Goal: Task Accomplishment & Management: Use online tool/utility

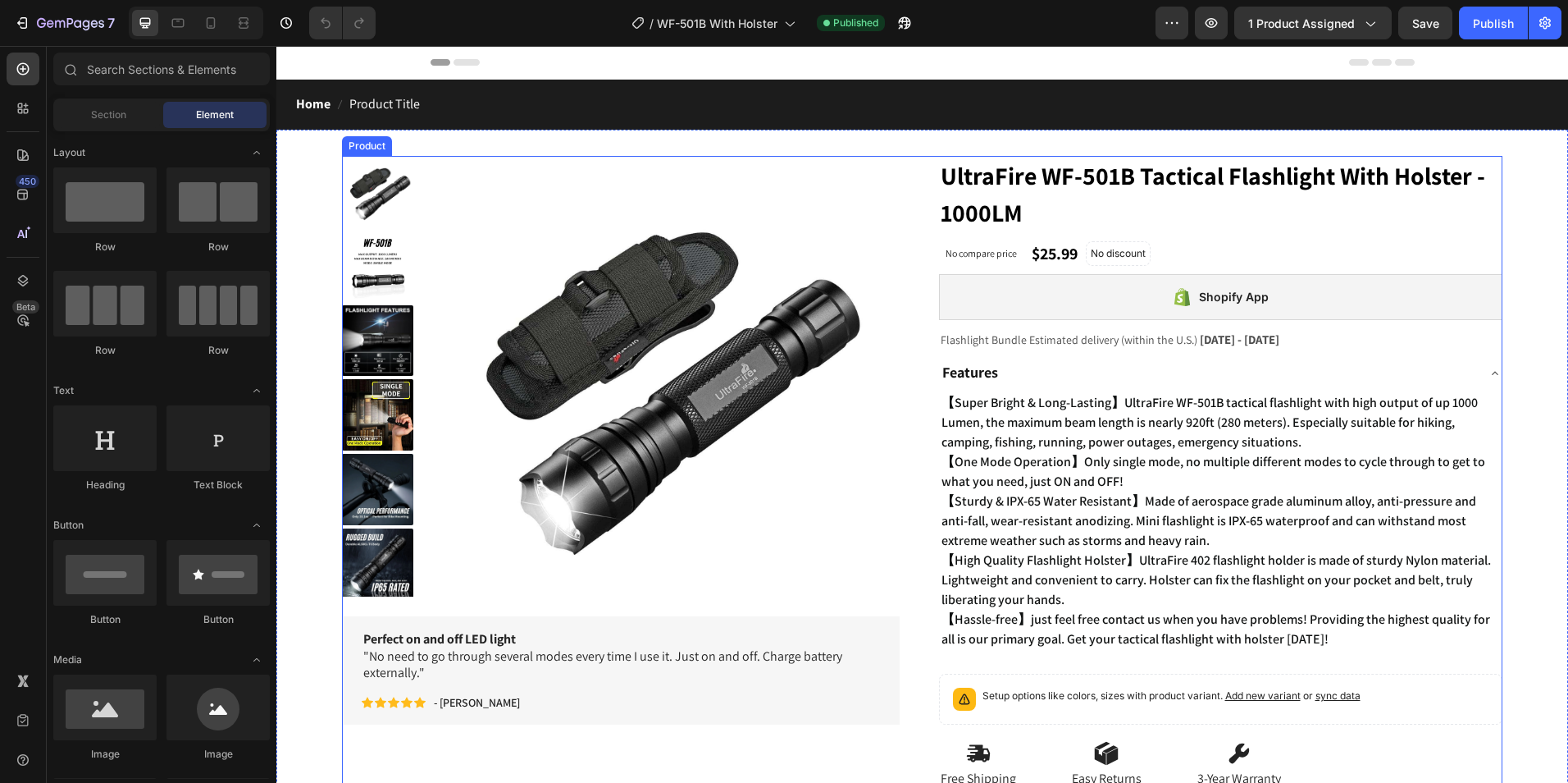
click at [914, 292] on div "Product Images Perfect on and off LED light "No need to go through several mode…" at bounding box center [922, 555] width 1161 height 799
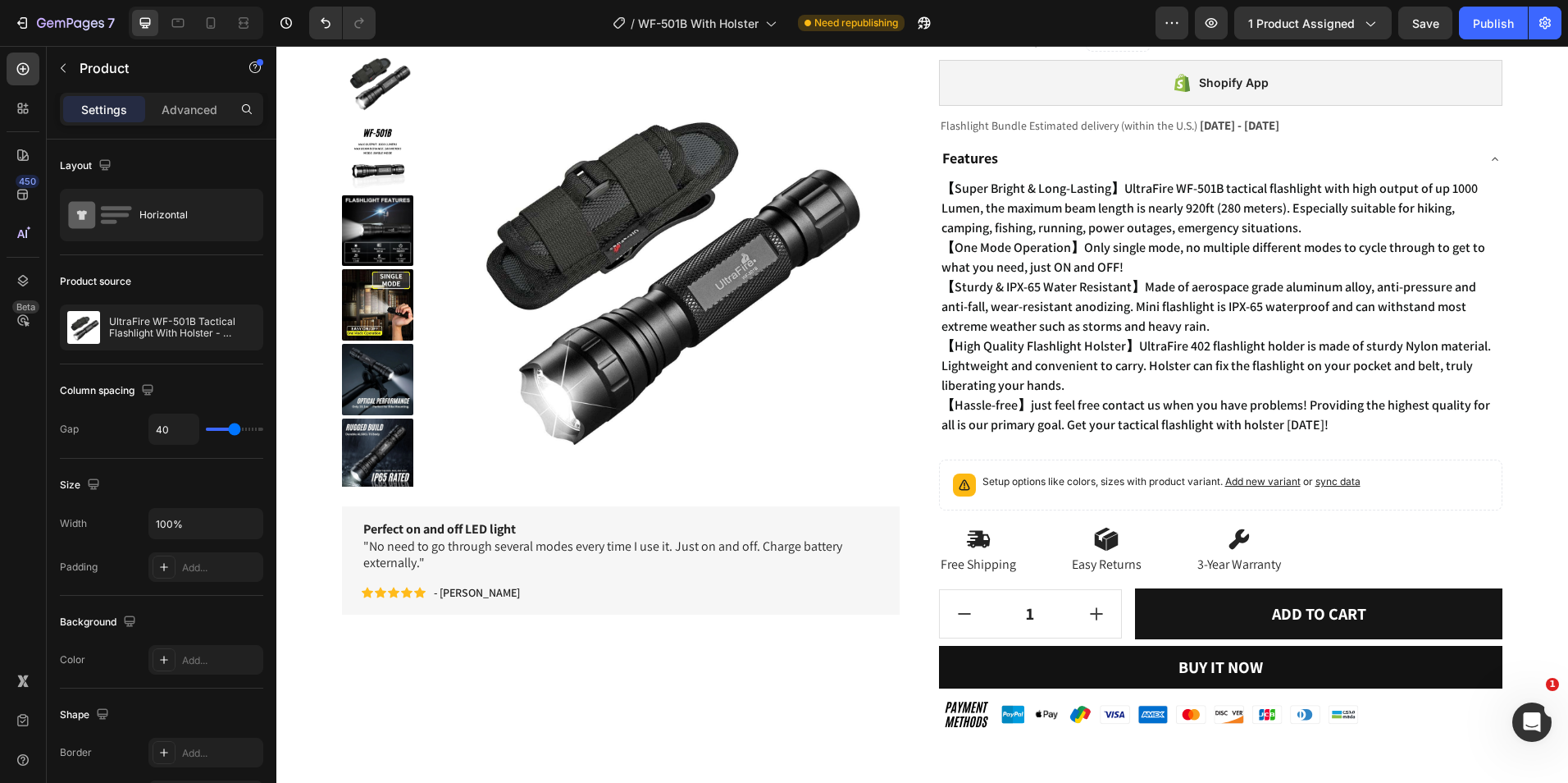
scroll to position [411, 0]
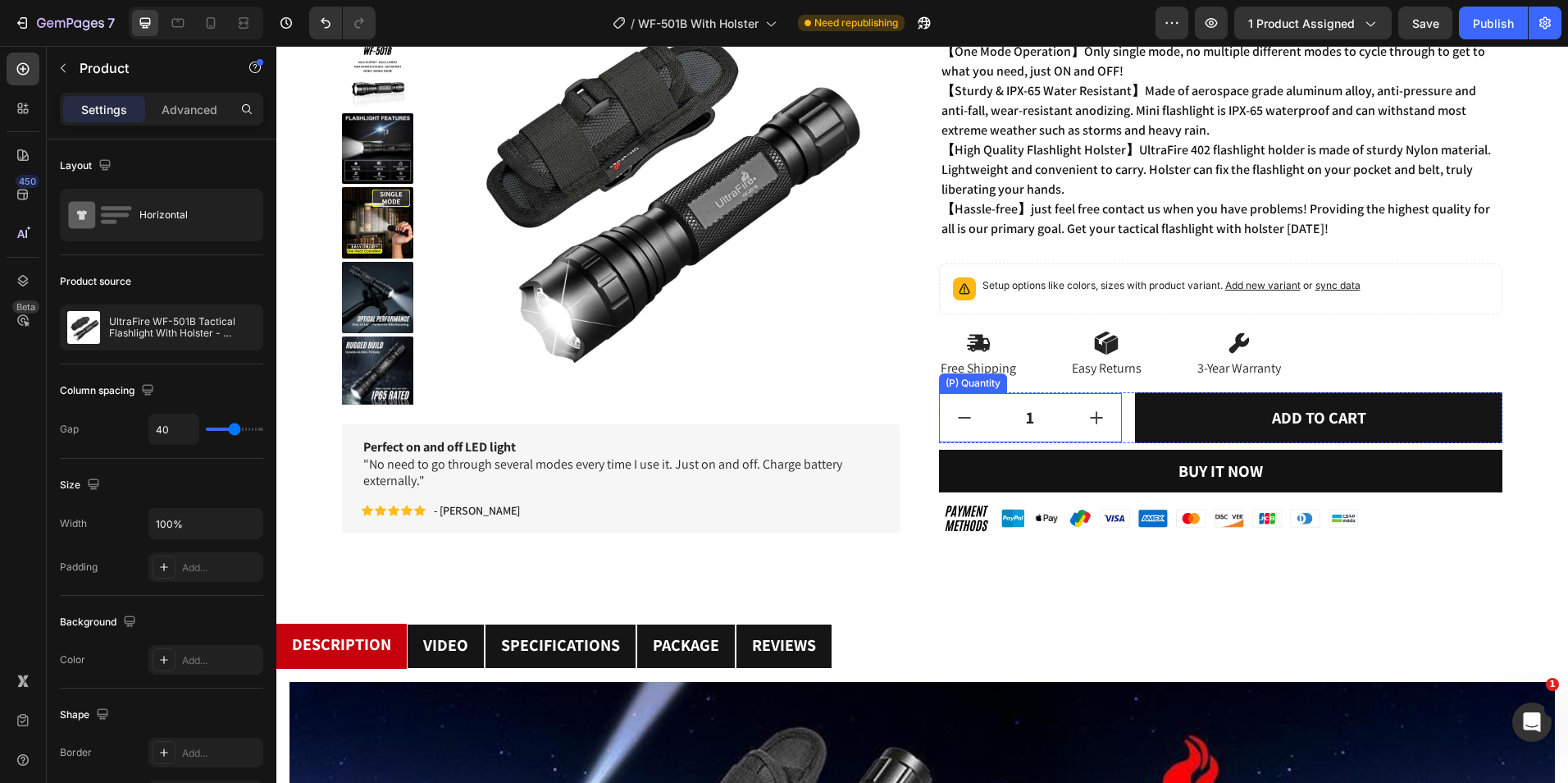
click at [1005, 423] on input "1" at bounding box center [1031, 417] width 83 height 48
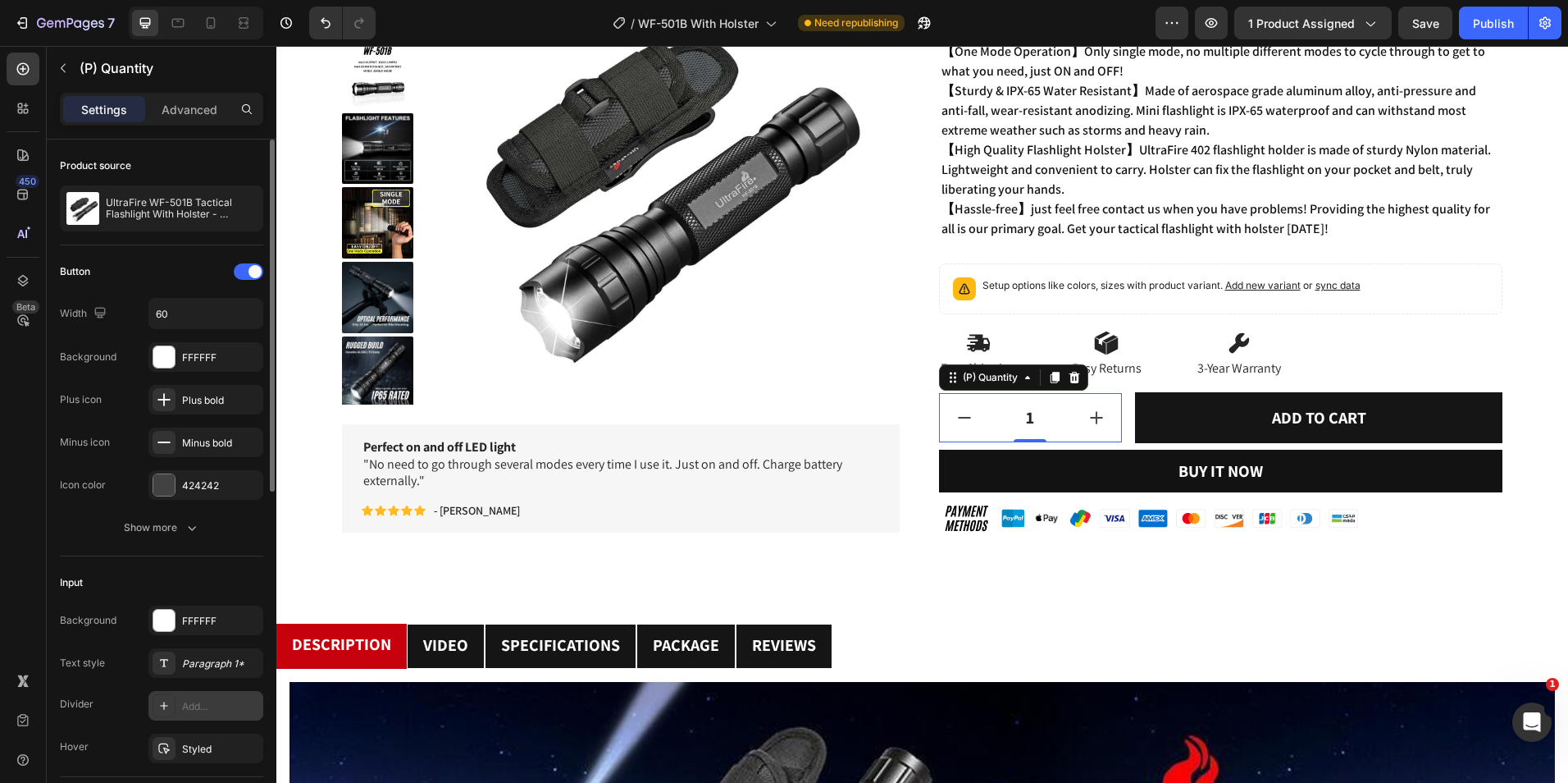
scroll to position [164, 0]
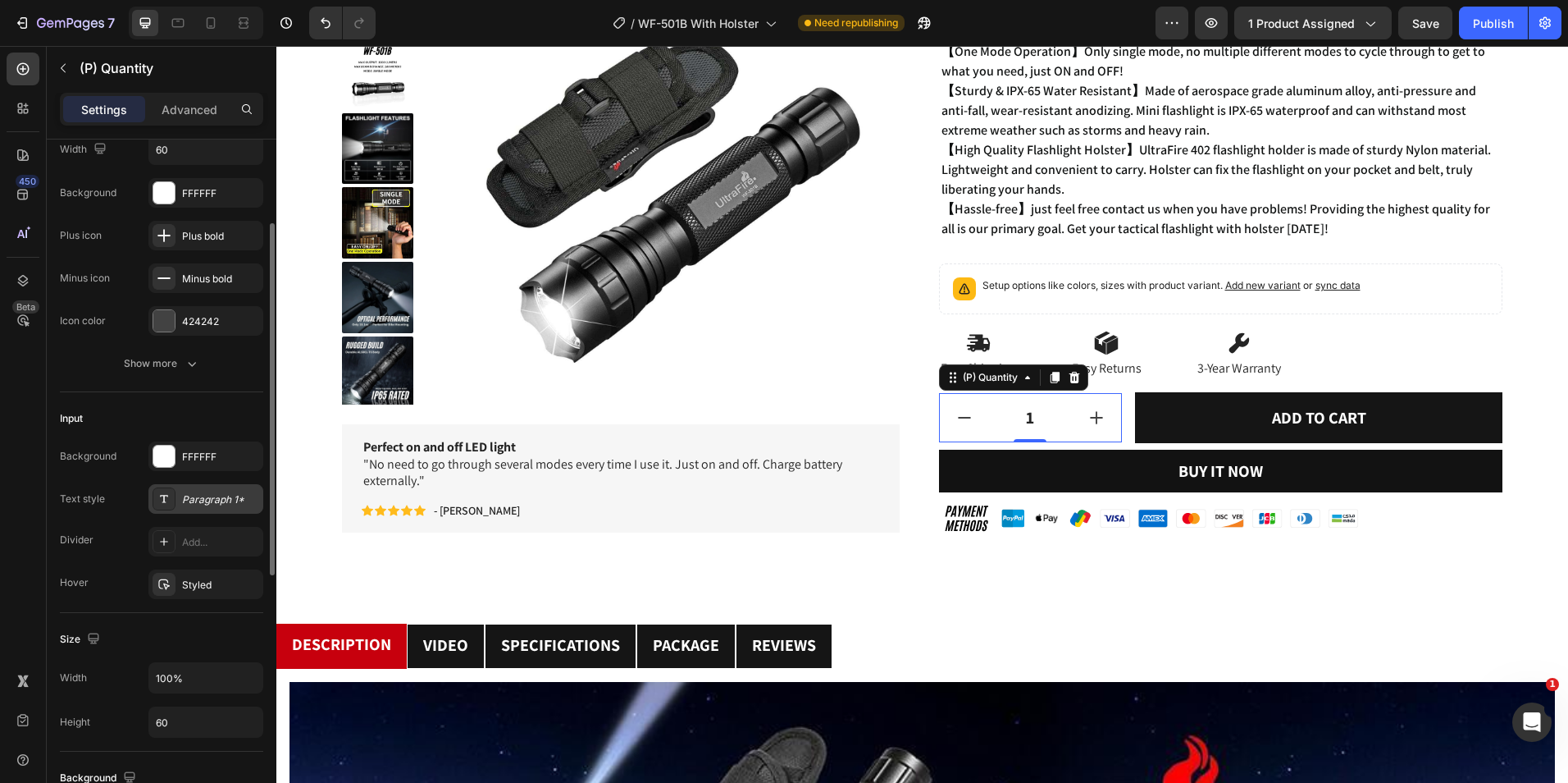
click at [235, 496] on div "Paragraph 1*" at bounding box center [220, 499] width 77 height 14
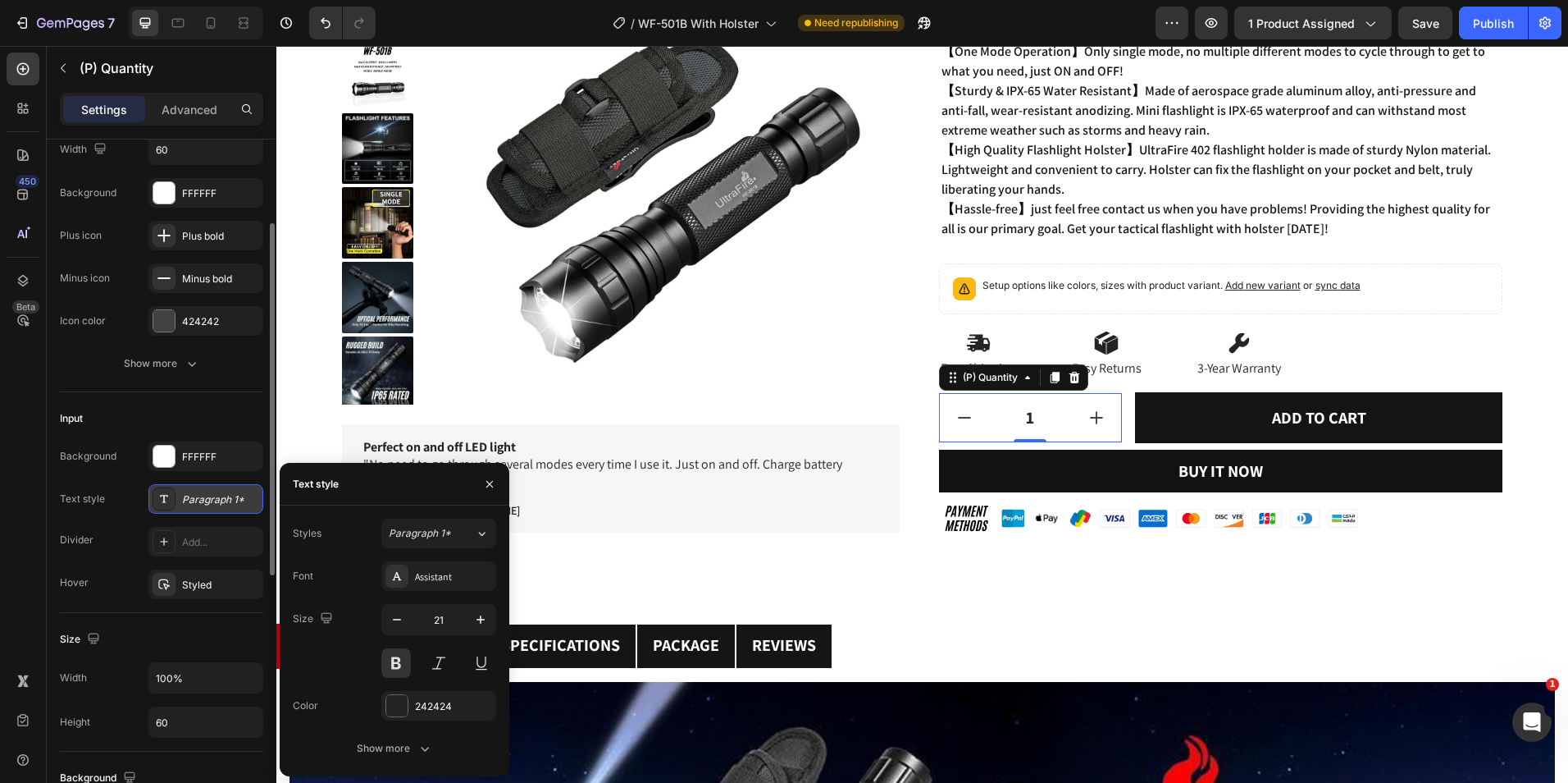
click at [235, 496] on div "Paragraph 1*" at bounding box center [220, 499] width 77 height 14
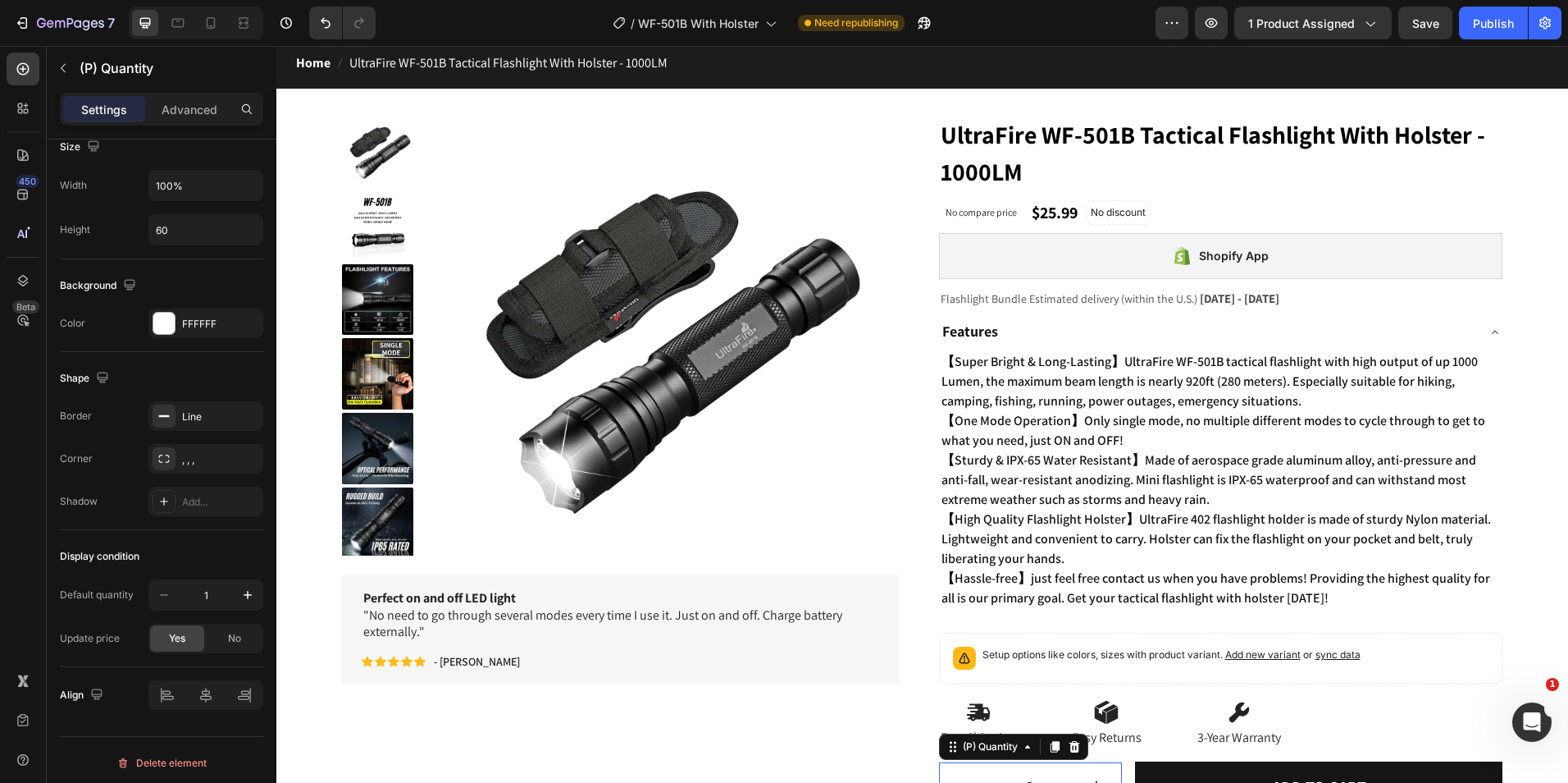
scroll to position [0, 0]
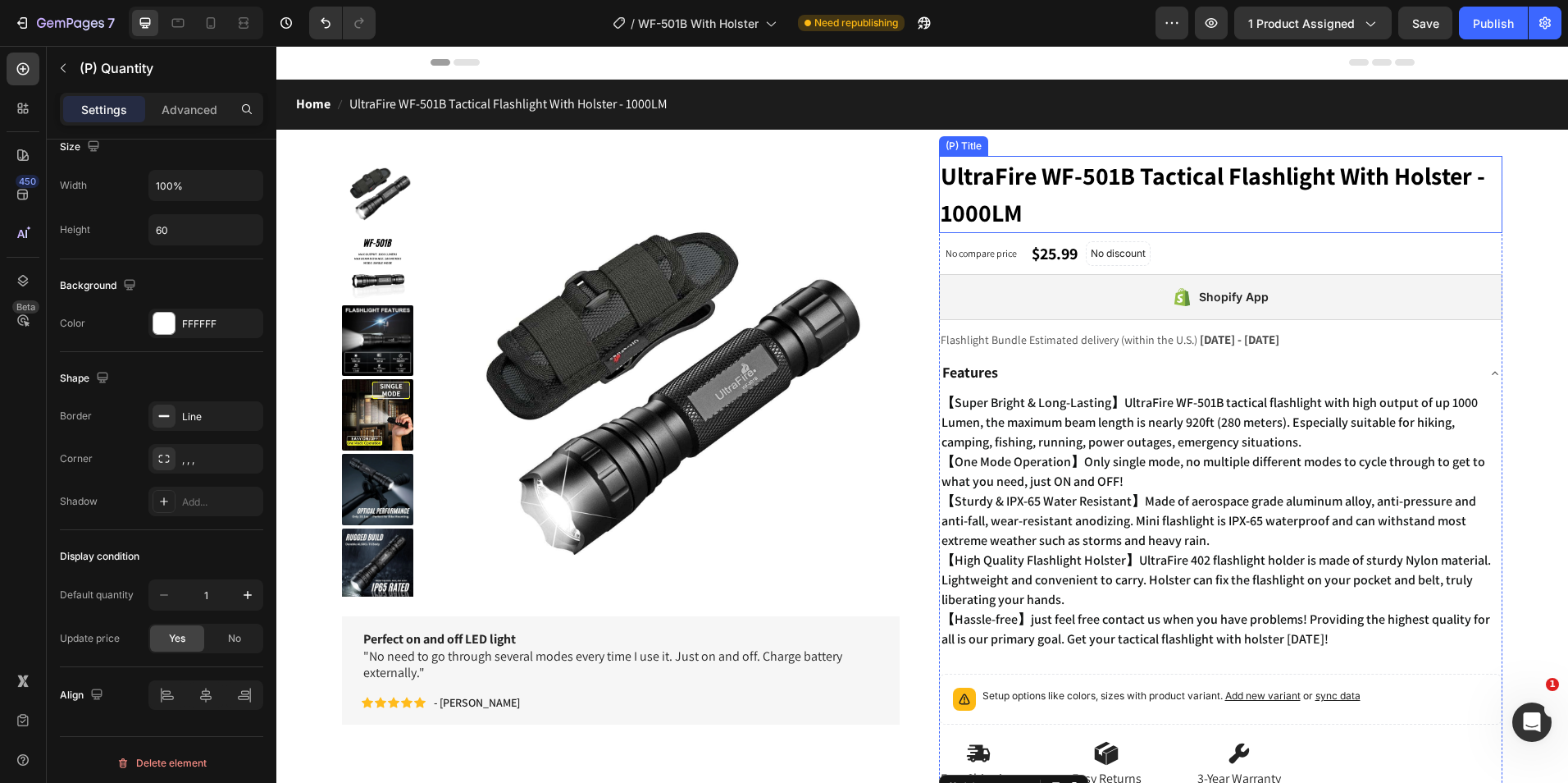
click at [1186, 210] on h1 "UltraFire WF-501B Tactical Flashlight With Holster - 1000LM" at bounding box center [1221, 194] width 564 height 77
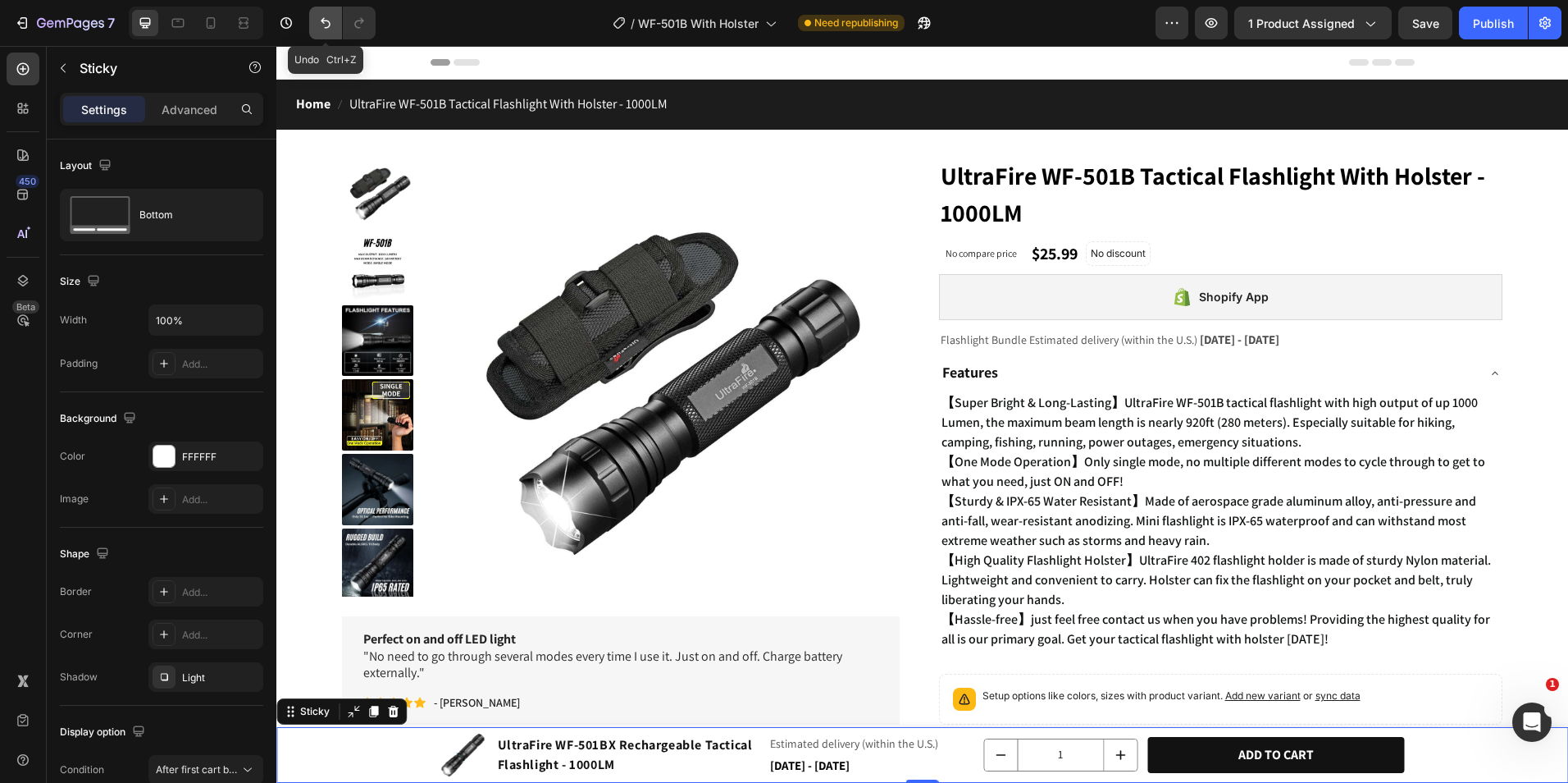
click at [318, 36] on button "Undo/Redo" at bounding box center [325, 23] width 33 height 33
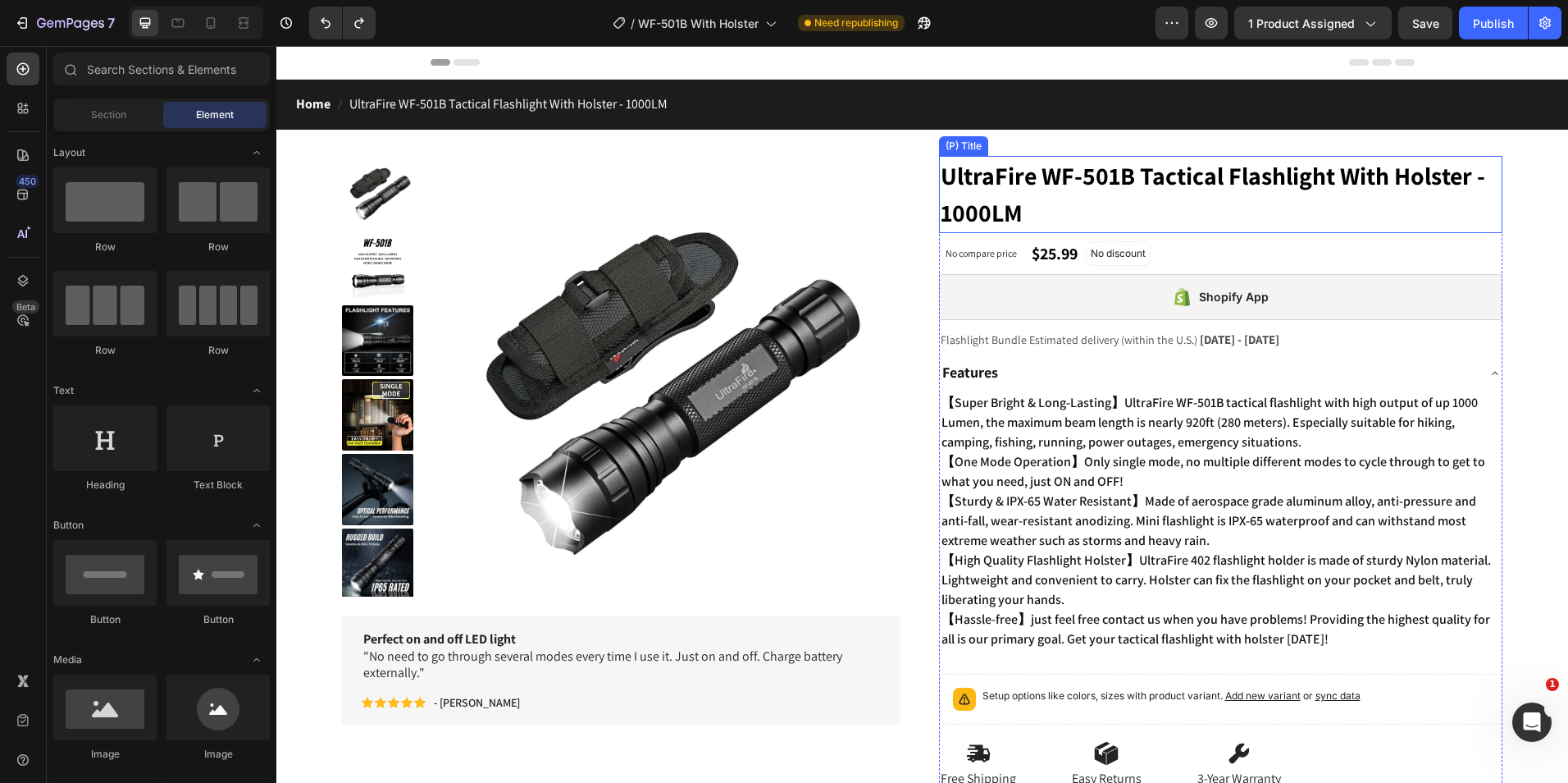
click at [1210, 218] on h1 "UltraFire WF-501B Tactical Flashlight With Holster - 1000LM" at bounding box center [1221, 194] width 564 height 77
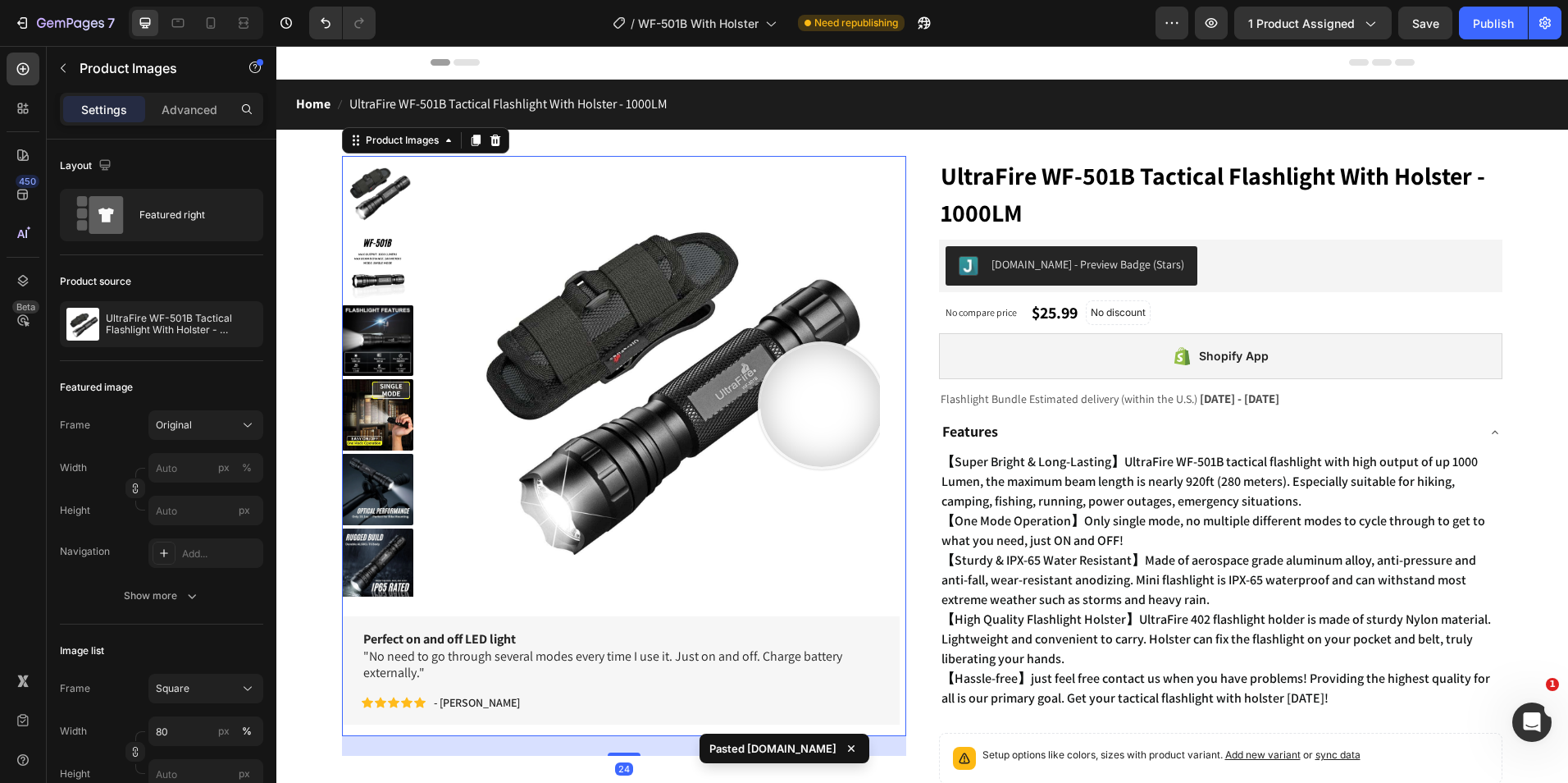
click at [821, 406] on img at bounding box center [658, 378] width 445 height 445
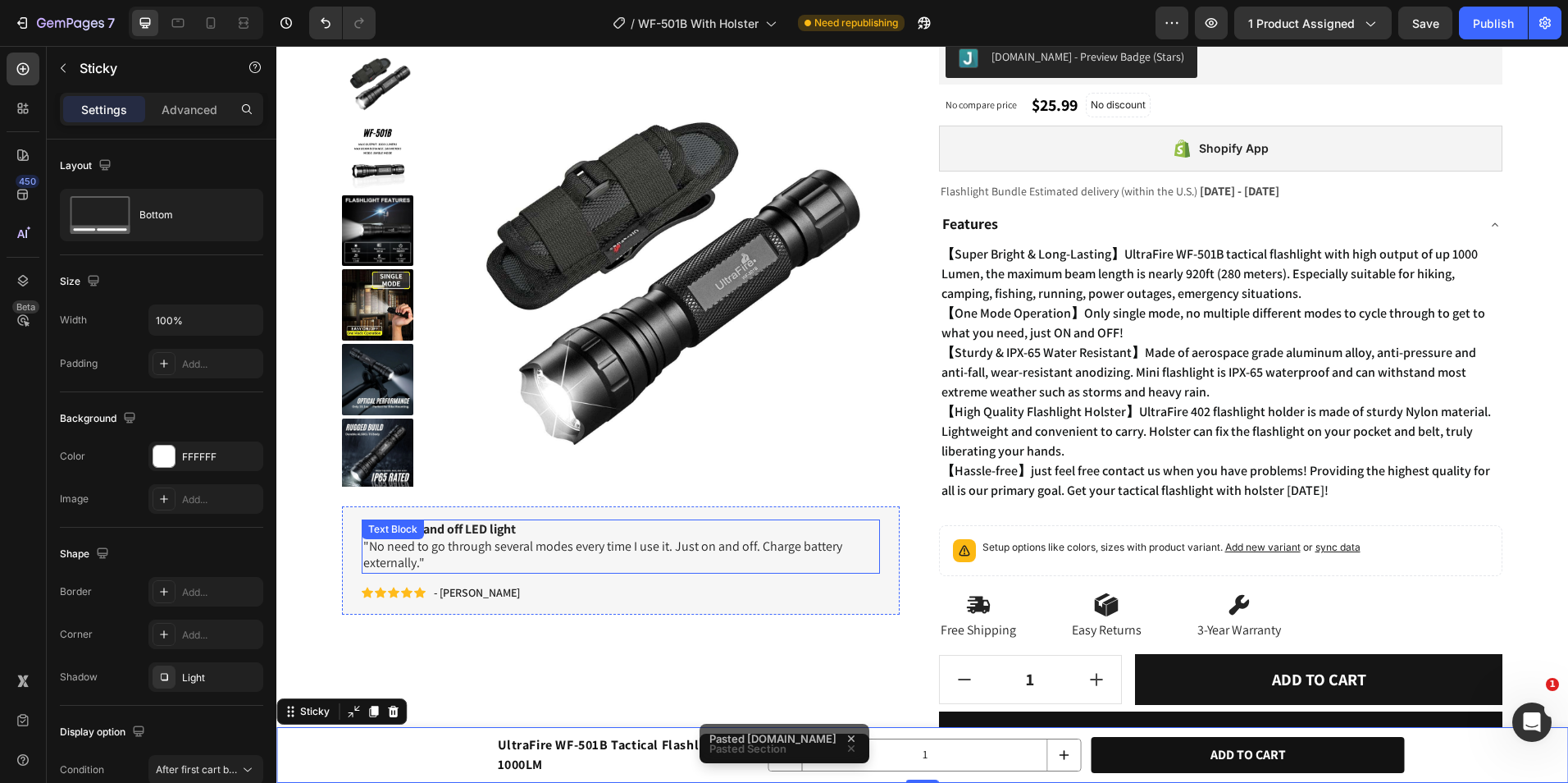
scroll to position [247, 0]
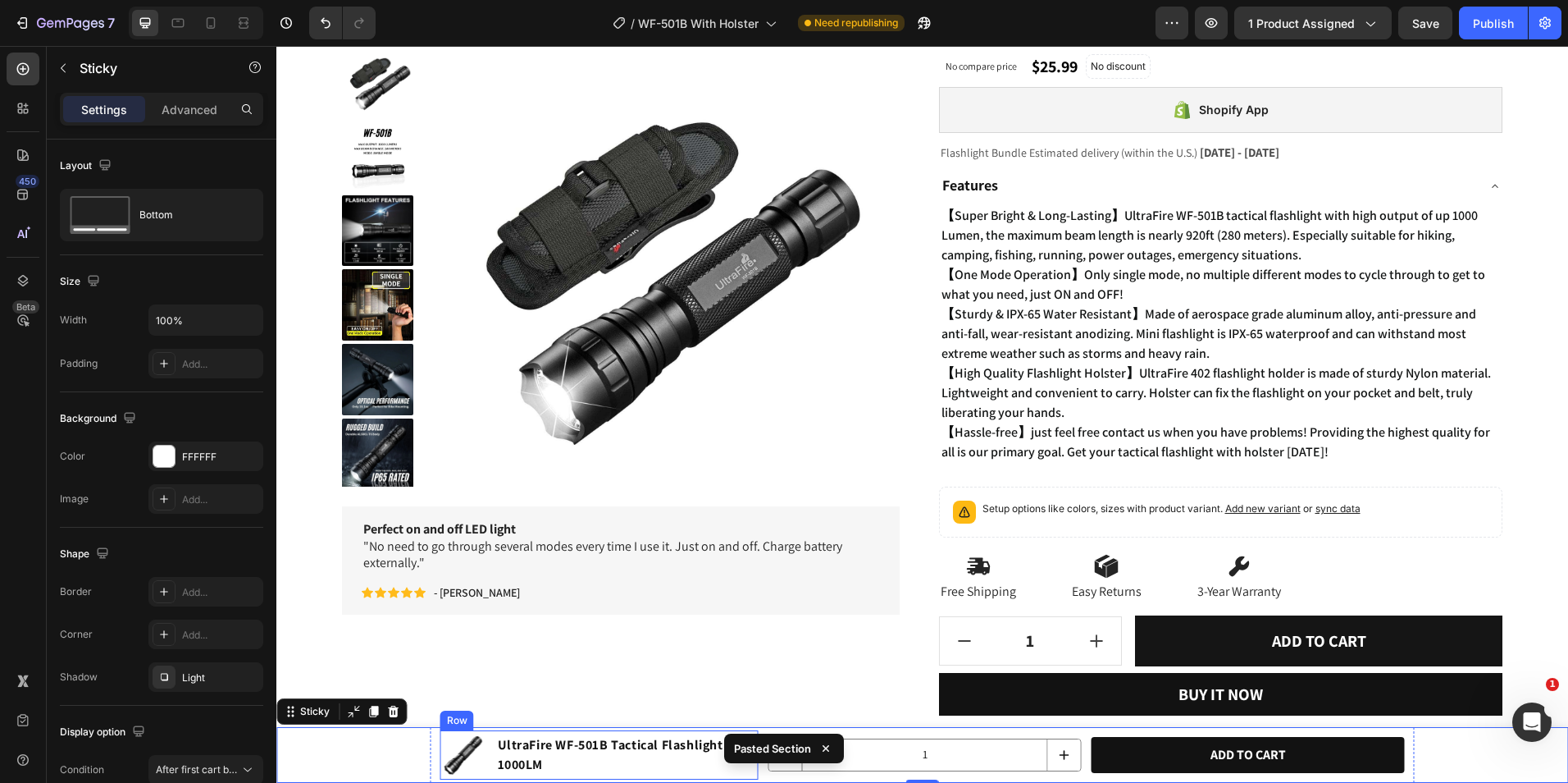
click at [459, 757] on img at bounding box center [463, 755] width 46 height 46
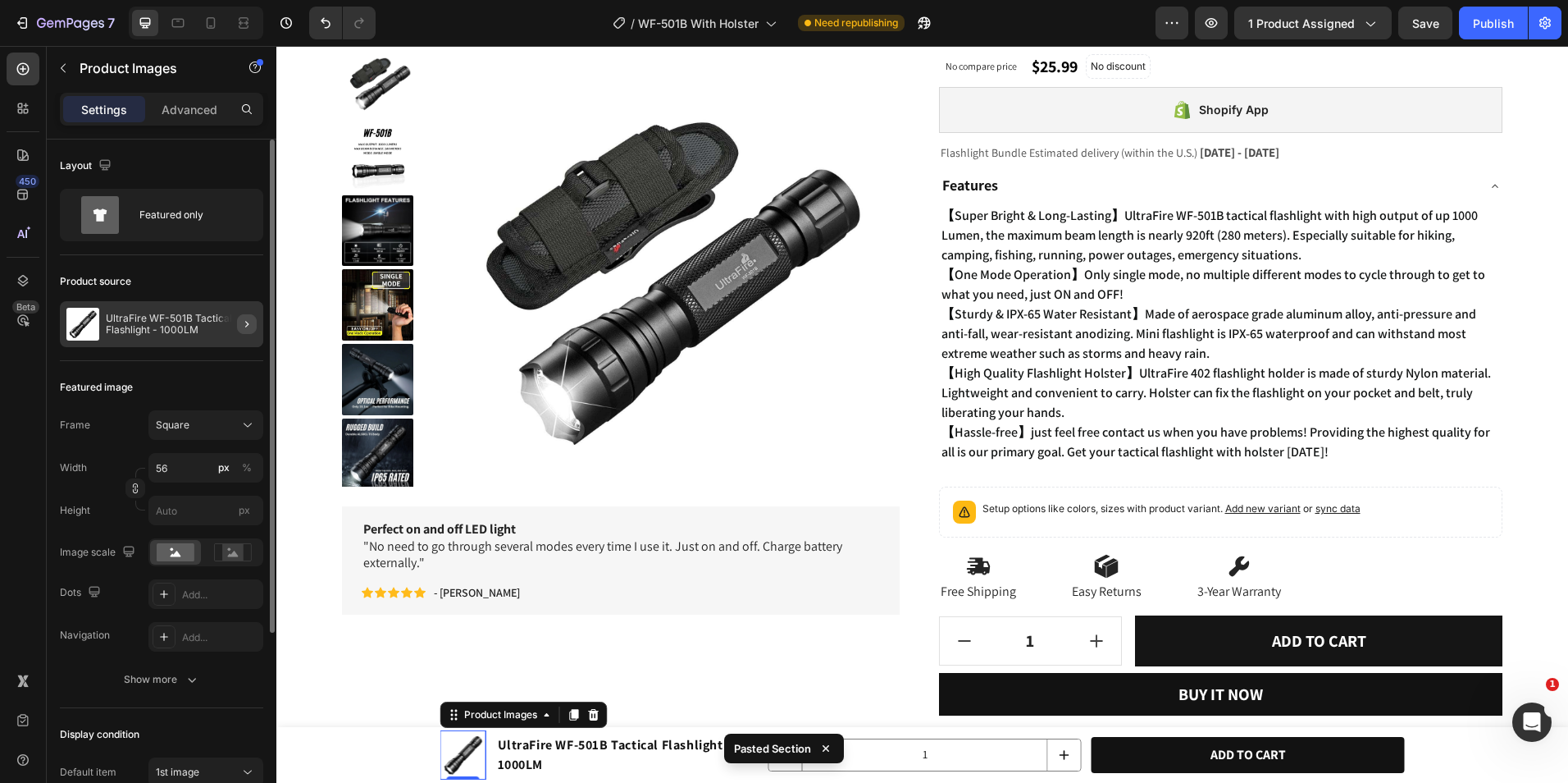
click at [241, 315] on div at bounding box center [241, 324] width 46 height 46
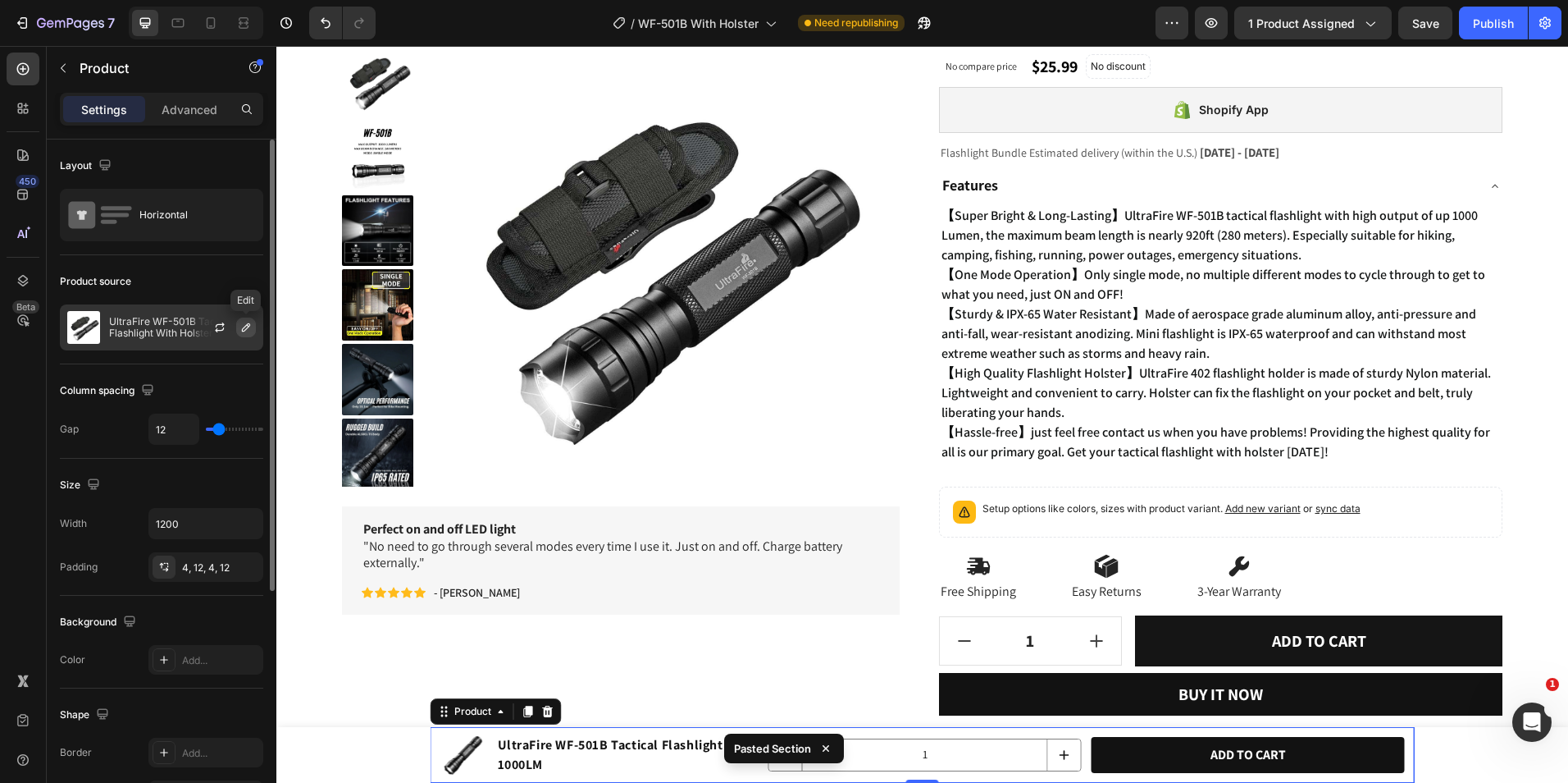
click at [252, 335] on button "button" at bounding box center [246, 326] width 20 height 20
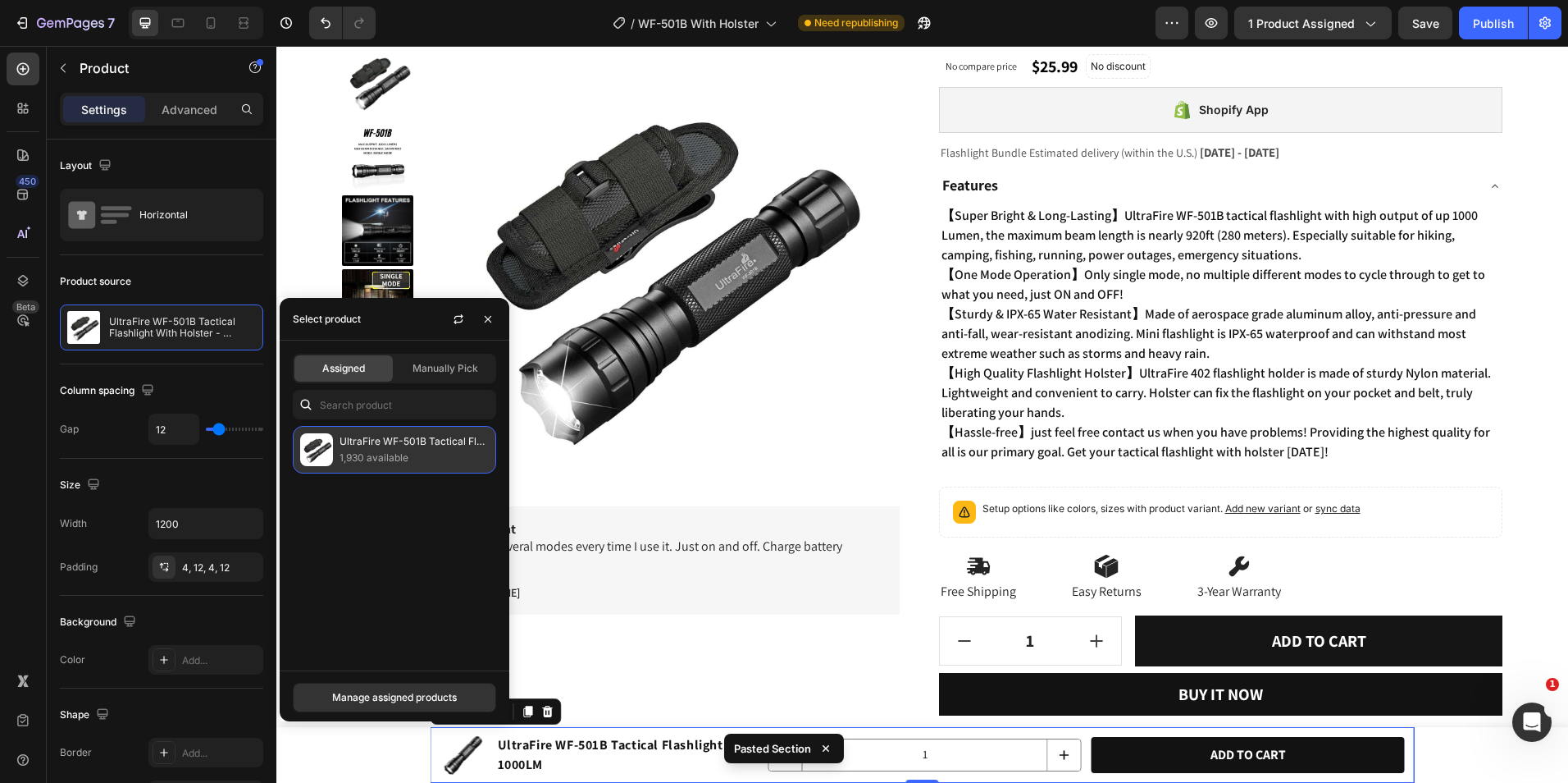
click at [327, 449] on img at bounding box center [316, 450] width 33 height 33
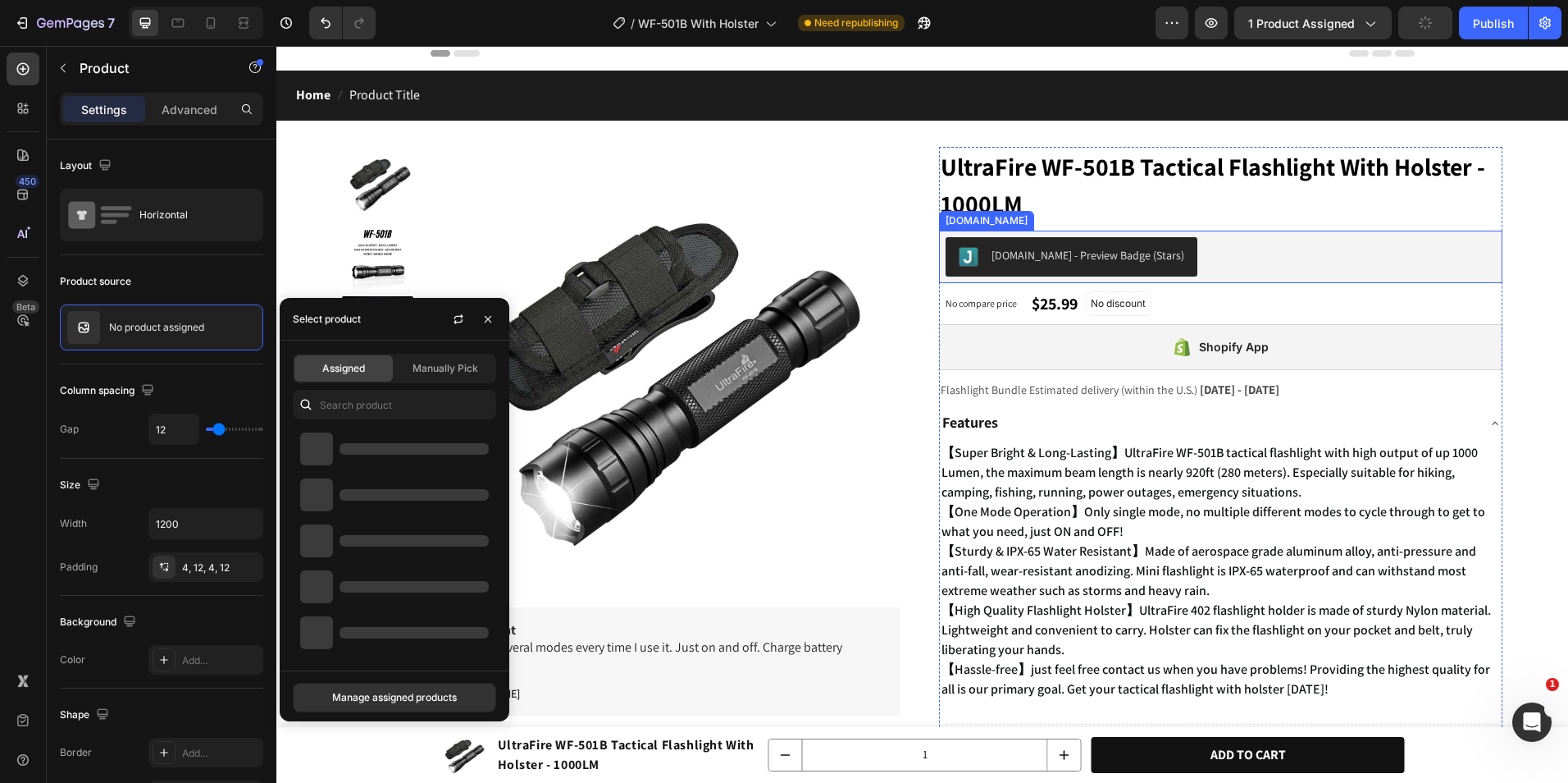
scroll to position [0, 0]
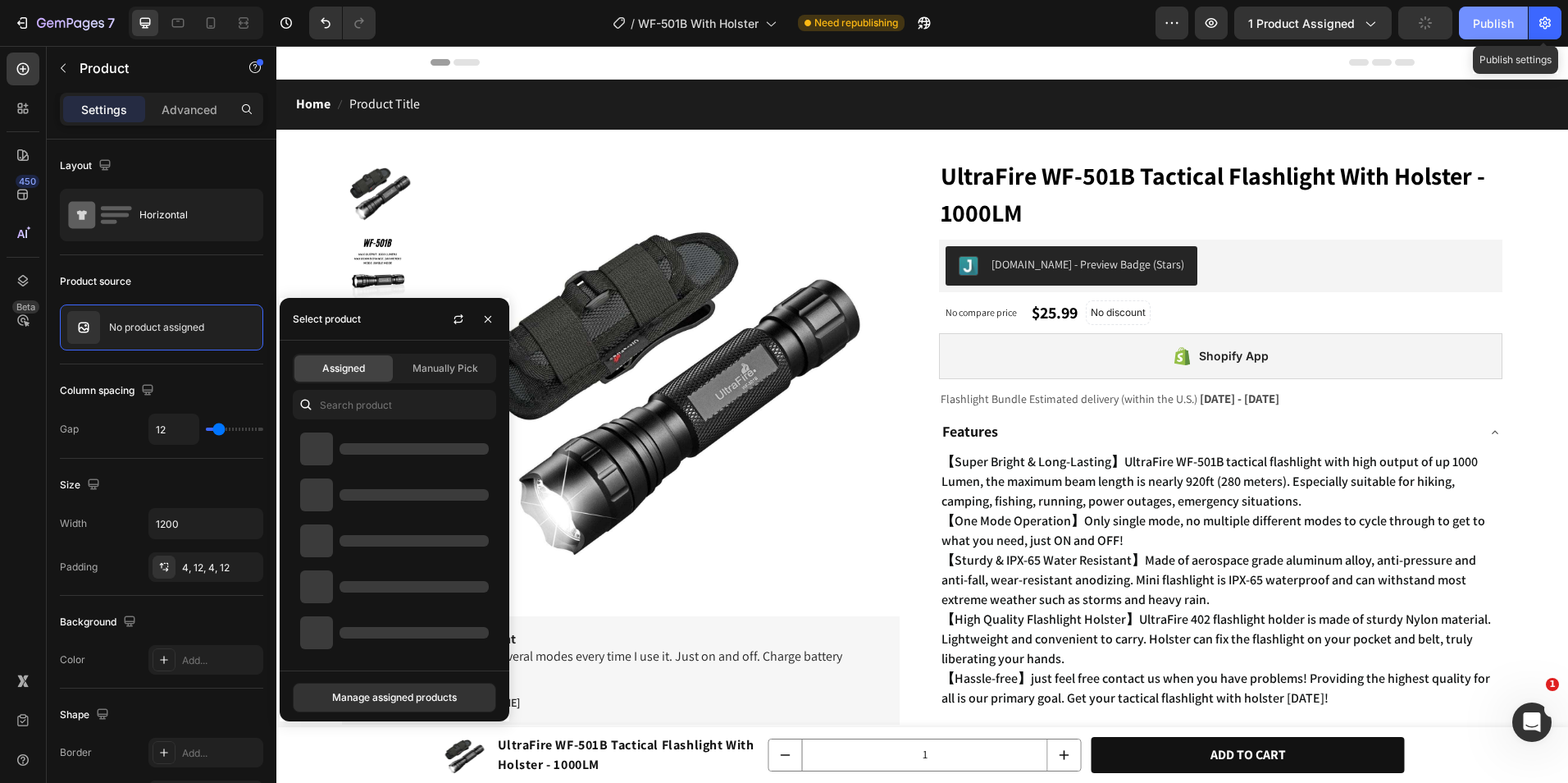
click at [1523, 19] on button "Publish" at bounding box center [1493, 23] width 69 height 33
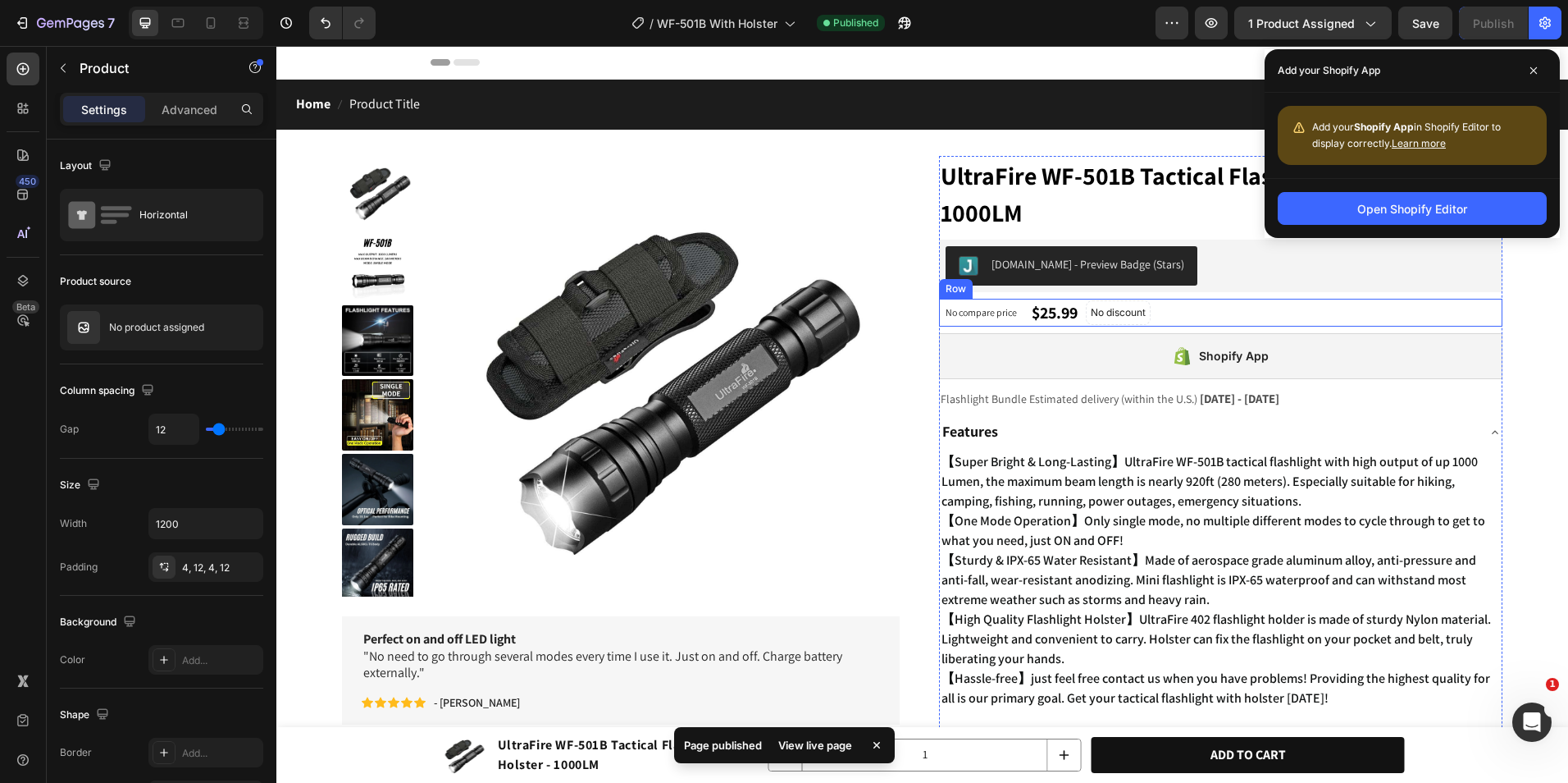
click at [1180, 337] on div "Shopify App" at bounding box center [1221, 356] width 564 height 46
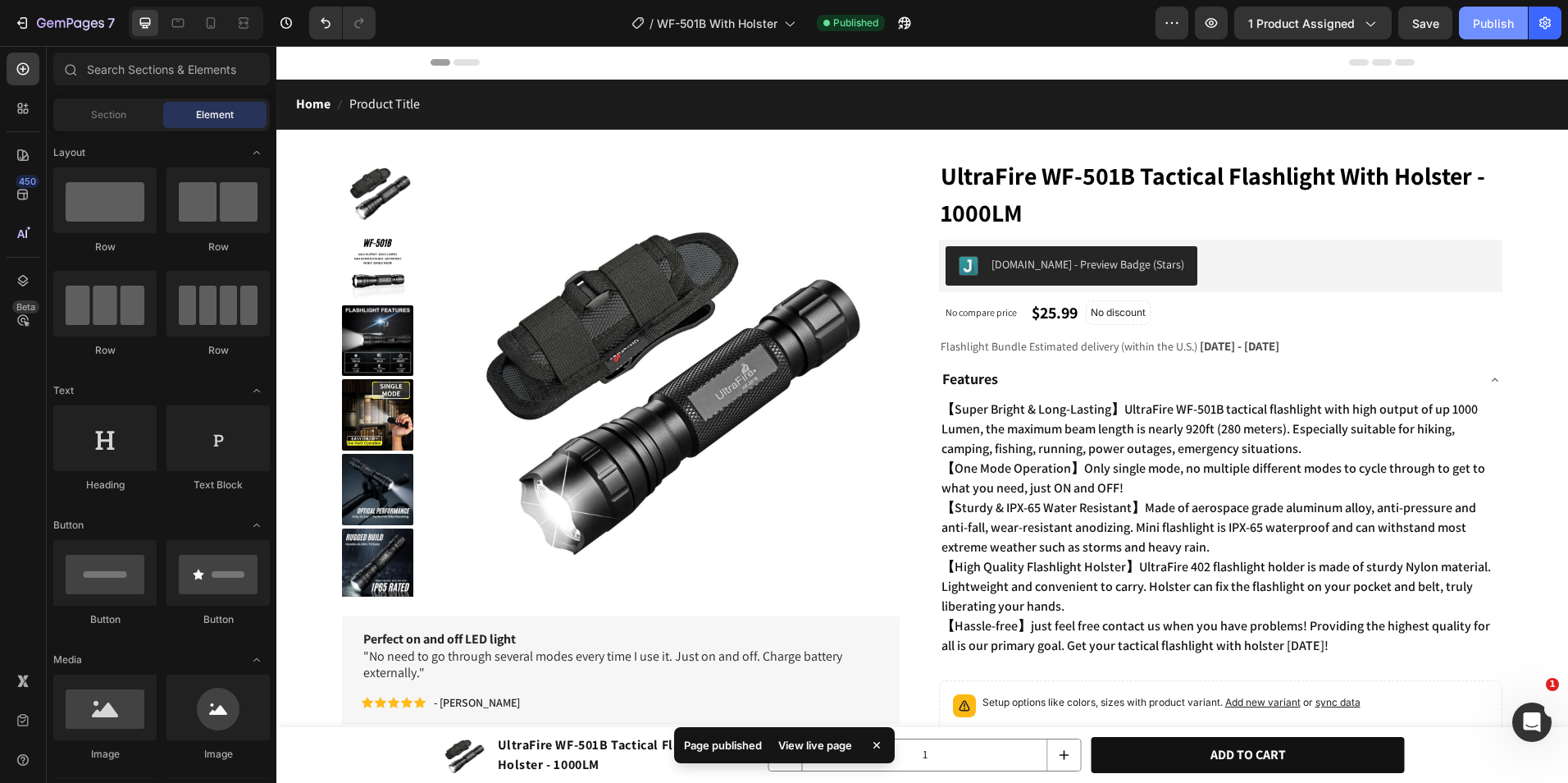
click at [1475, 24] on div "Publish" at bounding box center [1493, 23] width 41 height 17
click at [1501, 31] on div "Publish" at bounding box center [1493, 23] width 41 height 17
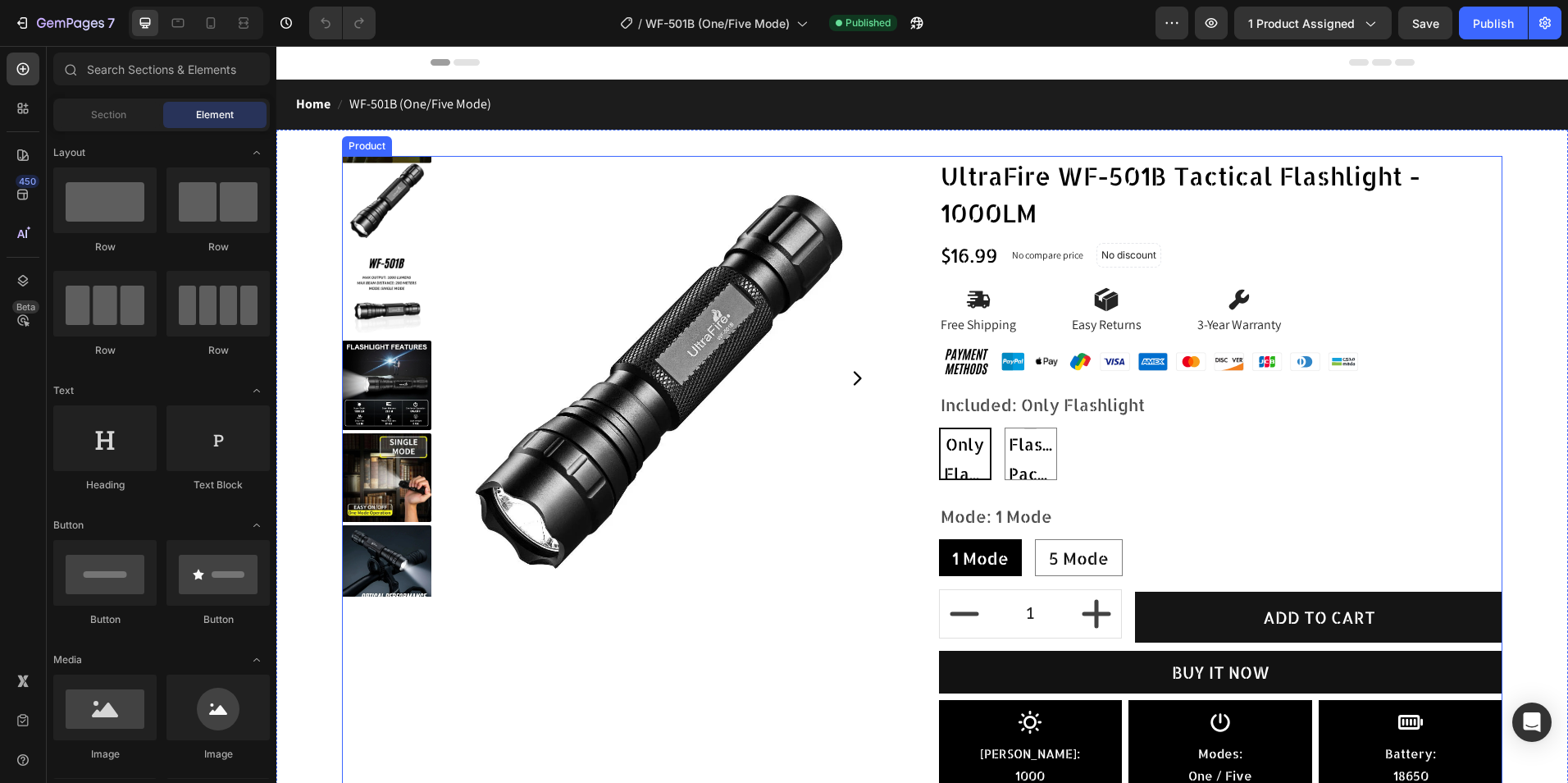
click at [908, 250] on div "Product Images Row UltraFire WF-501B Tactical Flashlight - 1000LM (P) Title $16…" at bounding box center [922, 479] width 1161 height 649
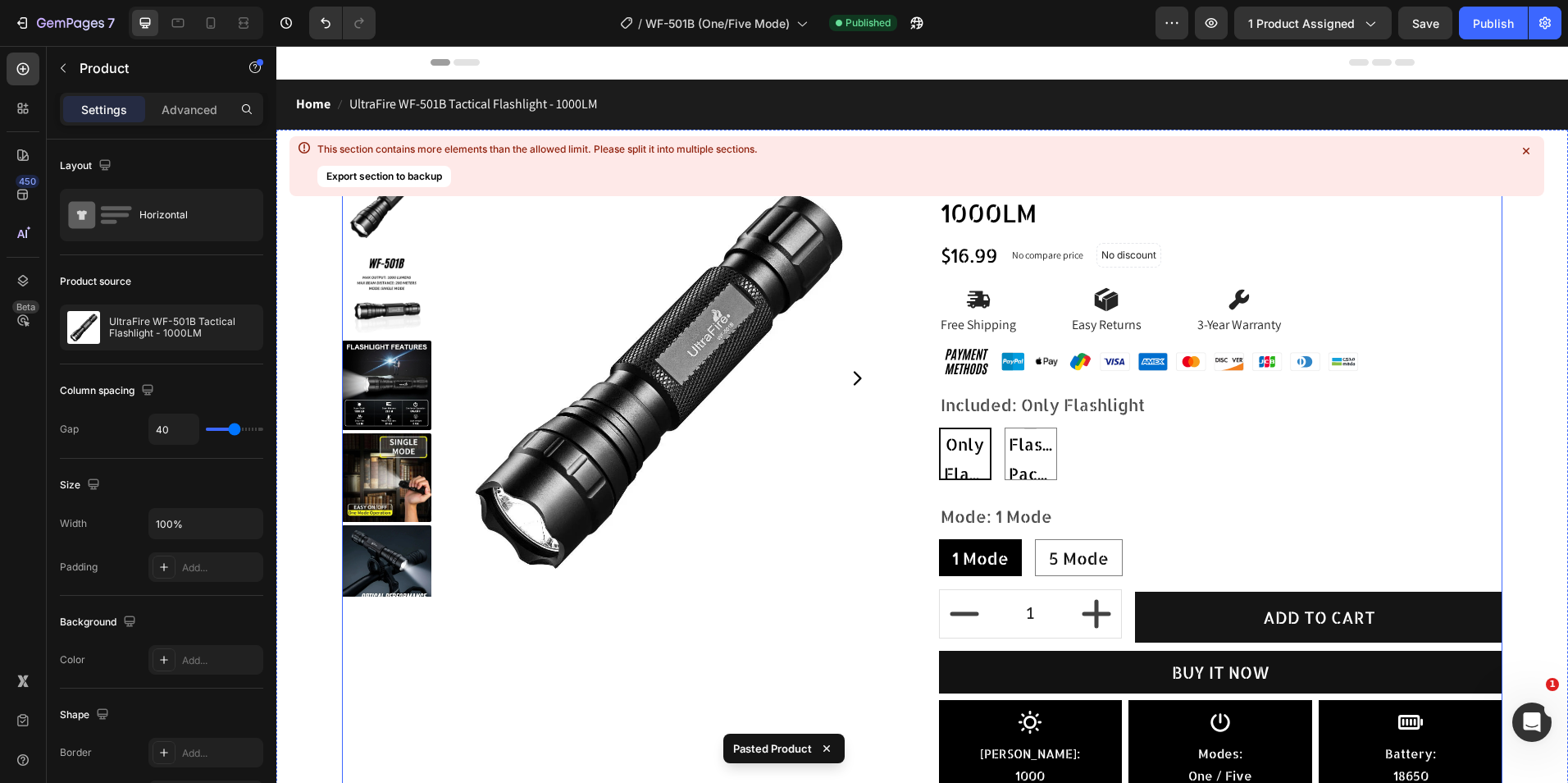
click at [900, 318] on div "Product Images Row UltraFire WF-501B Tactical Flashlight - 1000LM (P) Title $16…" at bounding box center [922, 479] width 1161 height 649
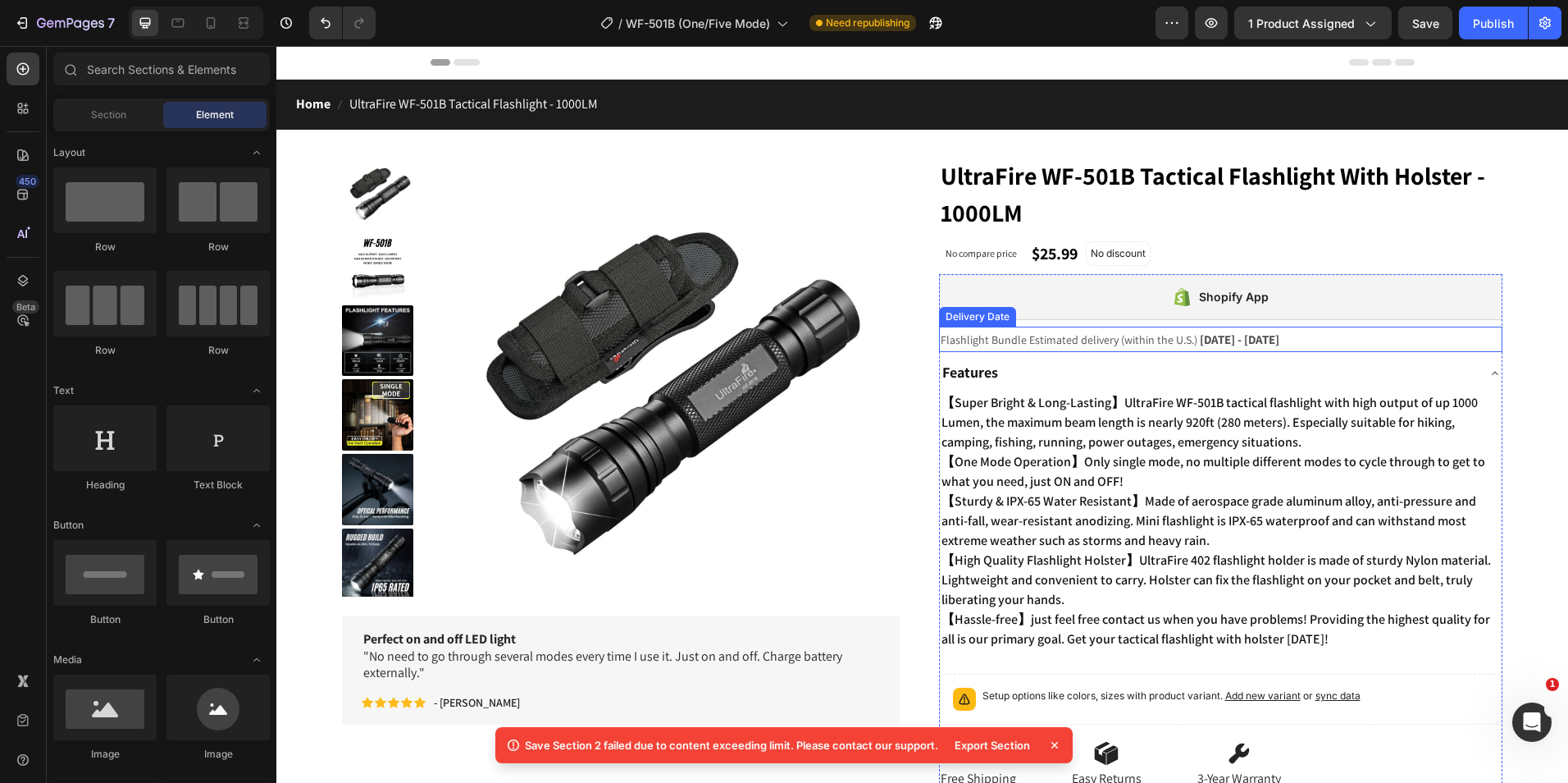
click at [1200, 334] on span "Aug 29 - Sep 01" at bounding box center [1240, 339] width 80 height 15
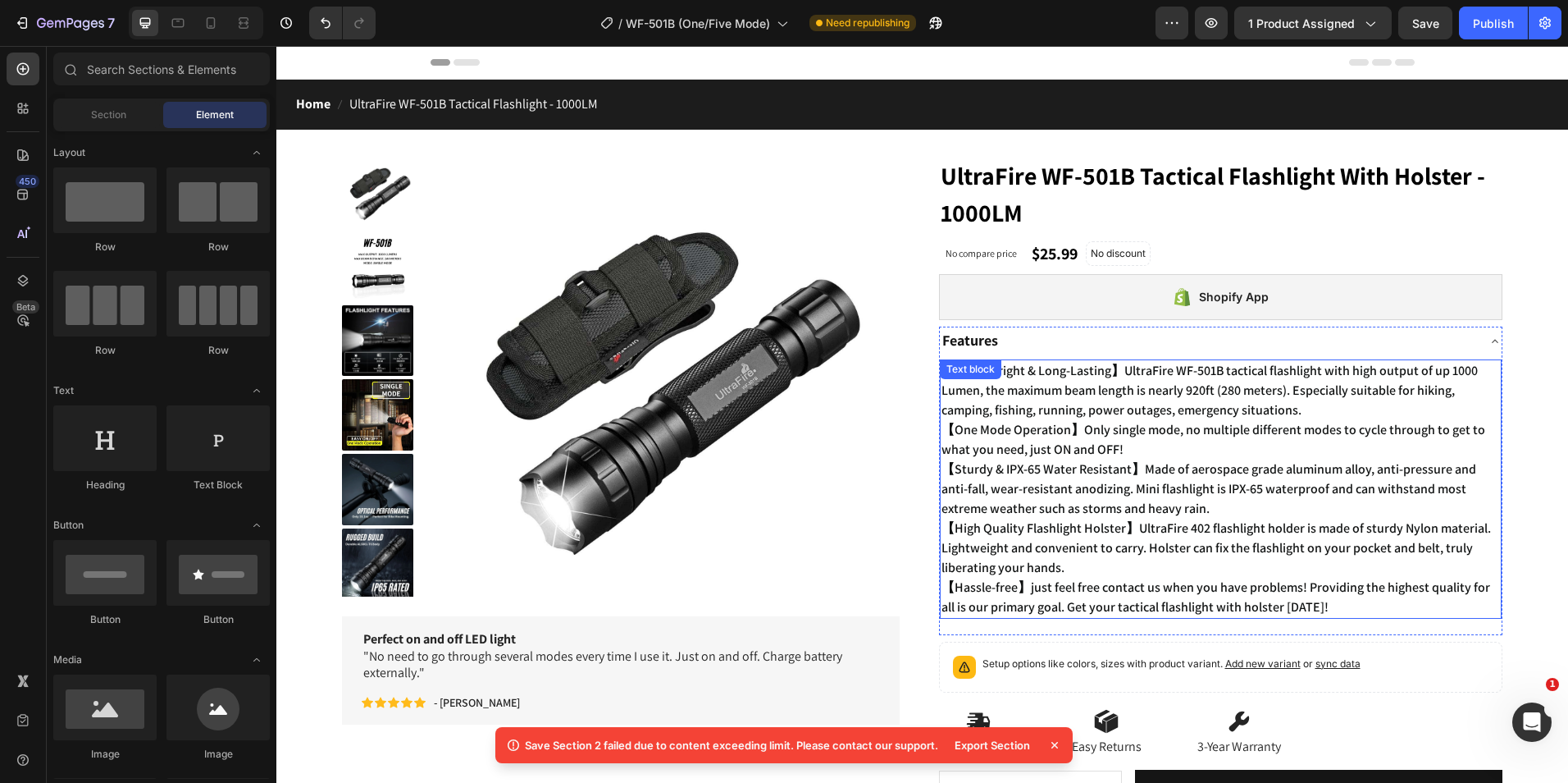
click at [1111, 531] on span "【High Quality Flashlight Holster】UltraFire 402 flashlight holder is made of stu…" at bounding box center [1216, 548] width 550 height 57
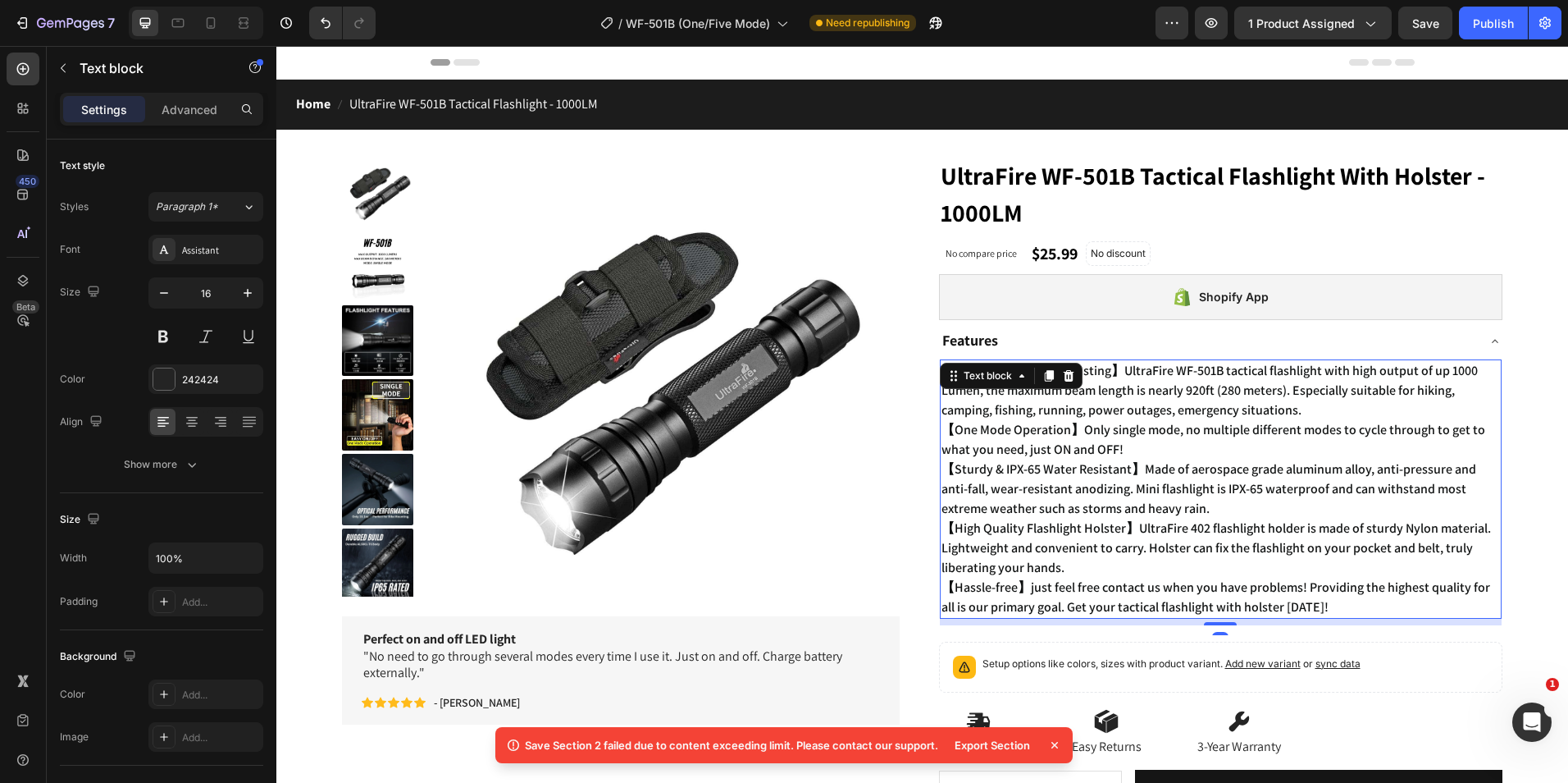
click at [1064, 559] on p "【High Quality Flashlight Holster】UltraFire 402 flashlight holder is made of stu…" at bounding box center [1221, 548] width 559 height 59
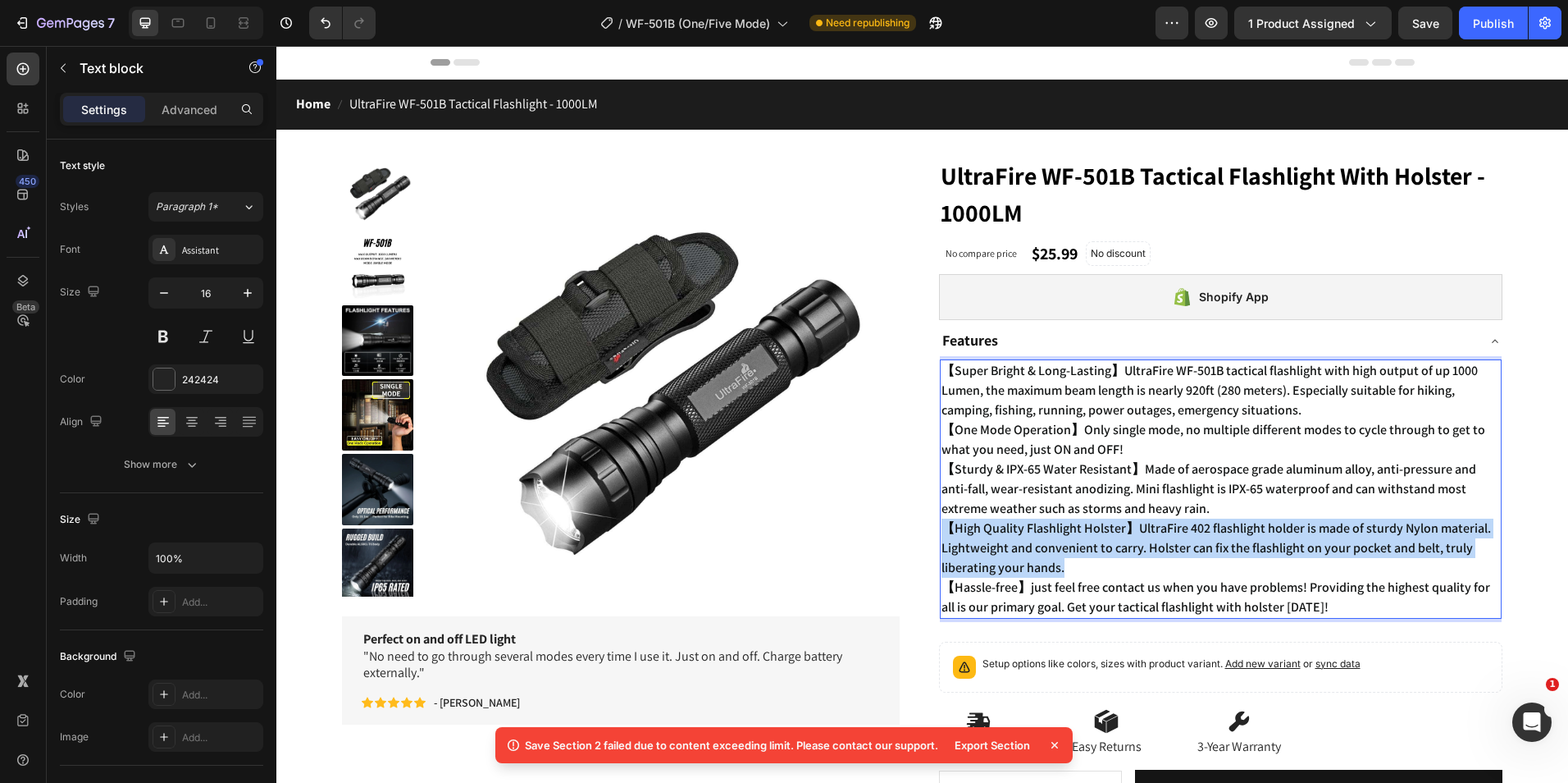
drag, startPoint x: 1063, startPoint y: 566, endPoint x: 942, endPoint y: 529, distance: 126.5
click at [942, 529] on p "【High Quality Flashlight Holster】UltraFire 402 flashlight holder is made of stu…" at bounding box center [1221, 548] width 559 height 59
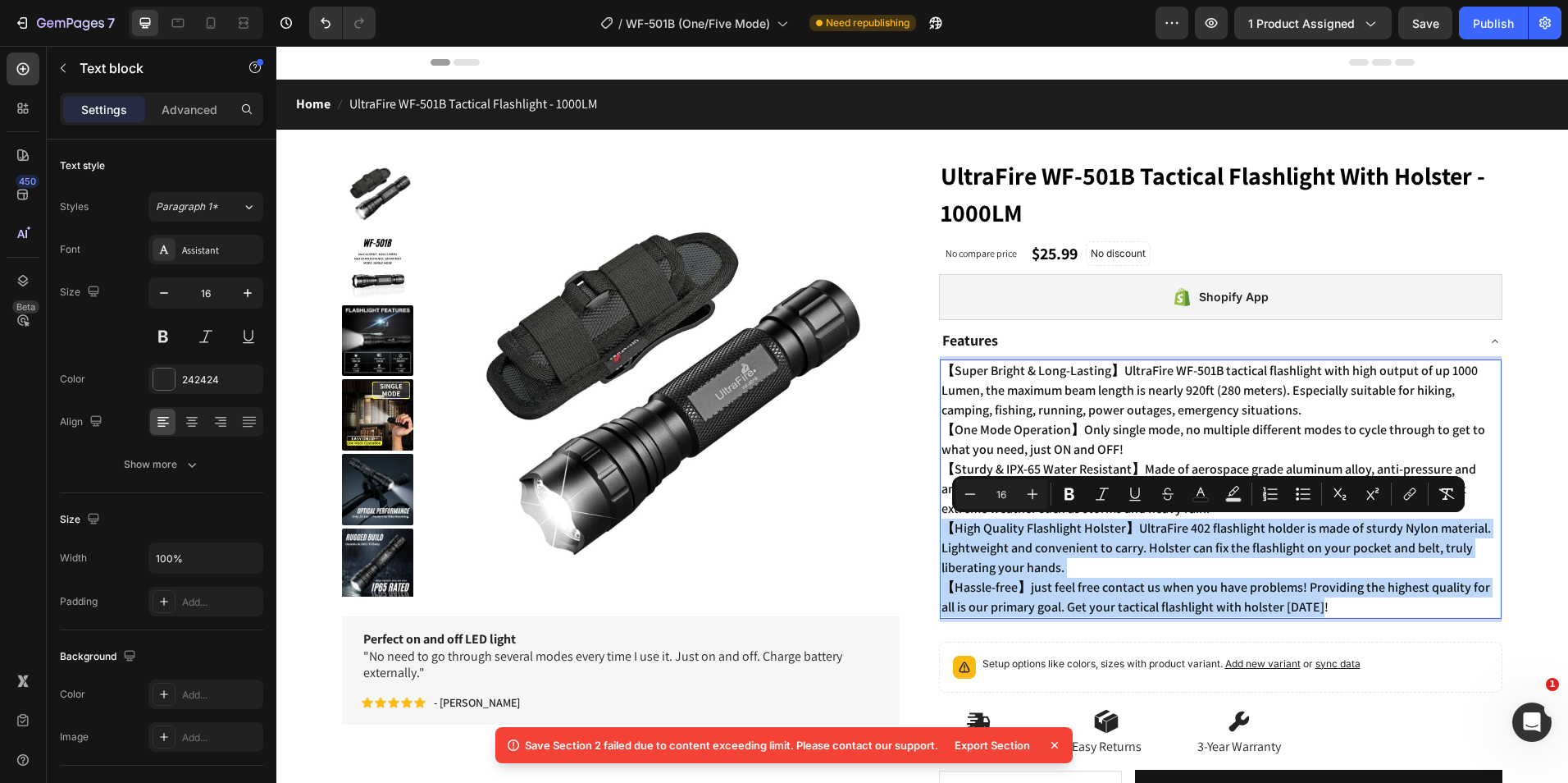
drag, startPoint x: 1351, startPoint y: 612, endPoint x: 936, endPoint y: 526, distance: 423.8
click at [940, 526] on div "【Super Bright & Long-Lasting】UltraFire WF-501B tactical flashlight with high ou…" at bounding box center [1221, 489] width 563 height 259
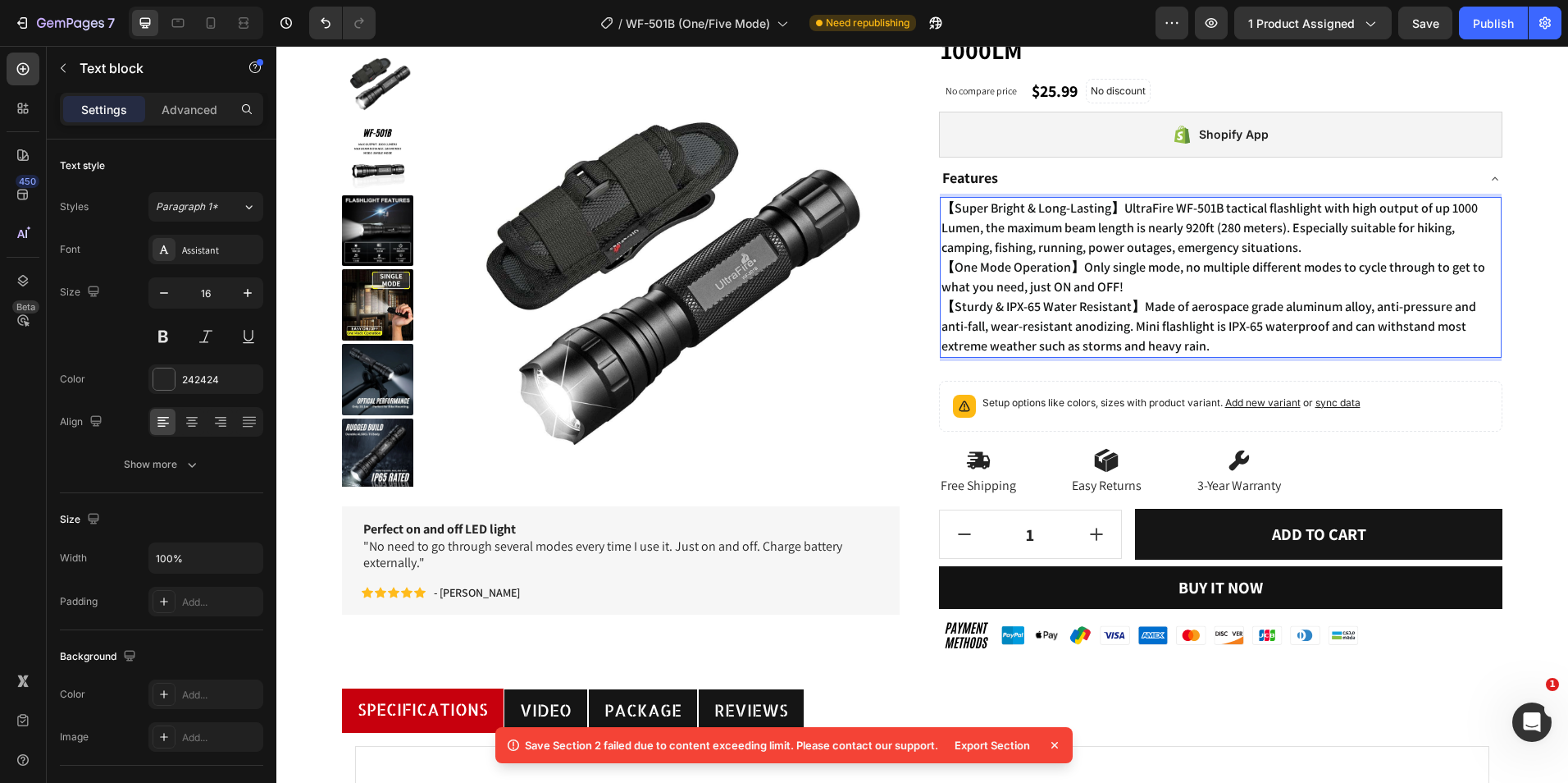
scroll to position [164, 0]
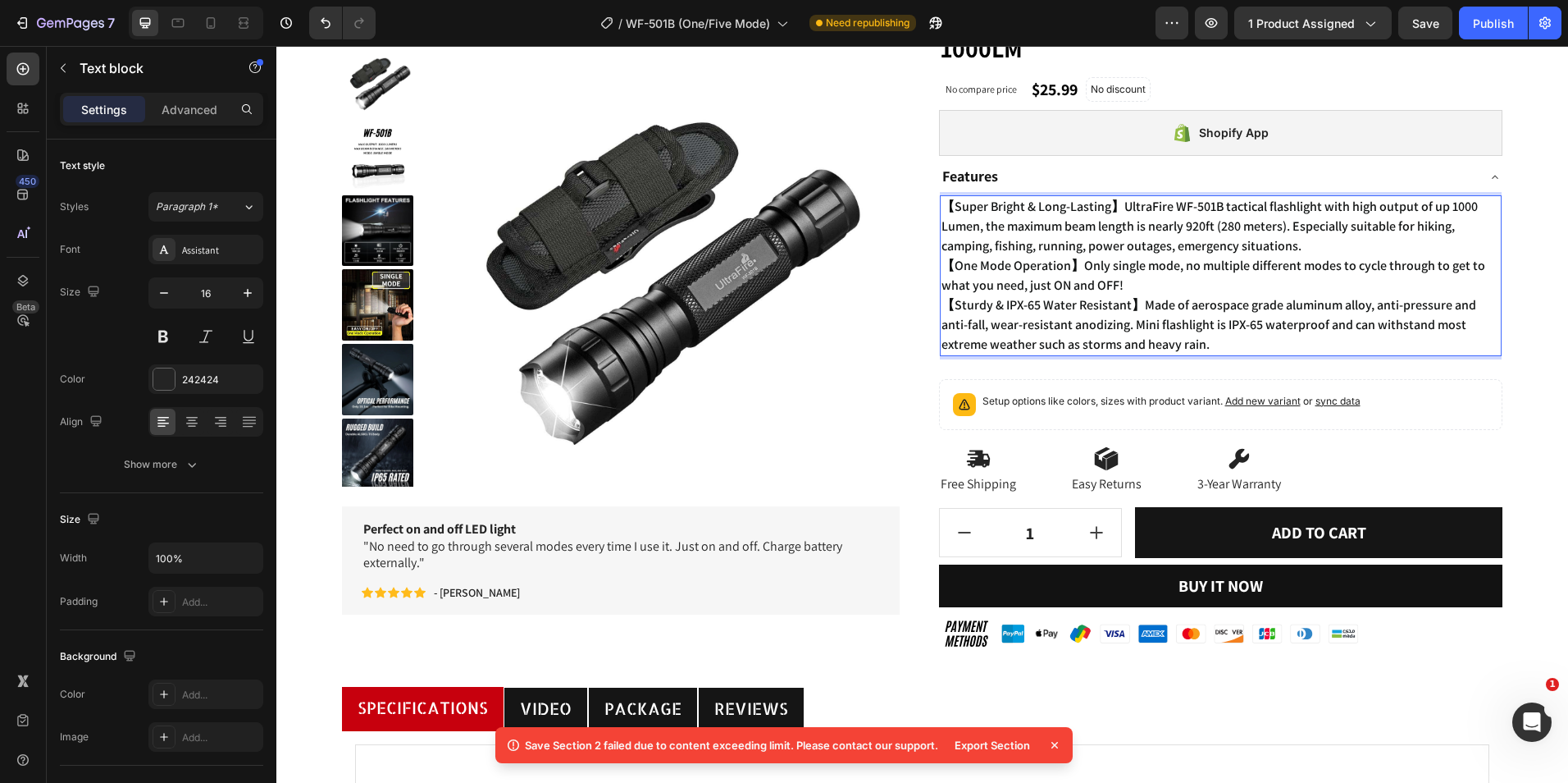
click at [1118, 284] on p "【One Mode Operation】Only single mode, no multiple different modes to cycle thro…" at bounding box center [1221, 275] width 559 height 39
click at [1125, 273] on span "【One Mode Operation】Only single mode, no multiple different modes to cycle thro…" at bounding box center [1214, 275] width 544 height 37
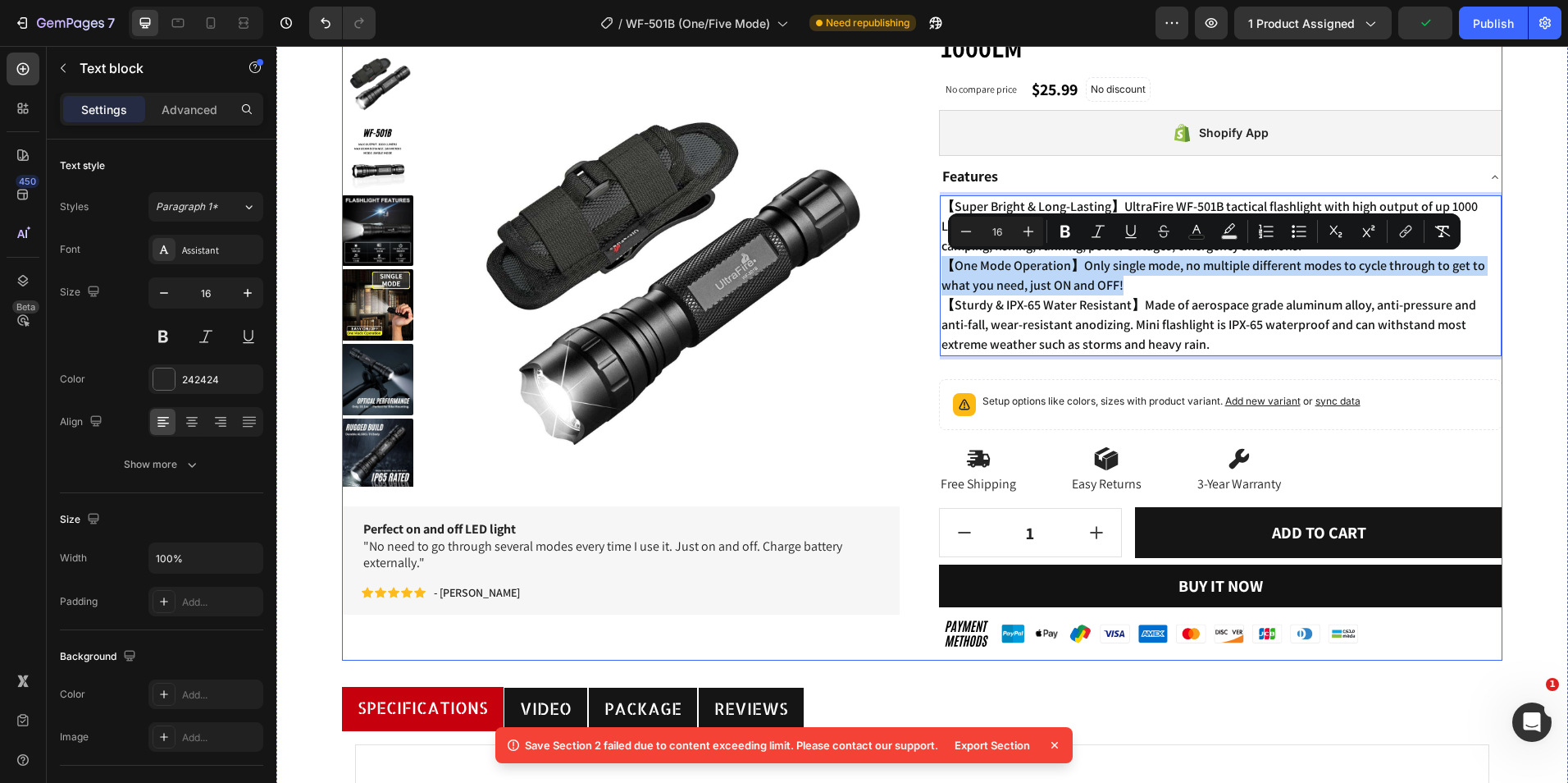
drag, startPoint x: 1120, startPoint y: 285, endPoint x: 915, endPoint y: 269, distance: 205.6
click at [915, 269] on div "Product Images Perfect on and off LED light "No need to go through several mode…" at bounding box center [922, 326] width 1161 height 669
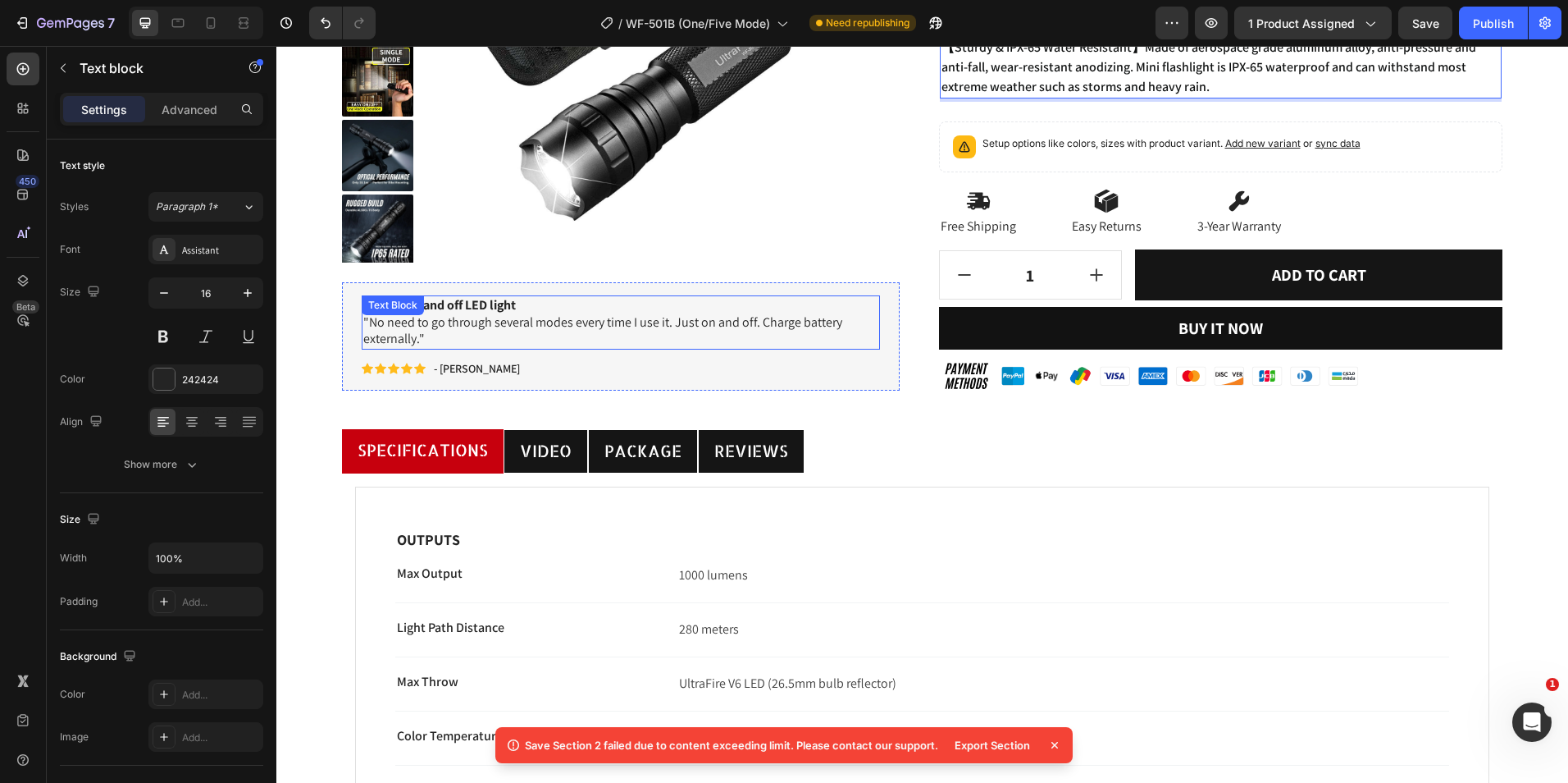
scroll to position [411, 0]
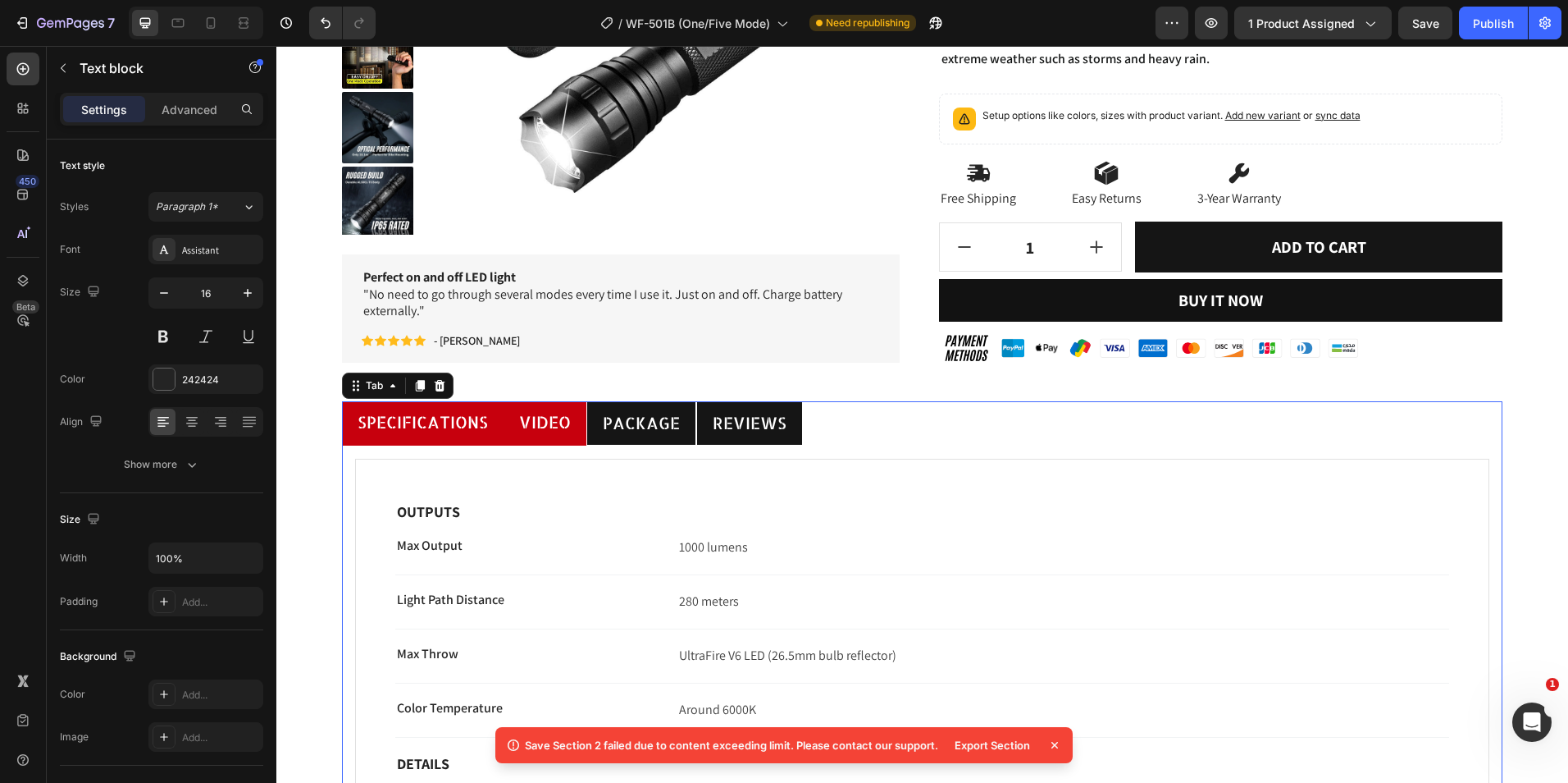
click at [541, 423] on span "Video" at bounding box center [545, 422] width 52 height 21
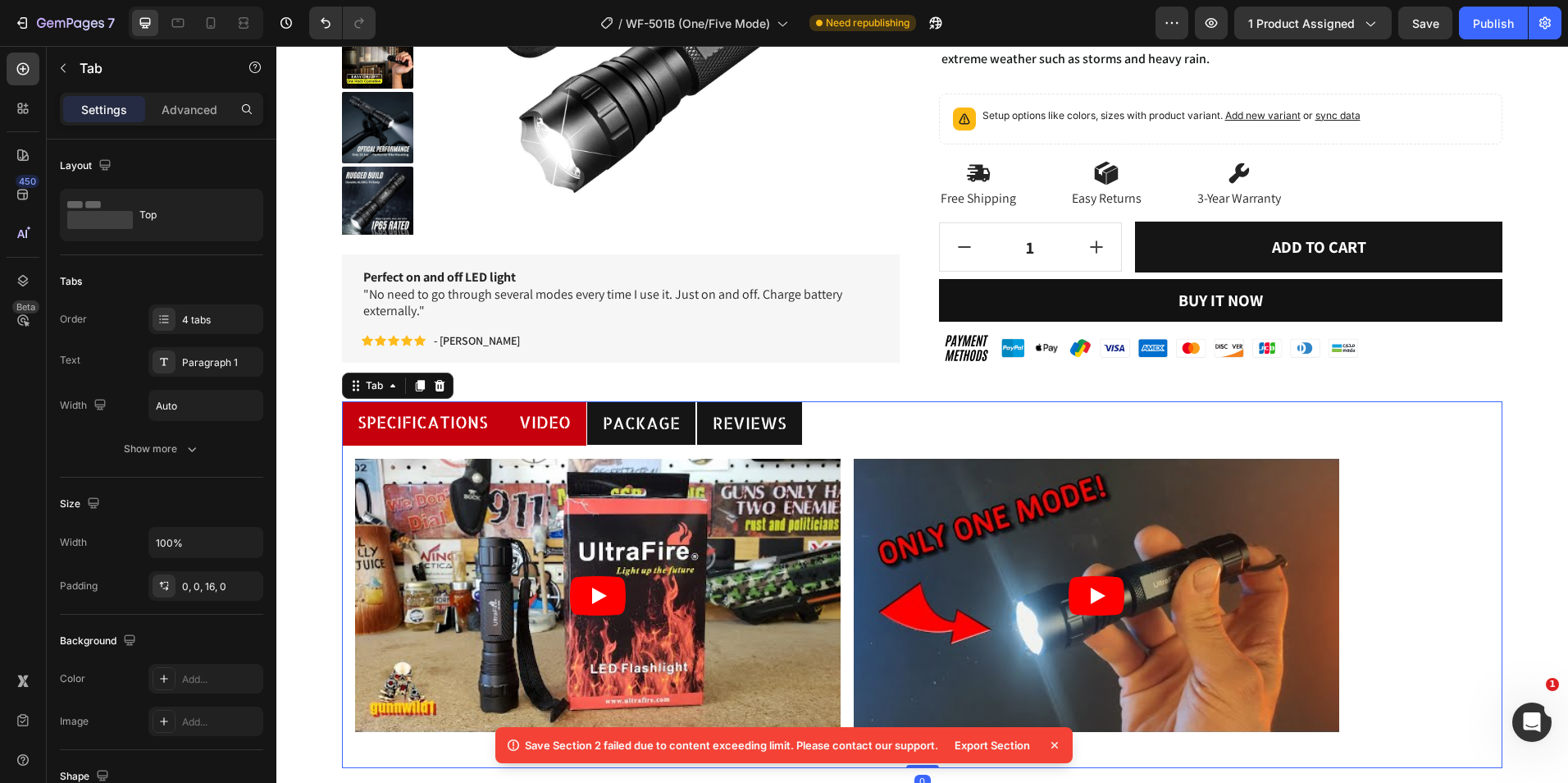
click at [451, 429] on span "Specifications" at bounding box center [422, 422] width 130 height 21
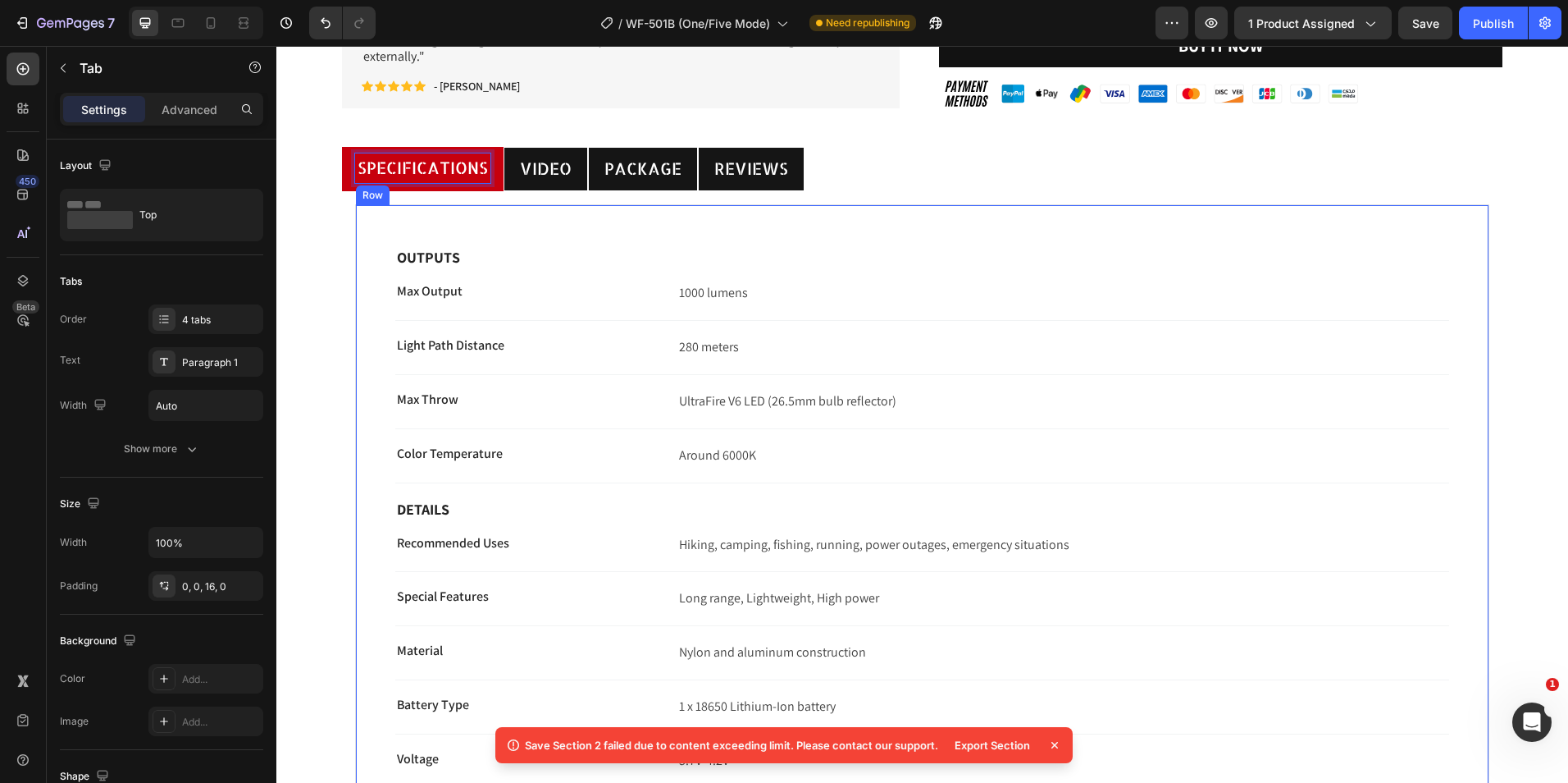
scroll to position [492, 0]
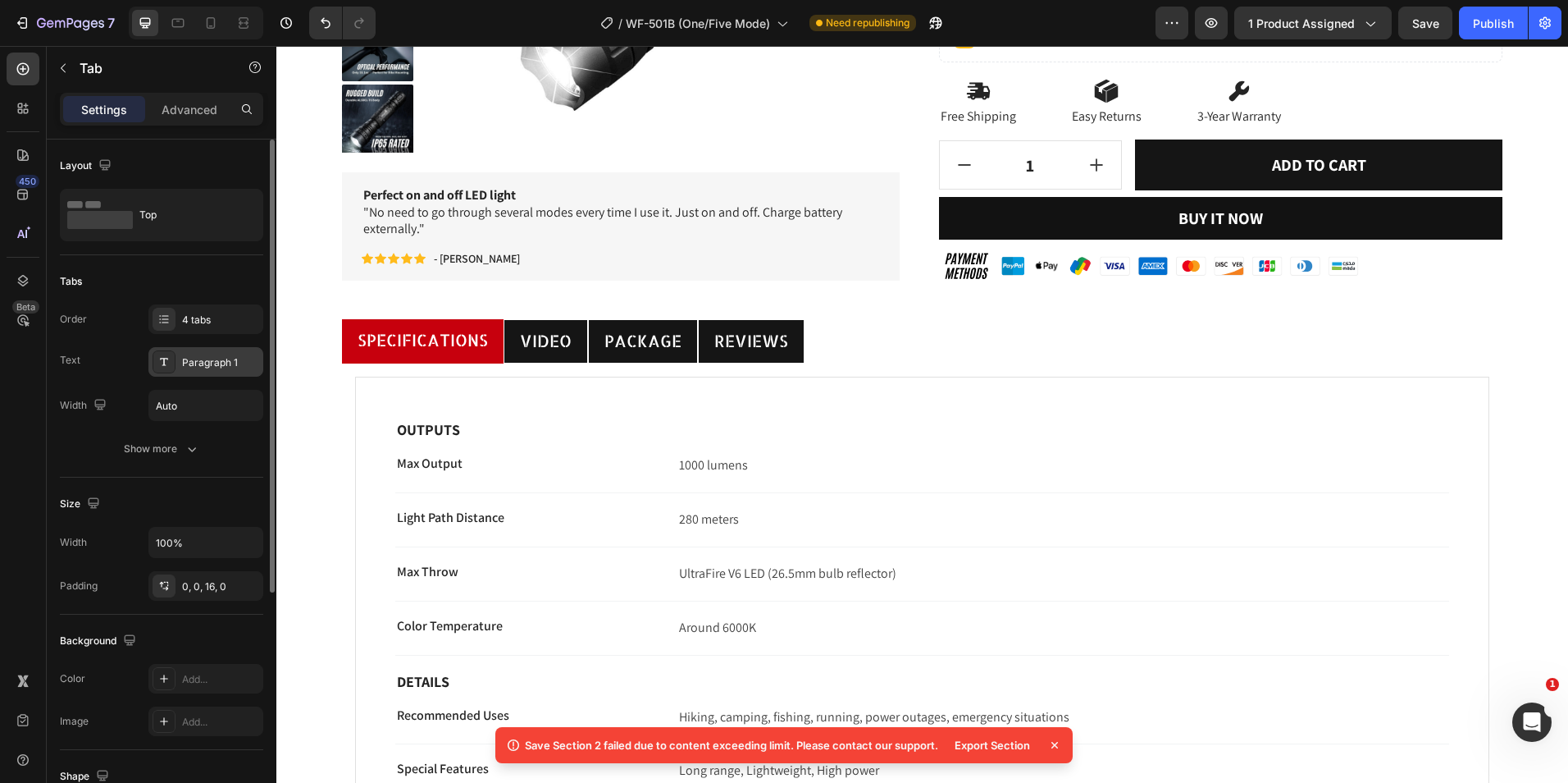
click at [216, 367] on div "Paragraph 1" at bounding box center [220, 362] width 77 height 14
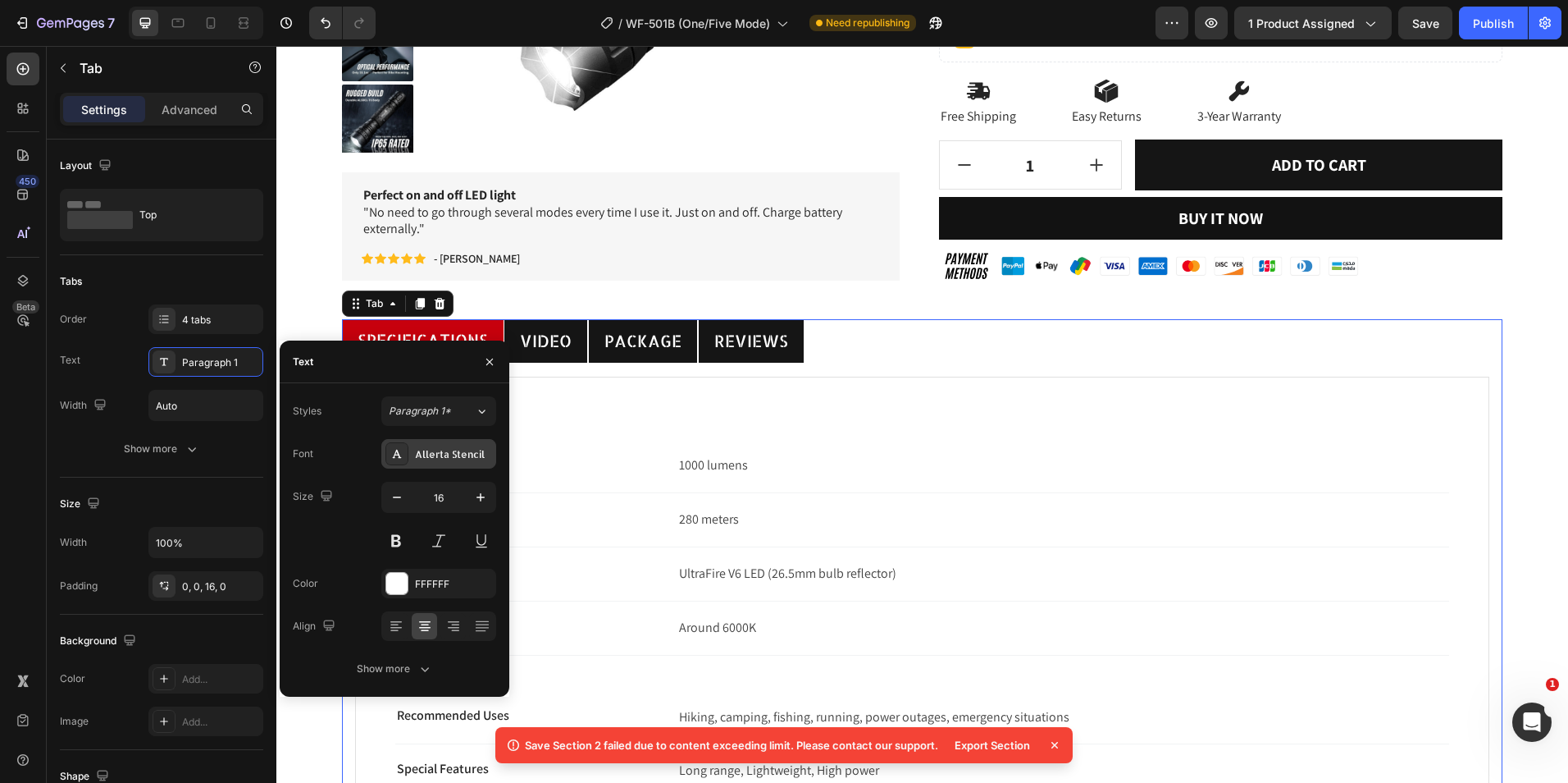
click at [454, 452] on div "Allerta Stencil" at bounding box center [453, 454] width 77 height 14
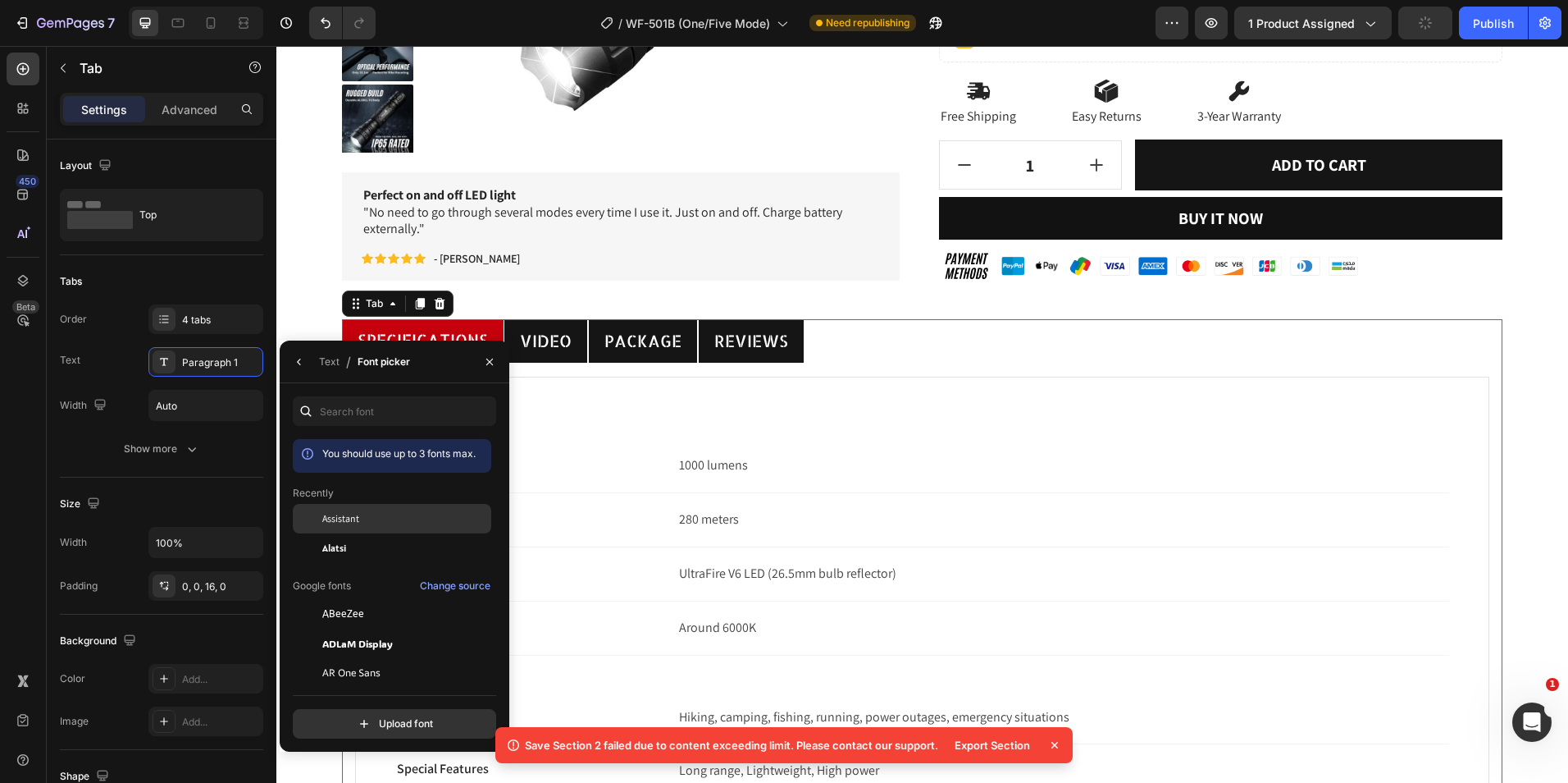
click at [382, 628] on div "Assistant" at bounding box center [393, 643] width 199 height 30
click at [331, 366] on div "Text" at bounding box center [329, 361] width 20 height 14
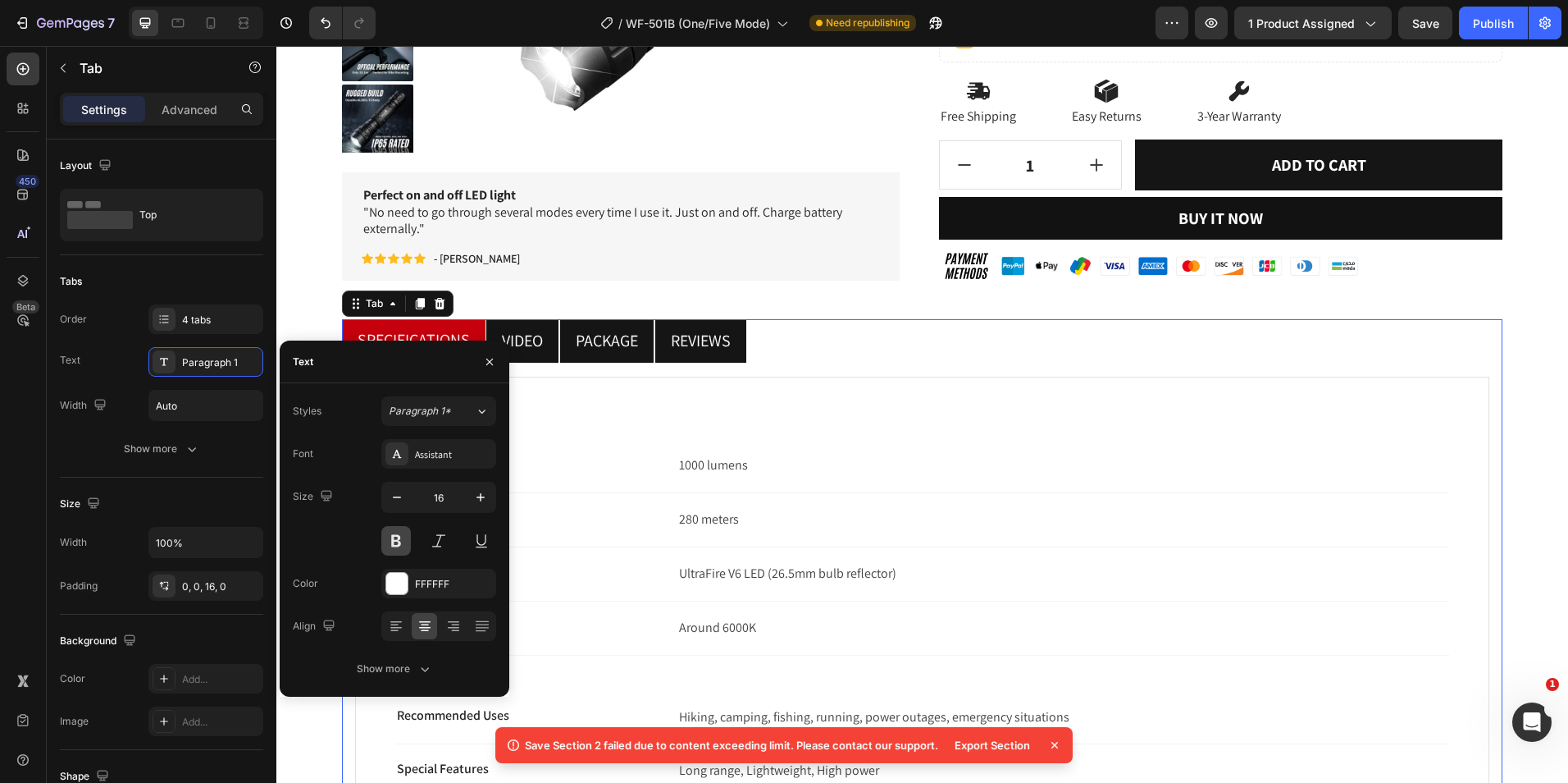
click at [393, 552] on button at bounding box center [396, 541] width 30 height 30
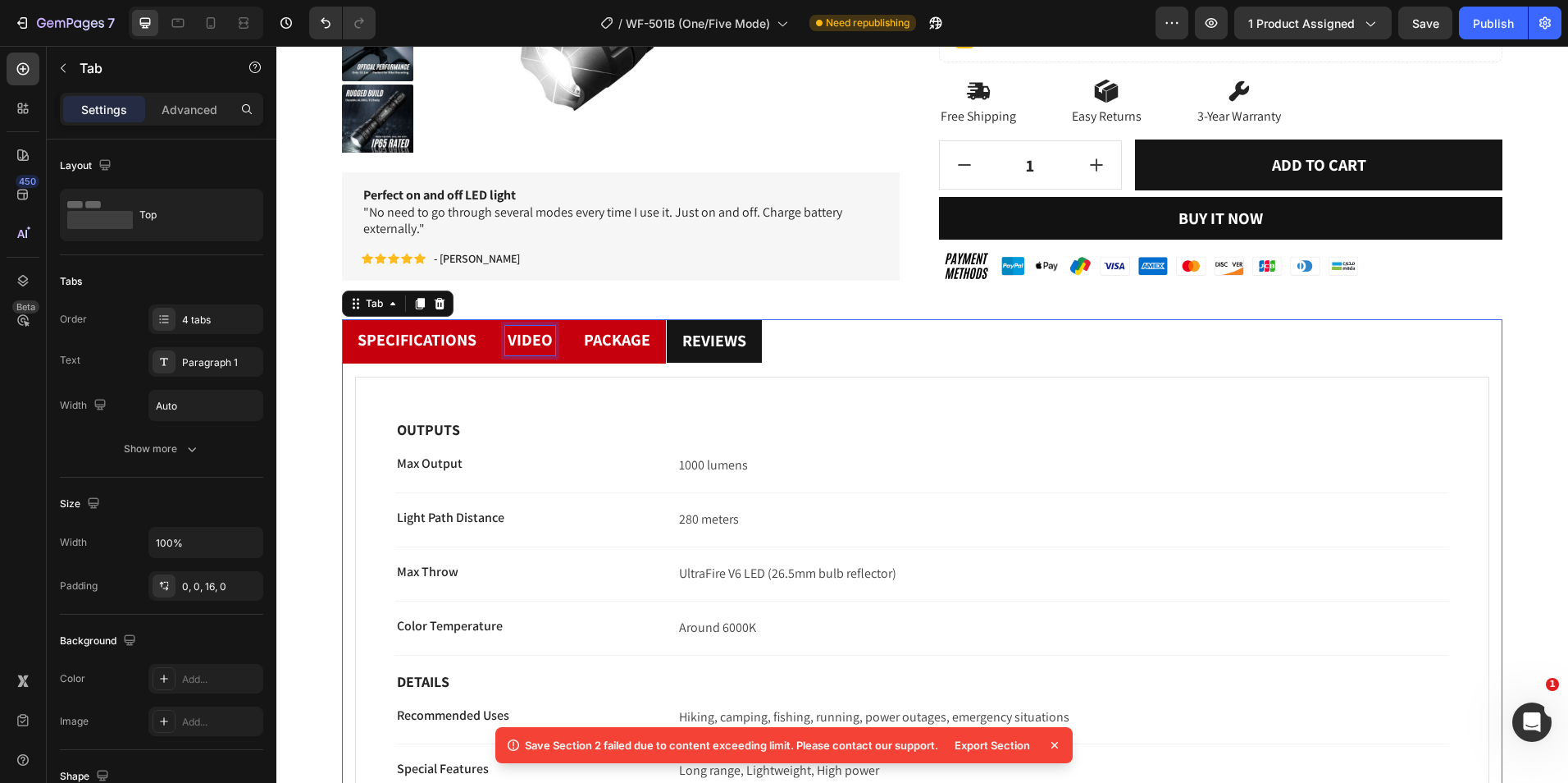
scroll to position [493, 0]
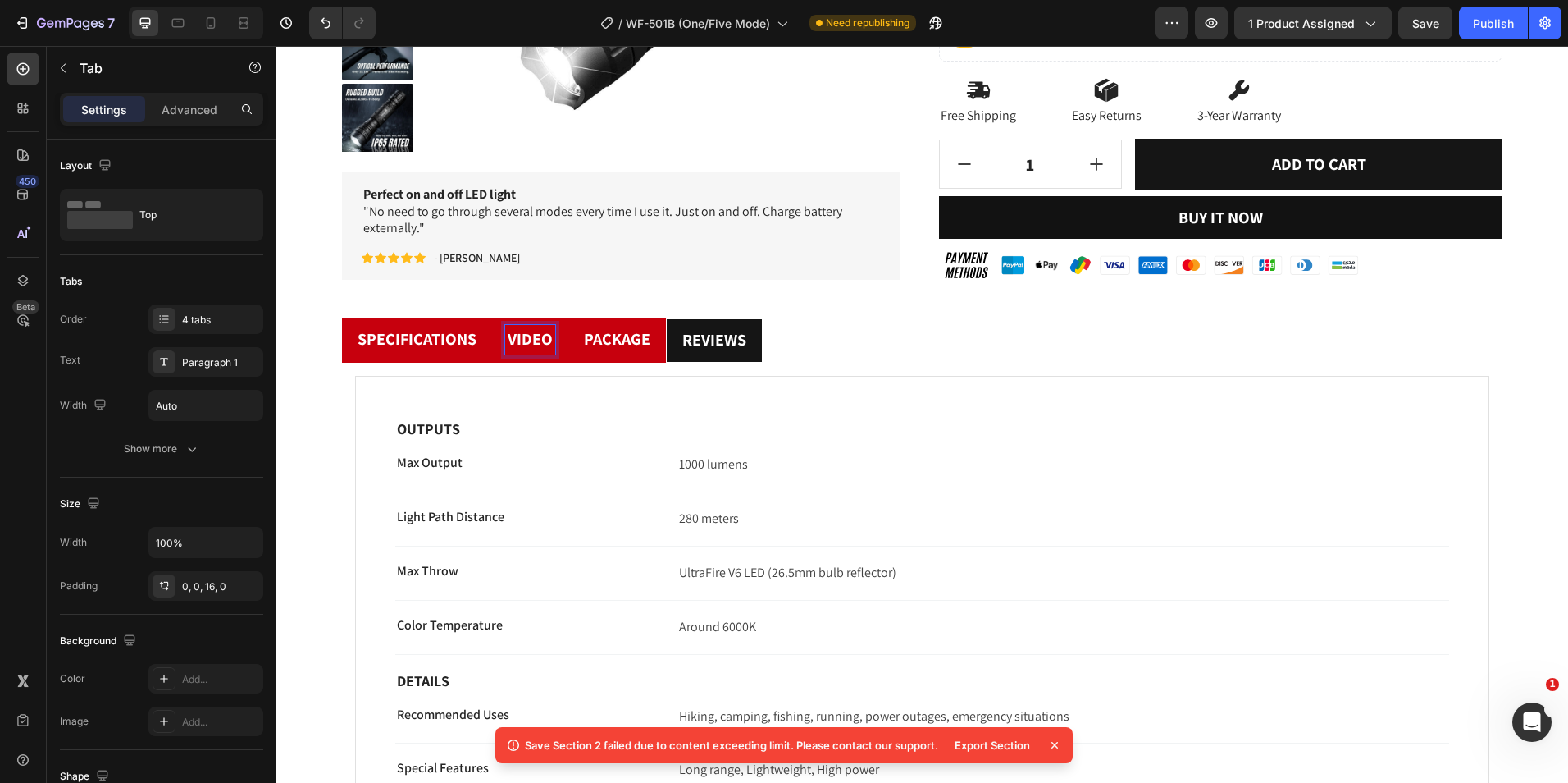
click at [650, 338] on div "Package" at bounding box center [617, 340] width 71 height 31
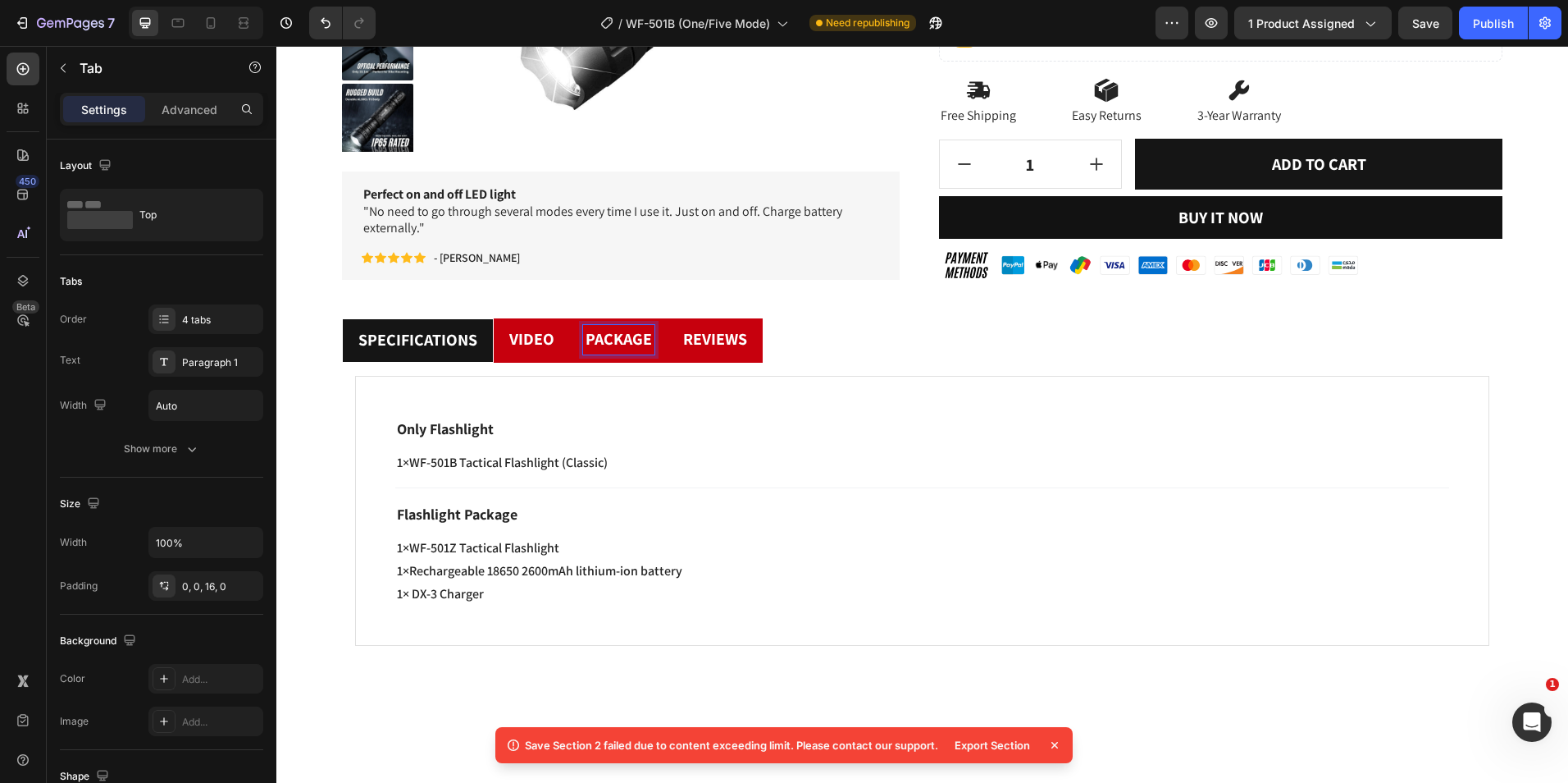
click at [729, 338] on span "reviews" at bounding box center [715, 338] width 64 height 21
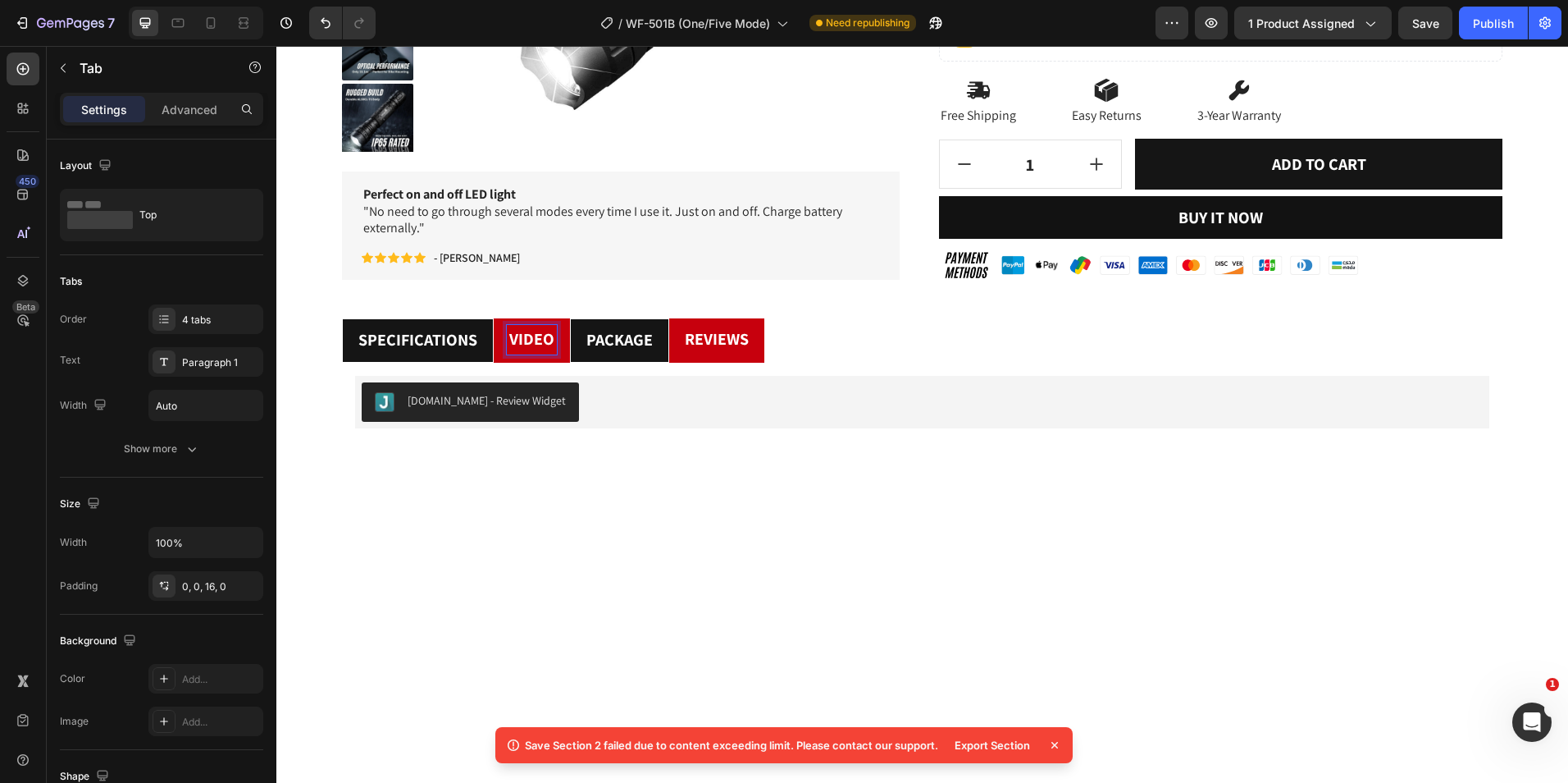
click at [530, 340] on span "Video" at bounding box center [531, 338] width 45 height 21
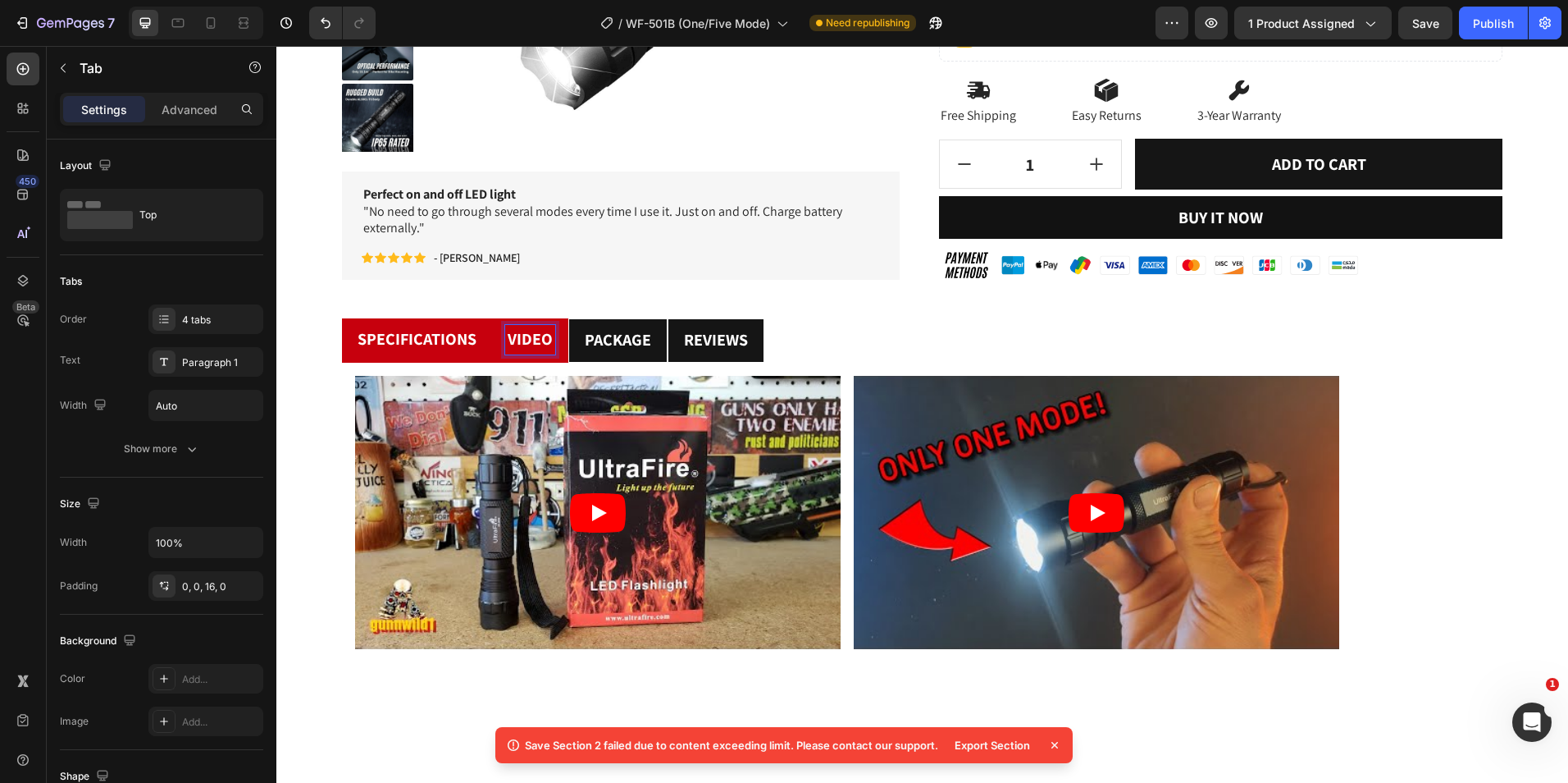
click at [427, 340] on span "Specifications" at bounding box center [417, 338] width 119 height 21
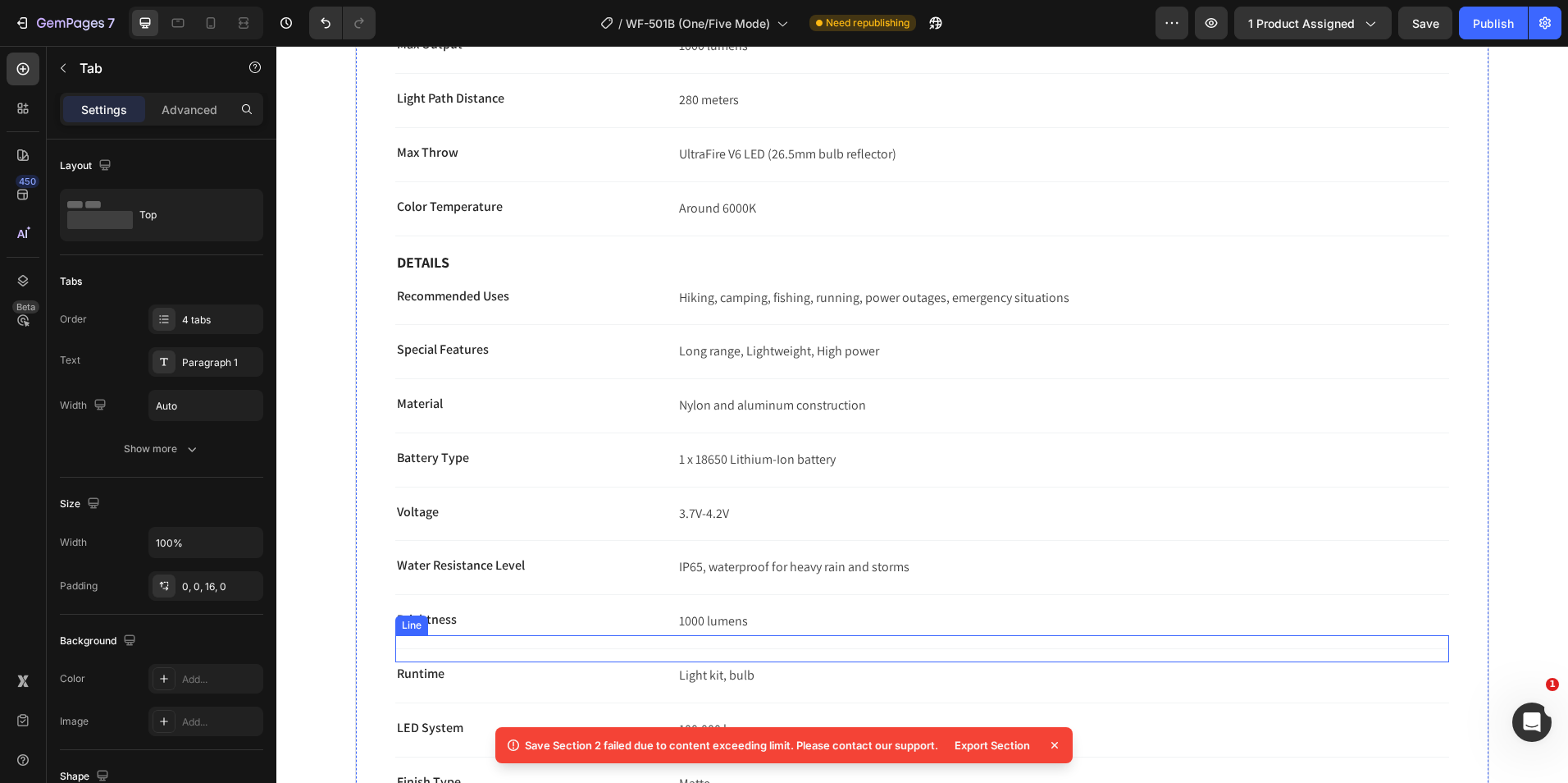
scroll to position [576, 0]
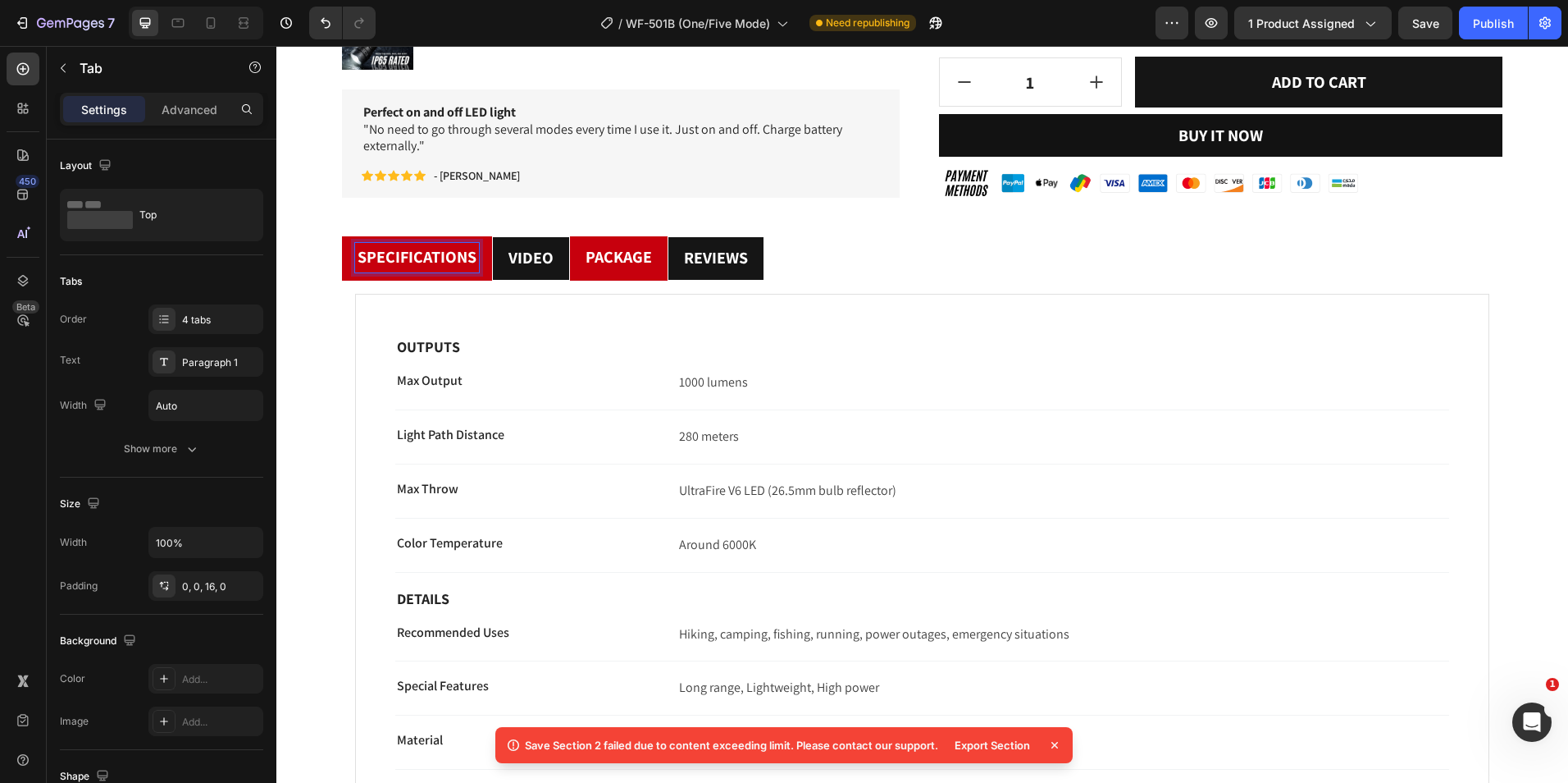
click at [612, 264] on span "Package" at bounding box center [619, 257] width 66 height 21
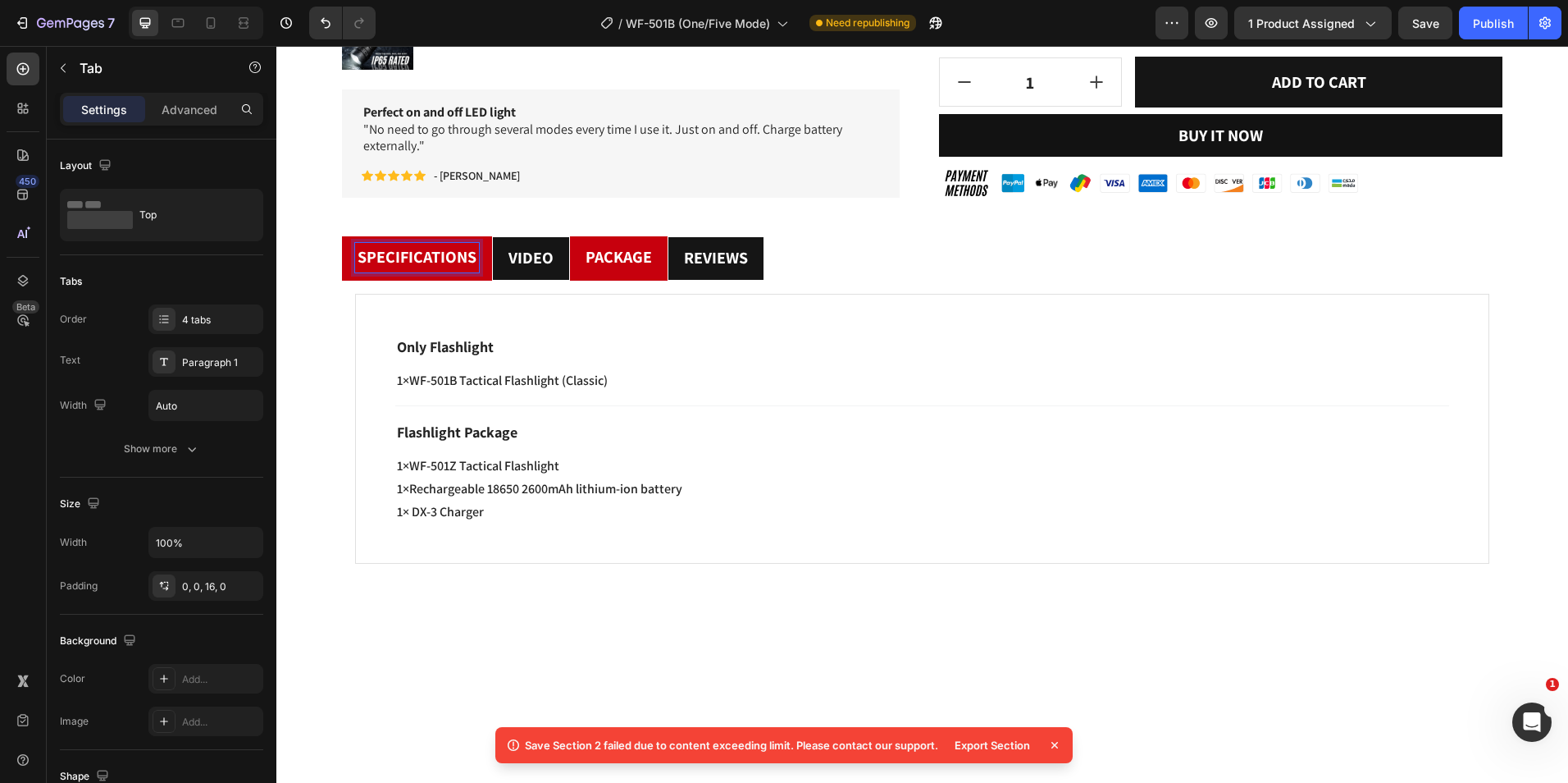
click at [447, 264] on span "Specifications" at bounding box center [417, 257] width 119 height 21
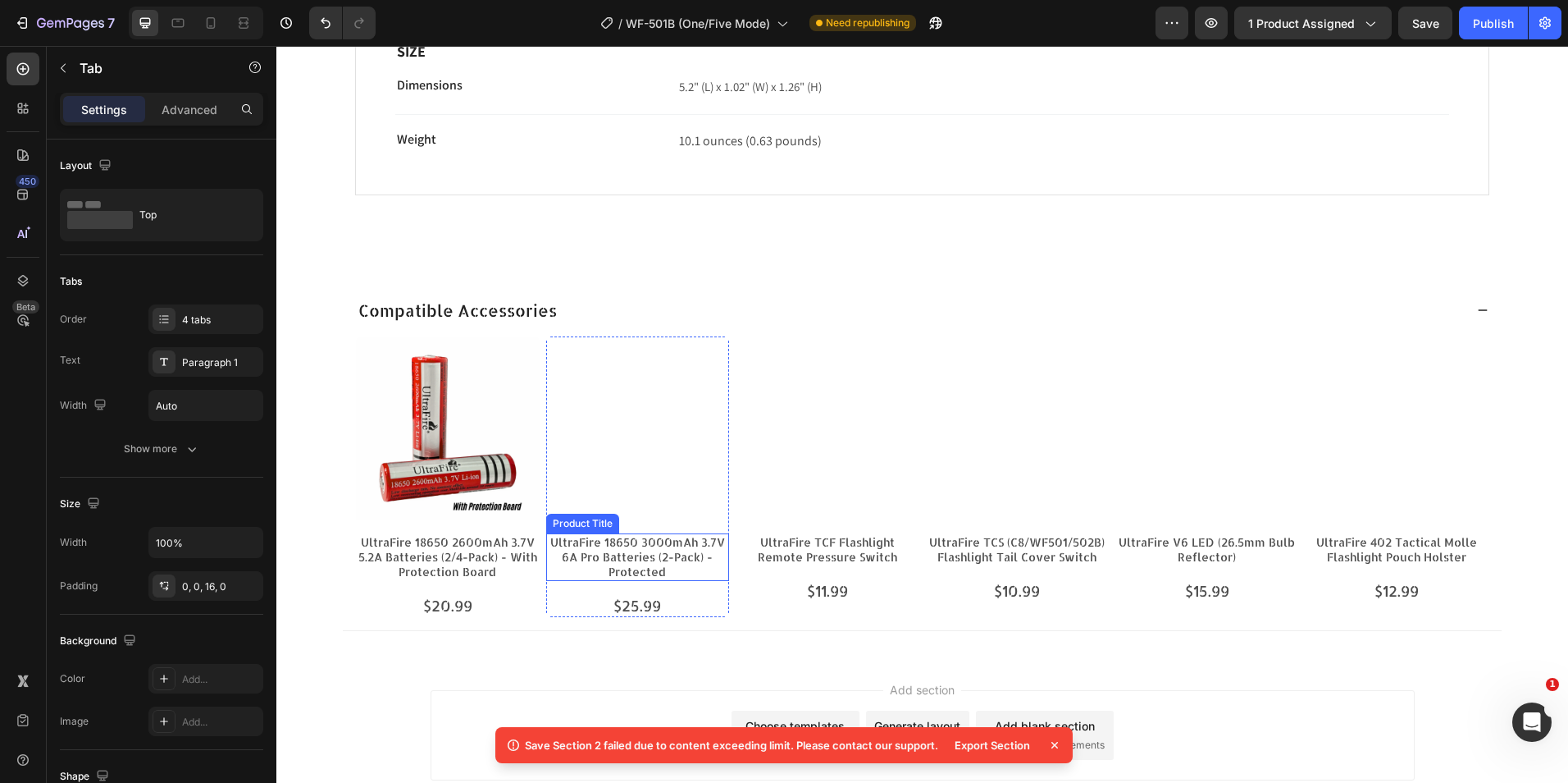
scroll to position [1714, 0]
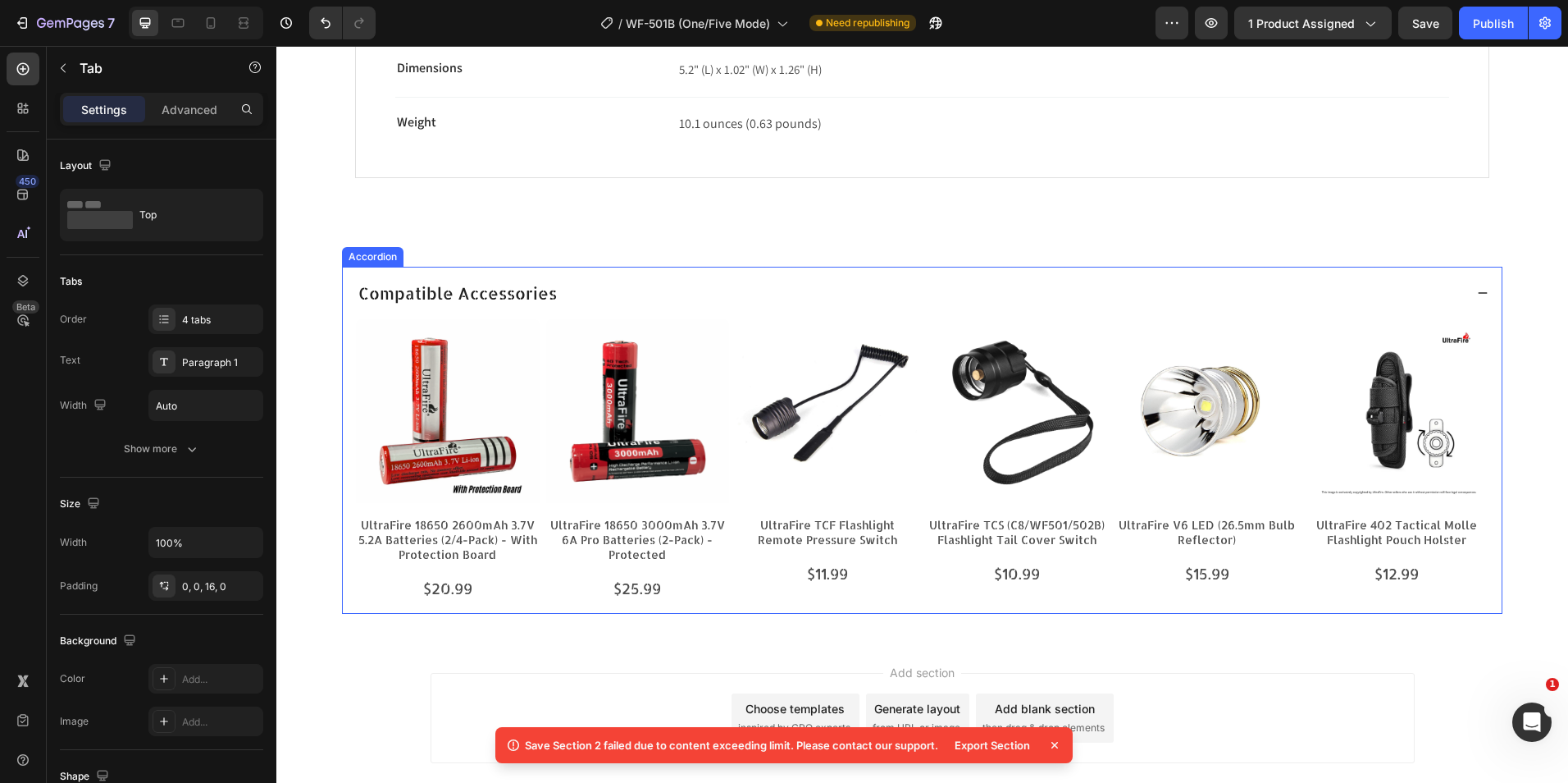
click at [529, 290] on p "Compatible Accessories" at bounding box center [458, 292] width 199 height 21
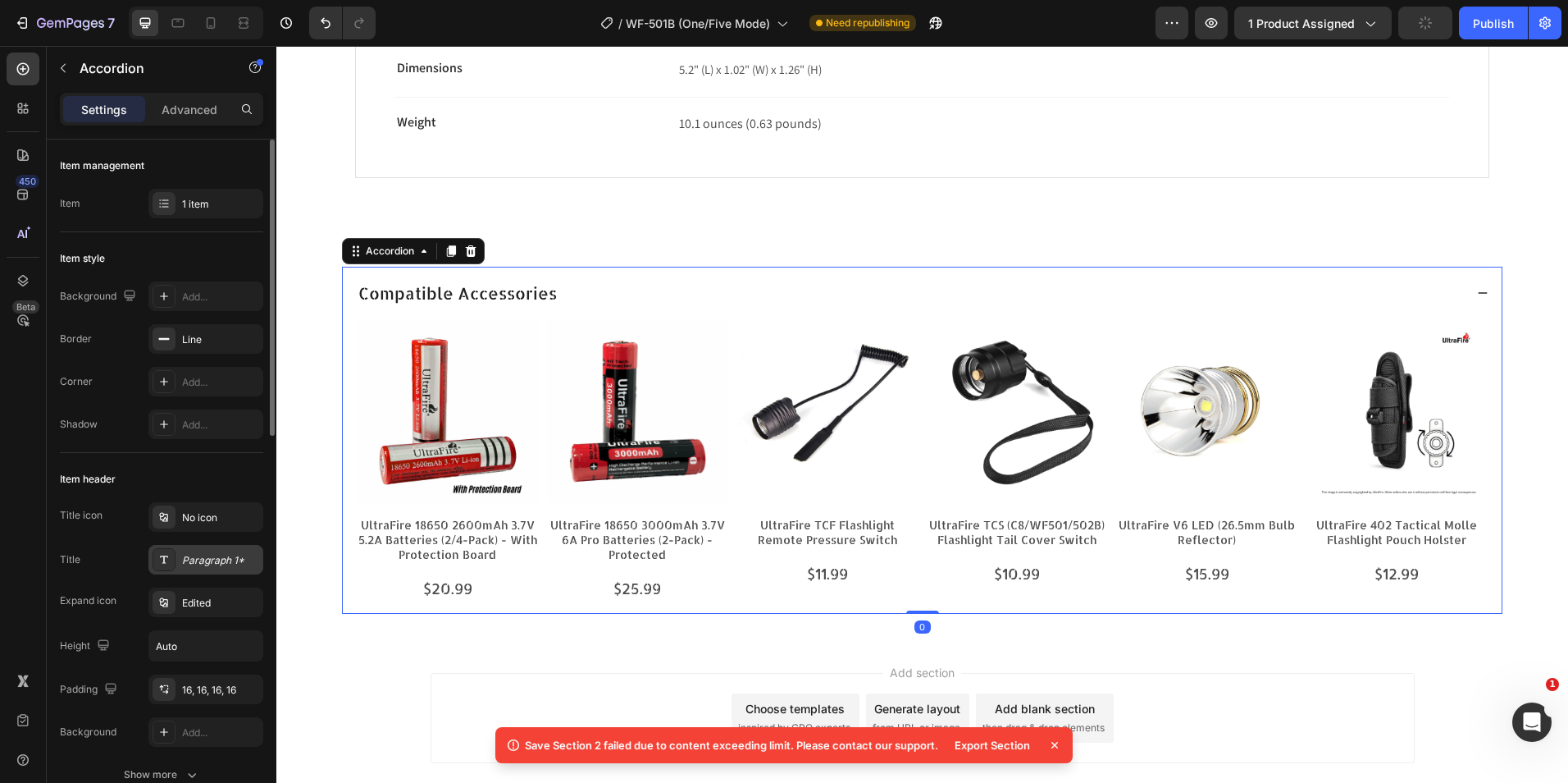
click at [208, 552] on div "Paragraph 1*" at bounding box center [206, 559] width 115 height 30
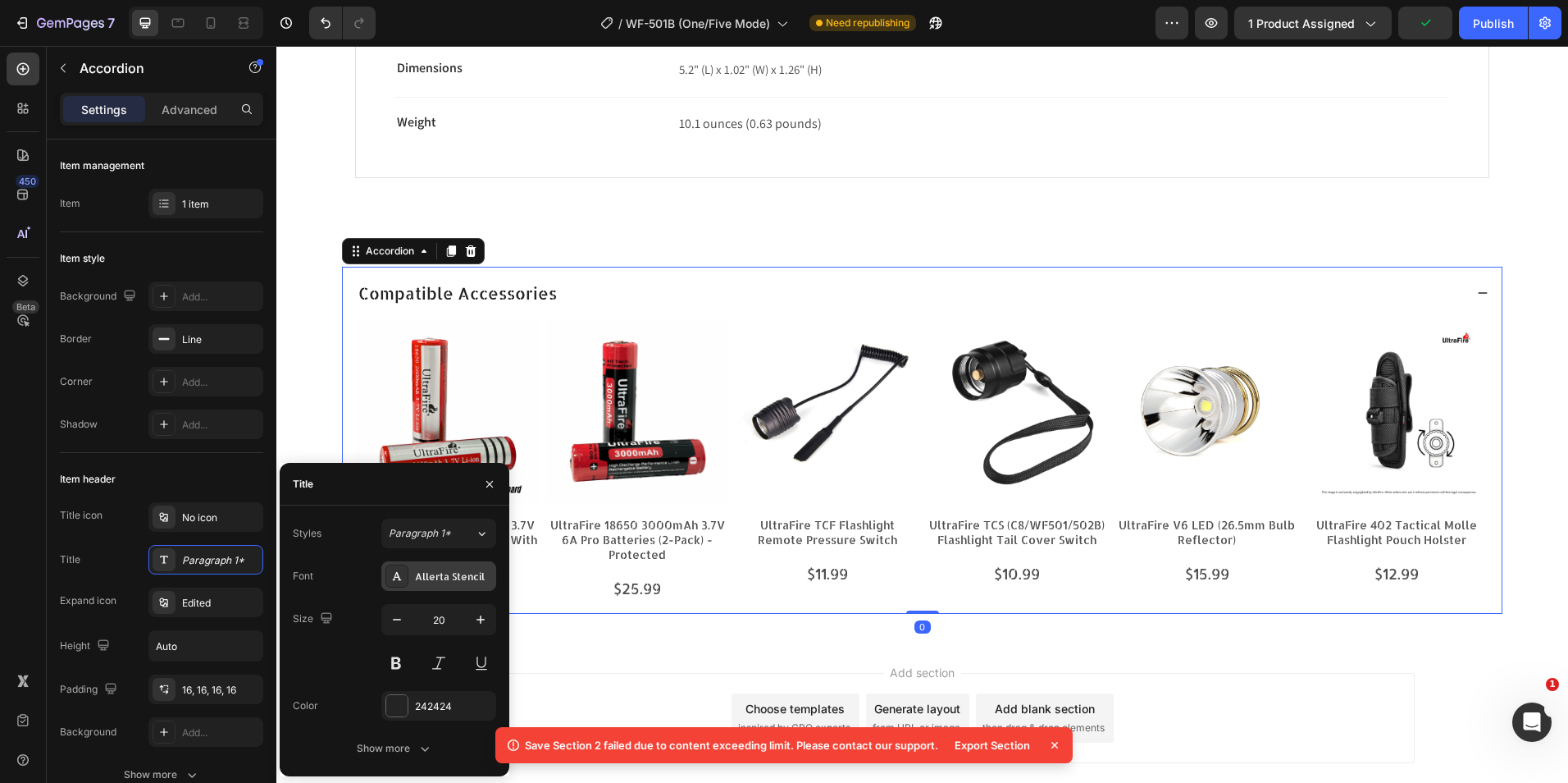
click at [420, 575] on div "Allerta Stencil" at bounding box center [453, 576] width 77 height 14
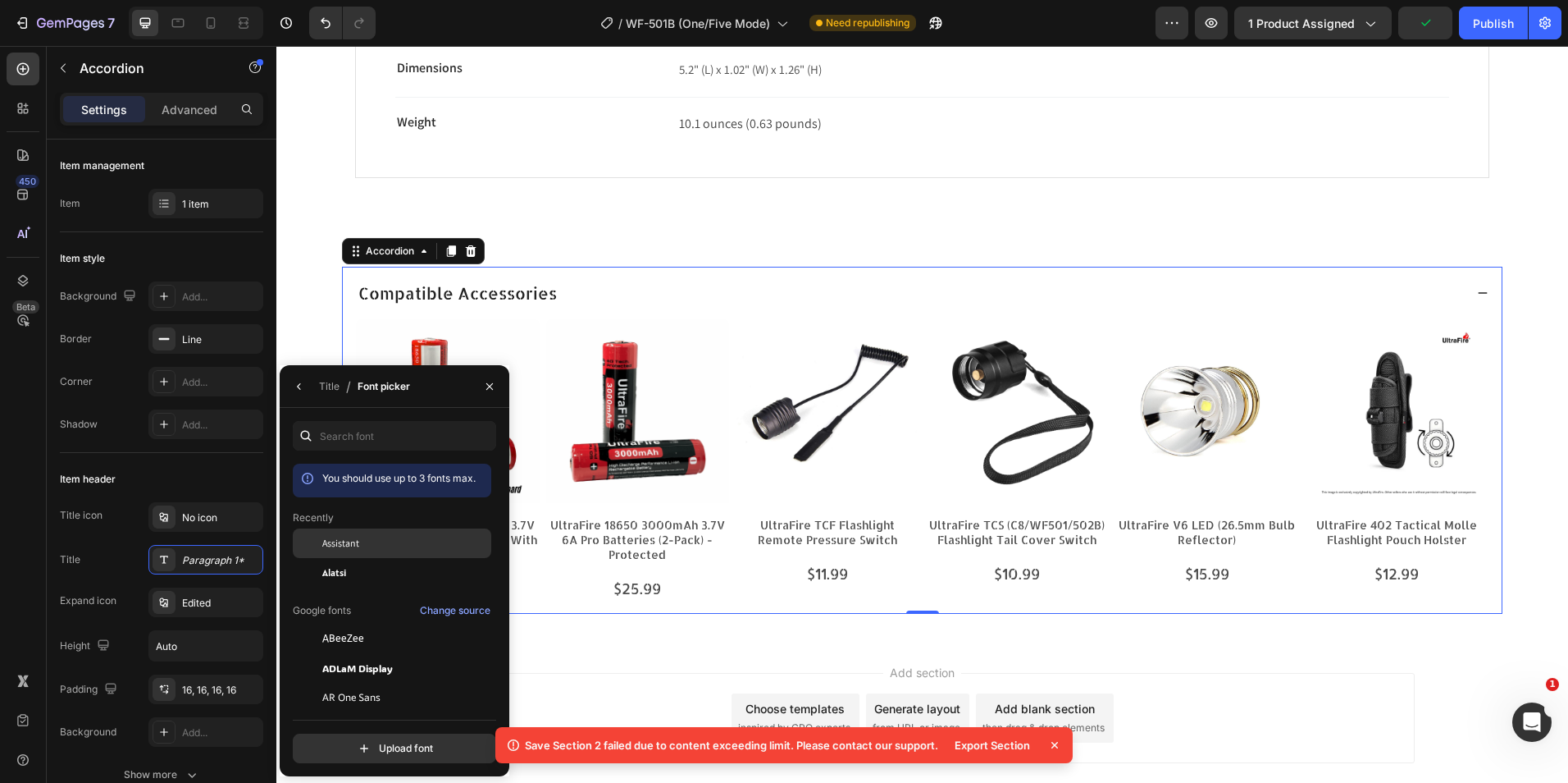
click at [381, 546] on div "Assistant" at bounding box center [405, 542] width 166 height 14
drag, startPoint x: 328, startPoint y: 387, endPoint x: 67, endPoint y: 411, distance: 262.1
click at [328, 387] on div "Title" at bounding box center [329, 386] width 20 height 14
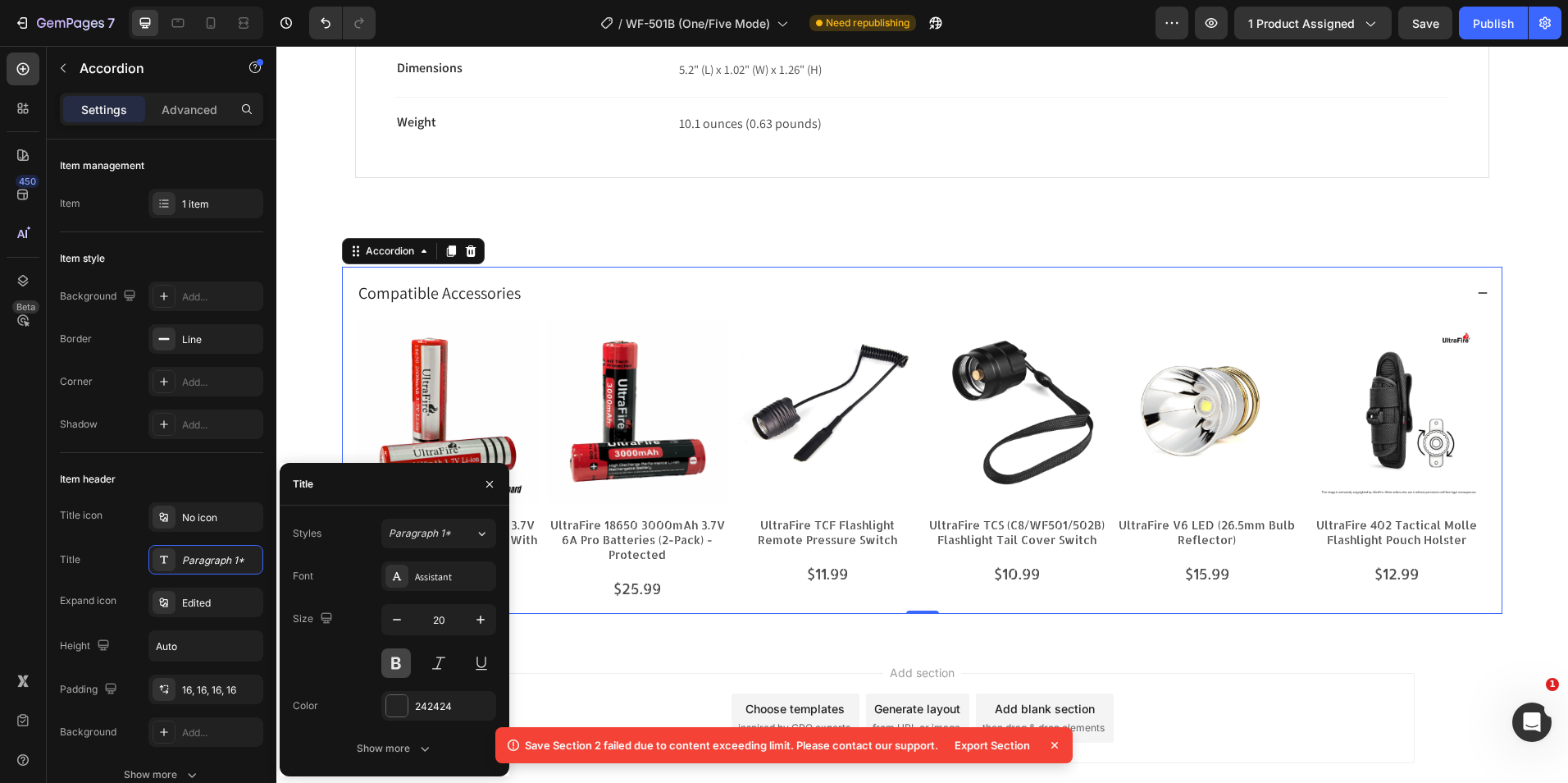
click at [405, 665] on button at bounding box center [396, 662] width 30 height 30
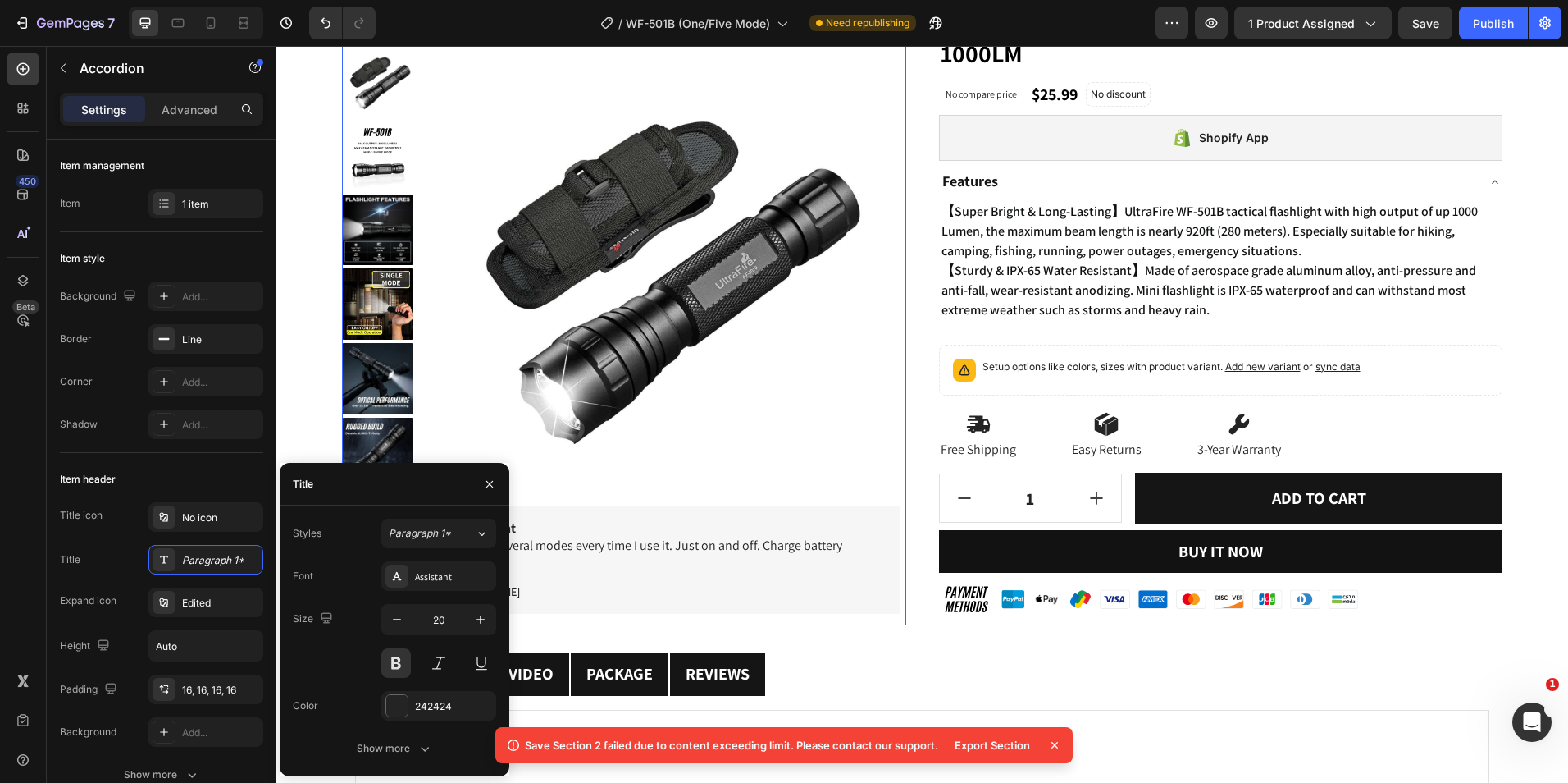
scroll to position [164, 0]
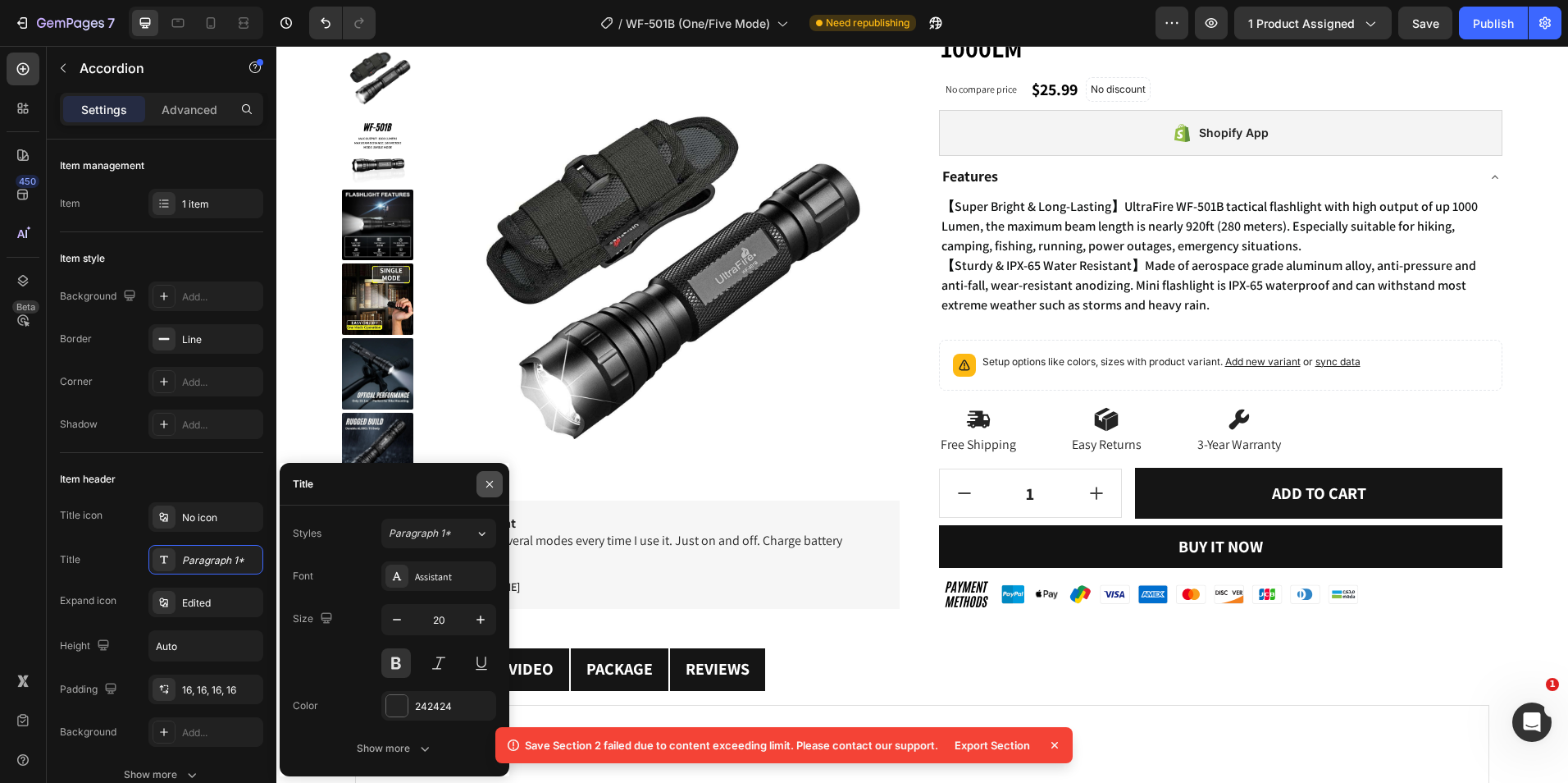
click at [490, 486] on icon "button" at bounding box center [489, 484] width 13 height 13
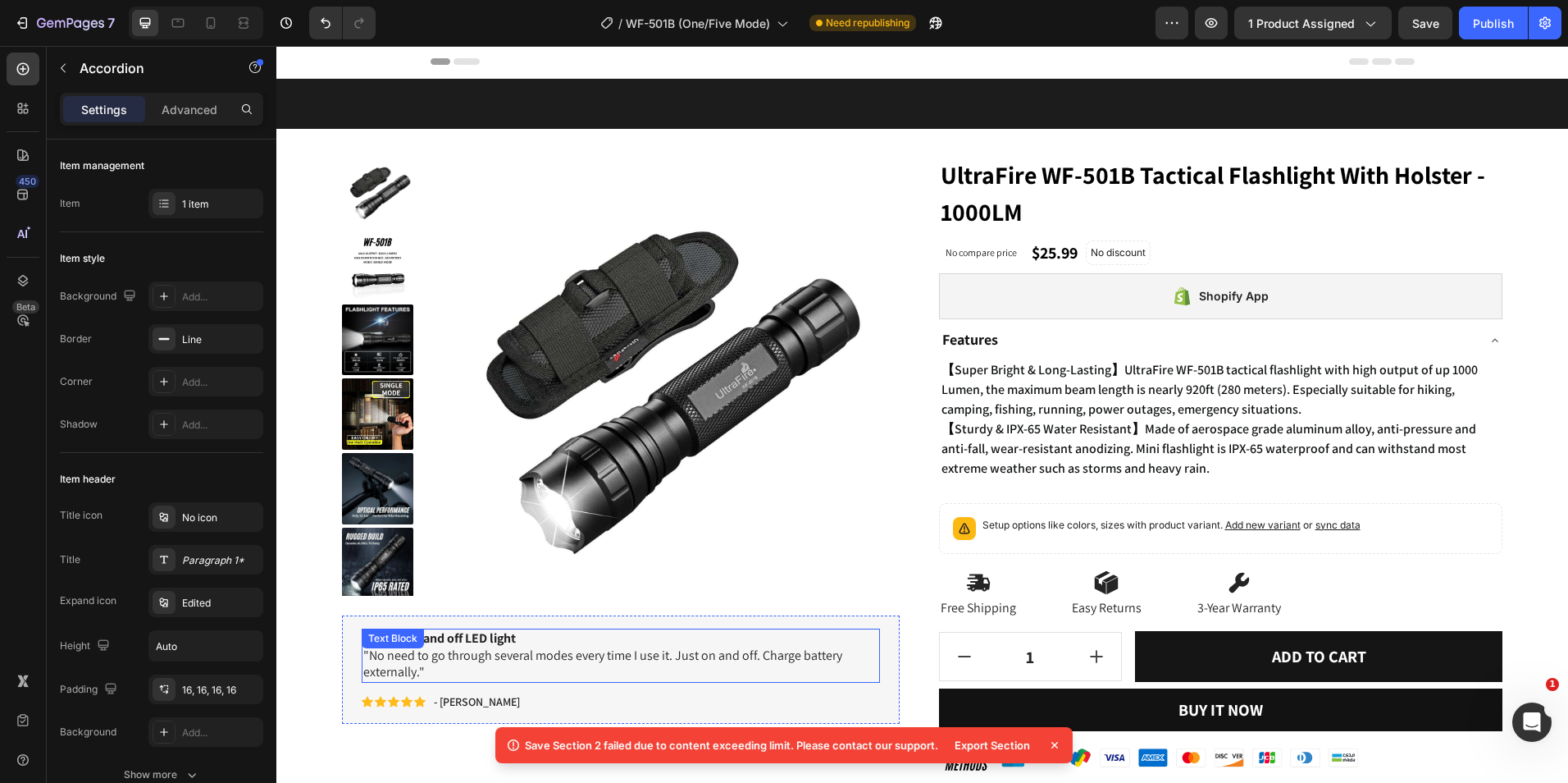
scroll to position [0, 0]
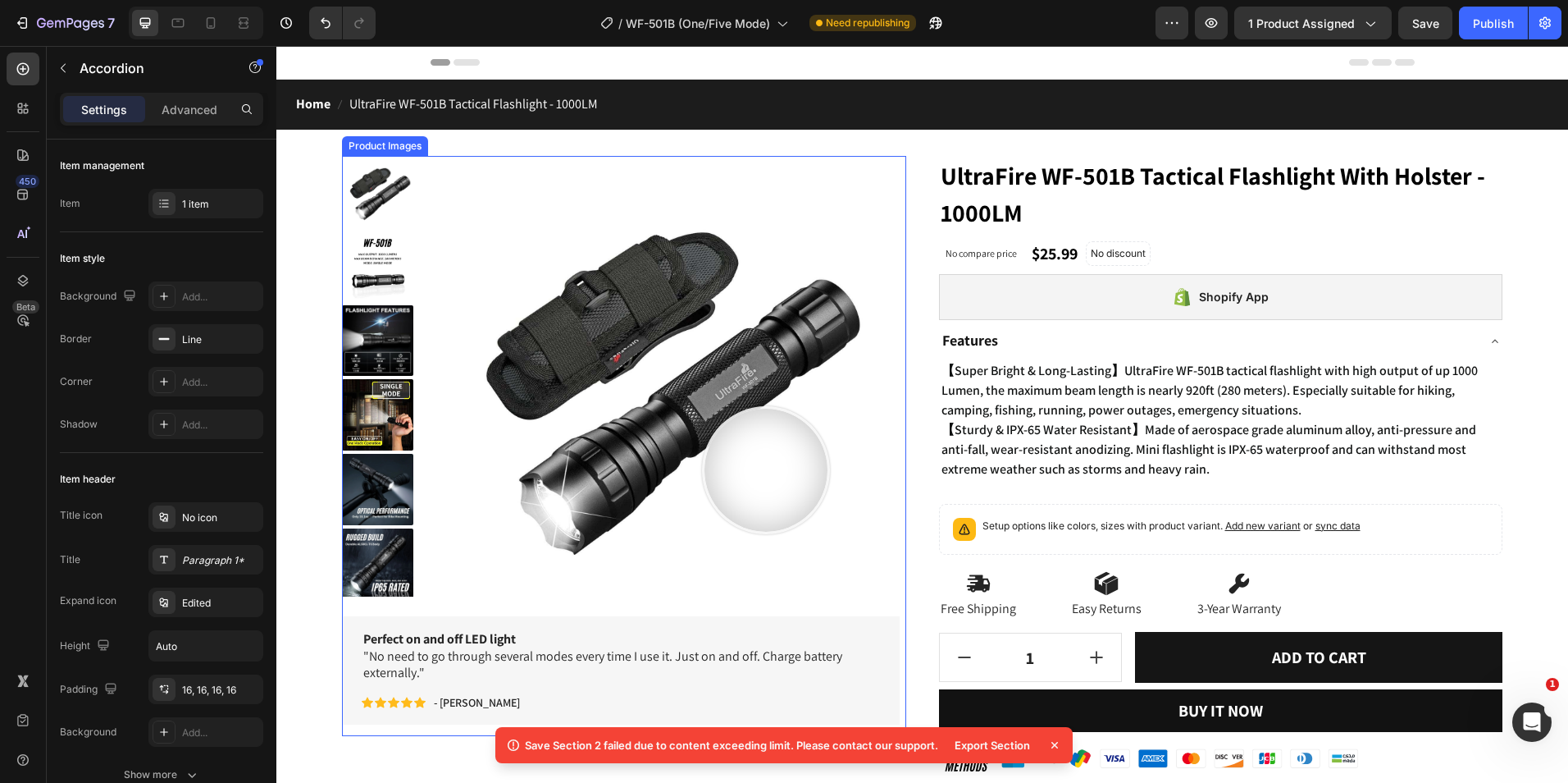
click at [765, 470] on img at bounding box center [658, 378] width 445 height 445
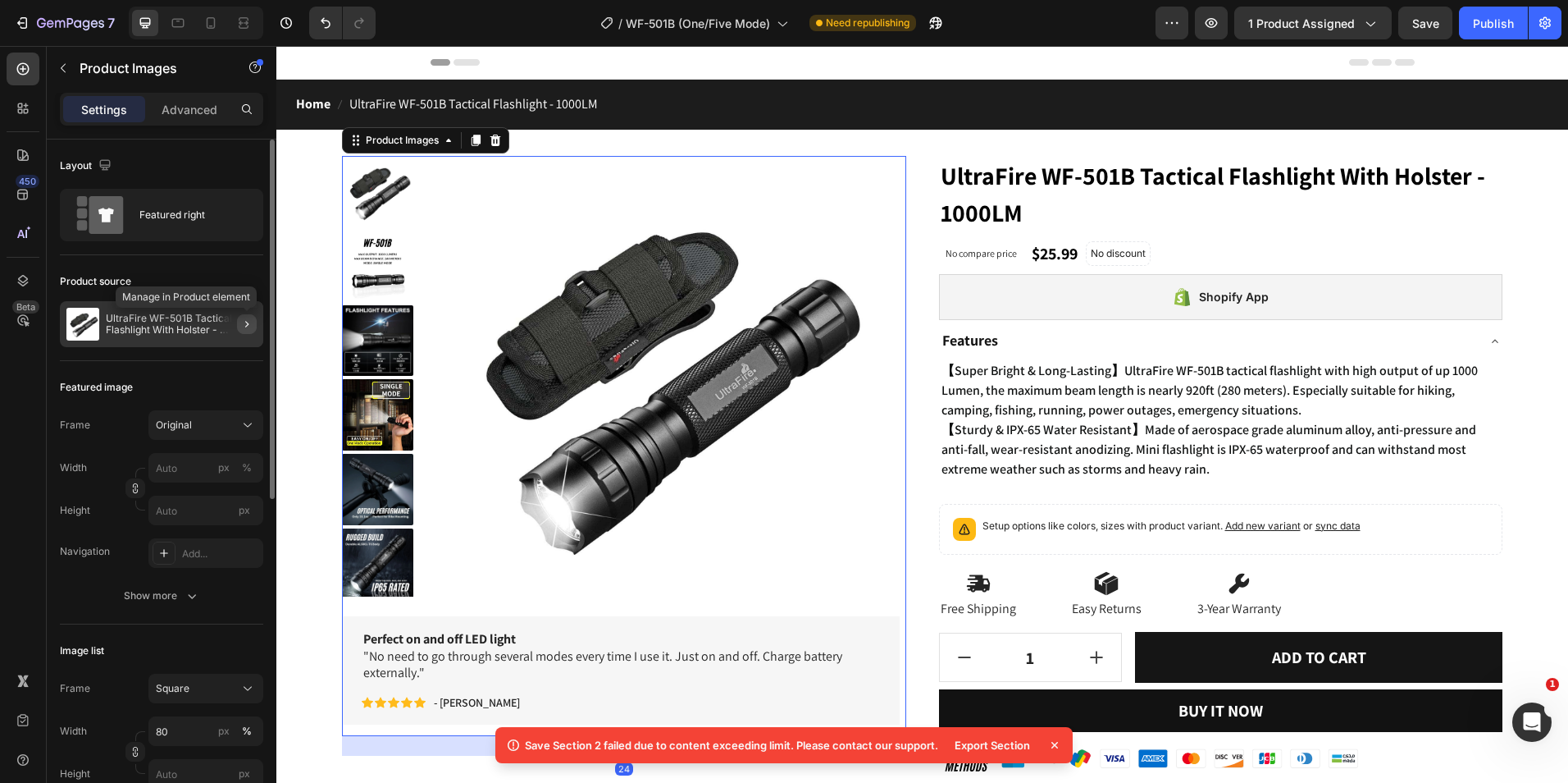
click at [238, 327] on button "button" at bounding box center [246, 324] width 20 height 20
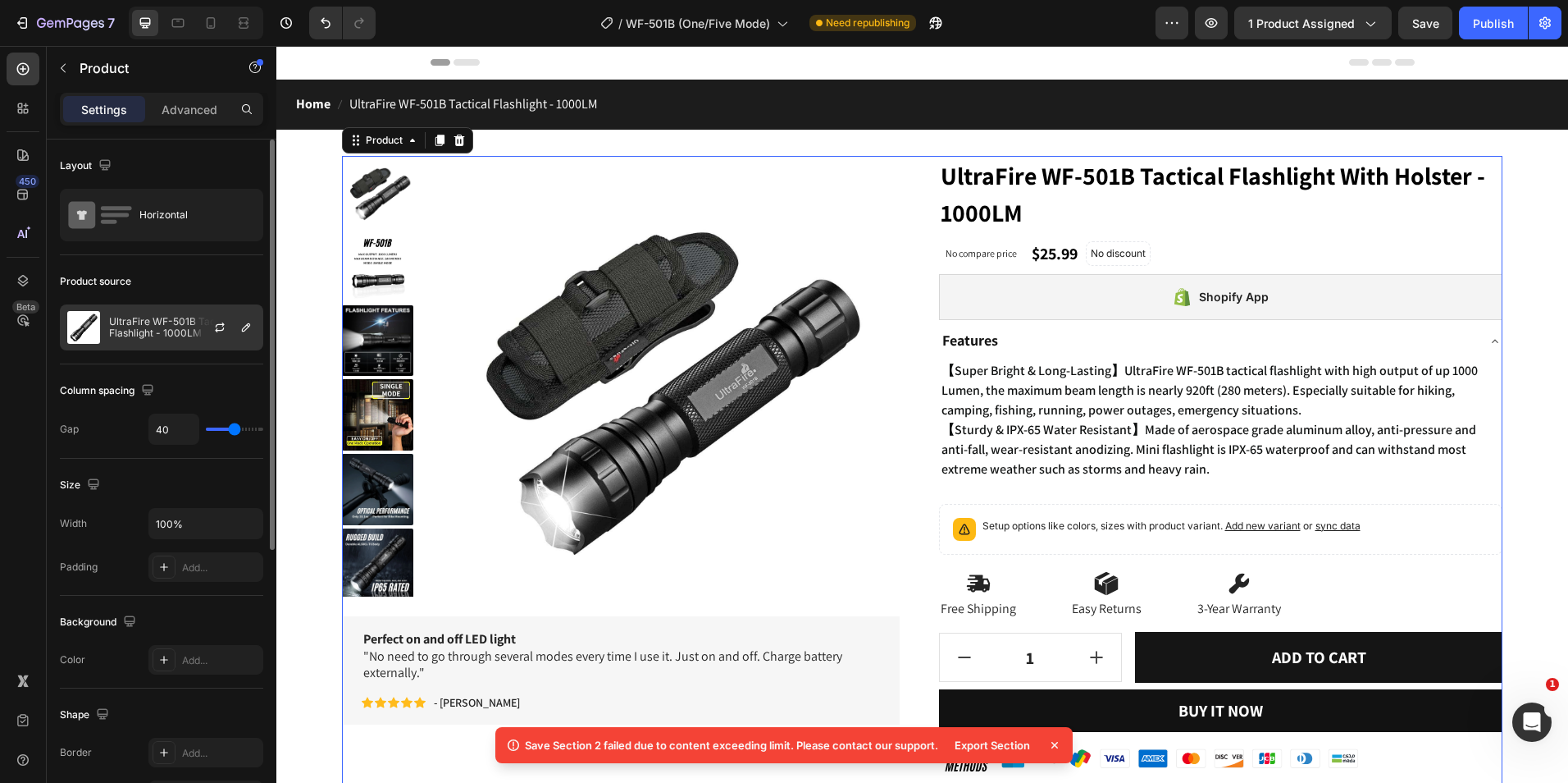
click at [235, 333] on div at bounding box center [226, 327] width 72 height 44
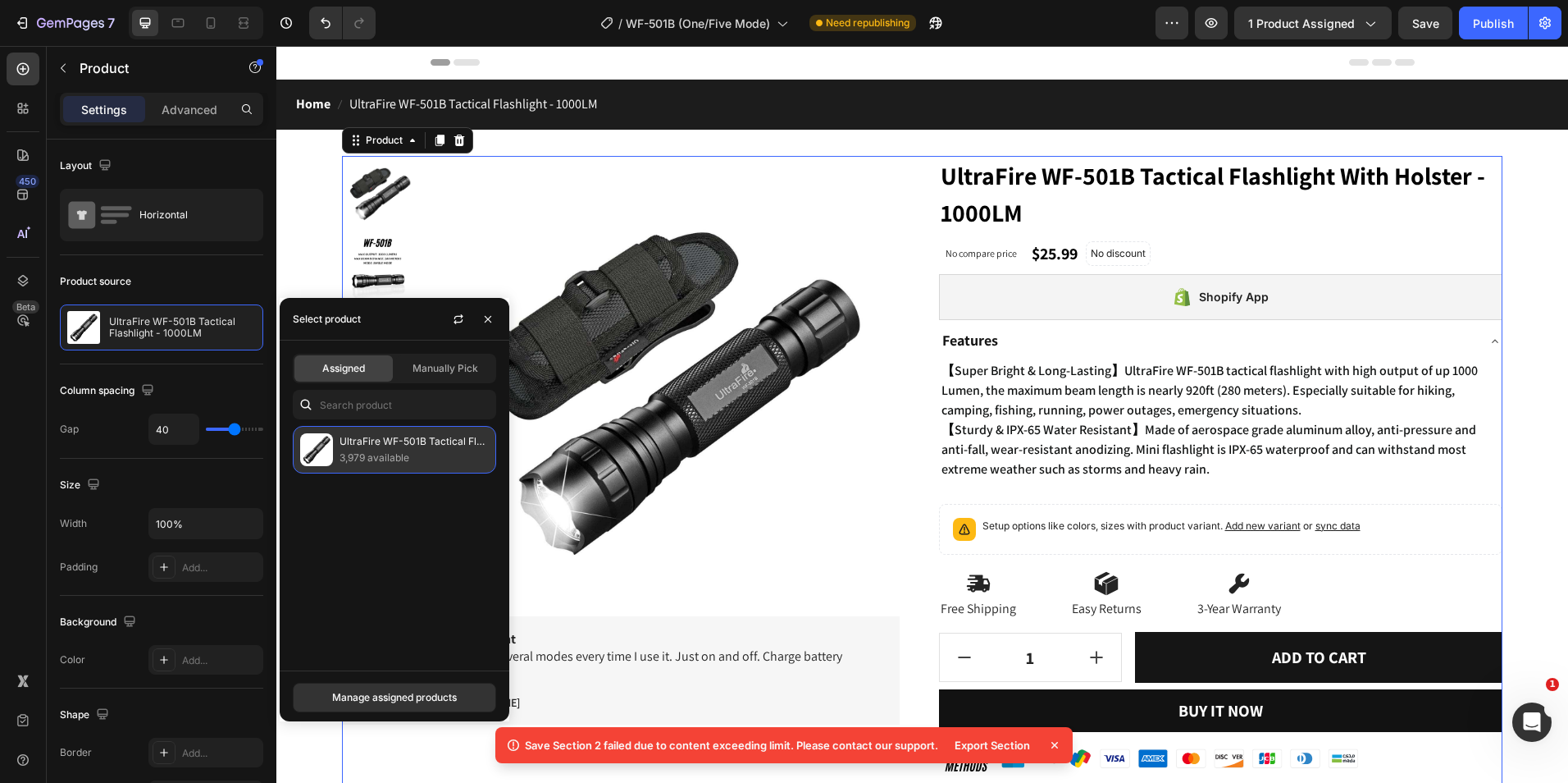
click at [351, 456] on p "3,979 available" at bounding box center [415, 457] width 150 height 16
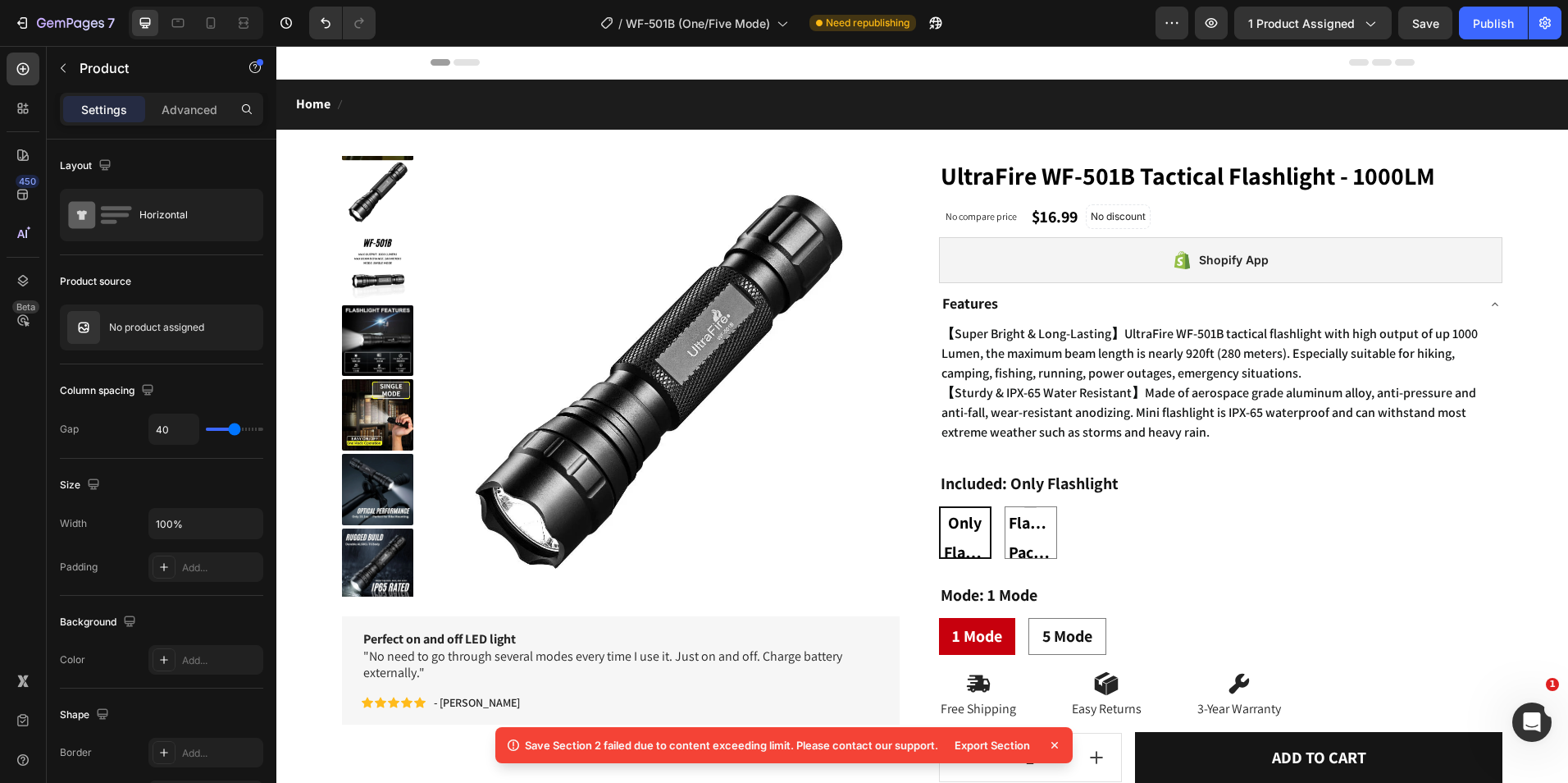
click at [1056, 741] on icon at bounding box center [1054, 745] width 16 height 16
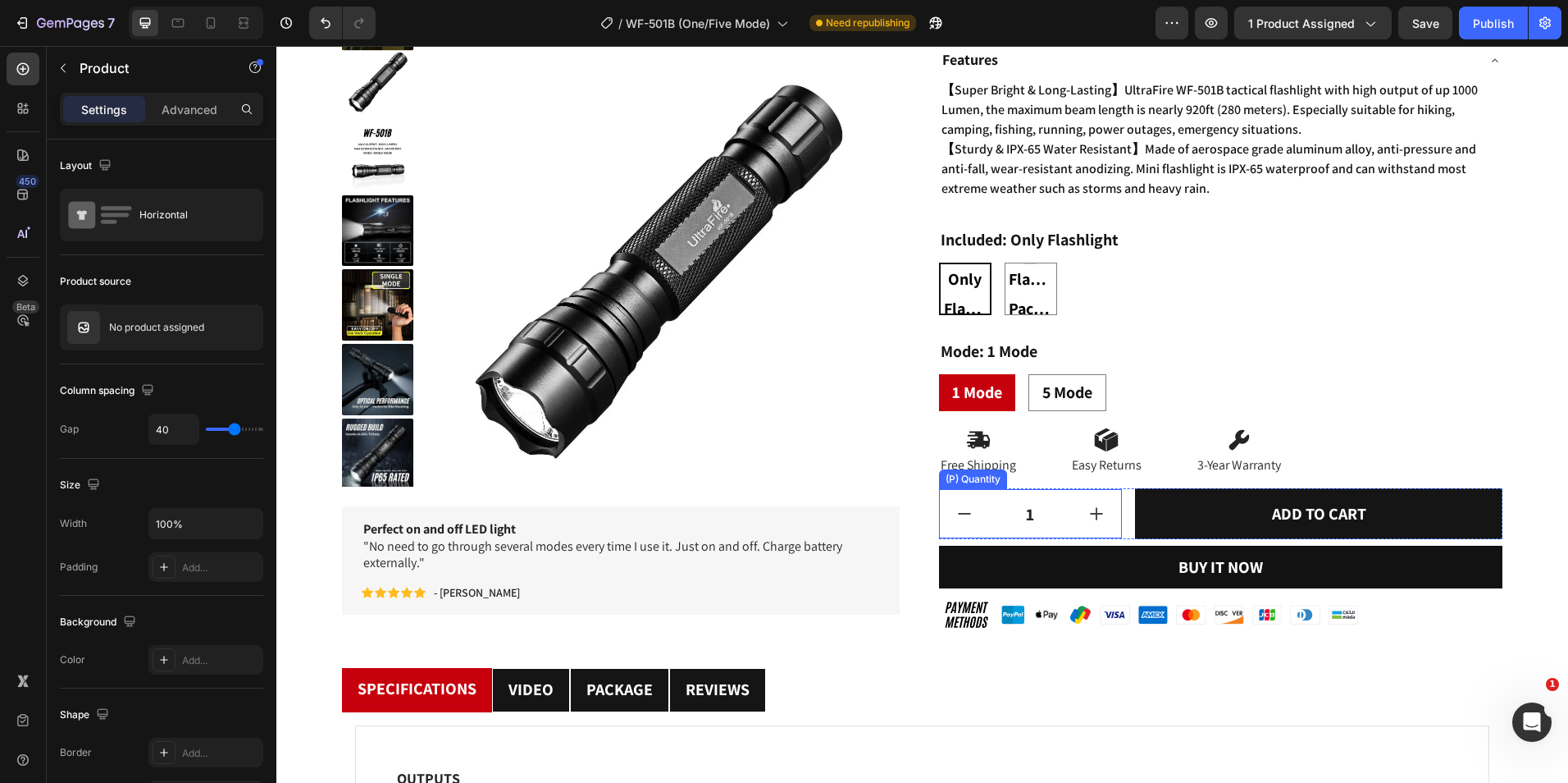
scroll to position [247, 0]
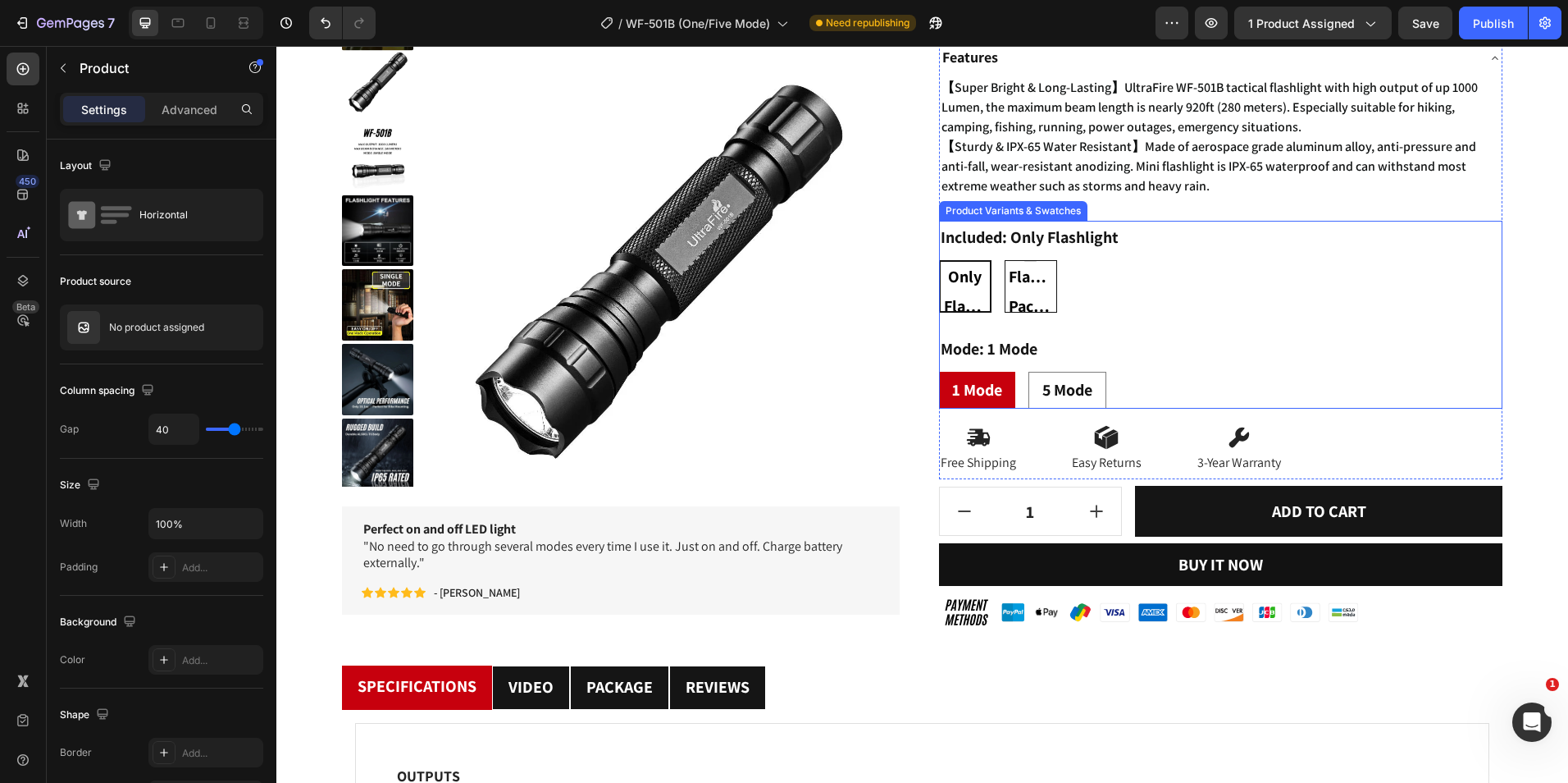
click at [1019, 281] on span "Flashlight Package" at bounding box center [1031, 291] width 51 height 59
click at [1005, 260] on input "Flashlight Package Flashlight Package Flashlight Package" at bounding box center [1004, 259] width 1 height 1
radio input "true"
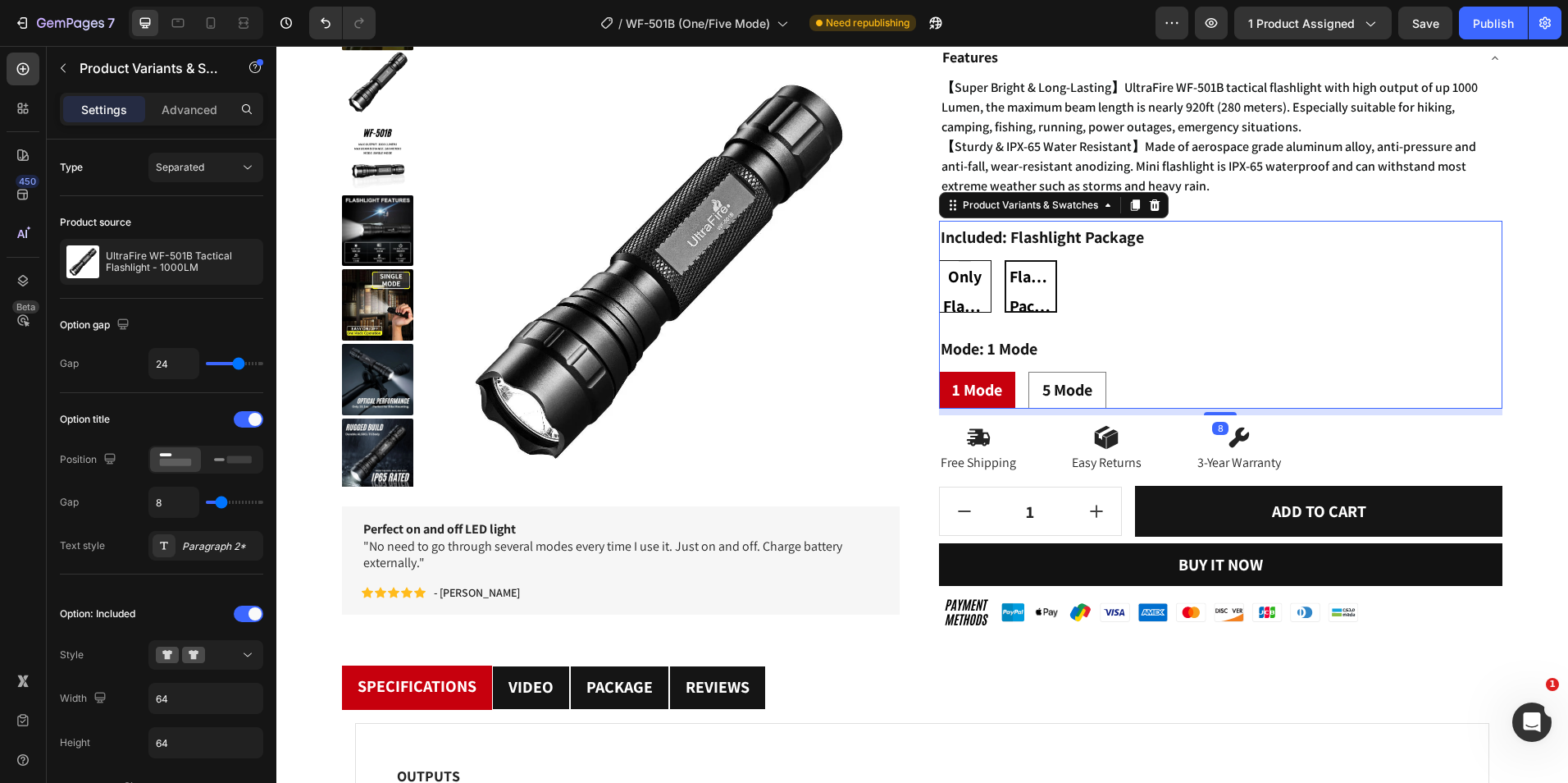
click at [968, 290] on span "Only Flashlight" at bounding box center [965, 291] width 51 height 59
click at [939, 260] on input "Only Flashlight Only Flashlight Only Flashlight" at bounding box center [938, 259] width 1 height 1
radio input "true"
click at [1046, 382] on span "5 Mode" at bounding box center [1067, 389] width 50 height 21
click at [1028, 372] on input "5 Mode 5 Mode 5 Mode" at bounding box center [1027, 371] width 1 height 1
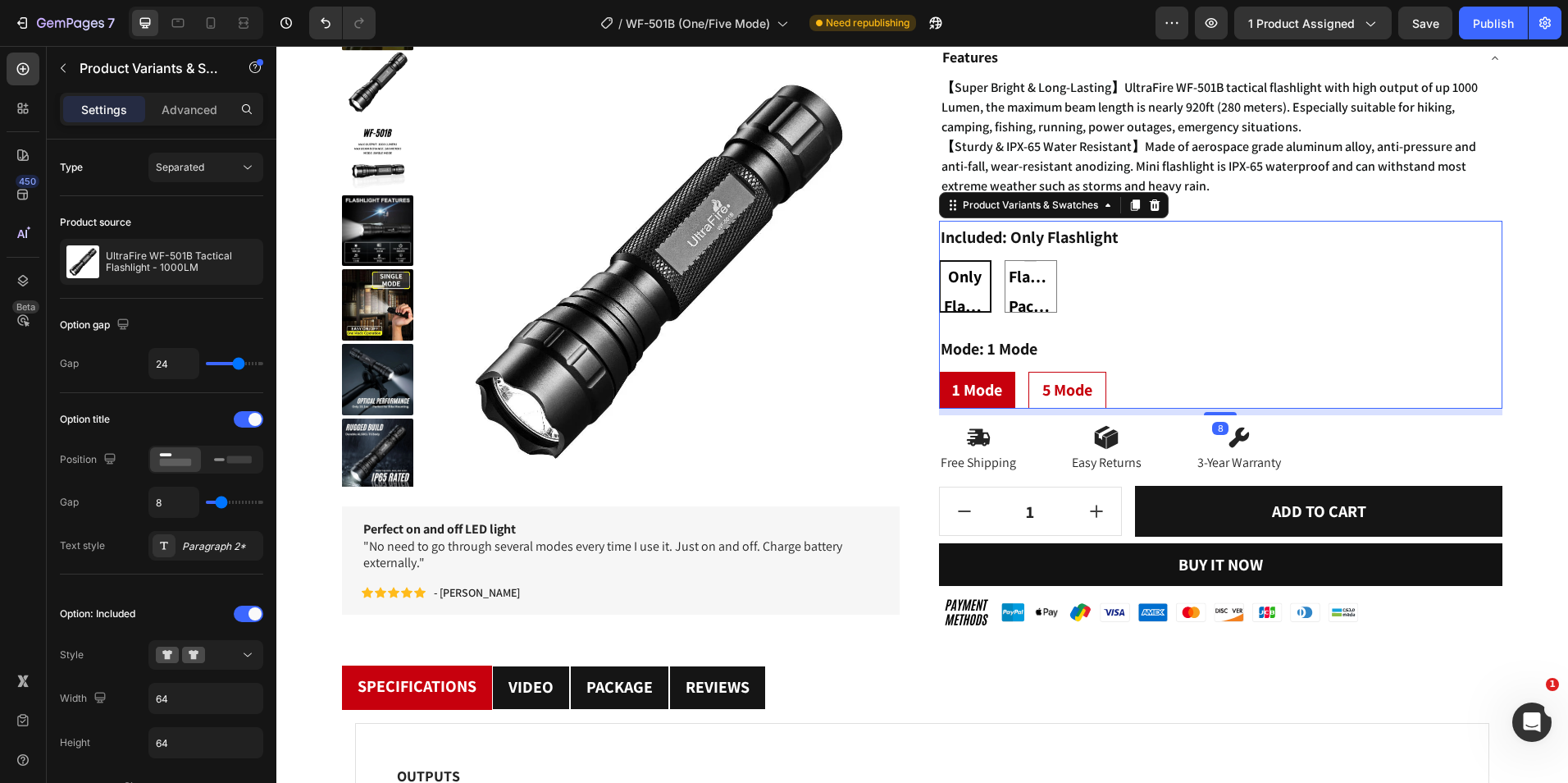
radio input "true"
click at [991, 386] on span "1 Mode" at bounding box center [977, 389] width 50 height 21
click at [939, 372] on input "1 Mode 1 Mode 1 Mode" at bounding box center [938, 371] width 1 height 1
radio input "true"
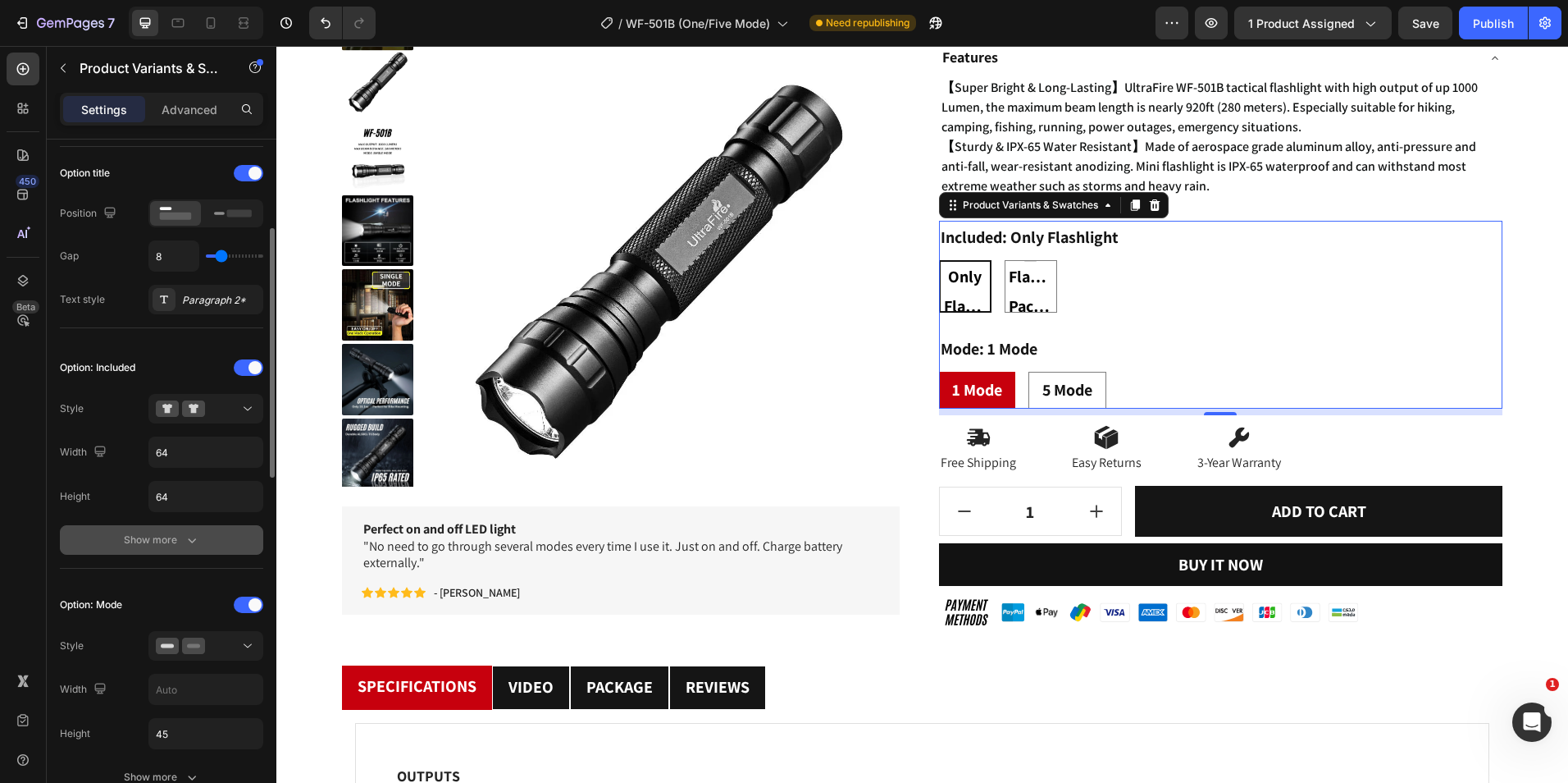
click at [209, 539] on button "Show more" at bounding box center [161, 540] width 203 height 30
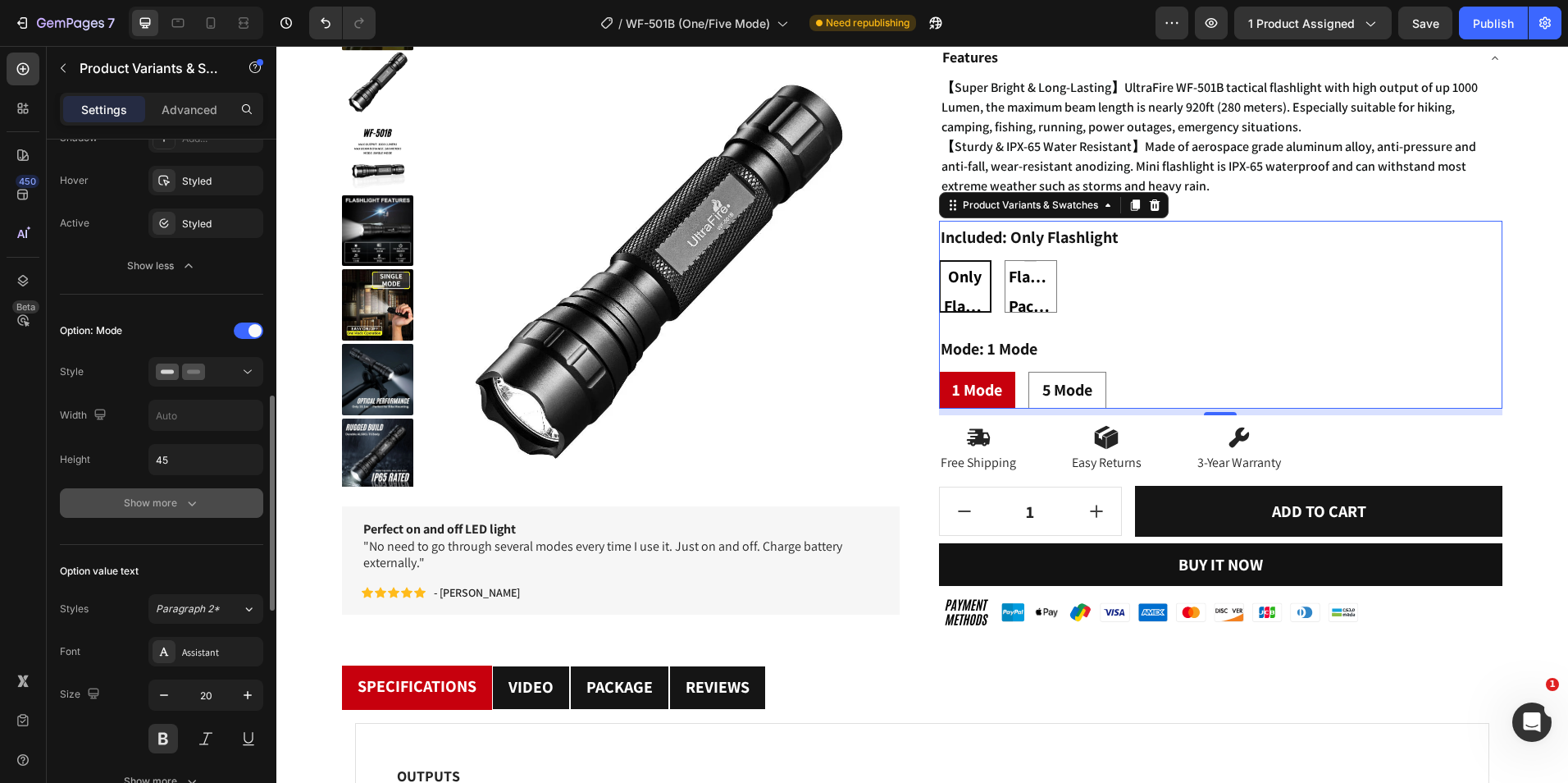
click at [192, 496] on button "Show more" at bounding box center [161, 502] width 203 height 30
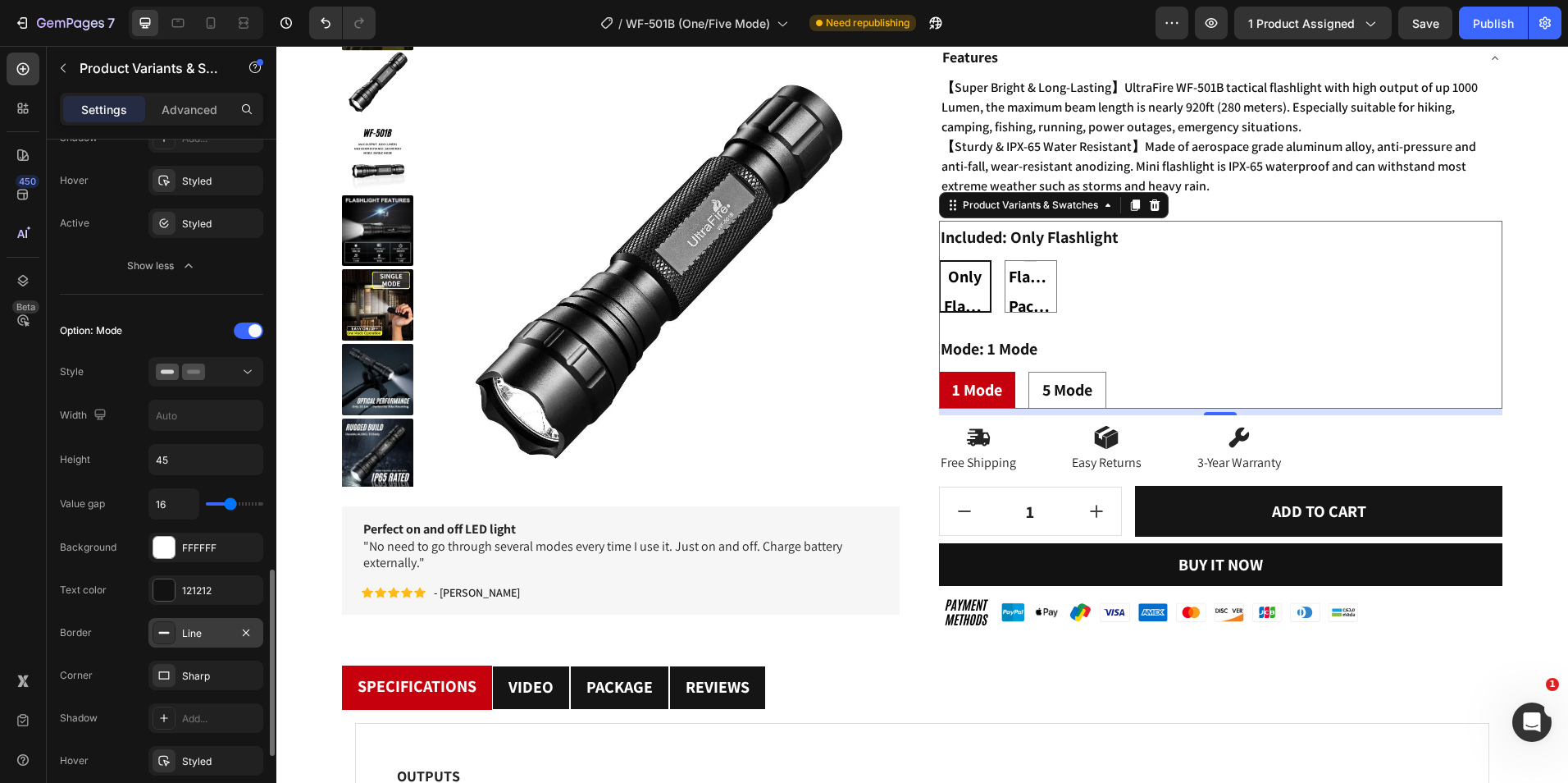
scroll to position [984, 0]
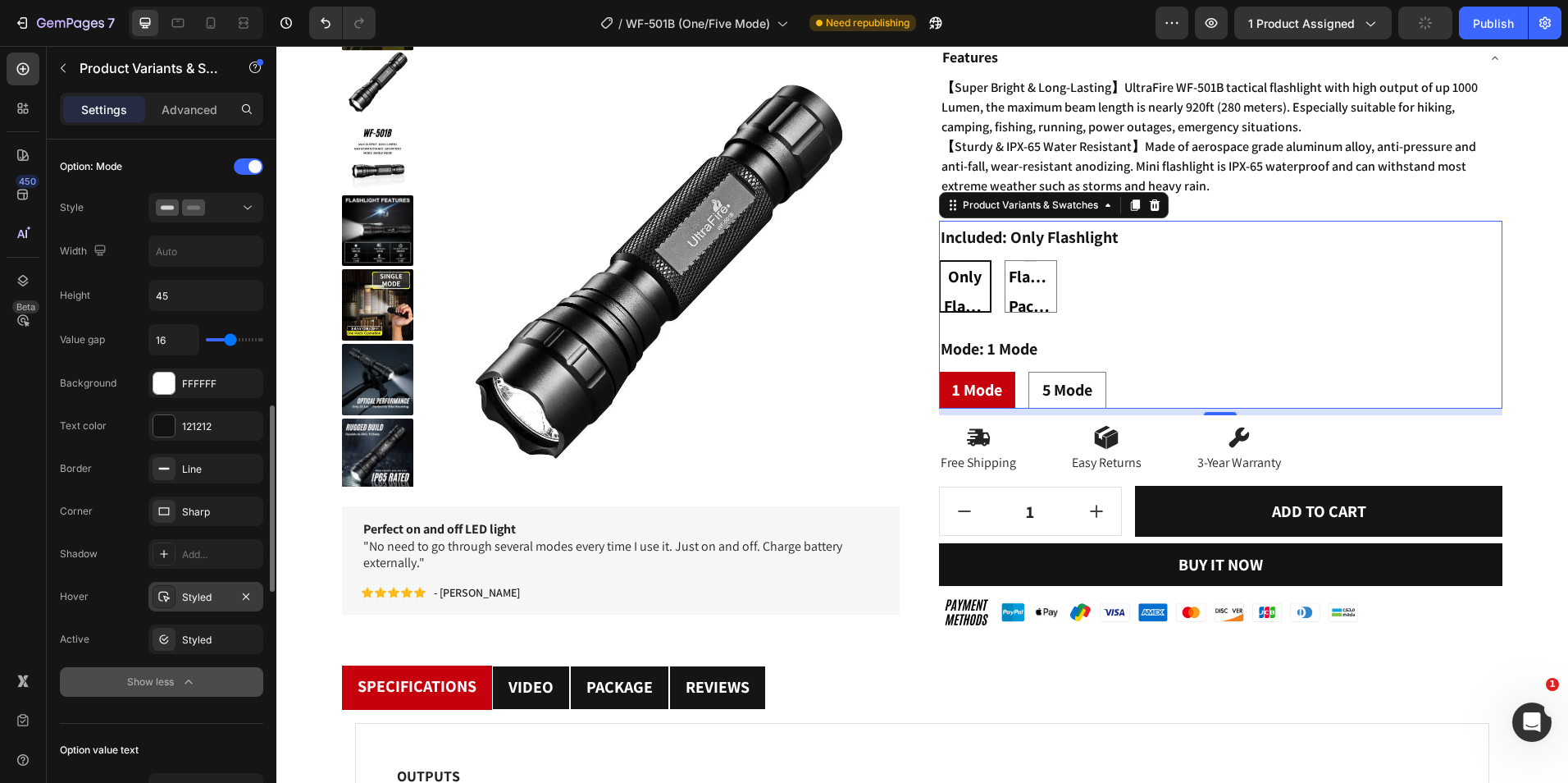
click at [188, 606] on div "Styled" at bounding box center [206, 596] width 115 height 30
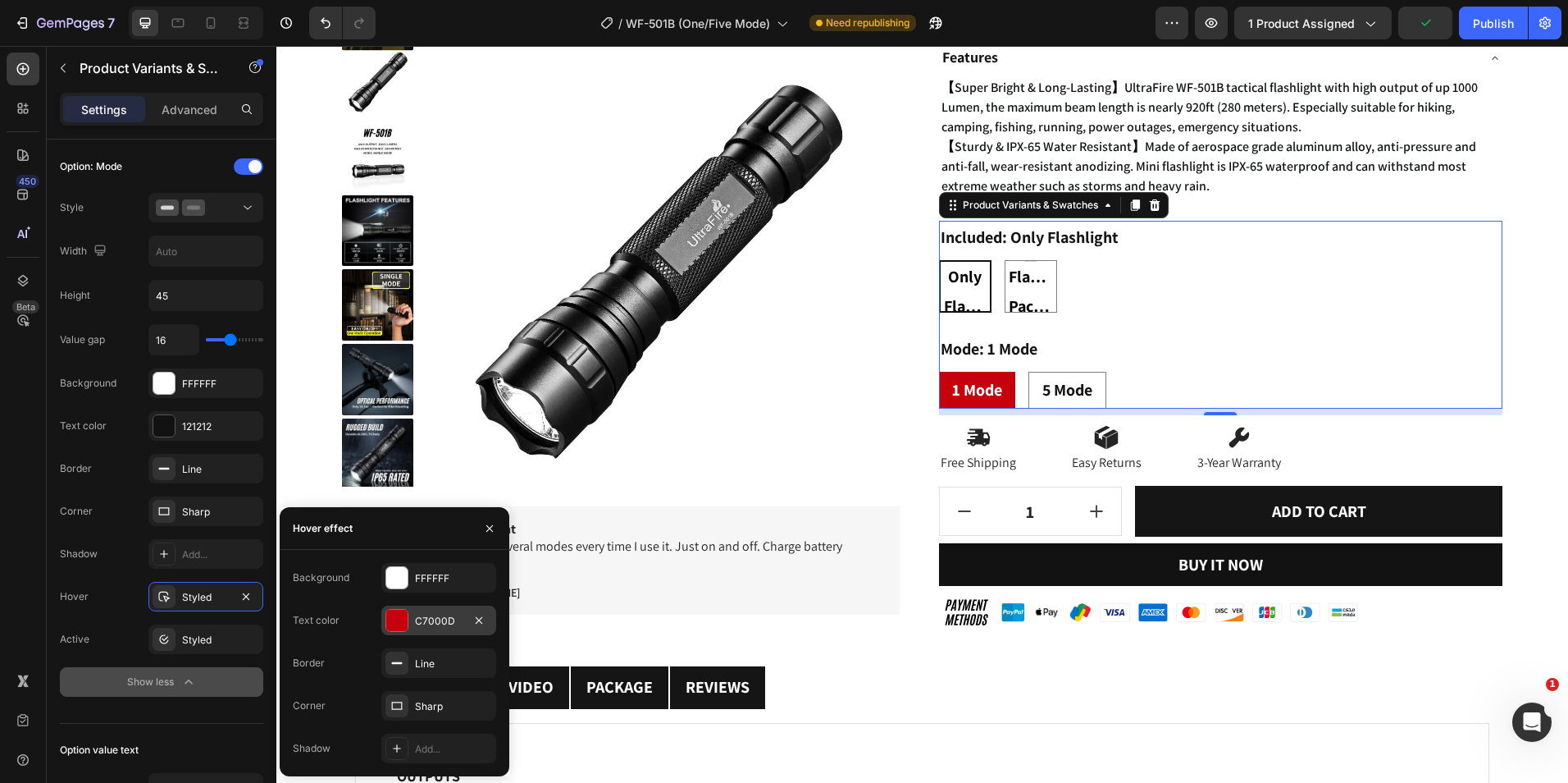
click at [395, 624] on div at bounding box center [397, 620] width 21 height 21
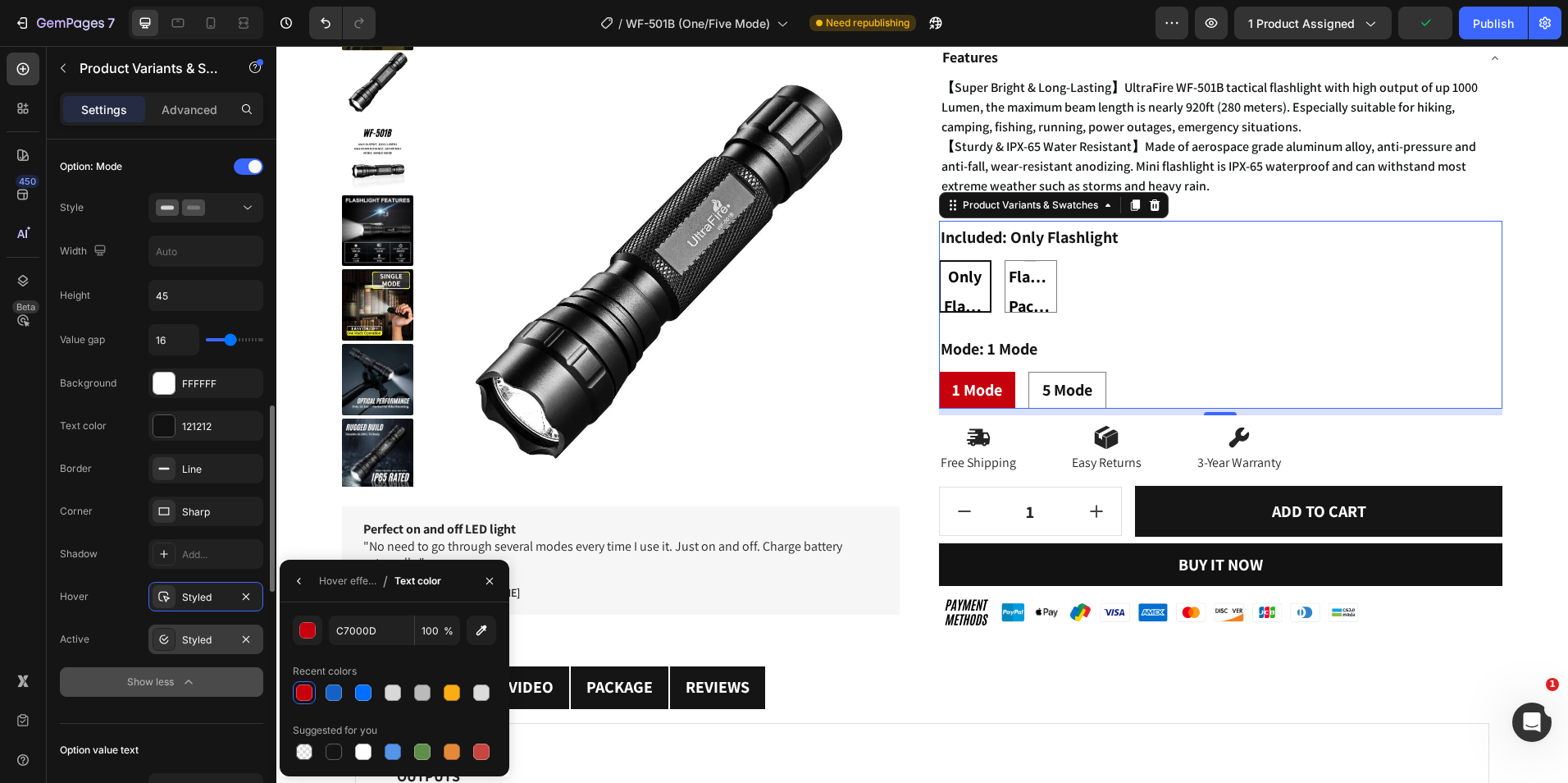
click at [172, 630] on div at bounding box center [164, 638] width 23 height 23
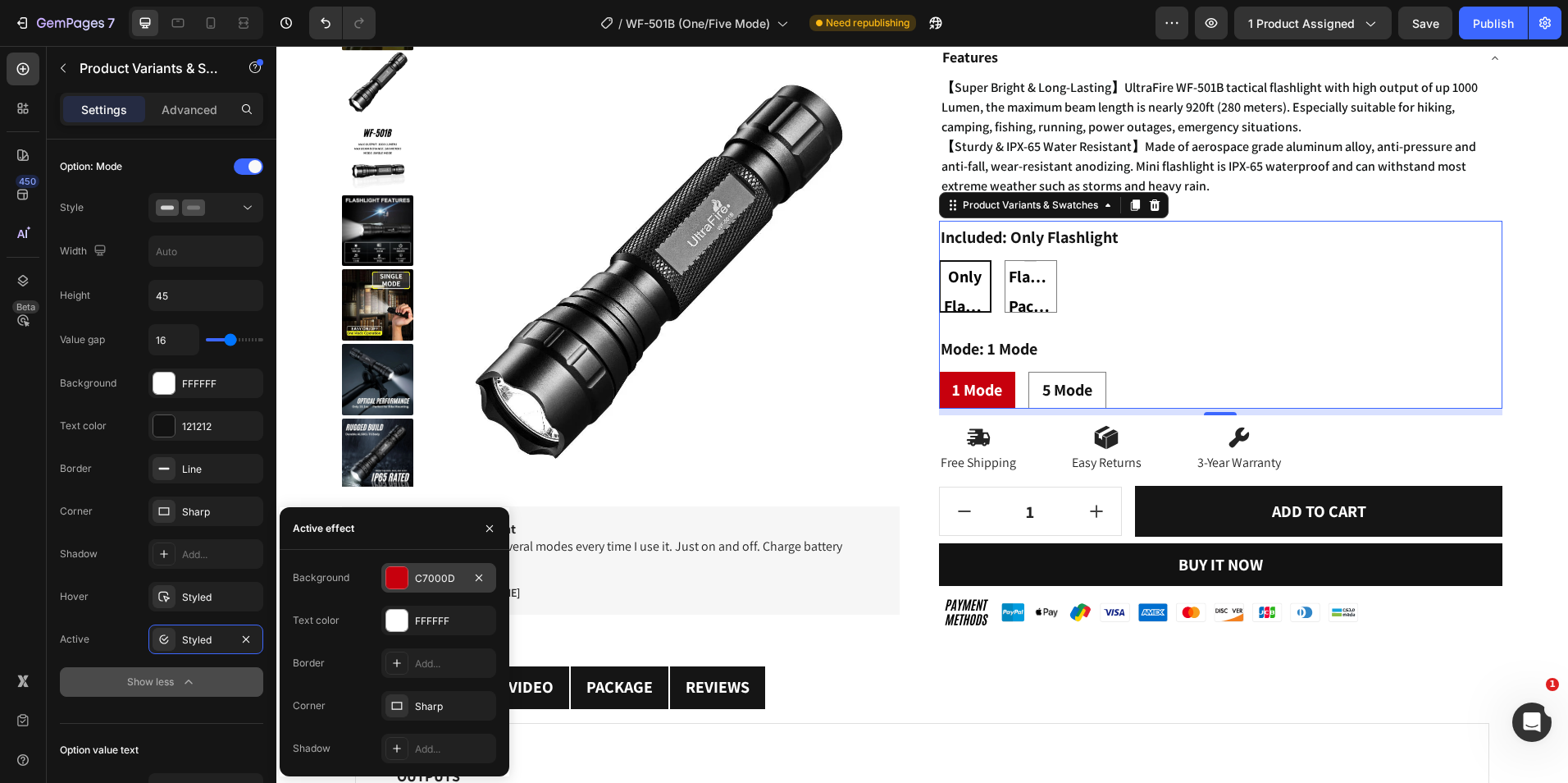
click at [388, 588] on div at bounding box center [397, 577] width 23 height 23
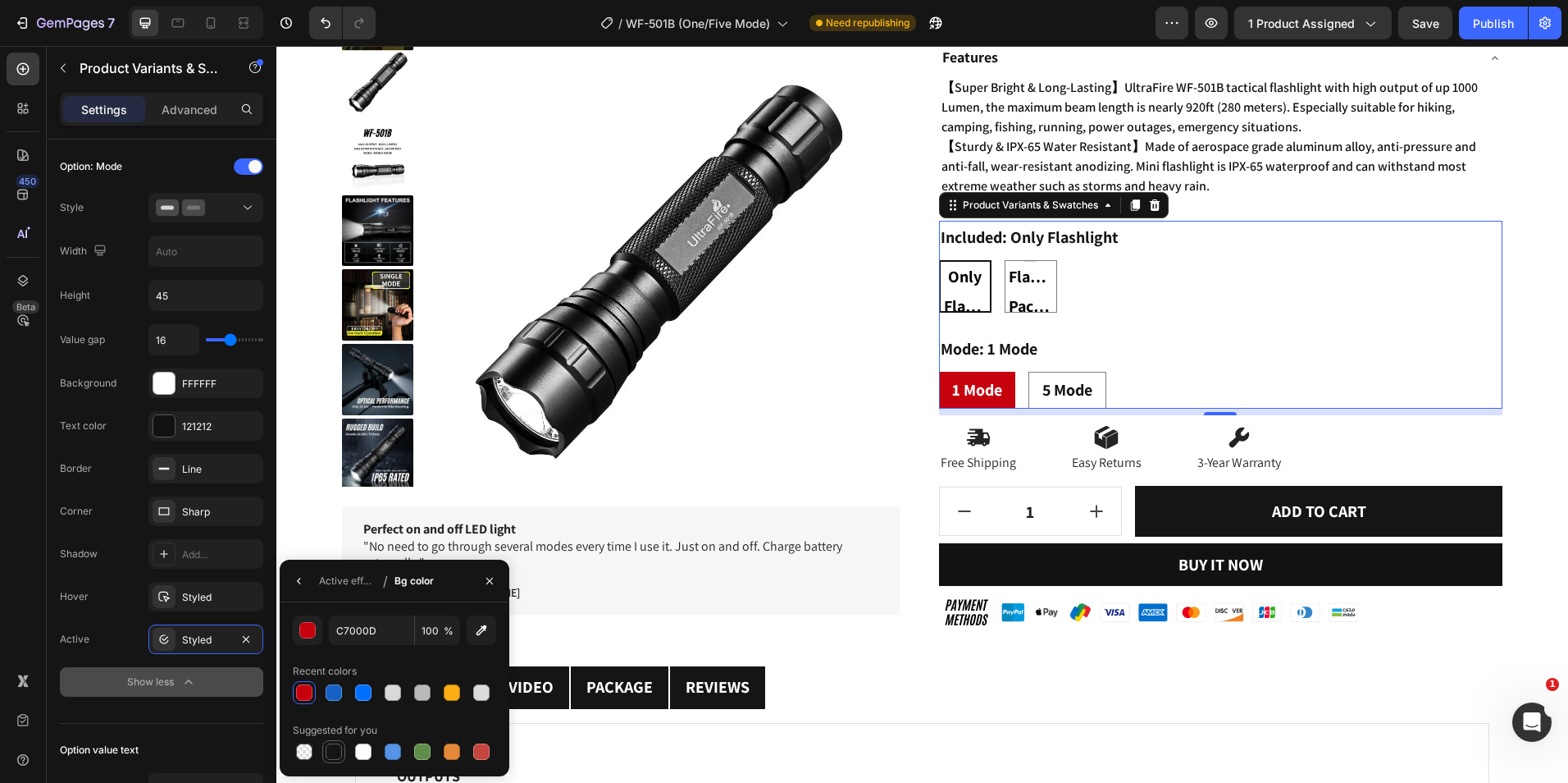
click at [325, 750] on div at bounding box center [333, 751] width 20 height 20
type input "151515"
click at [365, 590] on div "Active effect" at bounding box center [348, 581] width 58 height 26
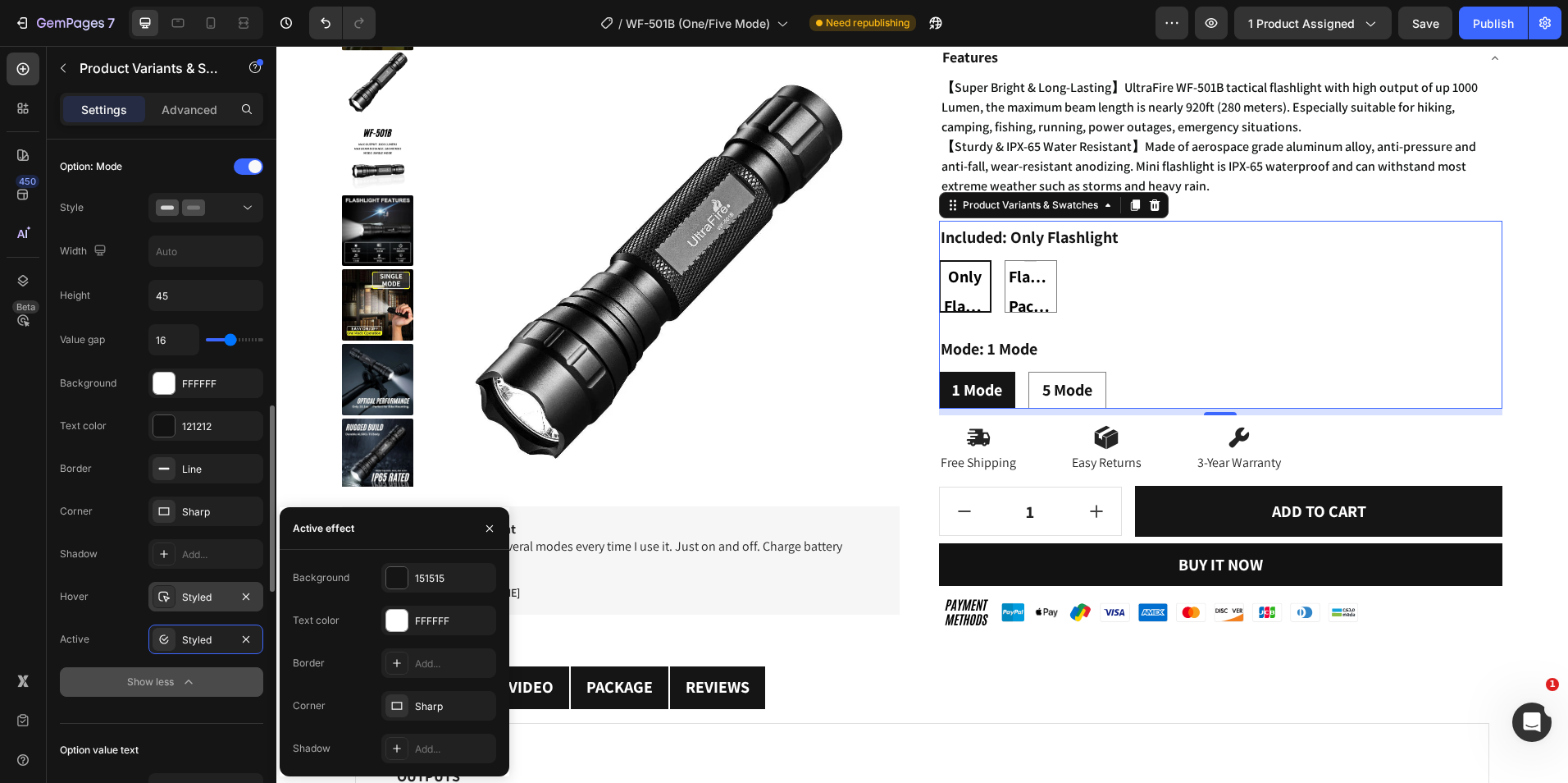
click at [224, 599] on div "Styled" at bounding box center [206, 597] width 48 height 14
click at [396, 624] on div at bounding box center [397, 620] width 21 height 21
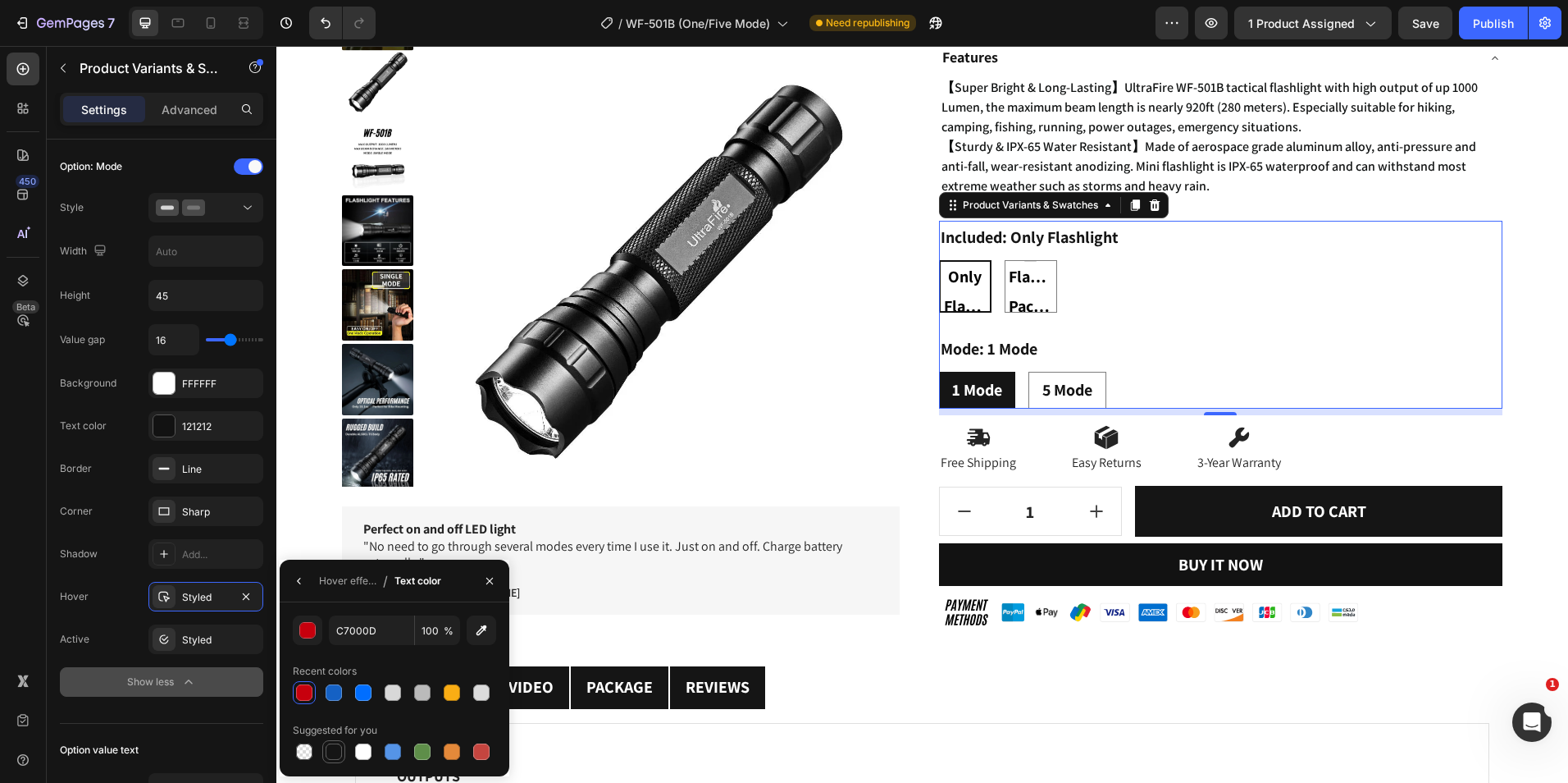
click at [337, 740] on div "Suggested for you" at bounding box center [394, 740] width 203 height 46
drag, startPoint x: 337, startPoint y: 740, endPoint x: 337, endPoint y: 752, distance: 12.0
click at [337, 752] on div at bounding box center [333, 751] width 16 height 16
type input "151515"
click at [350, 601] on div "Hover effect / Text color 151515 100 % Recent colors Suggested for you" at bounding box center [394, 667] width 229 height 217
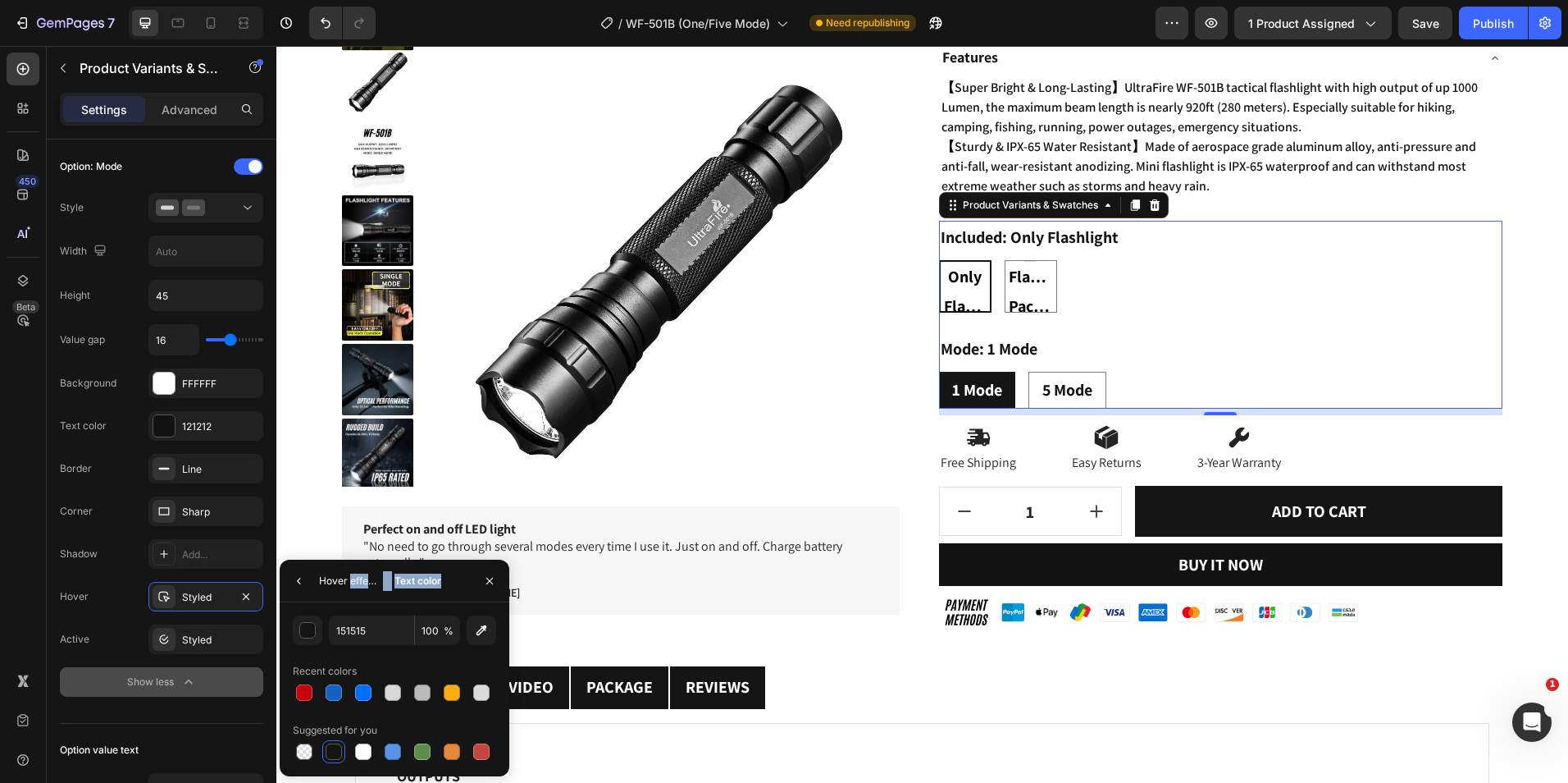
drag, startPoint x: 350, startPoint y: 601, endPoint x: 353, endPoint y: 591, distance: 10.4
click at [353, 591] on div "Hover effect" at bounding box center [348, 581] width 58 height 26
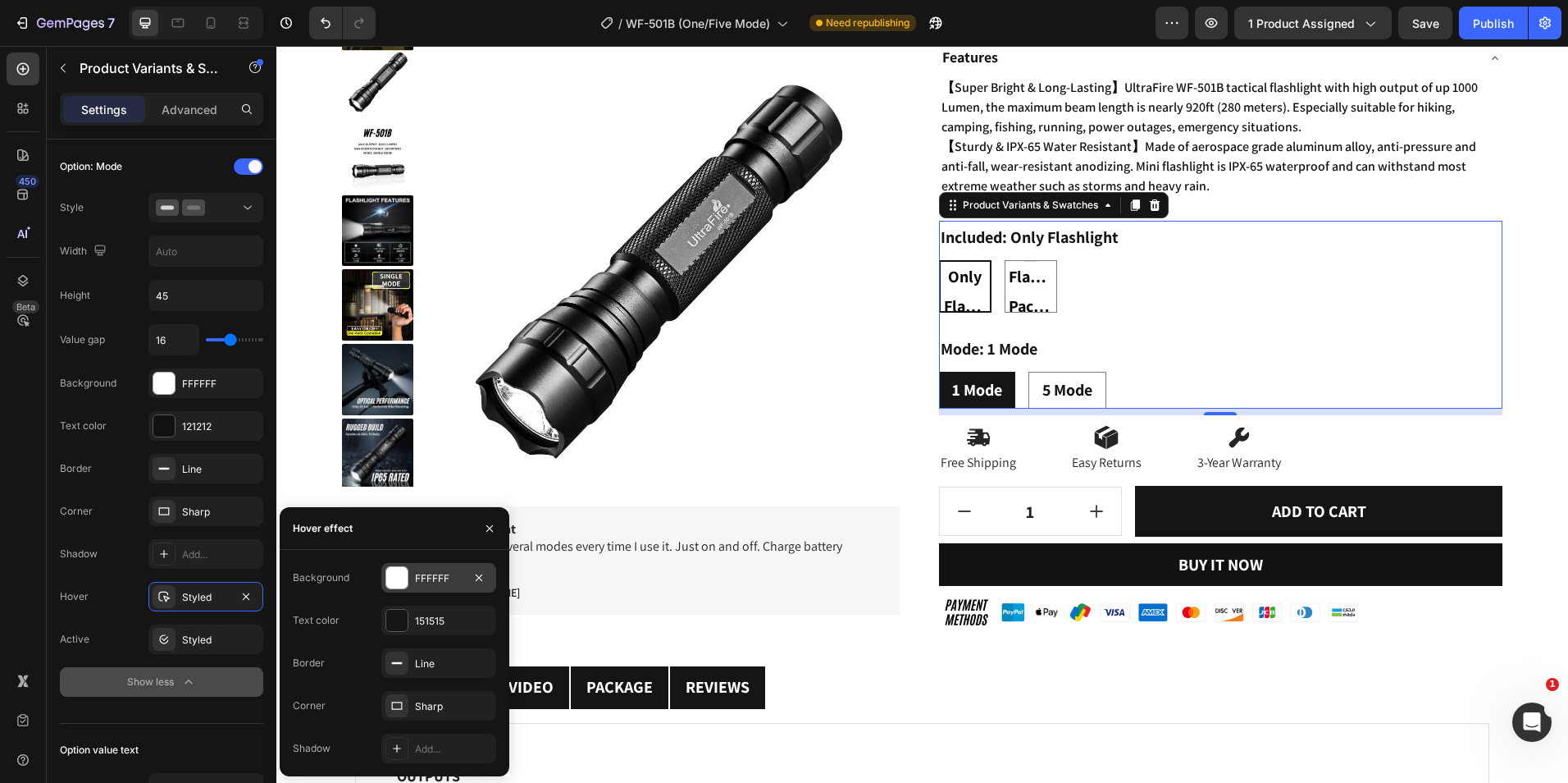
click at [386, 587] on div at bounding box center [397, 577] width 23 height 23
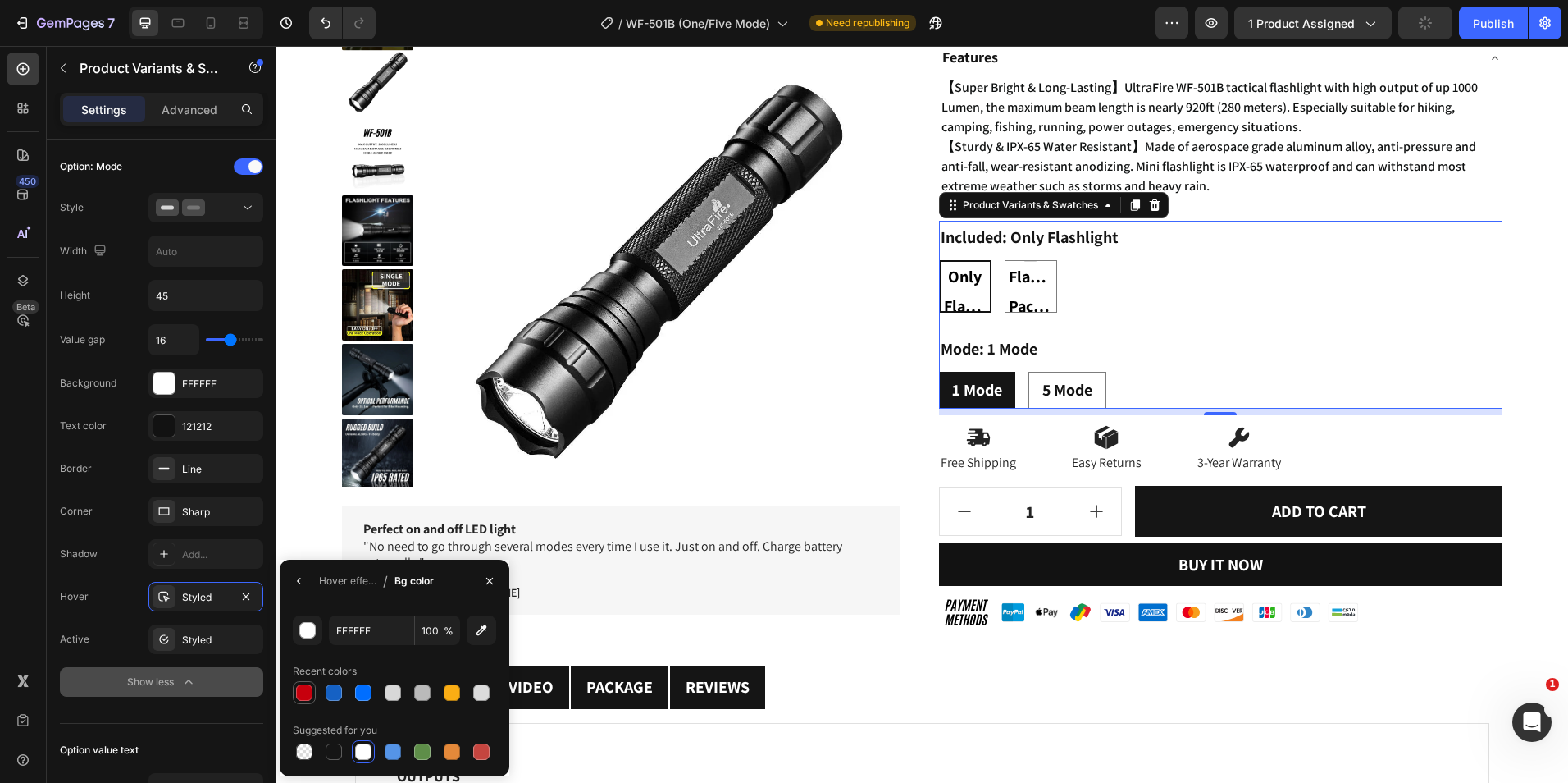
click at [294, 687] on div at bounding box center [304, 692] width 23 height 23
click at [353, 588] on div "Hover effect" at bounding box center [348, 581] width 58 height 26
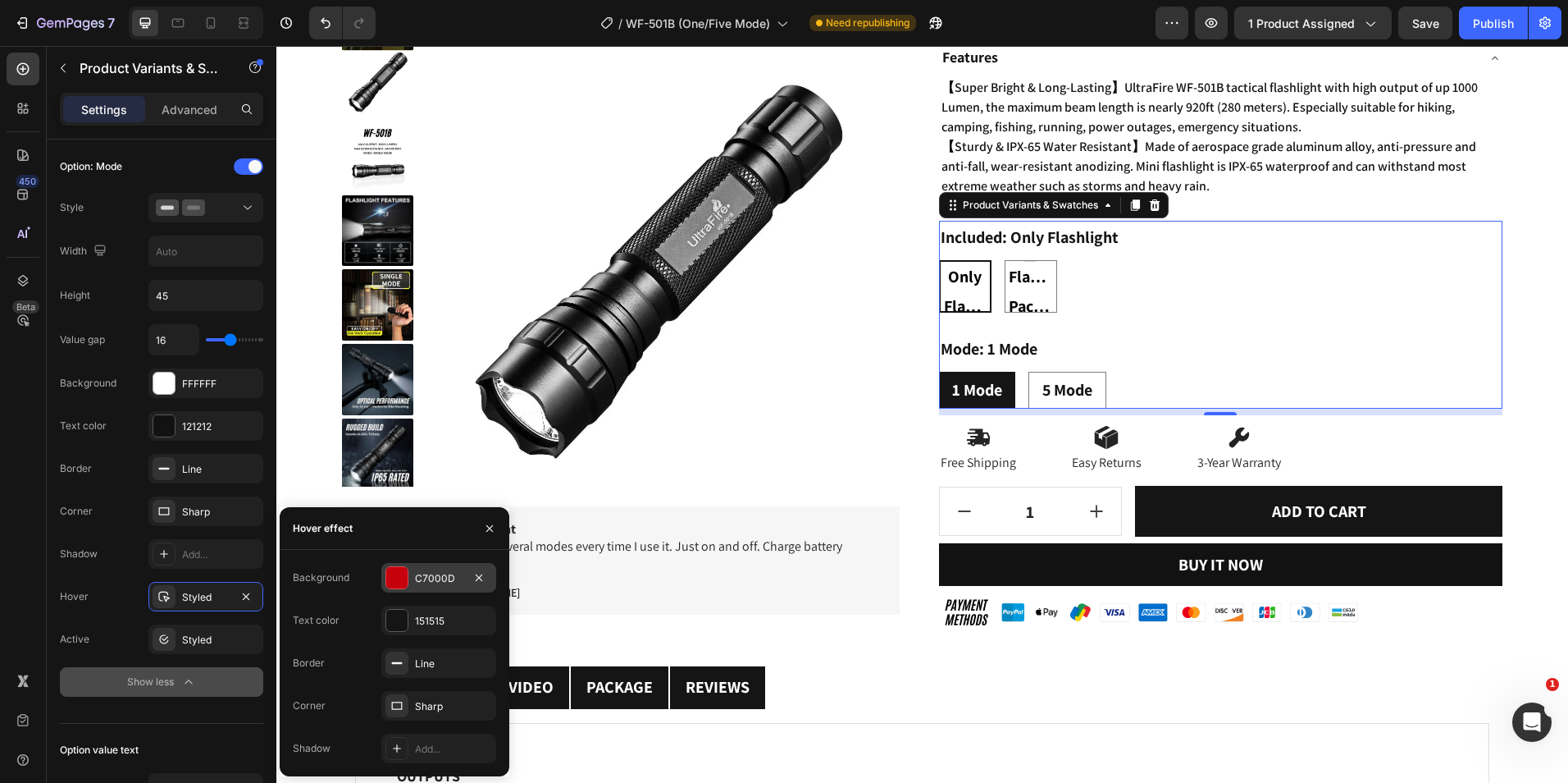
click at [404, 576] on div at bounding box center [397, 577] width 21 height 21
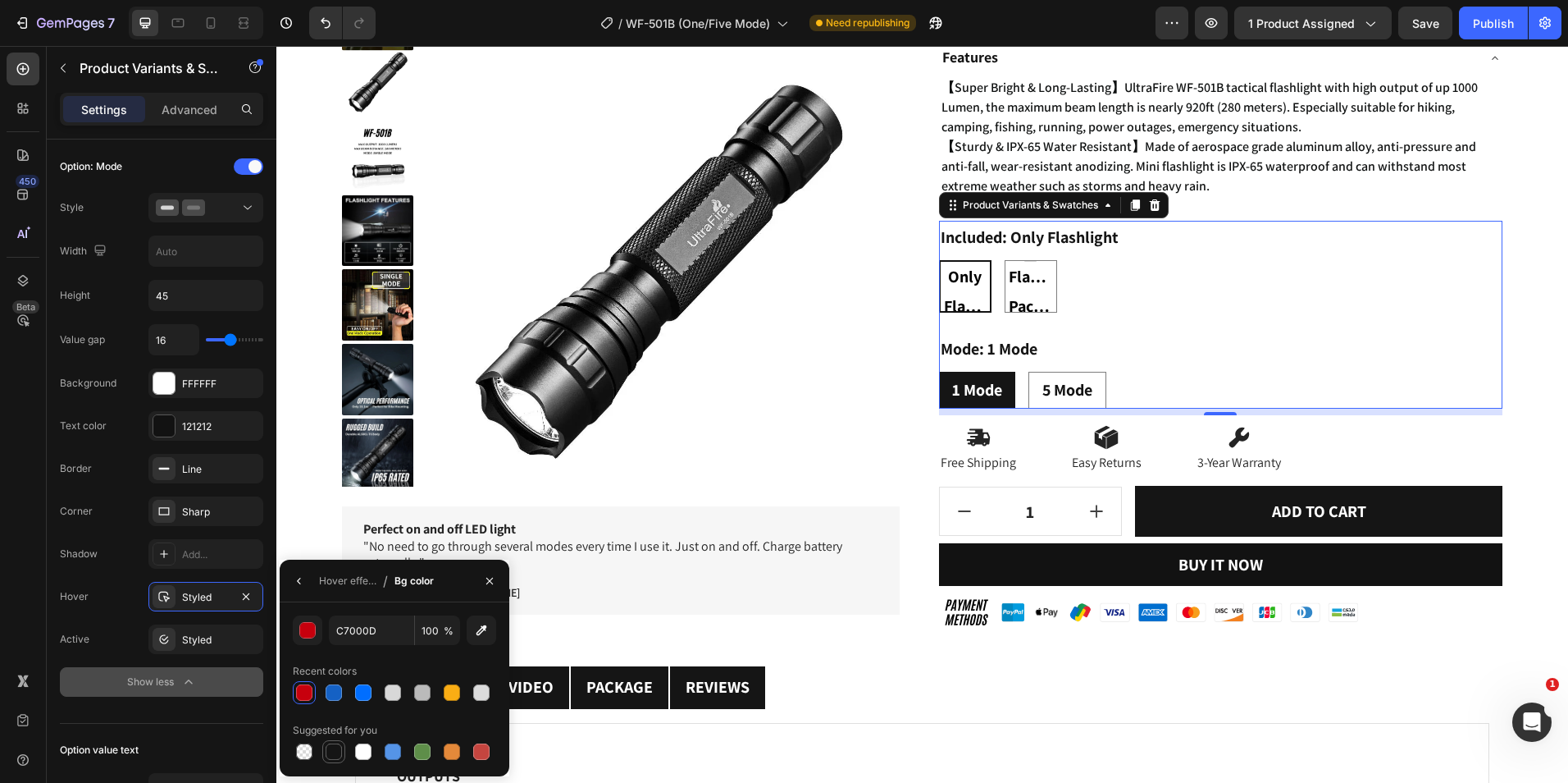
click at [326, 757] on div at bounding box center [333, 751] width 16 height 16
type input "151515"
click at [371, 574] on div "Hover effect" at bounding box center [348, 581] width 58 height 14
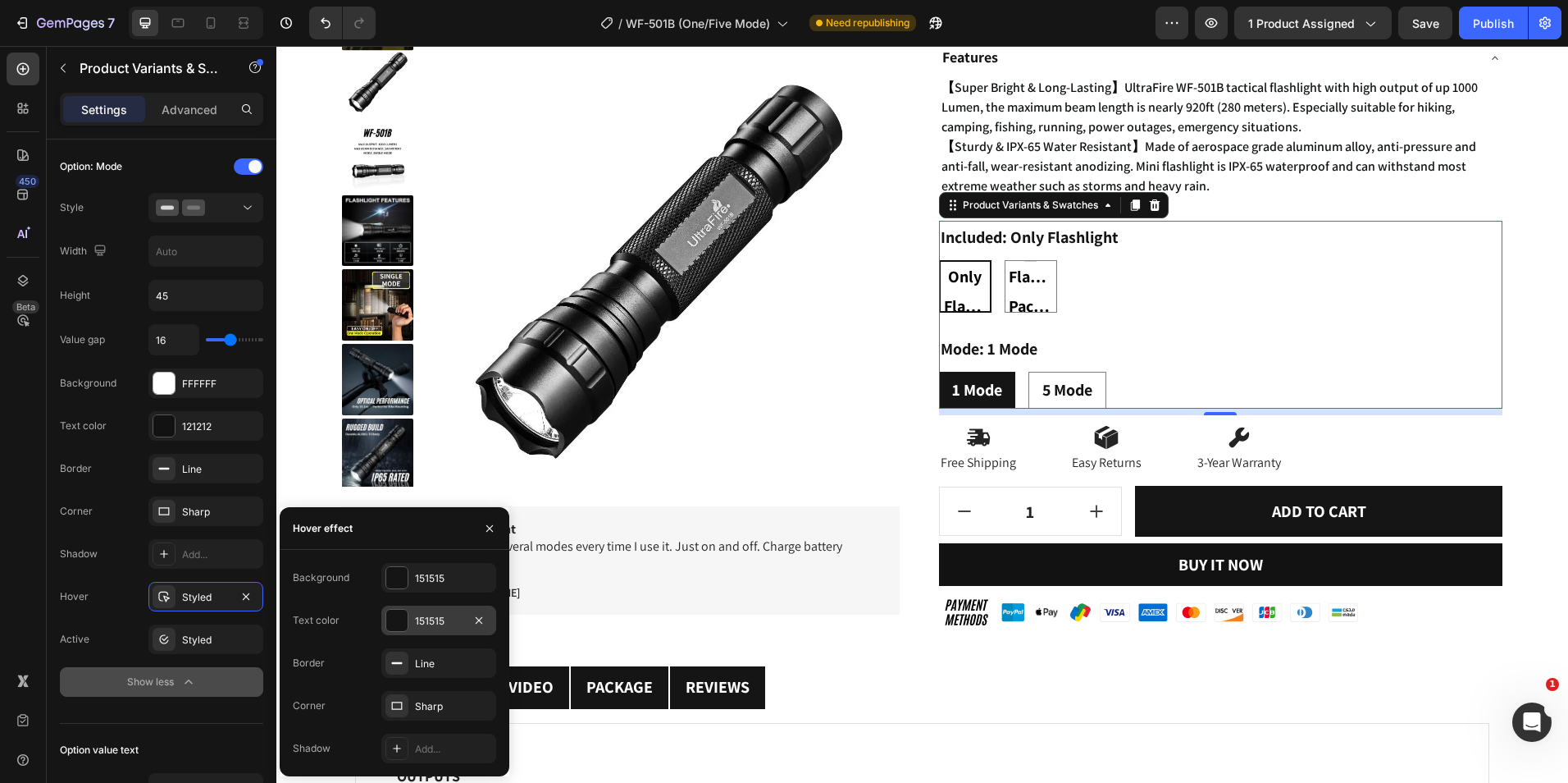
click at [404, 625] on div at bounding box center [397, 620] width 21 height 21
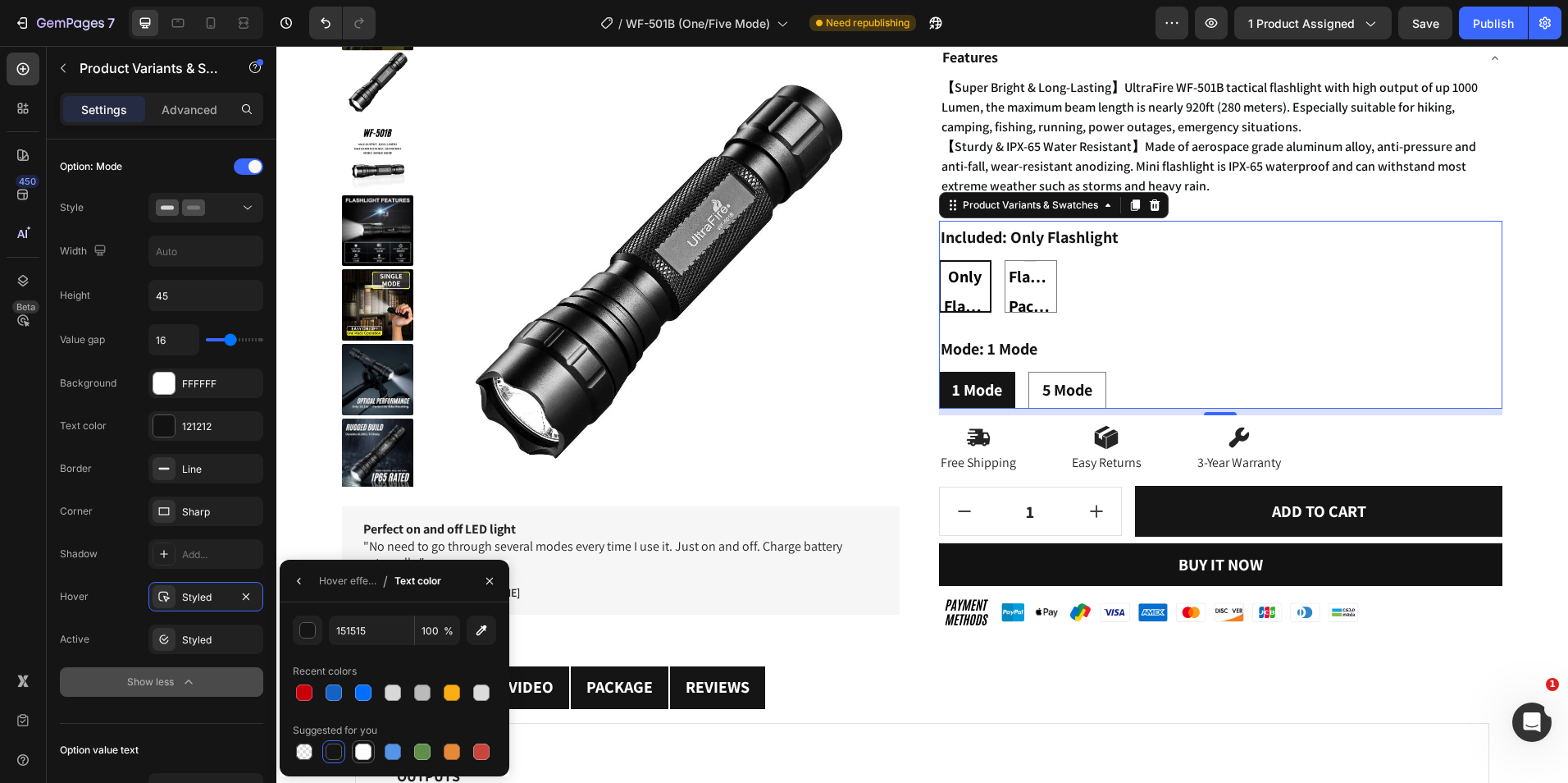
click at [362, 752] on div at bounding box center [363, 751] width 16 height 16
type input "FFFFFF"
click at [371, 578] on div "Hover effect" at bounding box center [348, 581] width 58 height 14
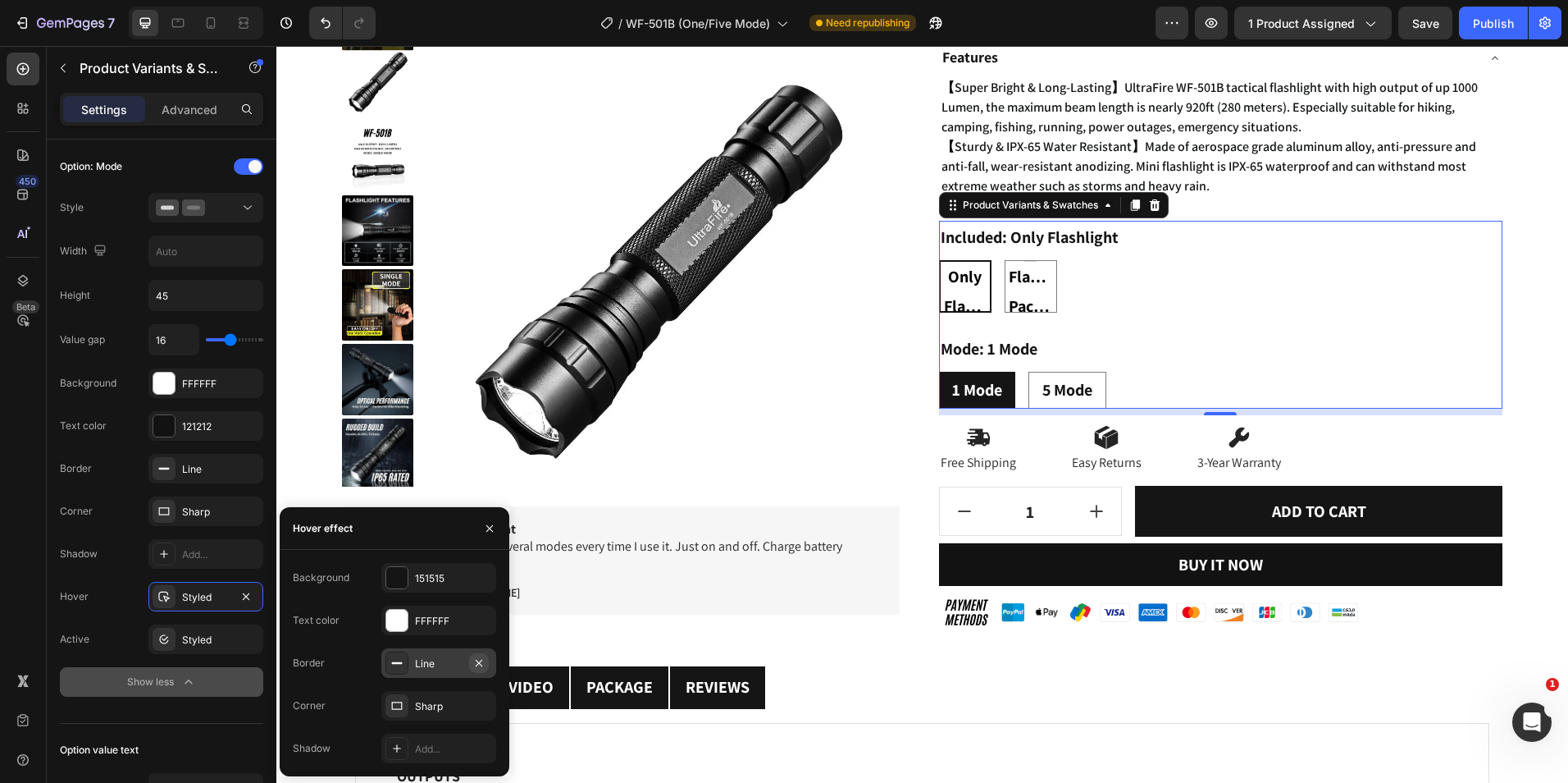
click at [477, 666] on icon "button" at bounding box center [479, 662] width 7 height 7
click at [1056, 403] on div "5 Mode" at bounding box center [1067, 389] width 76 height 43
click at [1028, 372] on input "5 Mode 5 Mode 5 Mode" at bounding box center [1027, 371] width 1 height 1
radio input "true"
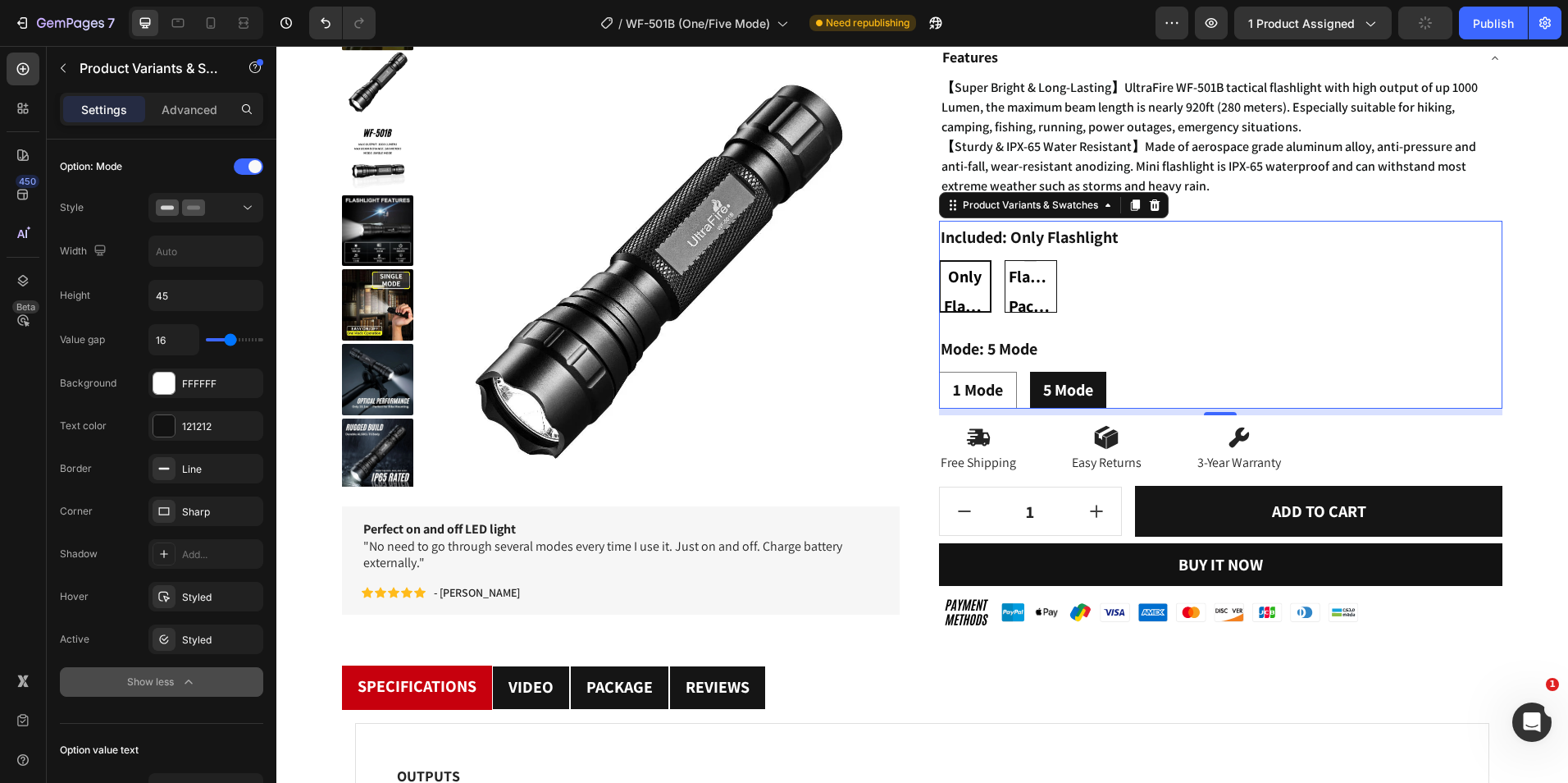
click at [1027, 298] on span "Flashlight Package" at bounding box center [1031, 291] width 51 height 59
click at [1005, 260] on input "Flashlight Package Flashlight Package Flashlight Package" at bounding box center [1004, 259] width 1 height 1
radio input "true"
click at [976, 283] on span "Only Flashlight" at bounding box center [965, 291] width 51 height 59
click at [939, 260] on input "Only Flashlight Only Flashlight Only Flashlight" at bounding box center [938, 259] width 1 height 1
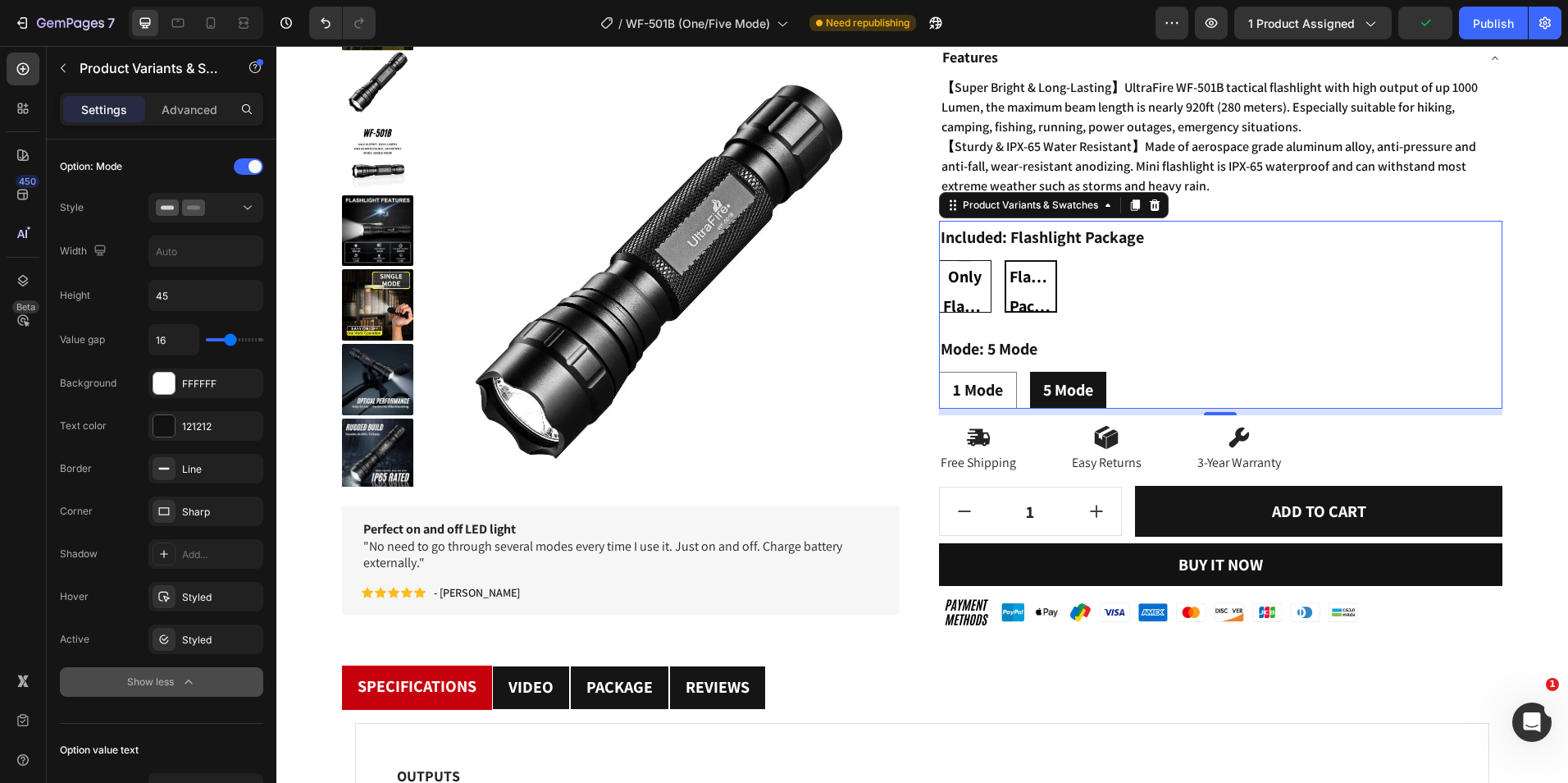
radio input "true"
click at [979, 374] on div "1 Mode" at bounding box center [977, 389] width 76 height 43
click at [939, 372] on input "1 Mode 1 Mode 1 Mode" at bounding box center [938, 371] width 1 height 1
radio input "true"
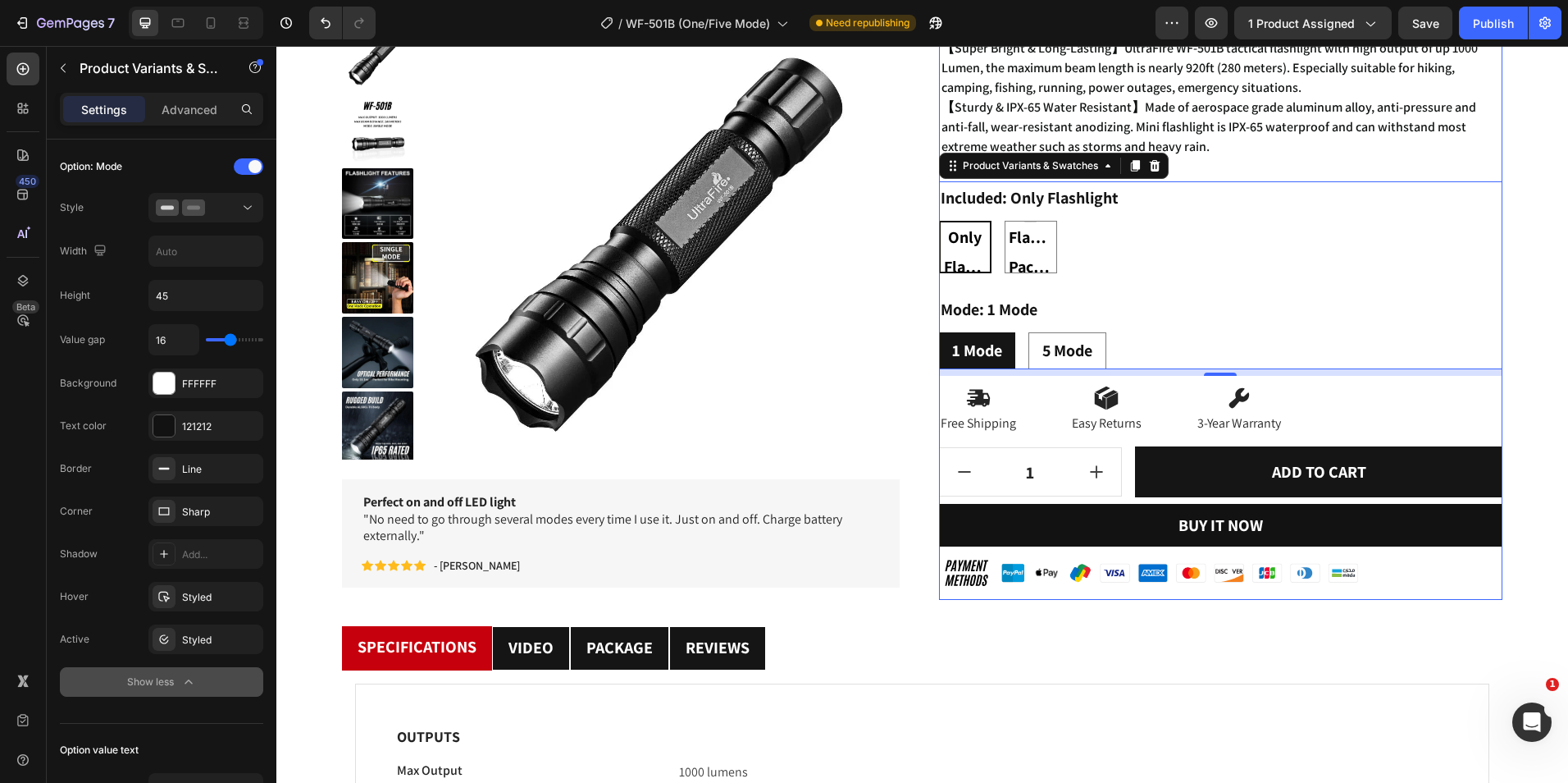
scroll to position [82, 0]
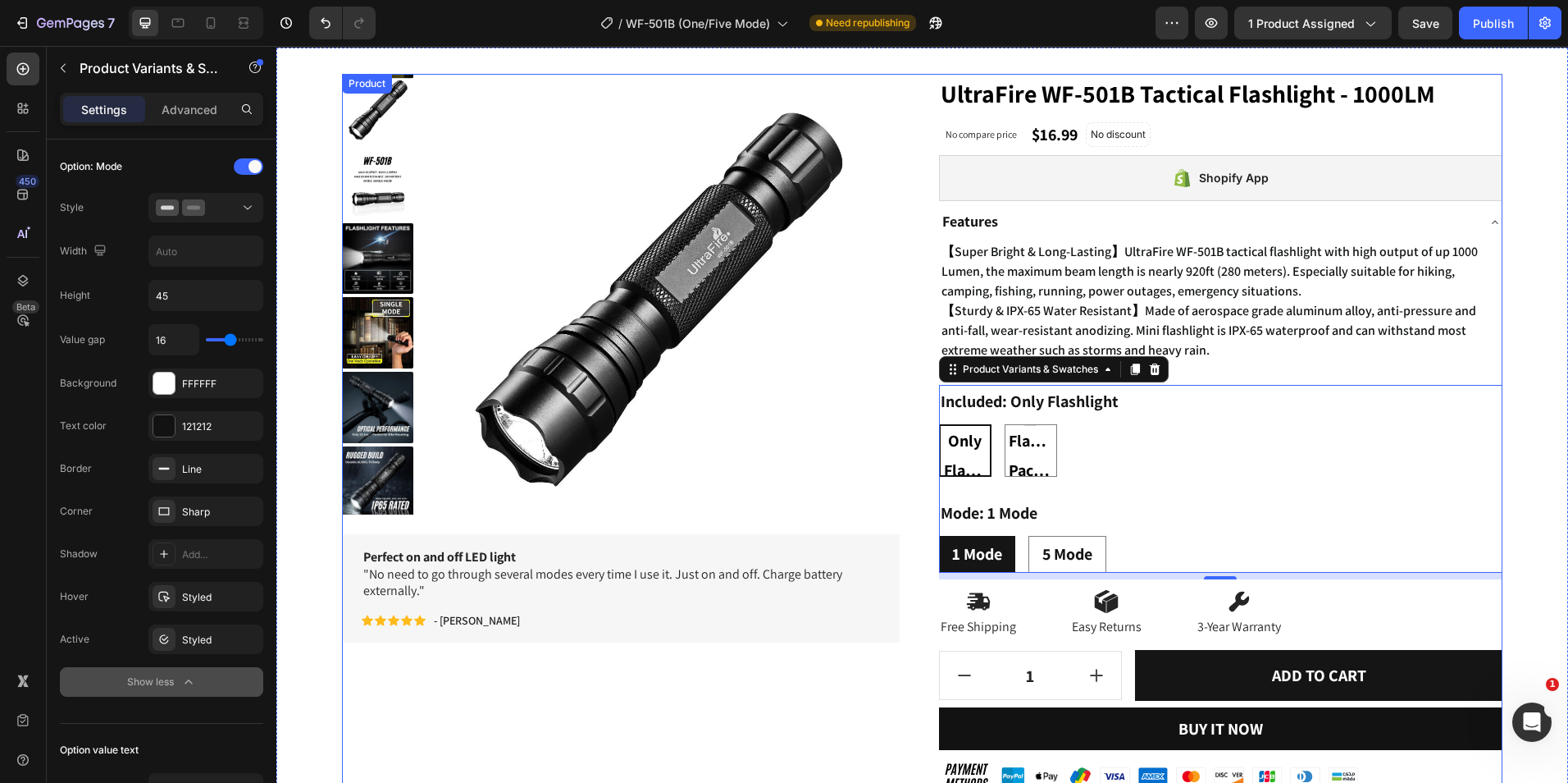
click at [925, 339] on div "Product Images Perfect on and off LED light "No need to go through several mode…" at bounding box center [922, 439] width 1161 height 729
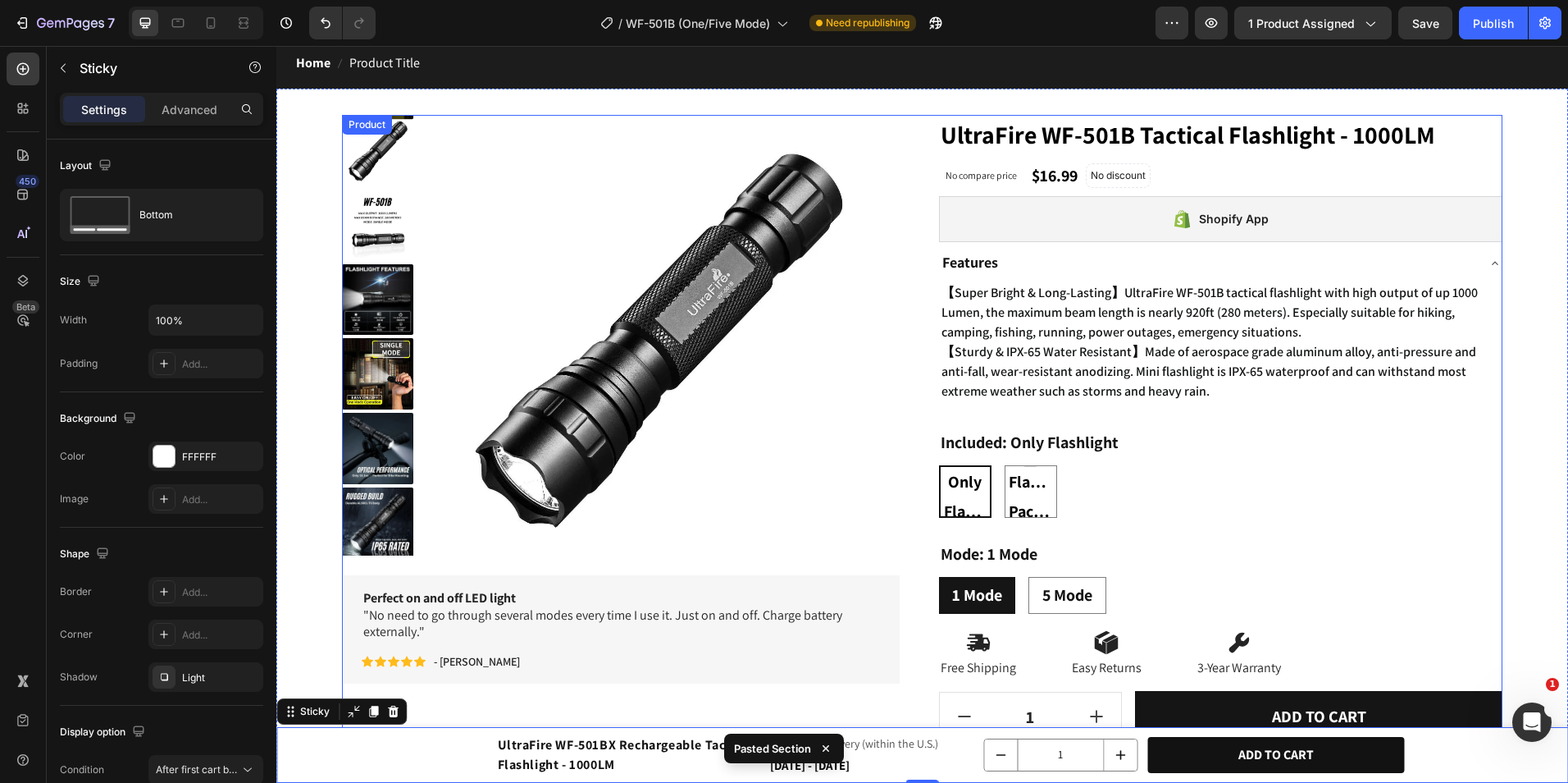
scroll to position [0, 0]
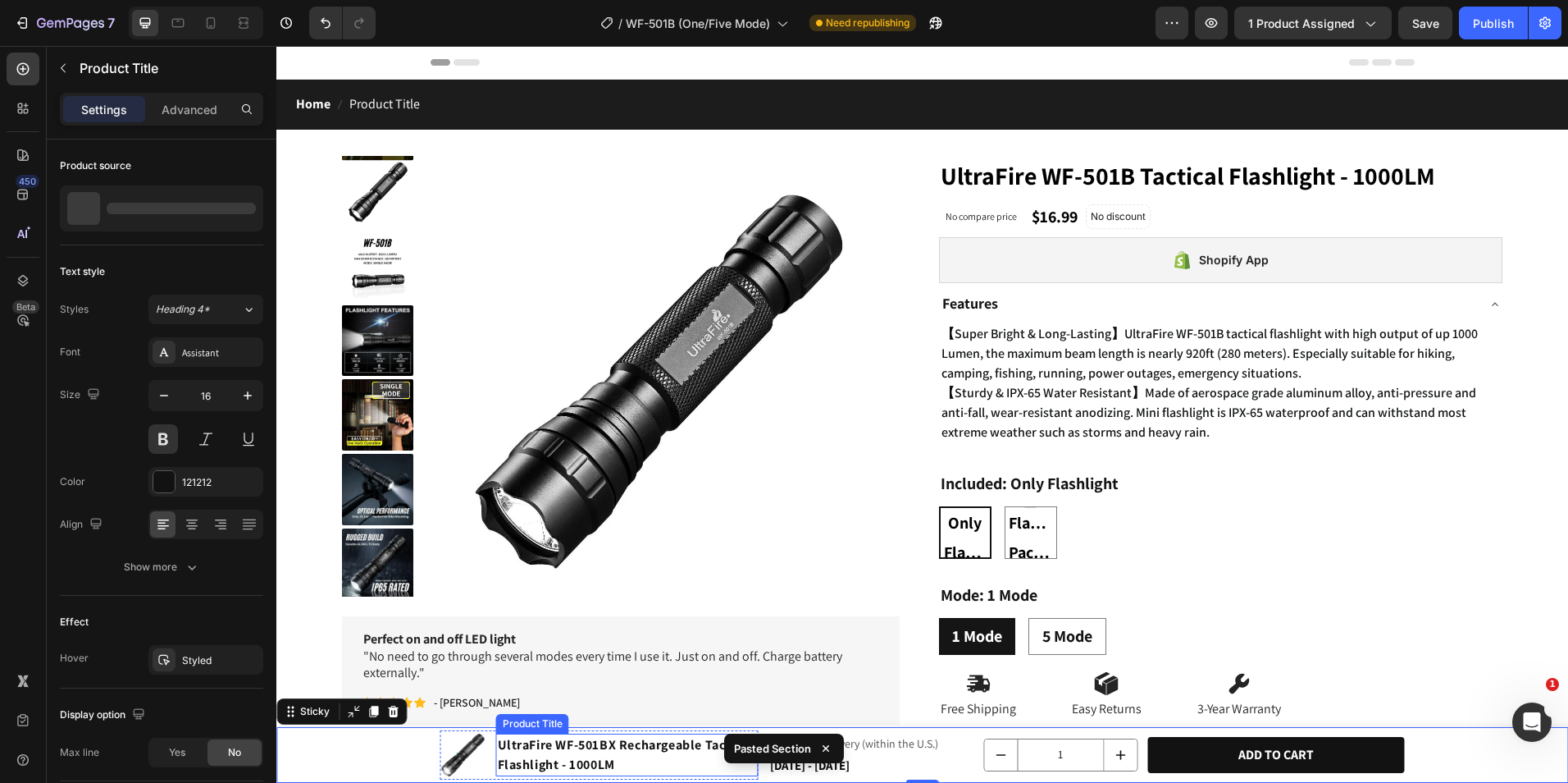
click at [597, 742] on h1 "UltraFire WF-501BX Rechargeable Tactical Flashlight - 1000LM" at bounding box center [627, 755] width 263 height 43
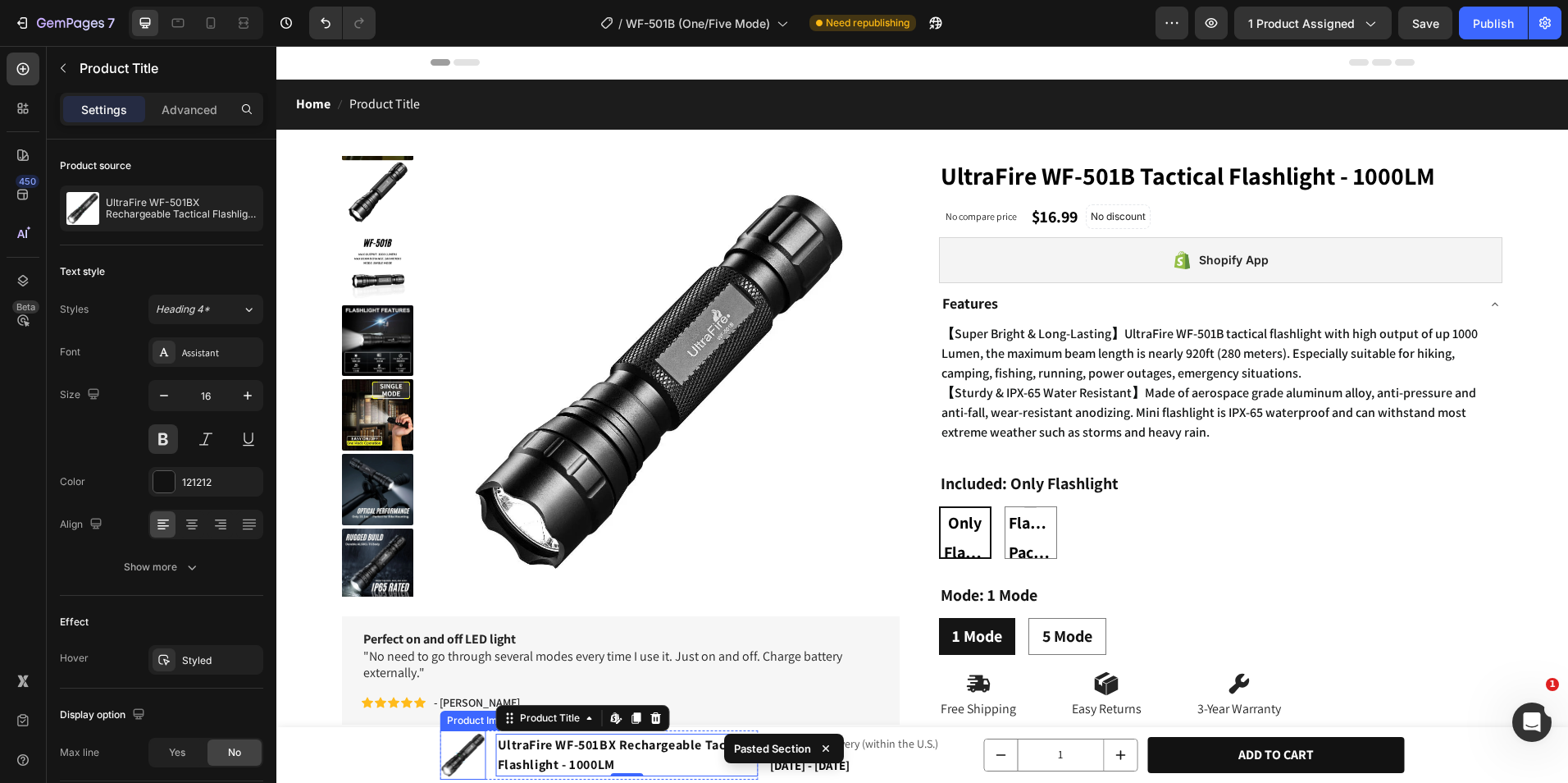
click at [471, 766] on img at bounding box center [463, 755] width 46 height 46
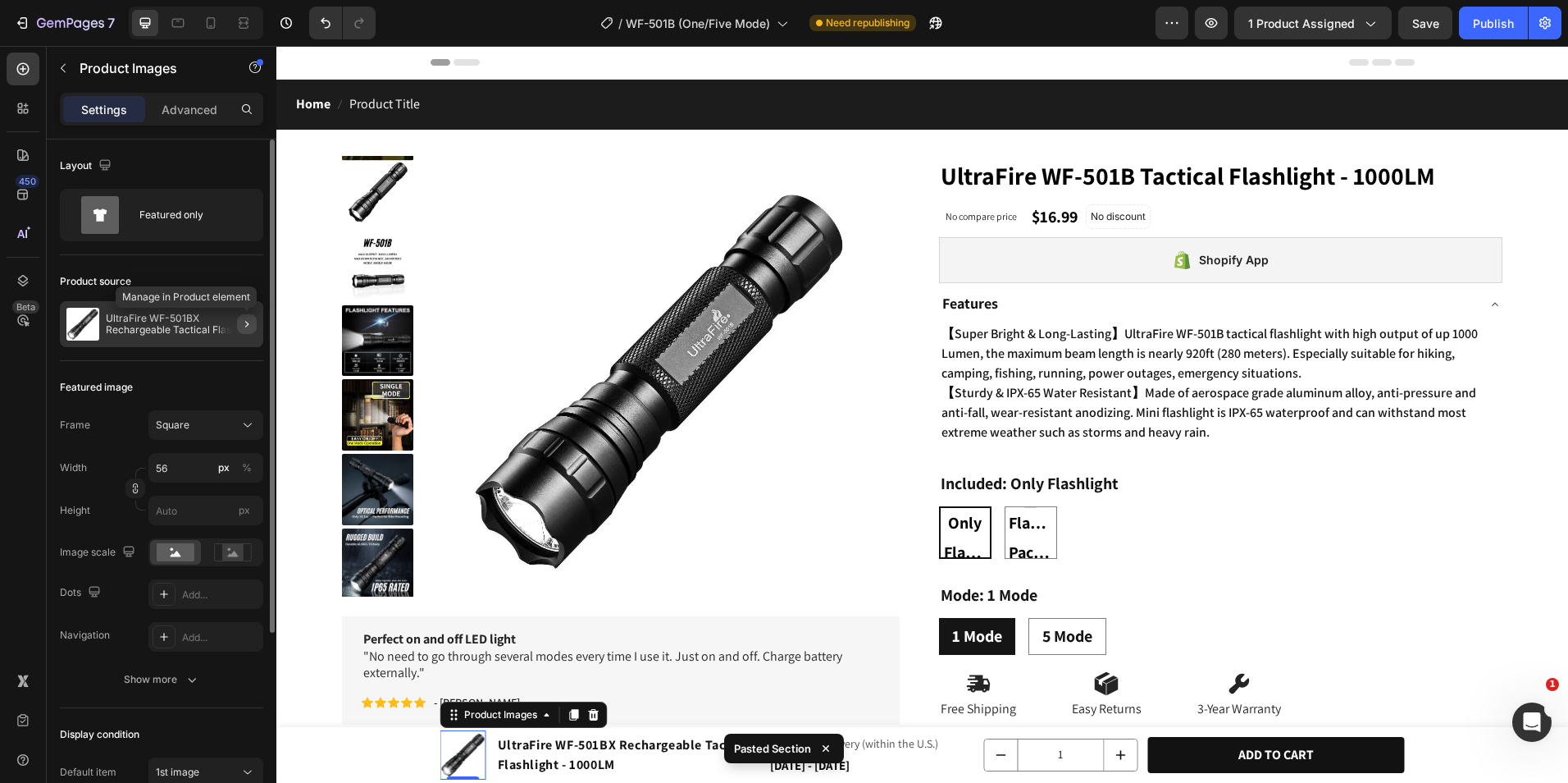
click at [247, 315] on button "button" at bounding box center [246, 324] width 20 height 20
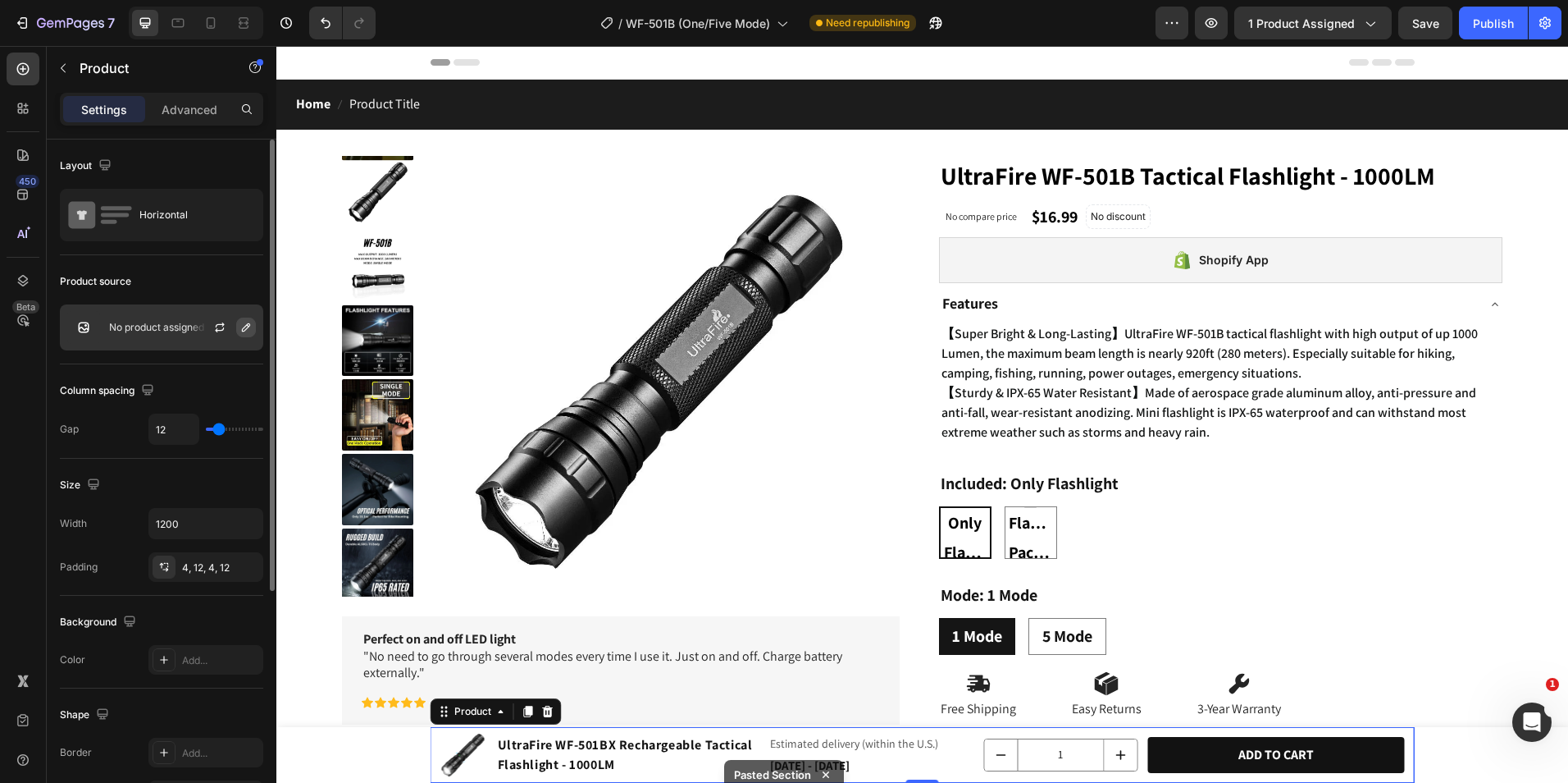
click at [248, 334] on button "button" at bounding box center [246, 326] width 20 height 20
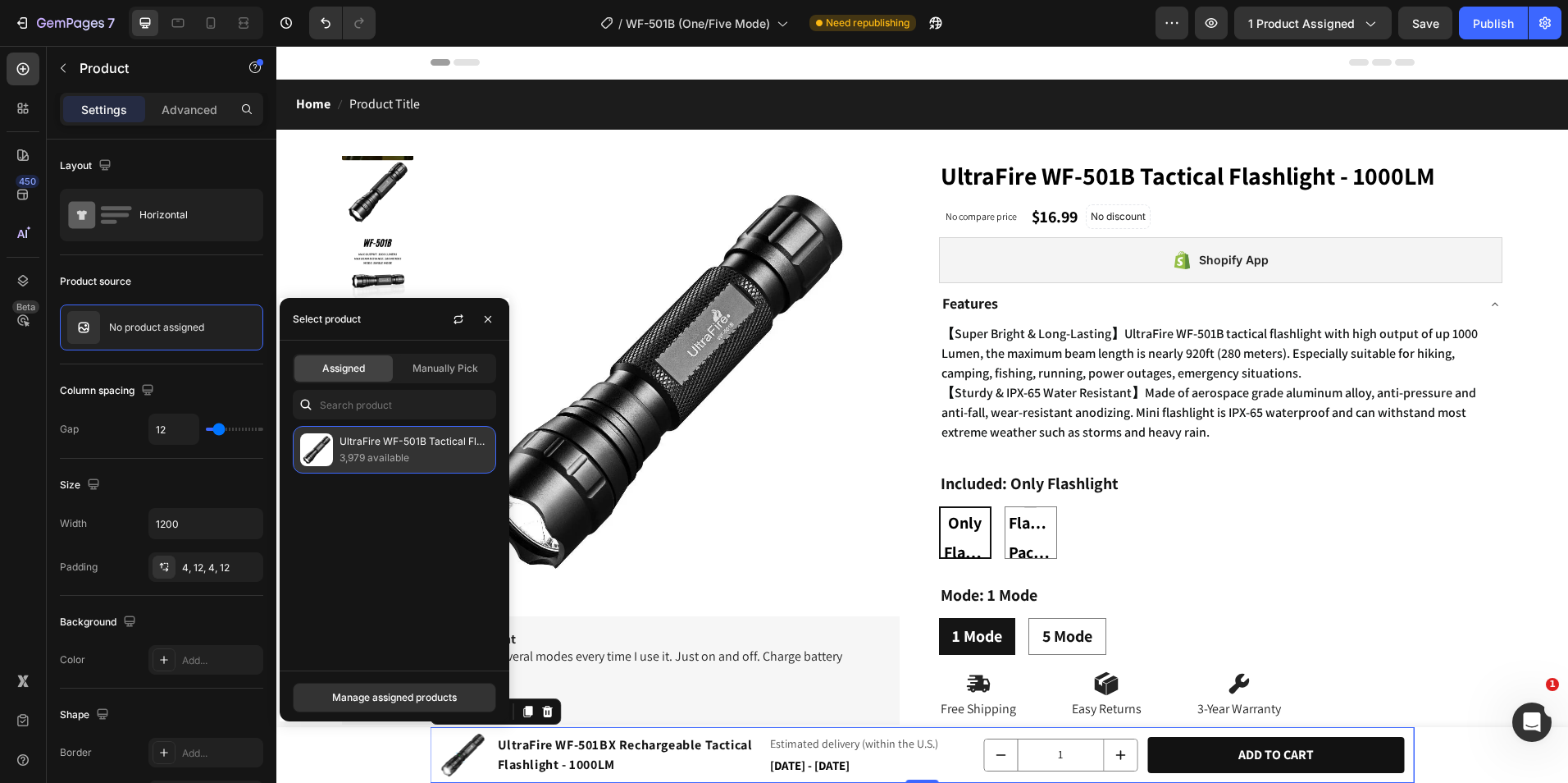
click at [405, 451] on p "3,979 available" at bounding box center [415, 457] width 150 height 16
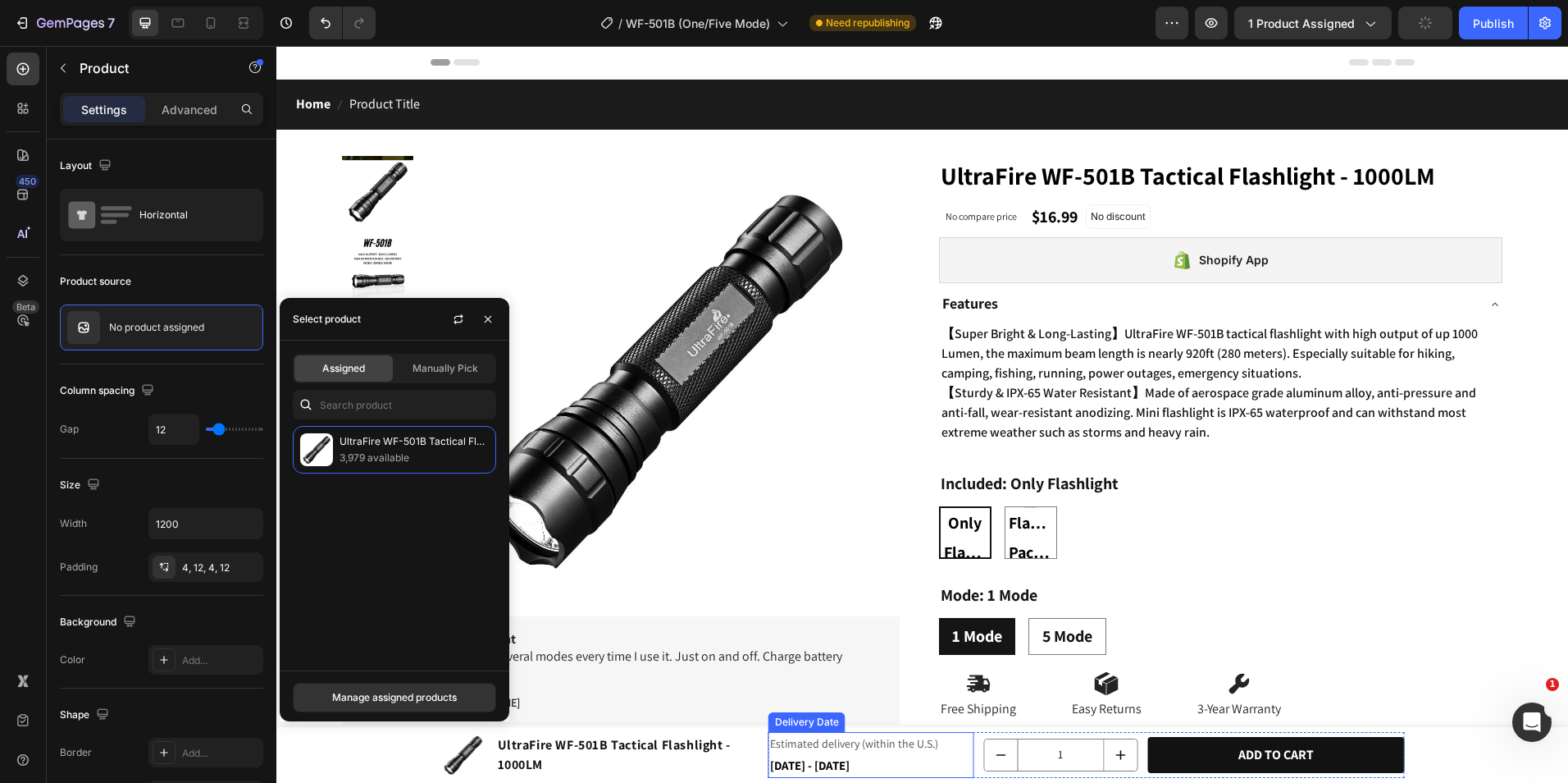
click at [830, 768] on div "Estimated delivery (within the U.S.) Aug 29 - Sep 03" at bounding box center [871, 755] width 206 height 46
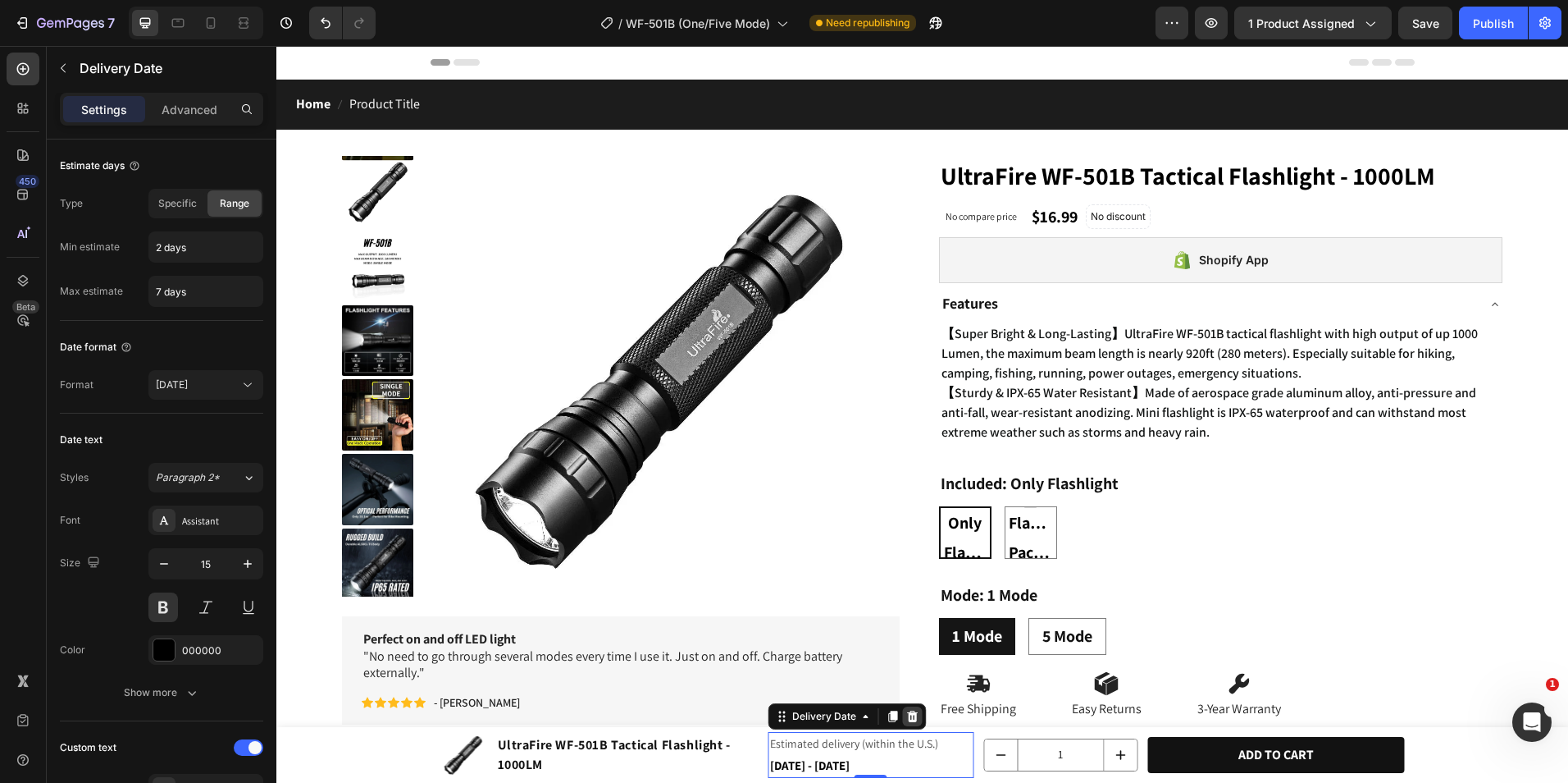
click at [907, 717] on icon at bounding box center [912, 717] width 11 height 12
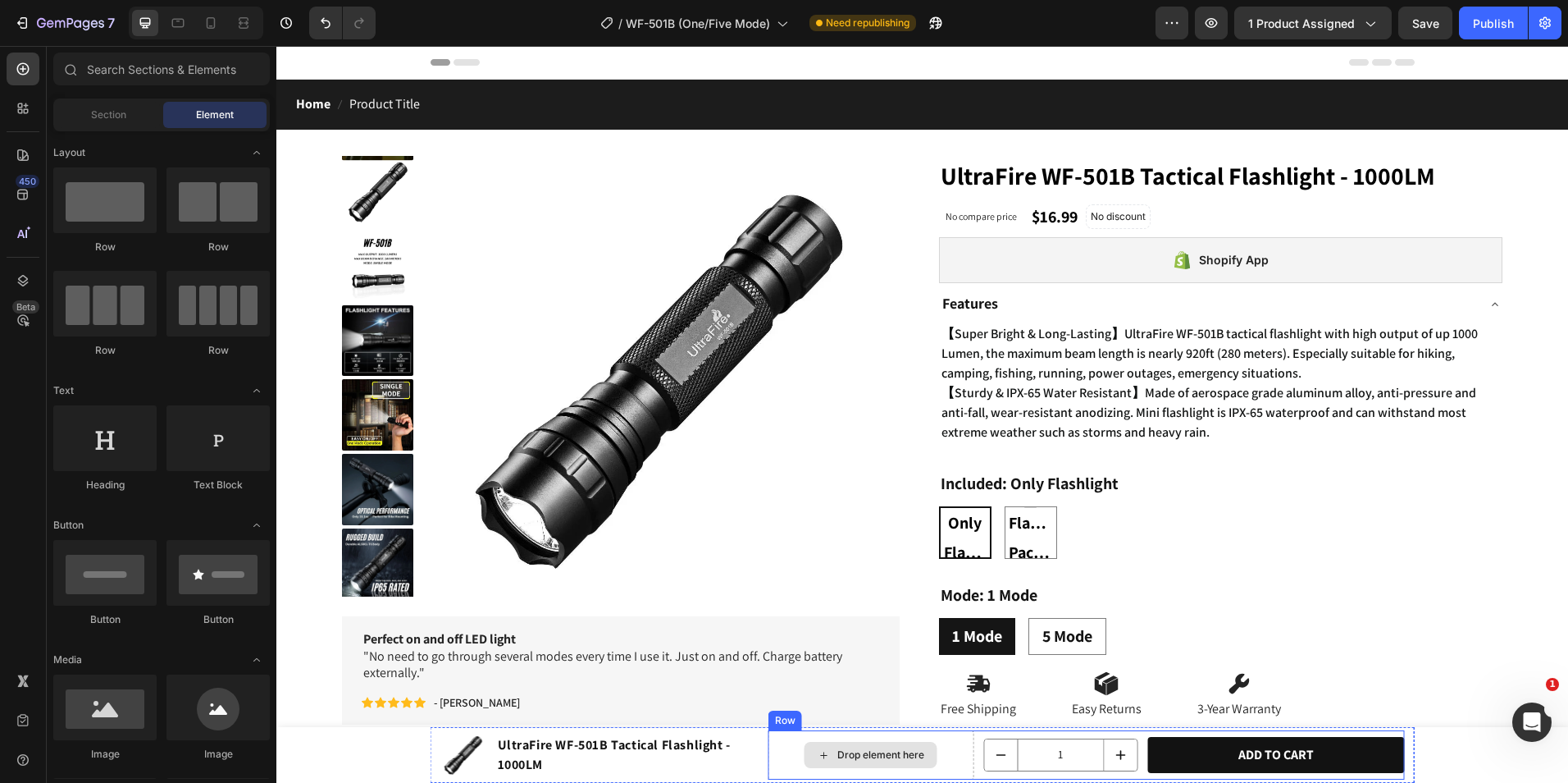
click at [951, 757] on div "Drop element here" at bounding box center [871, 755] width 206 height 49
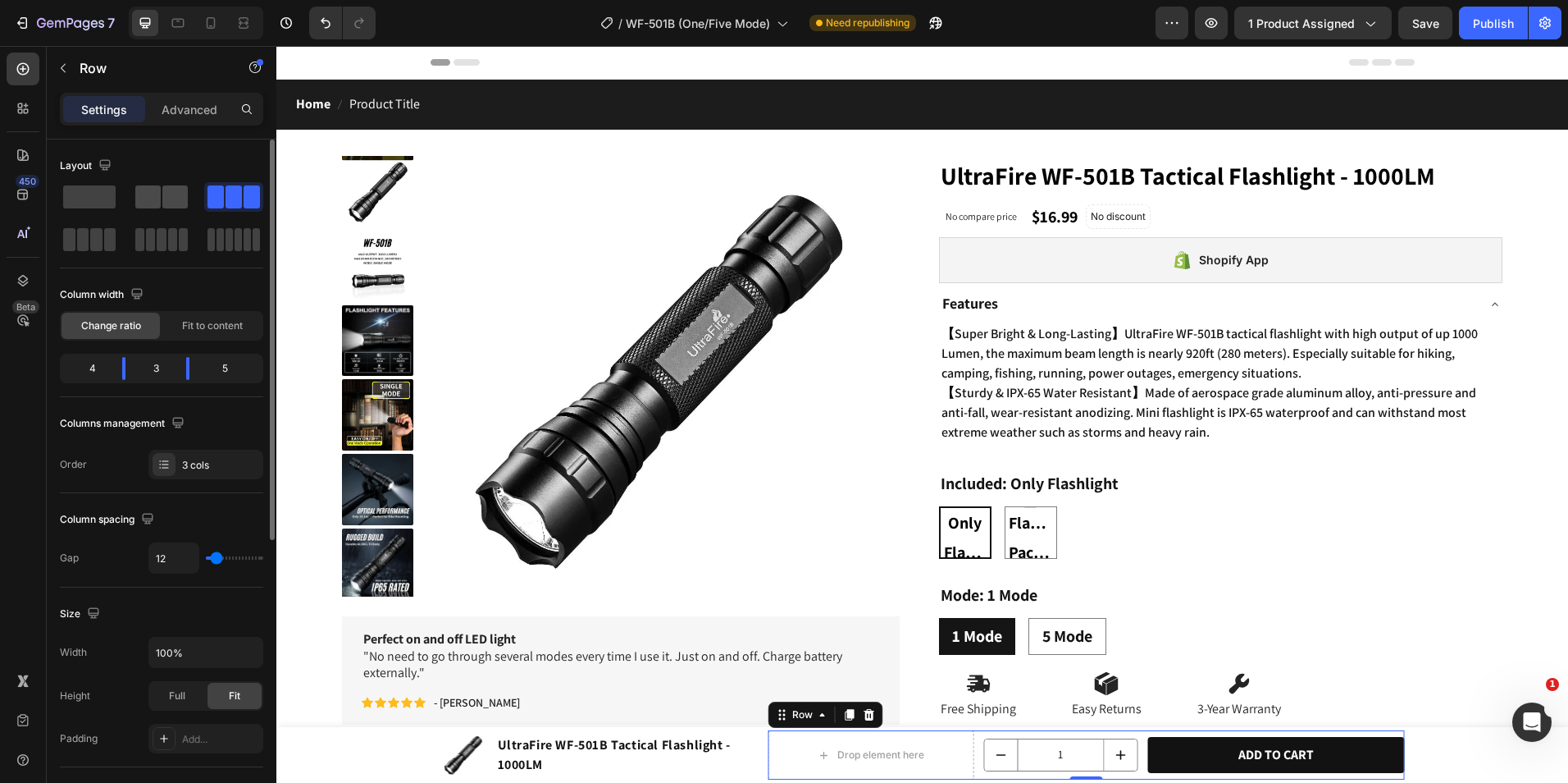
click at [204, 184] on div at bounding box center [233, 196] width 59 height 30
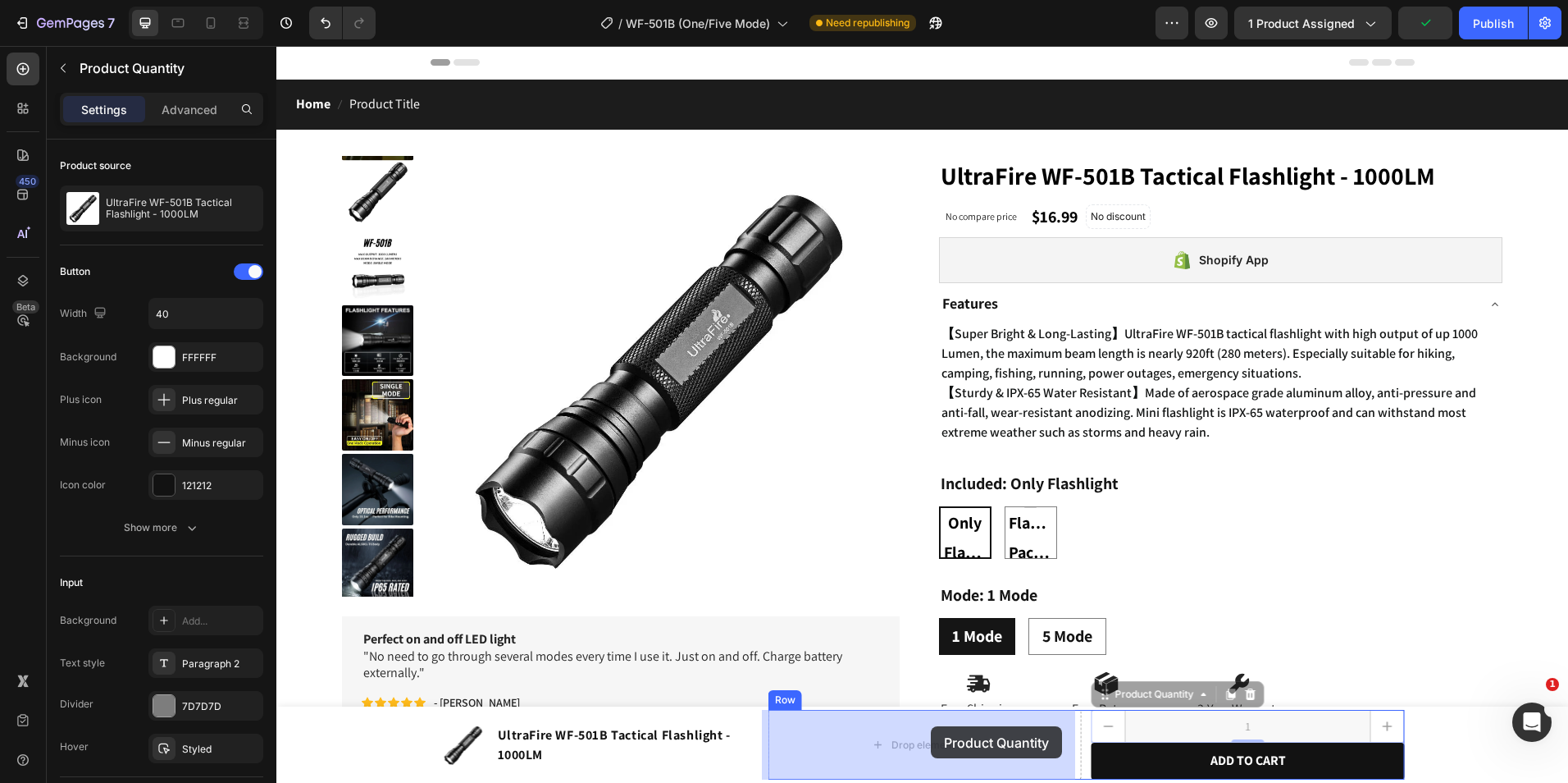
drag, startPoint x: 1135, startPoint y: 722, endPoint x: 931, endPoint y: 726, distance: 204.0
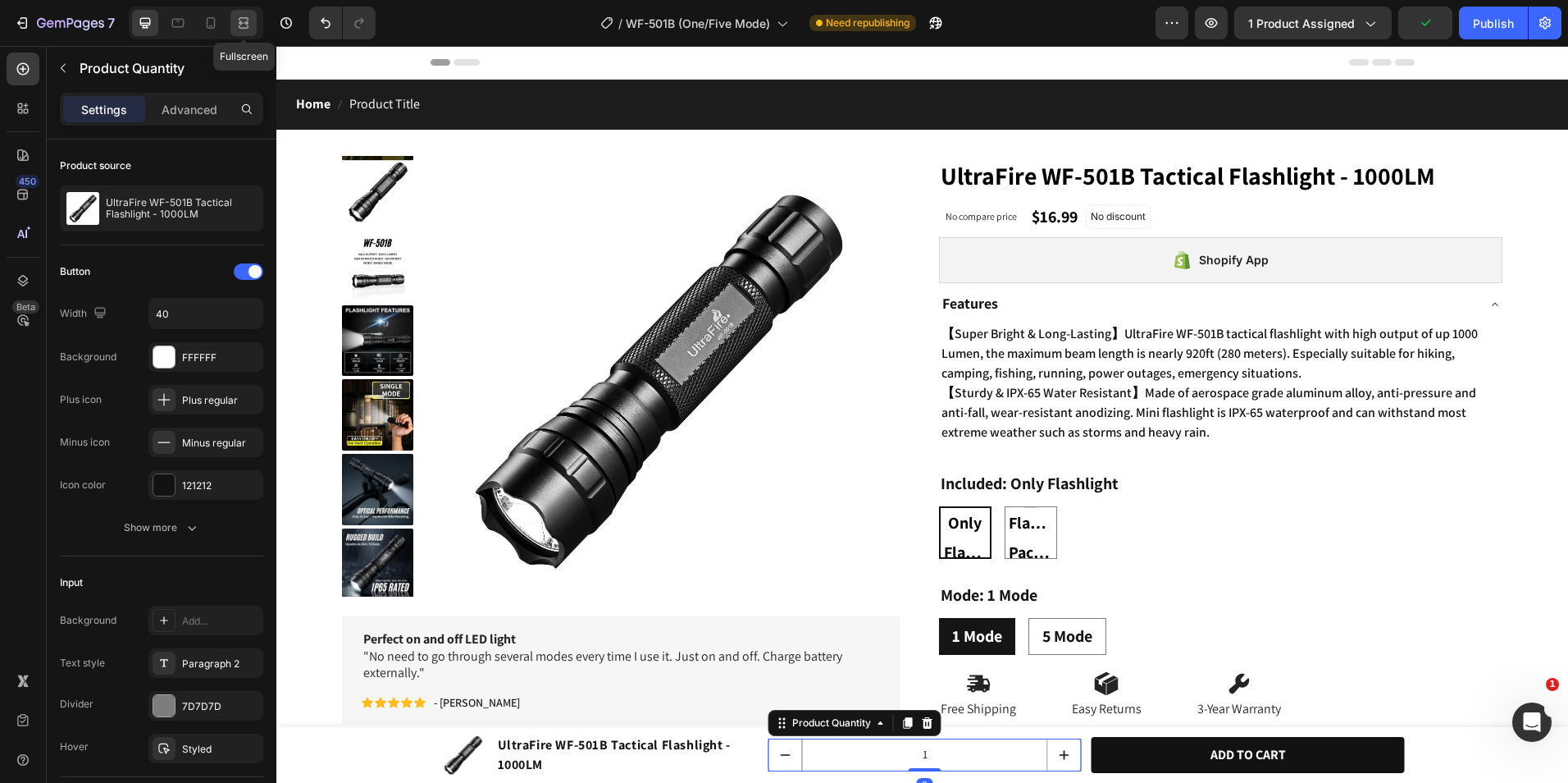
click at [246, 31] on div at bounding box center [243, 23] width 26 height 26
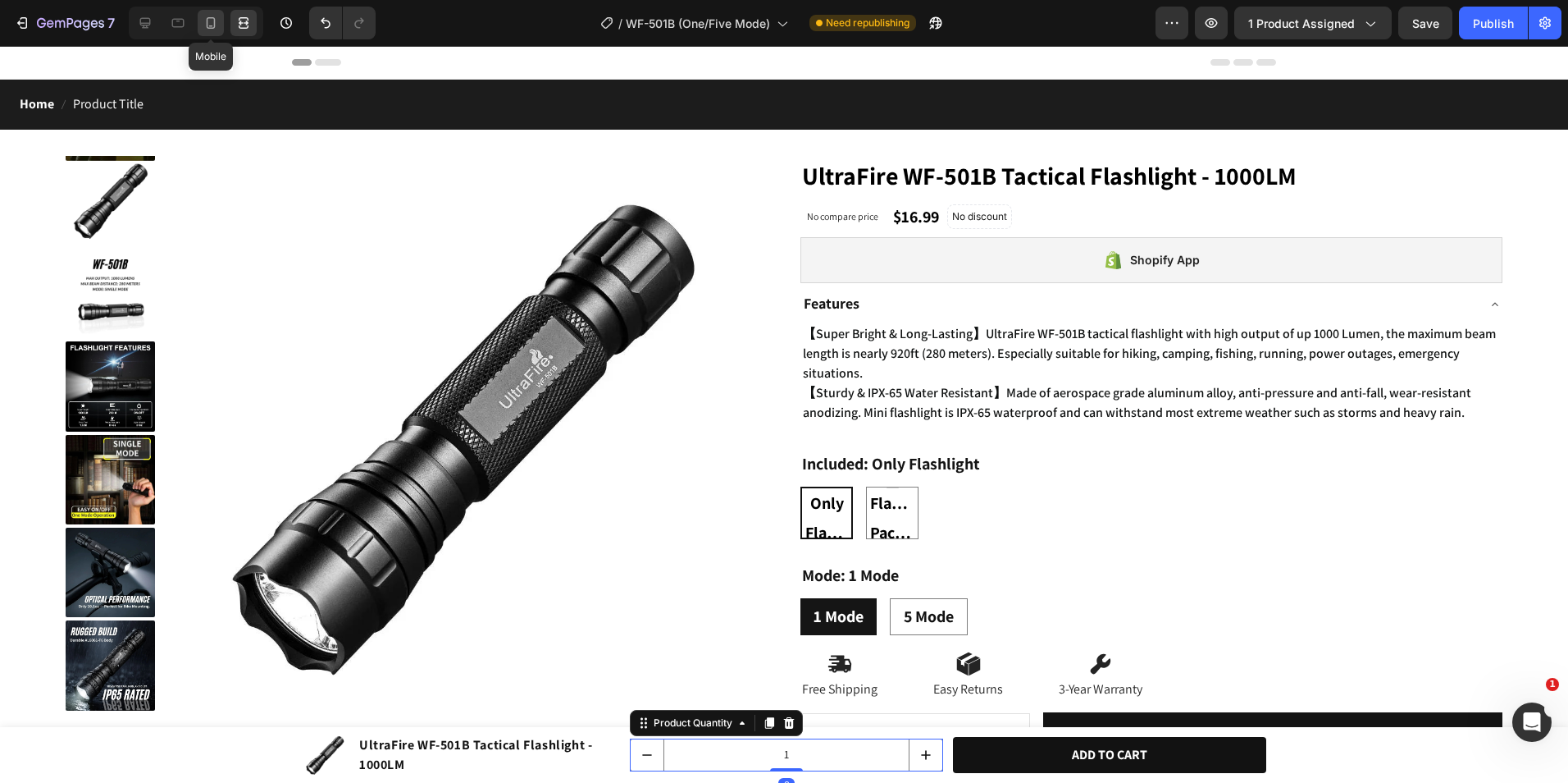
click at [216, 14] on icon at bounding box center [210, 22] width 16 height 16
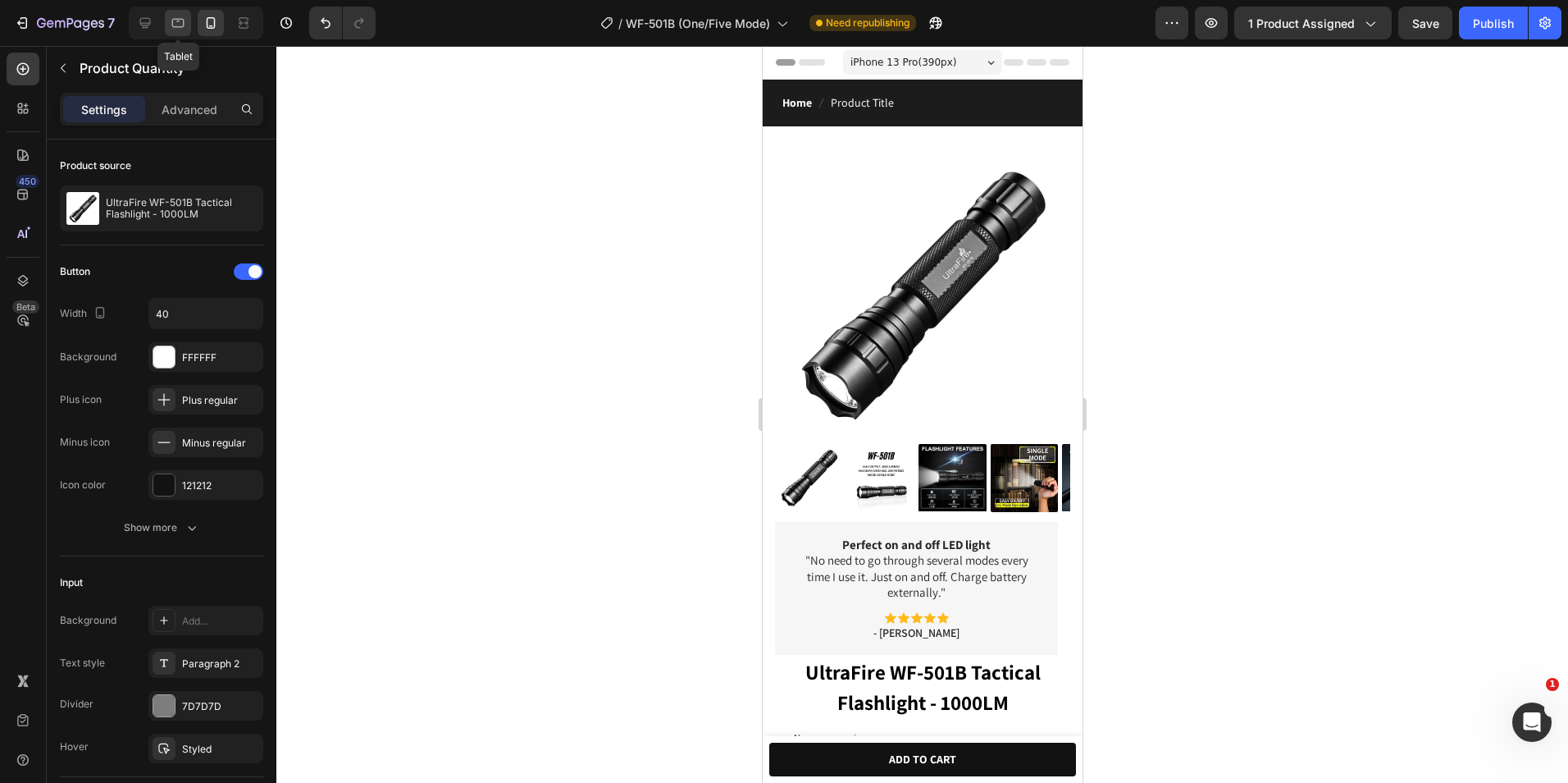
click at [177, 19] on icon at bounding box center [178, 23] width 12 height 9
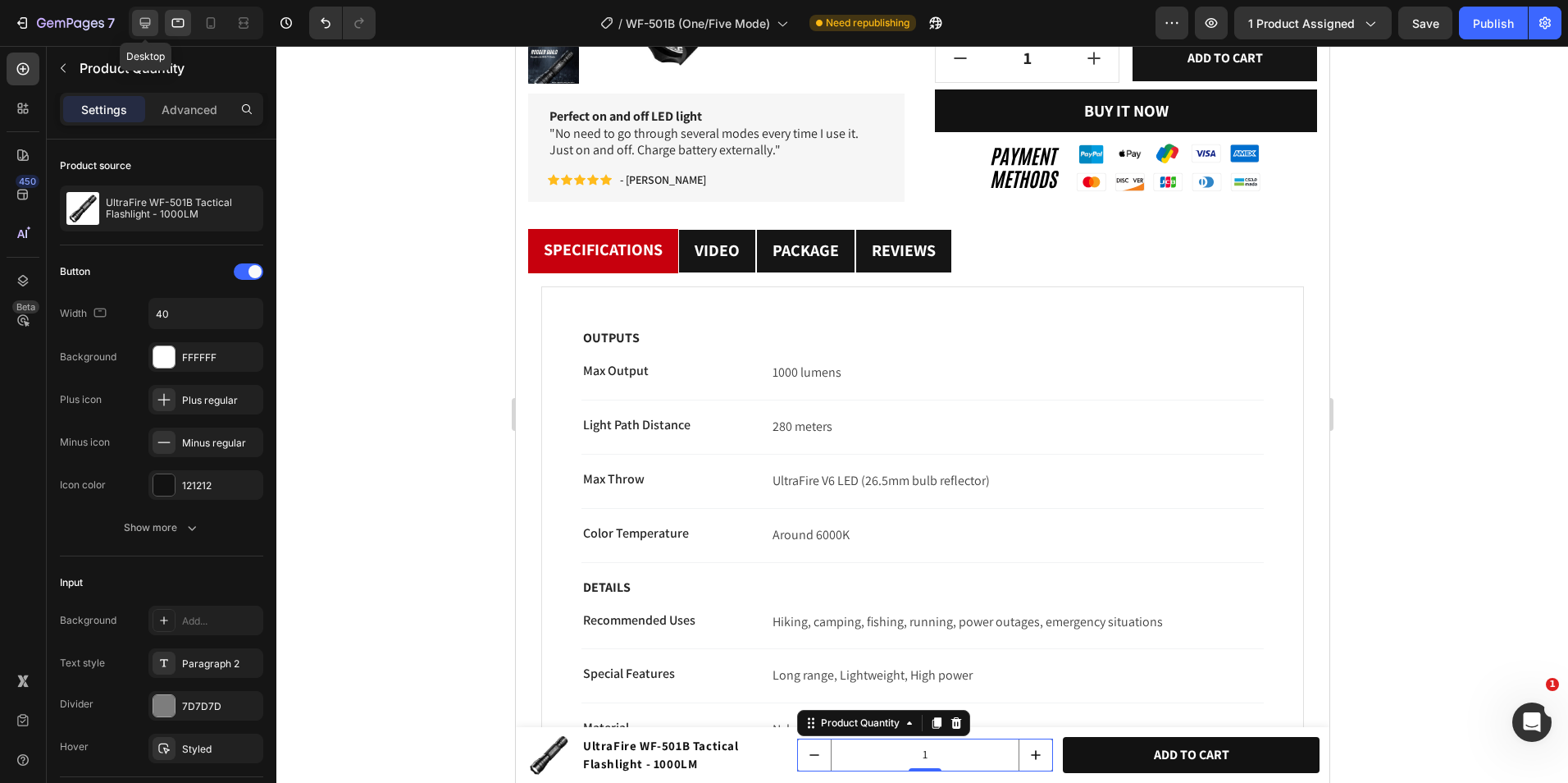
click at [150, 20] on icon at bounding box center [144, 22] width 16 height 16
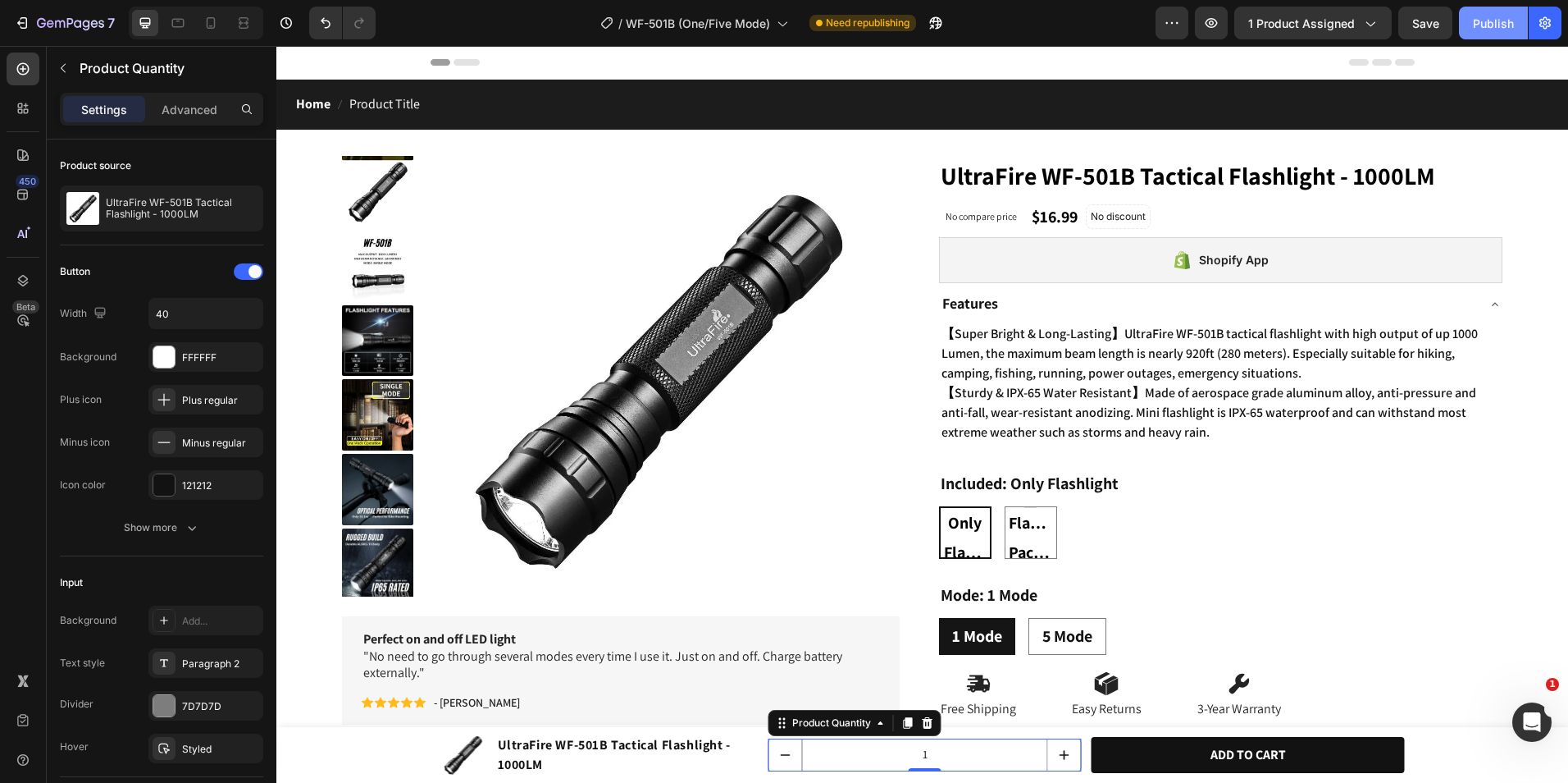
click at [1486, 27] on div "Publish" at bounding box center [1493, 23] width 41 height 17
click at [1249, 221] on div "$16.99 (P) Price (P) Price No compare price (P) Price No discount Not be displa…" at bounding box center [1221, 216] width 564 height 28
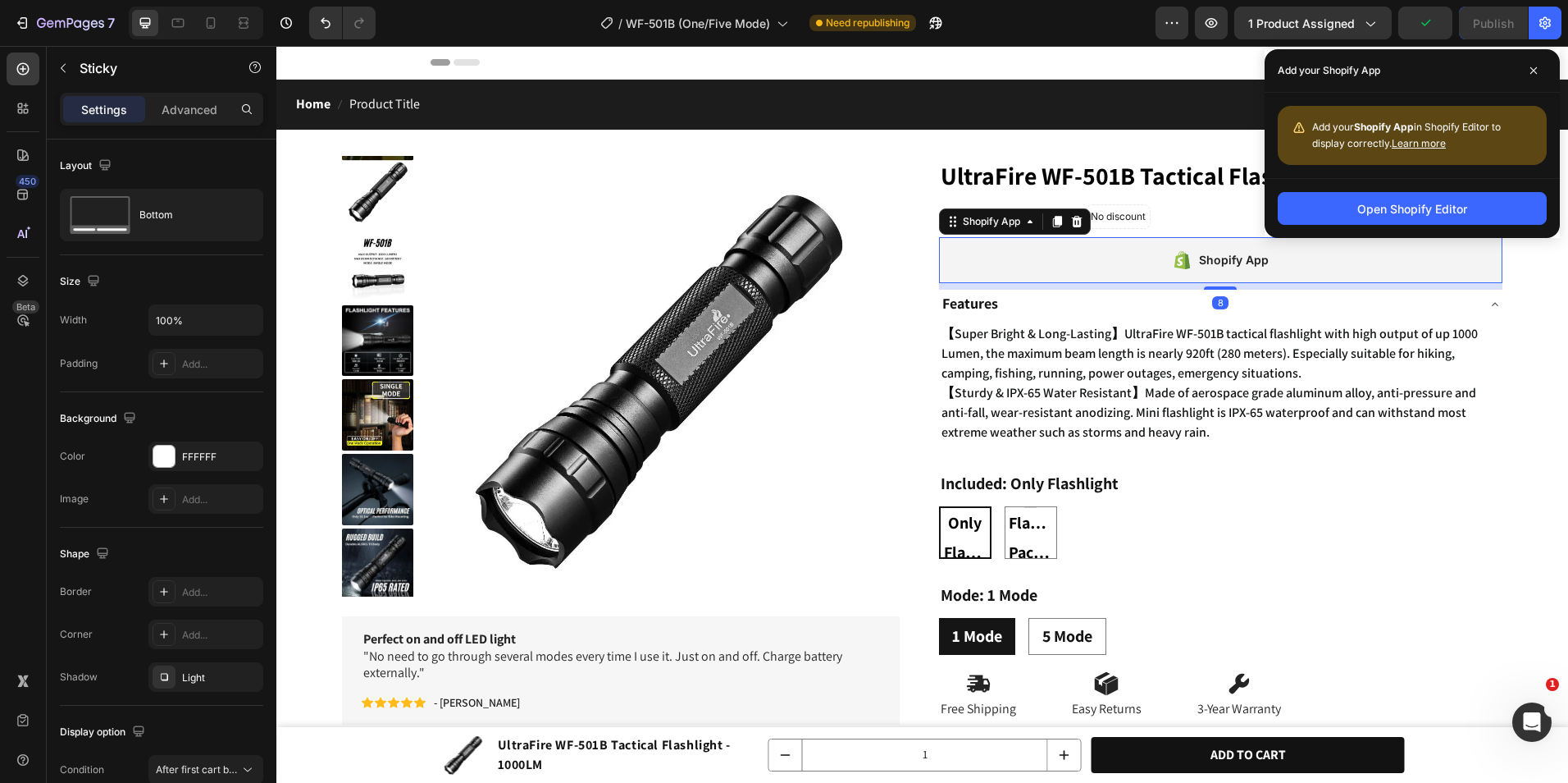
click at [1065, 251] on div "Shopify App" at bounding box center [1221, 260] width 564 height 46
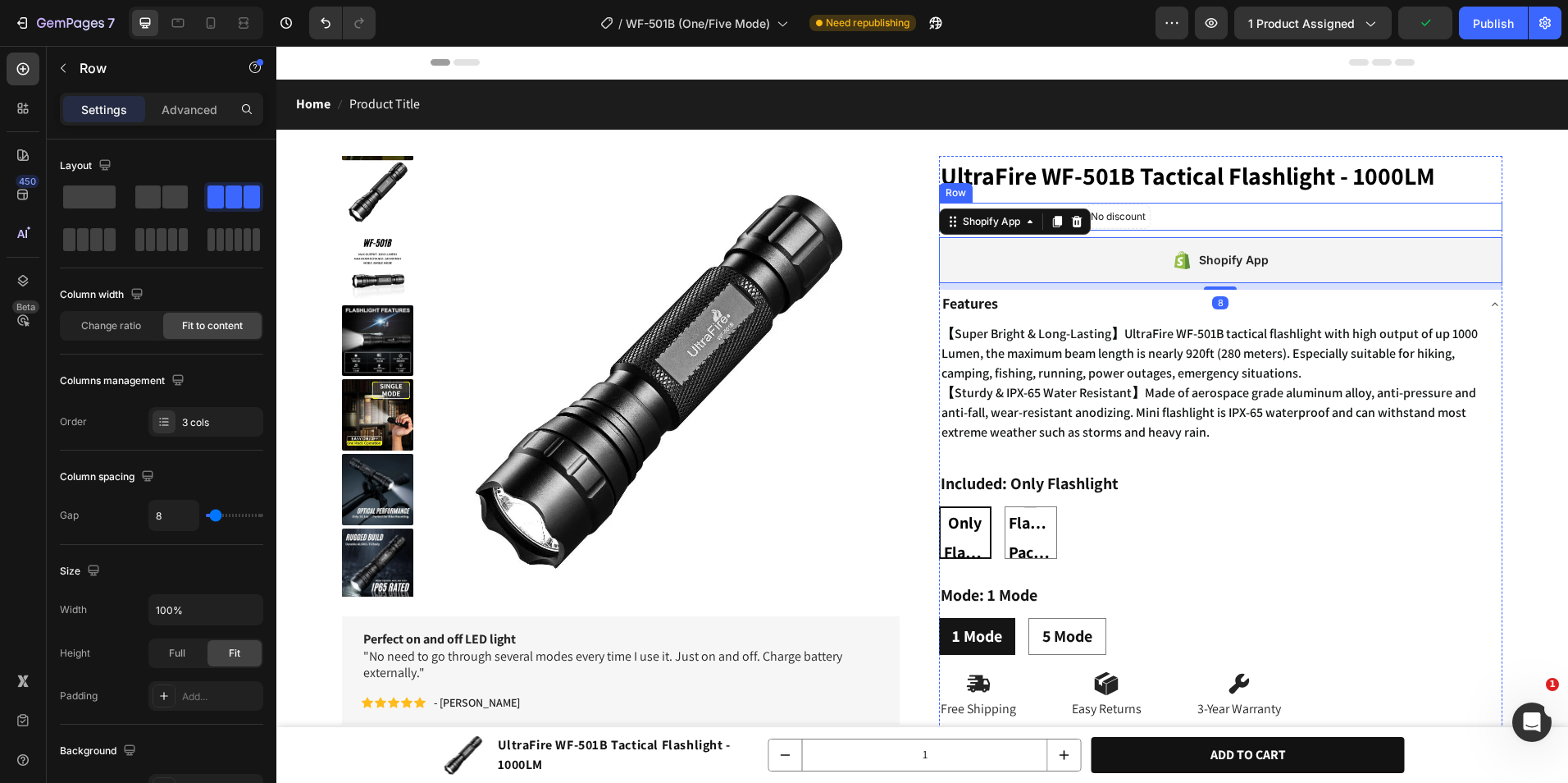
click at [1197, 222] on div "$16.99 (P) Price (P) Price No compare price (P) Price No discount Not be displa…" at bounding box center [1221, 216] width 564 height 28
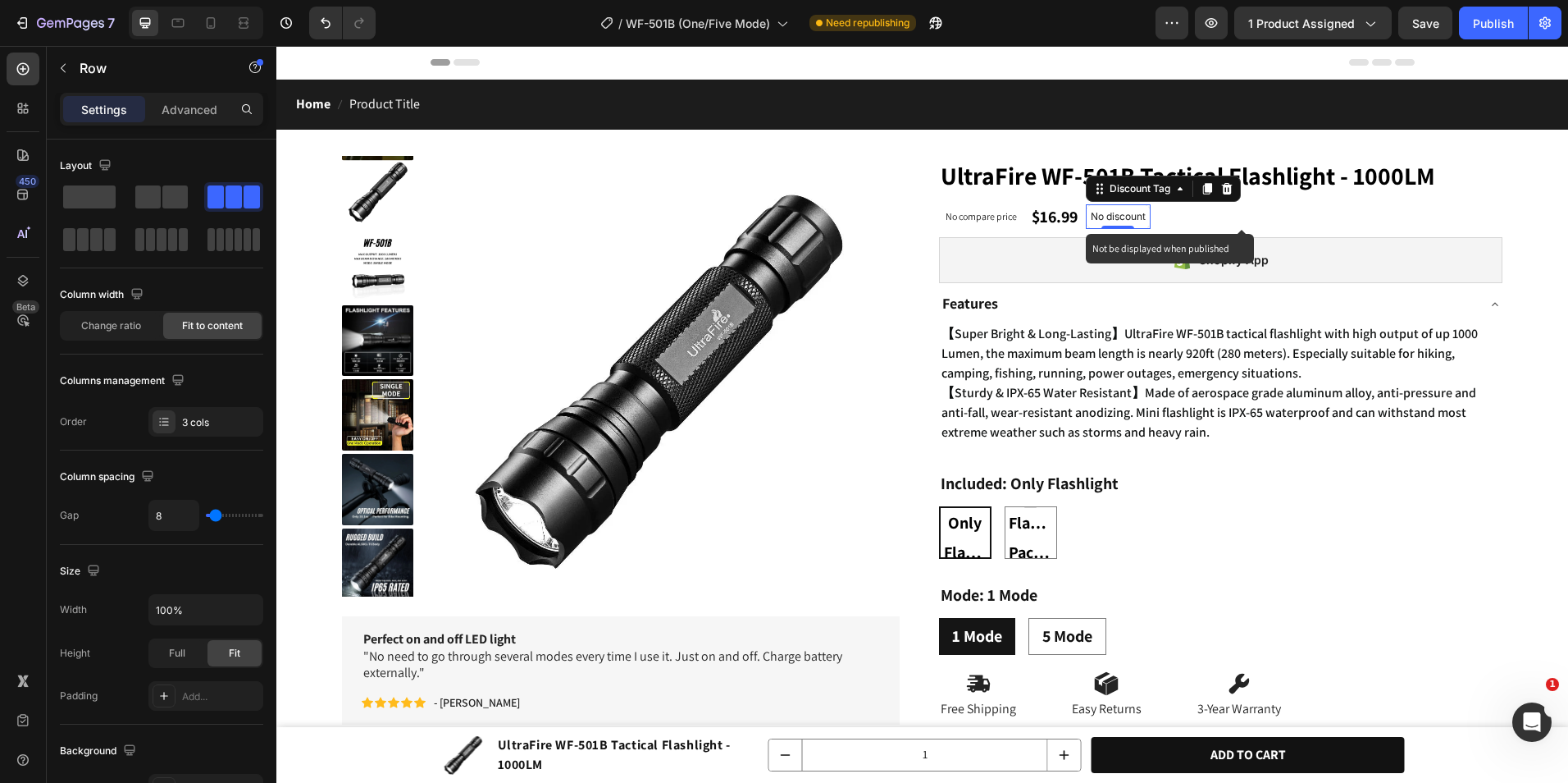
click at [1101, 215] on p "No discount" at bounding box center [1118, 216] width 55 height 14
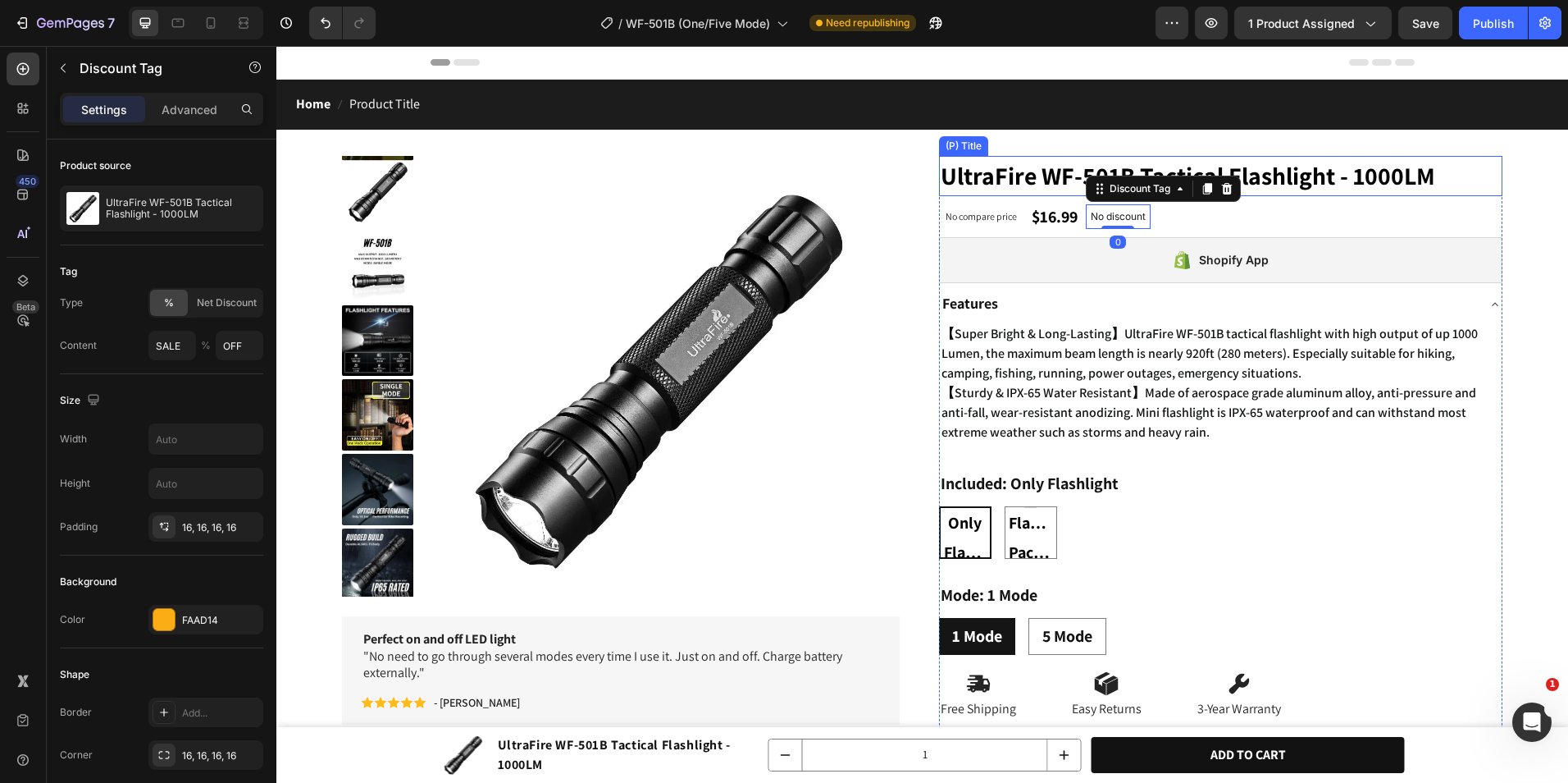
click at [1265, 192] on h1 "UltraFire WF-501B Tactical Flashlight - 1000LM" at bounding box center [1221, 175] width 564 height 40
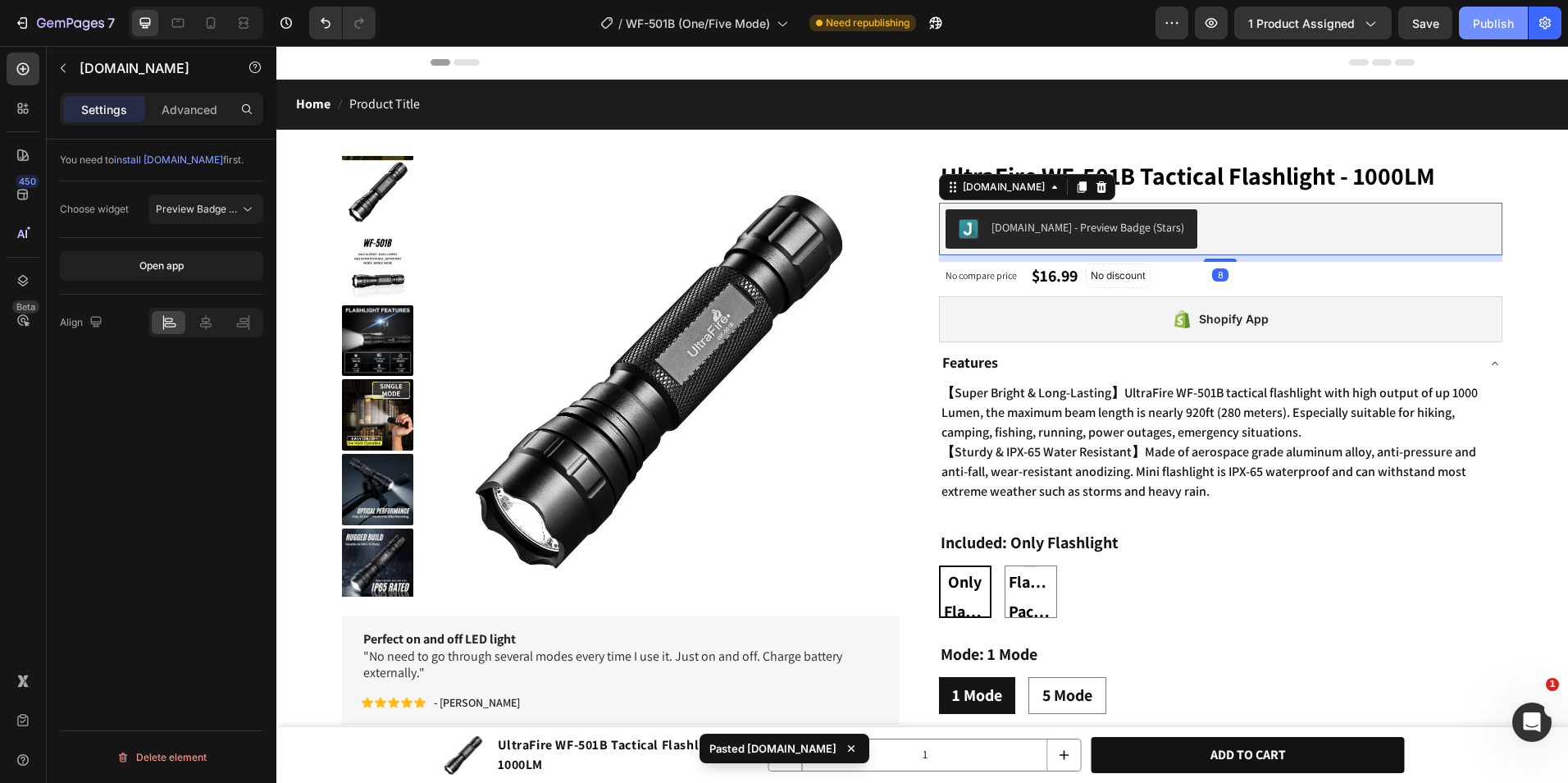
click at [1505, 29] on div "Publish" at bounding box center [1493, 23] width 41 height 17
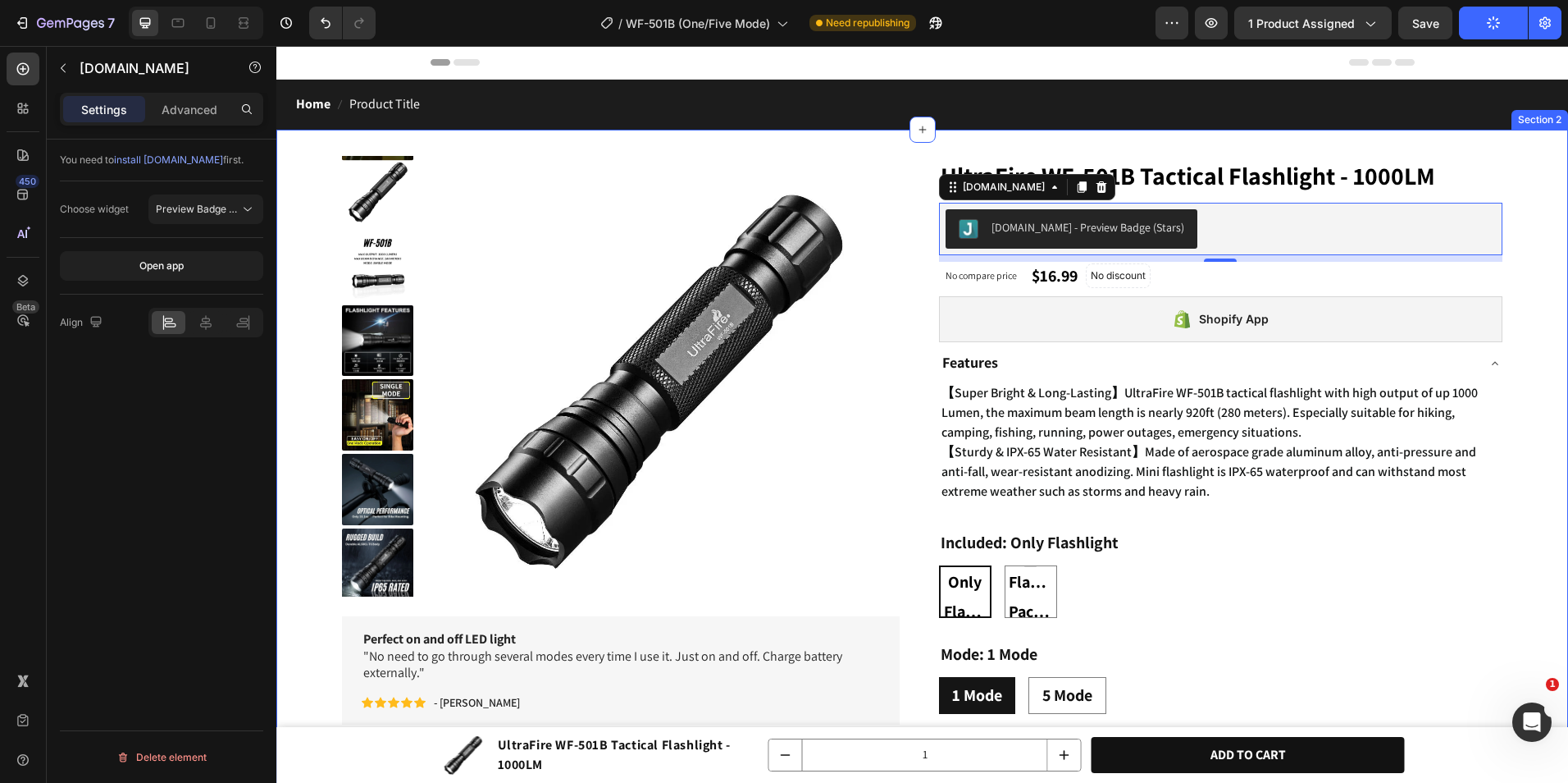
click at [336, 745] on div "Product Images UltraFire WF-501B Tactical Flashlight - 1000LM Product Title Row…" at bounding box center [922, 755] width 1292 height 56
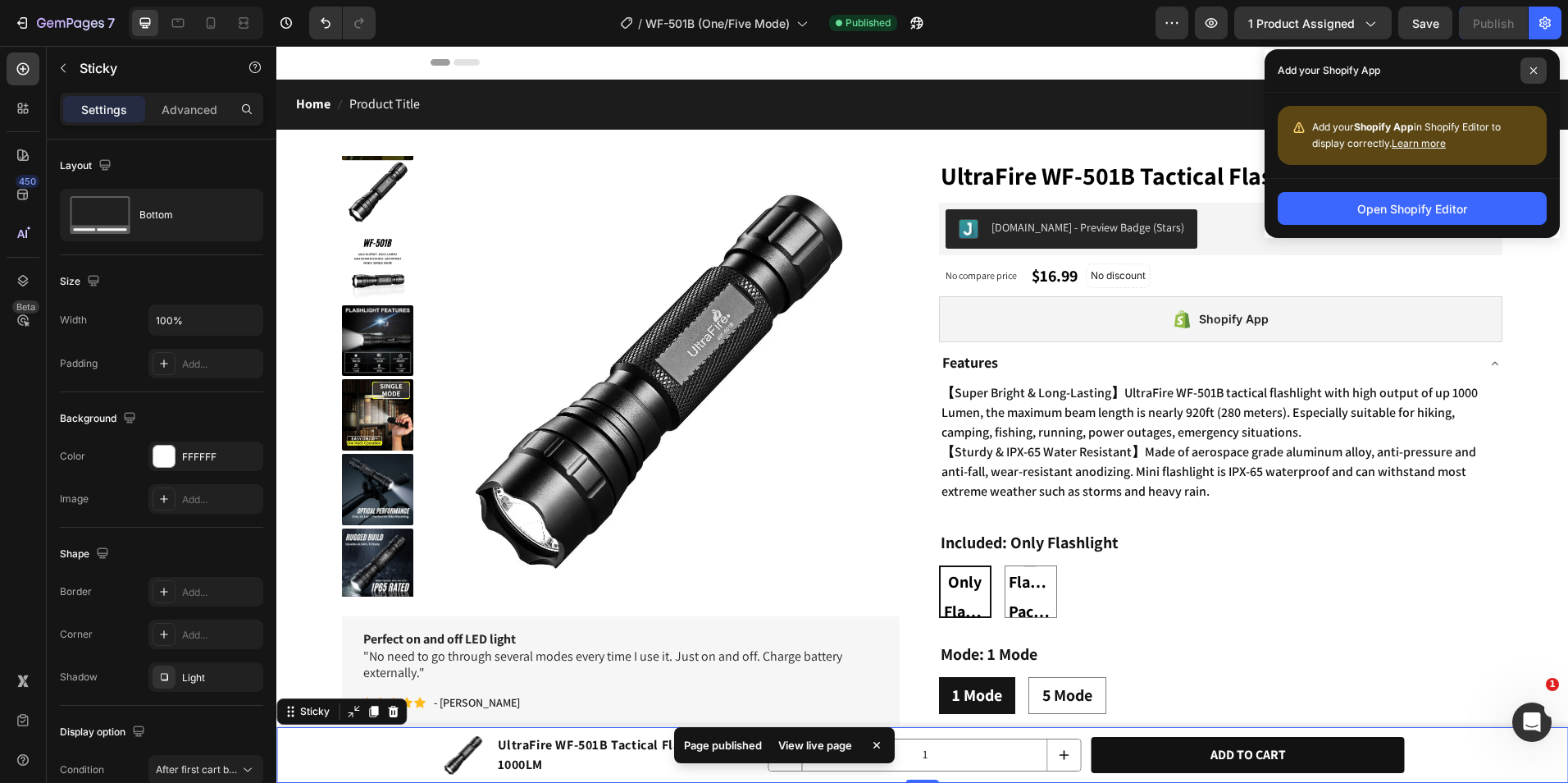
click at [1529, 71] on span at bounding box center [1533, 71] width 26 height 26
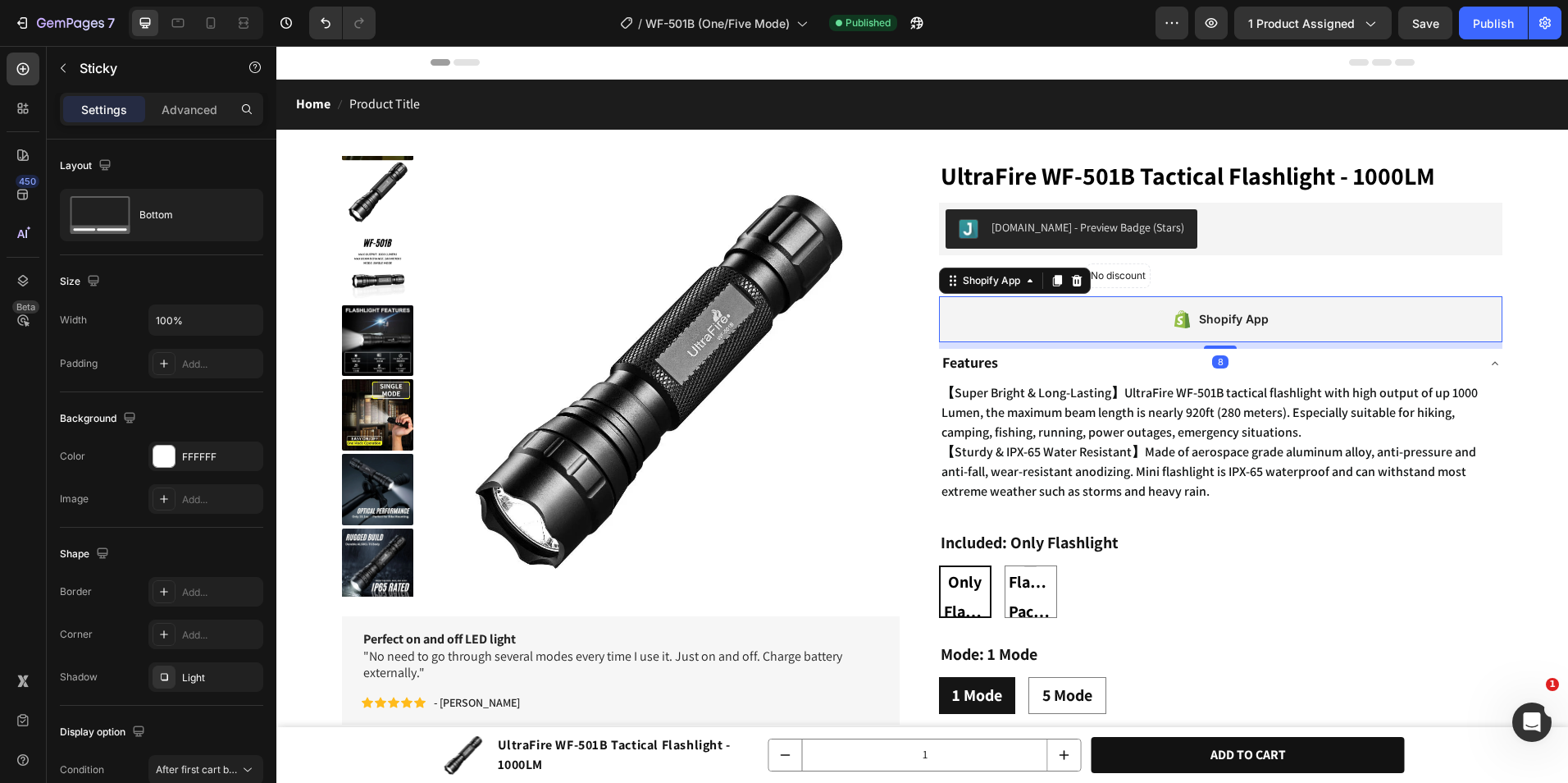
click at [1158, 337] on div "Shopify App" at bounding box center [1221, 319] width 564 height 46
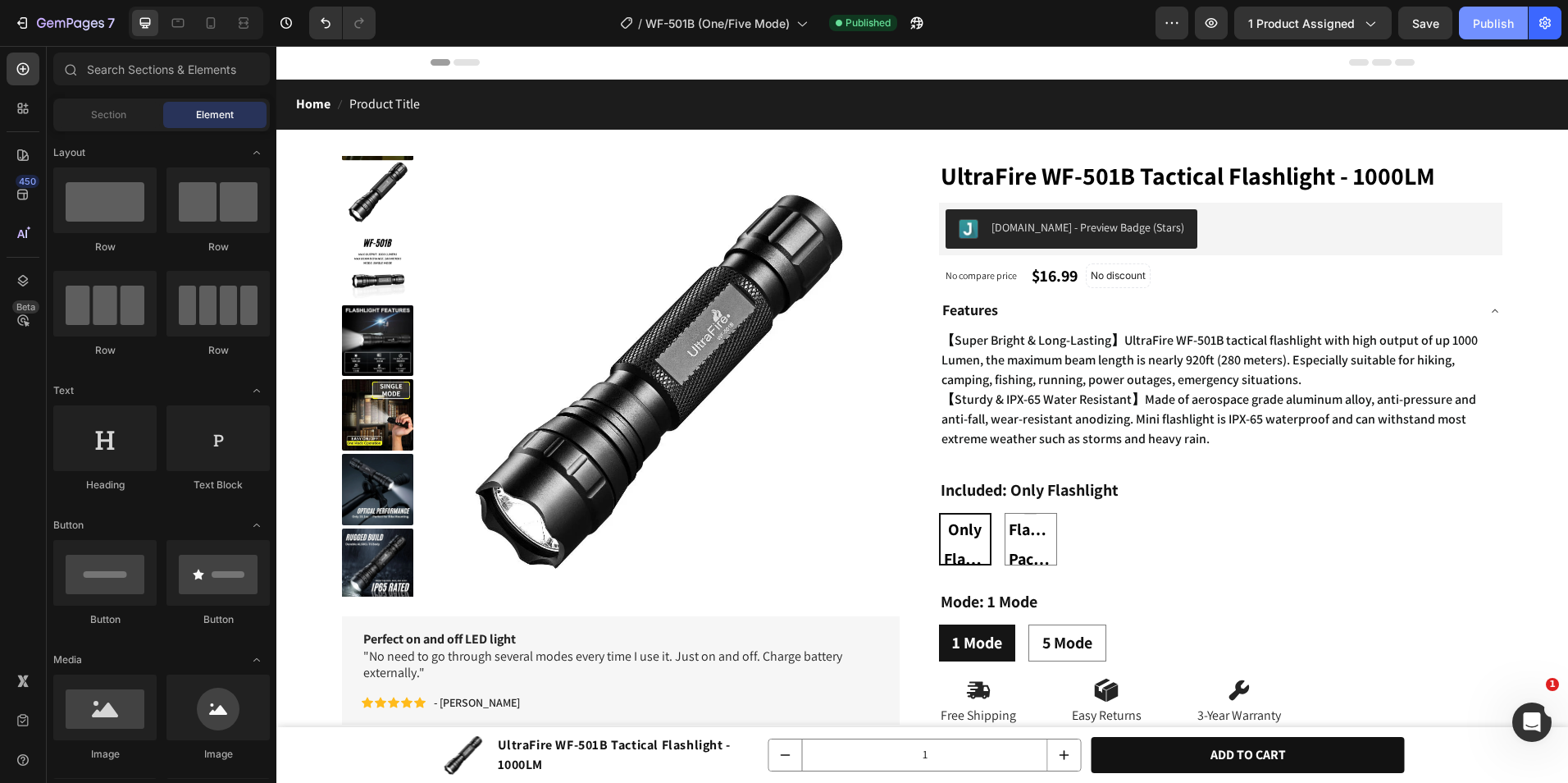
click at [1504, 22] on div "Publish" at bounding box center [1493, 23] width 41 height 17
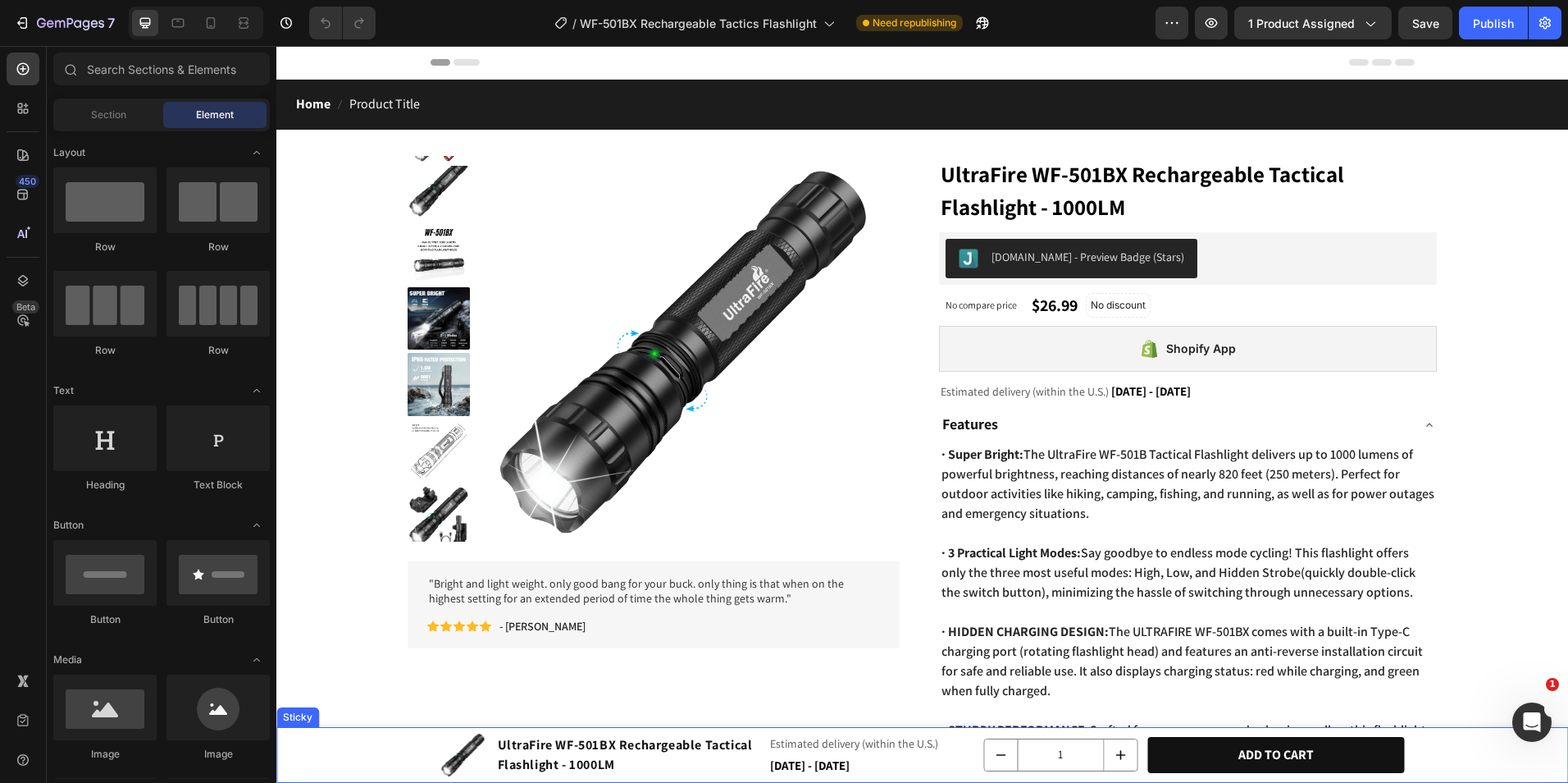
click at [370, 747] on div "Product Images UltraFire WF-501BX Rechargeable Tactical Flashlight - 1000LM Pro…" at bounding box center [922, 755] width 1292 height 56
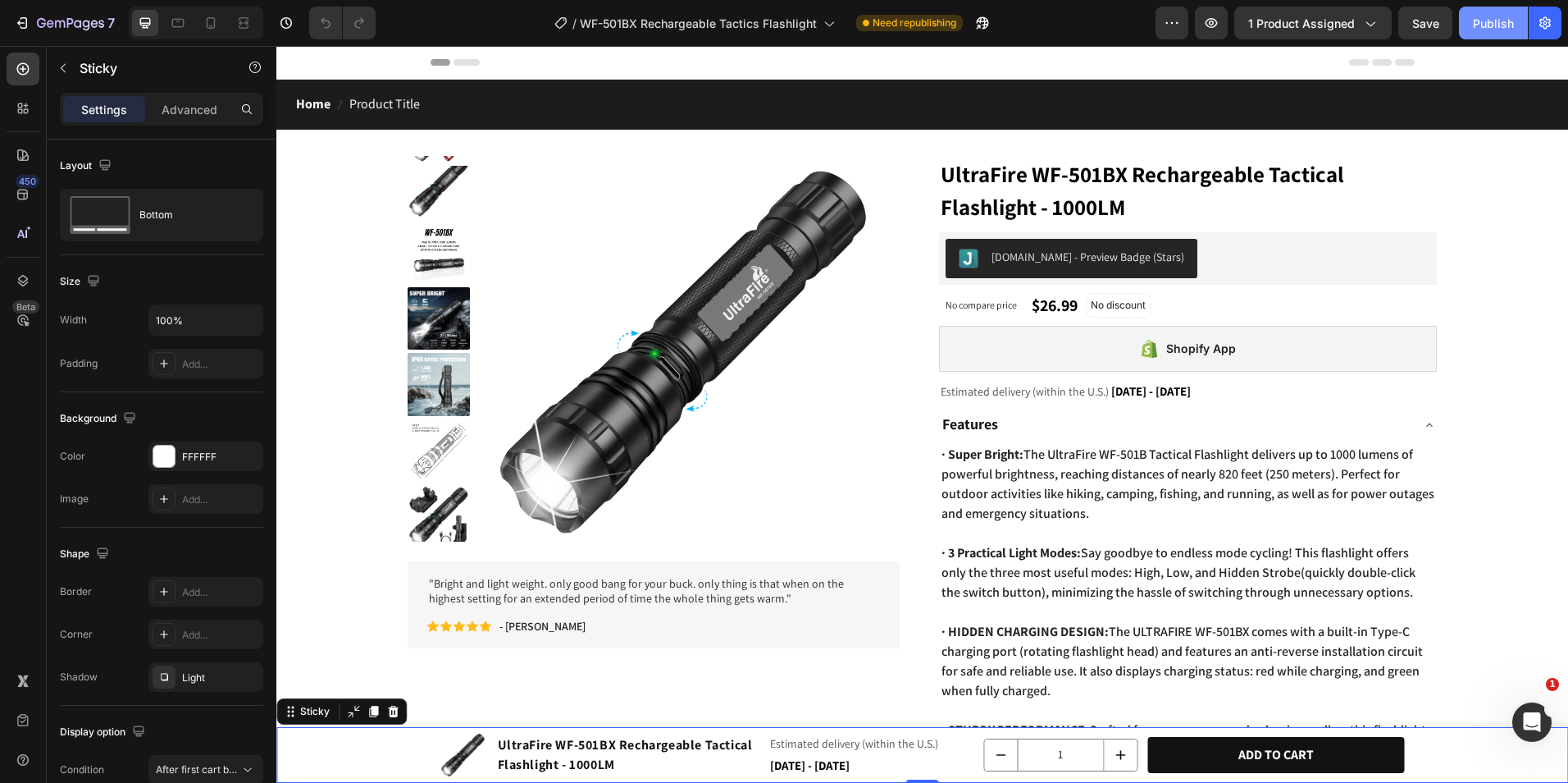
click at [1489, 34] on button "Publish" at bounding box center [1493, 23] width 69 height 33
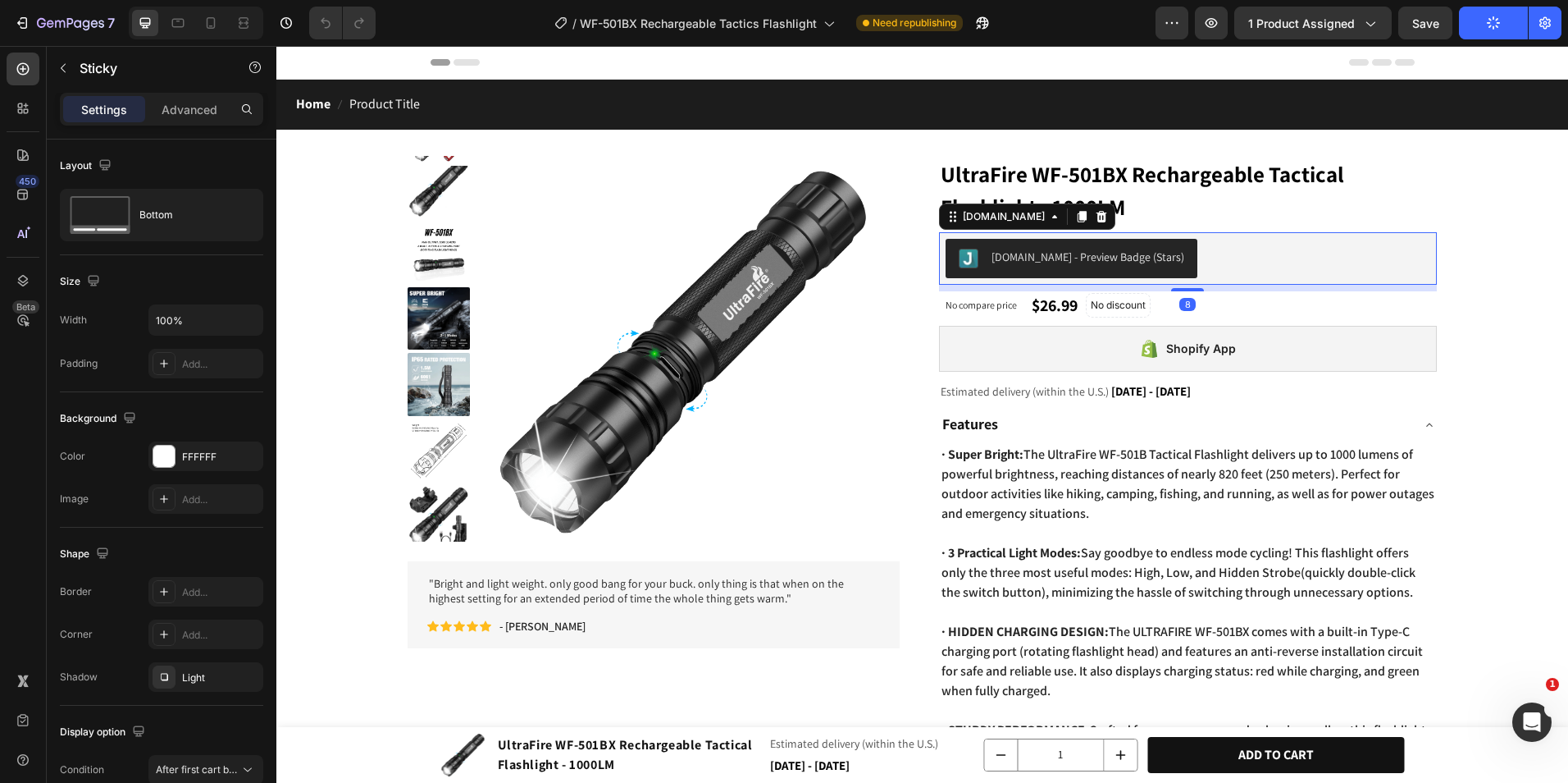
click at [1197, 269] on div "[DOMAIN_NAME] - Preview Badge (Stars)" at bounding box center [1188, 258] width 485 height 39
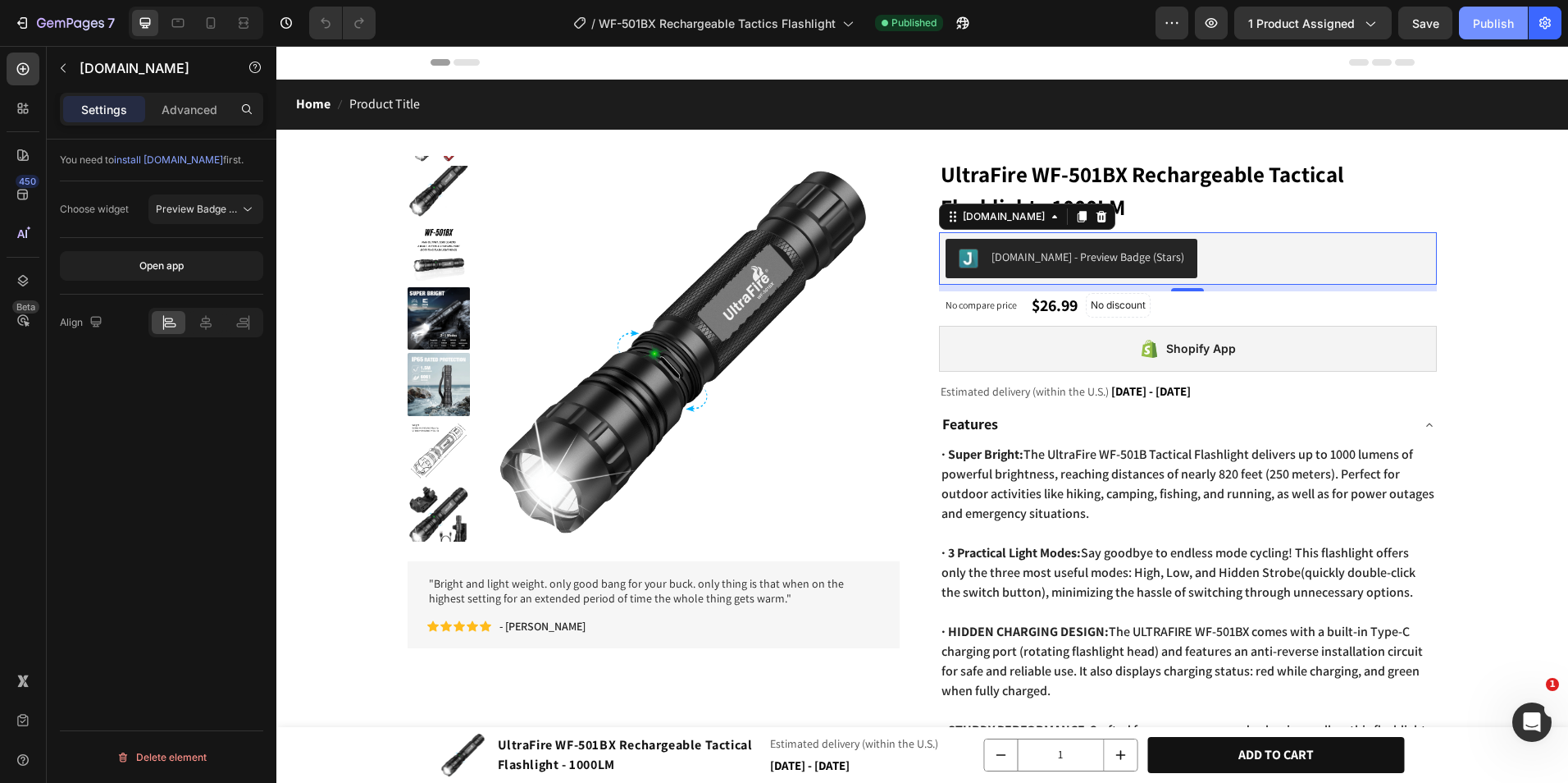
click at [1492, 27] on div "Publish" at bounding box center [1493, 23] width 41 height 17
click at [989, 346] on div "Shopify App" at bounding box center [1188, 349] width 499 height 46
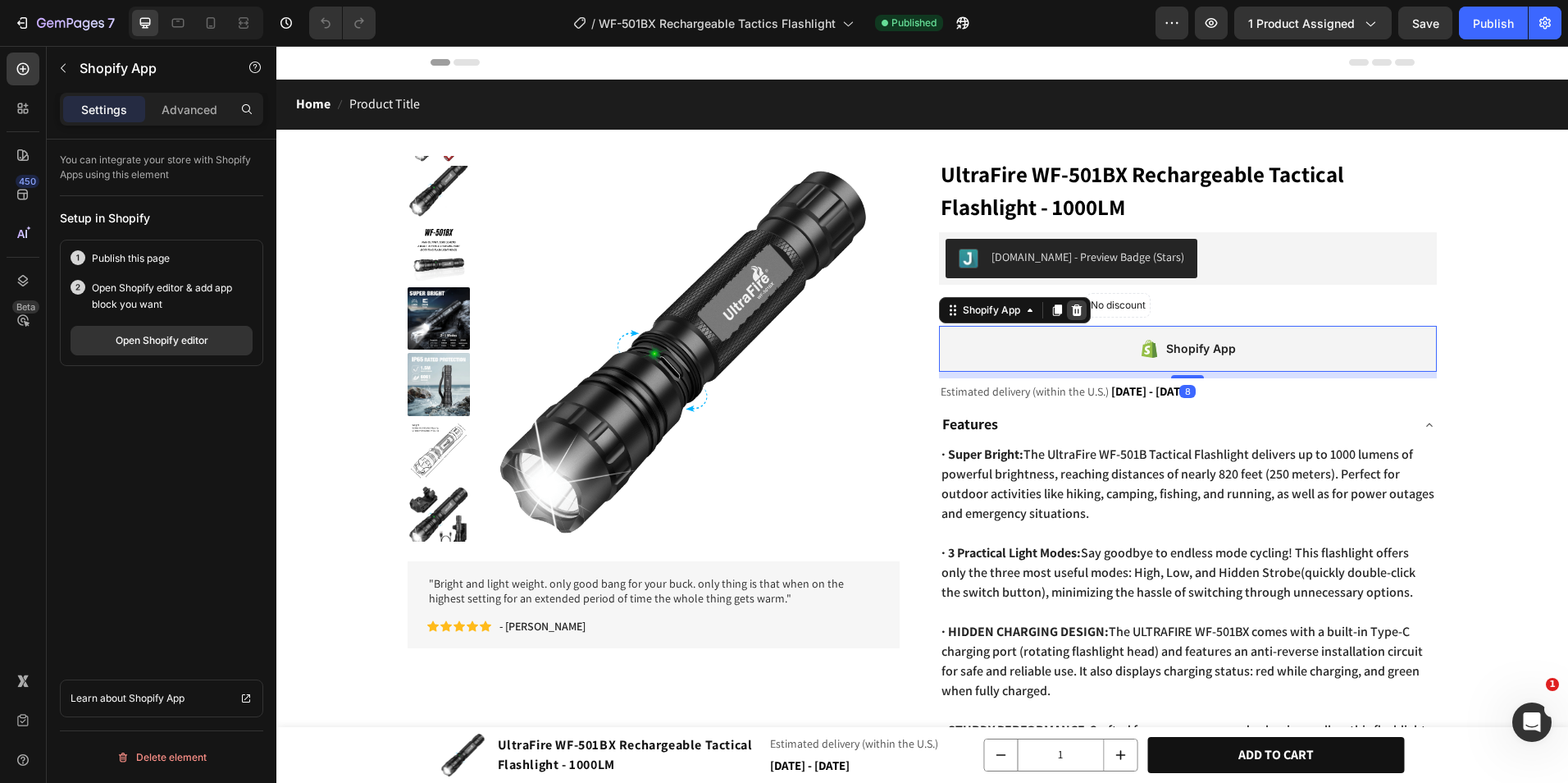
click at [1073, 315] on icon at bounding box center [1076, 310] width 11 height 12
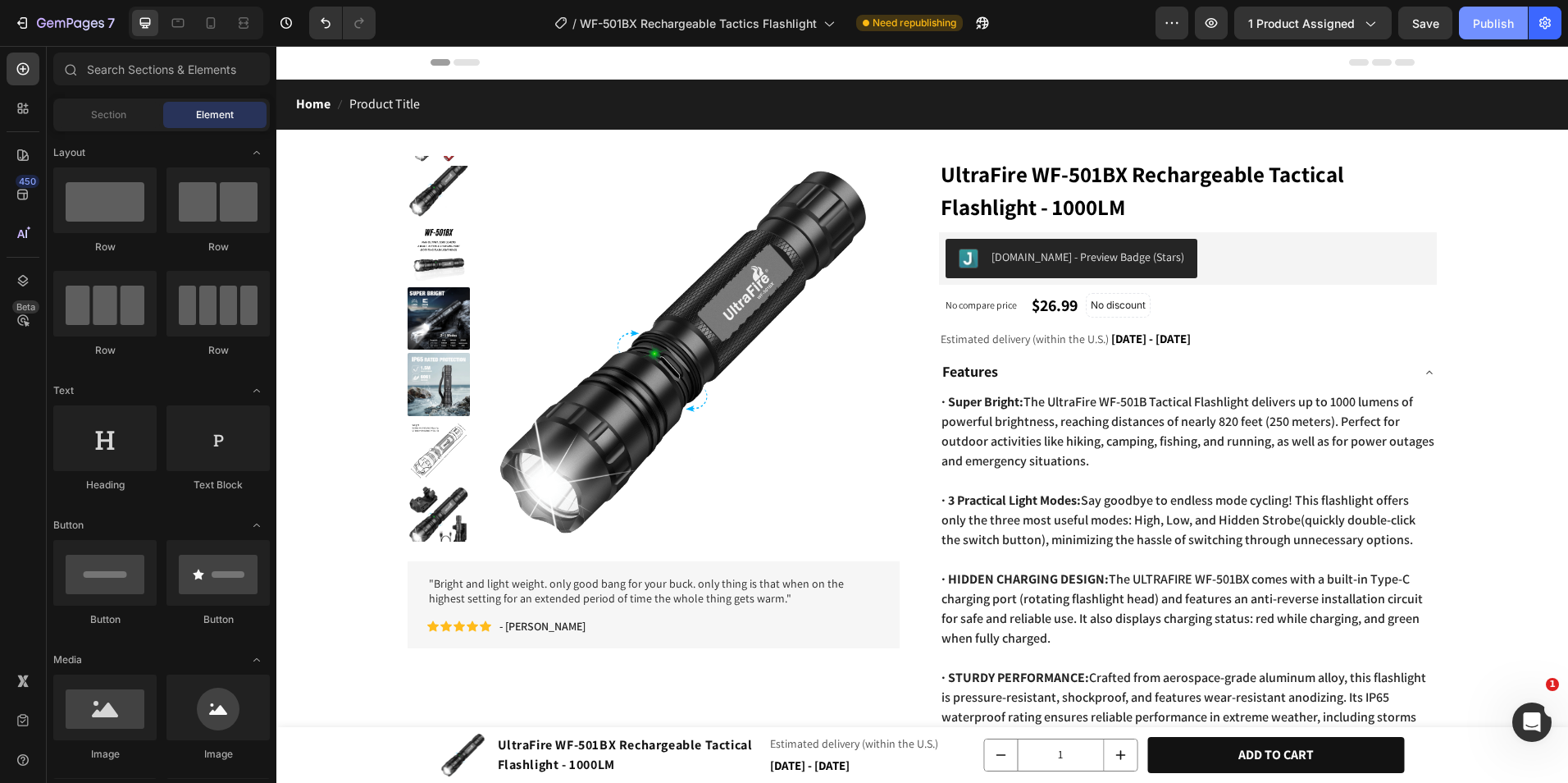
click at [1526, 18] on button "Publish" at bounding box center [1493, 23] width 69 height 33
click at [1431, 28] on span "Save" at bounding box center [1426, 23] width 27 height 14
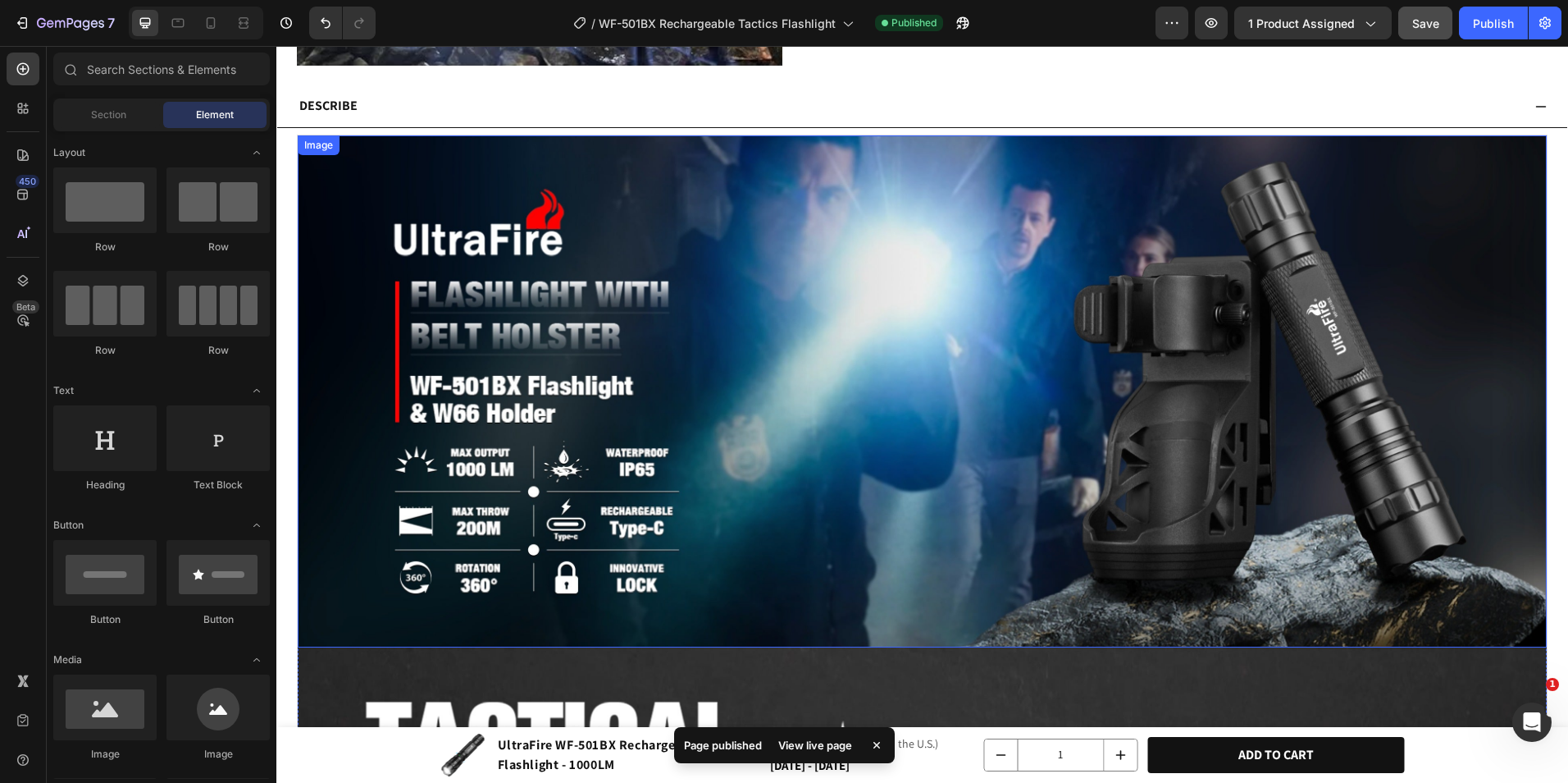
scroll to position [747, 0]
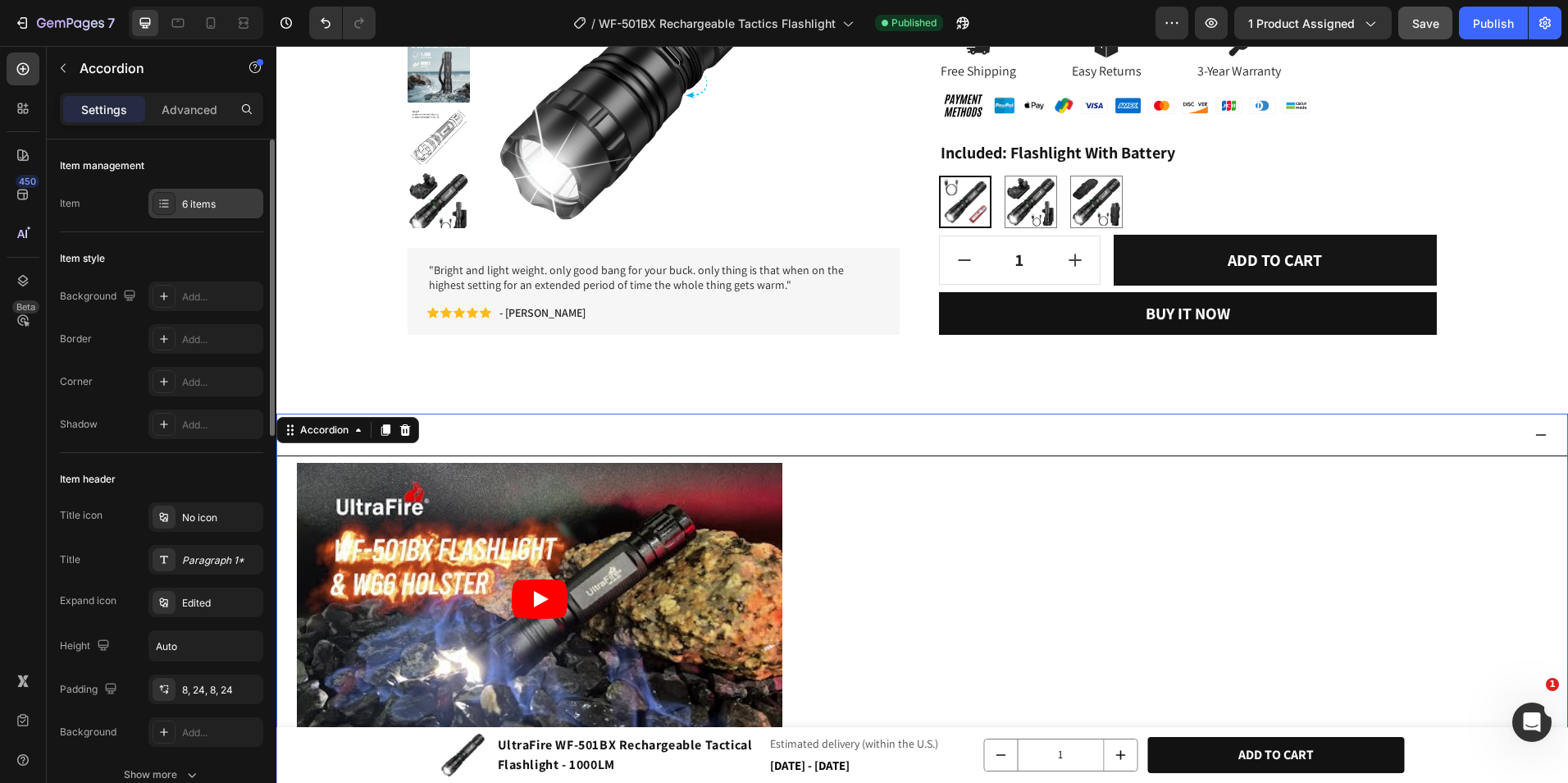
click at [225, 202] on div "6 items" at bounding box center [220, 204] width 77 height 14
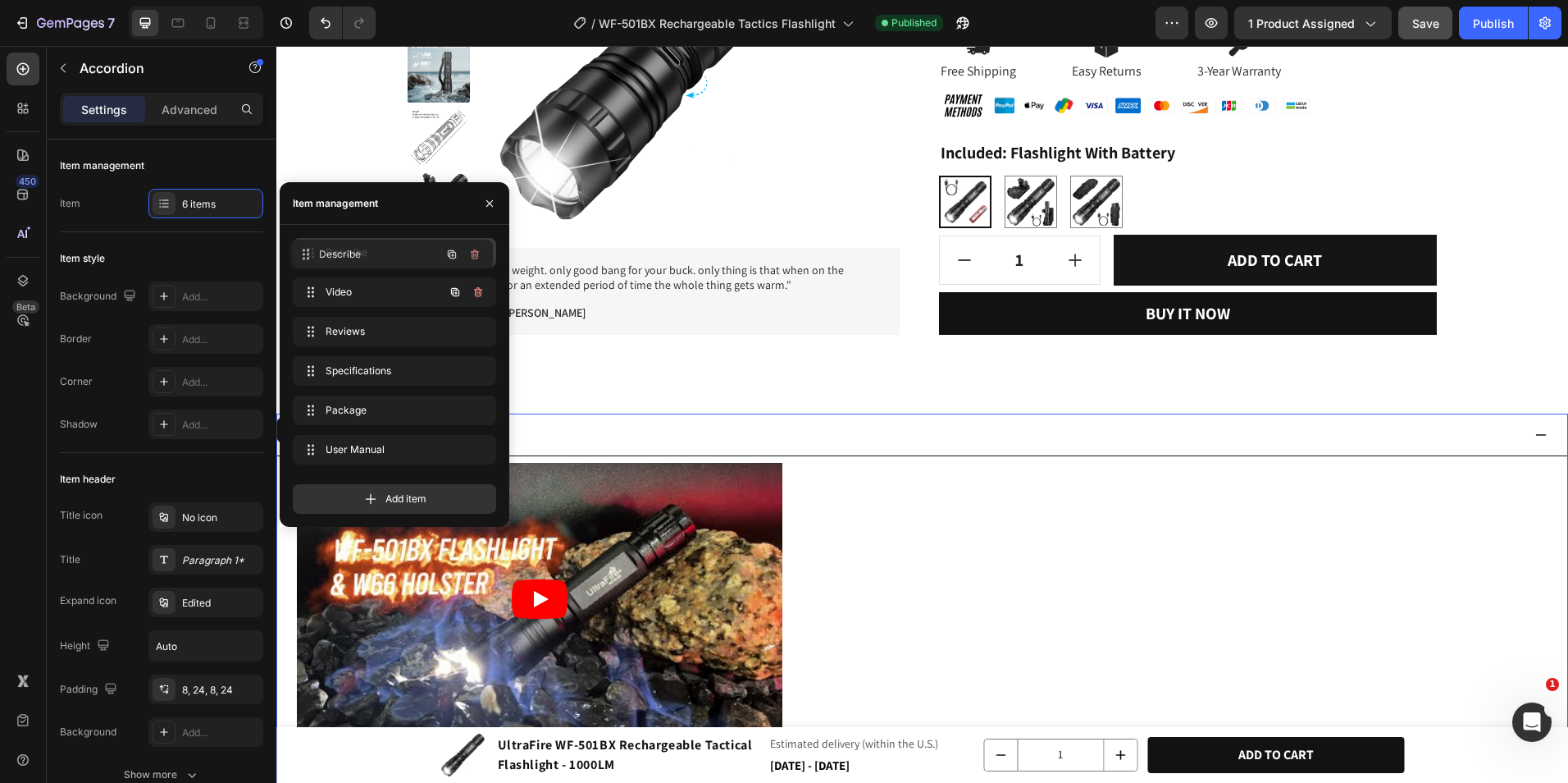
drag, startPoint x: 365, startPoint y: 292, endPoint x: 332, endPoint y: 346, distance: 63.3
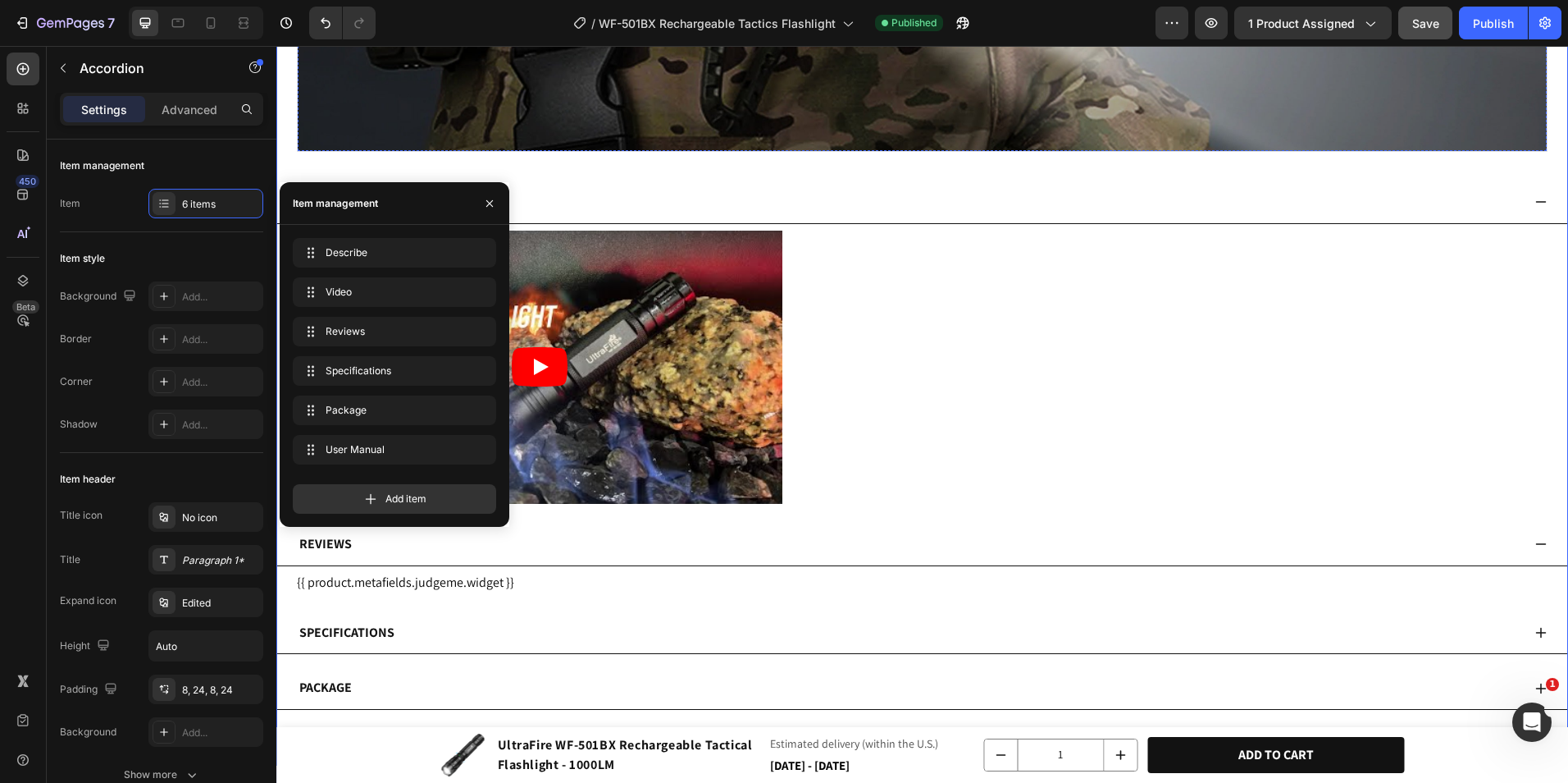
scroll to position [3866, 0]
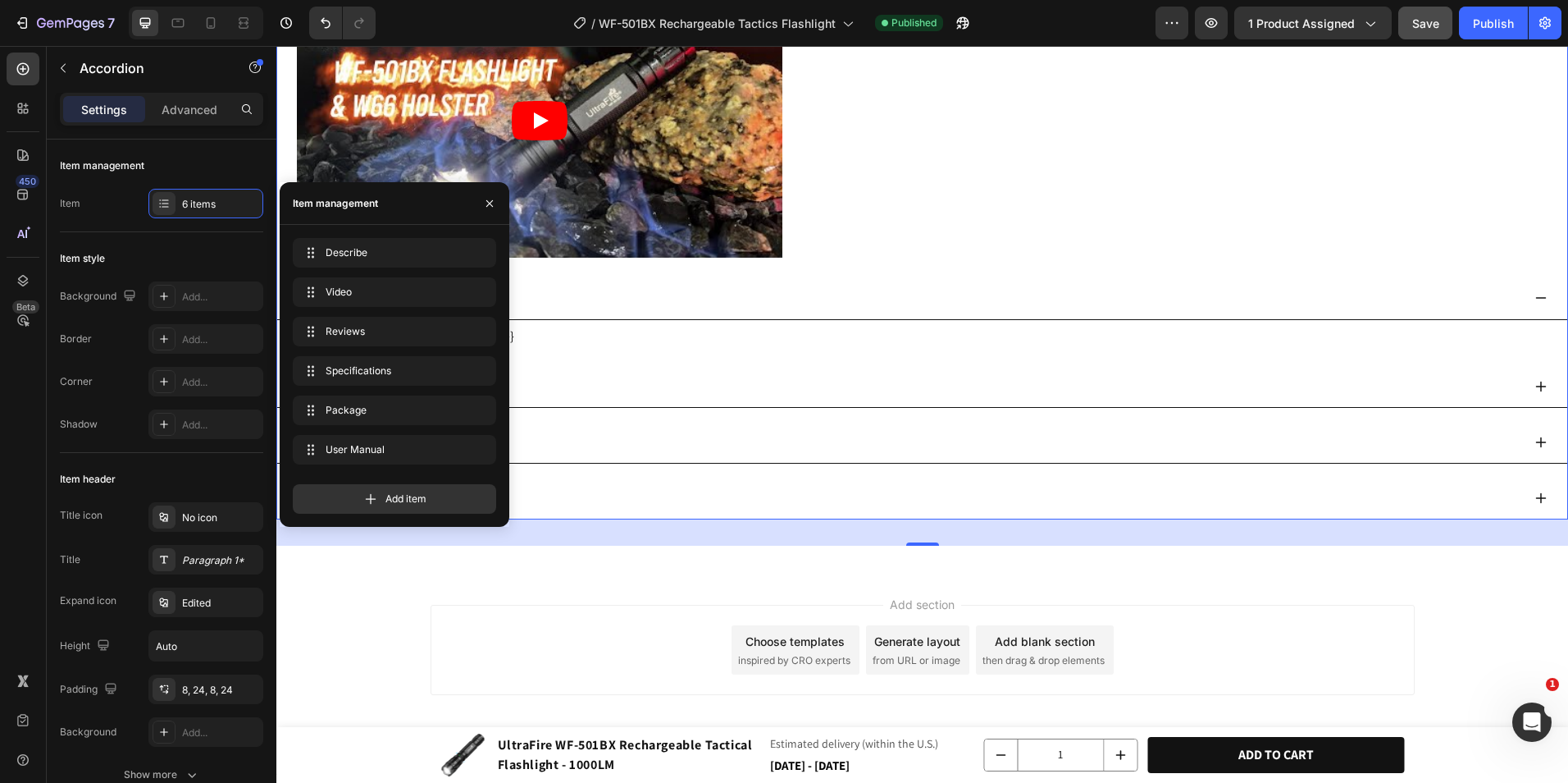
click at [689, 483] on div "User Manual" at bounding box center [909, 497] width 1225 height 29
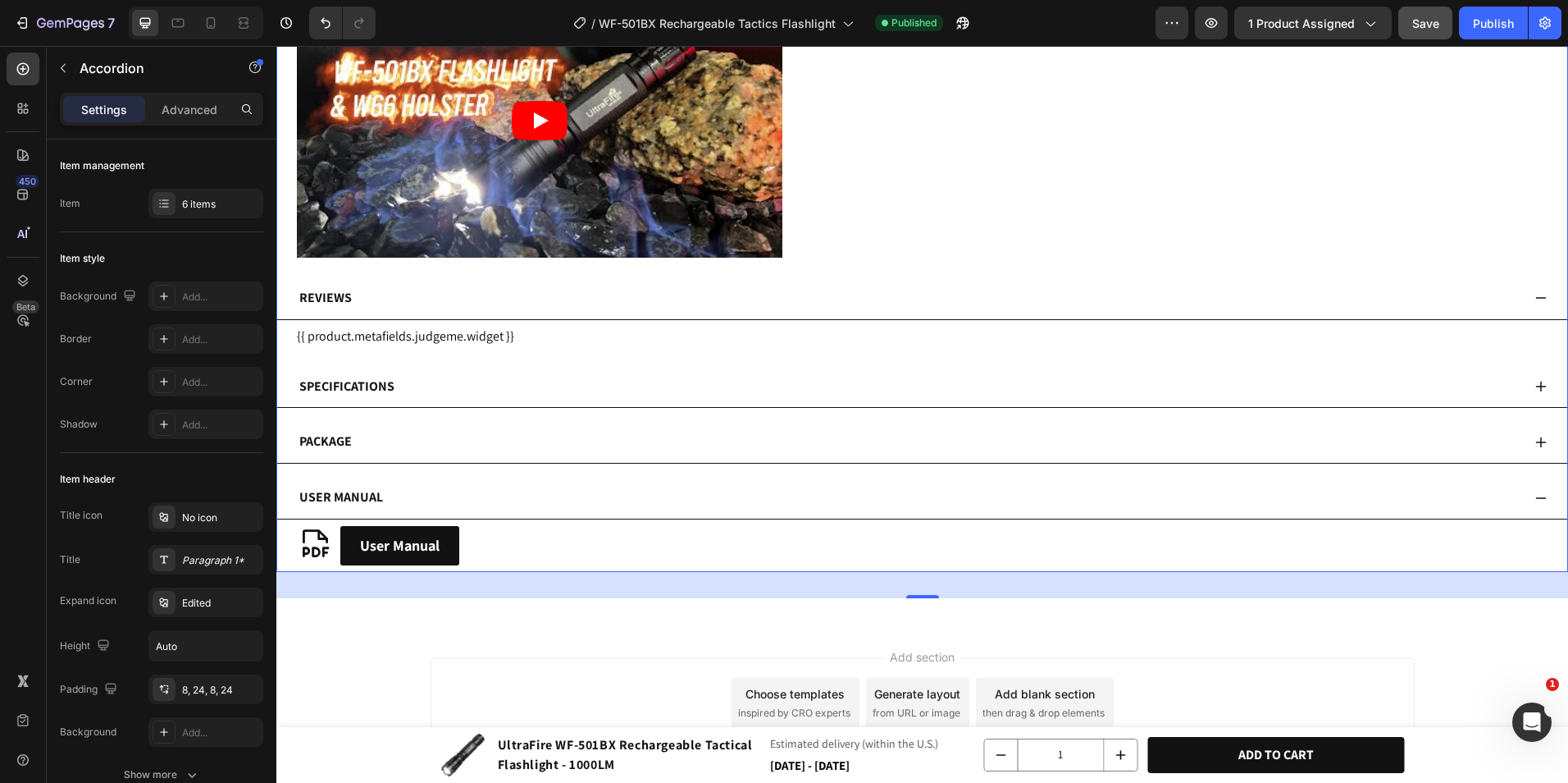
click at [673, 483] on div "User Manual" at bounding box center [909, 497] width 1225 height 29
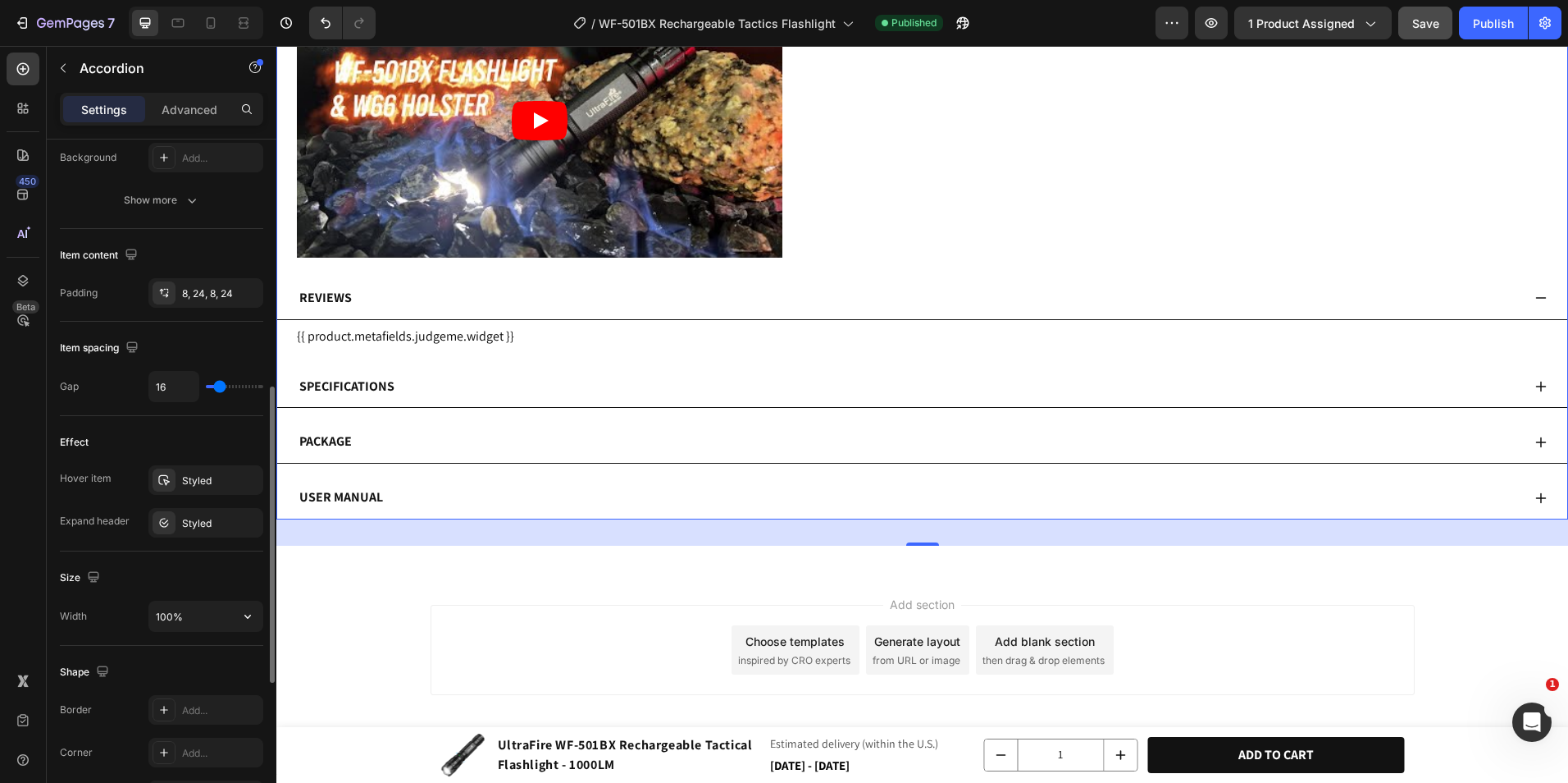
scroll to position [915, 0]
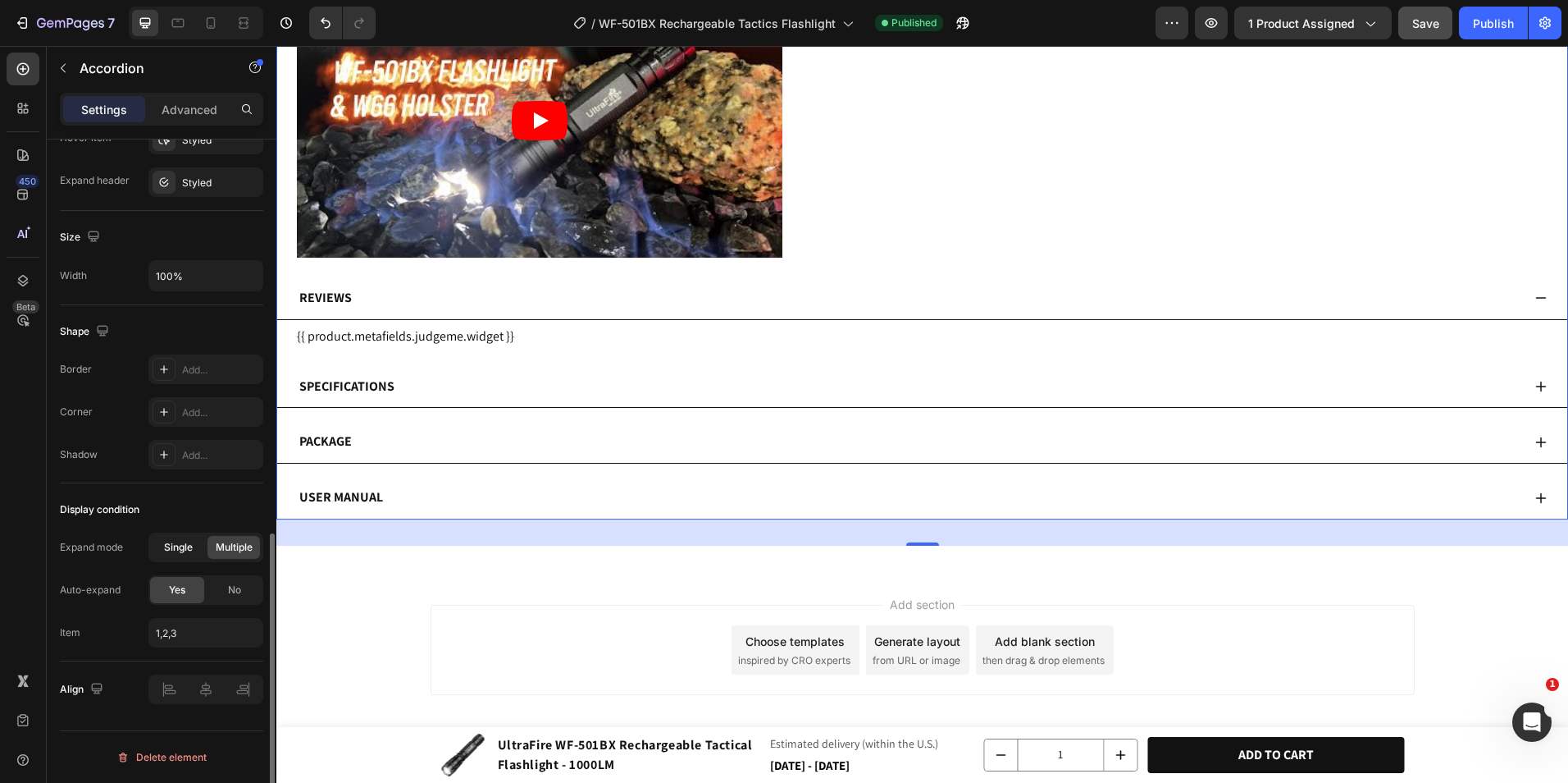
click at [190, 544] on span "Single" at bounding box center [178, 547] width 29 height 14
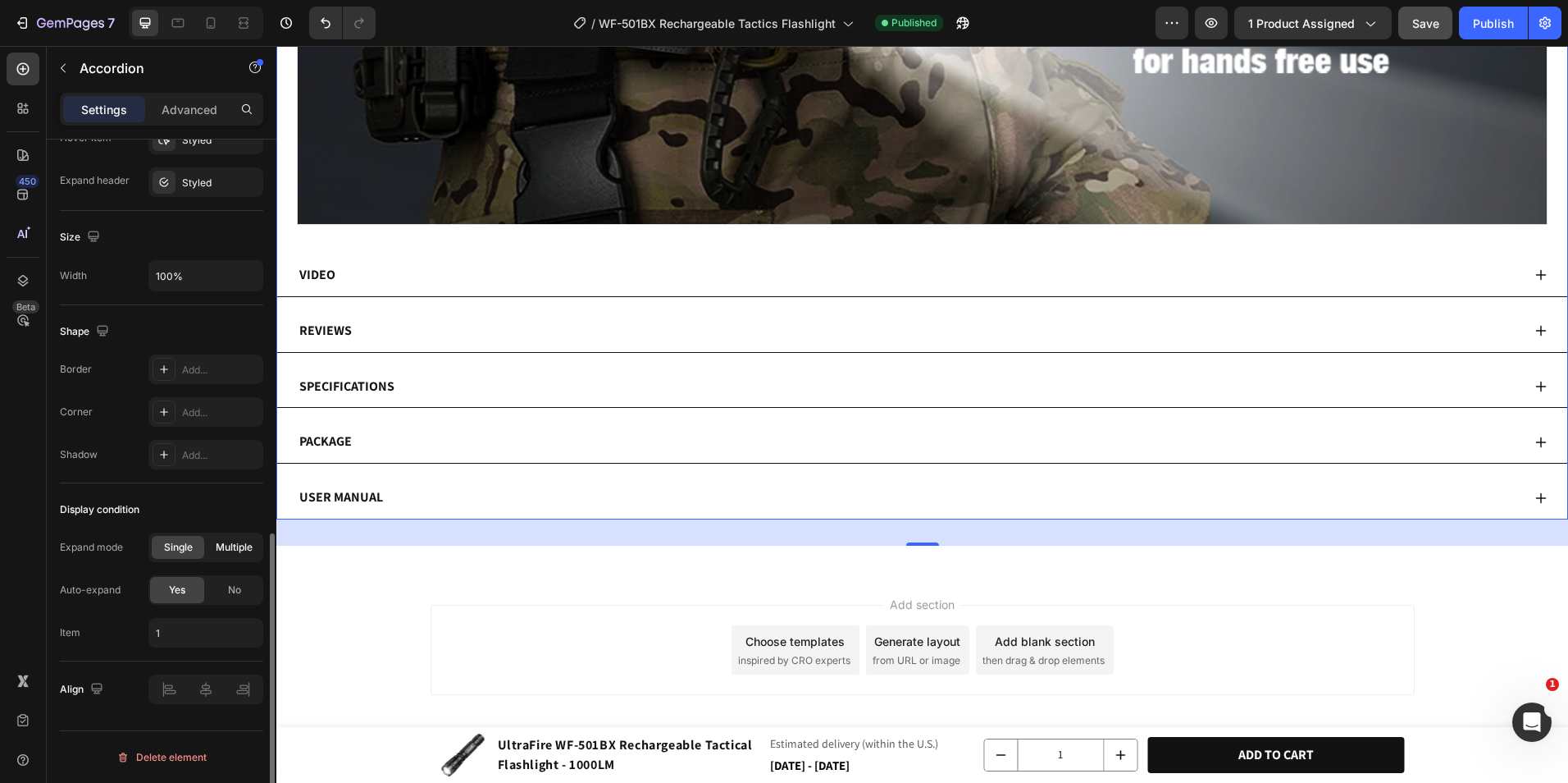
click at [234, 553] on span "Multiple" at bounding box center [234, 547] width 37 height 14
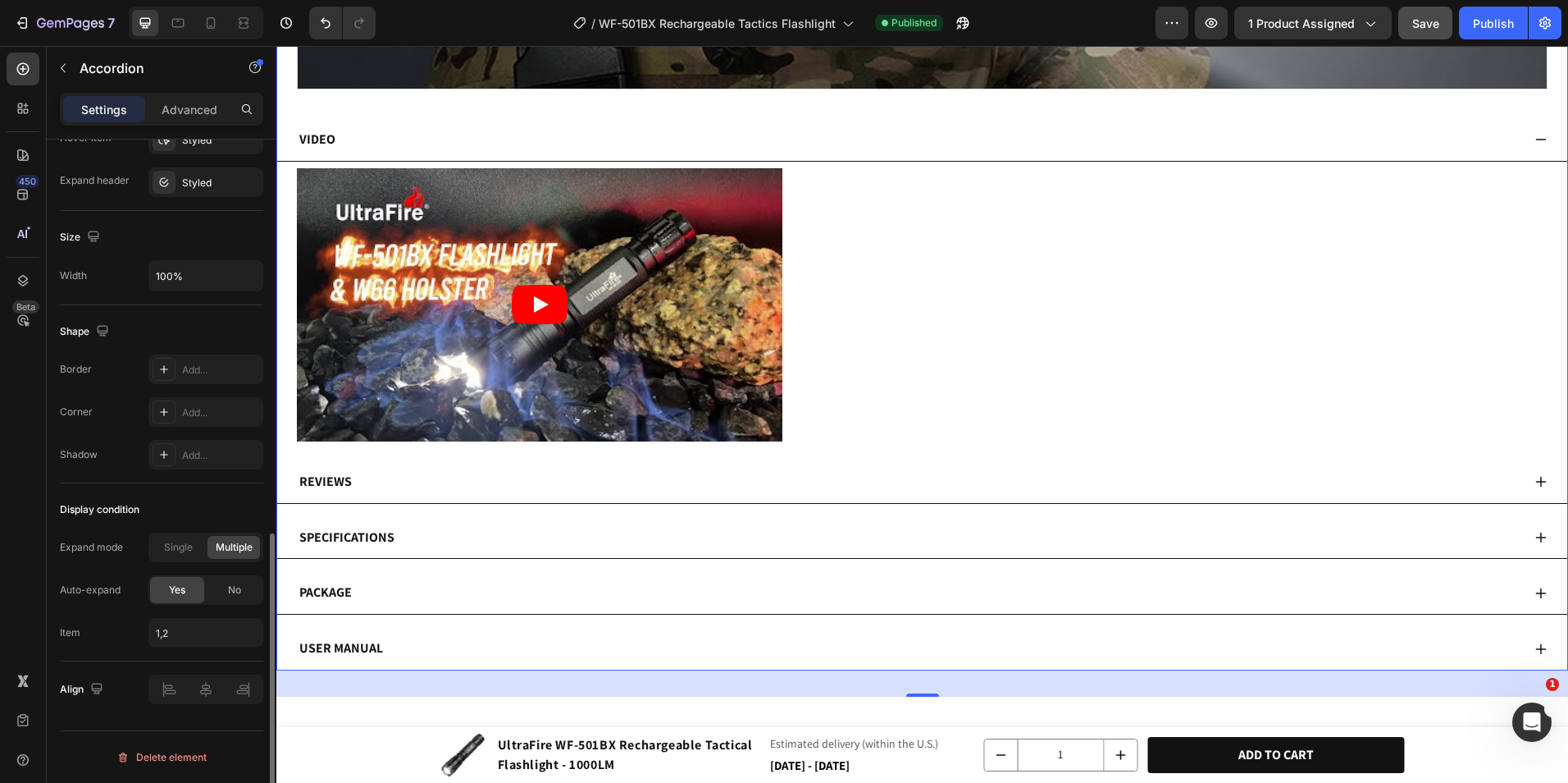
scroll to position [3759, 0]
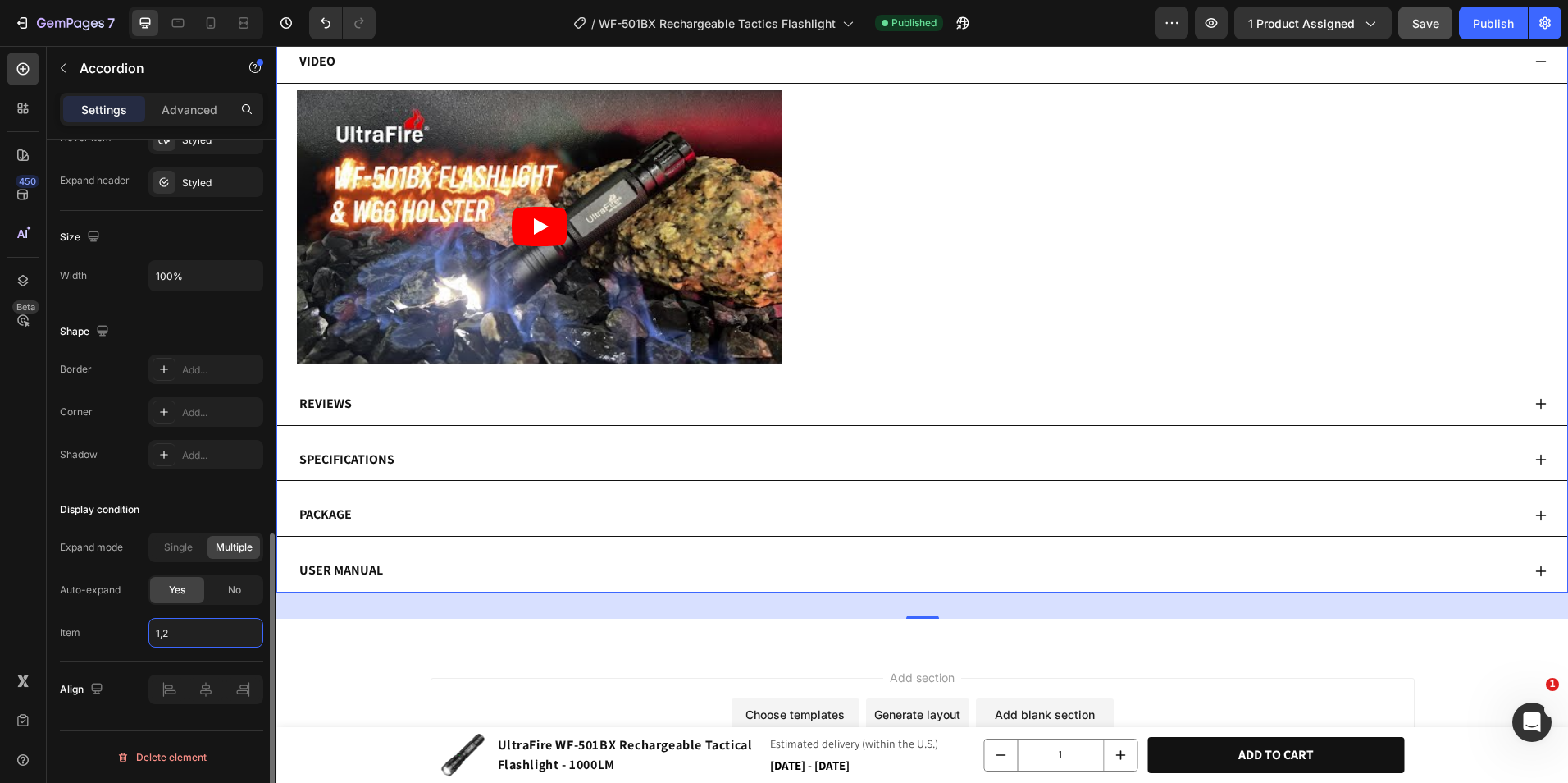
click at [232, 633] on input "1,2" at bounding box center [206, 633] width 115 height 30
click at [218, 701] on span "All accordions" at bounding box center [187, 702] width 65 height 14
type input "all"
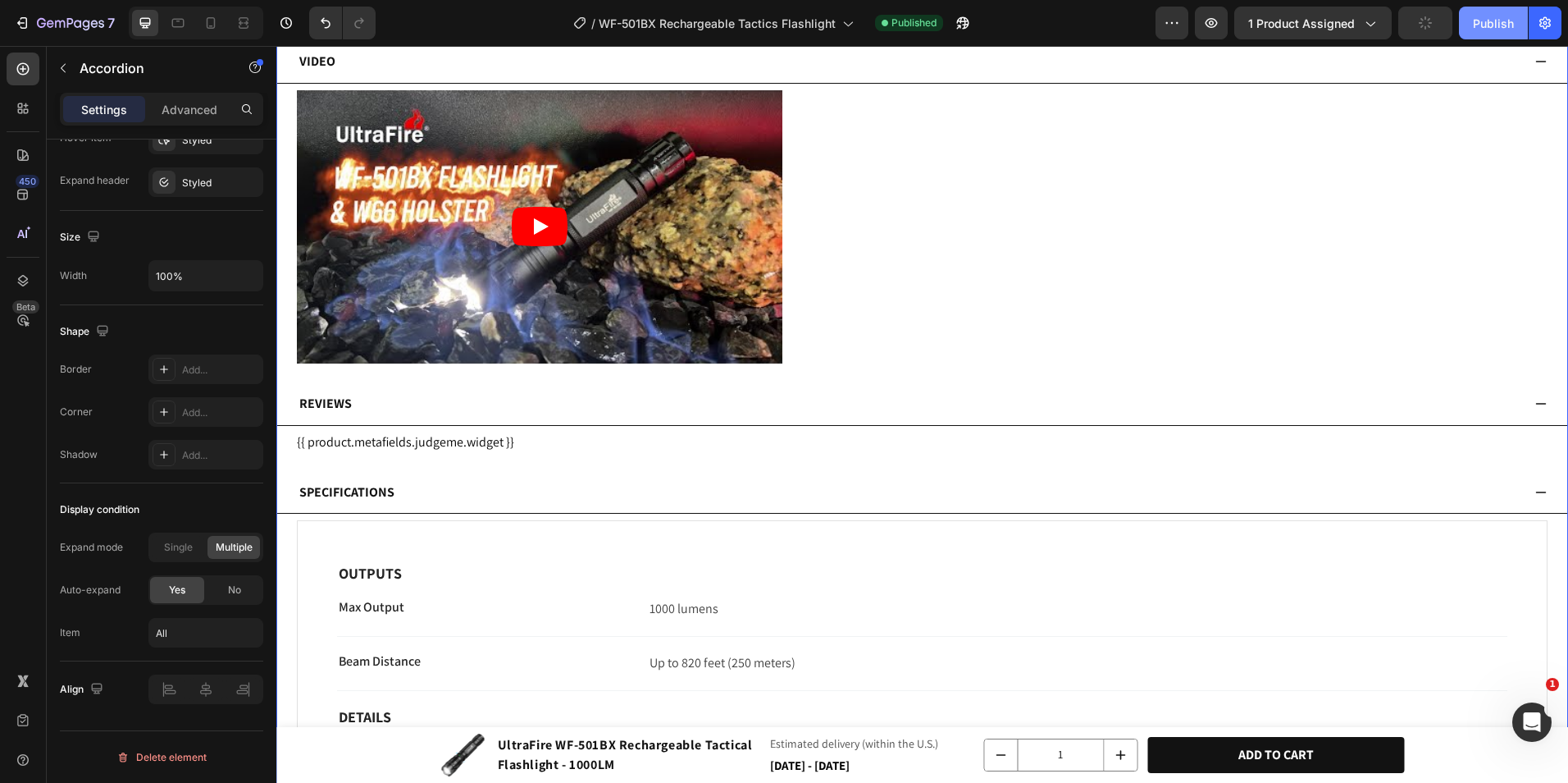
click at [1498, 15] on div "Publish" at bounding box center [1493, 23] width 41 height 17
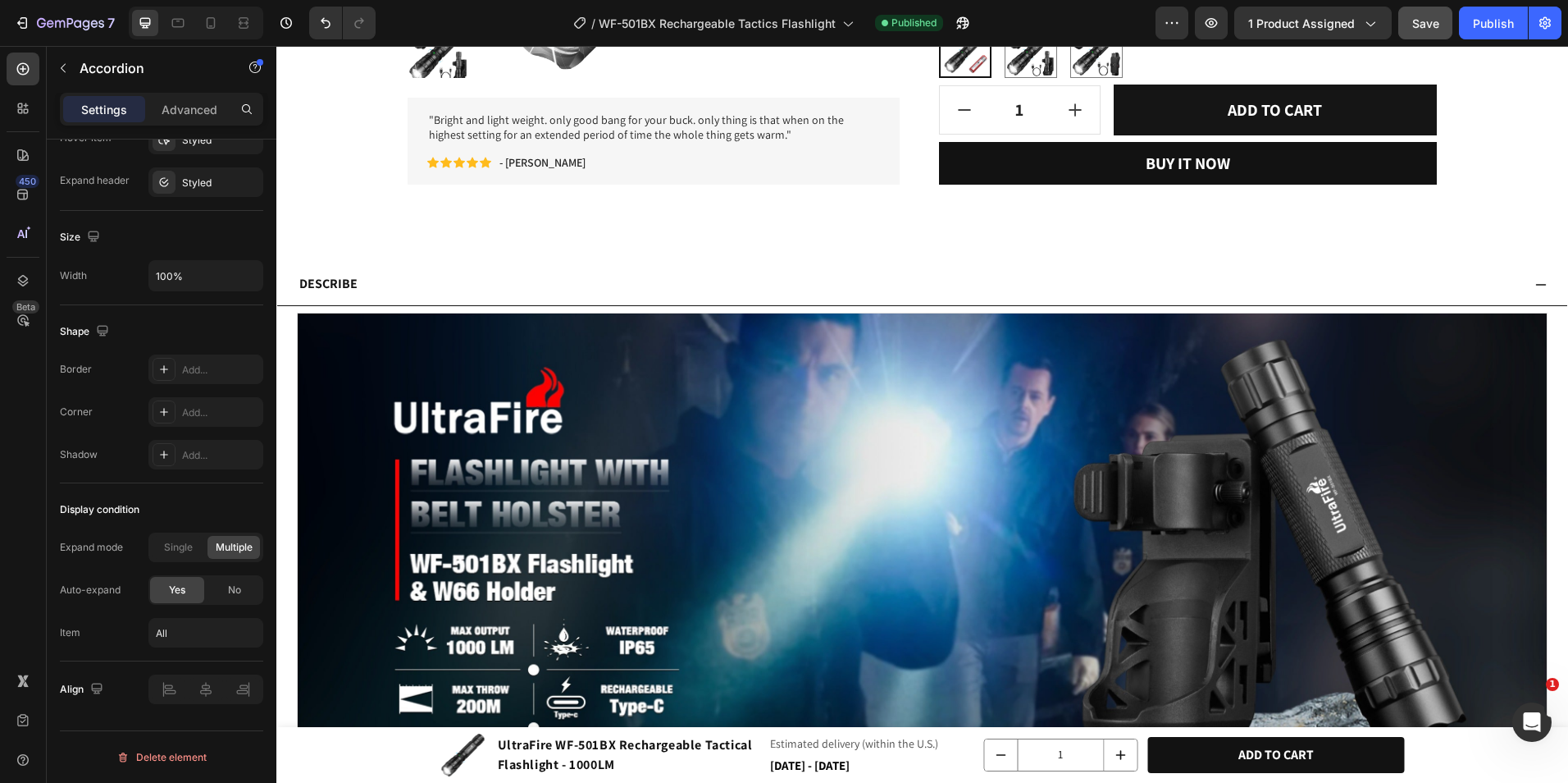
scroll to position [903, 0]
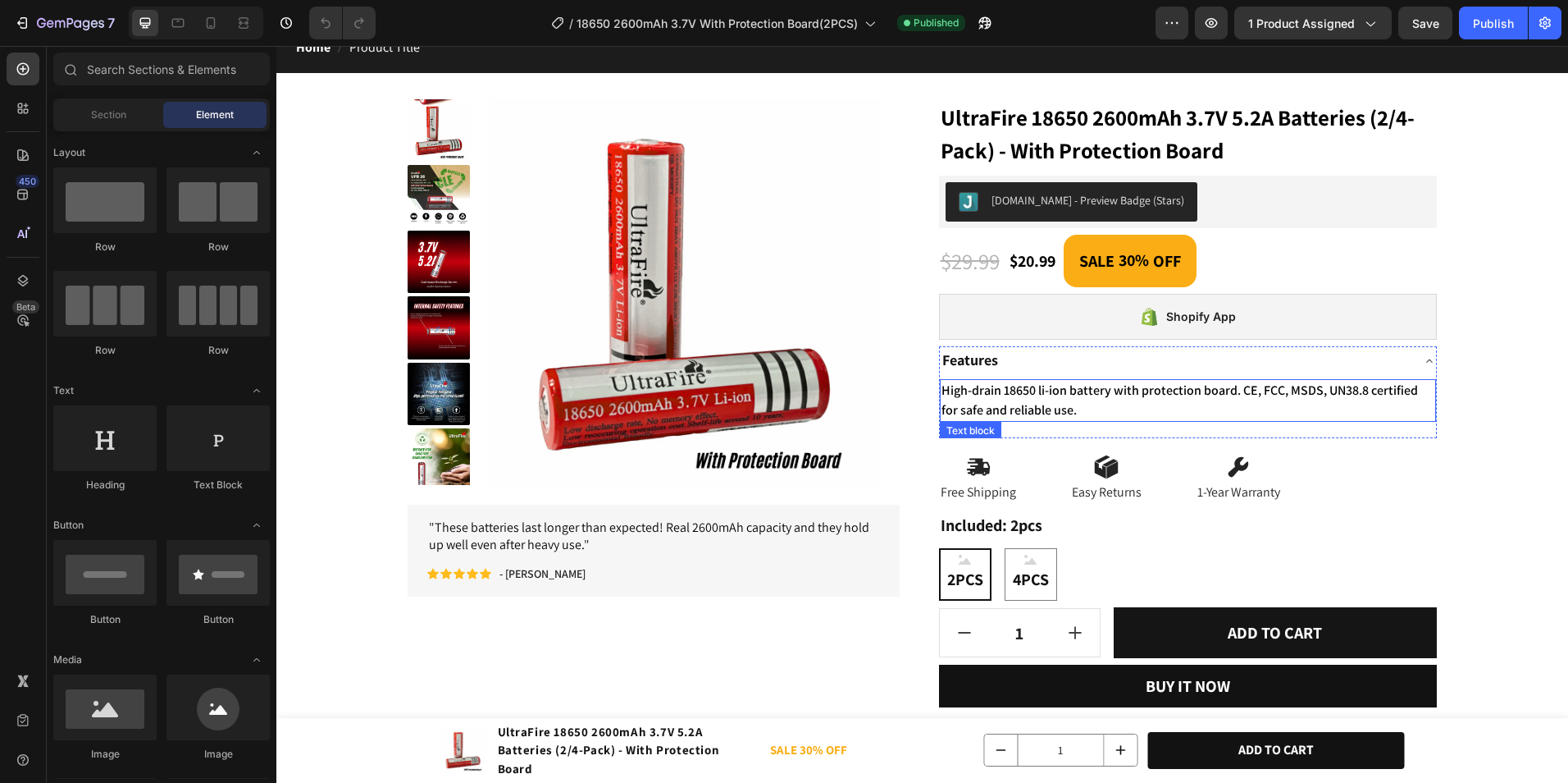
scroll to position [82, 0]
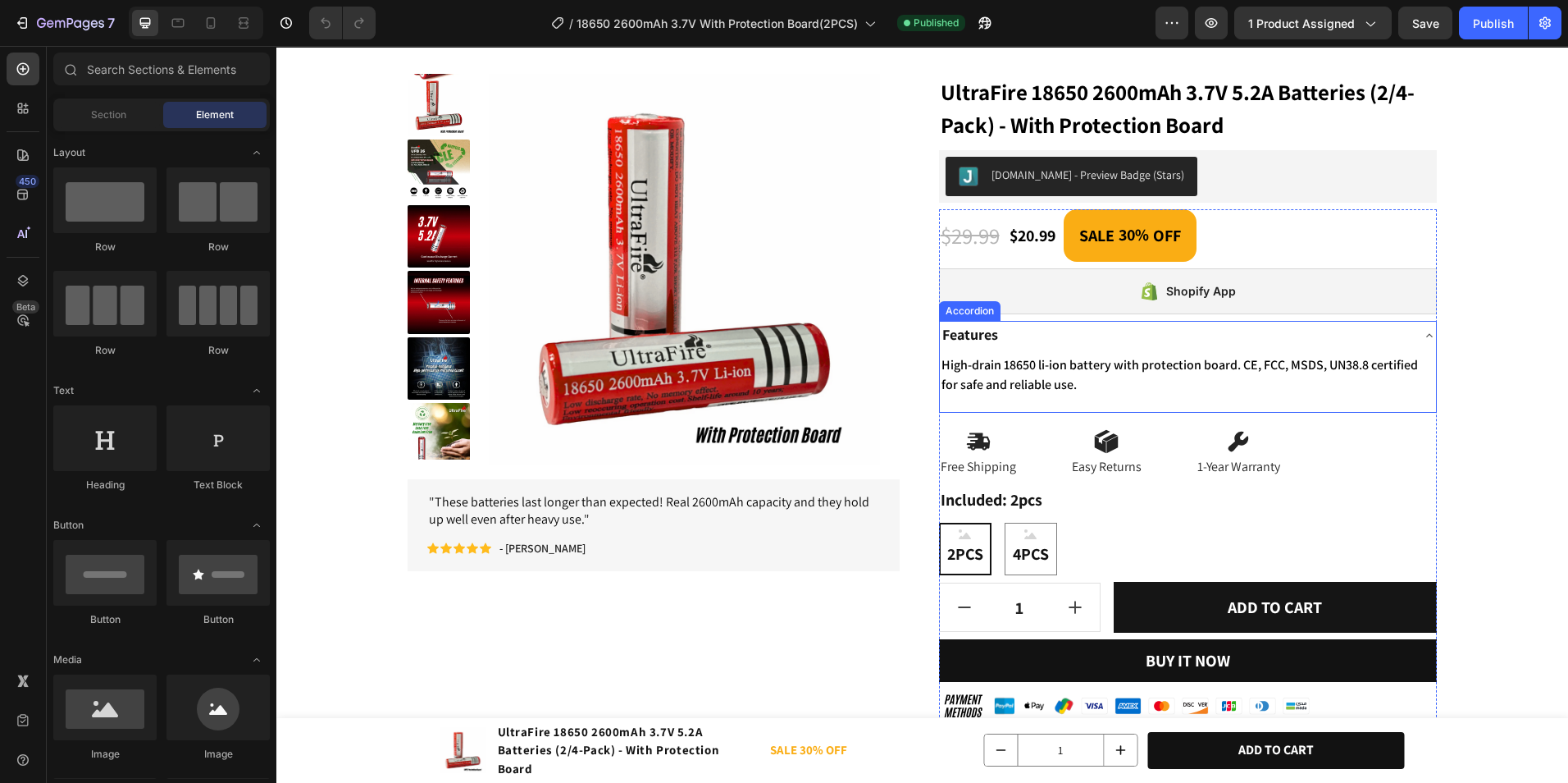
click at [1102, 377] on p "High-drain 18650 li-ion battery with protection board. CE, FCC, MSDS, UN38.8 ce…" at bounding box center [1188, 375] width 494 height 39
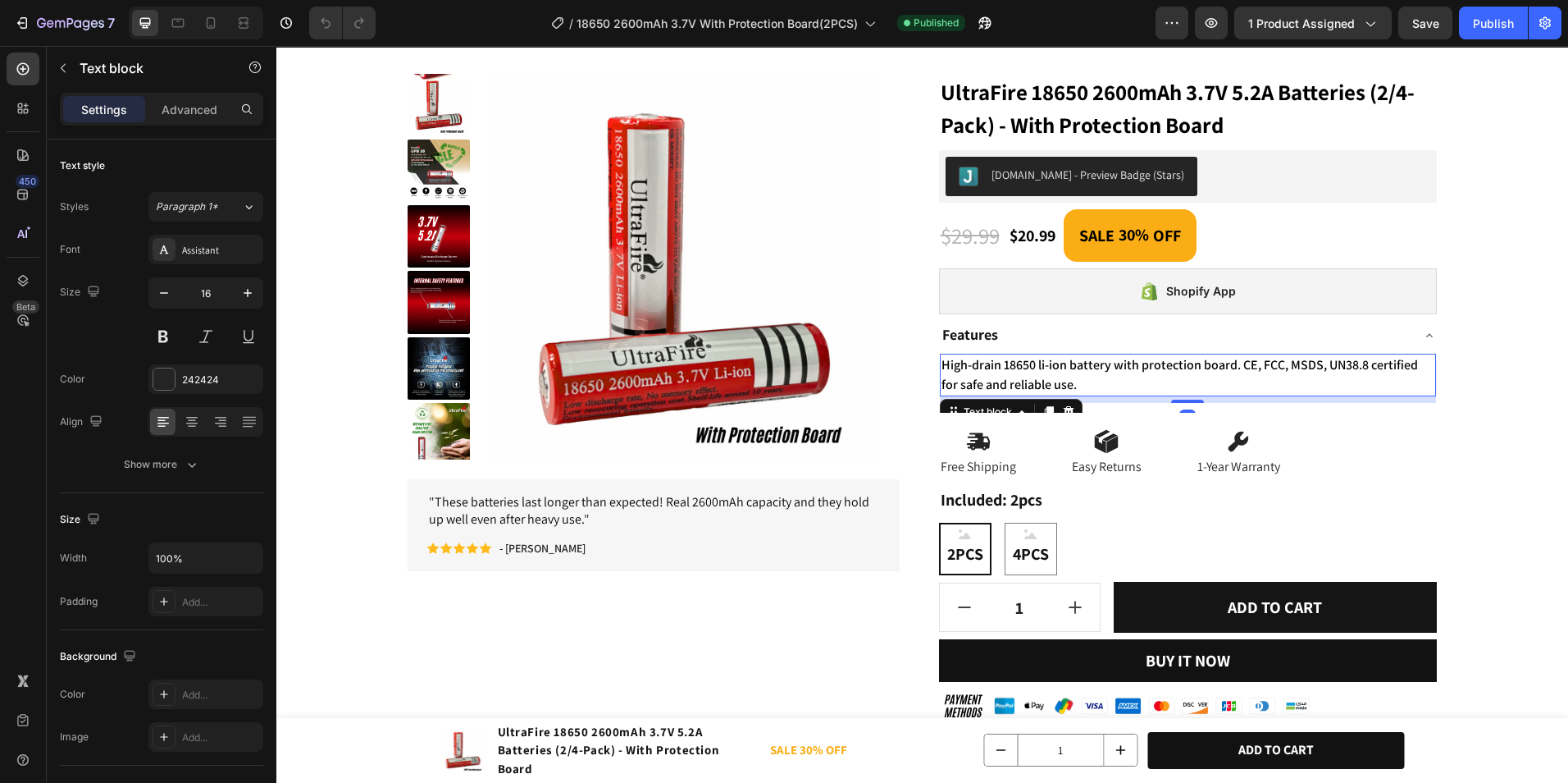
click at [1102, 377] on p "High-drain 18650 li-ion battery with protection board. CE, FCC, MSDS, UN38.8 ce…" at bounding box center [1188, 375] width 494 height 39
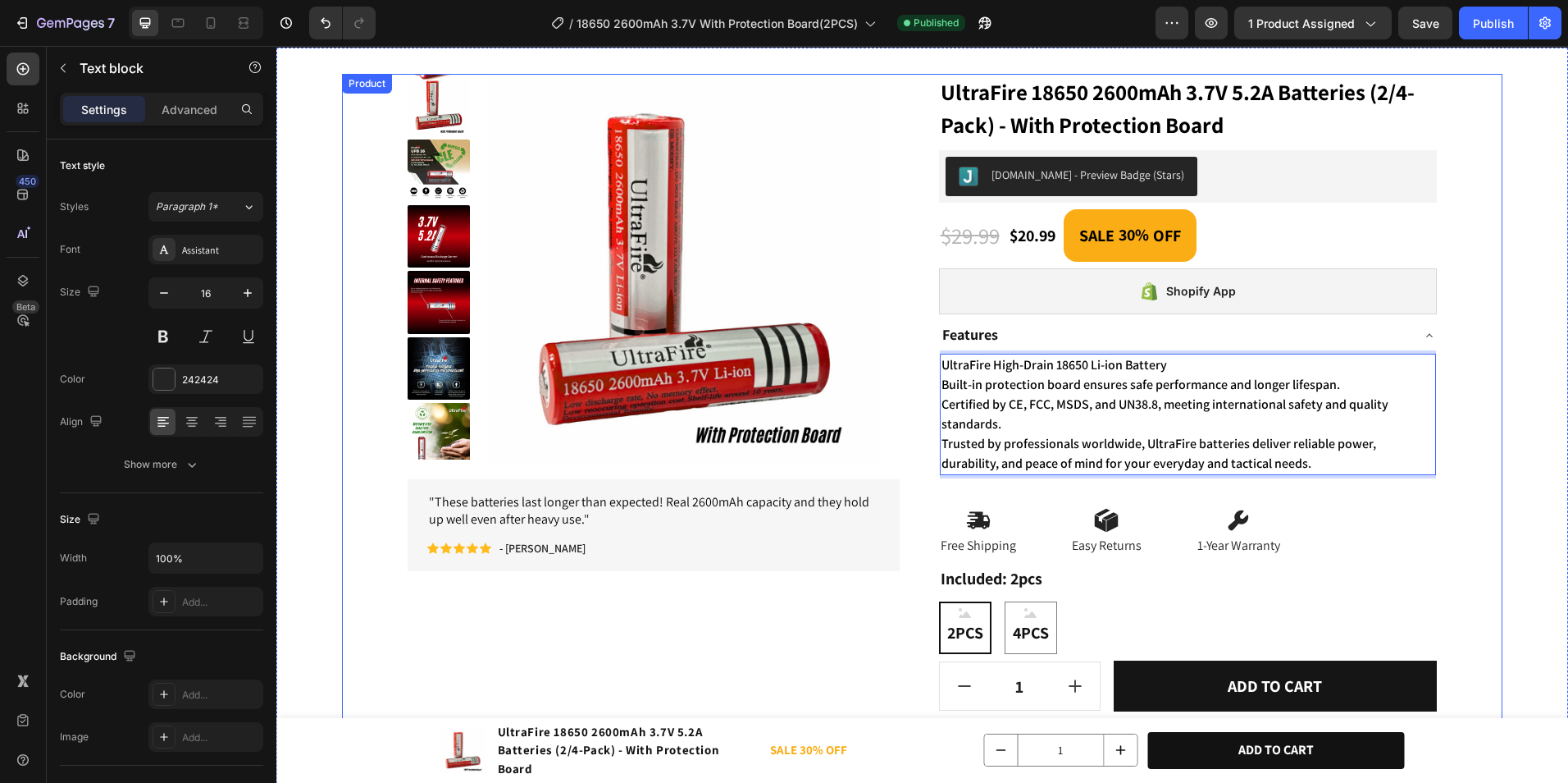
click at [1471, 355] on div "Product Images " These batteries last longer than expected! Real 2600mAh capaci…" at bounding box center [922, 468] width 1161 height 787
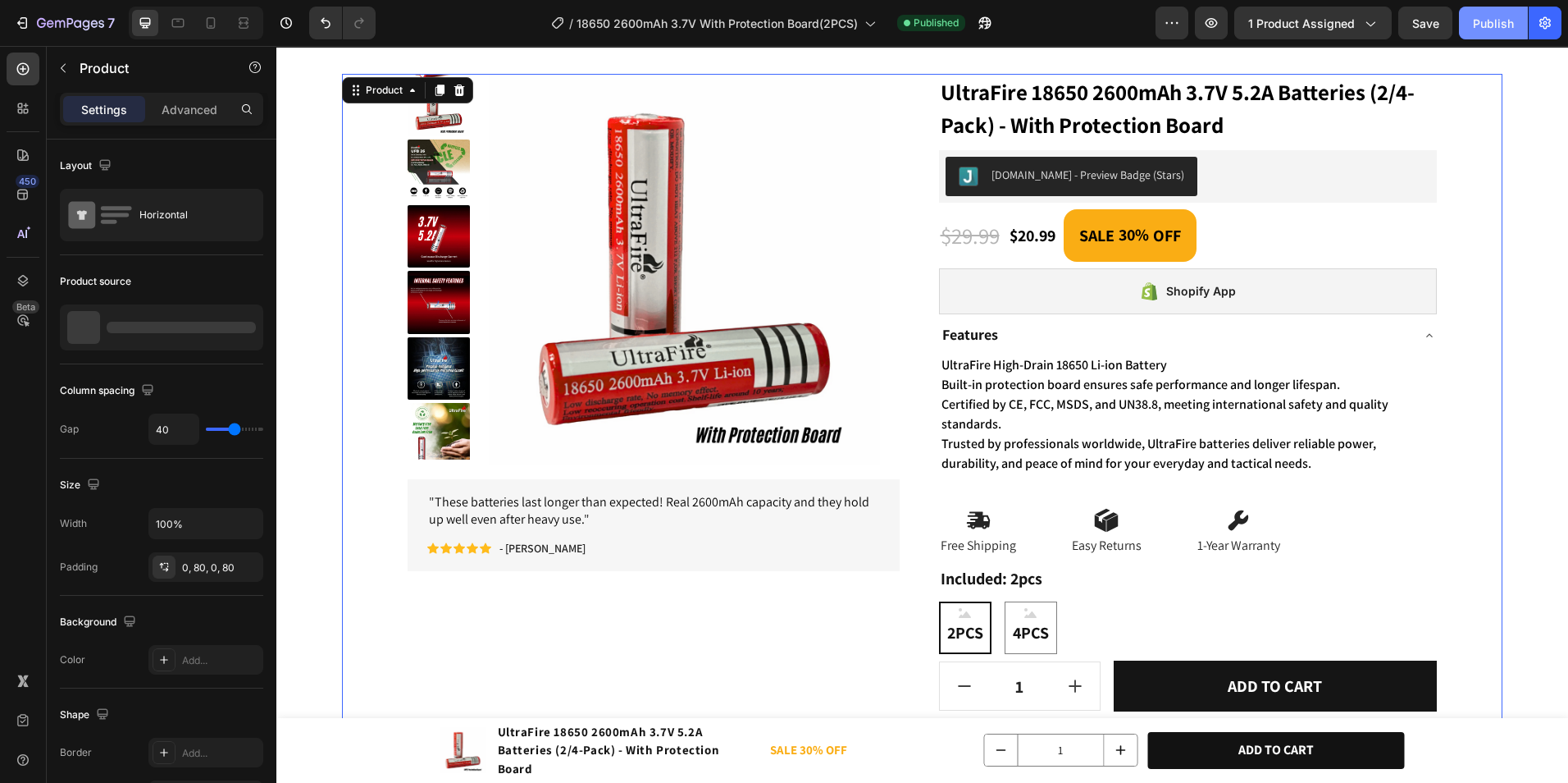
click at [1486, 11] on button "Publish" at bounding box center [1493, 23] width 69 height 33
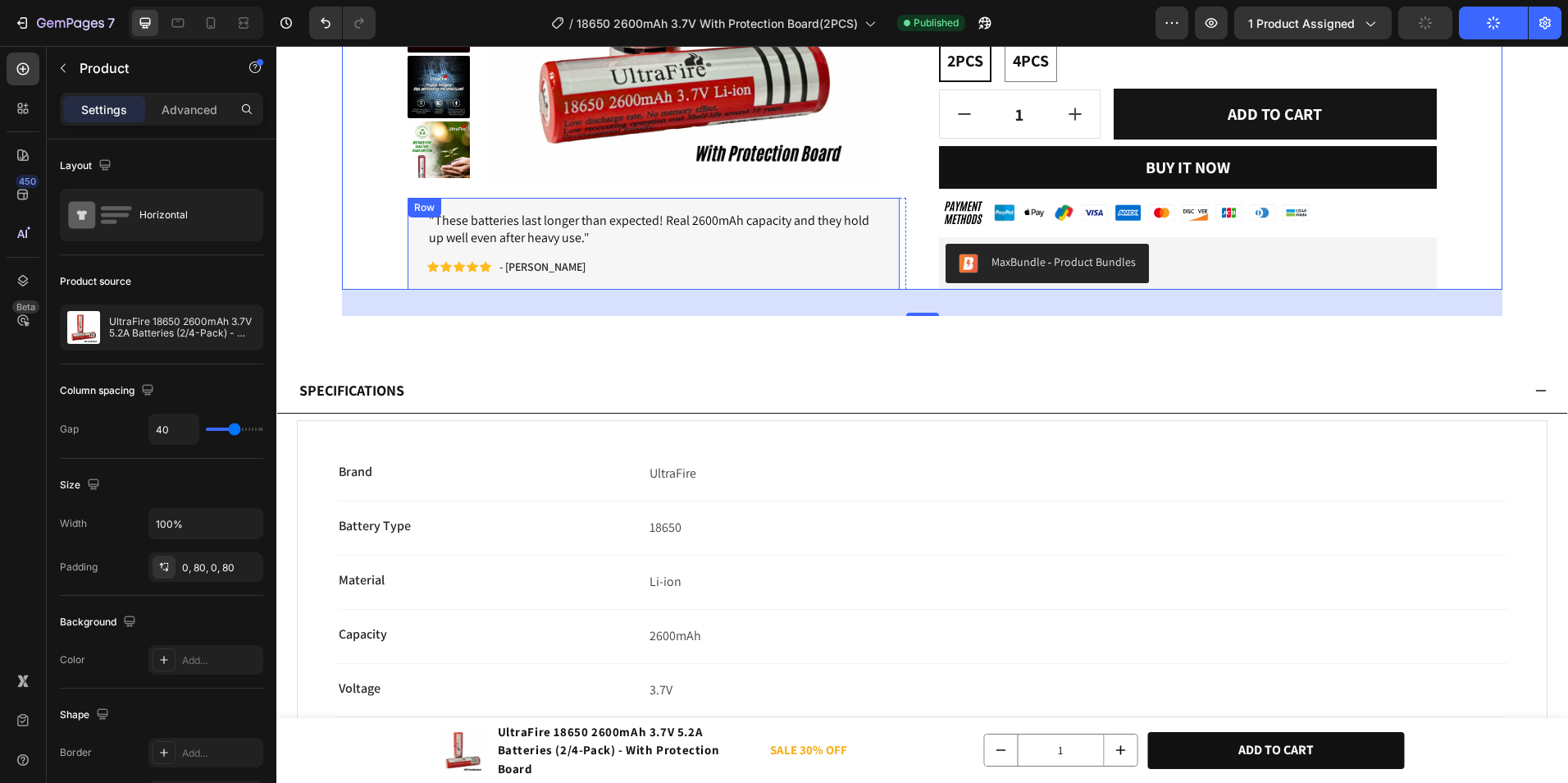
scroll to position [656, 0]
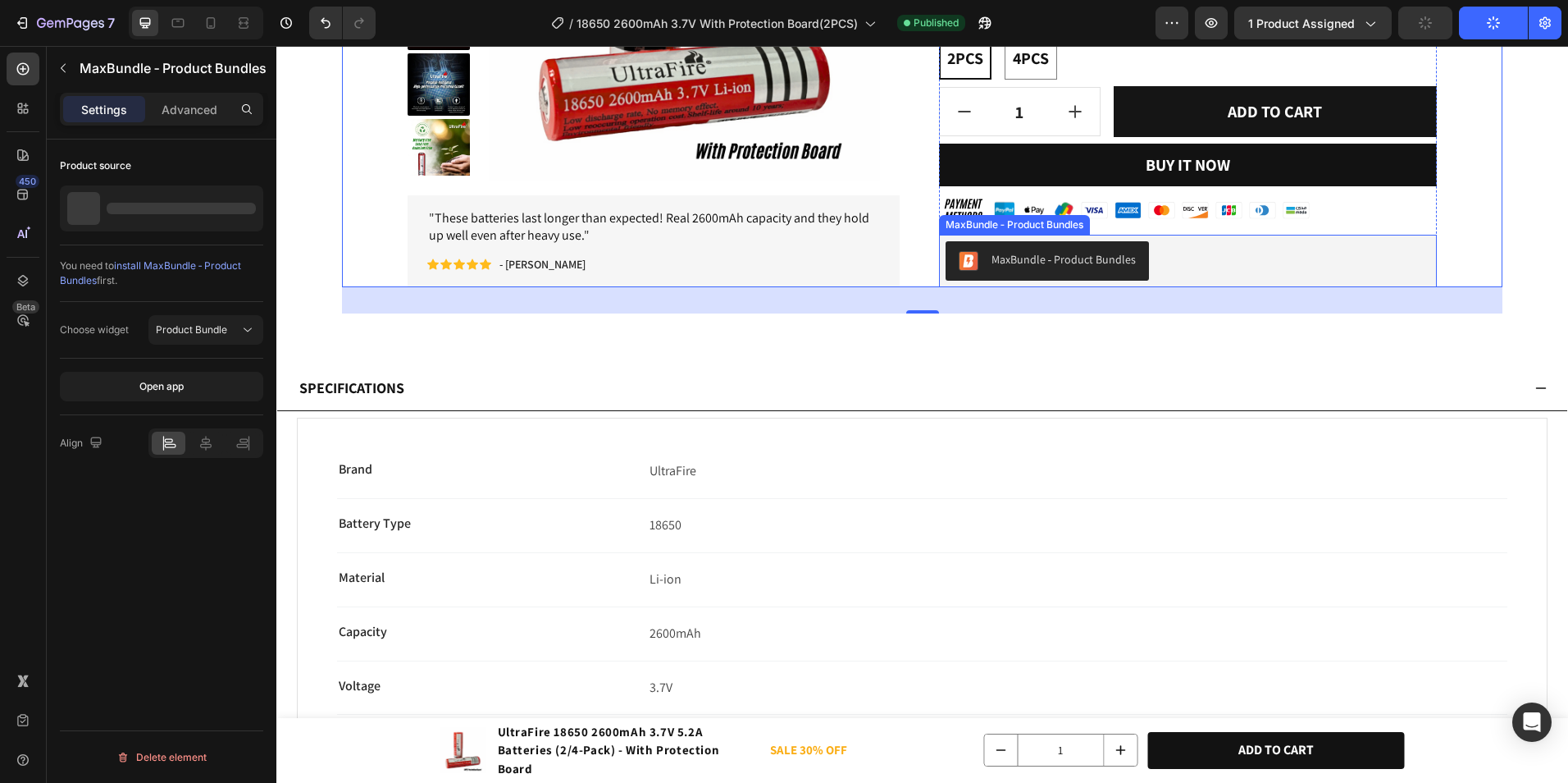
click at [1158, 256] on div "MaxBundle ‑ Product Bundles" at bounding box center [1188, 261] width 485 height 39
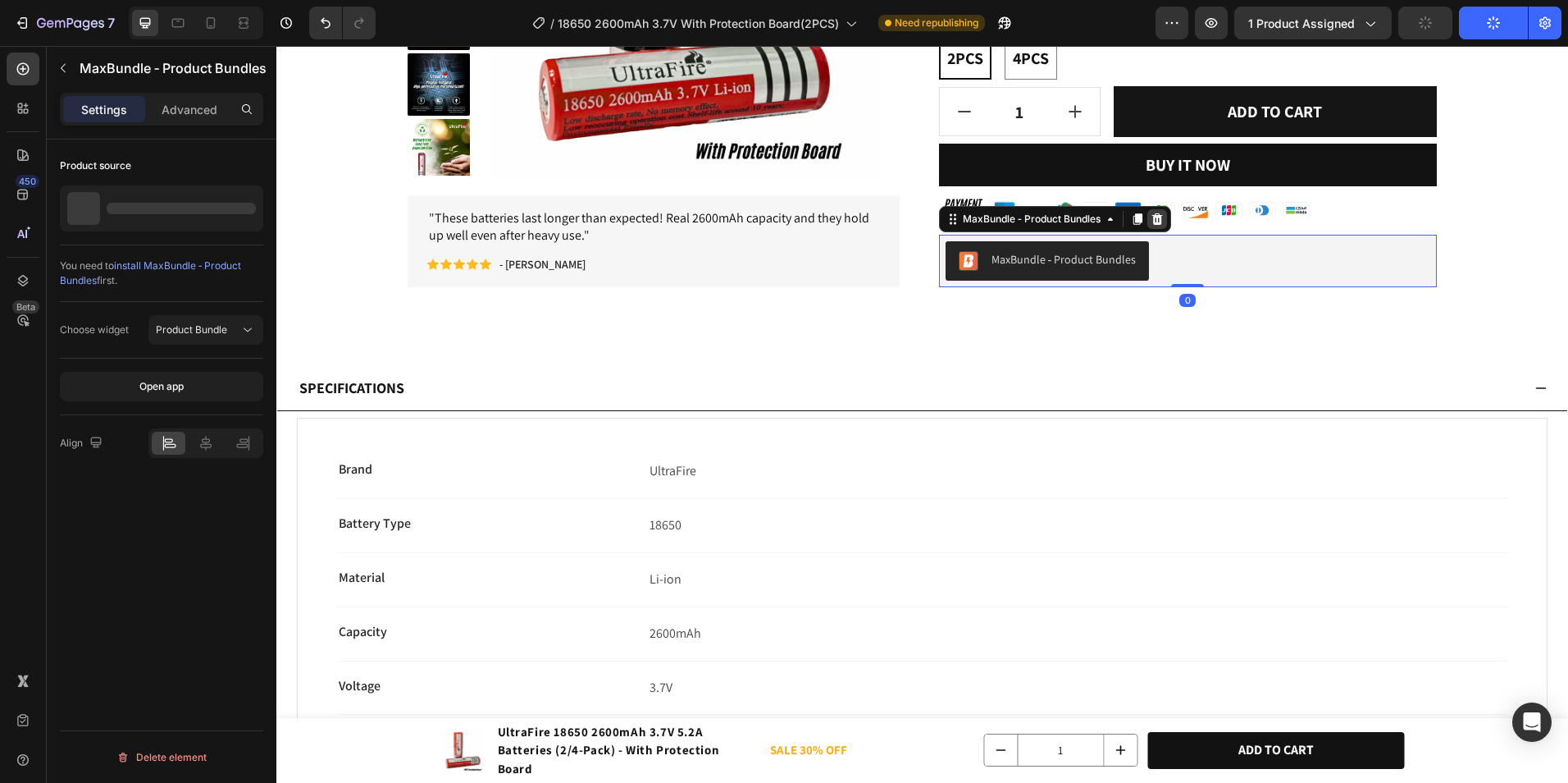
click at [1154, 210] on div at bounding box center [1157, 218] width 20 height 20
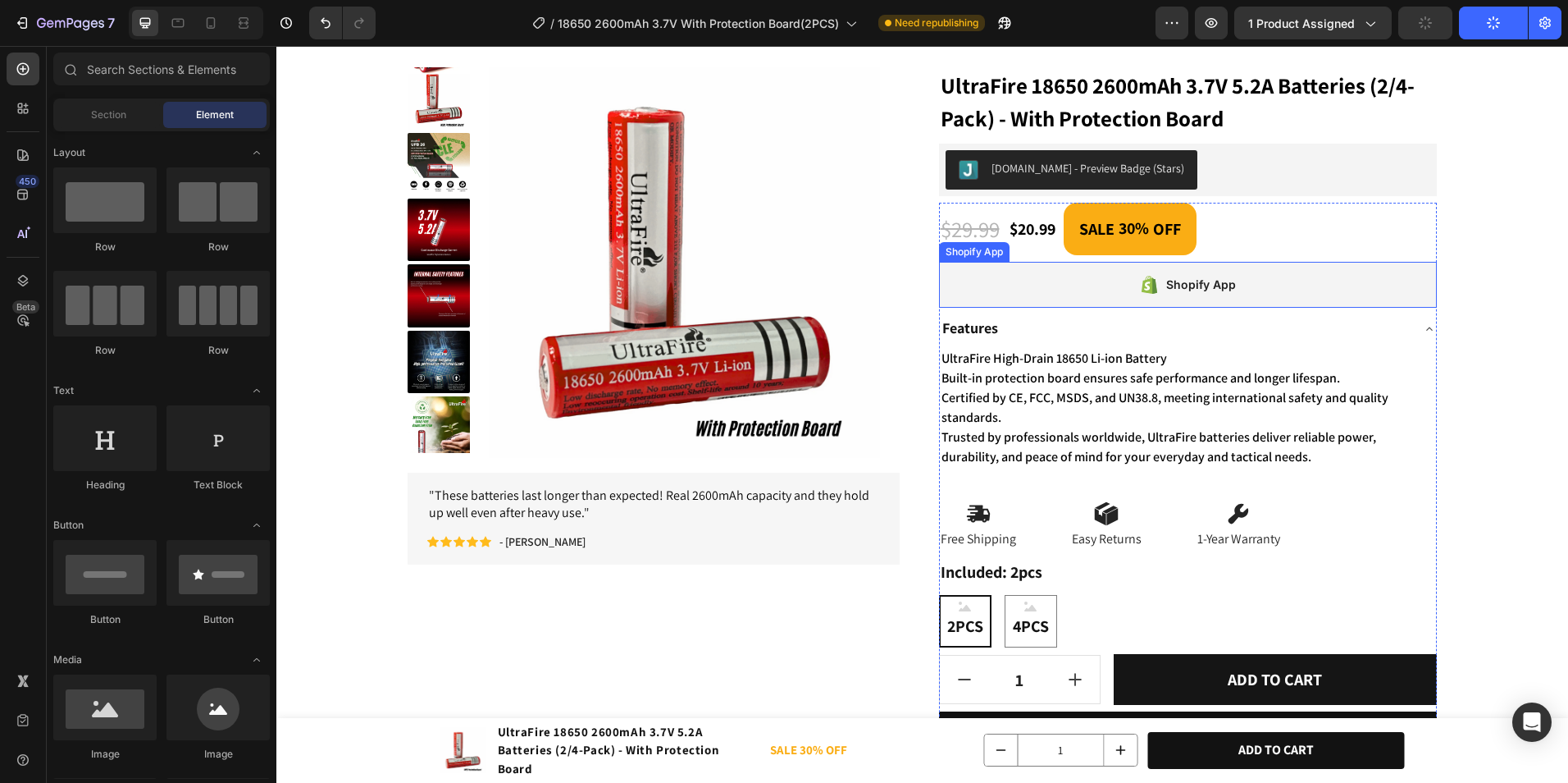
scroll to position [0, 0]
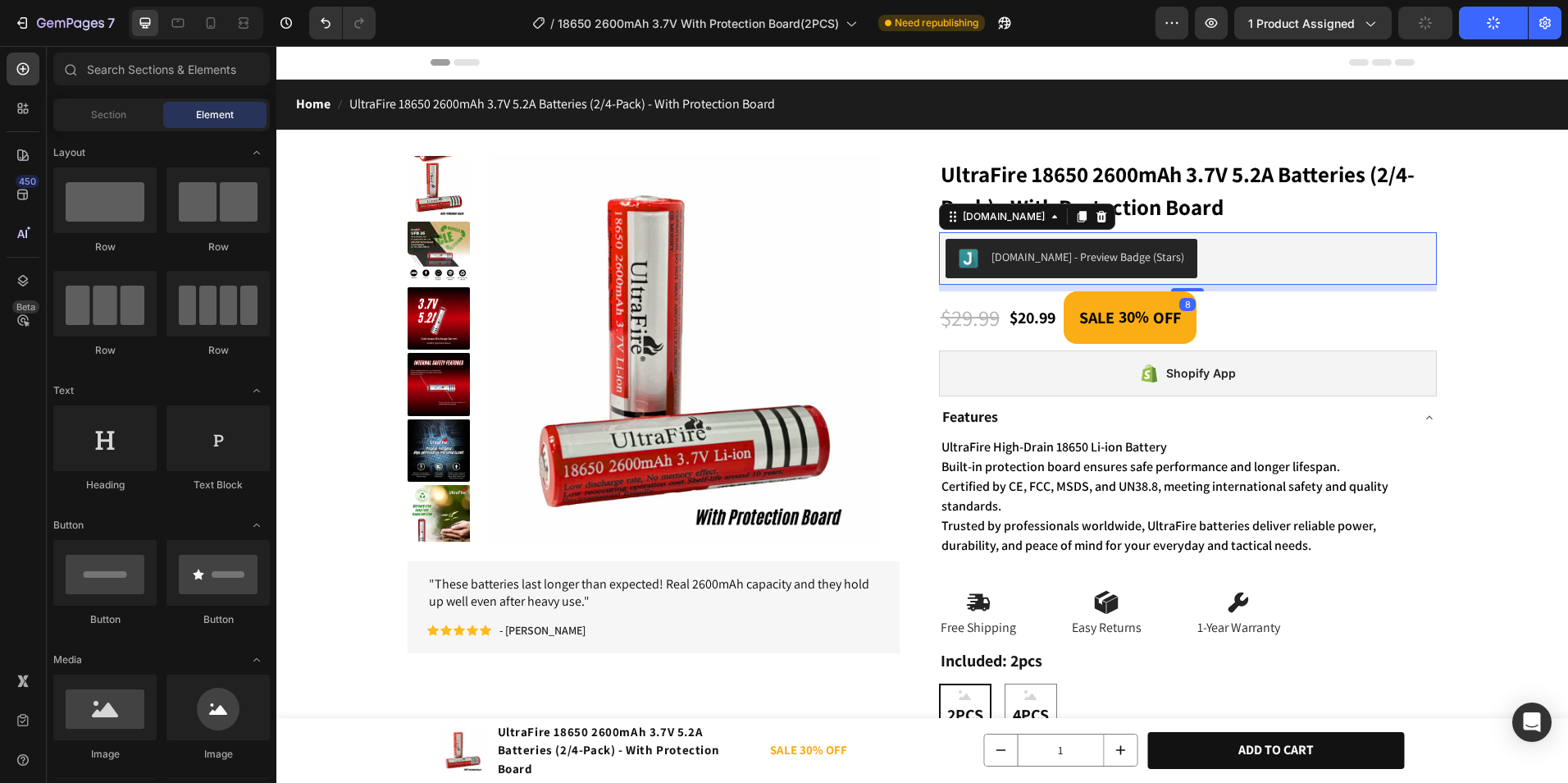
click at [1232, 265] on div "[DOMAIN_NAME] - Preview Badge (Stars)" at bounding box center [1188, 258] width 485 height 39
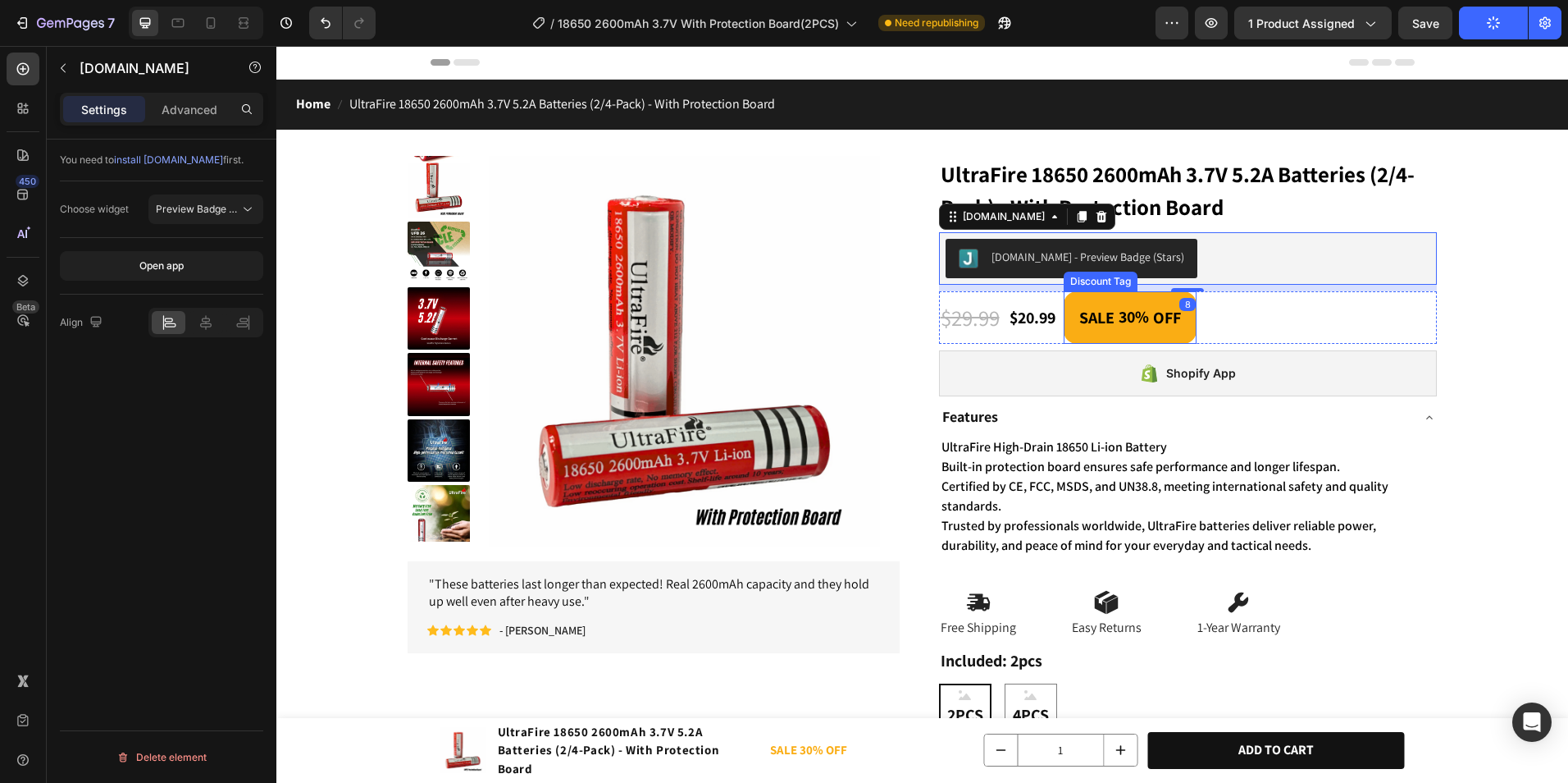
click at [1269, 375] on div "Shopify App" at bounding box center [1188, 373] width 499 height 46
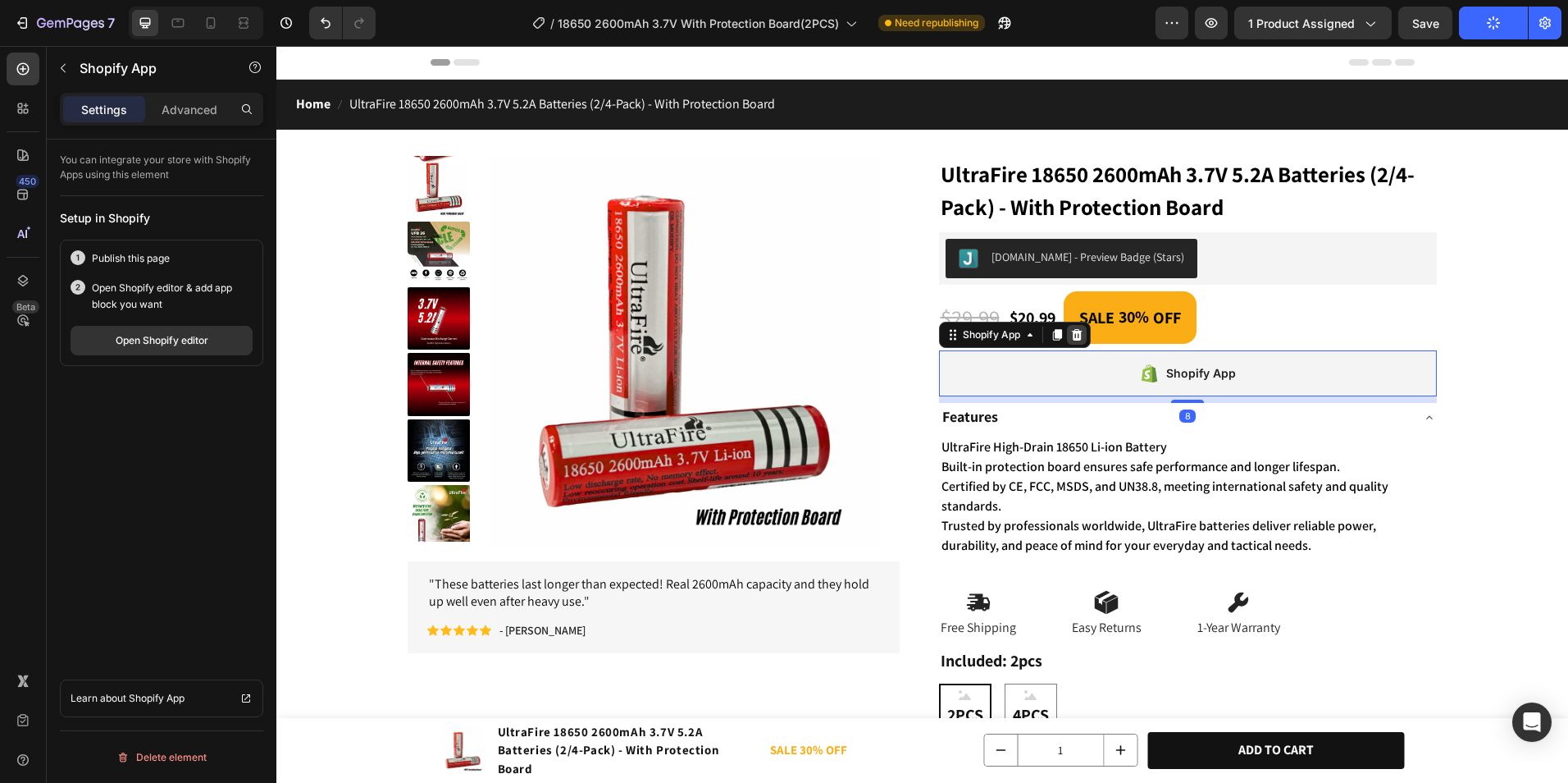
click at [1070, 340] on icon at bounding box center [1076, 334] width 13 height 13
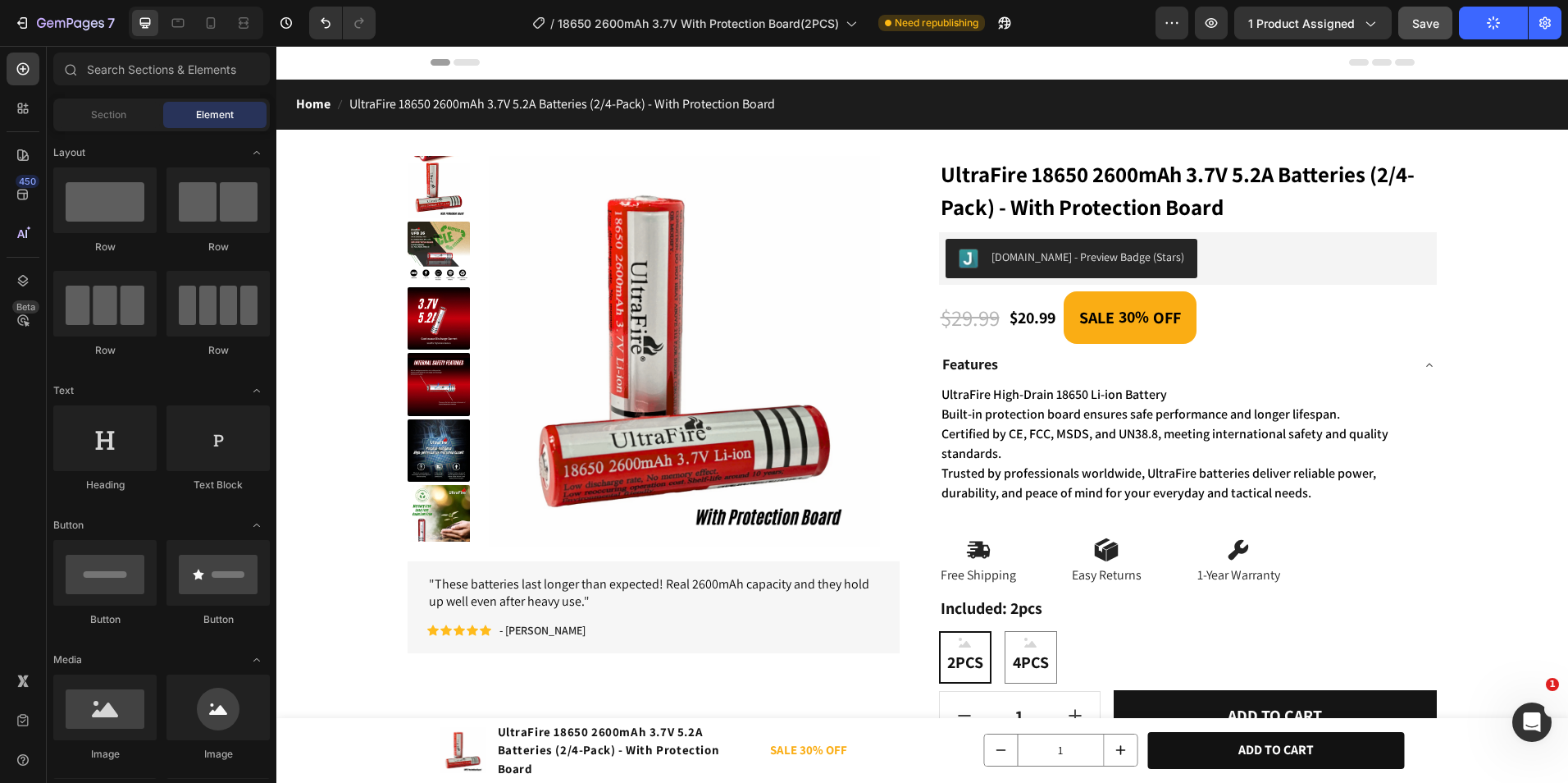
click at [1417, 37] on button "Save" at bounding box center [1425, 23] width 54 height 33
click at [1417, 36] on button "button" at bounding box center [1425, 23] width 54 height 33
click at [869, 751] on p "SALE 30% OFF" at bounding box center [871, 750] width 202 height 19
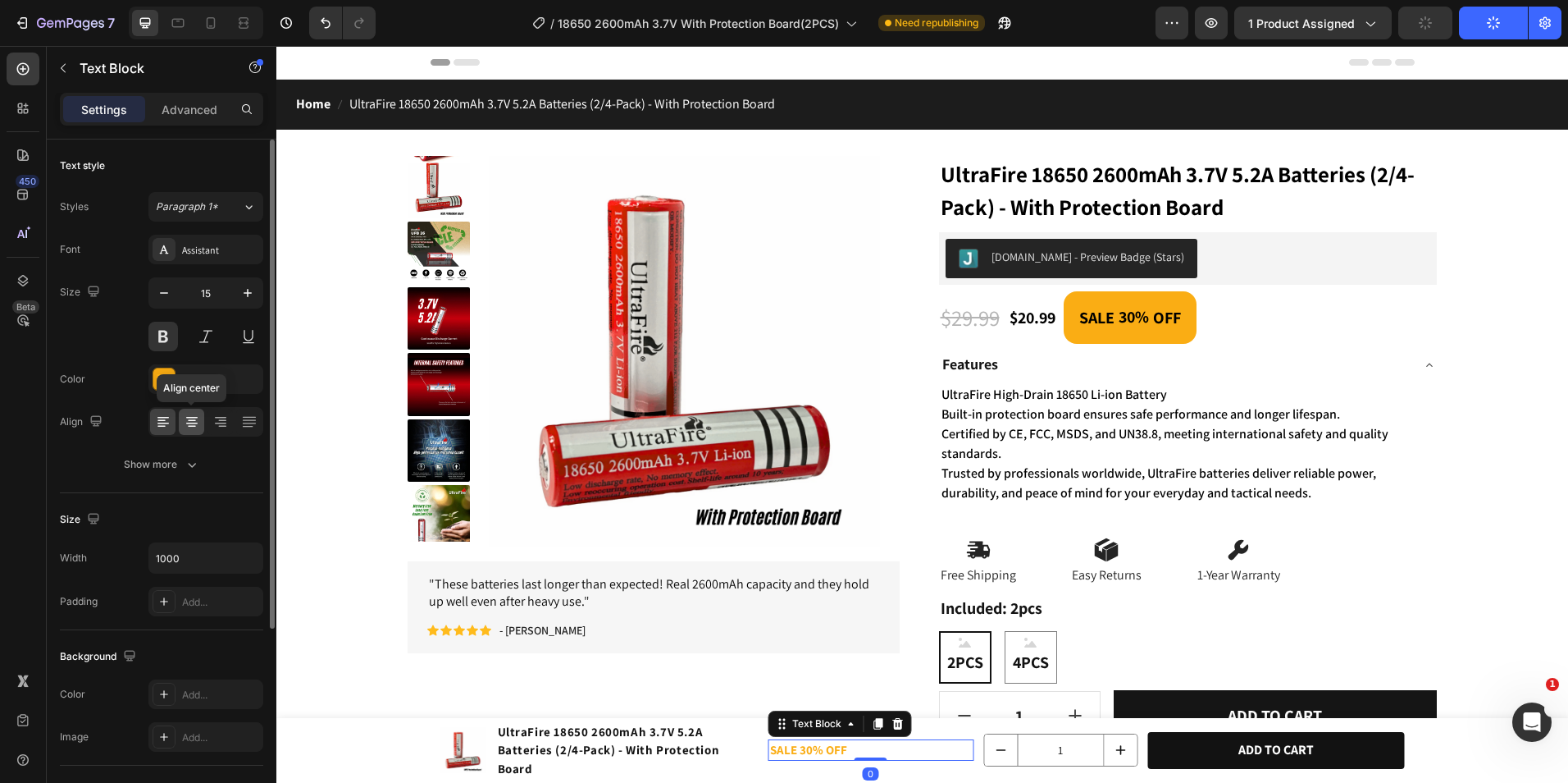
click at [184, 422] on icon at bounding box center [191, 421] width 16 height 16
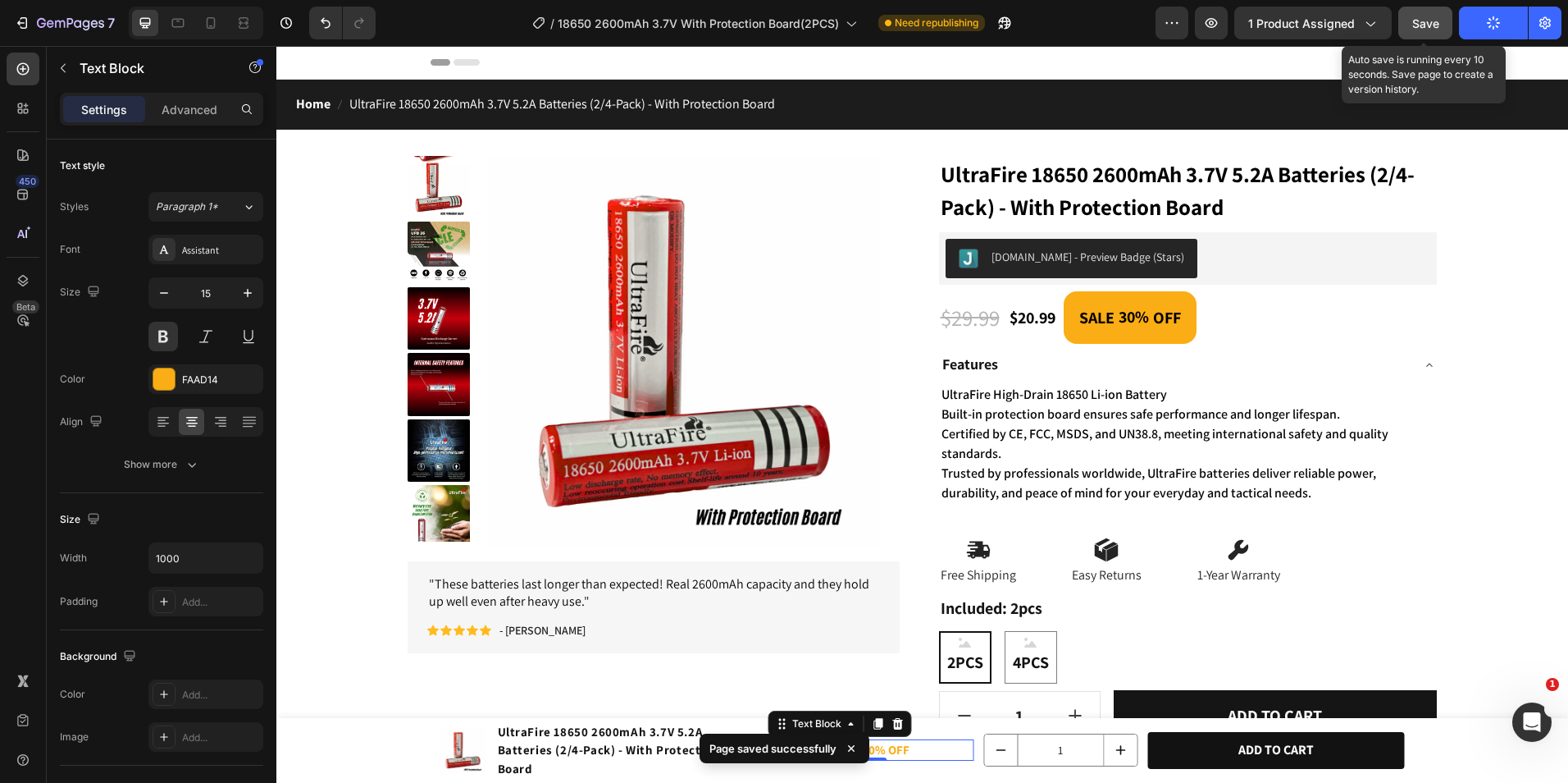
click at [1418, 28] on span "Save" at bounding box center [1426, 23] width 27 height 14
click at [1487, 20] on icon "button" at bounding box center [1493, 22] width 16 height 16
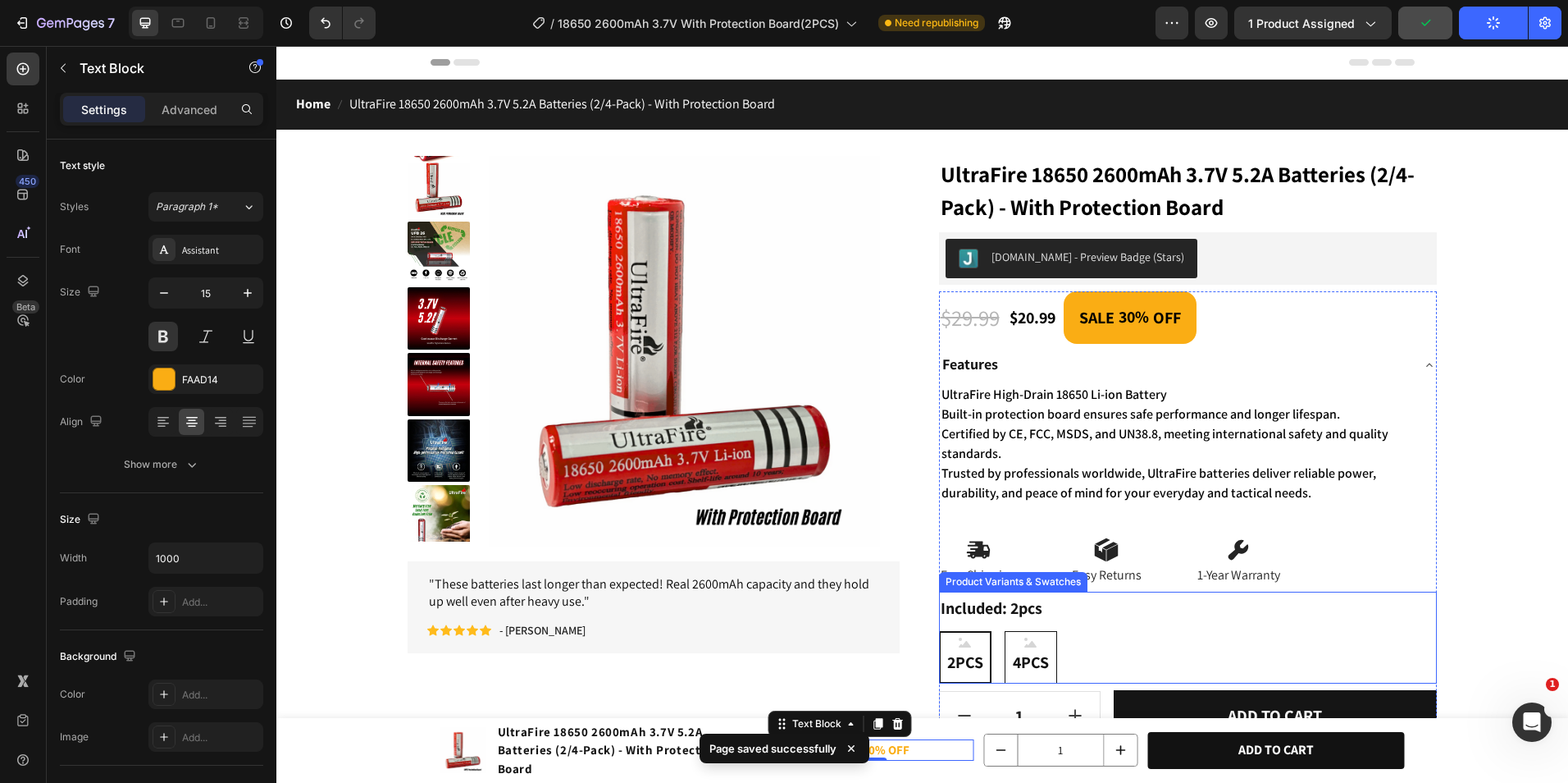
click at [1010, 671] on span "4PCS" at bounding box center [1031, 661] width 42 height 30
click at [1004, 631] on input "4PCS 4PCS 4PCS" at bounding box center [1004, 630] width 1 height 1
radio input "true"
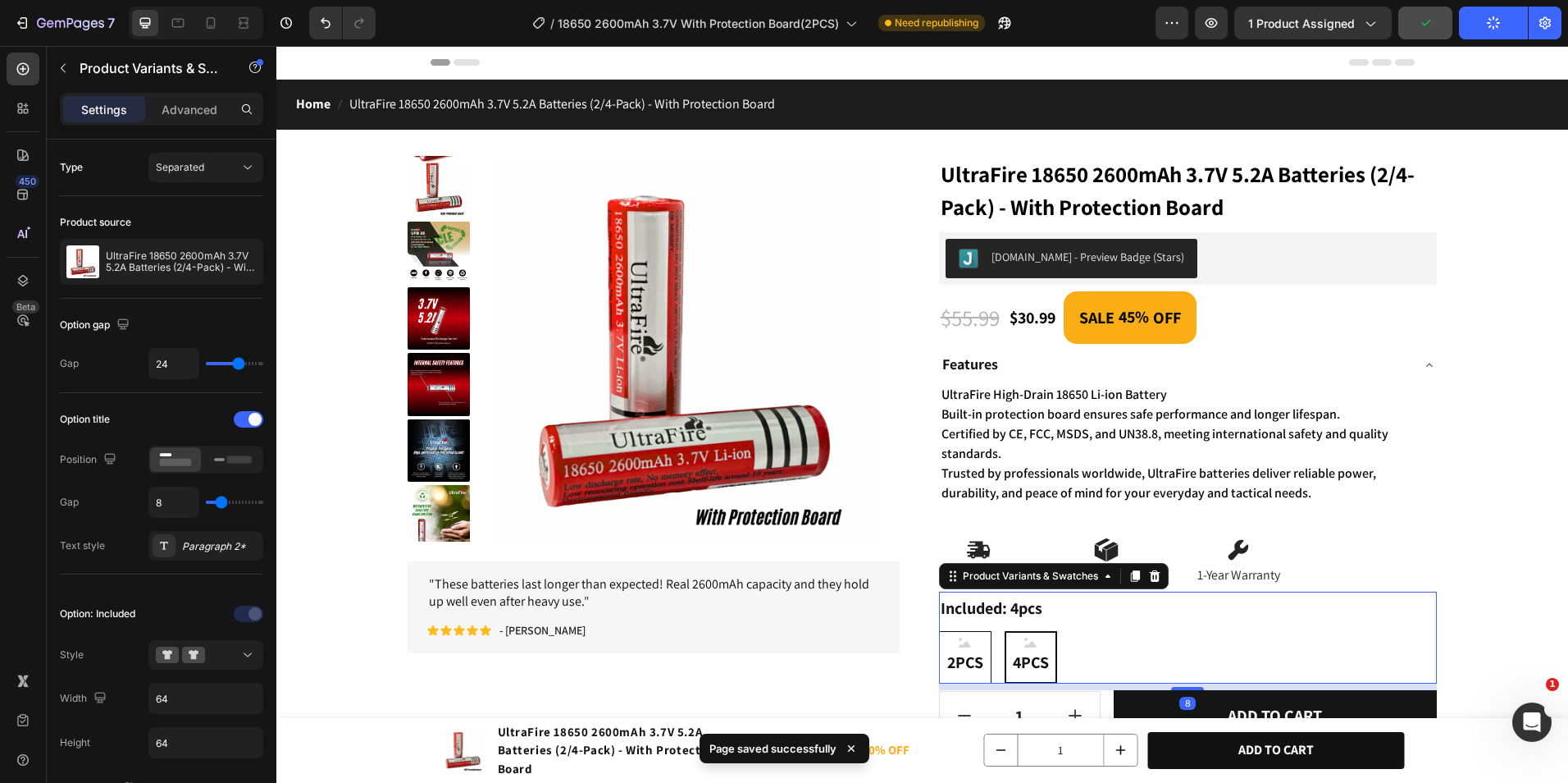
click at [959, 667] on span "2PCS" at bounding box center [965, 661] width 42 height 30
click at [939, 631] on input "2PCS 2PCS 2PCS" at bounding box center [938, 630] width 1 height 1
radio input "true"
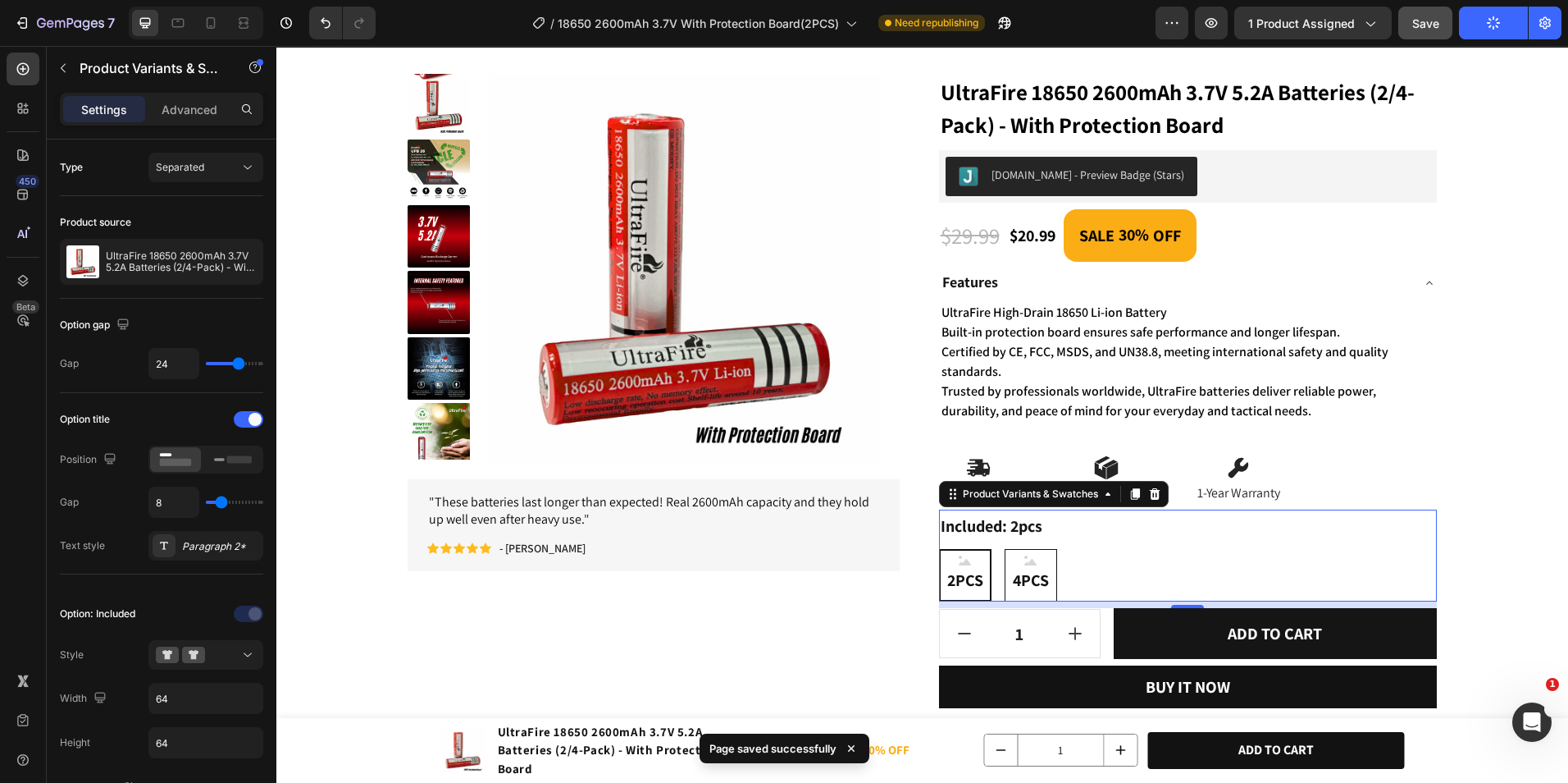
click at [1024, 570] on span "4PCS" at bounding box center [1031, 580] width 42 height 30
click at [1005, 549] on input "4PCS 4PCS 4PCS" at bounding box center [1004, 548] width 1 height 1
radio input "true"
click at [910, 752] on p "SALE 30% OFF" at bounding box center [871, 750] width 202 height 19
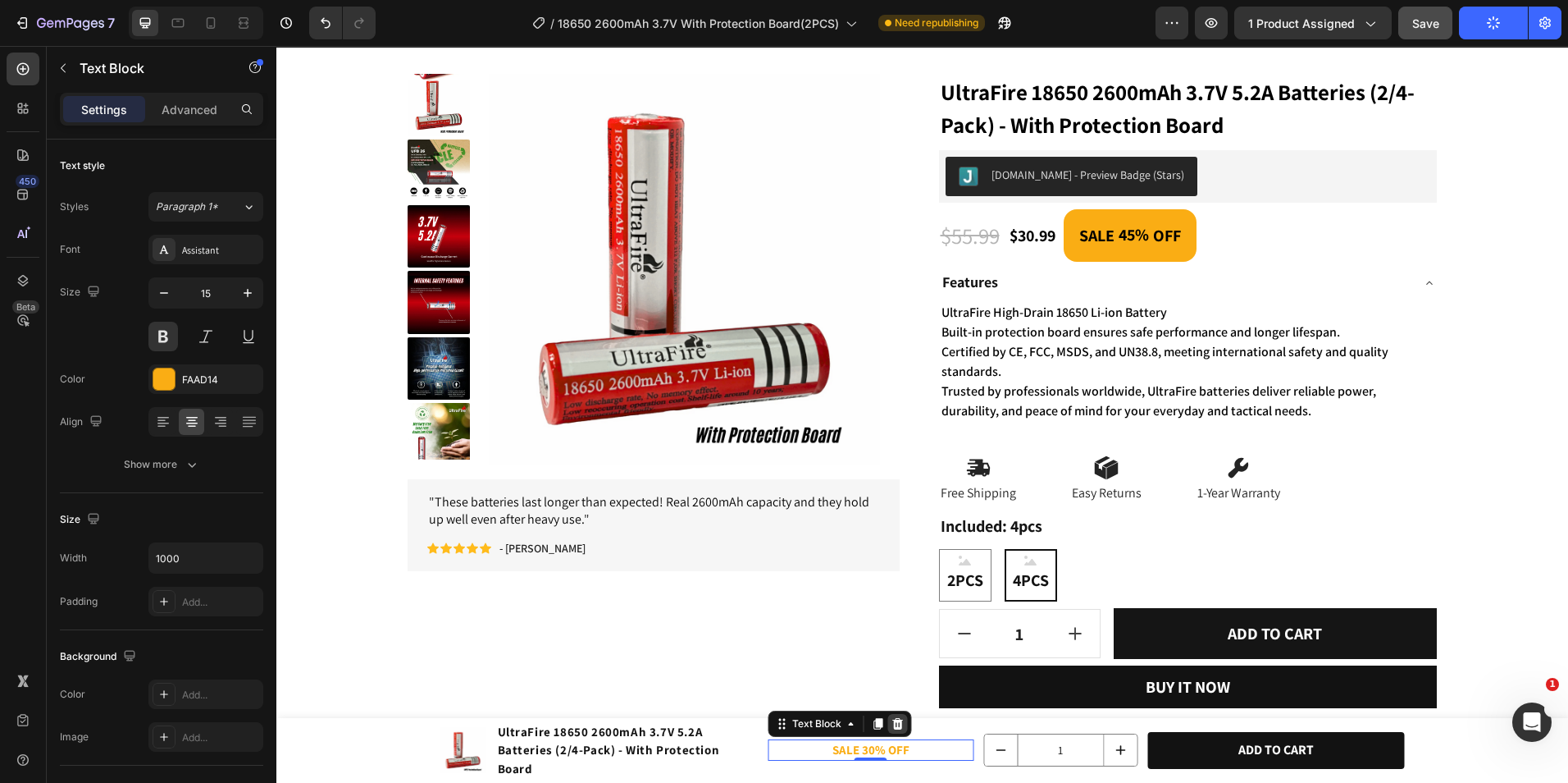
click at [897, 724] on icon at bounding box center [897, 723] width 11 height 12
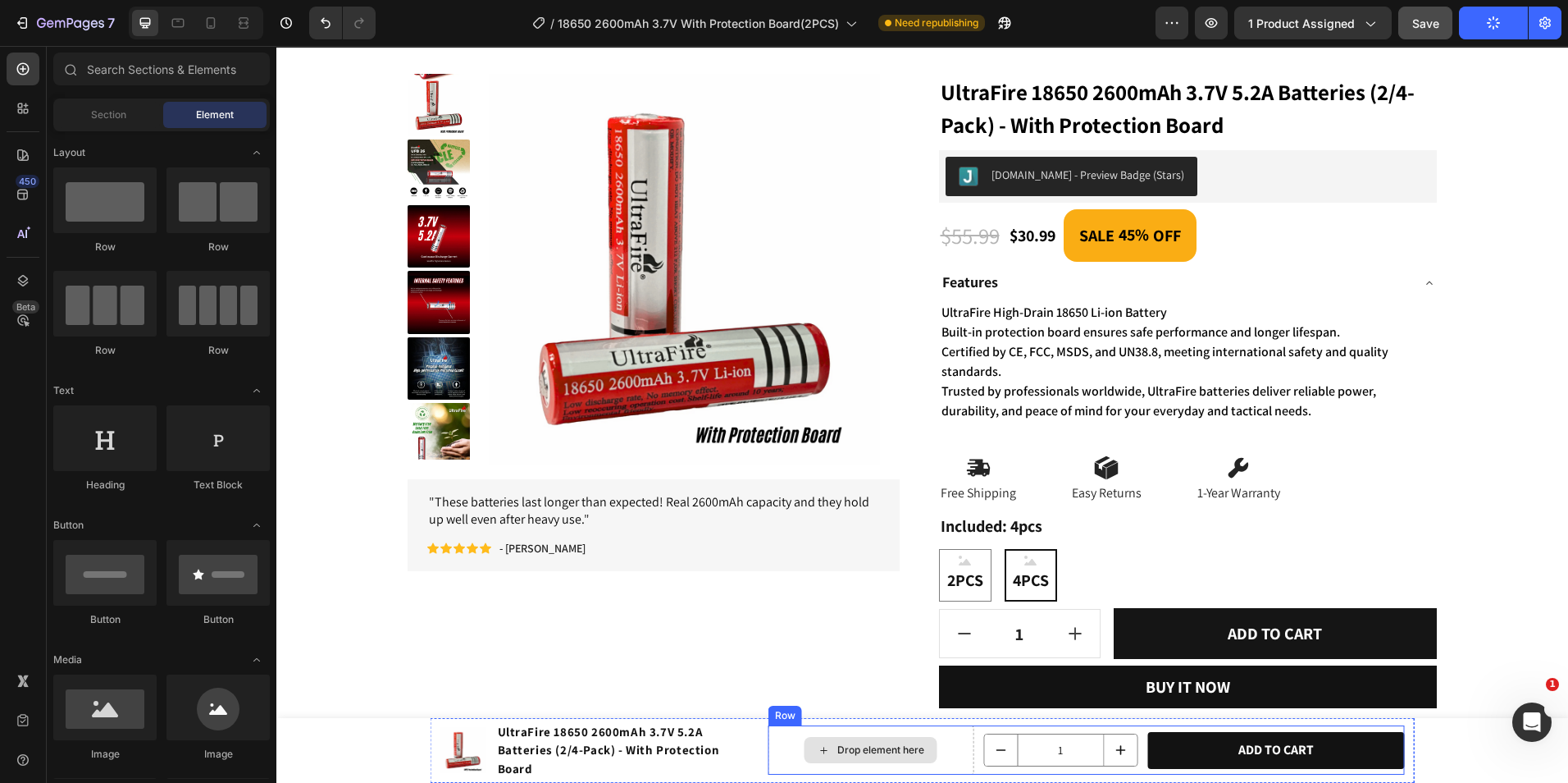
click at [946, 762] on div "Drop element here" at bounding box center [871, 750] width 206 height 49
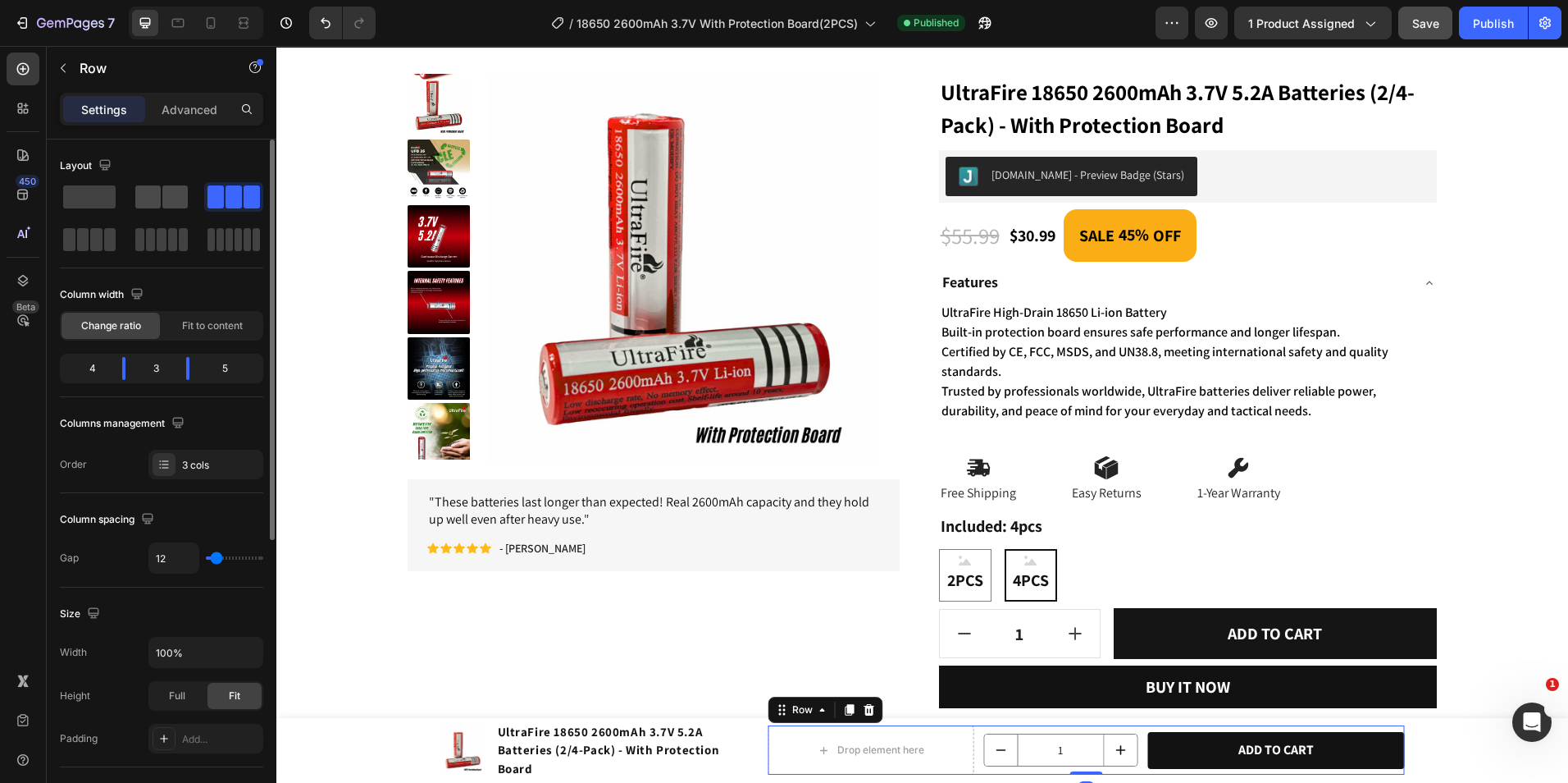
click at [173, 201] on span at bounding box center [175, 196] width 25 height 23
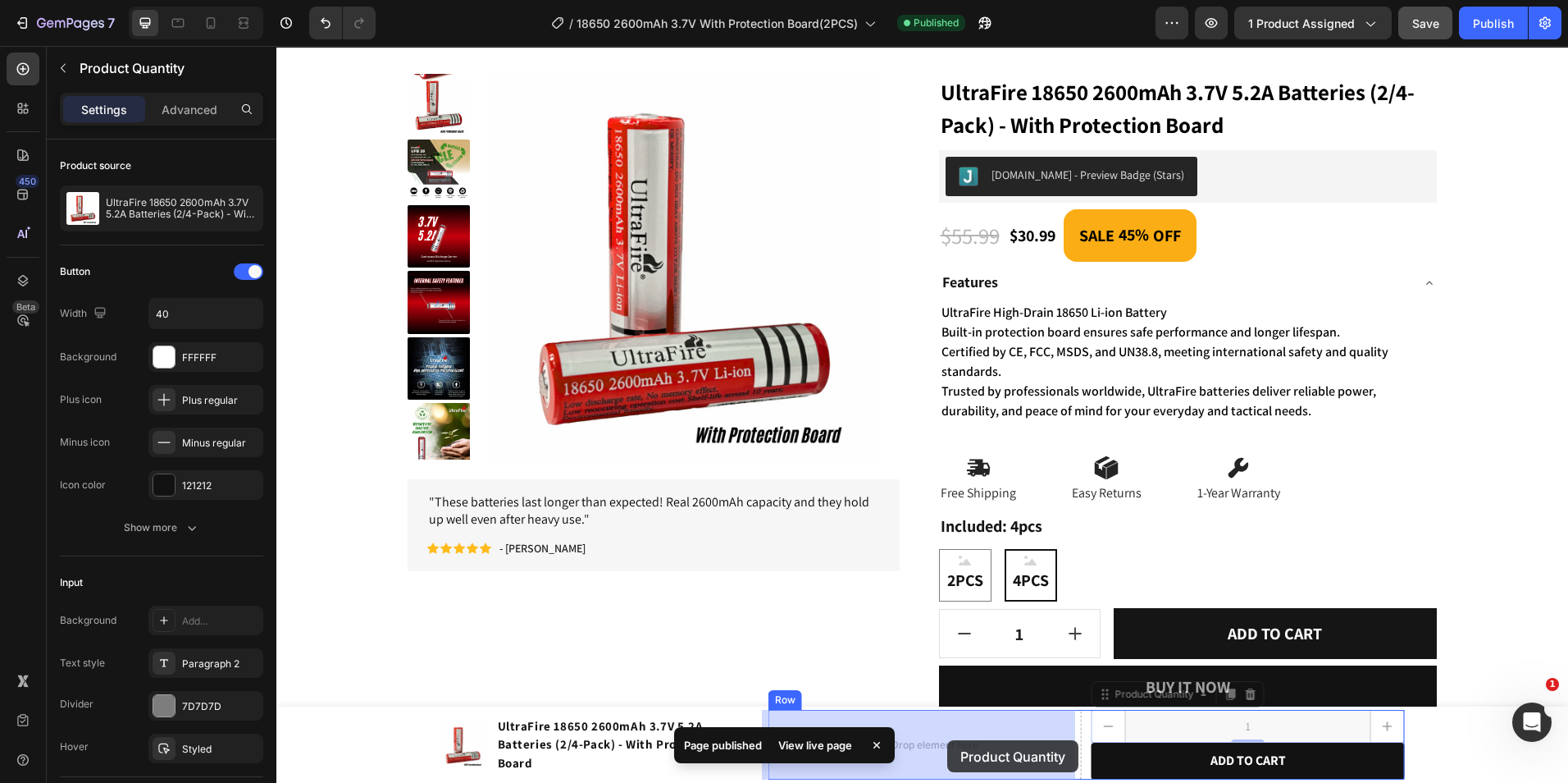
drag, startPoint x: 1108, startPoint y: 729, endPoint x: 948, endPoint y: 740, distance: 160.4
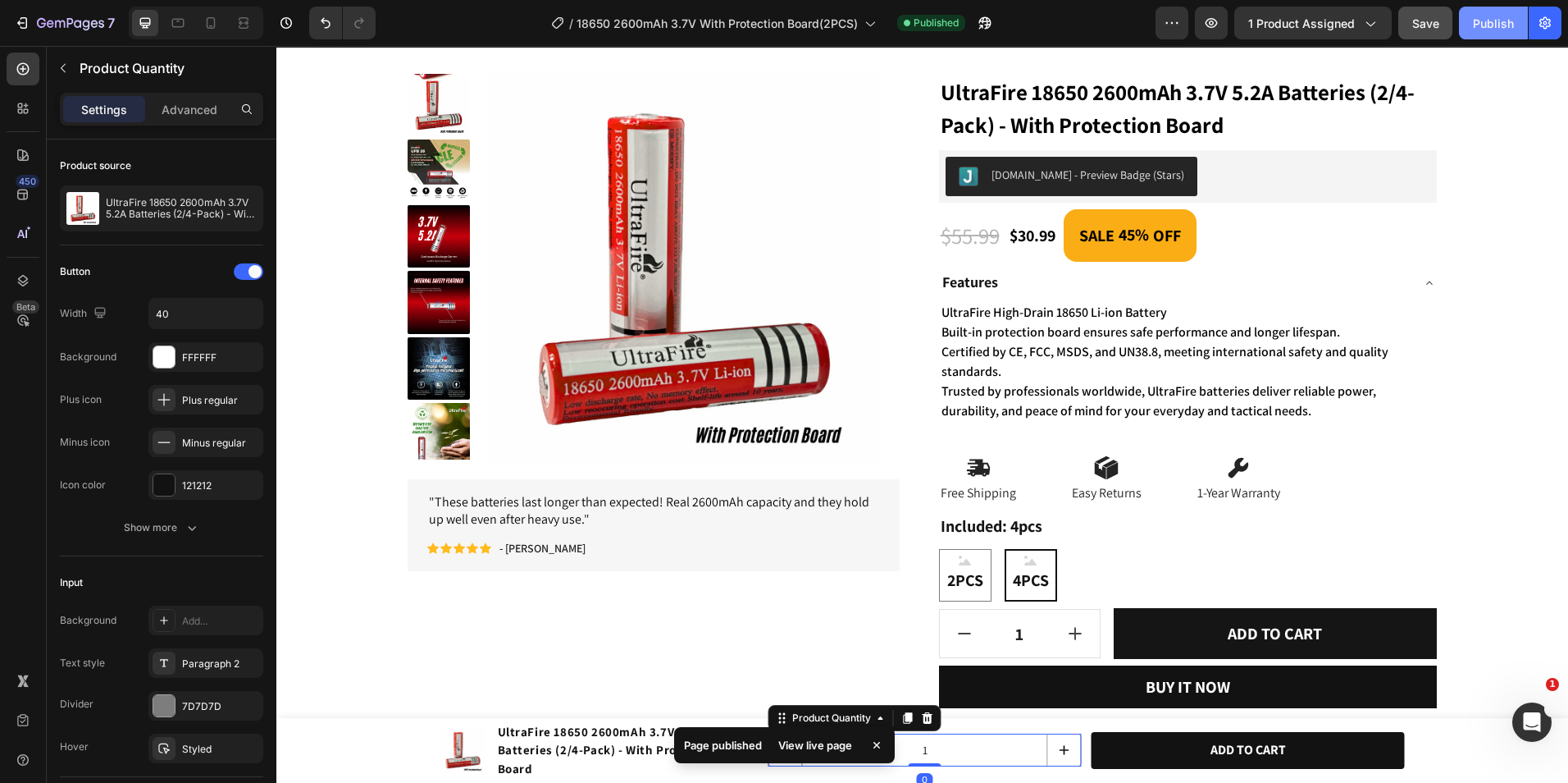
click at [1482, 37] on button "Publish" at bounding box center [1493, 23] width 69 height 33
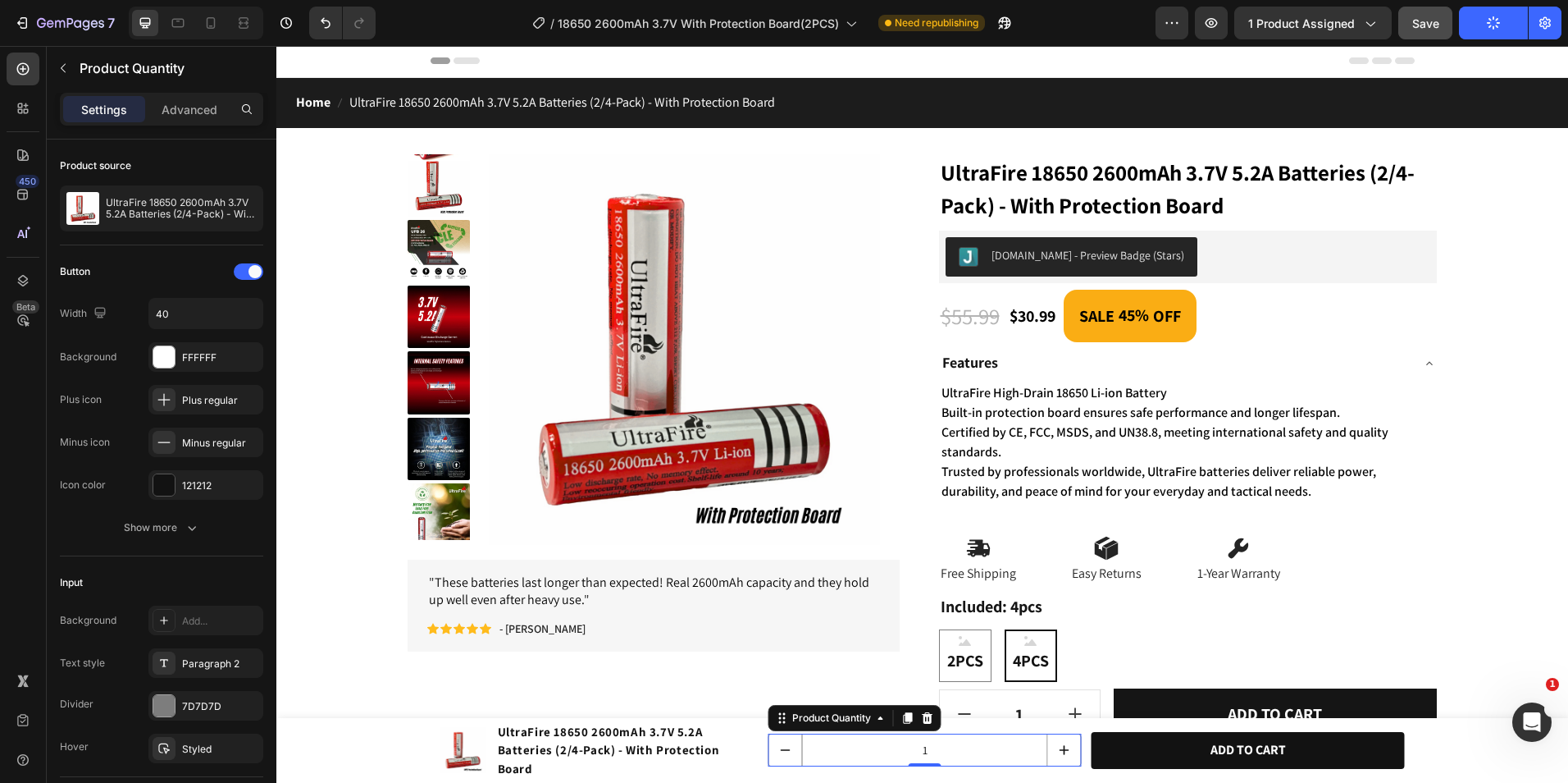
scroll to position [0, 0]
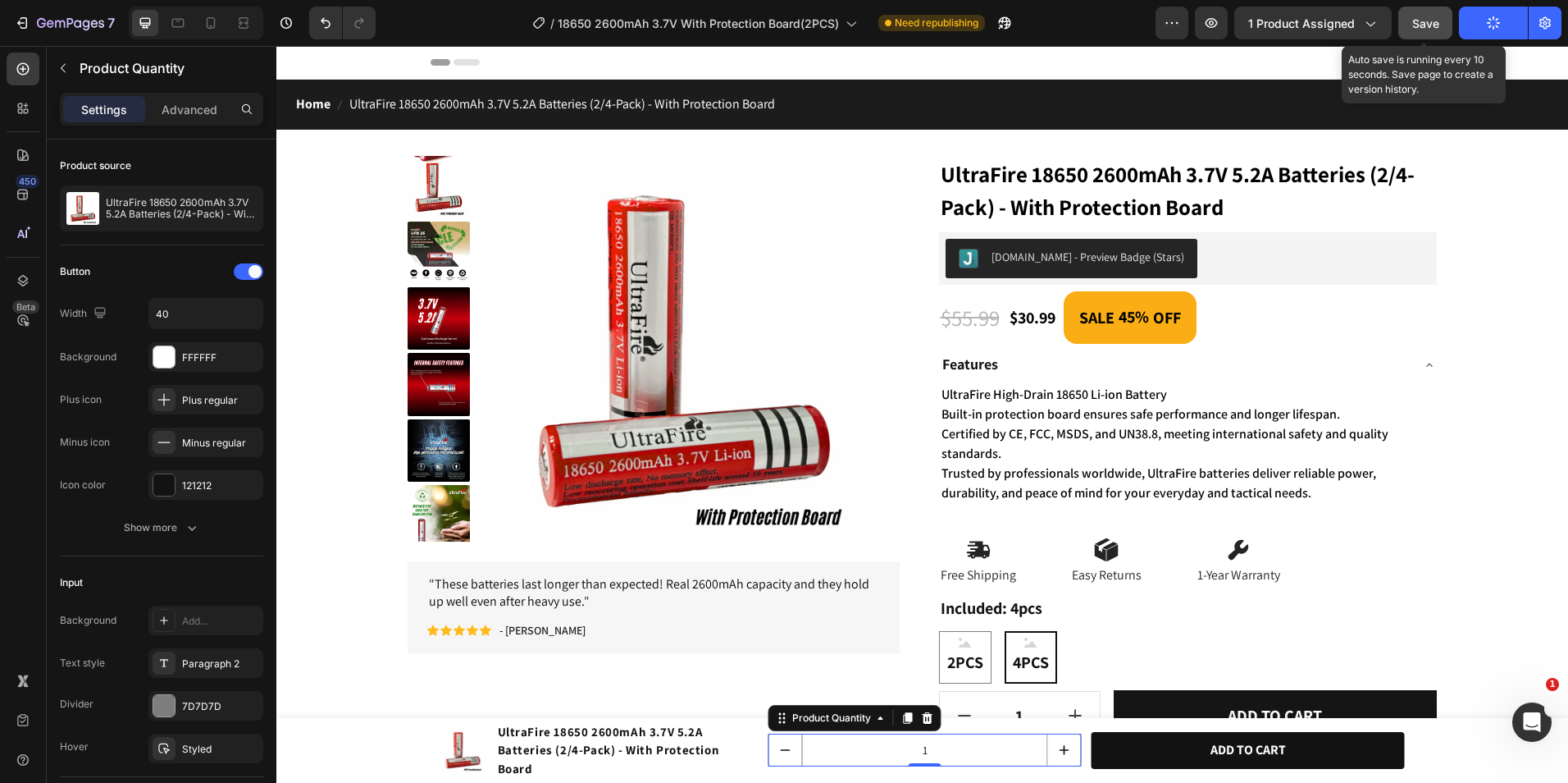
click at [1443, 20] on button "Save" at bounding box center [1425, 23] width 54 height 33
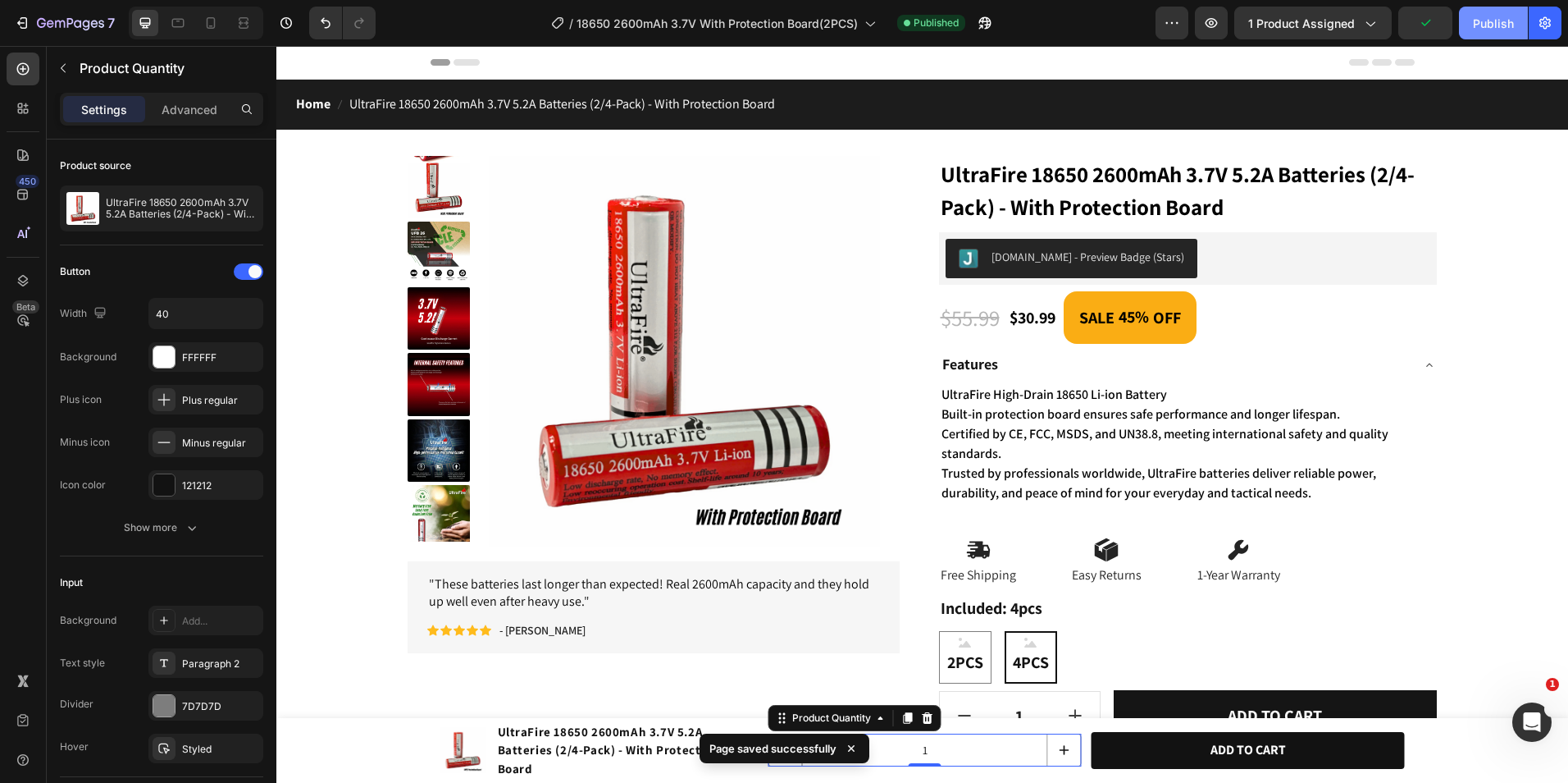
click at [1478, 12] on button "Publish" at bounding box center [1493, 23] width 69 height 33
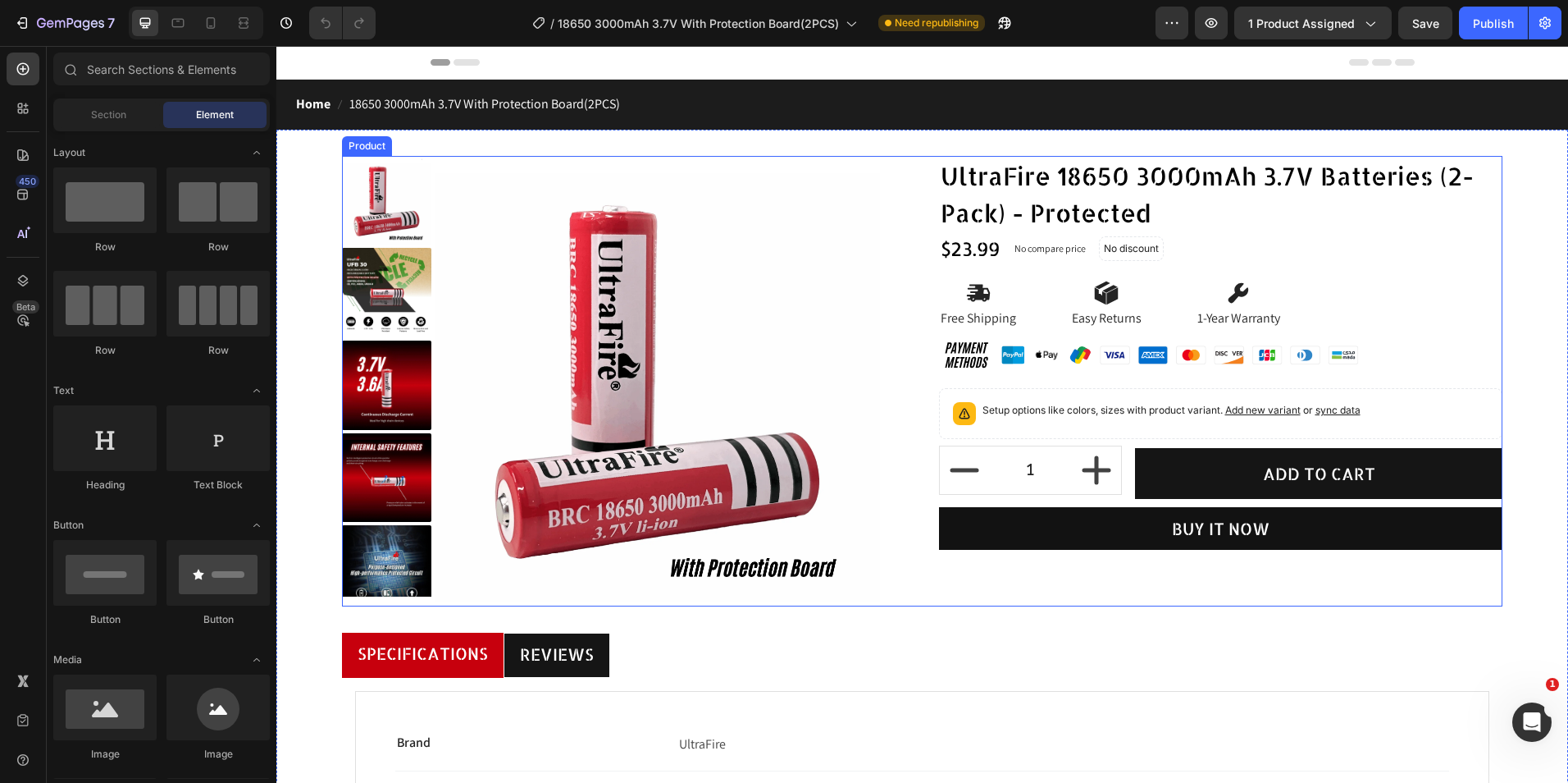
click at [909, 321] on div "Product Images Row UltraFire 18650 3000mAh 3.7V Batteries (2-Pack) - Protected …" at bounding box center [922, 381] width 1161 height 451
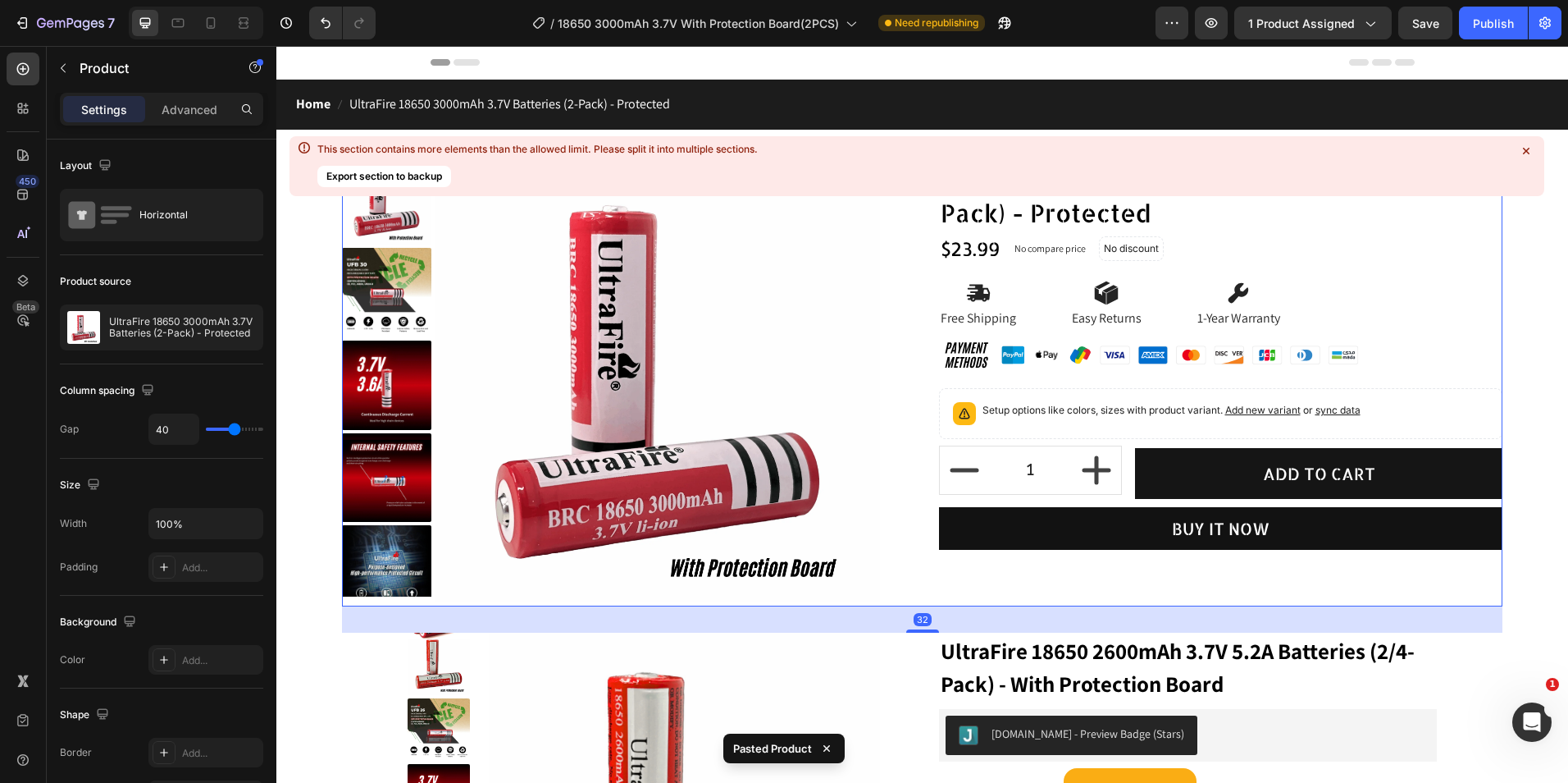
click at [911, 392] on div "Product Images Row UltraFire 18650 3000mAh 3.7V Batteries (2-Pack) - Protected …" at bounding box center [922, 381] width 1161 height 451
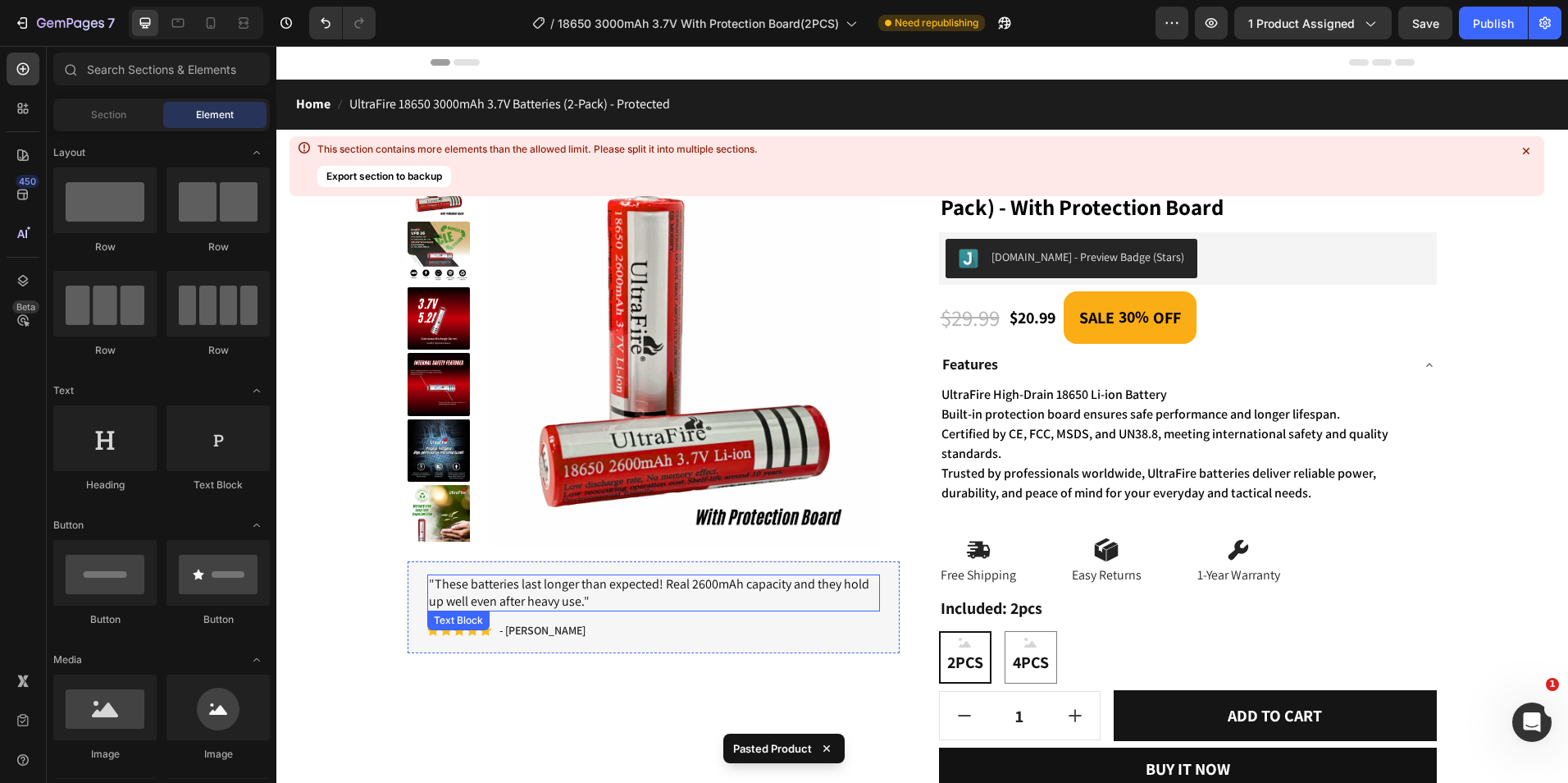
click at [728, 585] on span "These batteries last longer than expected! Real 2600mAh capacity and they hold …" at bounding box center [649, 593] width 440 height 35
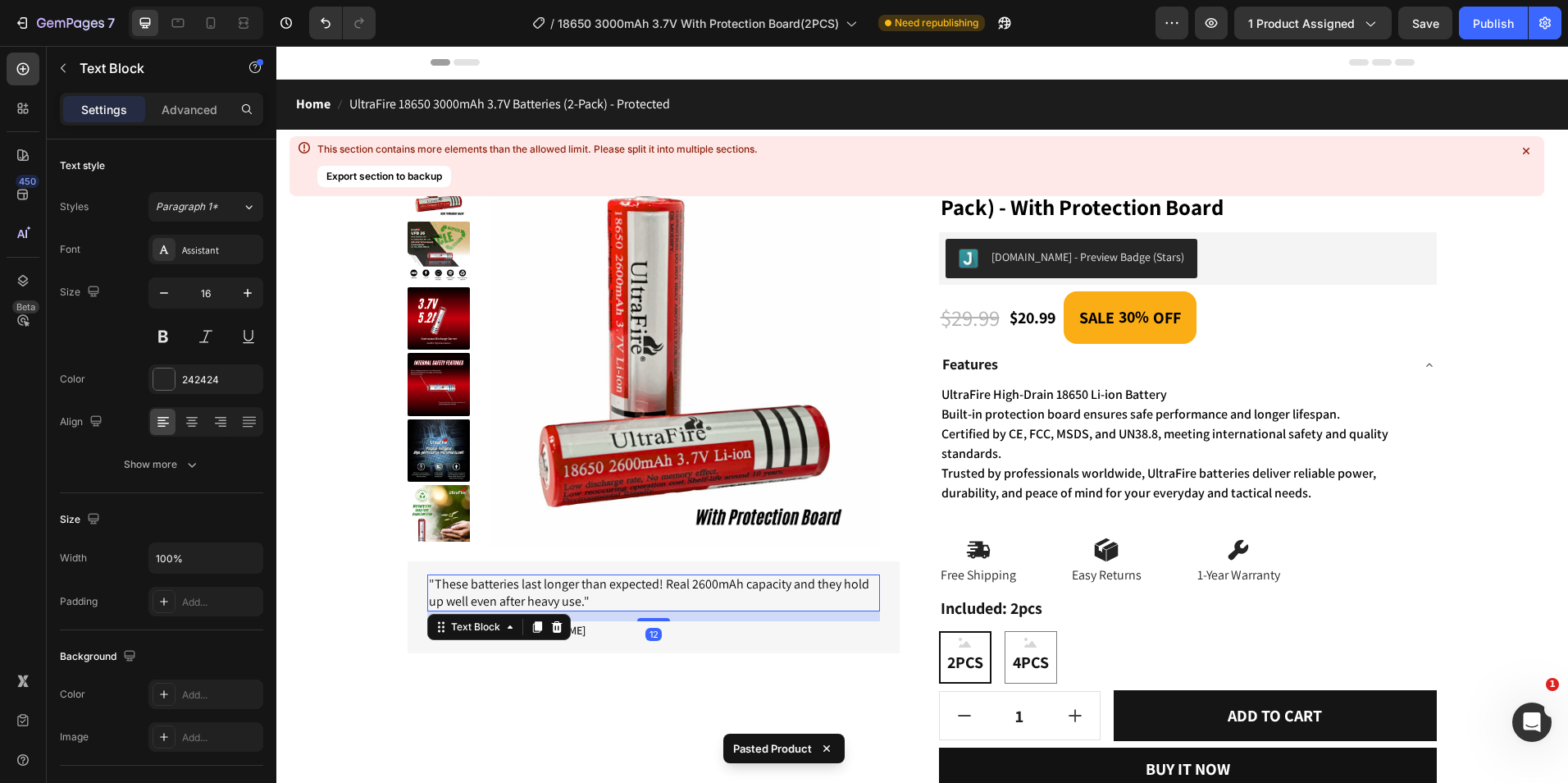
click at [730, 475] on img at bounding box center [683, 350] width 390 height 390
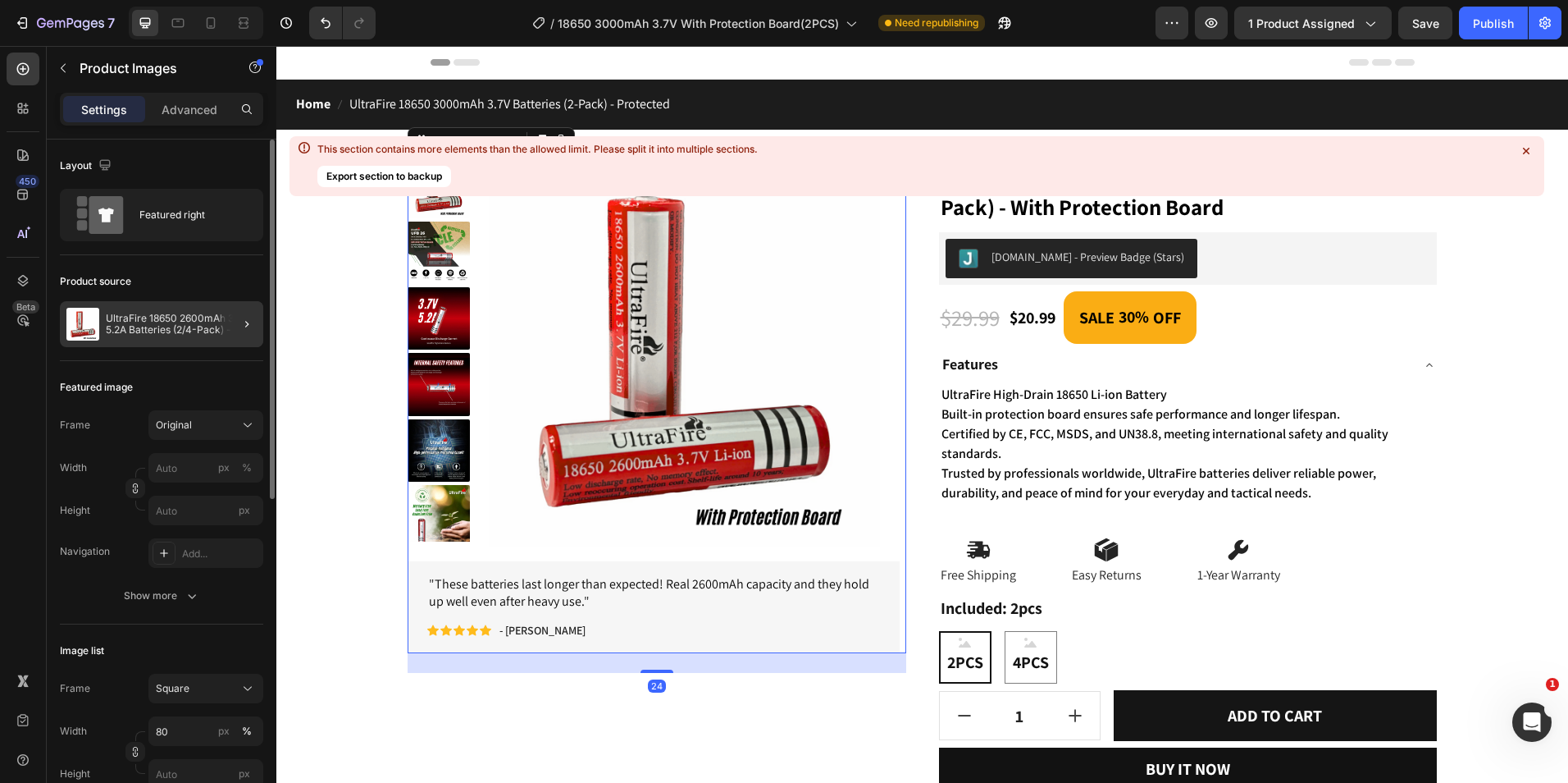
click at [235, 325] on div at bounding box center [241, 324] width 46 height 46
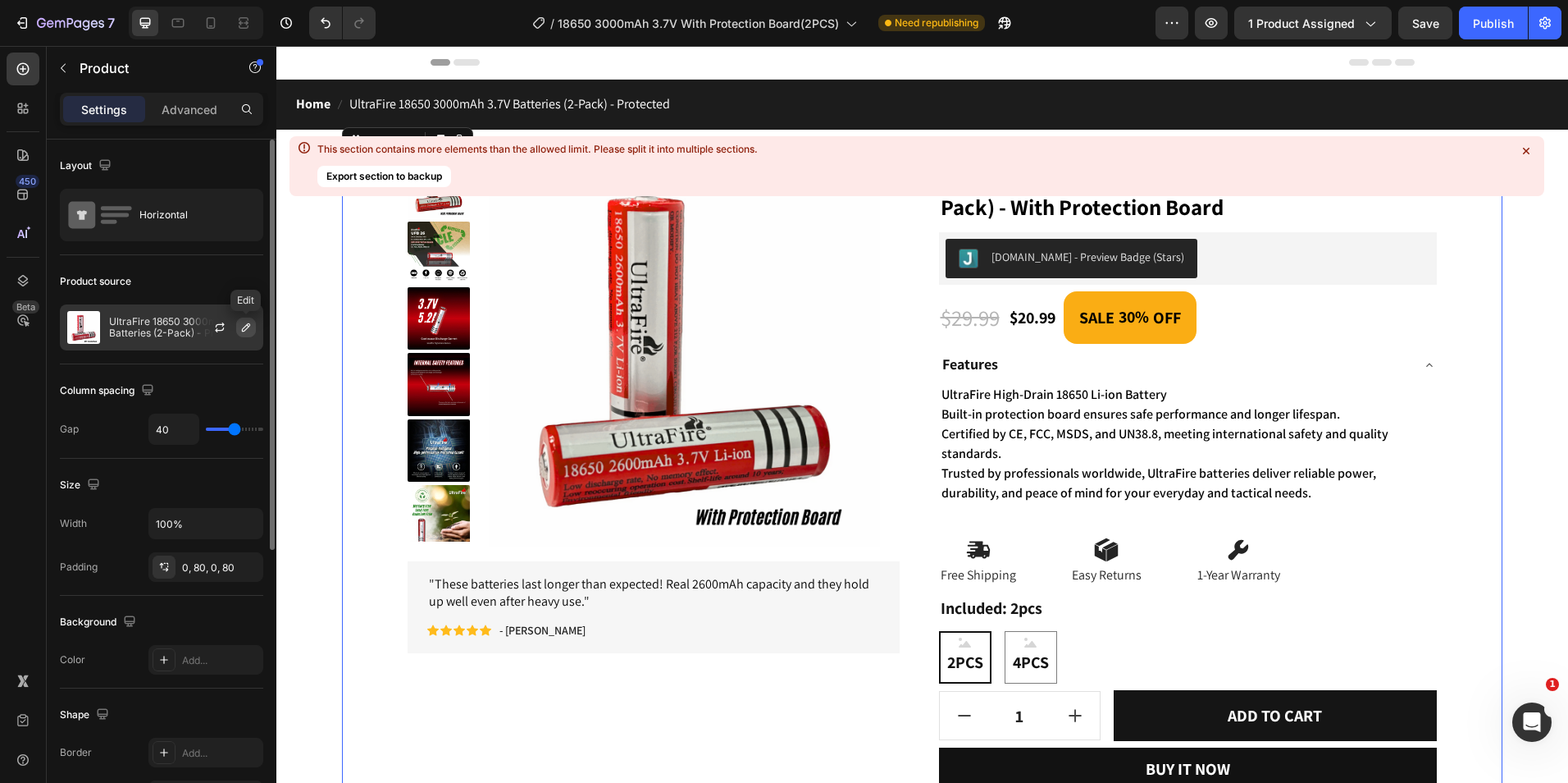
click at [242, 329] on icon "button" at bounding box center [246, 326] width 13 height 13
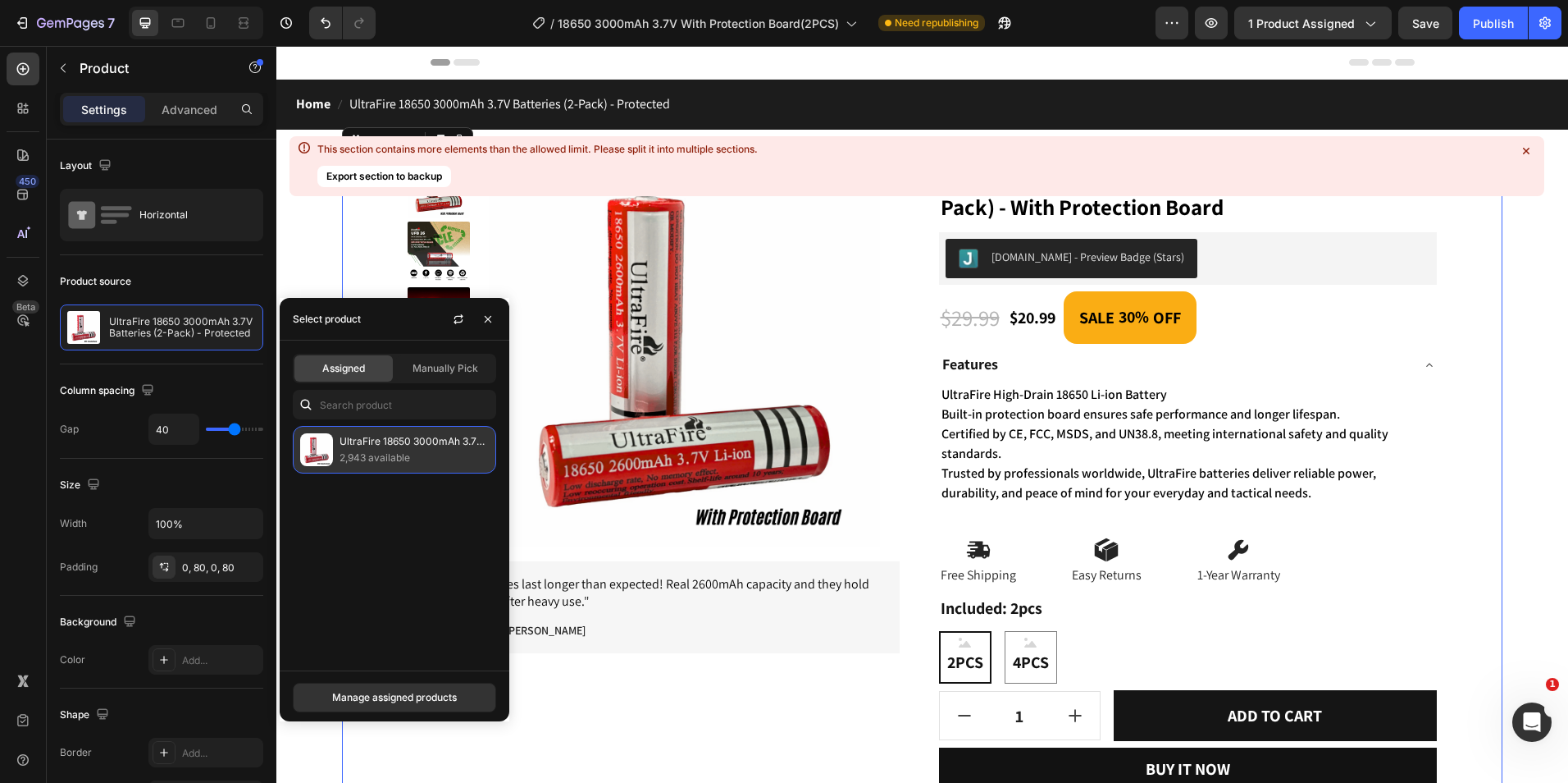
click at [348, 448] on p "UltraFire 18650 3000mAh 3.7V Batteries (2-Pack) - Protected" at bounding box center [415, 441] width 150 height 16
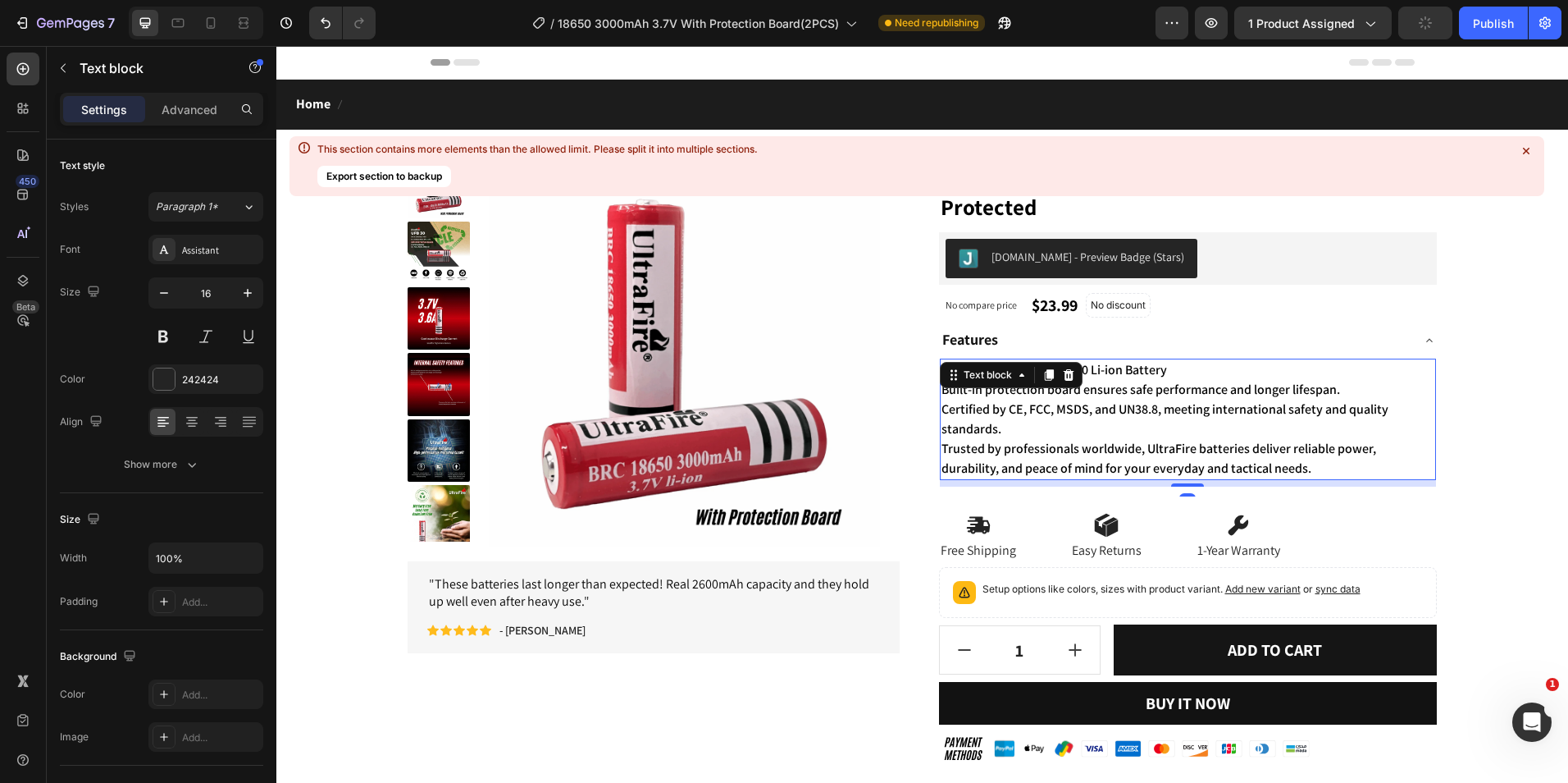
click at [984, 415] on span "Certified by CE, FCC, MSDS, and UN38.8, meeting international safety and qualit…" at bounding box center [1165, 418] width 447 height 37
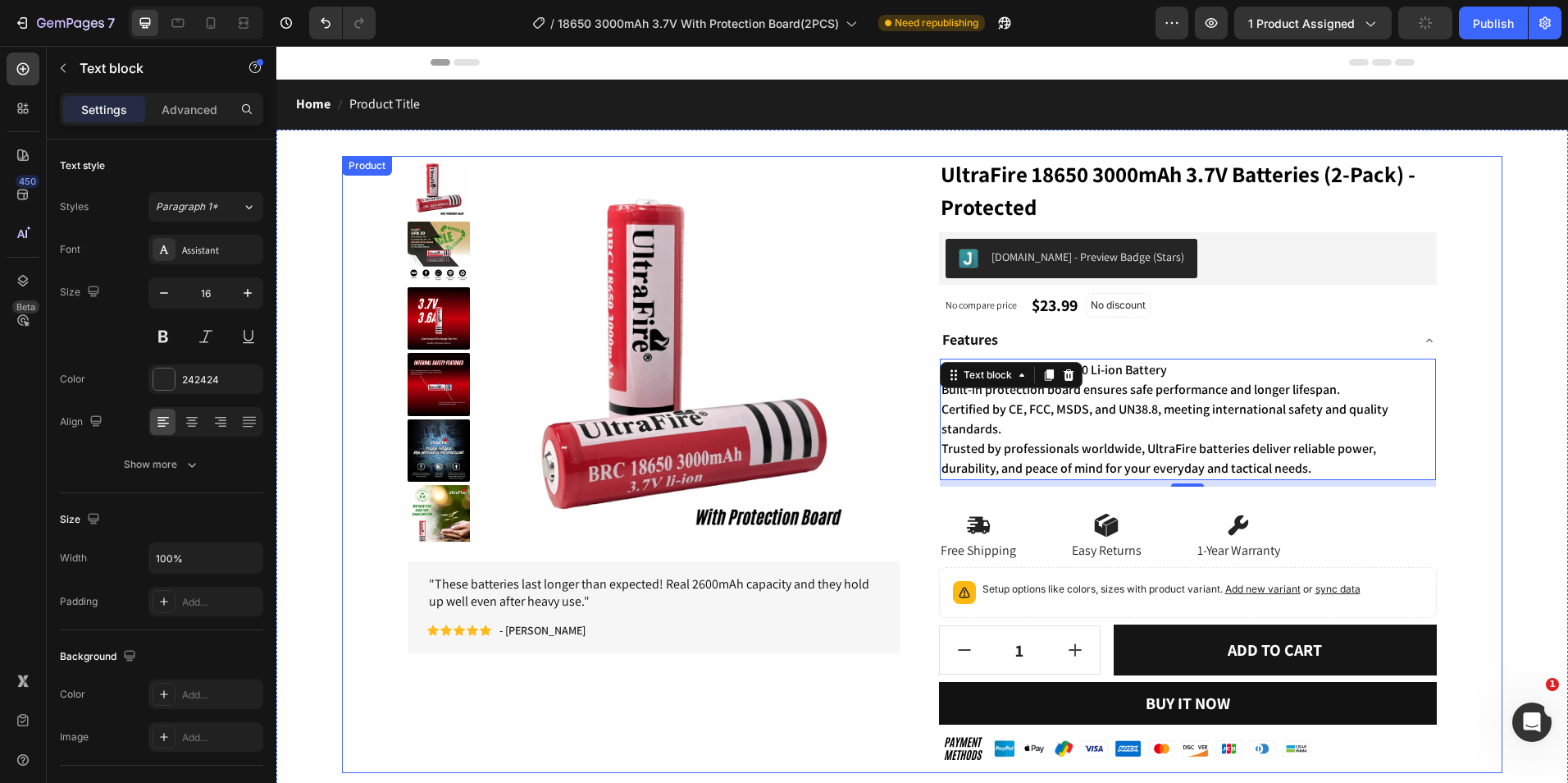
scroll to position [411, 0]
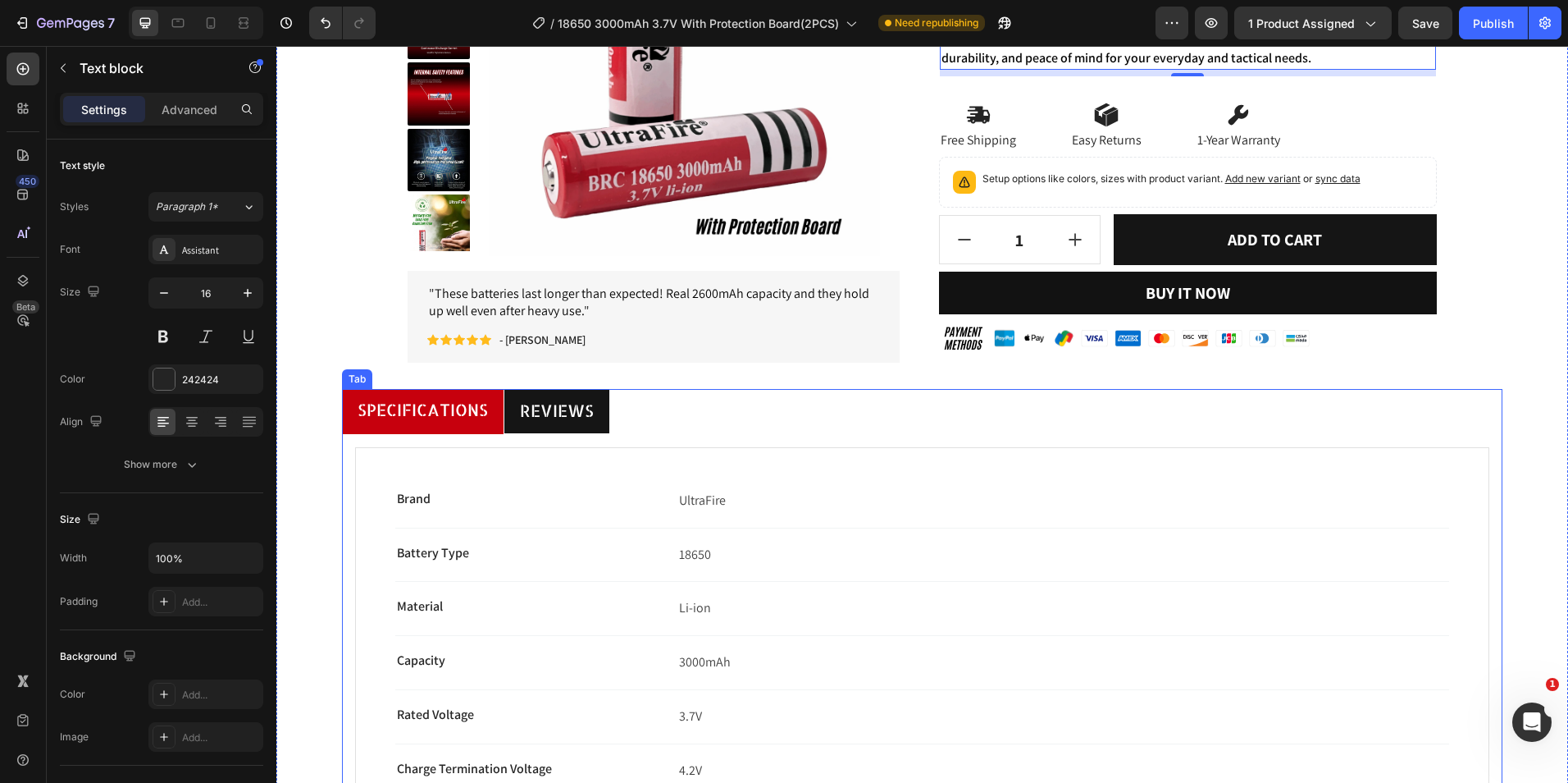
click at [498, 398] on li "Specifications" at bounding box center [422, 411] width 161 height 45
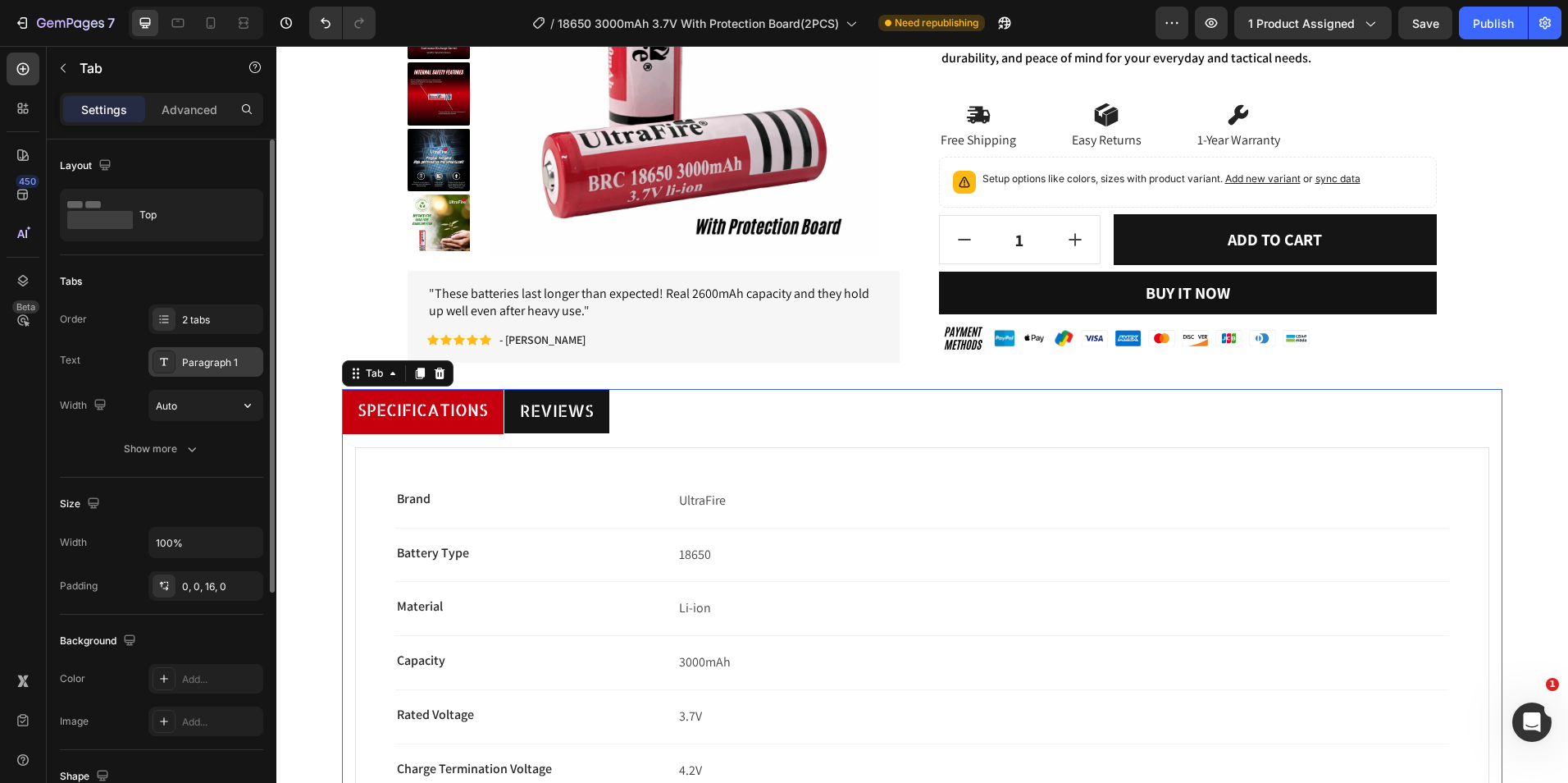
click at [166, 369] on div at bounding box center [164, 361] width 23 height 23
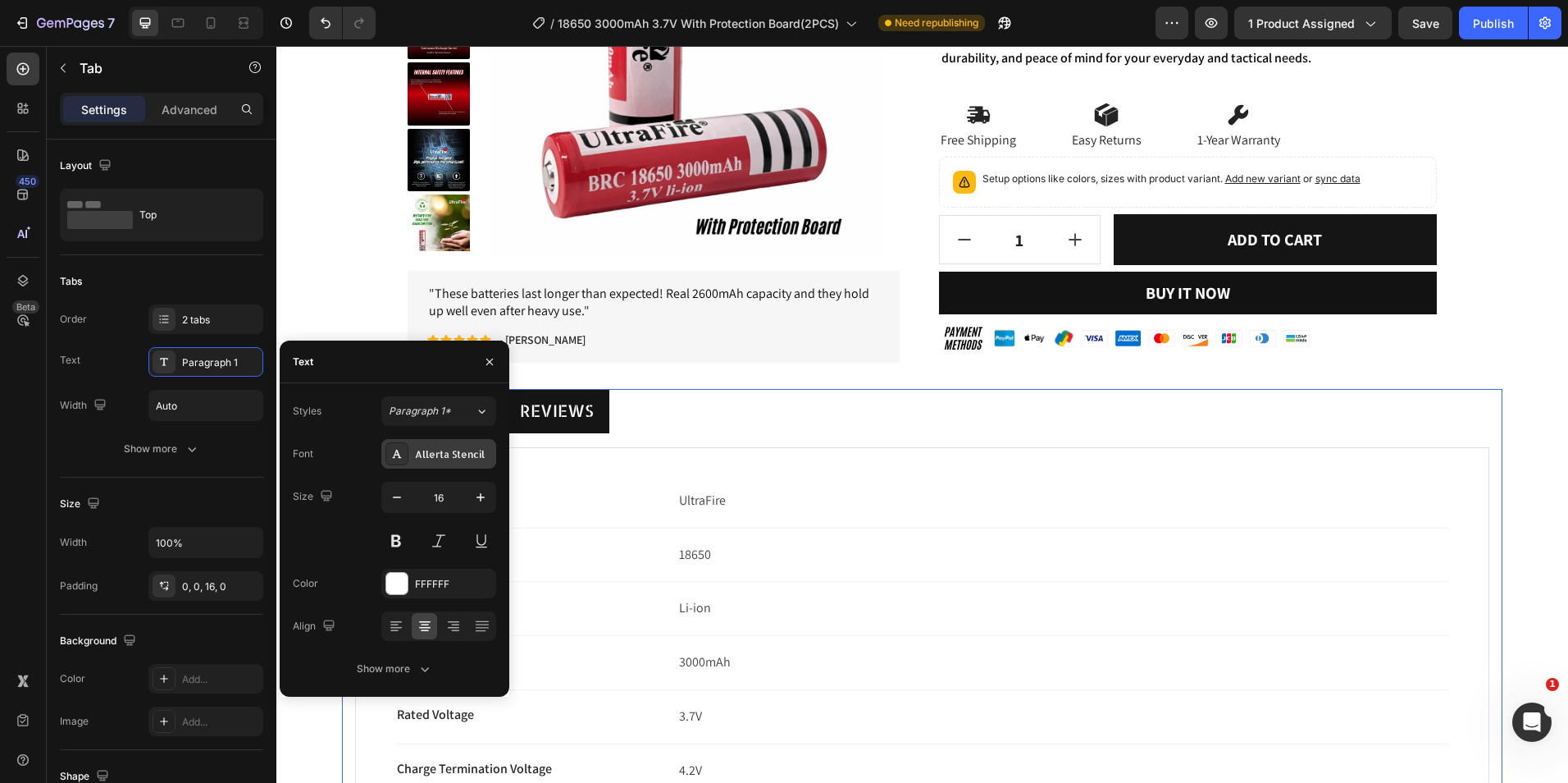
click at [461, 457] on div "Allerta Stencil" at bounding box center [453, 454] width 77 height 14
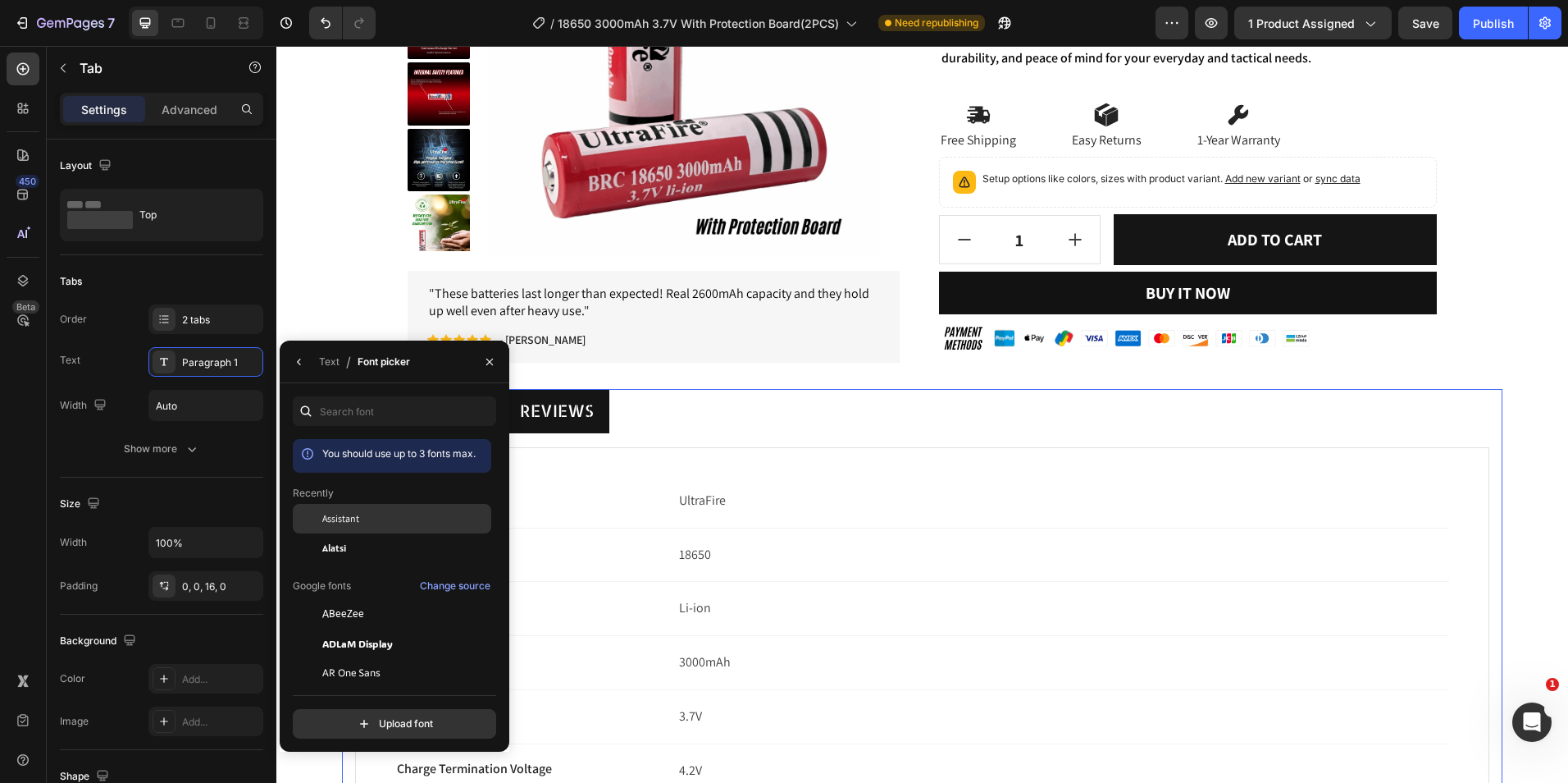
click at [359, 521] on span "Assistant" at bounding box center [340, 518] width 37 height 14
click at [335, 364] on div "Text" at bounding box center [329, 361] width 20 height 14
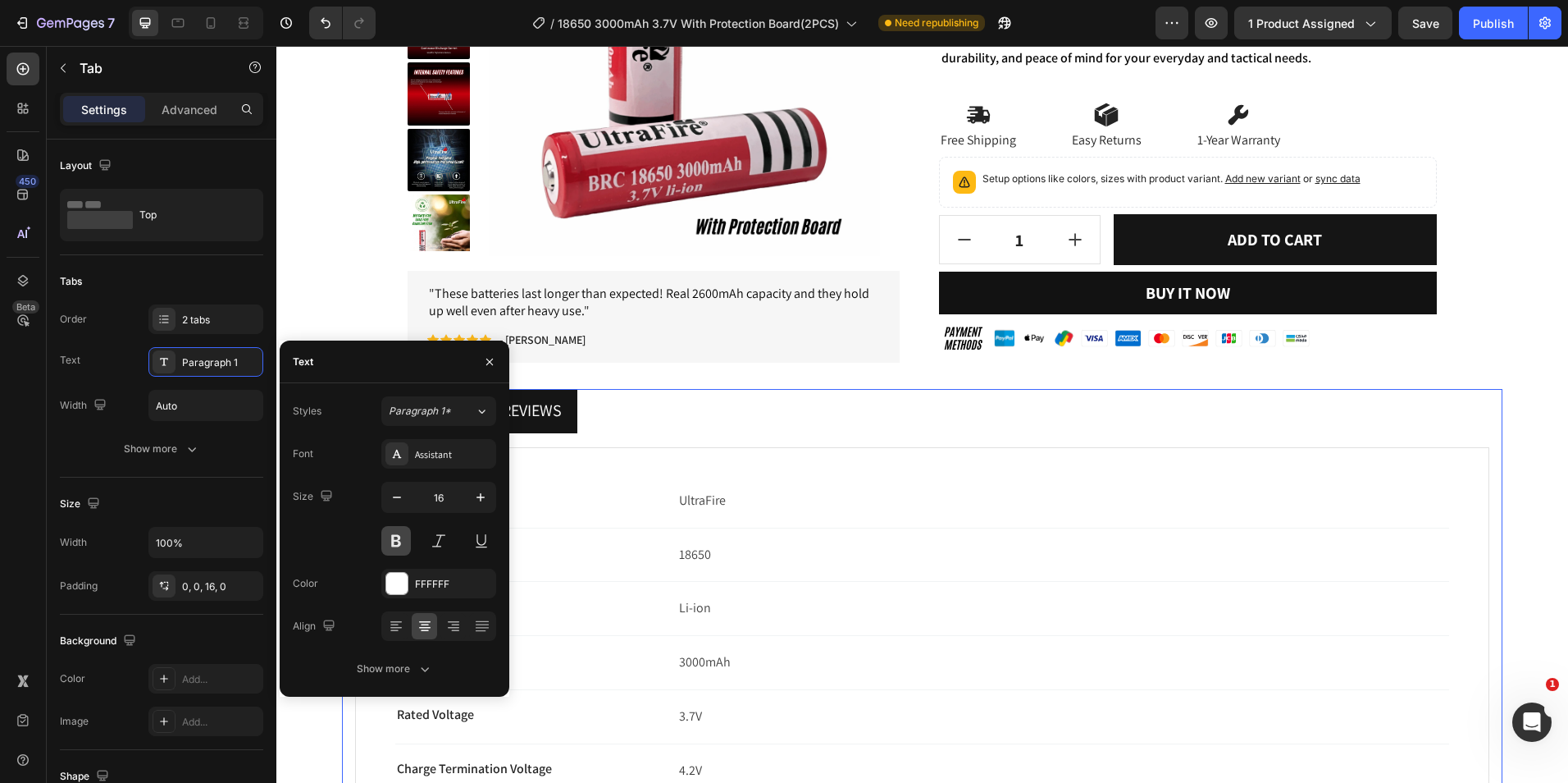
click at [405, 532] on button at bounding box center [396, 541] width 30 height 30
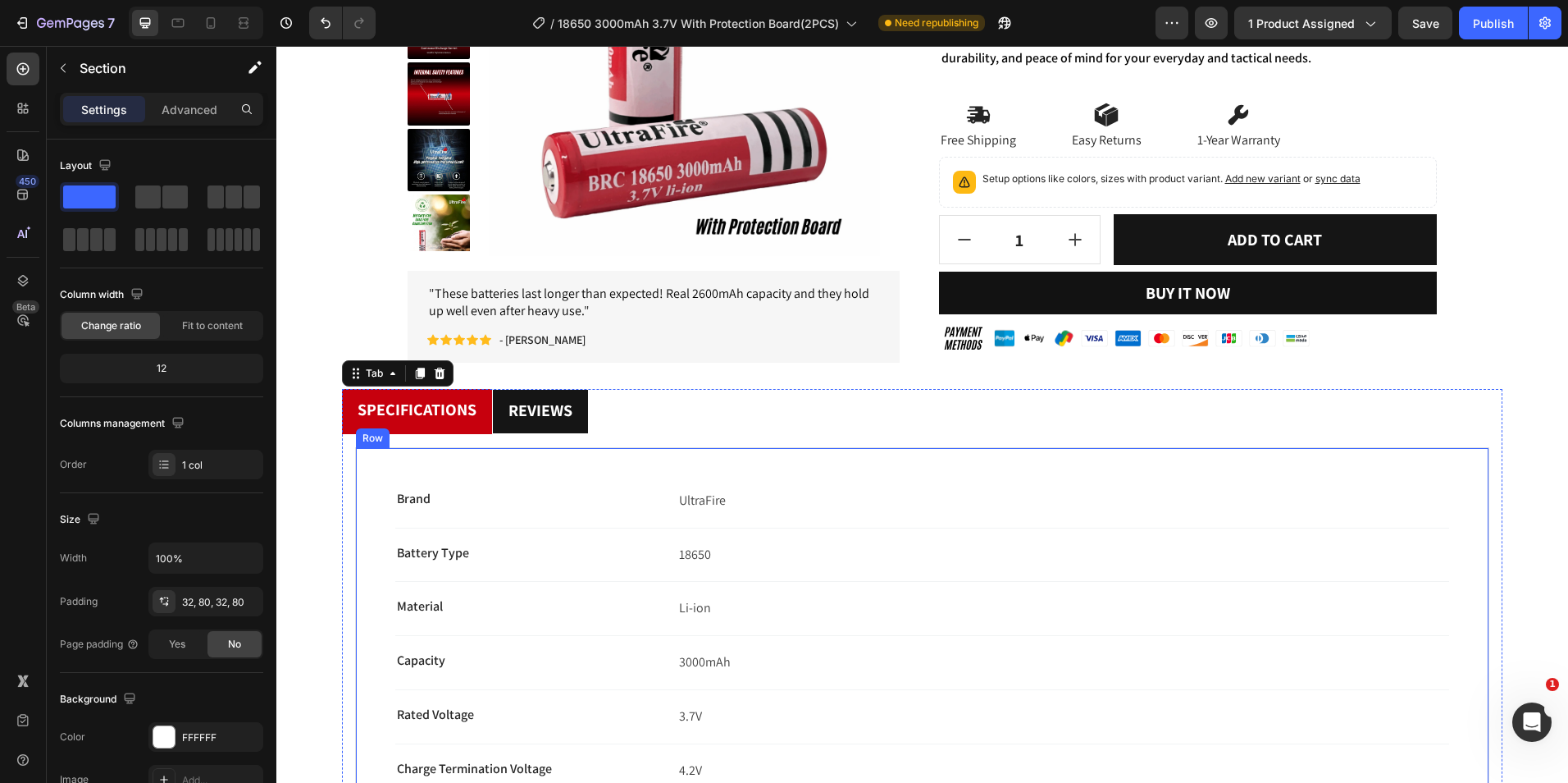
click at [792, 372] on div "Product Images " These batteries last longer than expected! Real 2600mAh capaci…" at bounding box center [922, 558] width 1161 height 1625
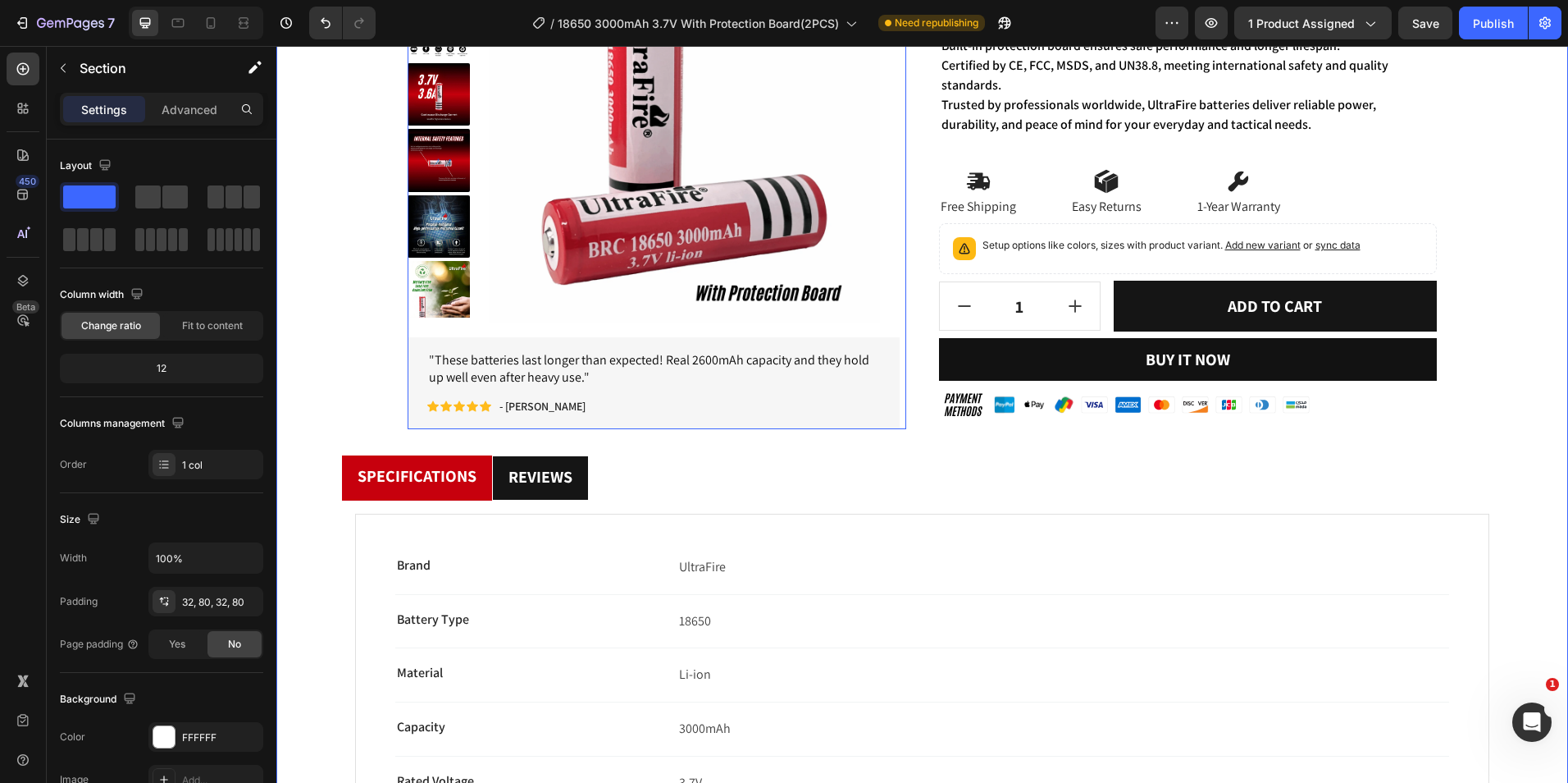
scroll to position [82, 0]
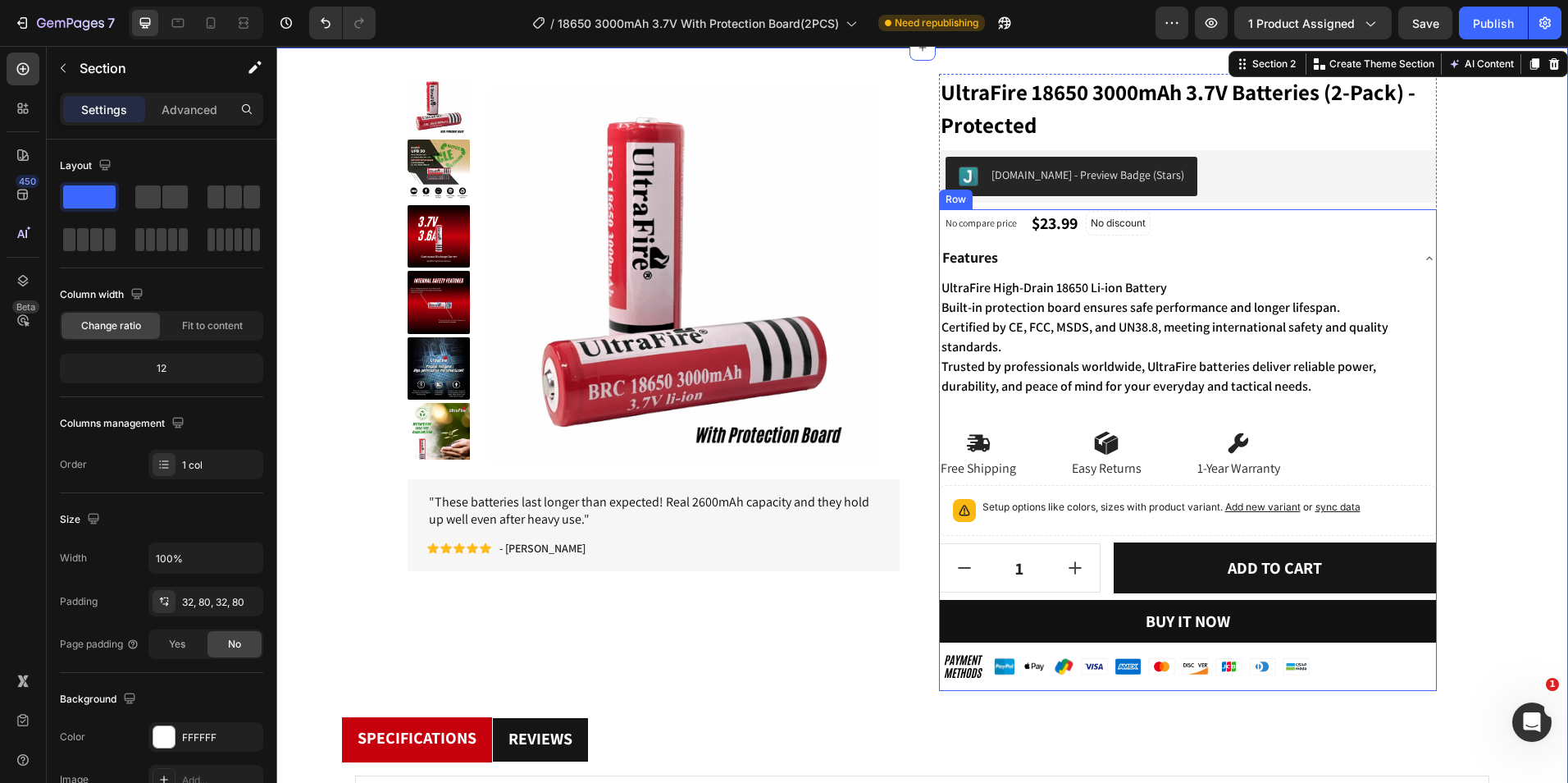
click at [1043, 381] on span "Trusted by professionals worldwide, UltraFire batteries deliver reliable power,…" at bounding box center [1159, 376] width 435 height 37
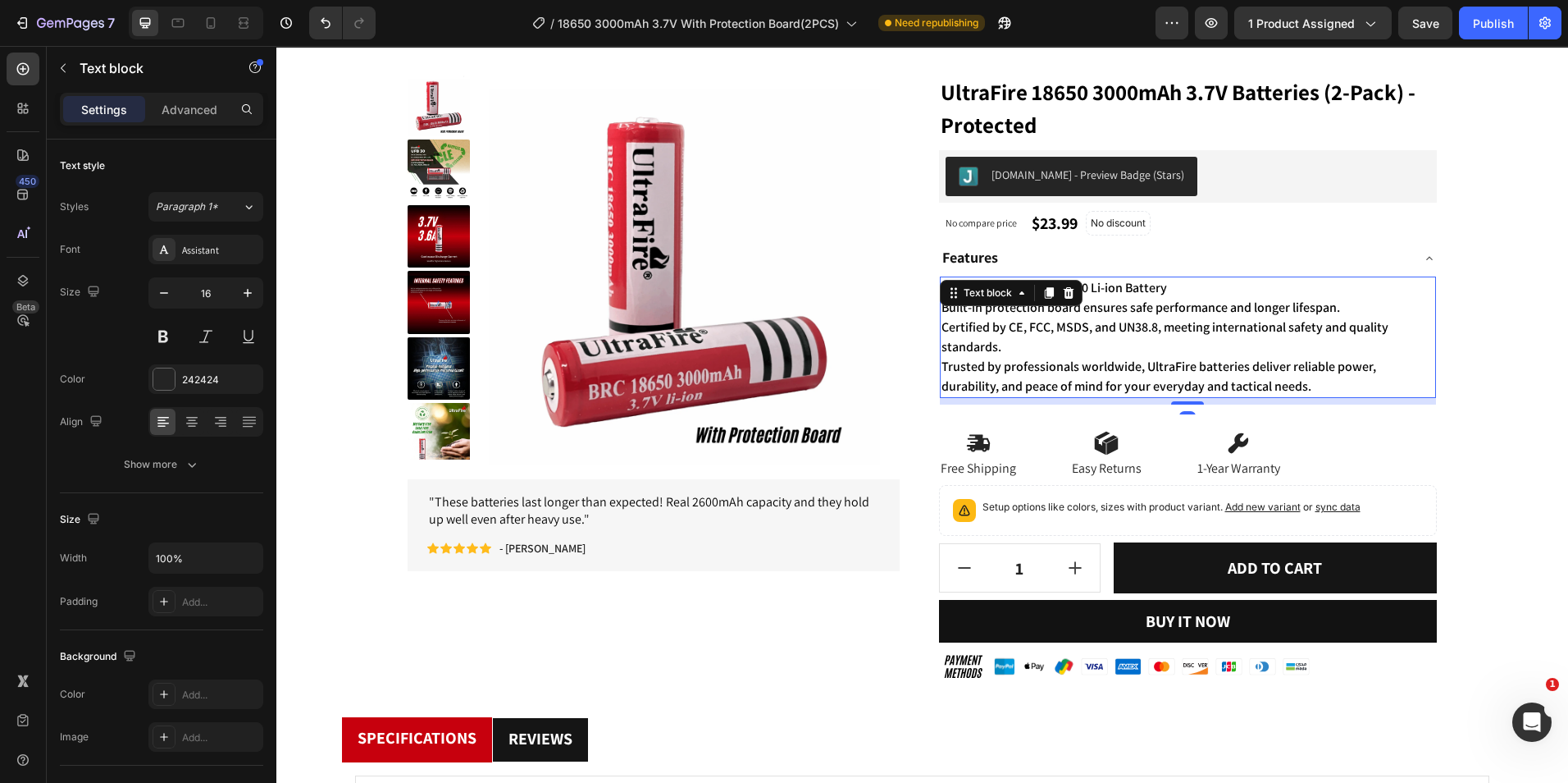
click at [1043, 381] on span "Trusted by professionals worldwide, UltraFire batteries deliver reliable power,…" at bounding box center [1159, 376] width 435 height 37
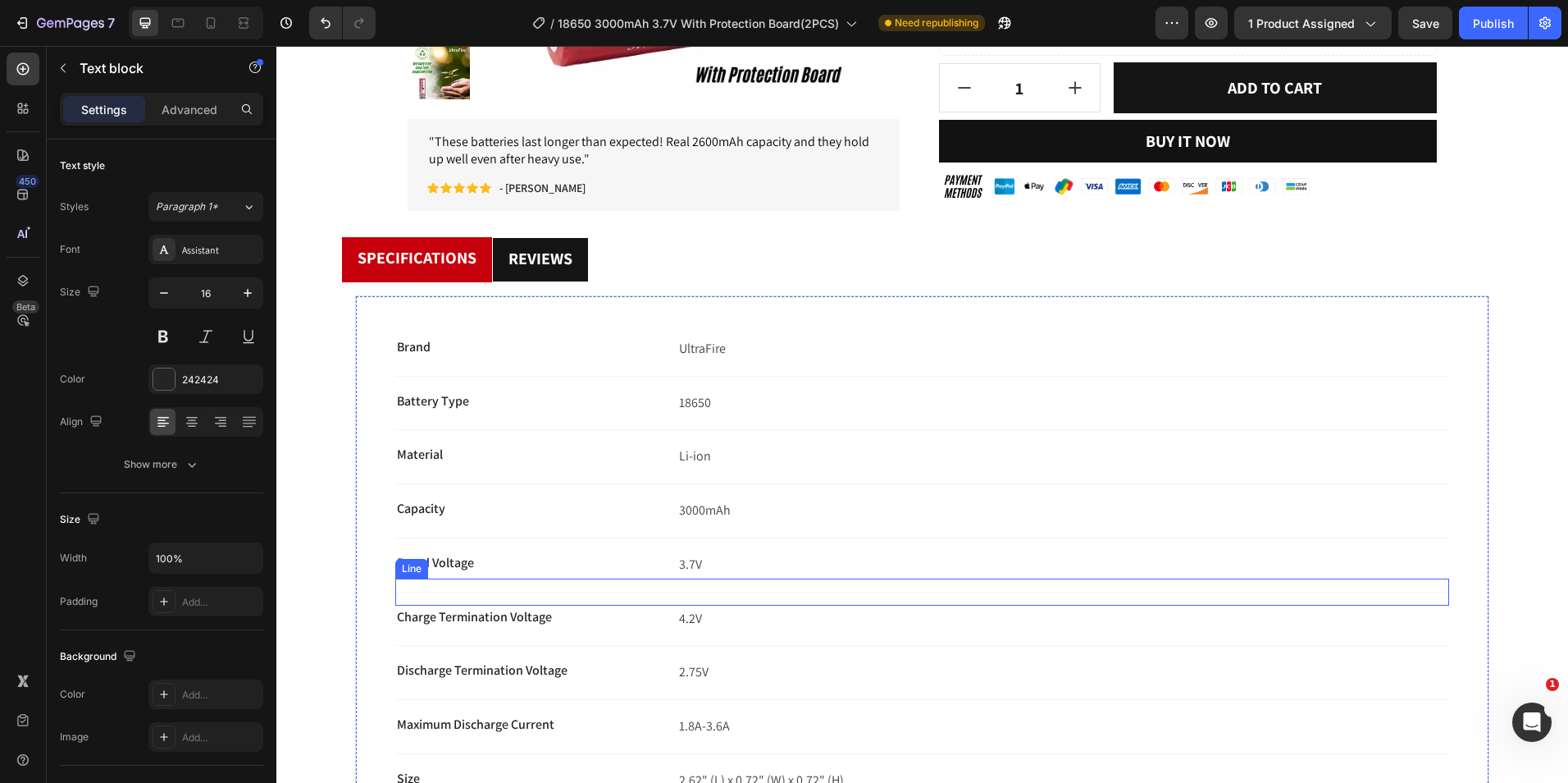
scroll to position [575, 0]
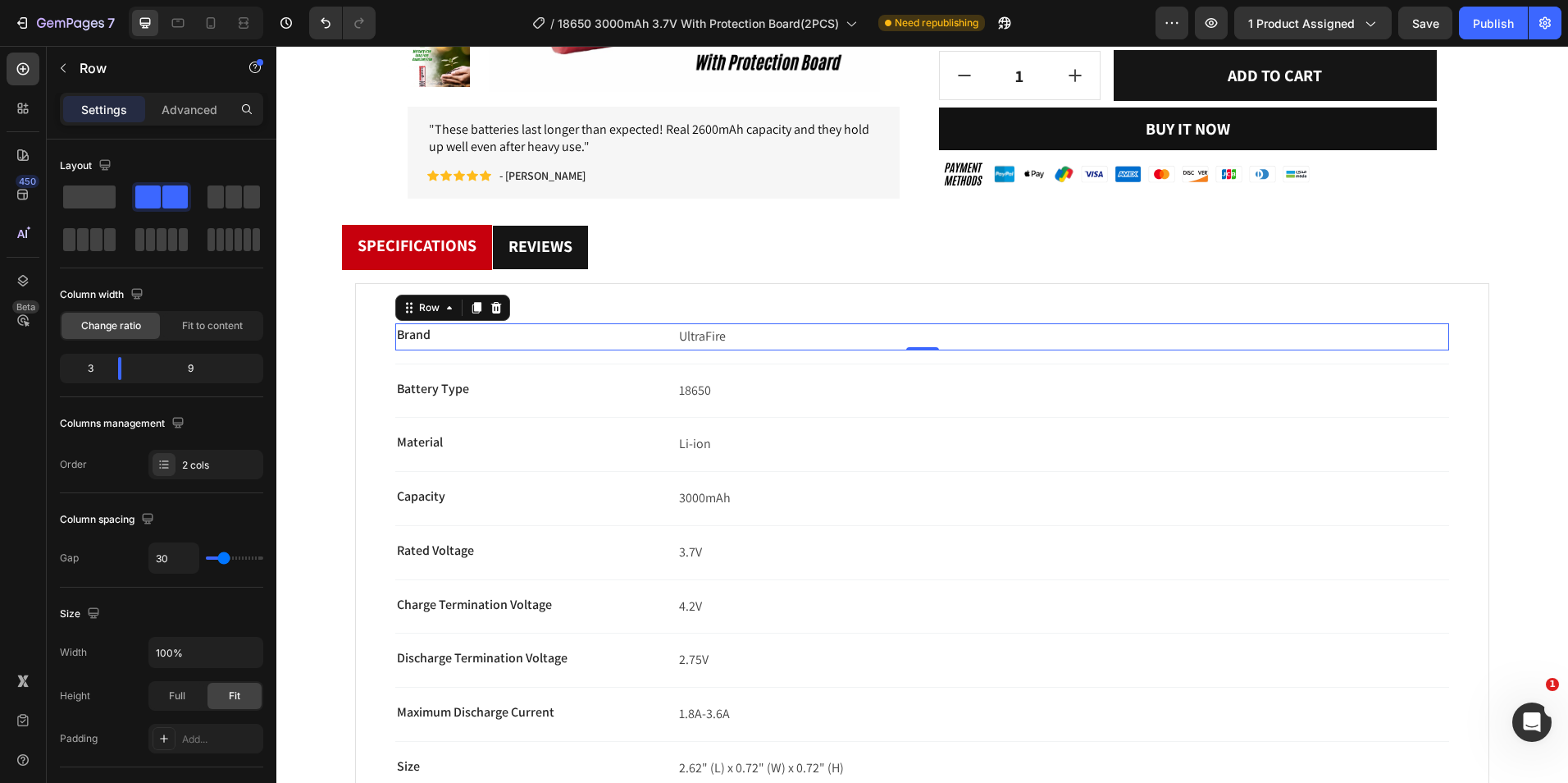
click at [655, 332] on div "Brand Text block UltraFire Text block Row 0" at bounding box center [922, 337] width 1054 height 27
click at [480, 309] on icon at bounding box center [477, 308] width 9 height 12
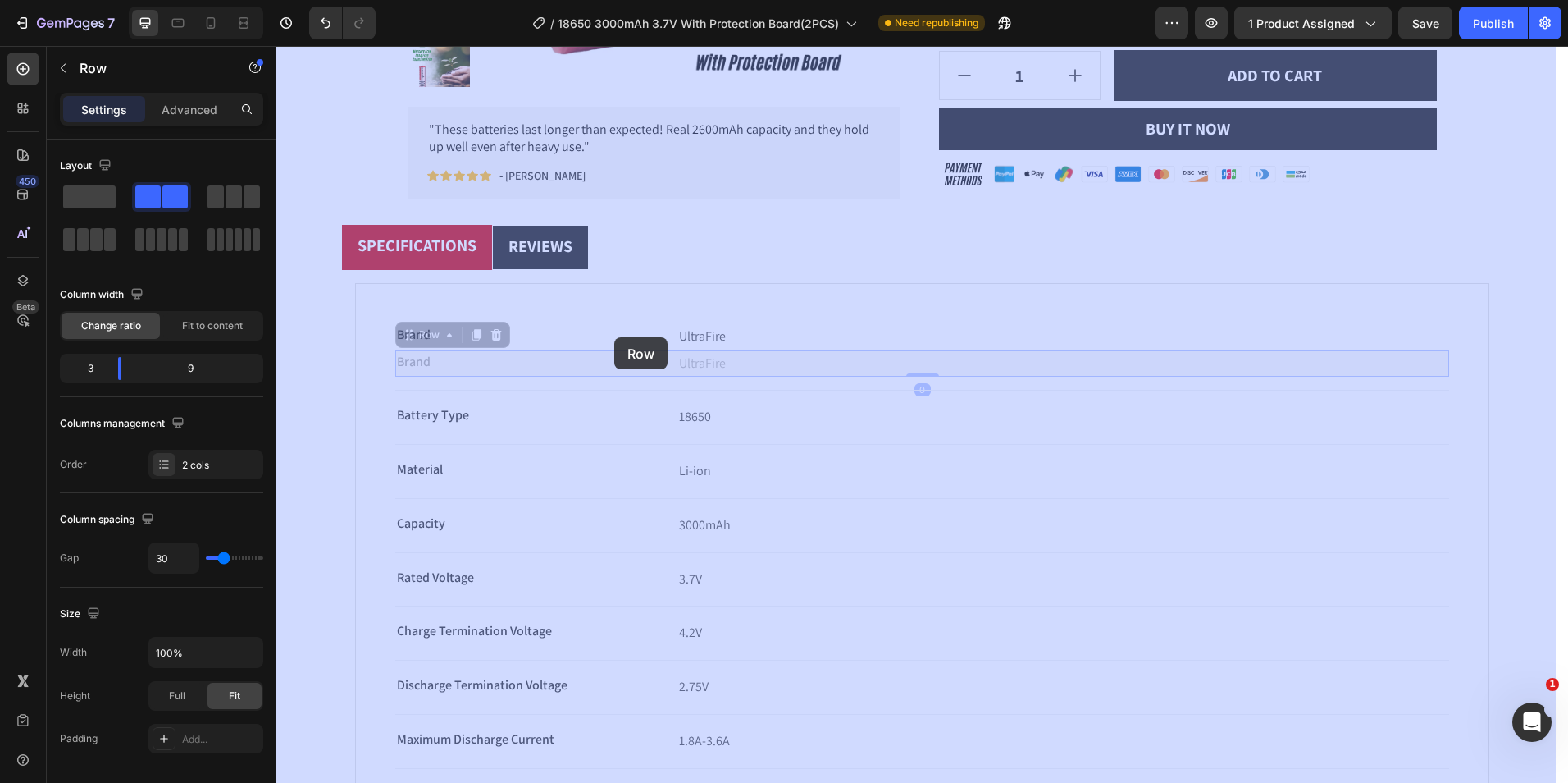
drag, startPoint x: 419, startPoint y: 340, endPoint x: 521, endPoint y: 349, distance: 102.4
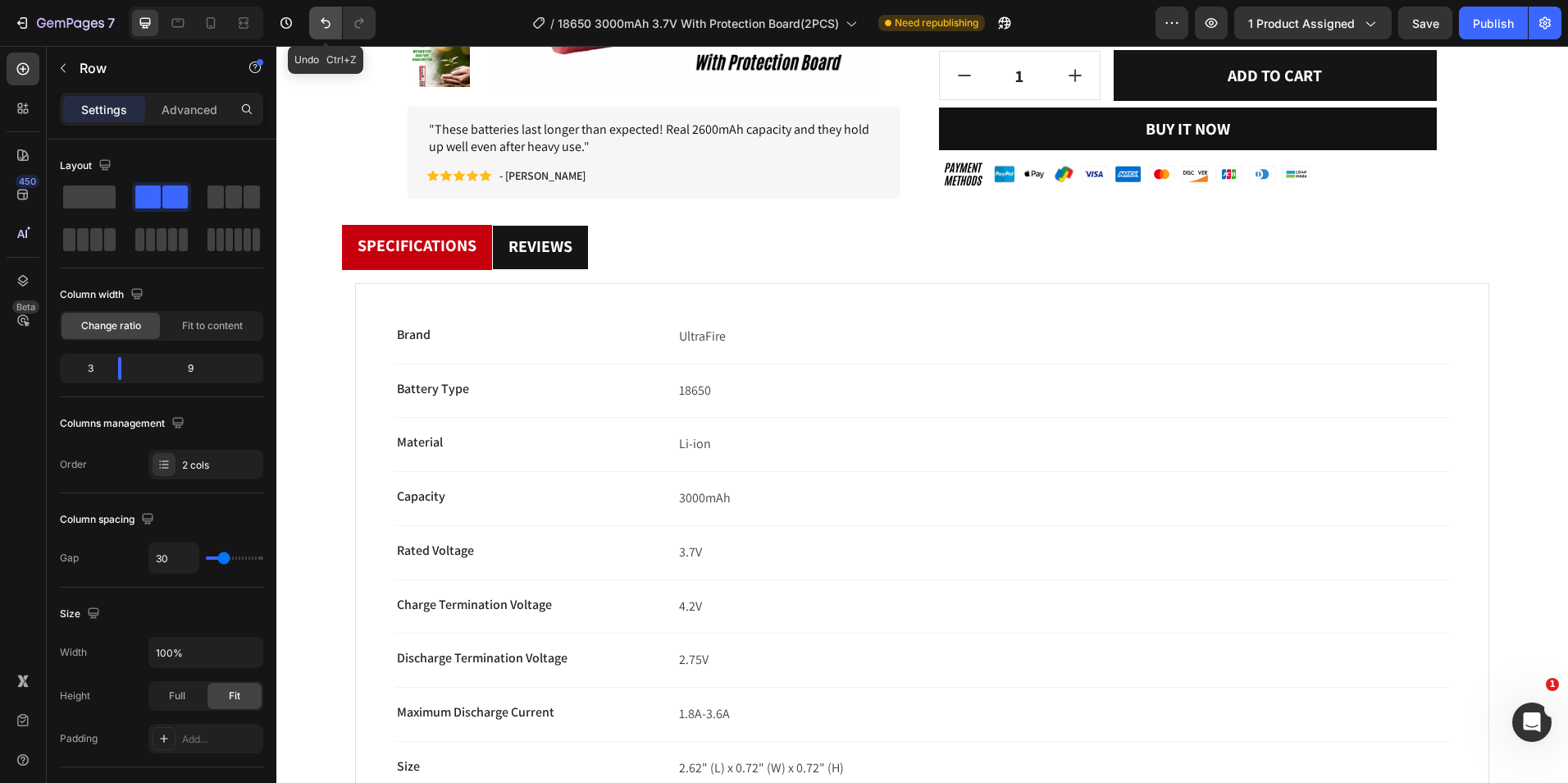
click at [327, 23] on icon "Undo/Redo" at bounding box center [325, 22] width 16 height 16
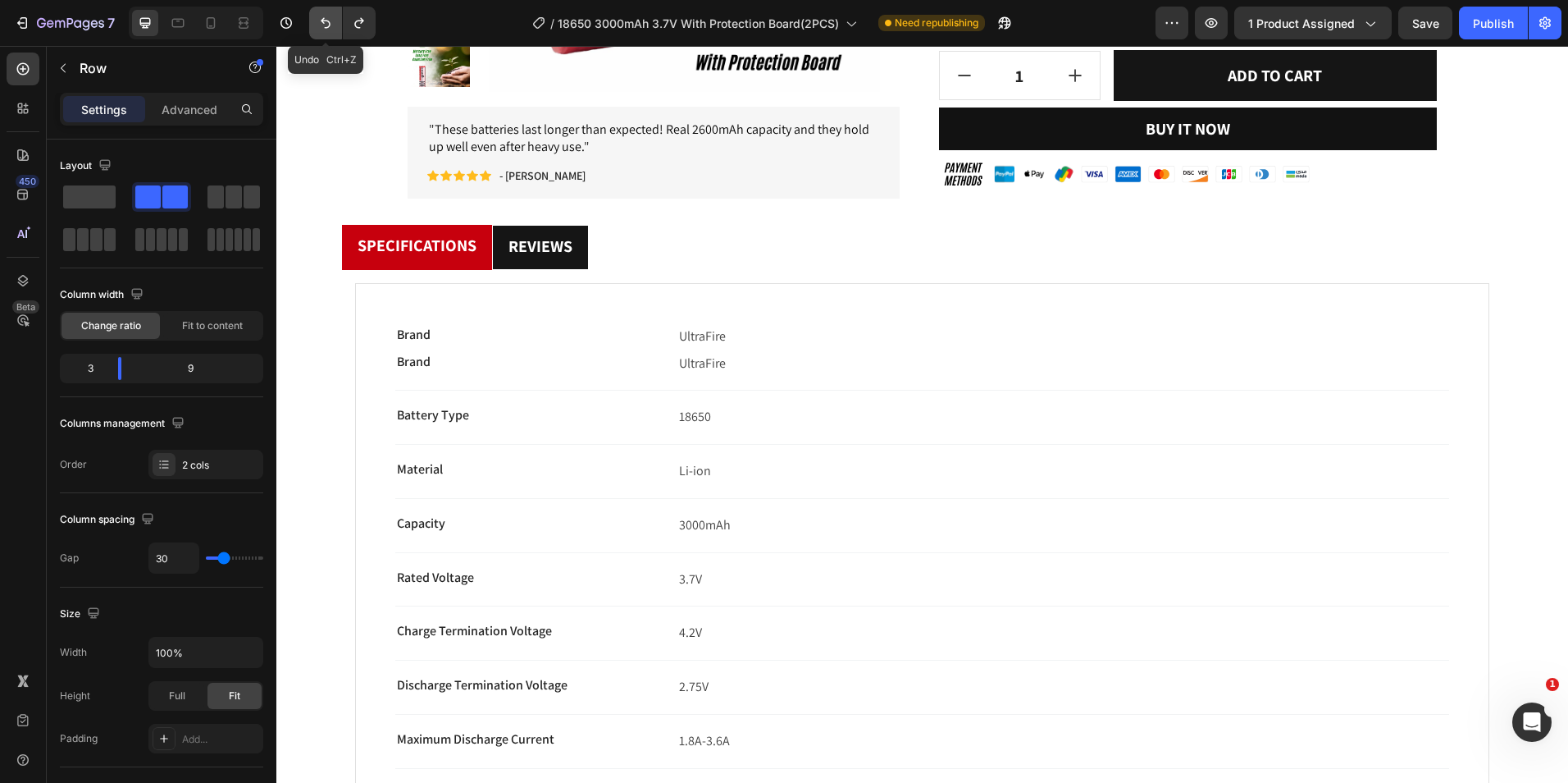
click at [327, 23] on icon "Undo/Redo" at bounding box center [325, 22] width 16 height 16
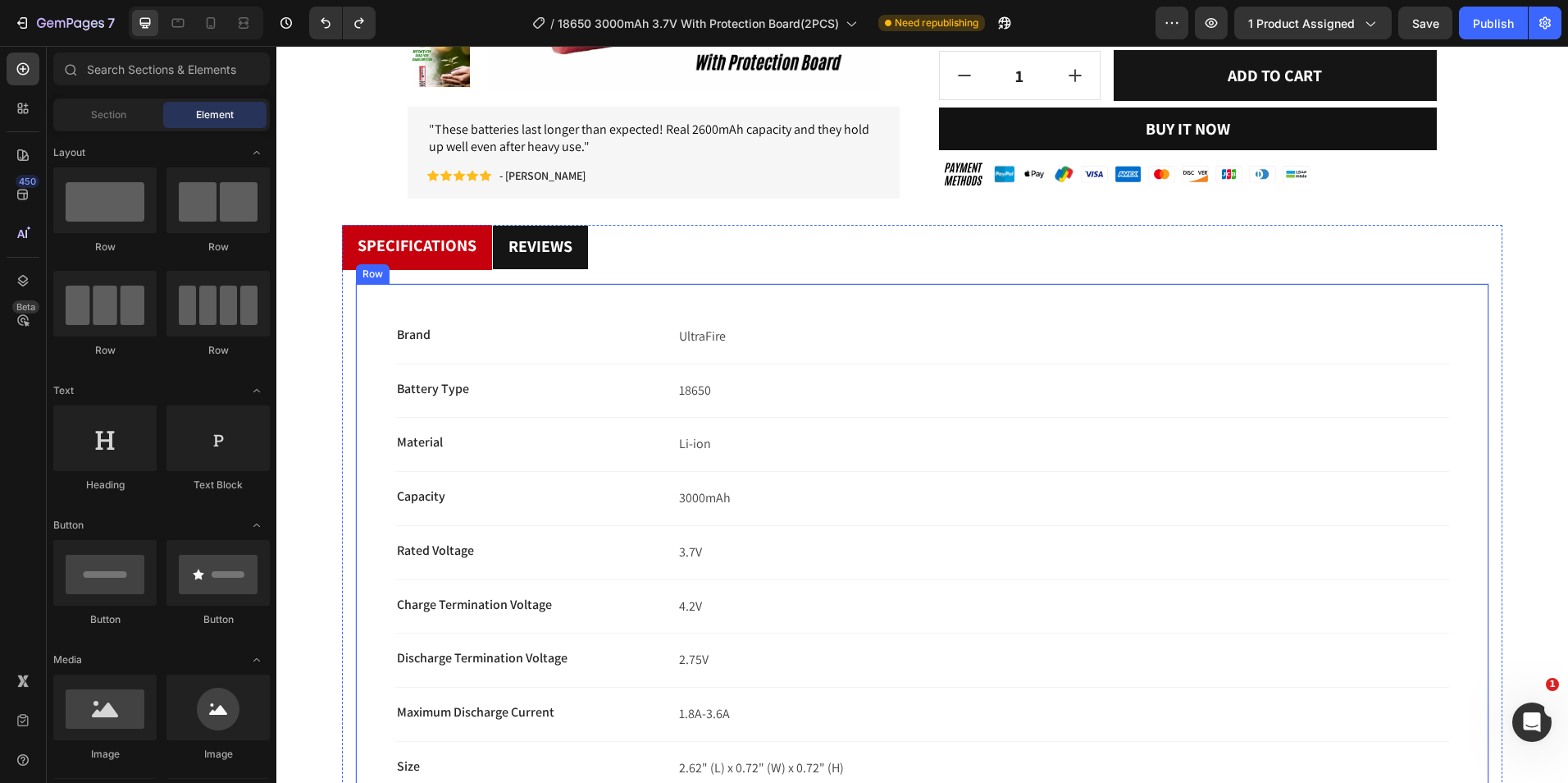
click at [561, 310] on div "Brand Text block UltraFire Text block Row Title Line Battery Type Text block 18…" at bounding box center [922, 726] width 1135 height 887
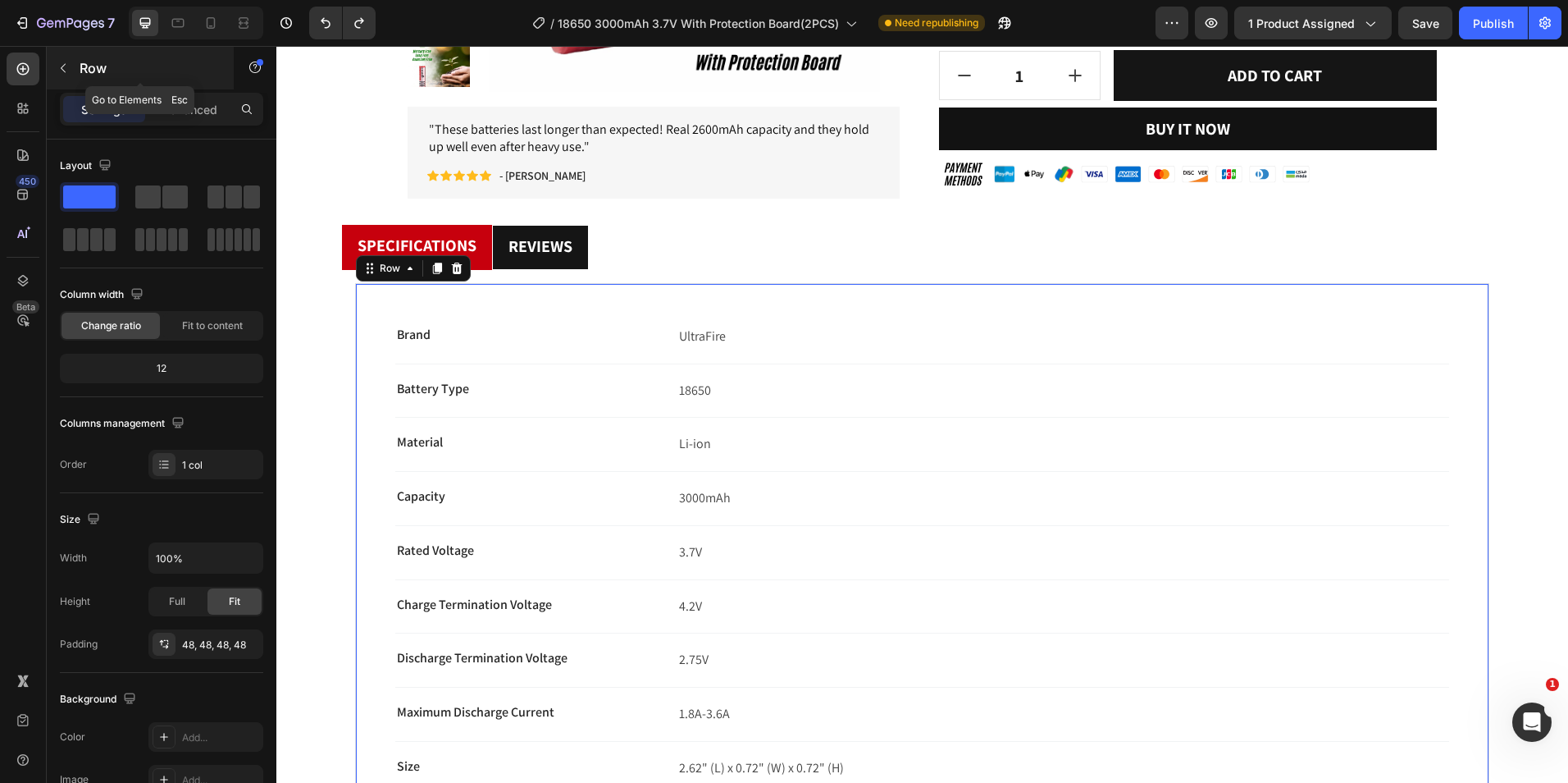
click at [92, 59] on p "Row" at bounding box center [150, 68] width 139 height 20
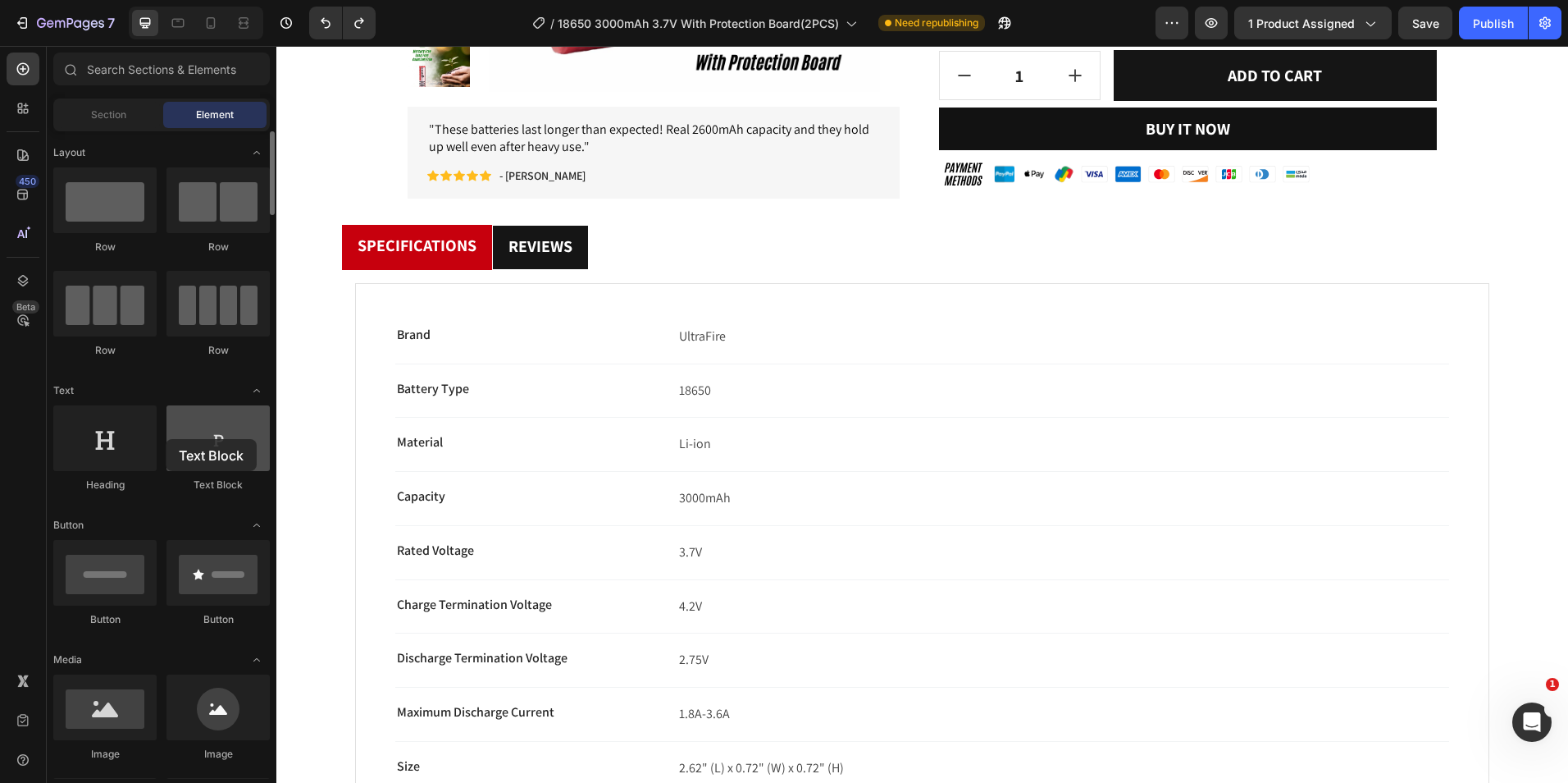
drag, startPoint x: 212, startPoint y: 452, endPoint x: 172, endPoint y: 439, distance: 42.1
click at [167, 439] on div at bounding box center [218, 438] width 104 height 65
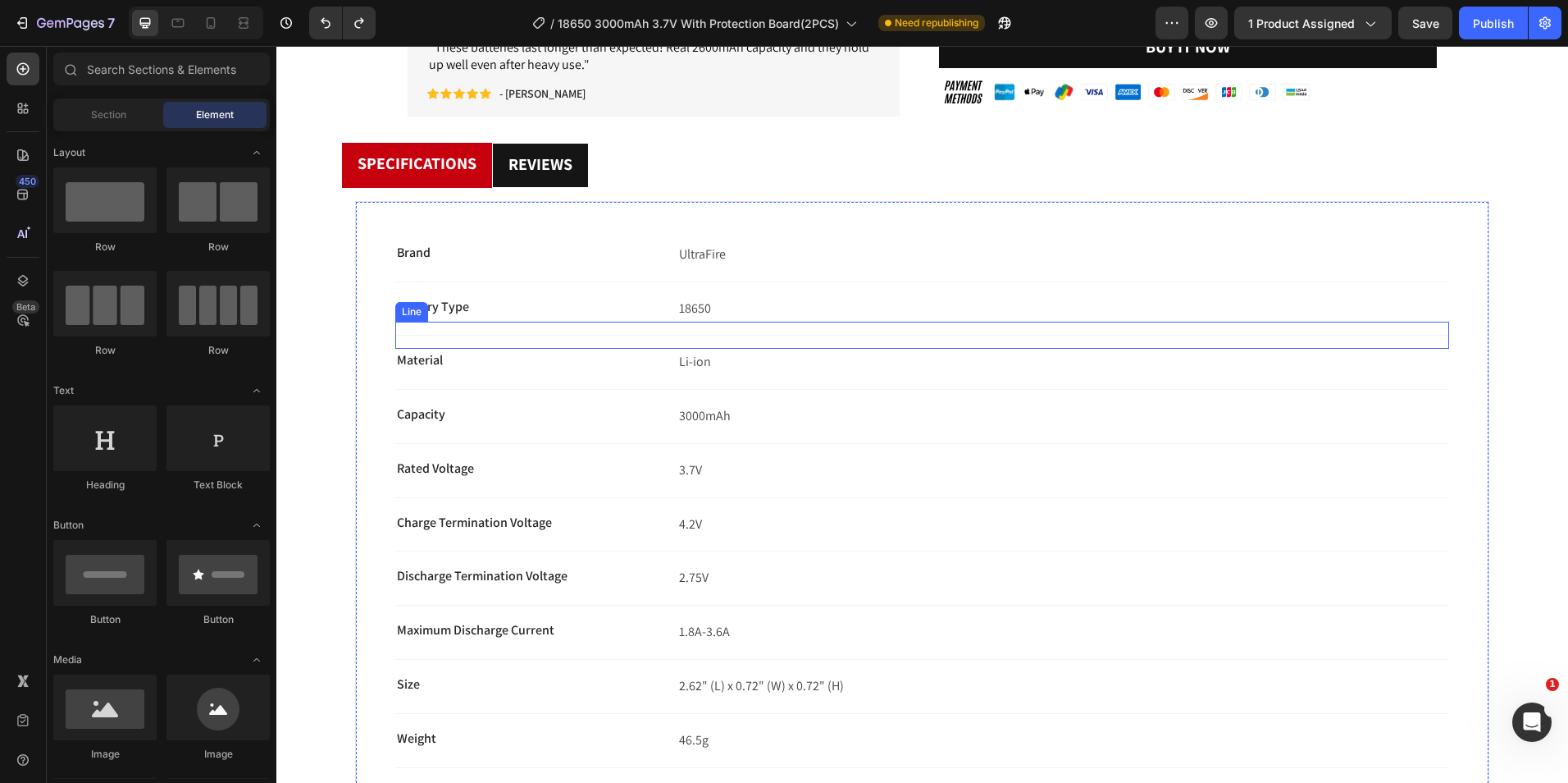
scroll to position [328, 0]
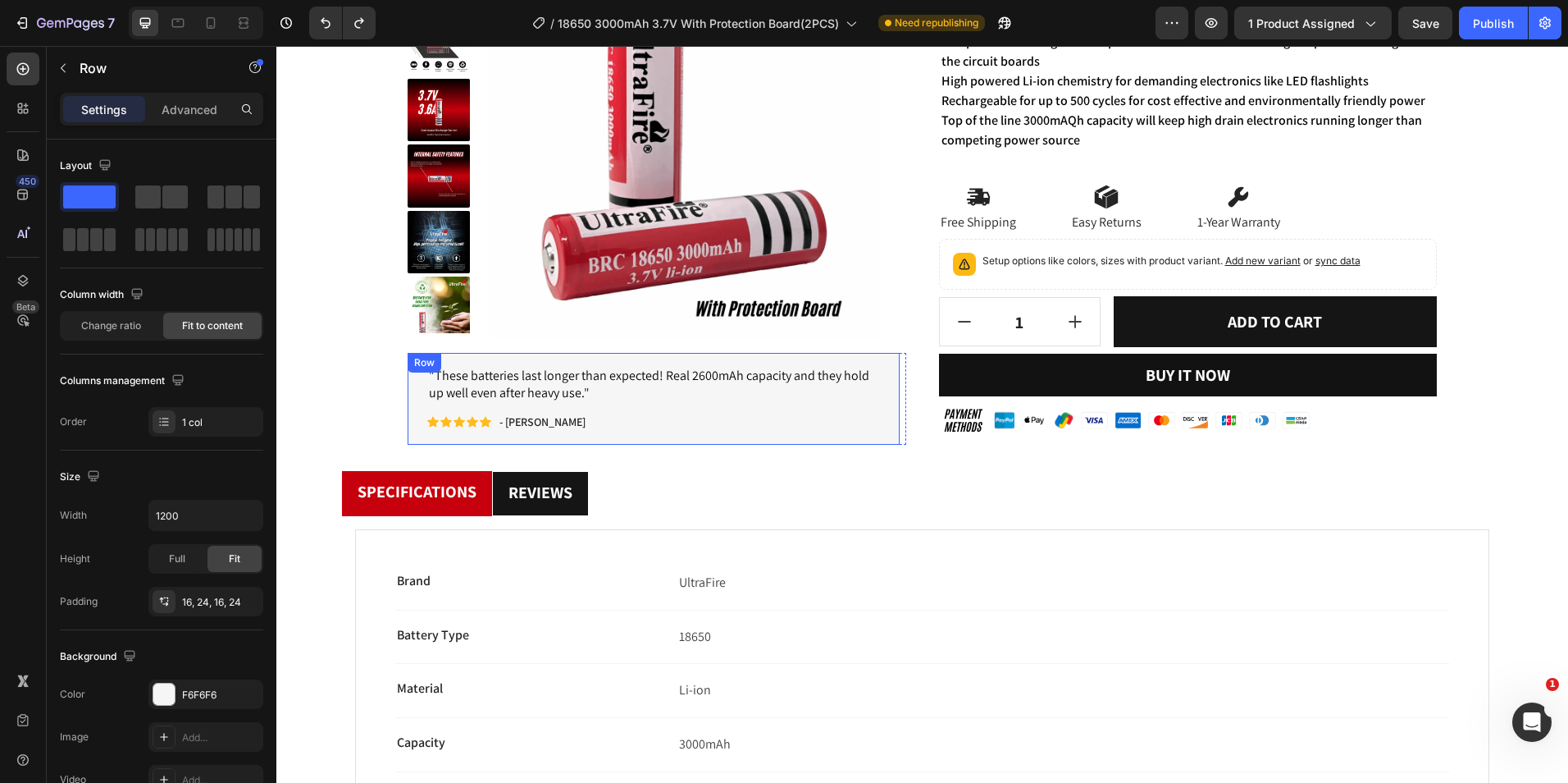
click at [836, 358] on div "" These batteries last longer than expected! Real 2600mAh capacity and they hol…" at bounding box center [654, 399] width 492 height 92
click at [509, 366] on icon at bounding box center [509, 370] width 11 height 12
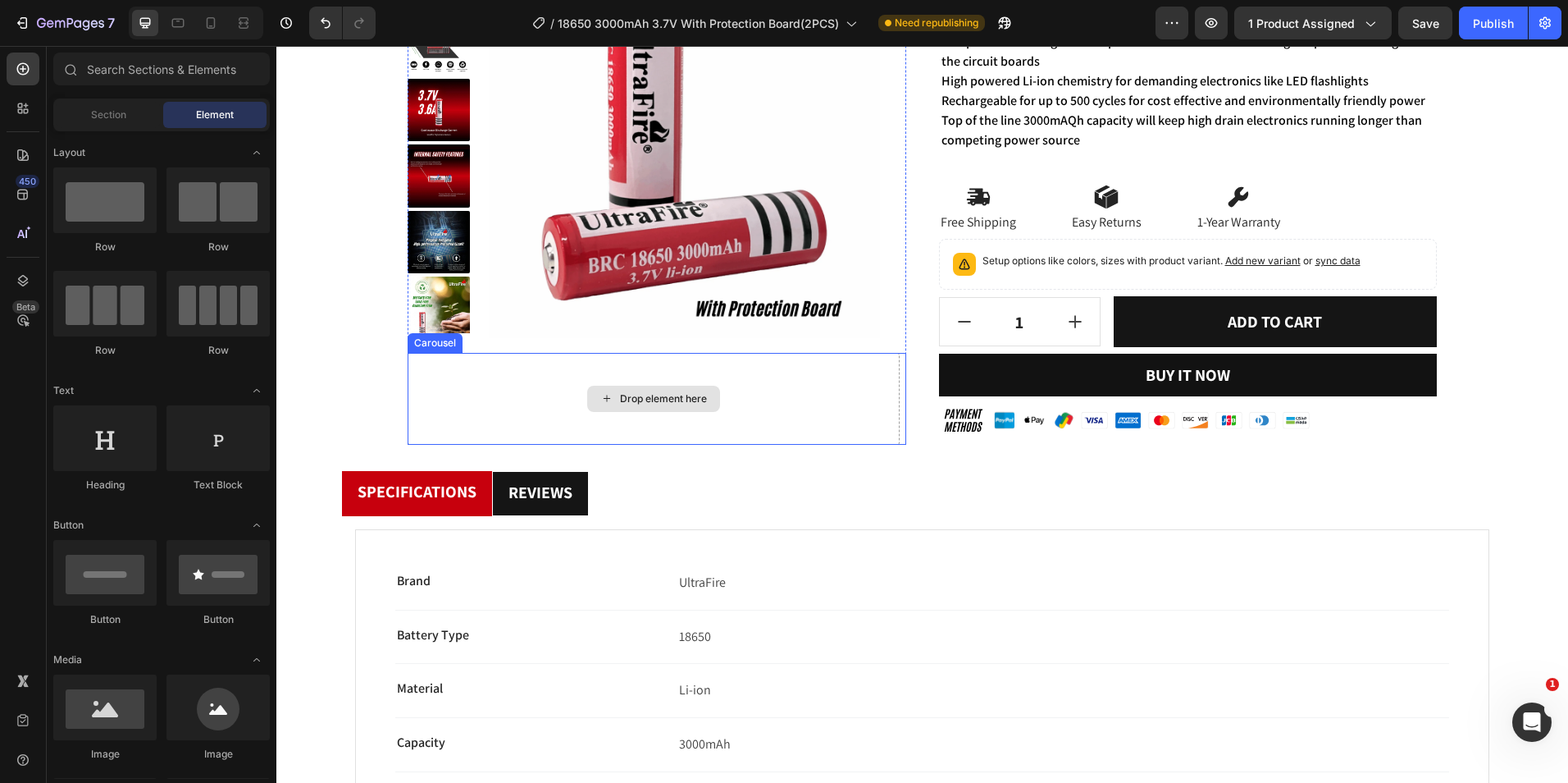
click at [646, 372] on div "Drop element here" at bounding box center [654, 399] width 492 height 92
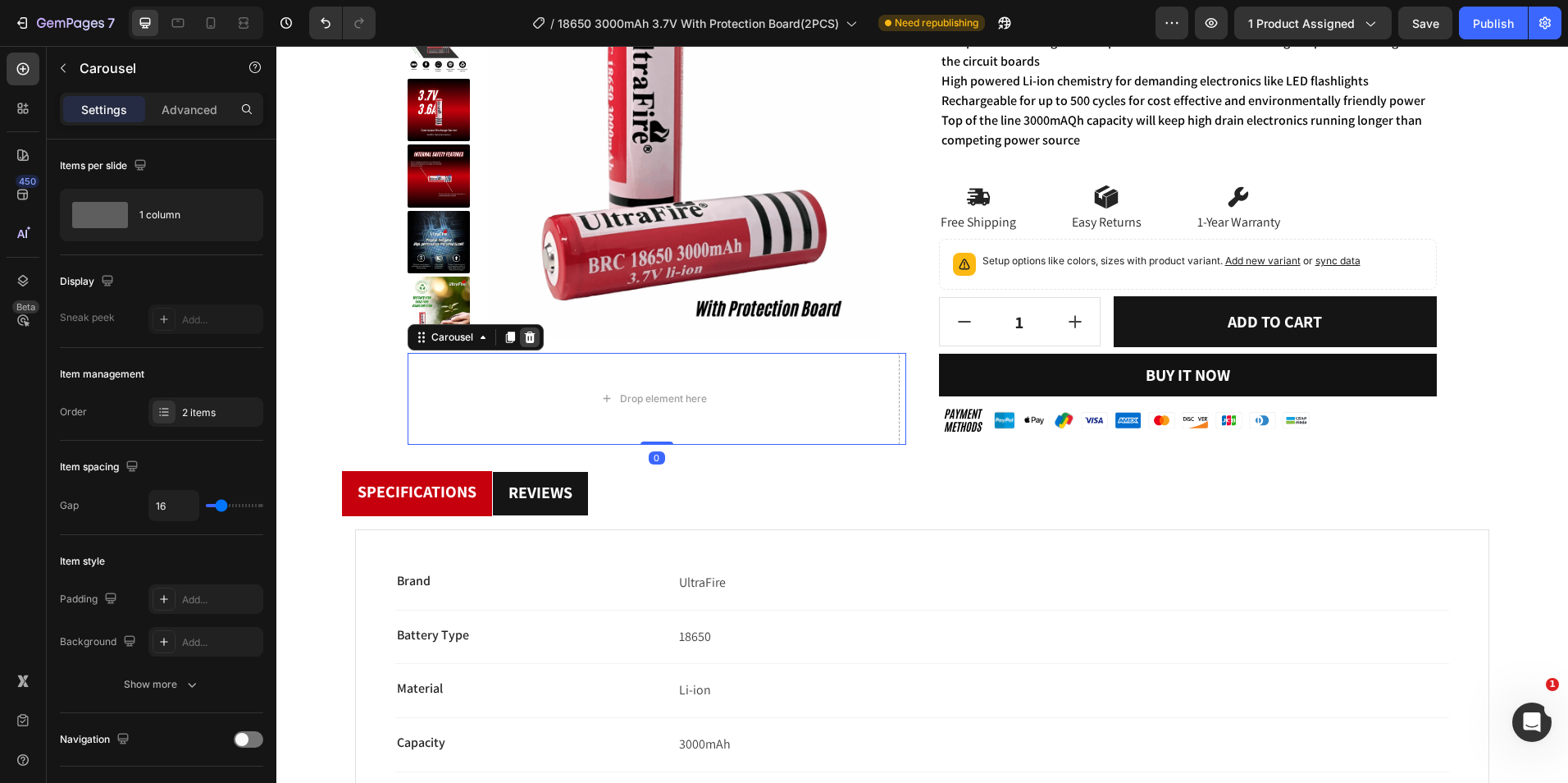
click at [525, 345] on div at bounding box center [529, 337] width 20 height 20
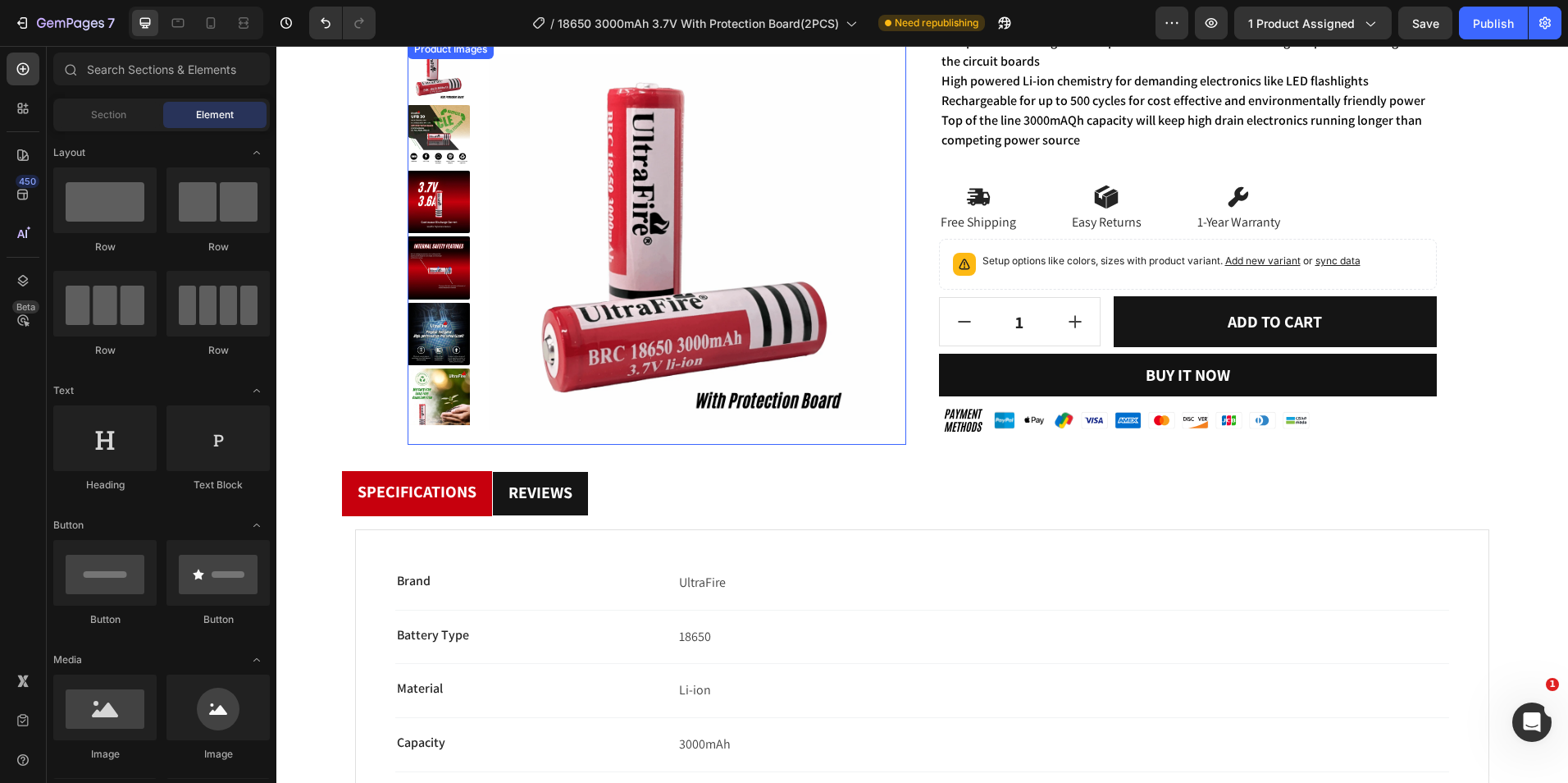
click at [620, 281] on img at bounding box center [683, 234] width 390 height 390
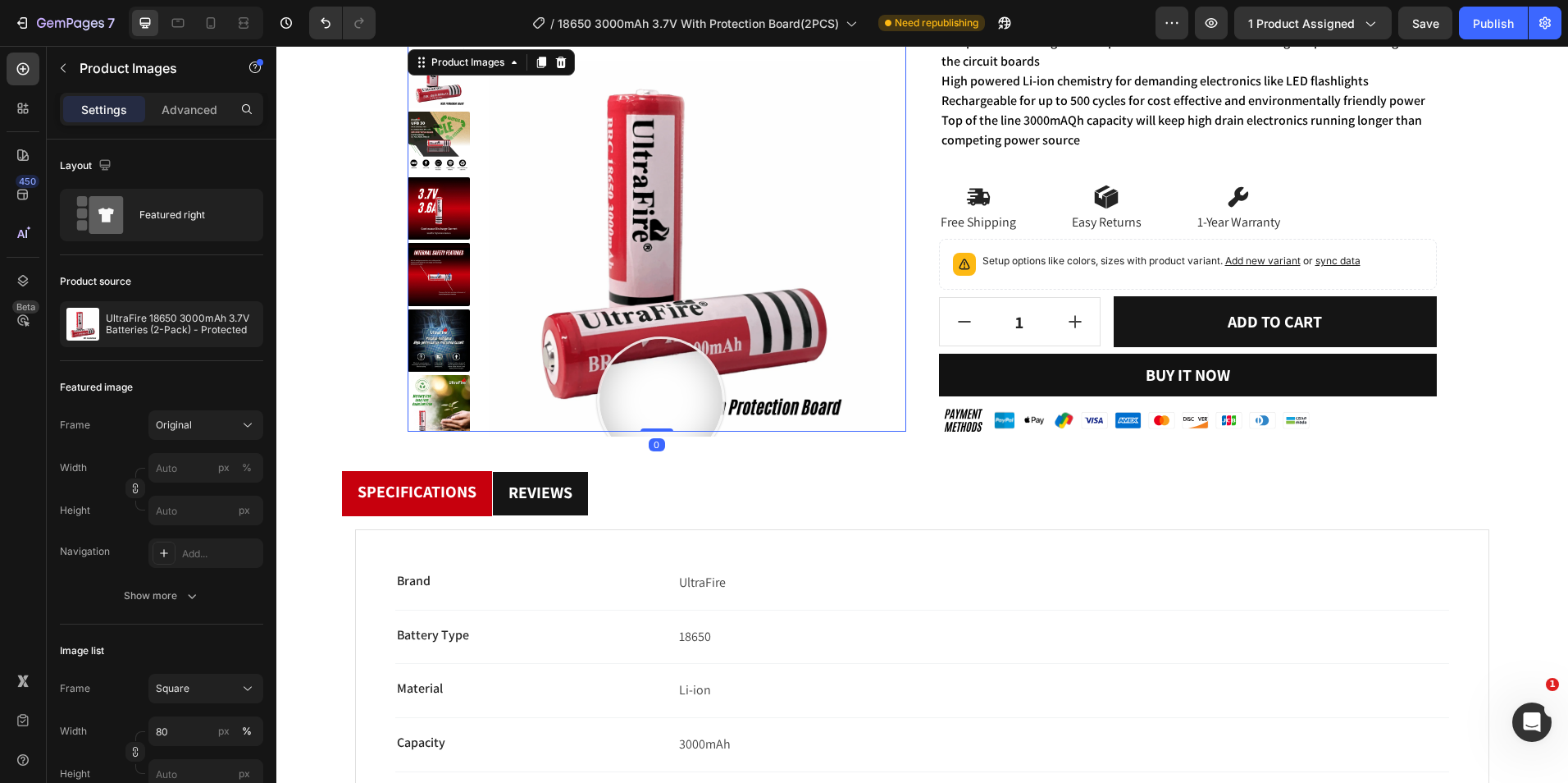
drag, startPoint x: 662, startPoint y: 462, endPoint x: 640, endPoint y: 315, distance: 148.6
click at [657, 355] on div "Product Images 0" at bounding box center [657, 239] width 499 height 386
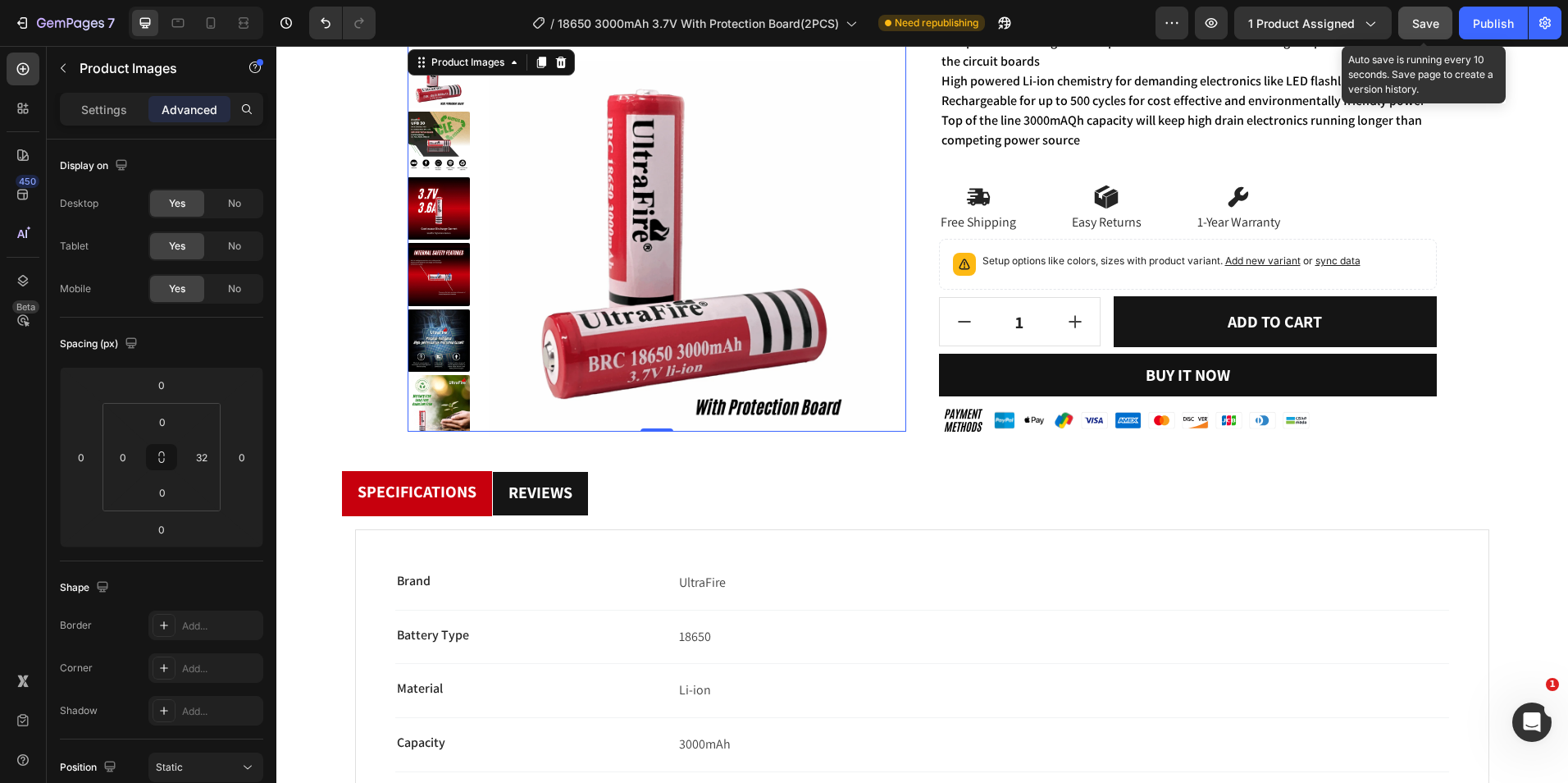
click at [1429, 28] on span "Save" at bounding box center [1426, 23] width 27 height 14
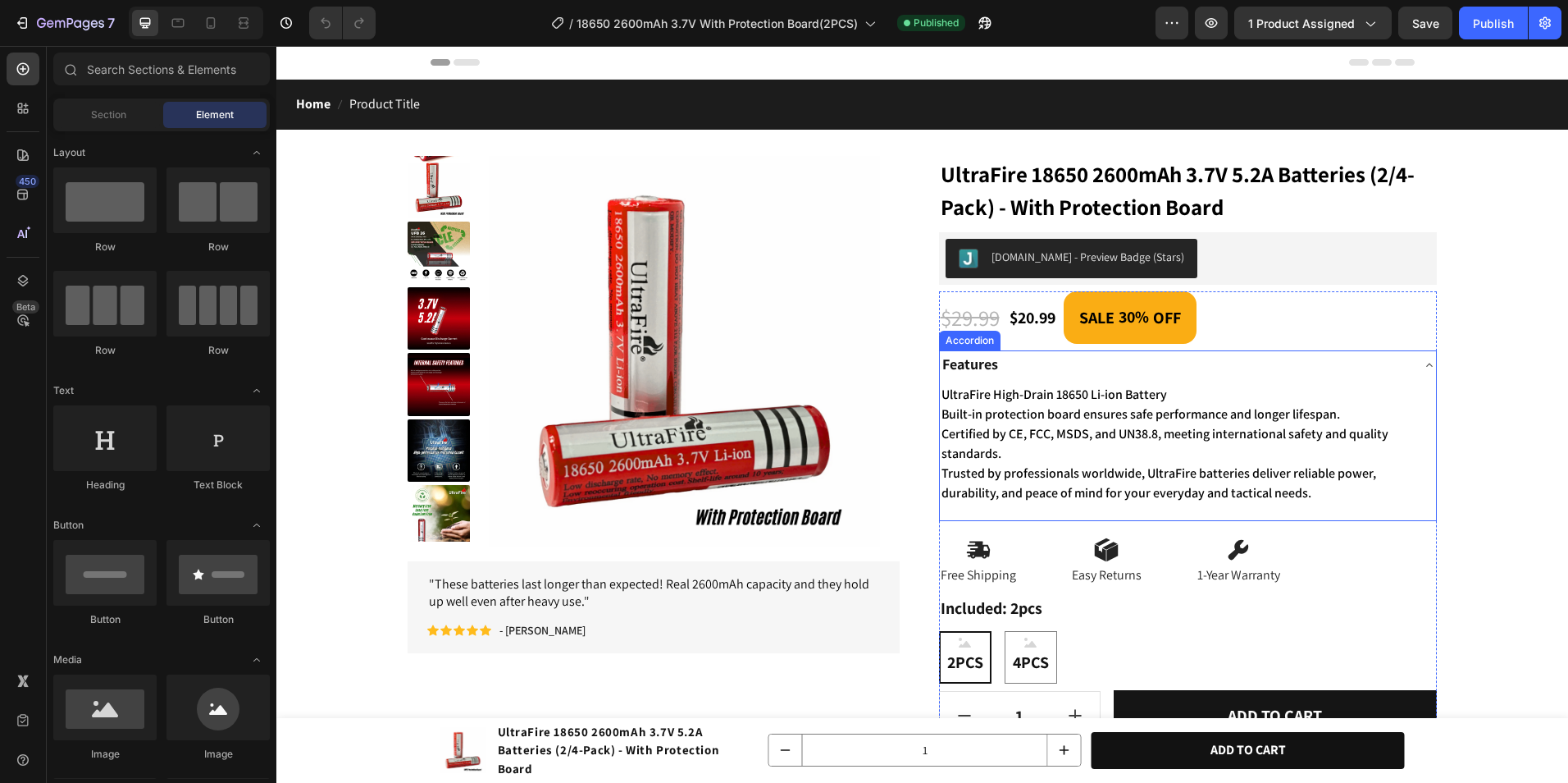
click at [1069, 513] on div "UltraFire High-Drain 18650 Li-ion Battery Built-in protection board ensures saf…" at bounding box center [1188, 451] width 497 height 141
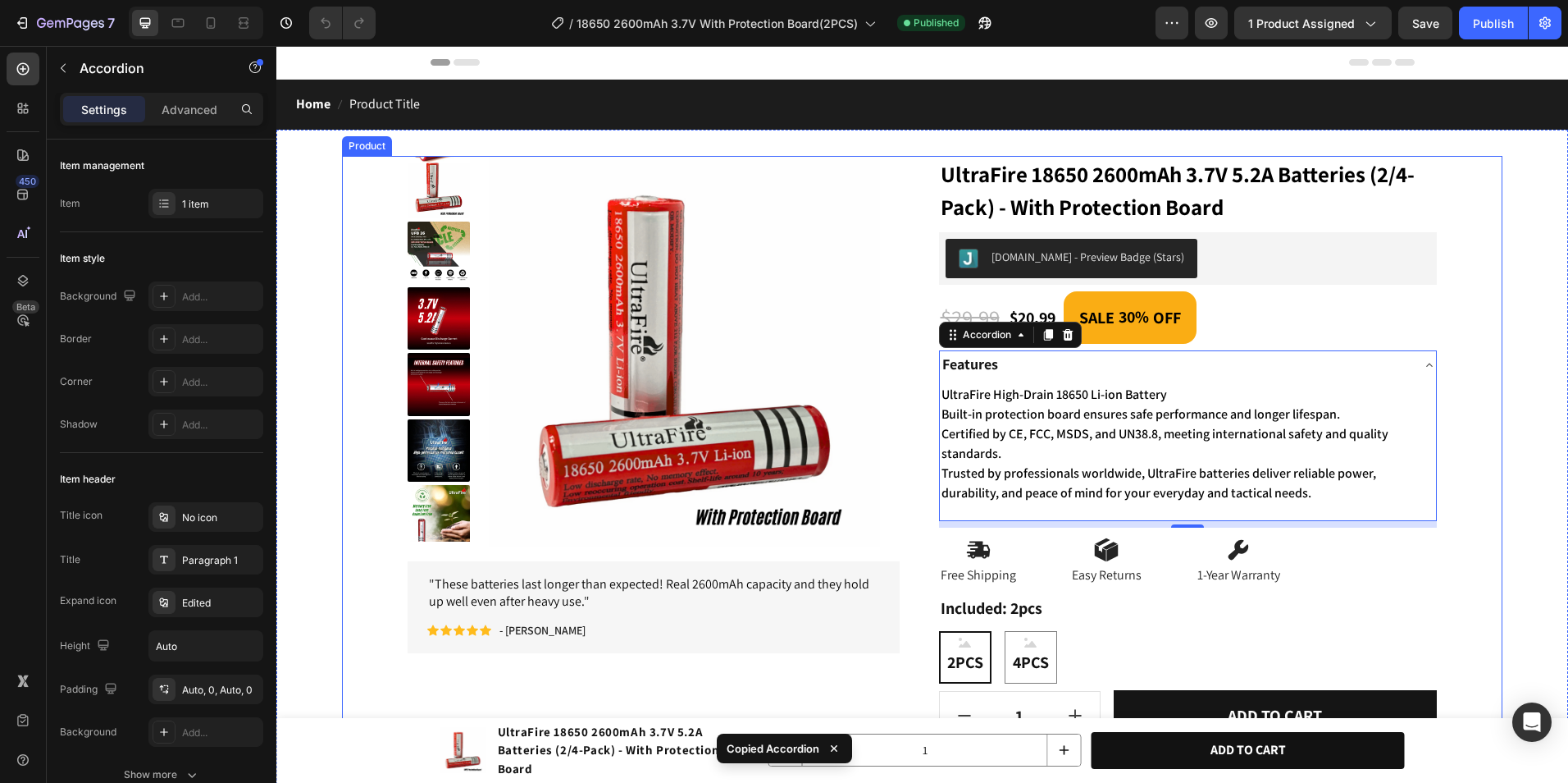
click at [921, 346] on div "Product Images " These batteries last longer than expected! Real 2600mAh capaci…" at bounding box center [922, 496] width 1161 height 683
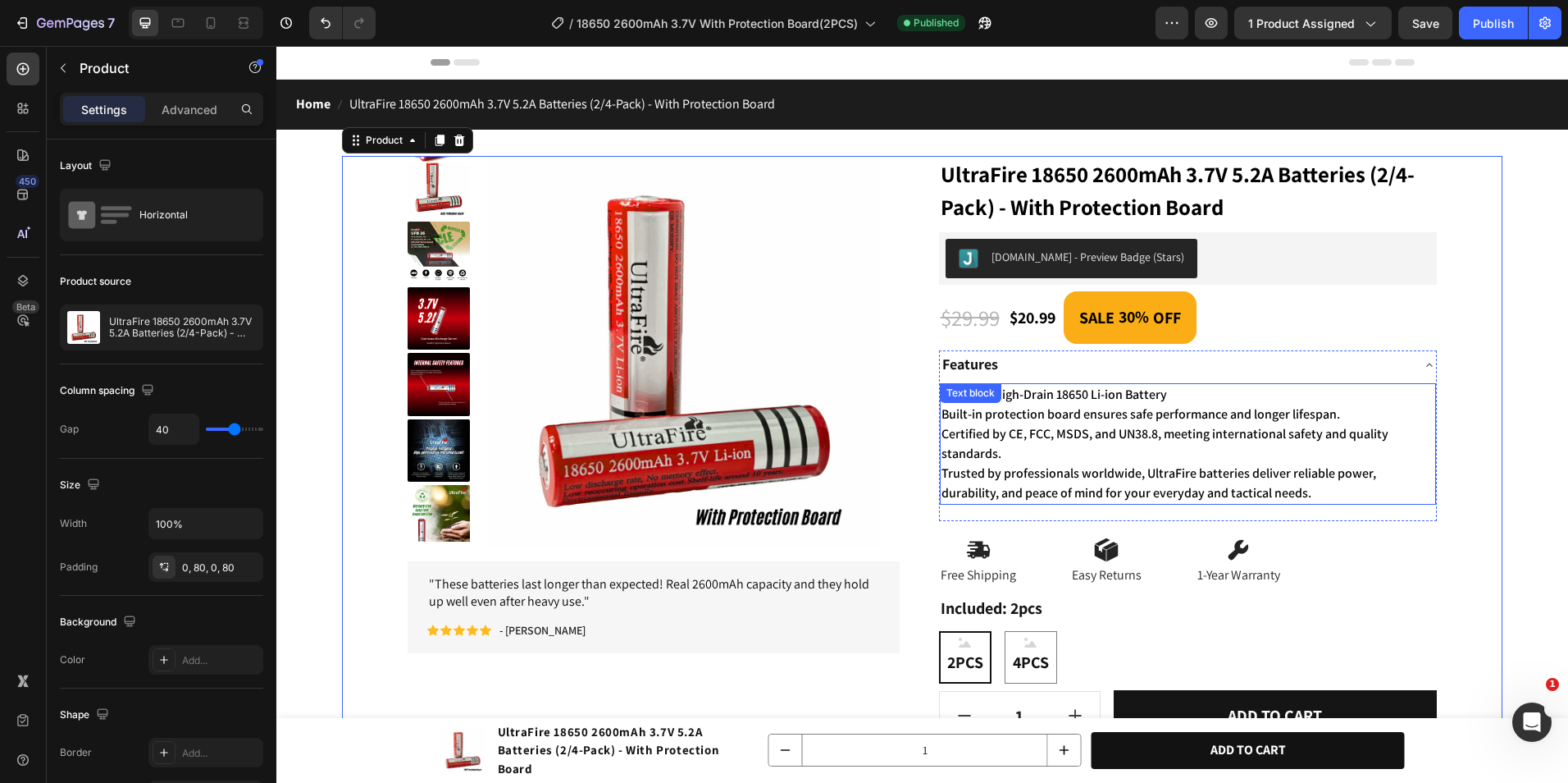
click at [1008, 400] on div "UltraFire High-Drain 18650 Li-ion Battery Built-in protection board ensures saf…" at bounding box center [1188, 444] width 497 height 122
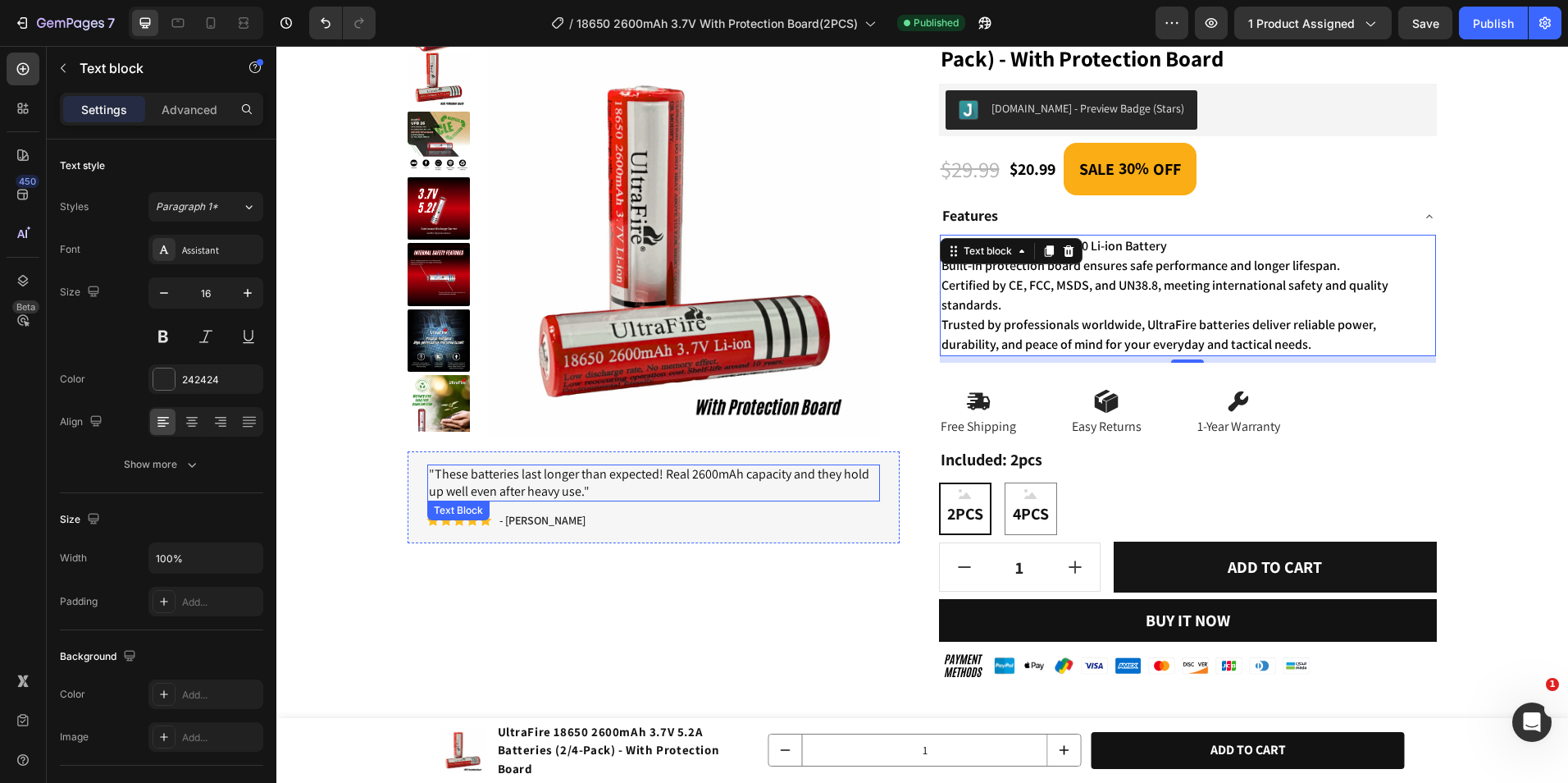
scroll to position [492, 0]
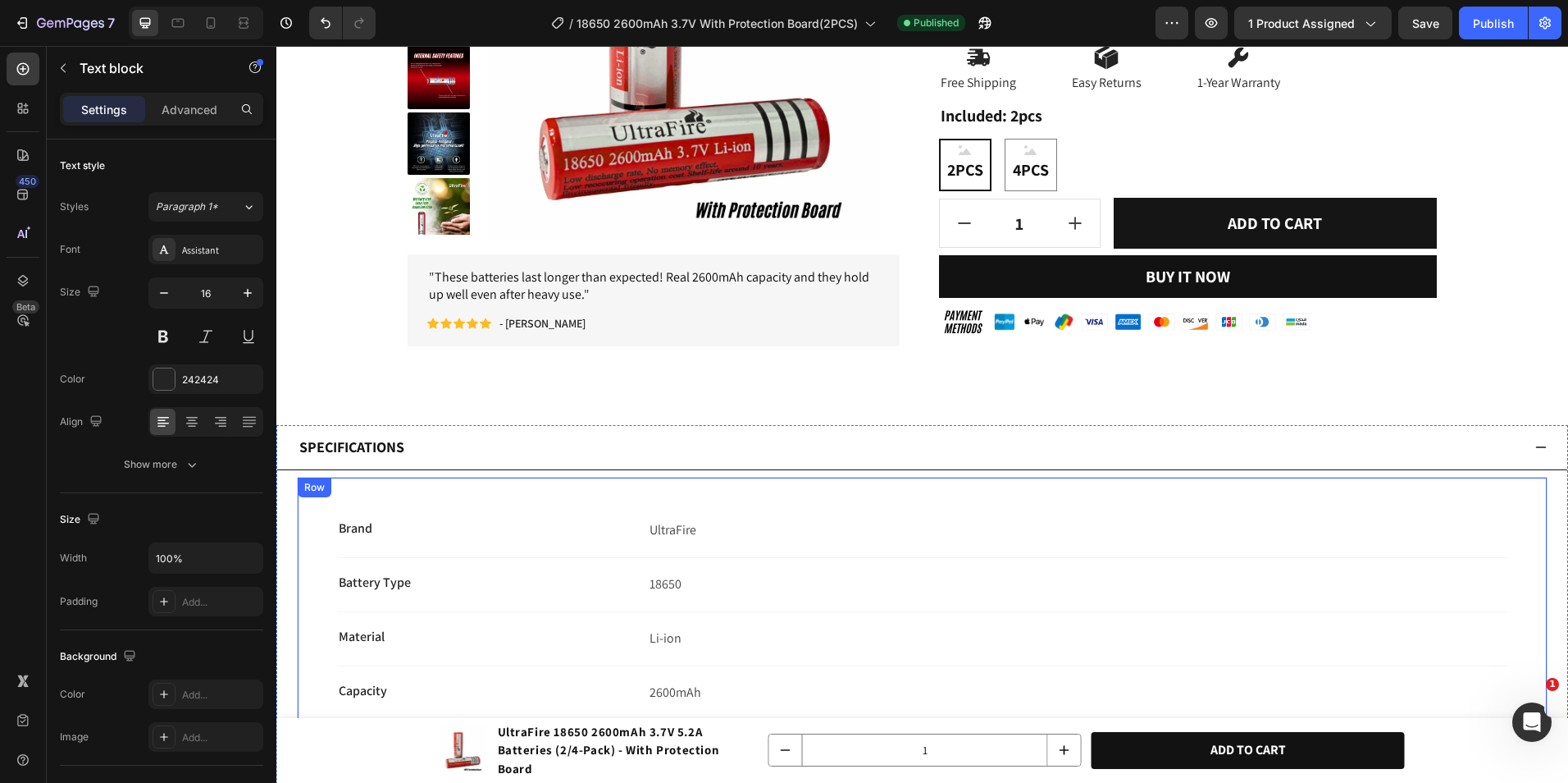
click at [490, 462] on div "Specifications" at bounding box center [922, 447] width 1290 height 45
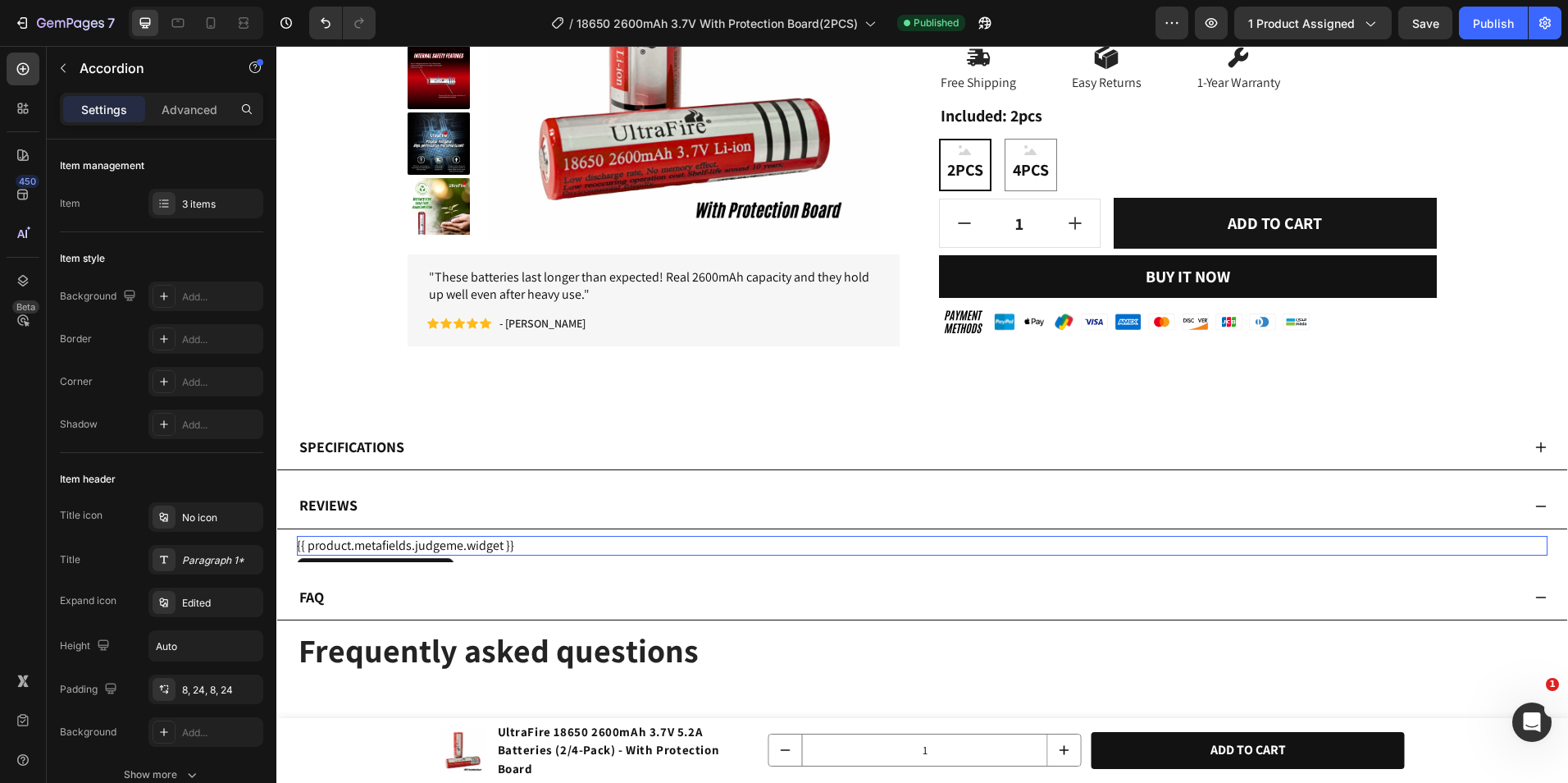
click at [485, 546] on div "{{ product.metafields.judgeme.widget }}" at bounding box center [922, 545] width 1251 height 20
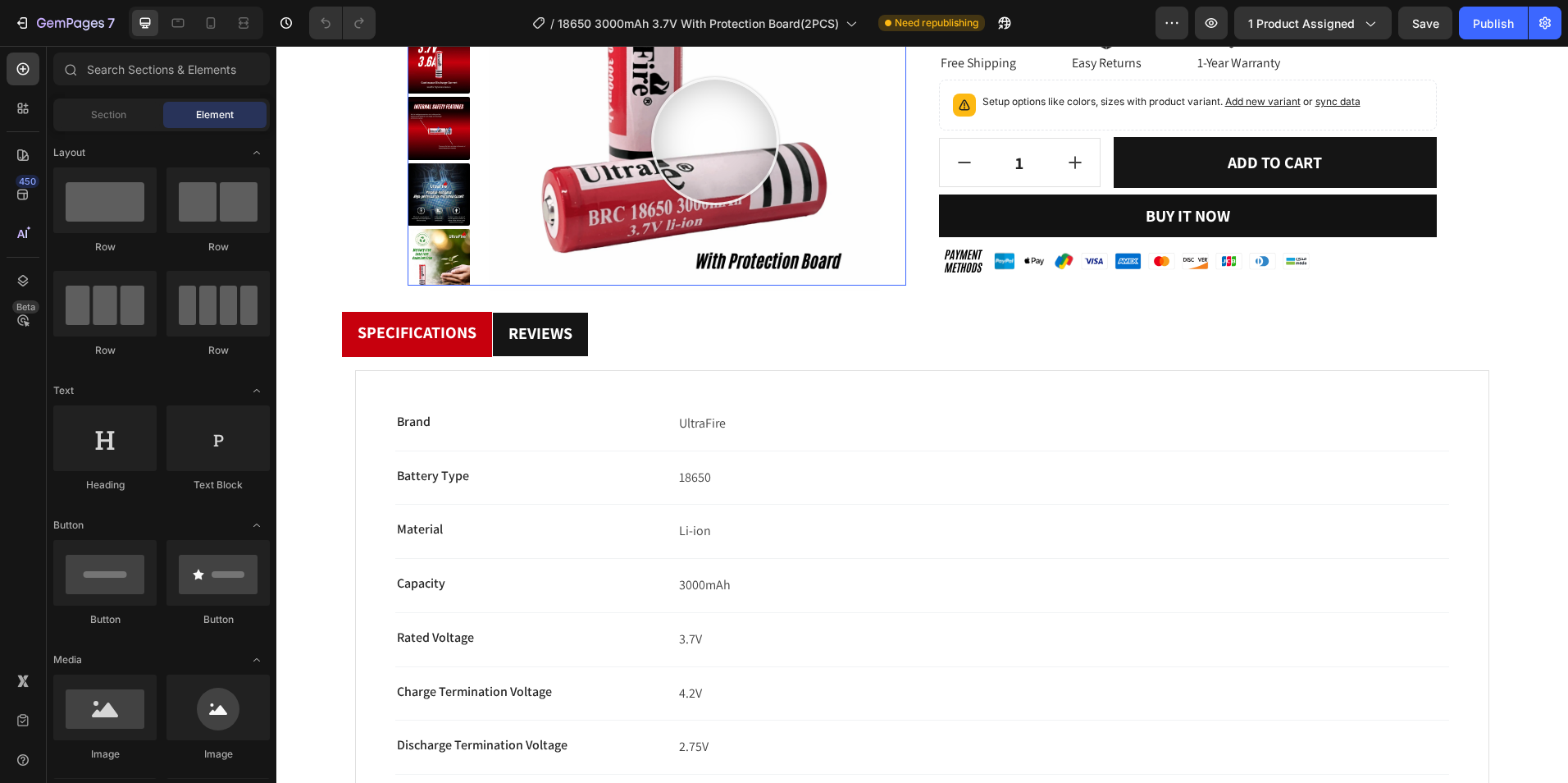
scroll to position [492, 0]
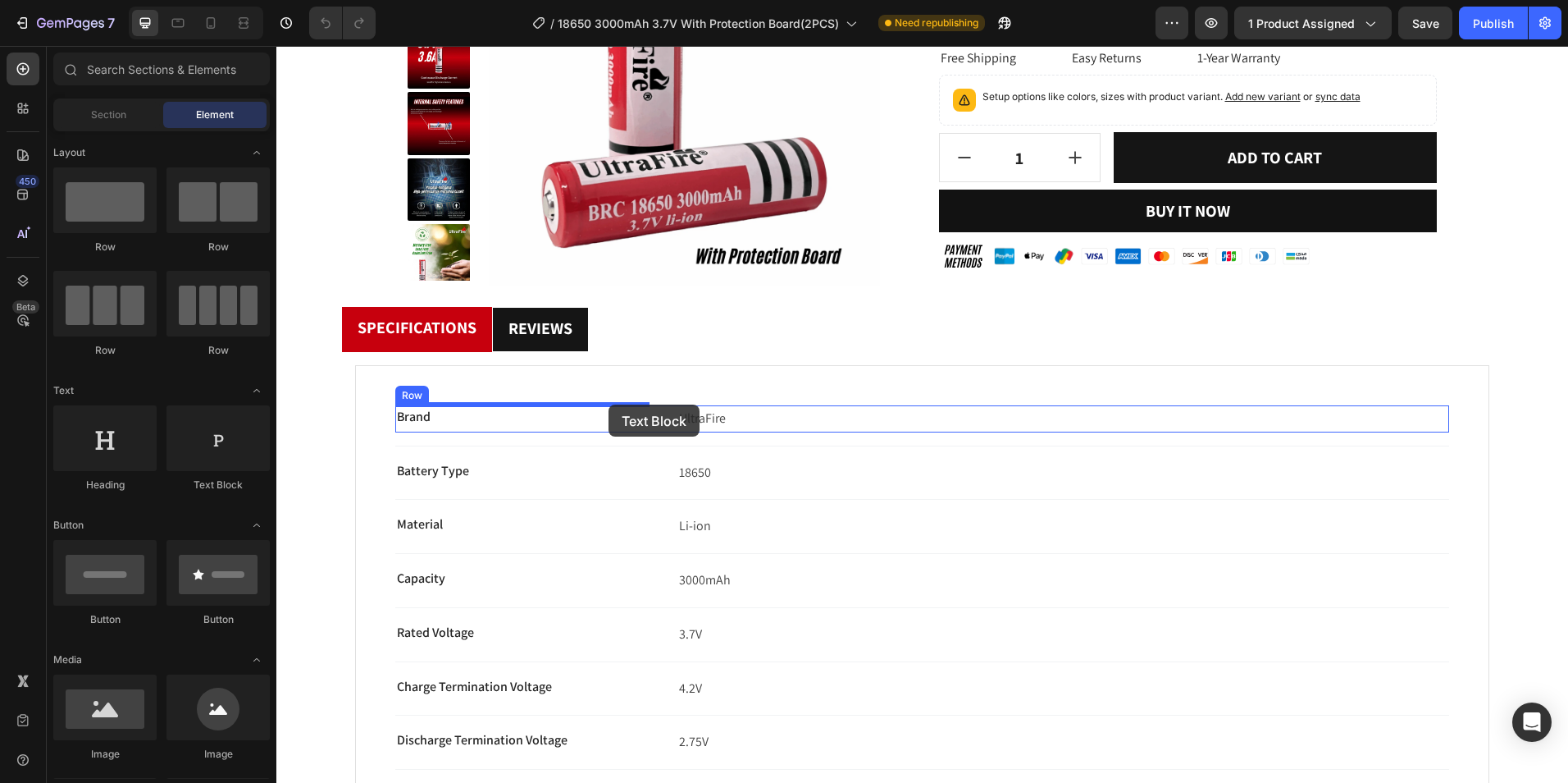
drag, startPoint x: 455, startPoint y: 490, endPoint x: 609, endPoint y: 405, distance: 175.9
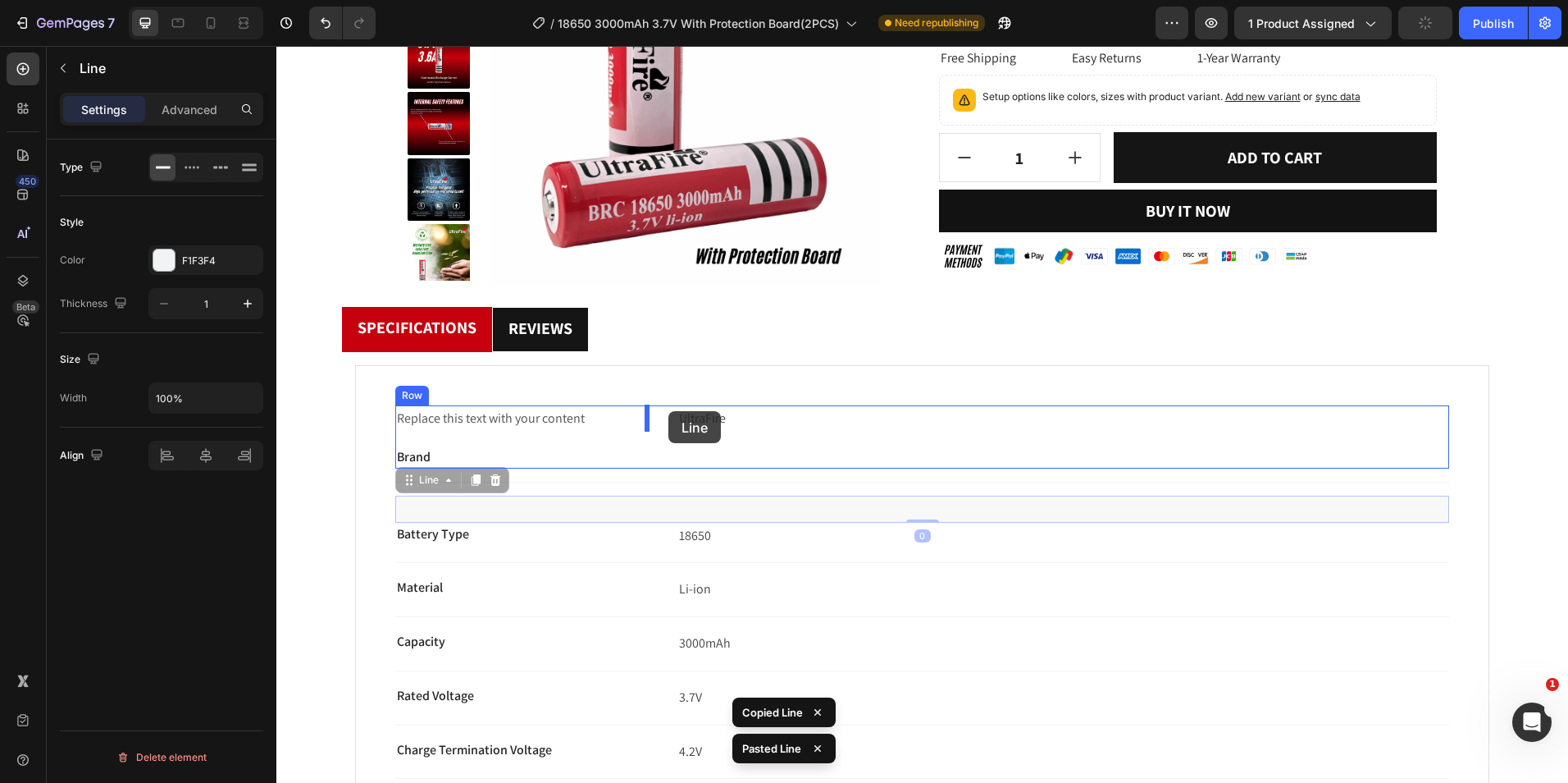
scroll to position [0, 0]
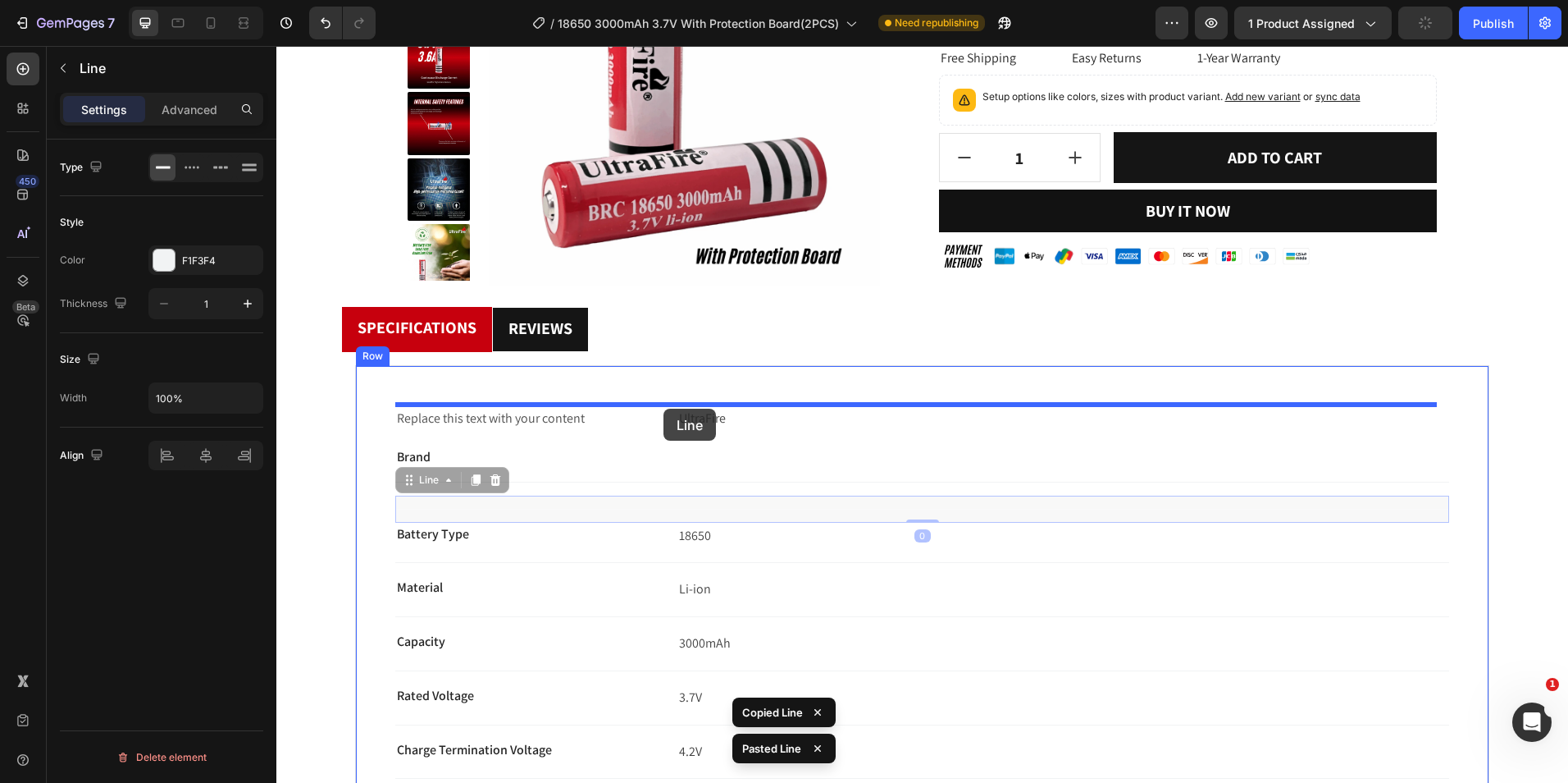
drag, startPoint x: 620, startPoint y: 502, endPoint x: 664, endPoint y: 409, distance: 102.9
click at [664, 409] on div "Header Product Images Row Row UltraFire 18650 3000mAh 3.7V Batteries (2-Pack) -…" at bounding box center [922, 583] width 1292 height 2059
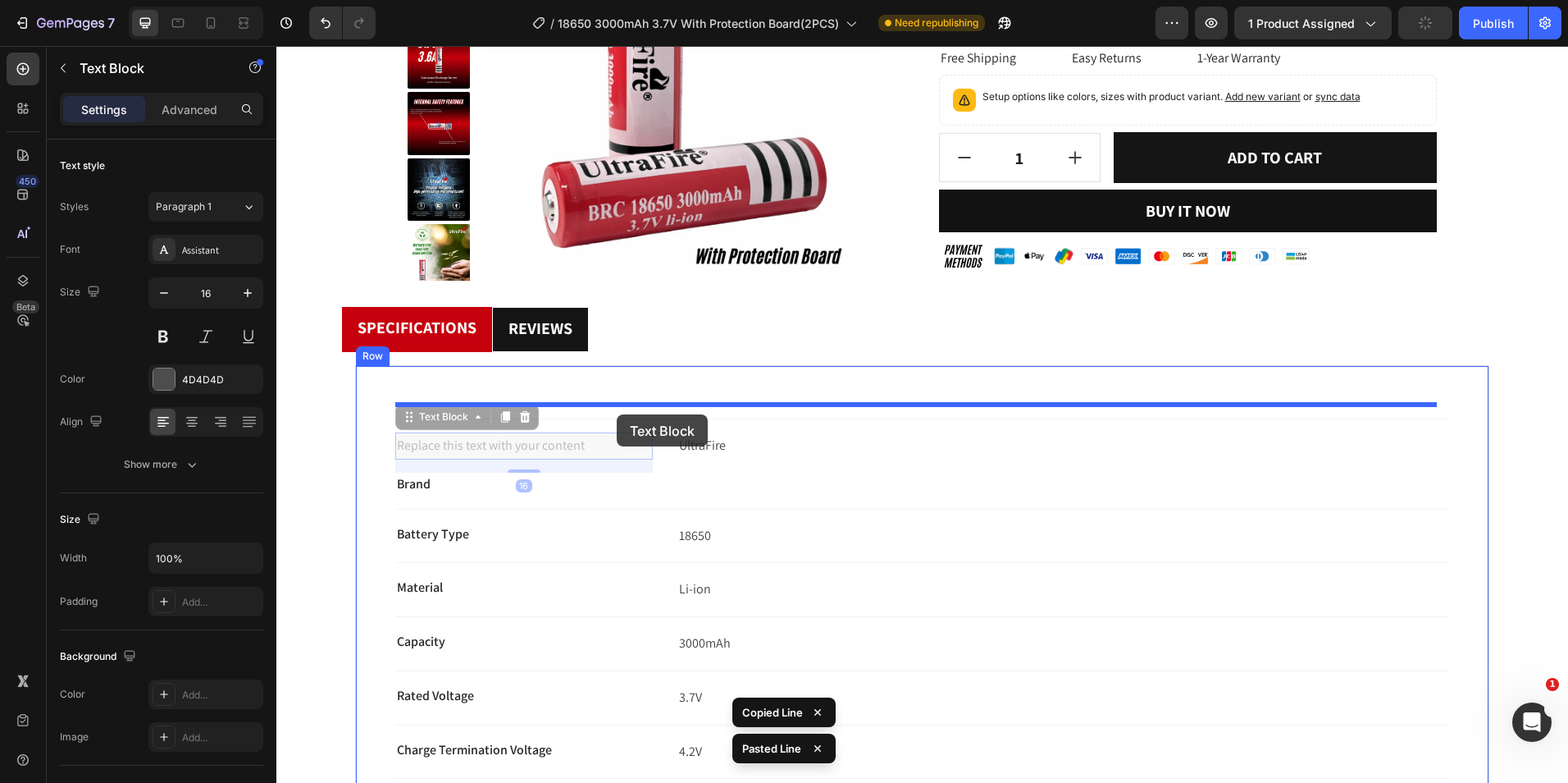
drag, startPoint x: 599, startPoint y: 448, endPoint x: 617, endPoint y: 414, distance: 38.5
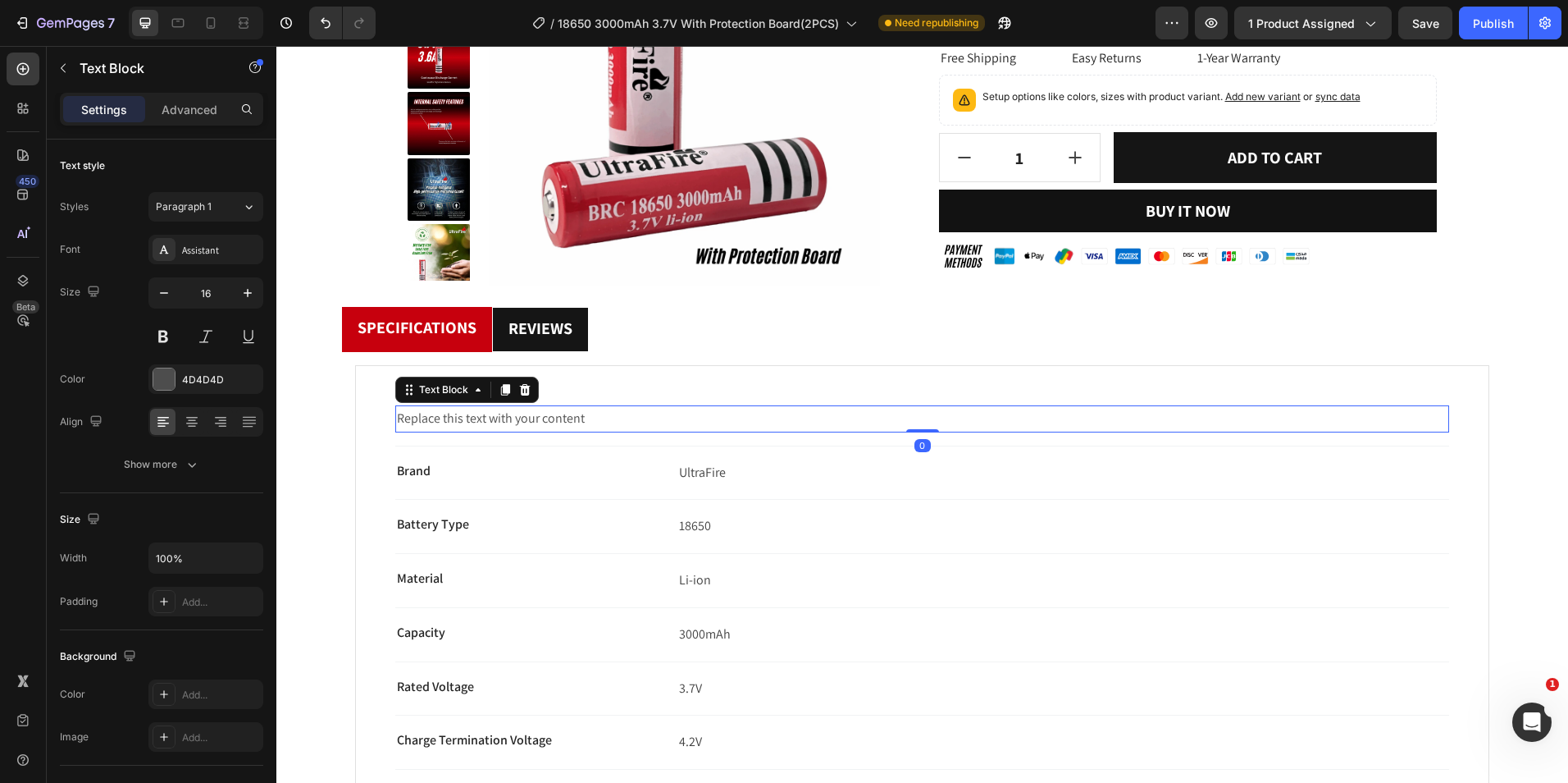
click at [524, 419] on div "Replace this text with your content" at bounding box center [922, 419] width 1054 height 27
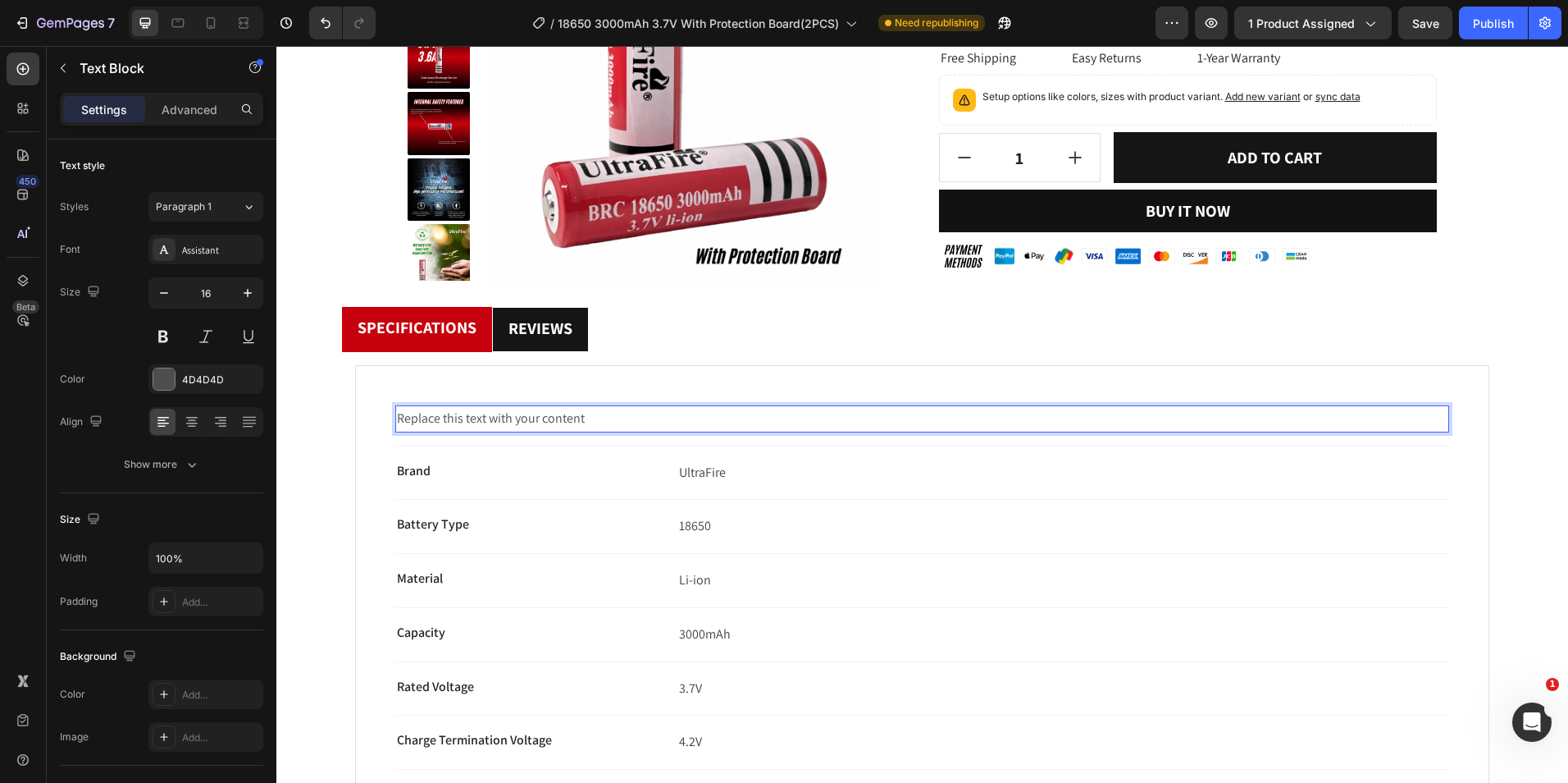
click at [616, 416] on p "Replace this text with your content" at bounding box center [922, 419] width 1050 height 24
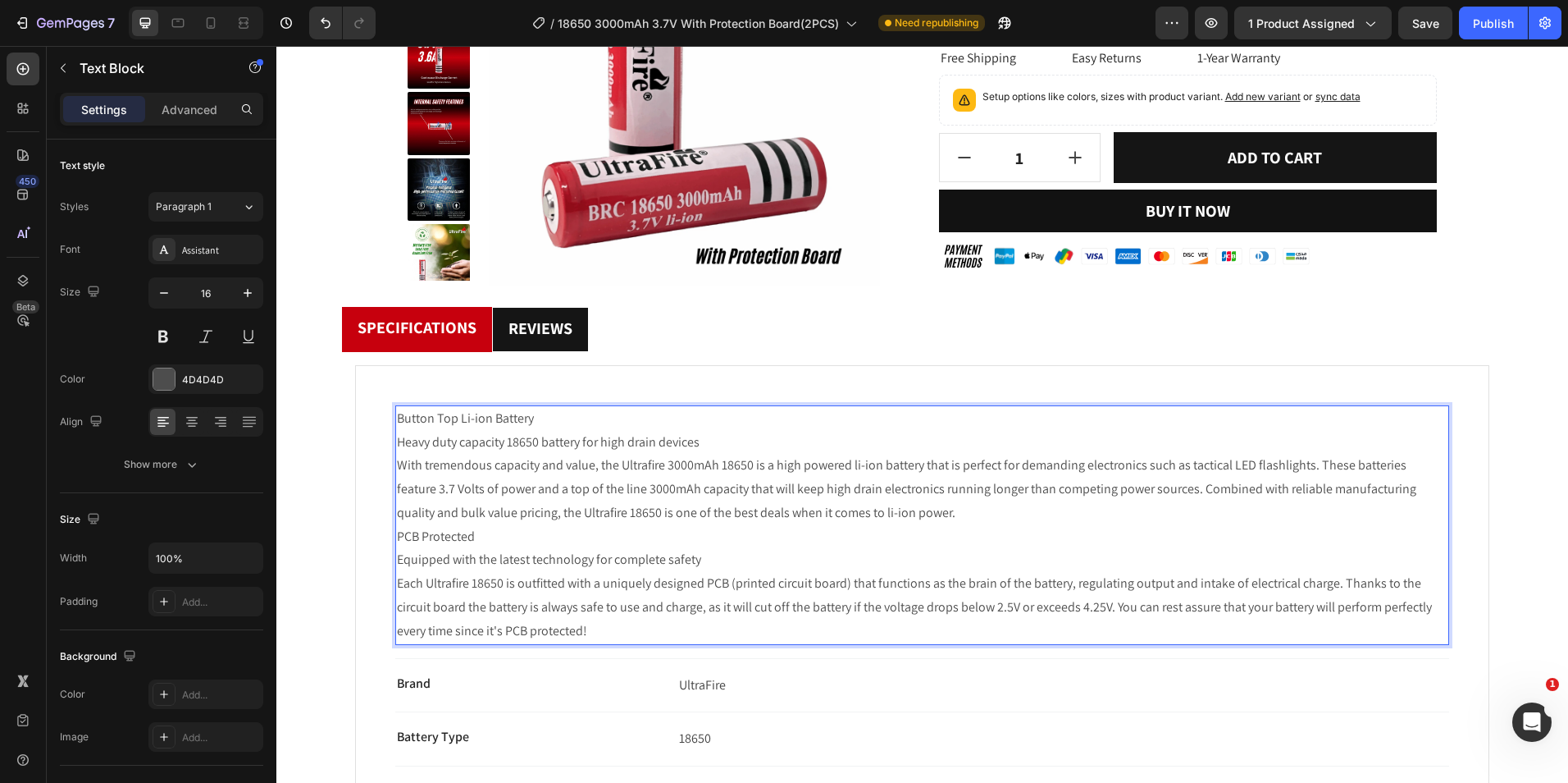
click at [547, 522] on p "Button Top Li-ion Battery Heavy duty capacity 18650 battery for high drain devi…" at bounding box center [922, 466] width 1050 height 118
click at [562, 530] on p "PCB Protected Equipped with the latest technology for complete safety Each Ultr…" at bounding box center [922, 584] width 1050 height 118
click at [1036, 513] on p "Button Top Li-ion Battery Heavy duty capacity 18650 battery for high drain devi…" at bounding box center [922, 466] width 1050 height 118
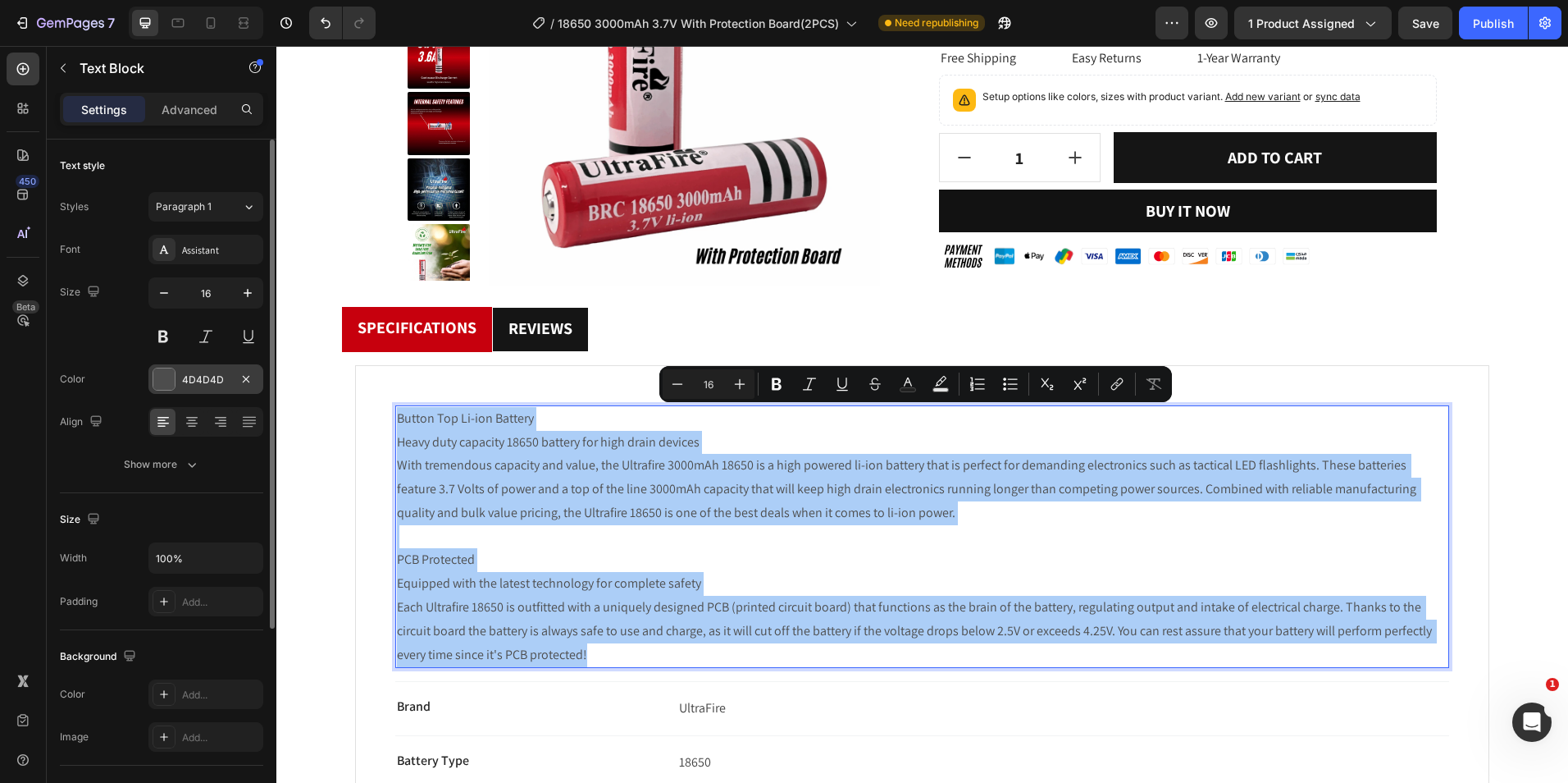
click at [217, 382] on div "4D4D4D" at bounding box center [206, 379] width 48 height 14
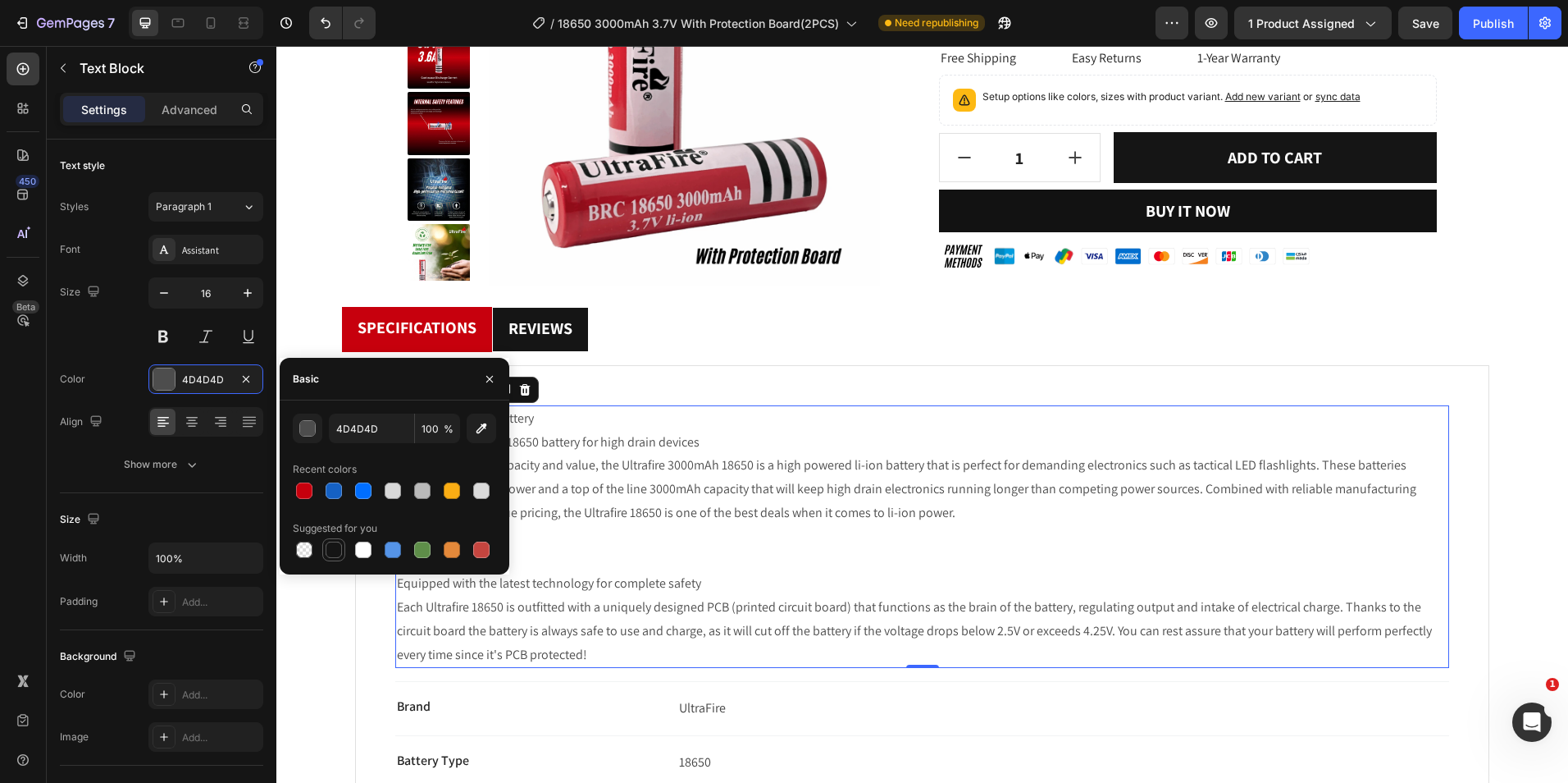
click at [331, 550] on div at bounding box center [333, 549] width 16 height 16
click at [295, 428] on button "button" at bounding box center [308, 428] width 30 height 30
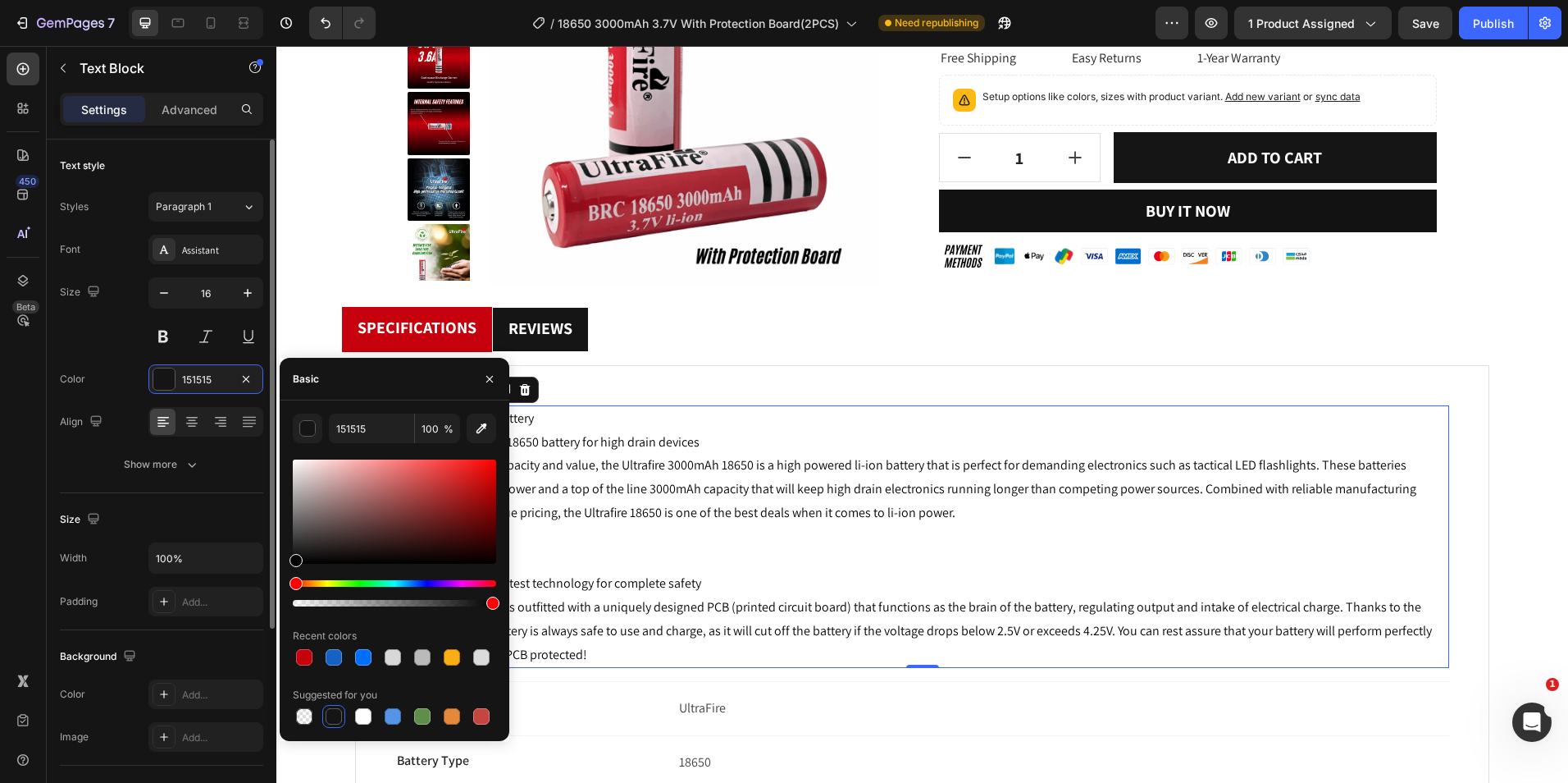
drag, startPoint x: 324, startPoint y: 540, endPoint x: 186, endPoint y: 648, distance: 175.2
click at [186, 648] on div "450 Beta Sections(18) Elements(84) Section Element Hero Section Product Detail …" at bounding box center [138, 414] width 276 height 737
type input "000000"
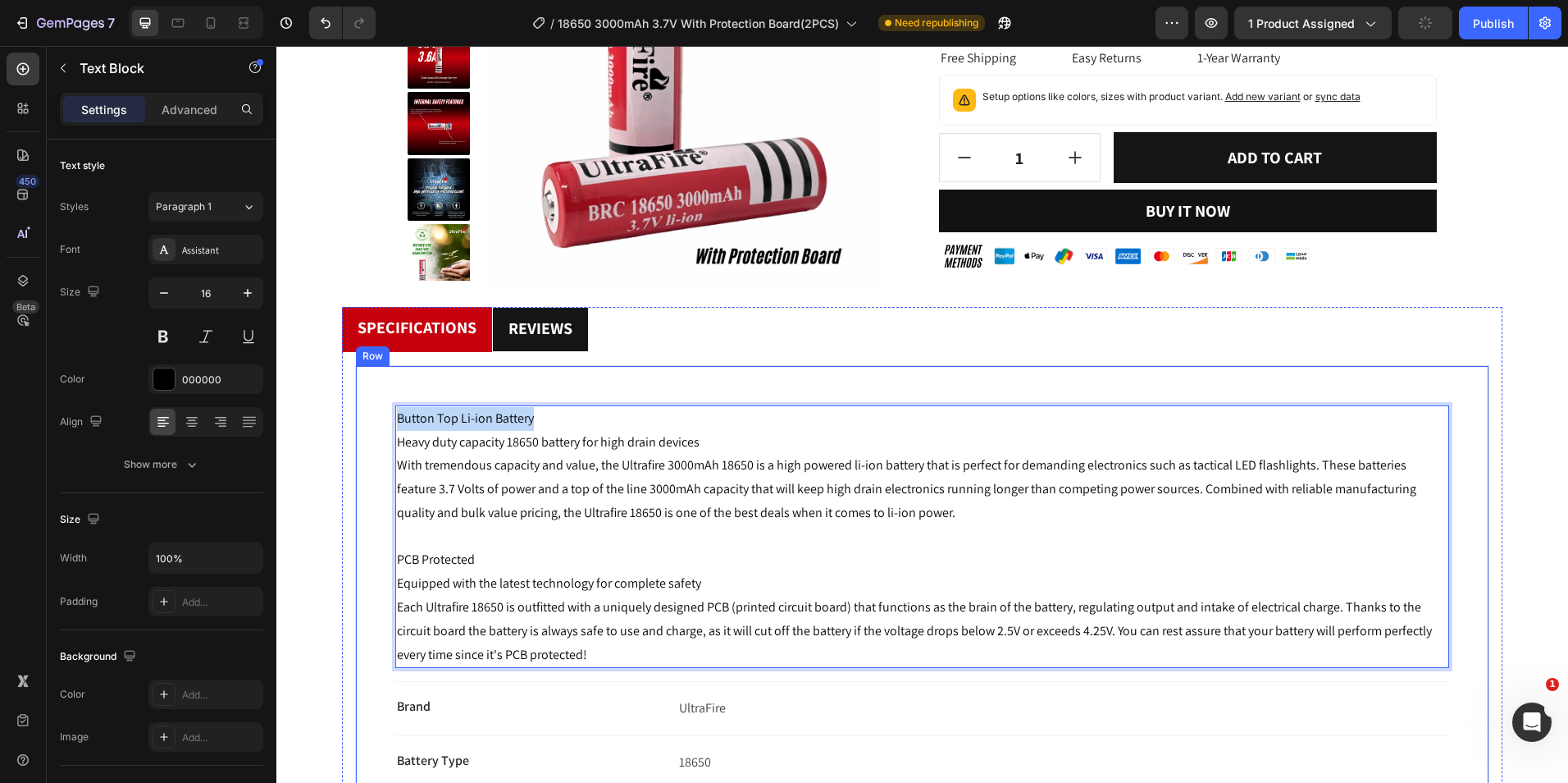
drag, startPoint x: 549, startPoint y: 425, endPoint x: 359, endPoint y: 428, distance: 190.0
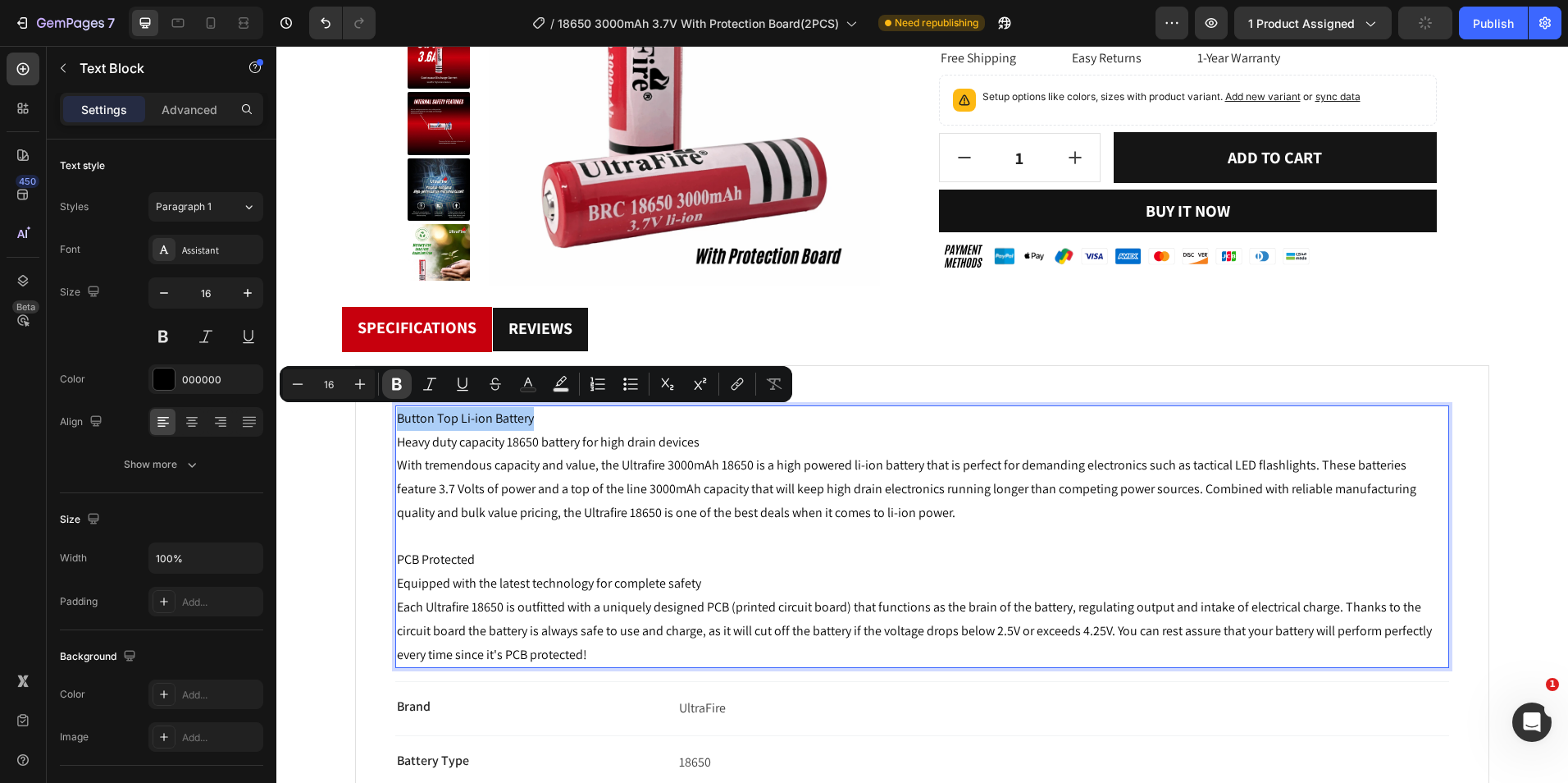
click at [394, 381] on icon "Editor contextual toolbar" at bounding box center [397, 384] width 10 height 12
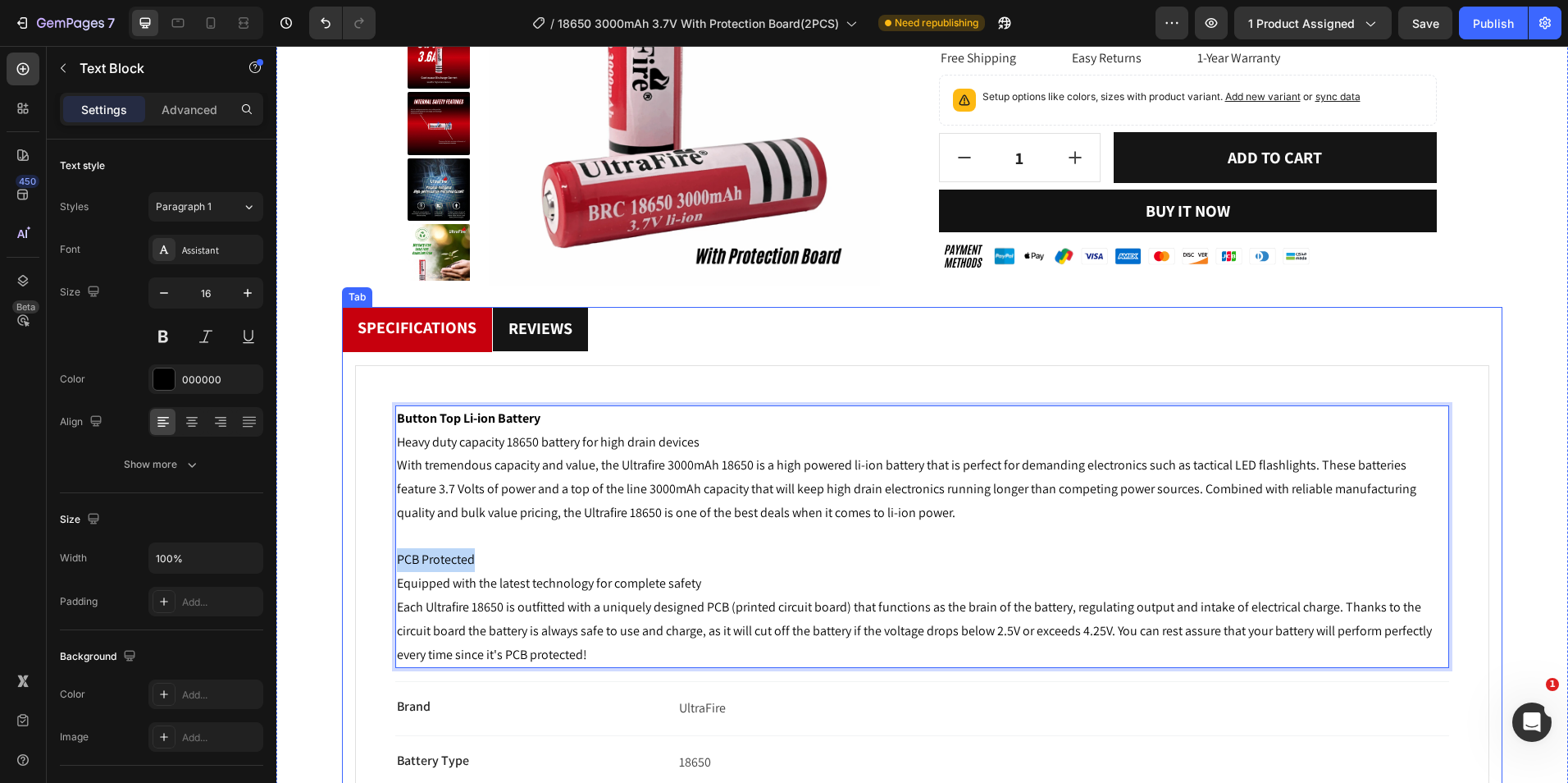
drag, startPoint x: 546, startPoint y: 566, endPoint x: 347, endPoint y: 566, distance: 199.0
click at [162, 348] on button at bounding box center [163, 336] width 30 height 30
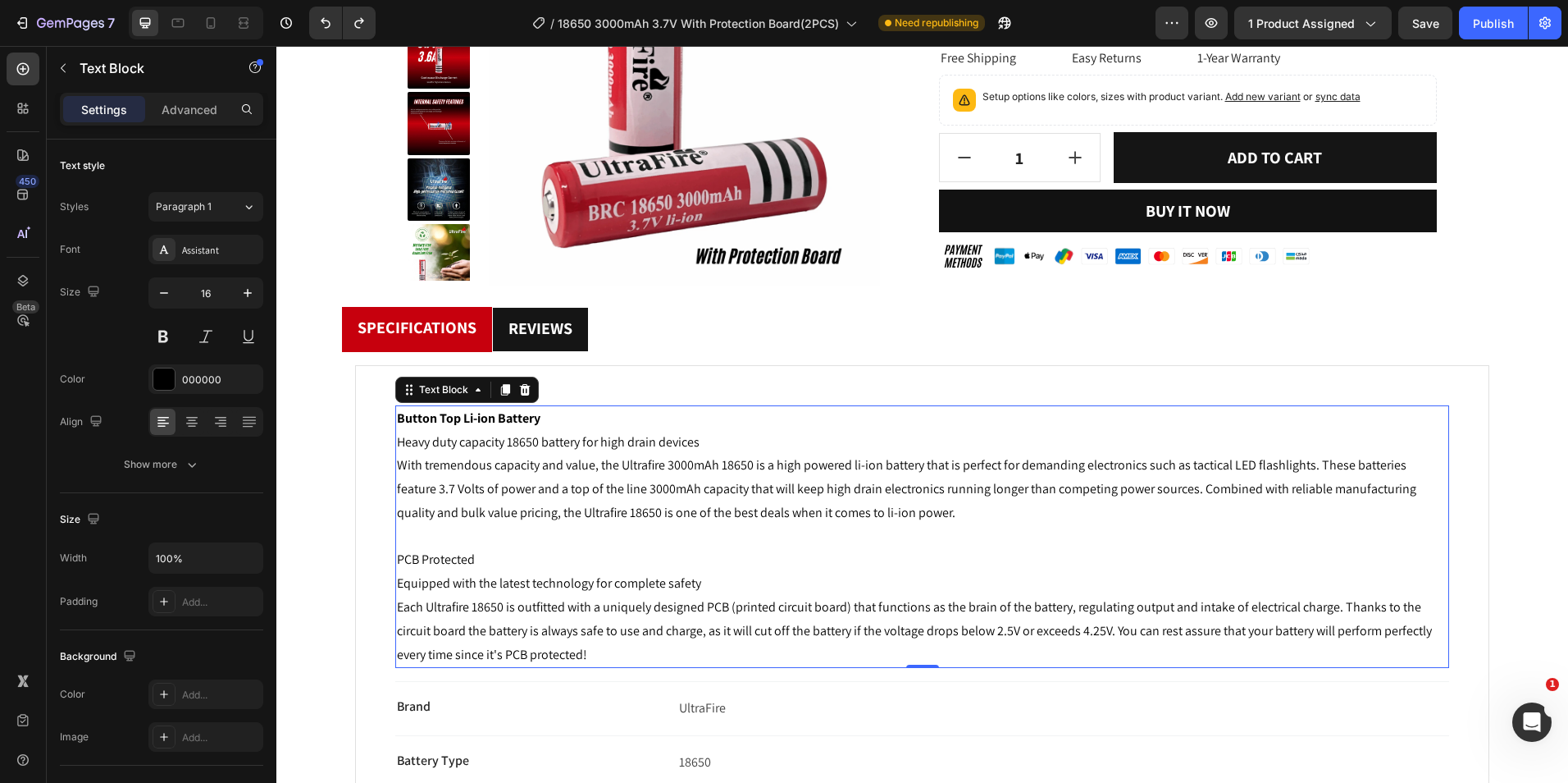
click at [490, 553] on p "PCB Protected Equipped with the latest technology for complete safety Each Ultr…" at bounding box center [922, 607] width 1050 height 118
drag, startPoint x: 492, startPoint y: 554, endPoint x: 347, endPoint y: 554, distance: 145.0
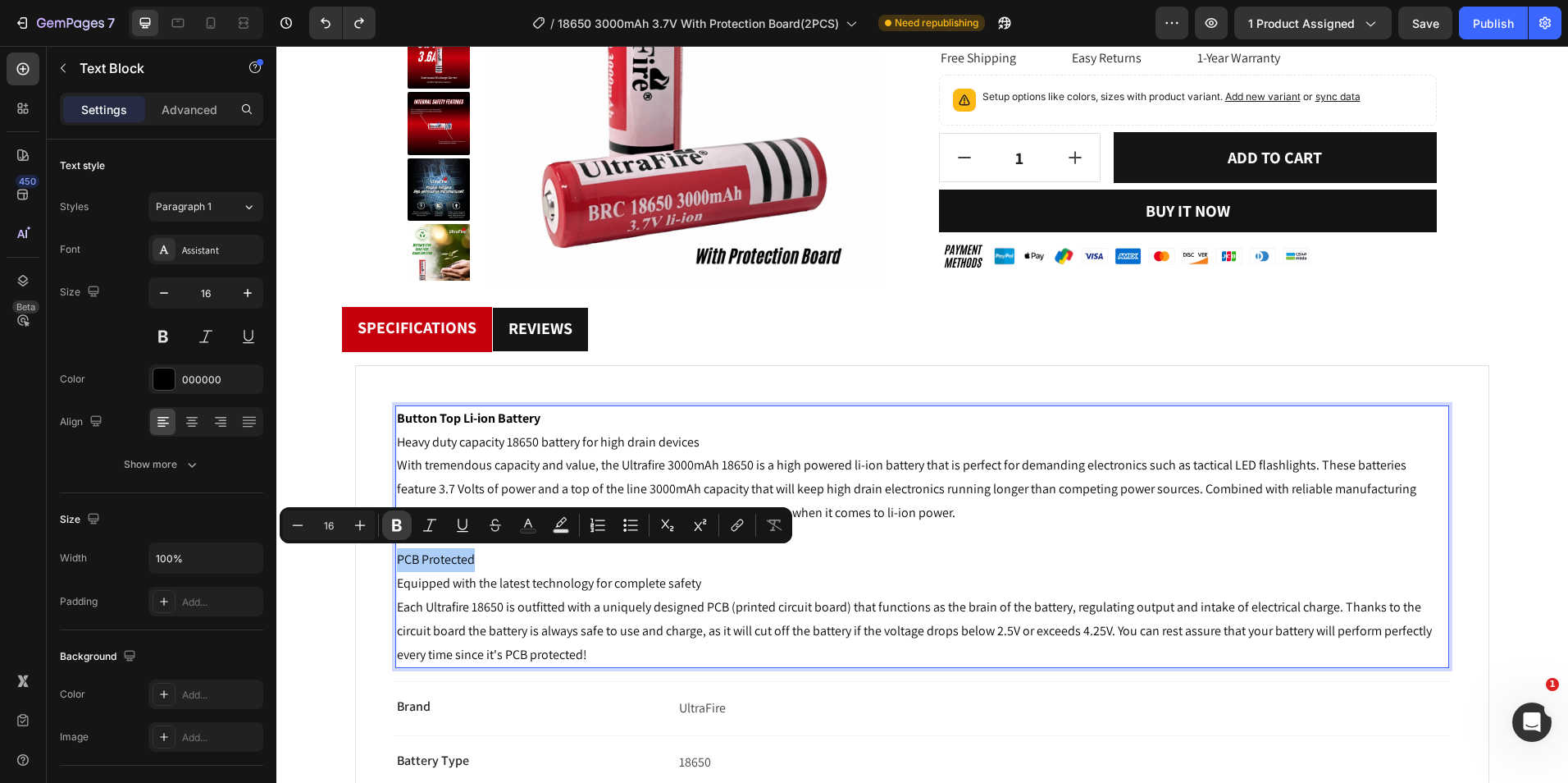
click at [411, 527] on button "Bold" at bounding box center [397, 525] width 30 height 30
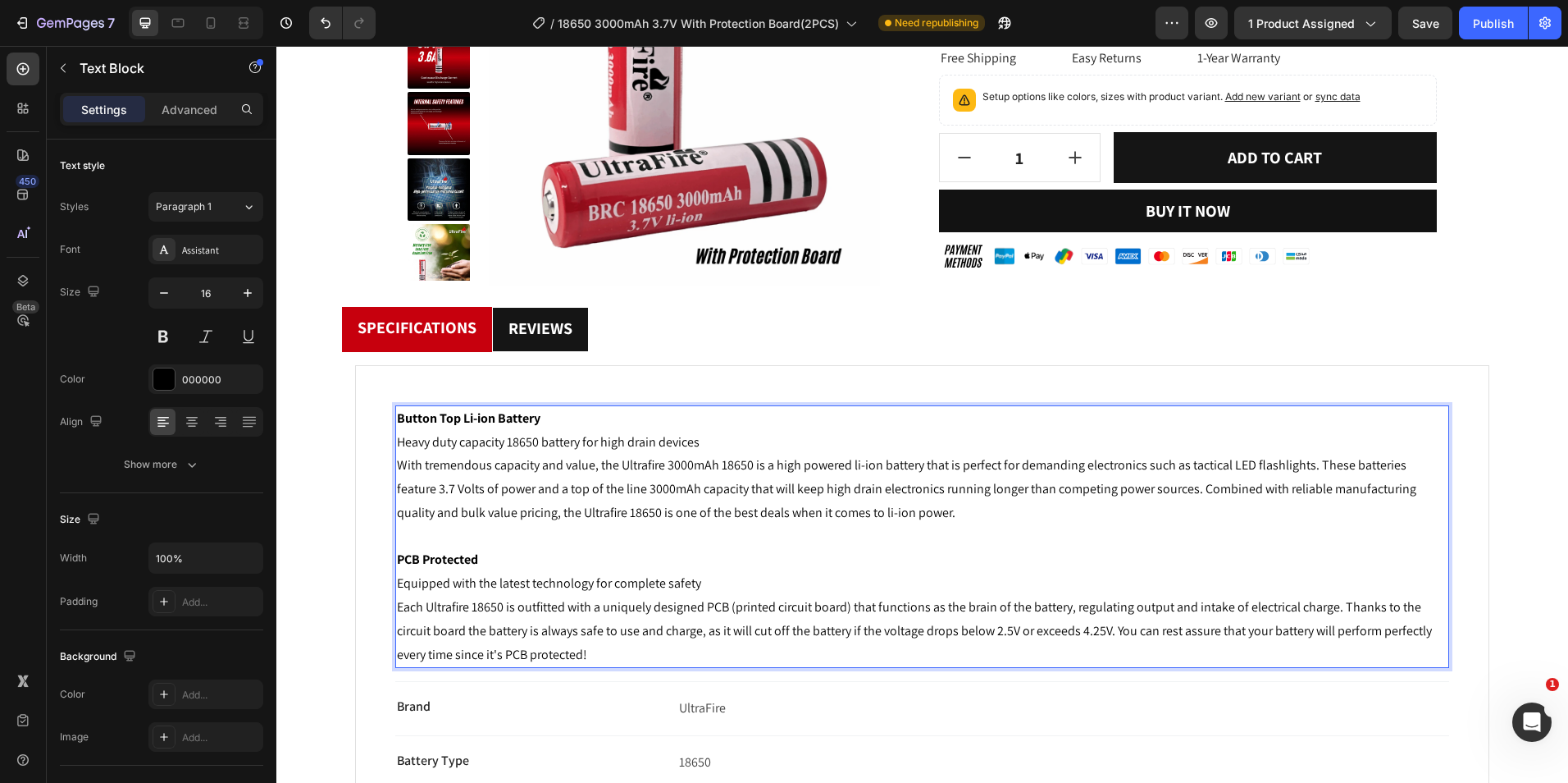
click at [427, 587] on p "PCB Protected Equipped with the latest technology for complete safety Each Ultr…" at bounding box center [922, 607] width 1050 height 118
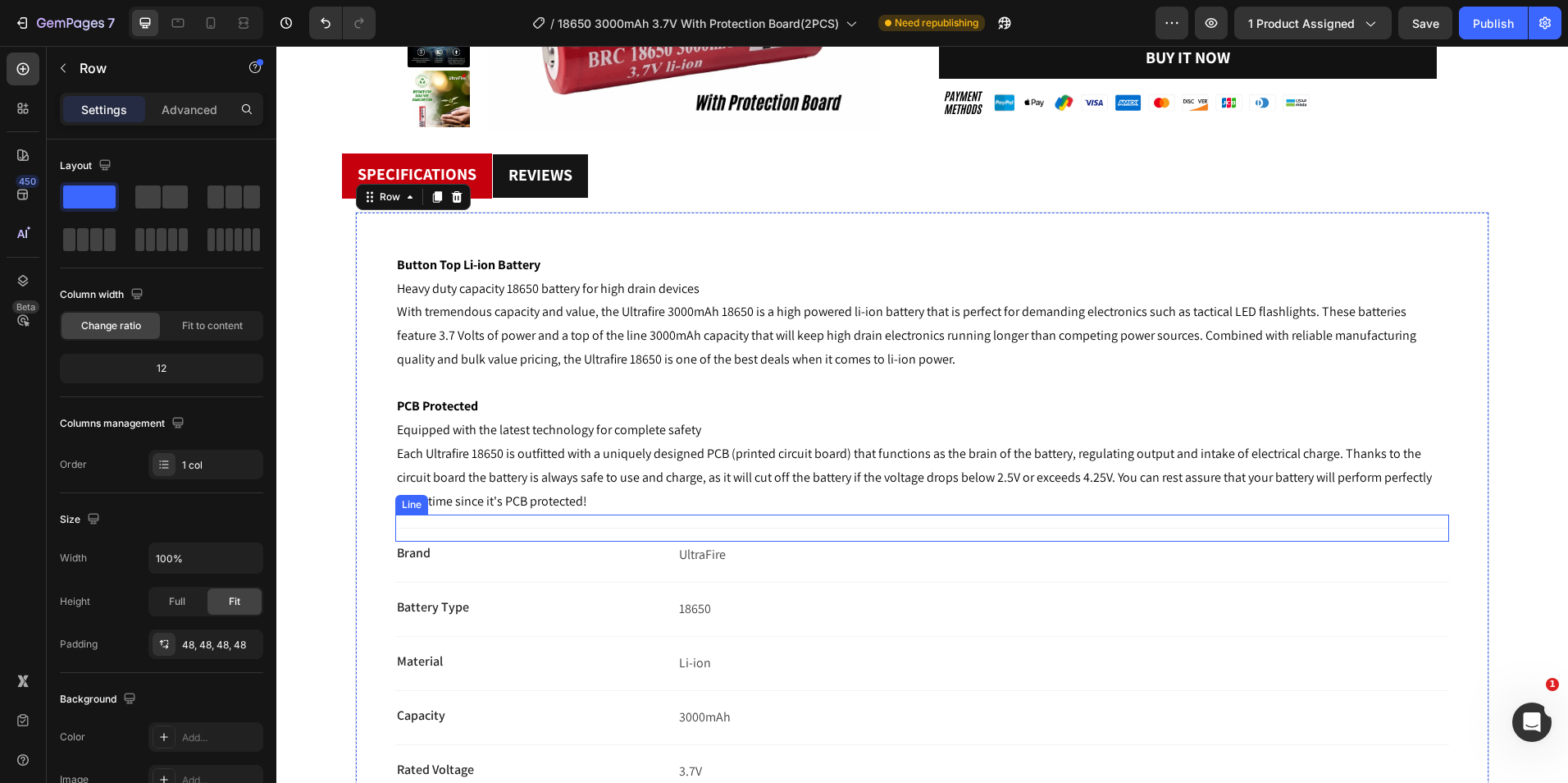
scroll to position [575, 0]
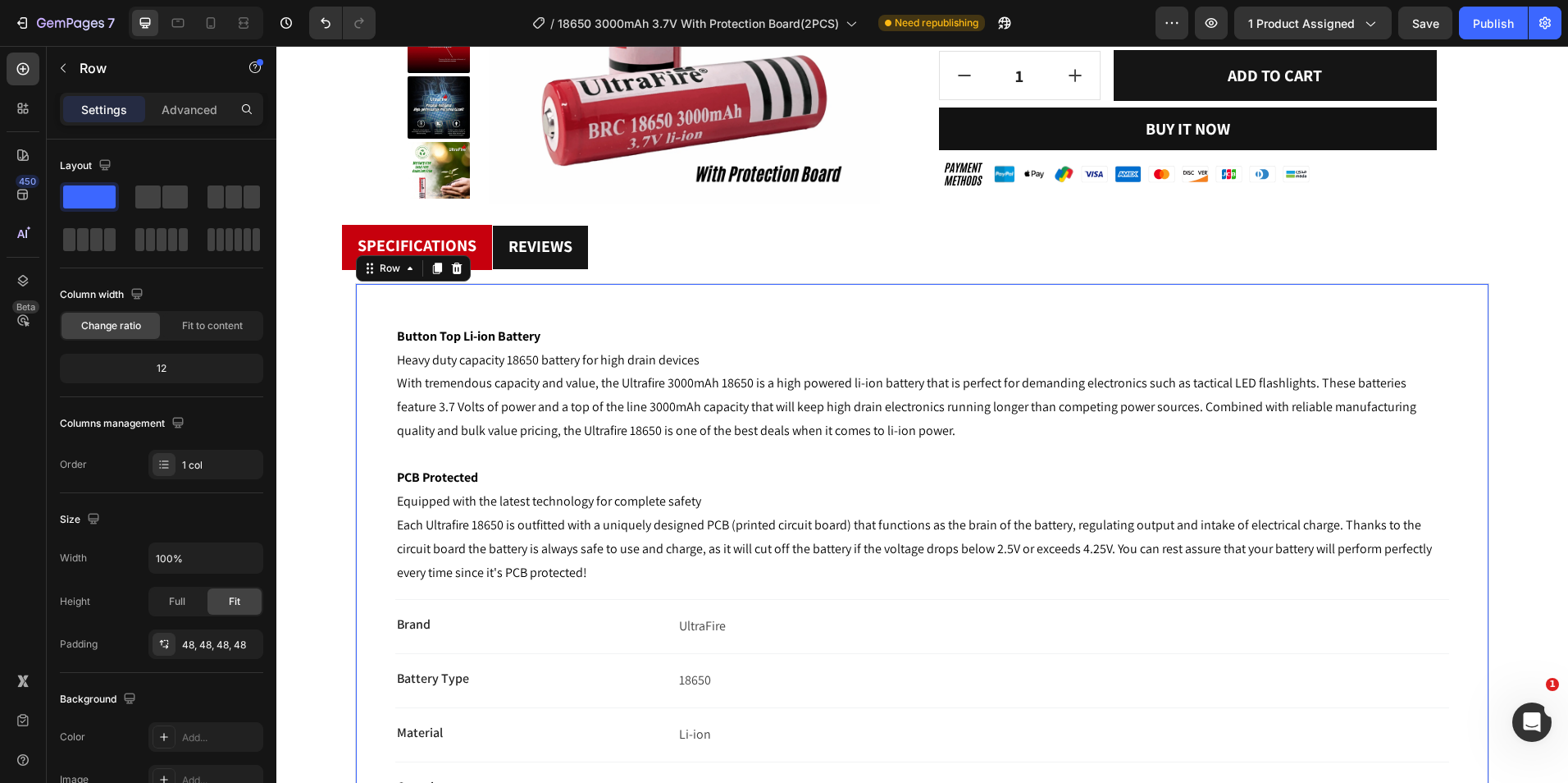
click at [197, 37] on div at bounding box center [196, 23] width 134 height 33
click at [190, 28] on div at bounding box center [178, 23] width 26 height 26
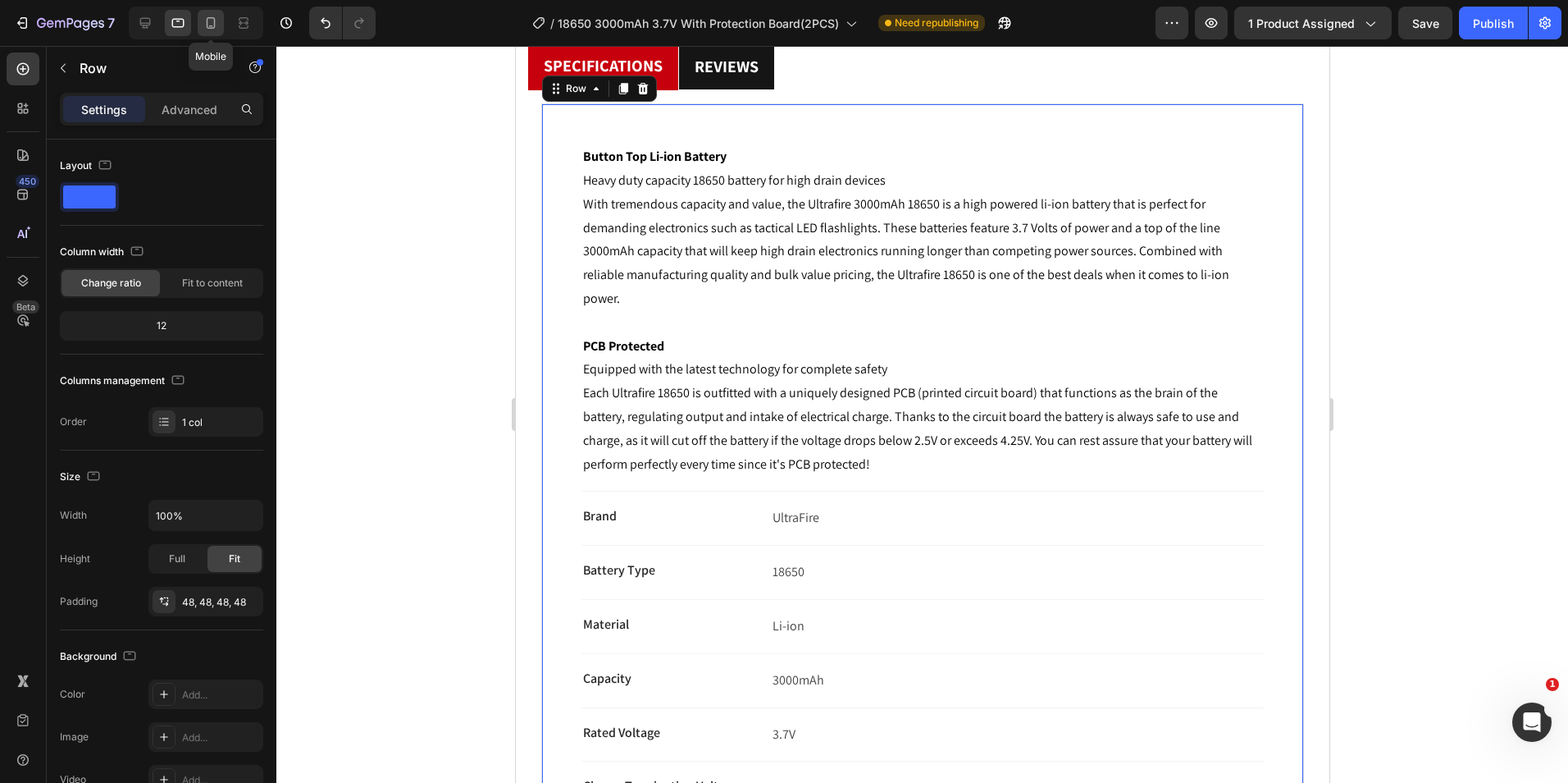
click at [207, 23] on icon at bounding box center [211, 23] width 9 height 12
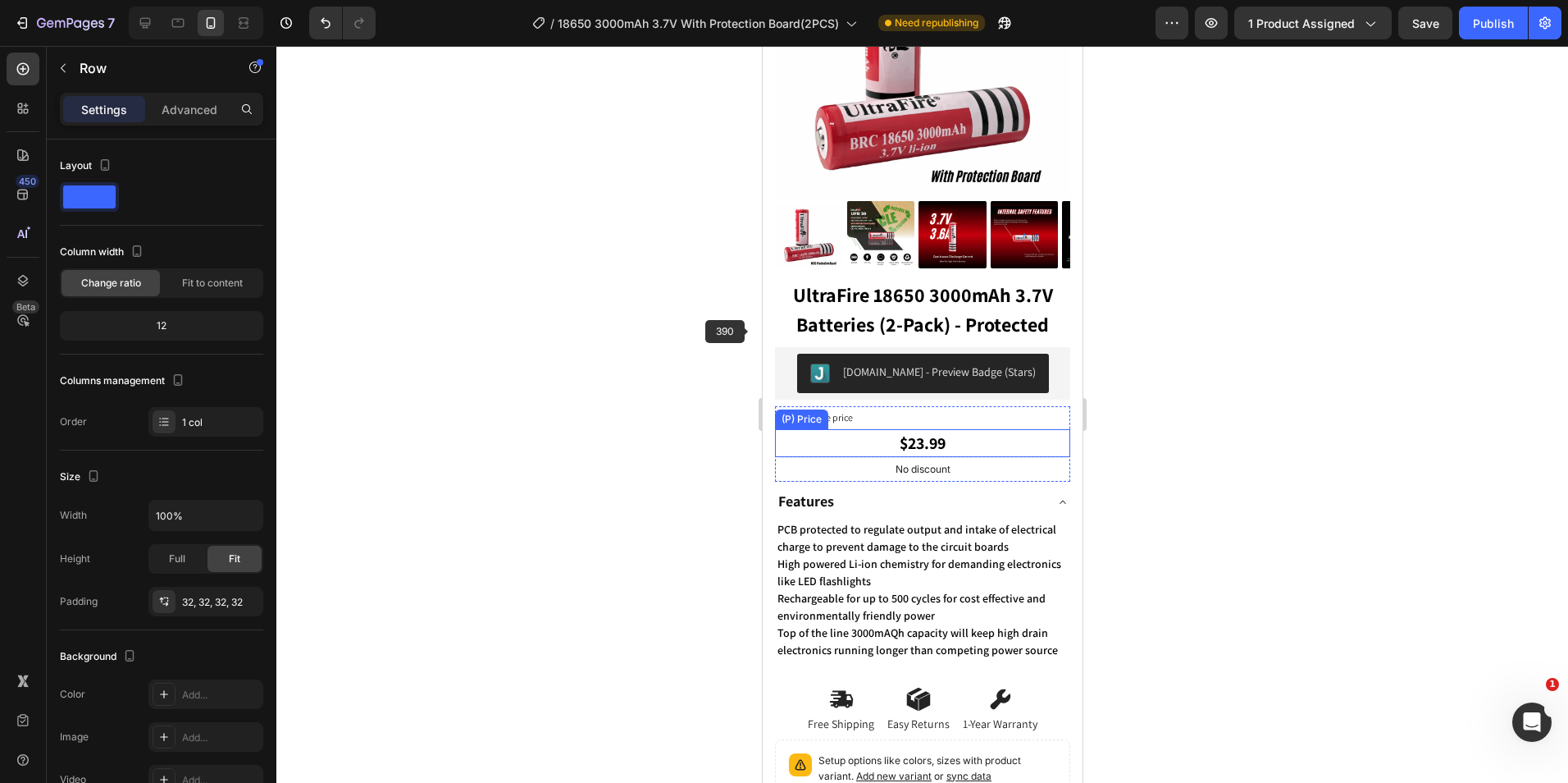
scroll to position [246, 0]
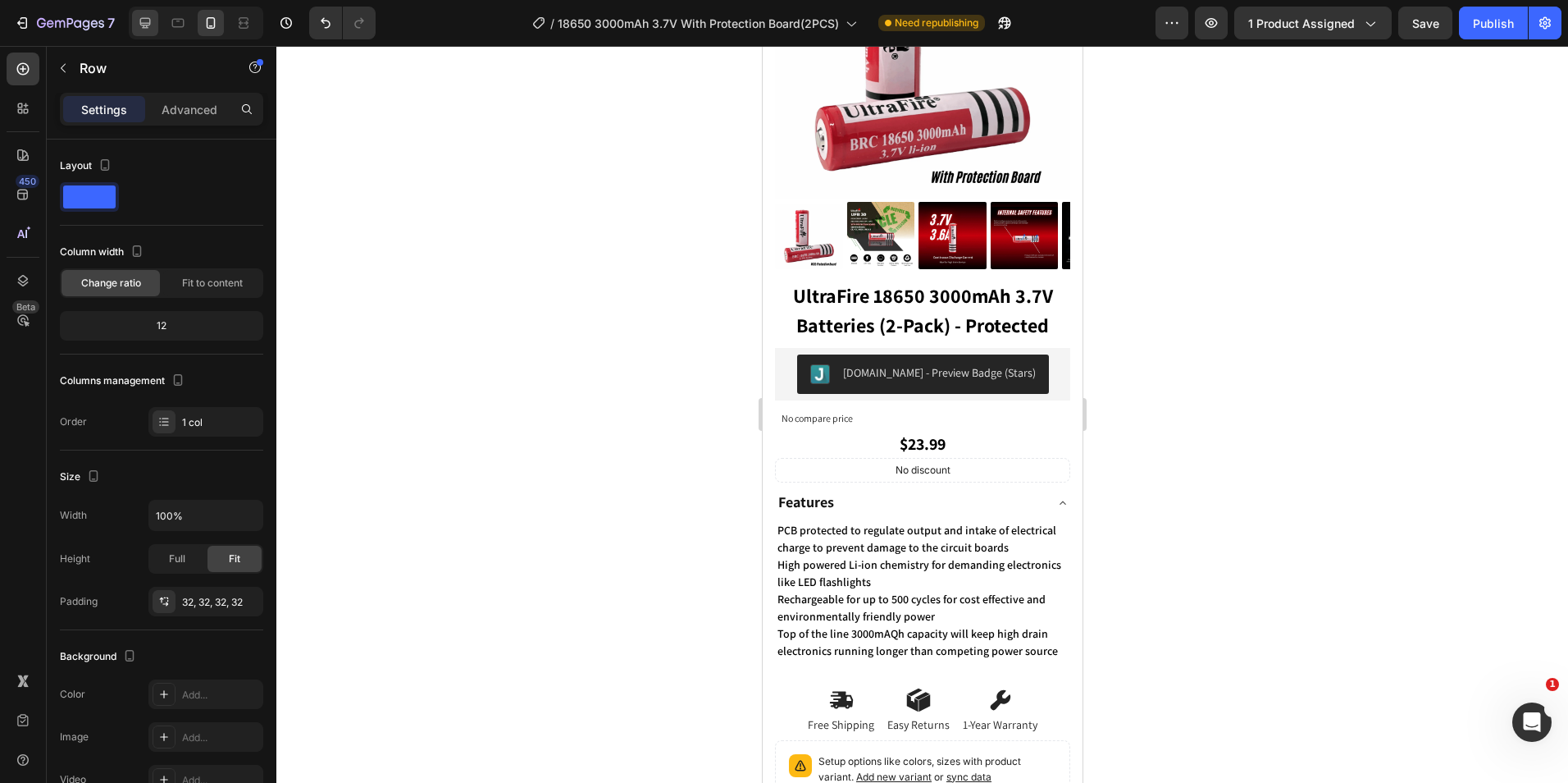
click at [154, 24] on div at bounding box center [144, 23] width 26 height 26
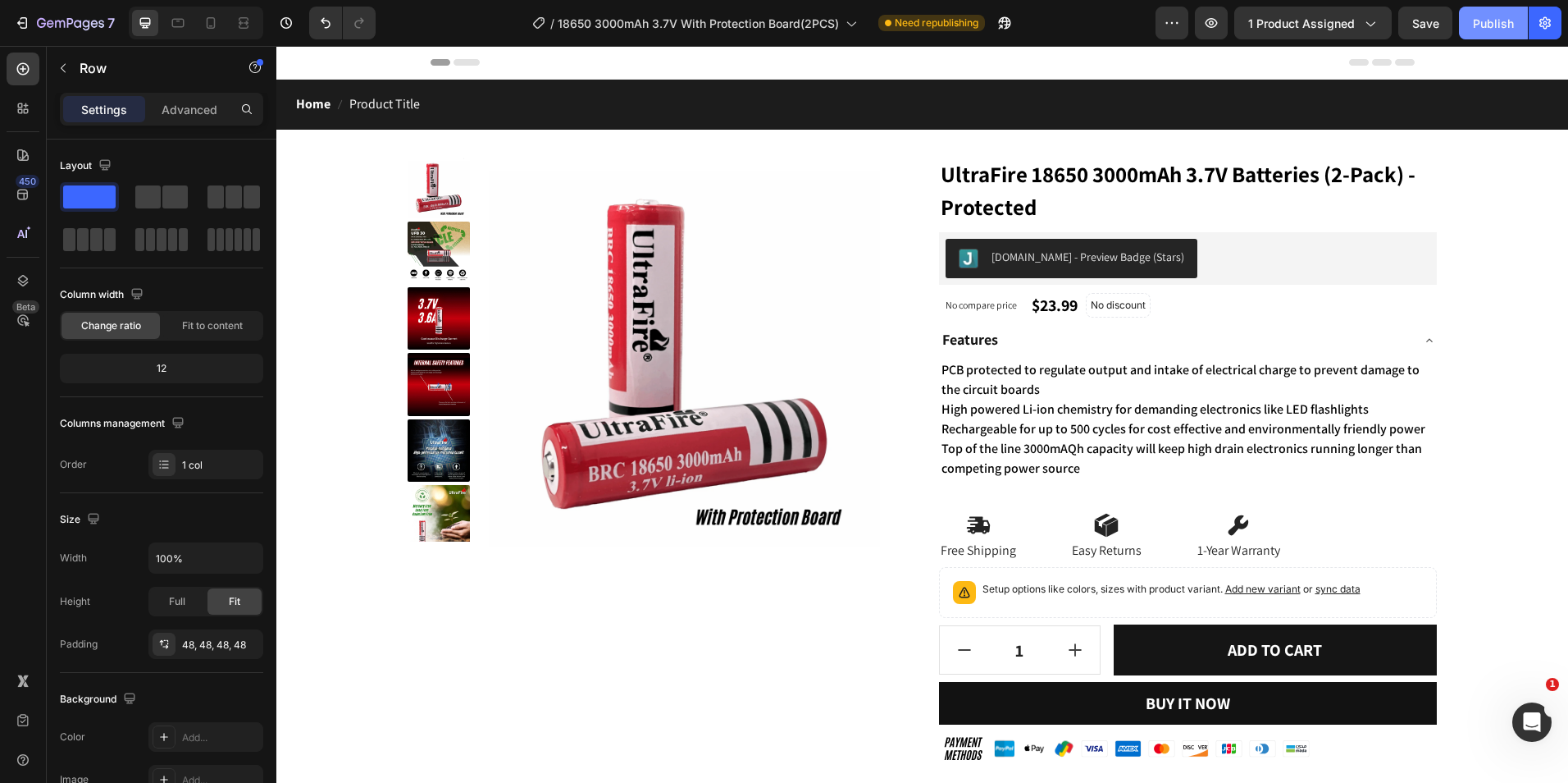
click at [1494, 31] on div "Publish" at bounding box center [1493, 23] width 41 height 17
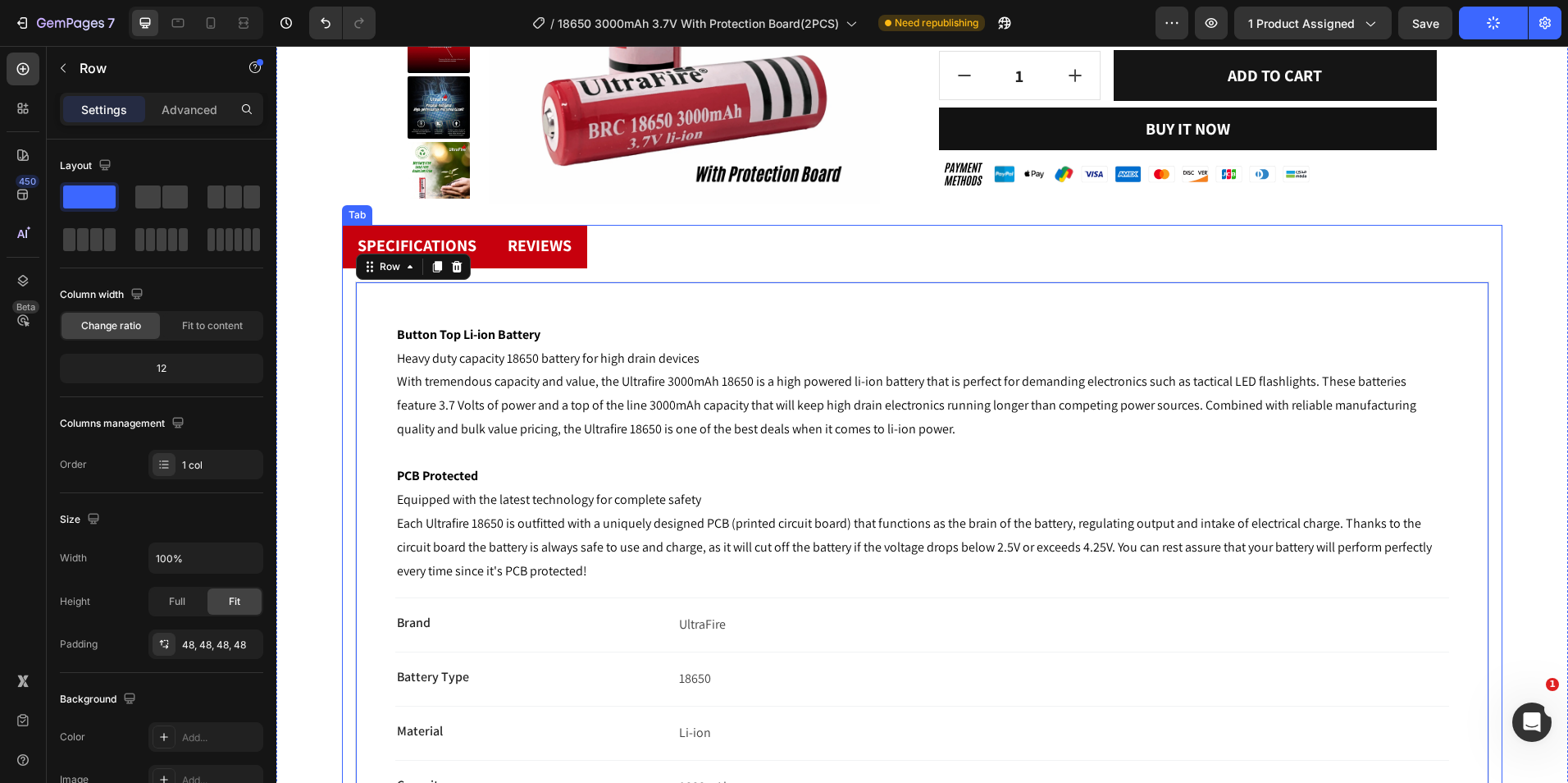
click at [529, 262] on li "reviews" at bounding box center [540, 246] width 95 height 43
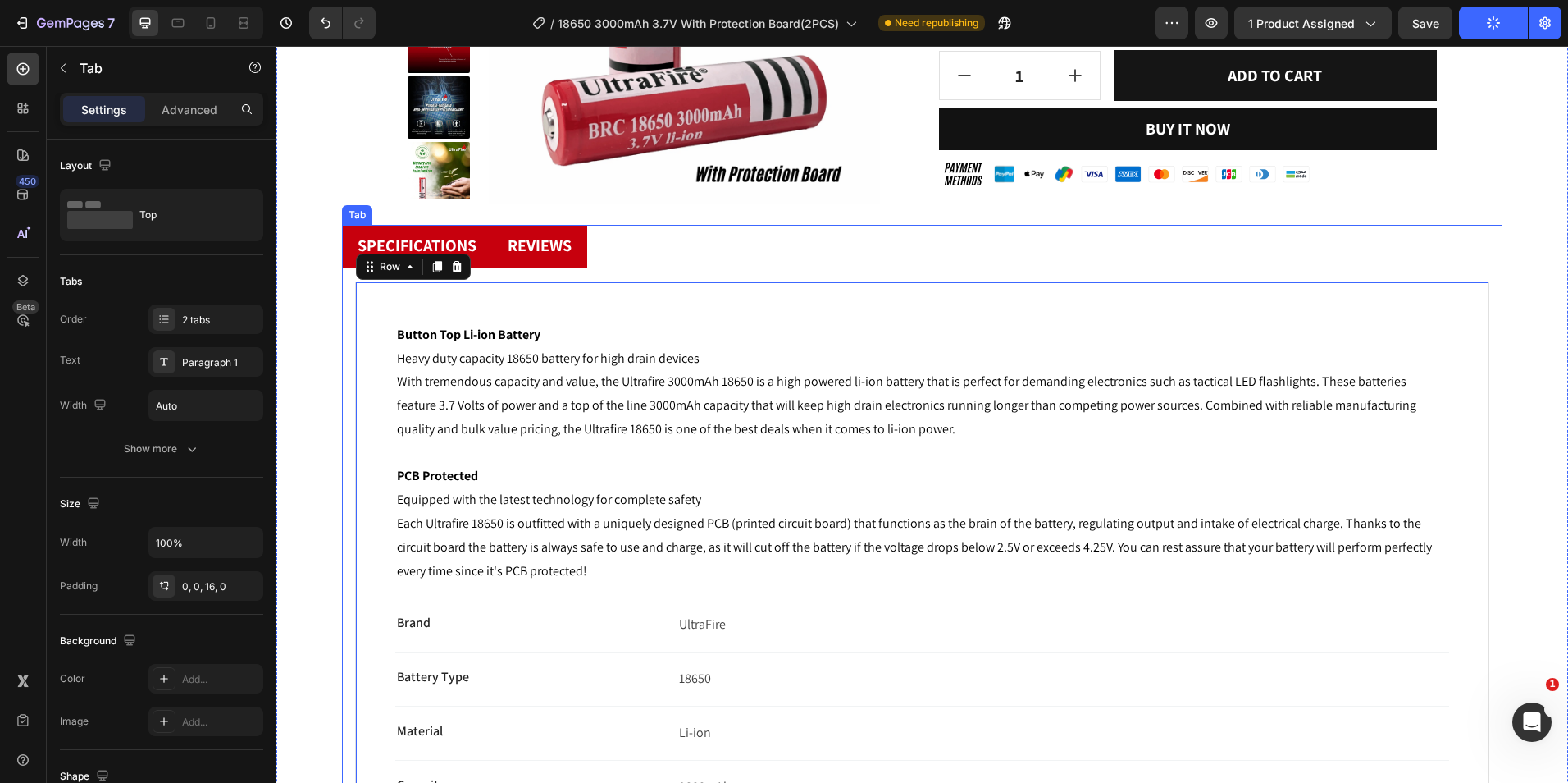
scroll to position [415, 0]
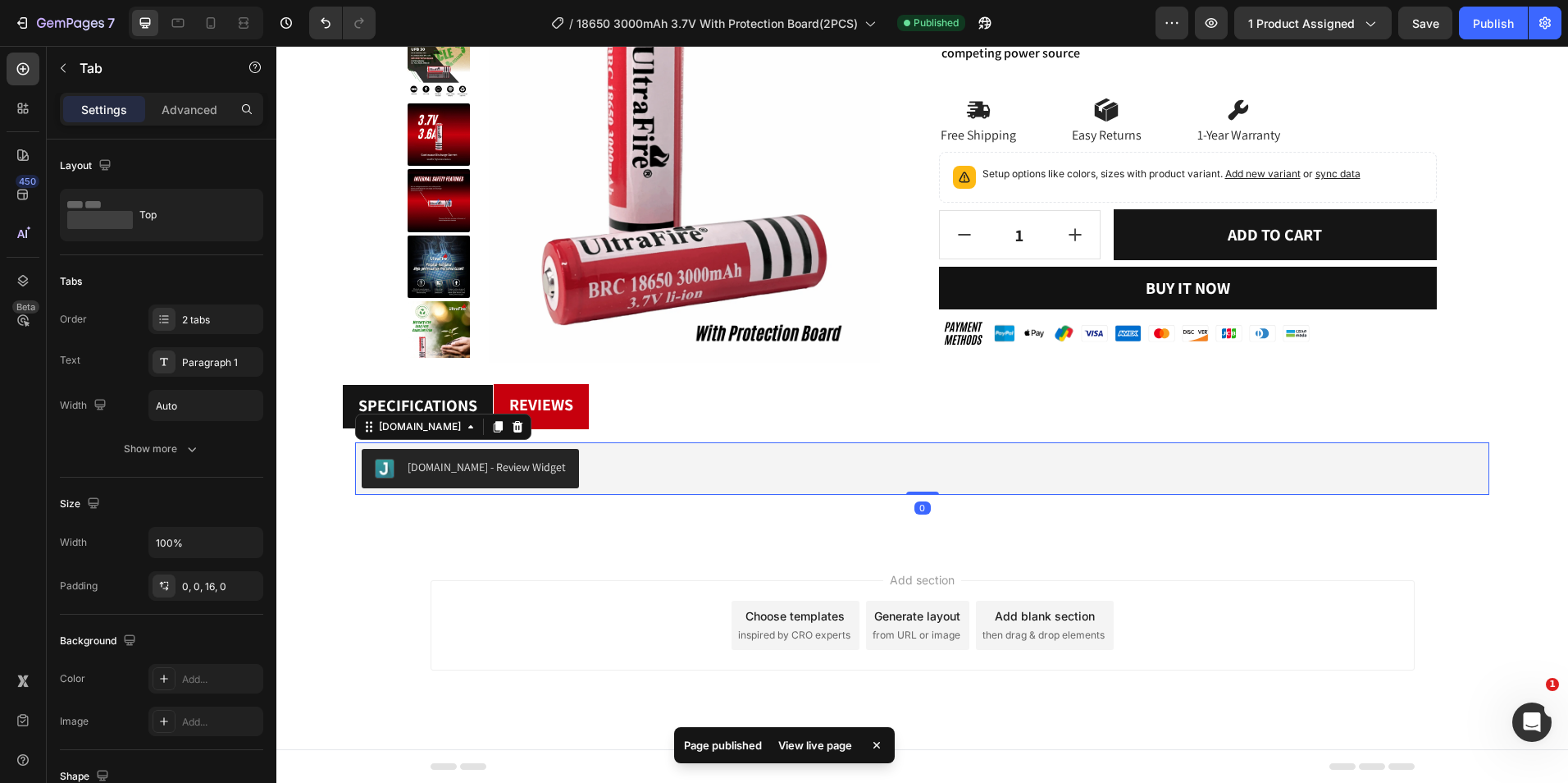
click at [623, 476] on div "[DOMAIN_NAME] - Review Widget" at bounding box center [922, 468] width 1121 height 39
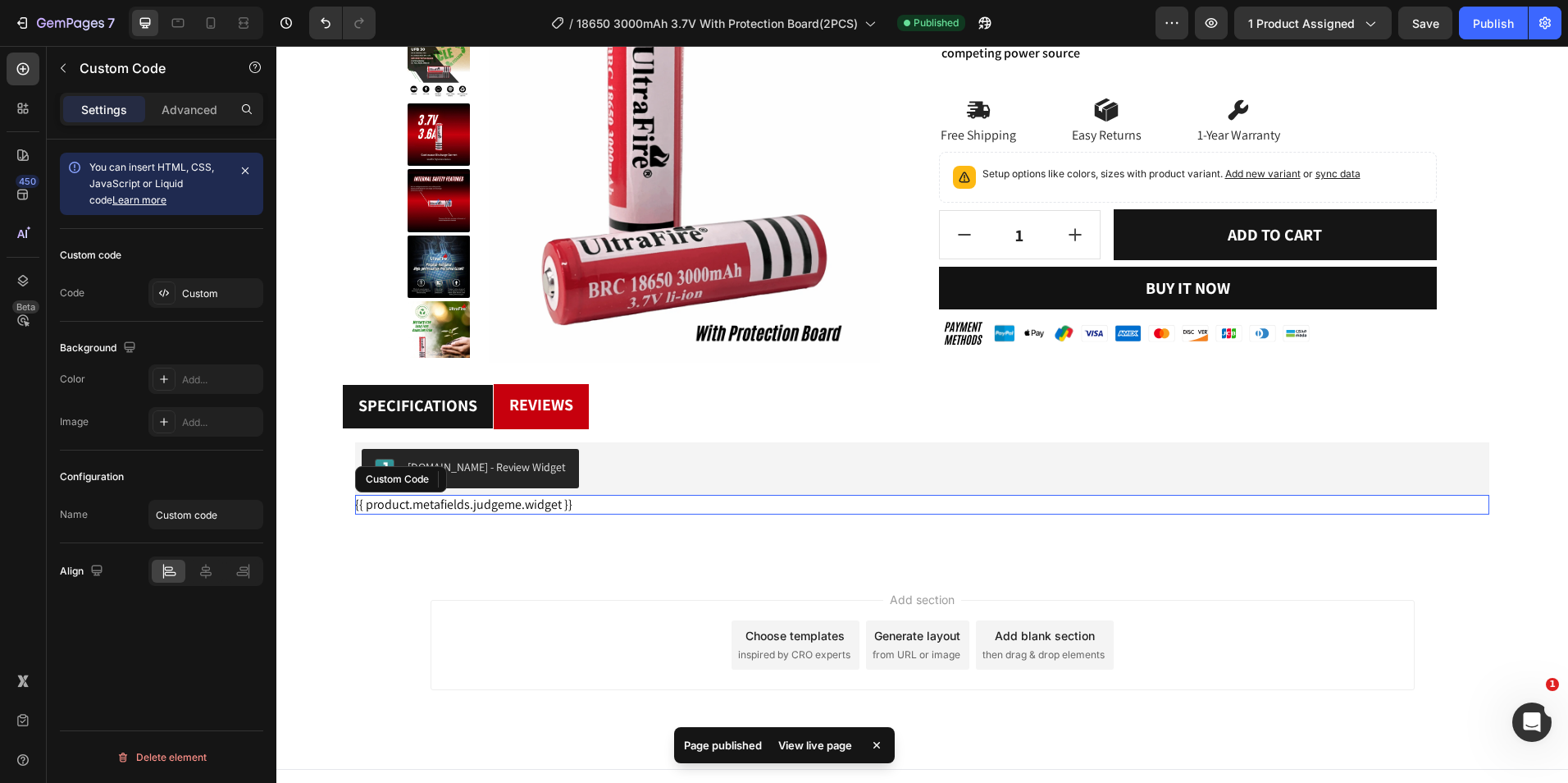
scroll to position [435, 0]
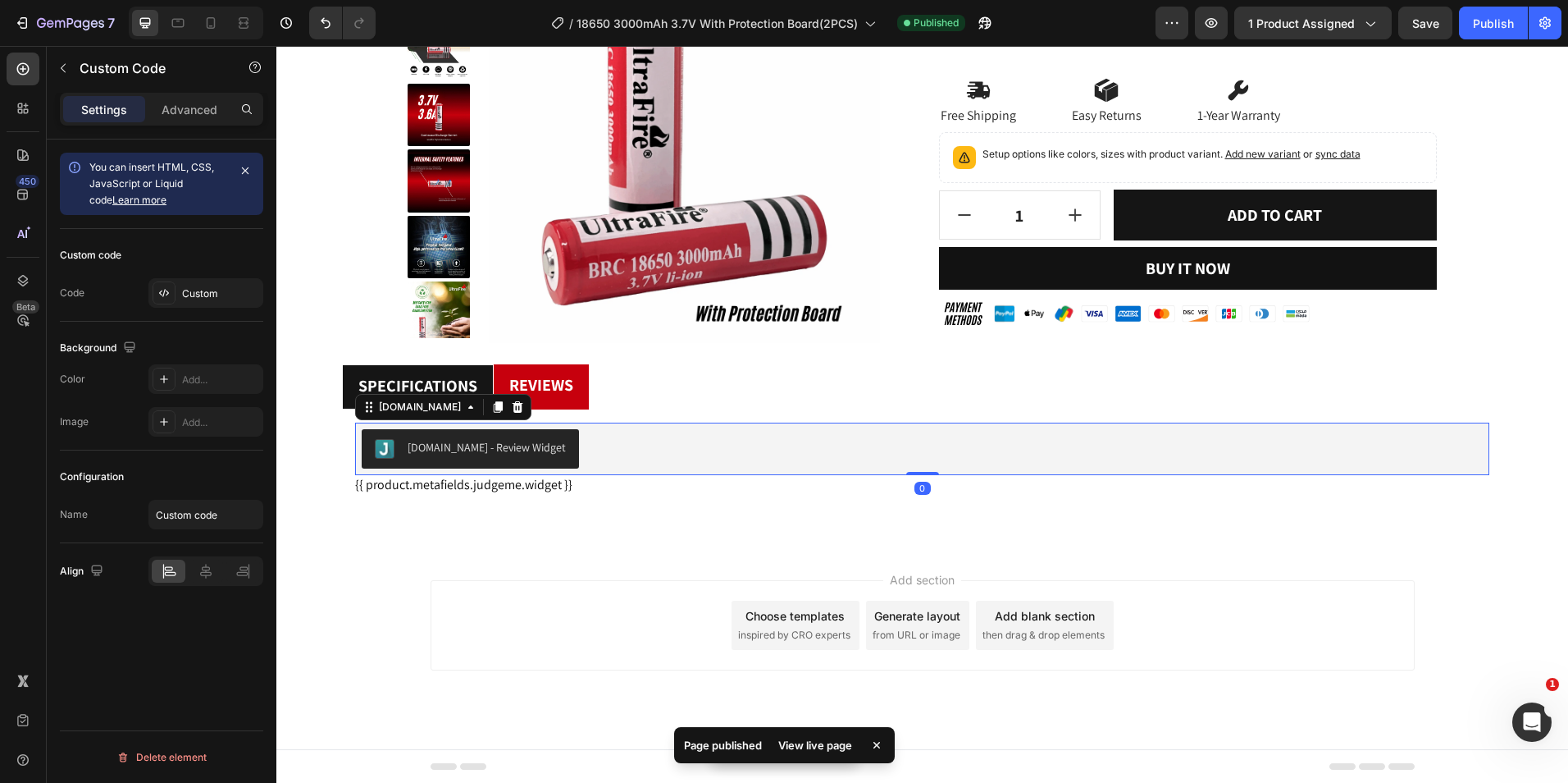
click at [642, 457] on div "[DOMAIN_NAME] - Review Widget" at bounding box center [922, 449] width 1121 height 39
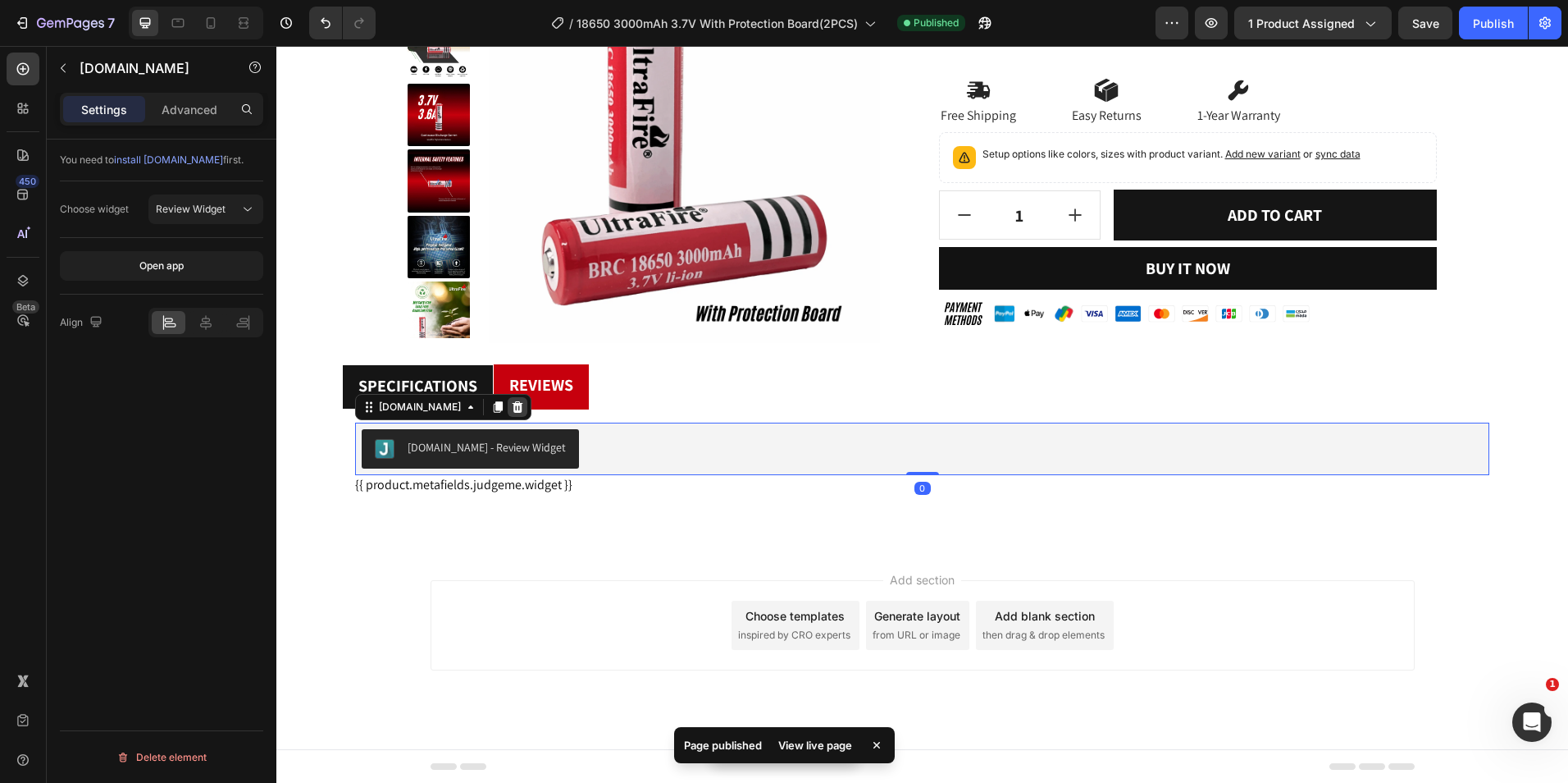
click at [512, 406] on icon at bounding box center [518, 407] width 11 height 12
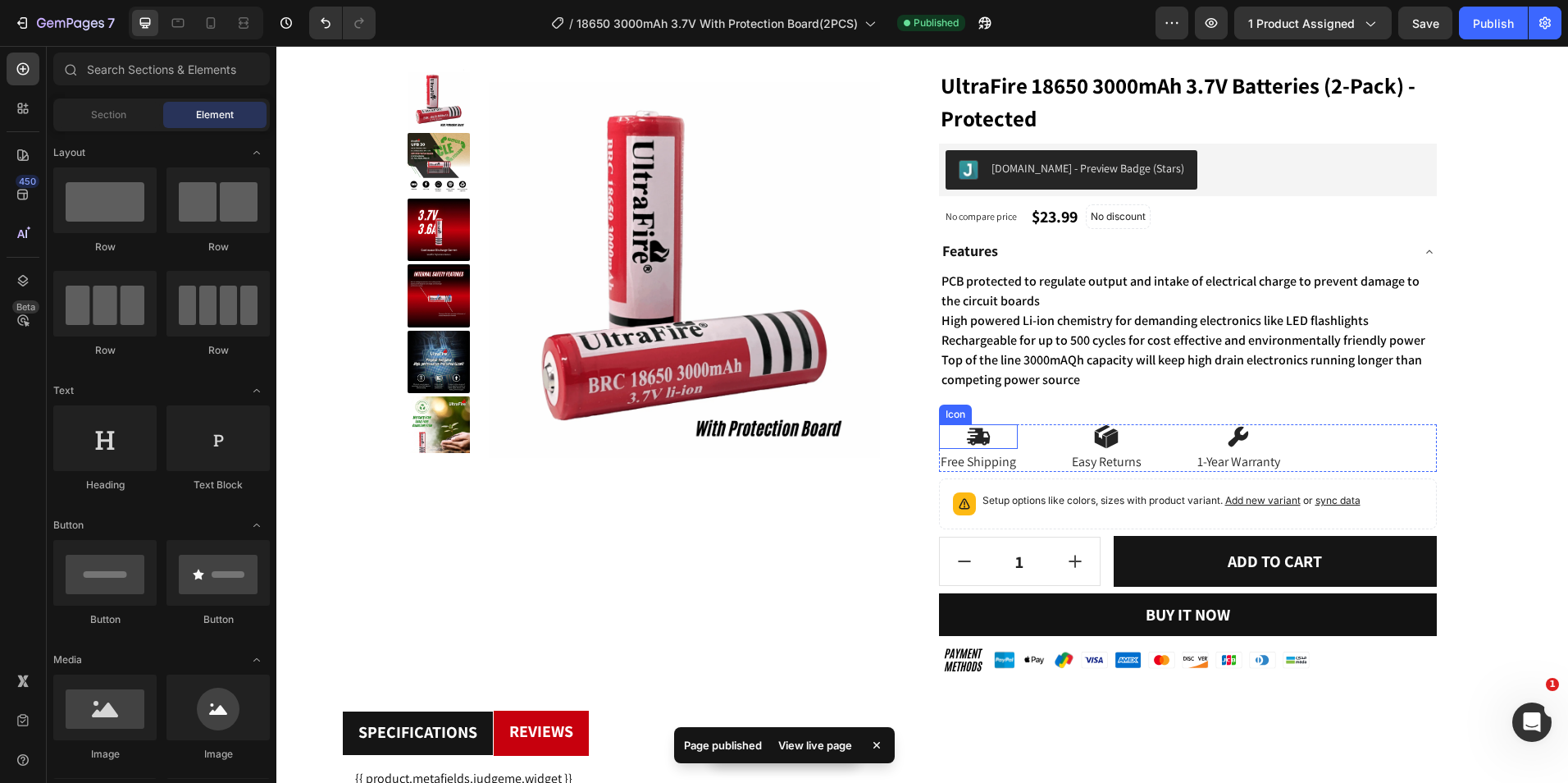
scroll to position [0, 0]
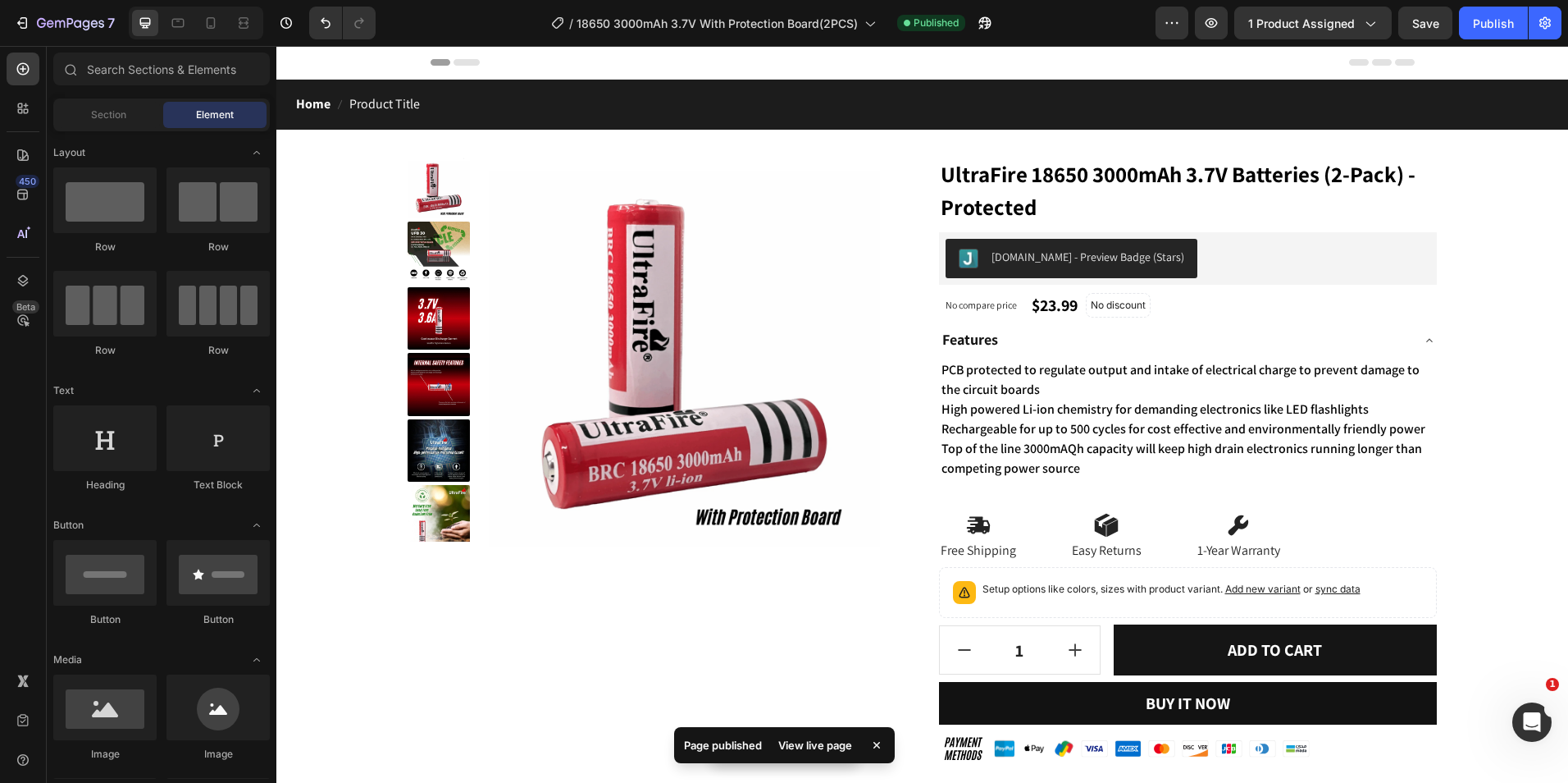
click at [1456, 25] on div "Preview 1 product assigned Save Publish" at bounding box center [1359, 23] width 406 height 33
click at [1468, 26] on button "Publish" at bounding box center [1493, 23] width 69 height 33
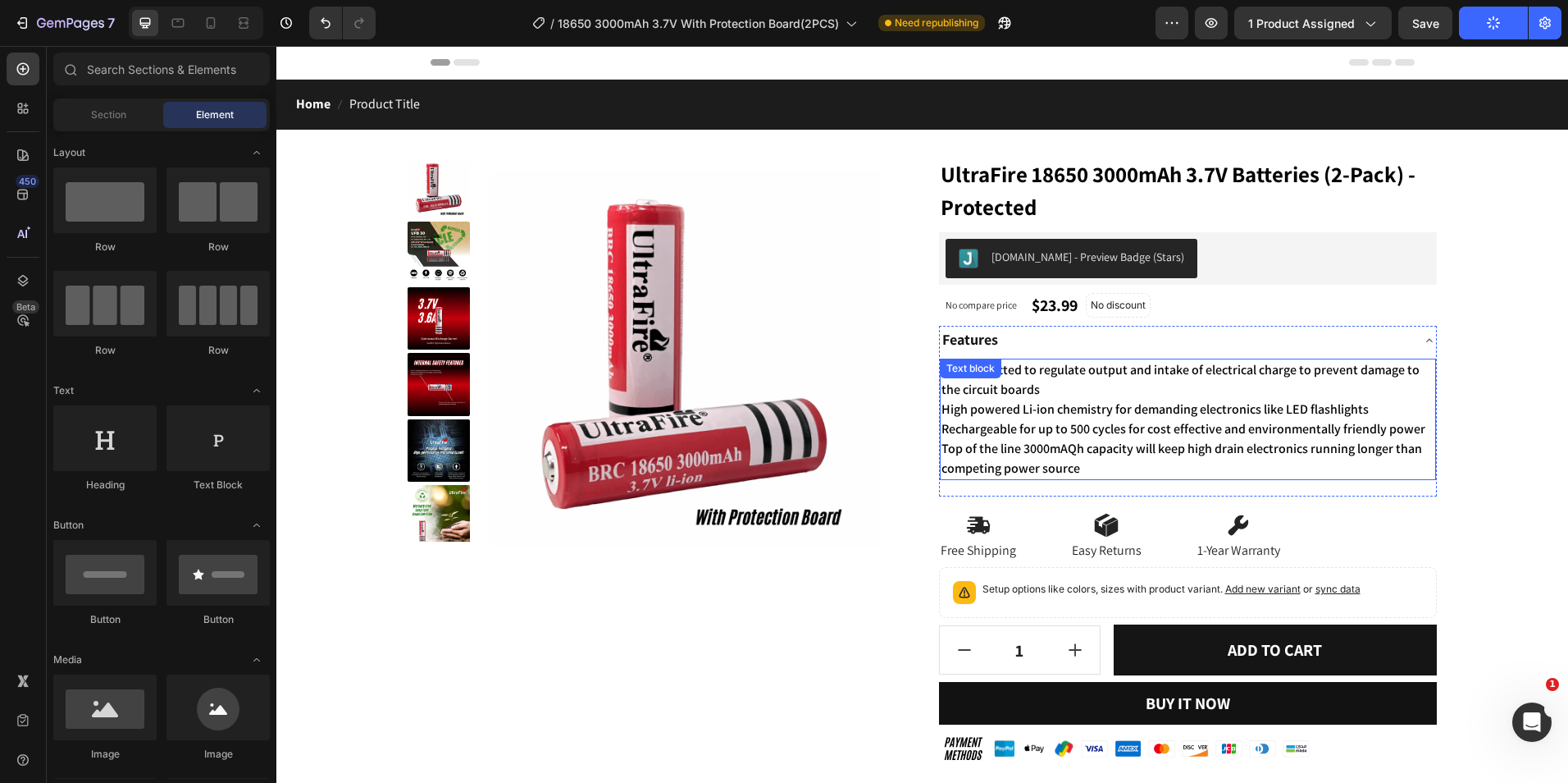
click at [1023, 383] on span "PCB protected to regulate output and intake of electrical charge to prevent dam…" at bounding box center [1180, 379] width 478 height 37
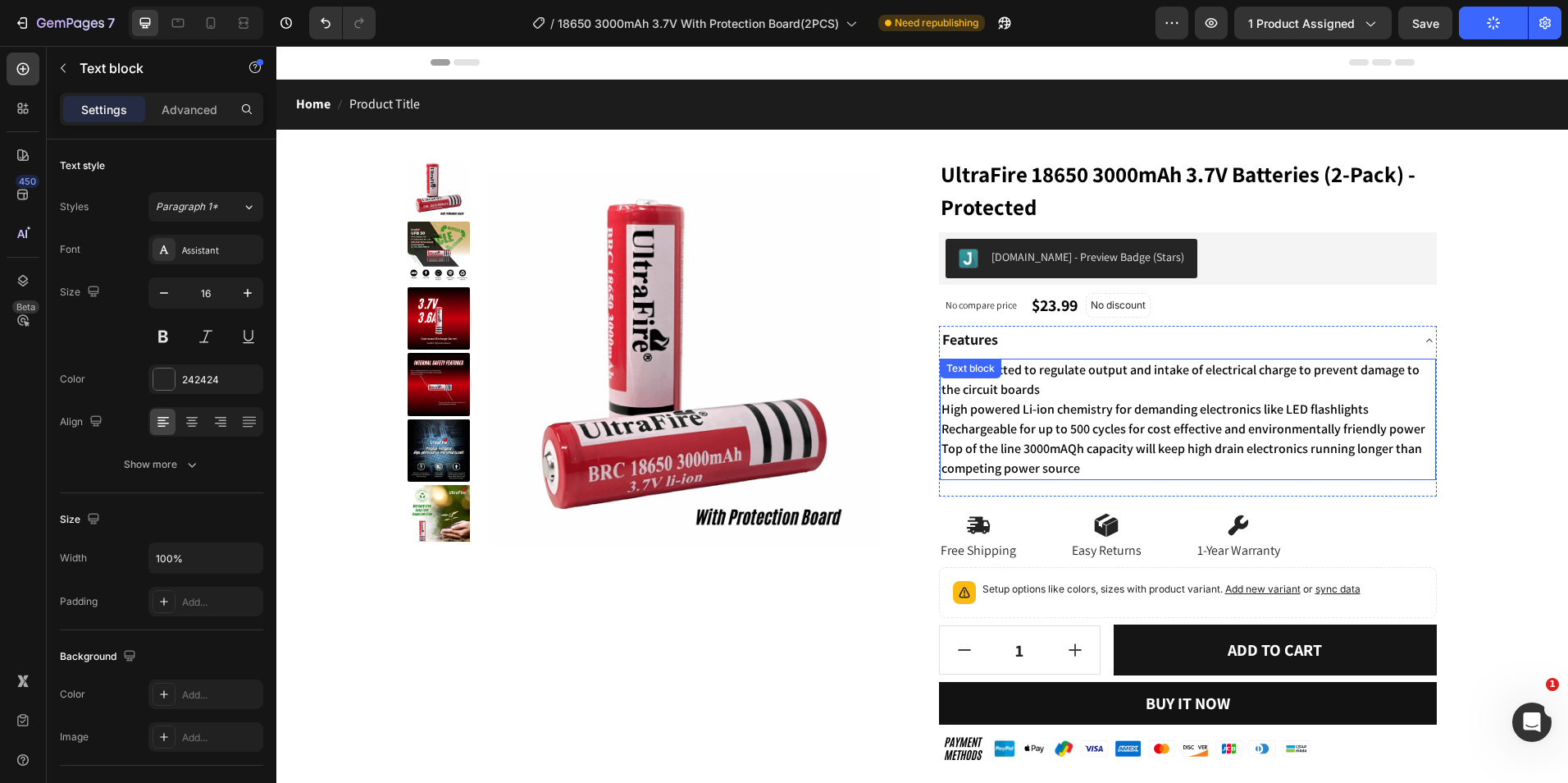
click at [999, 376] on div "Text block" at bounding box center [971, 368] width 55 height 14
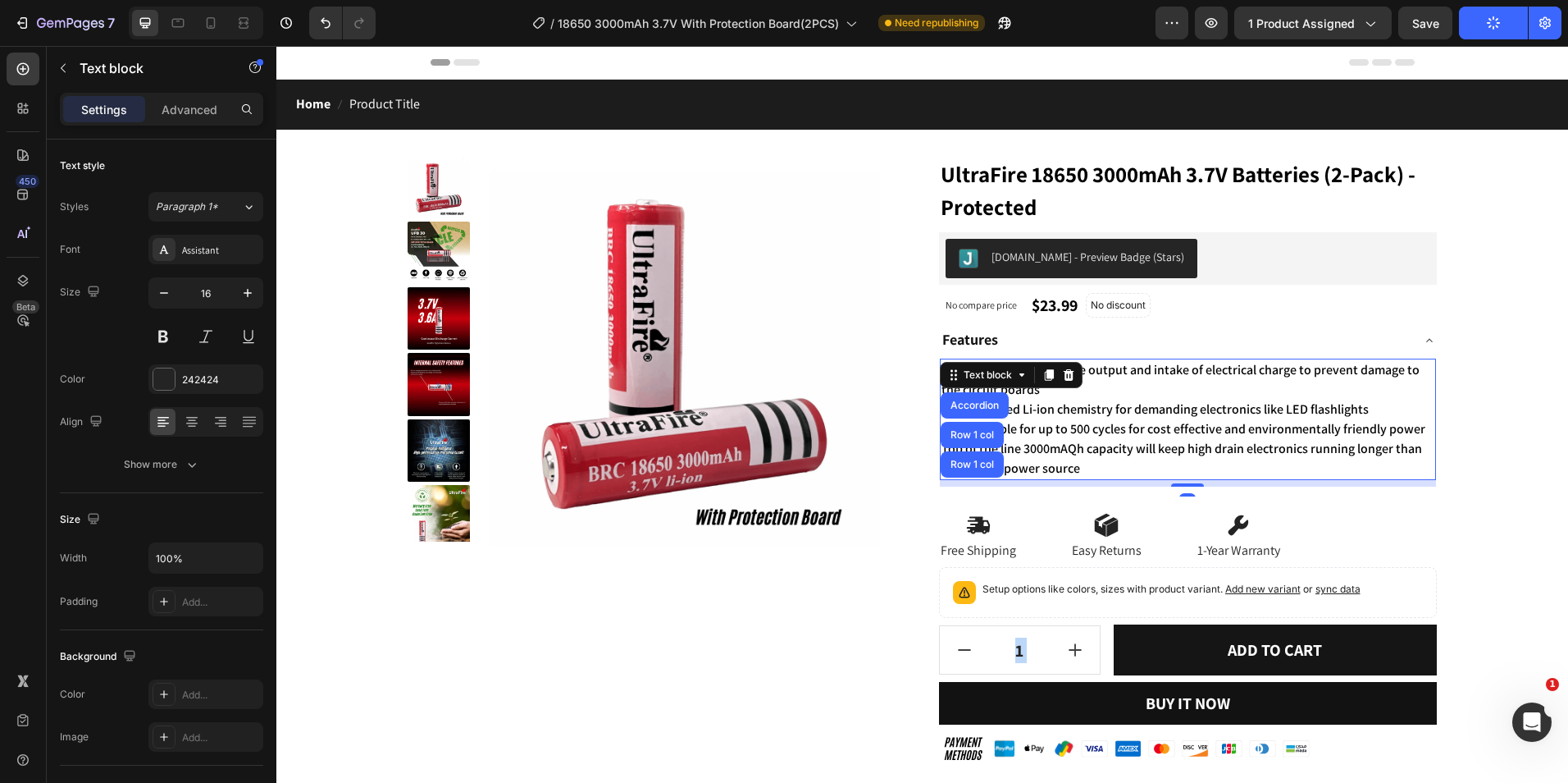
copy div "Loremi Dolo Sitamet Conse Adipiscing Elitsed Doeiusm Tempor Inc Utl EtdolOrem 2…"
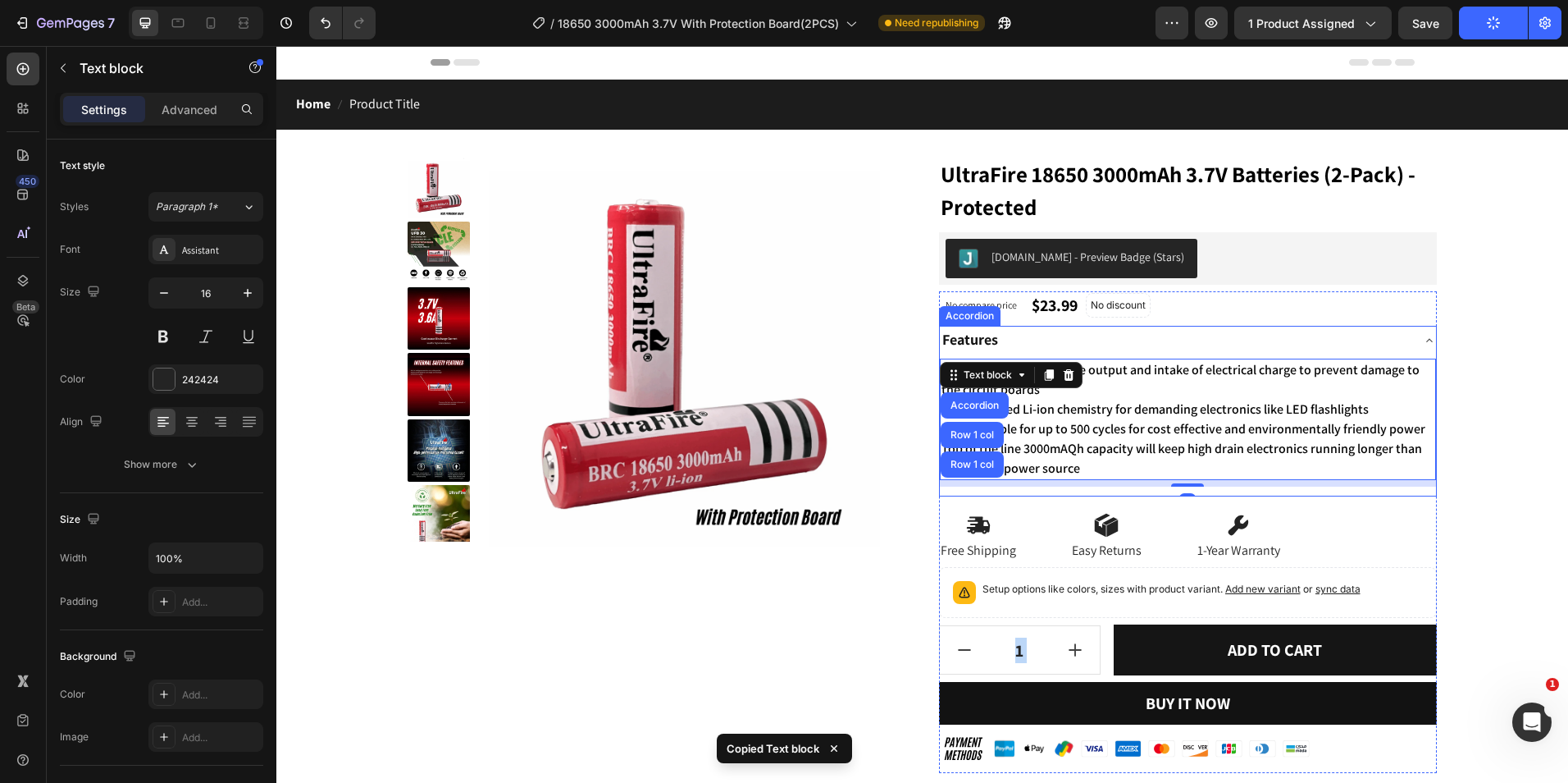
click at [1293, 491] on div "PCB protected to regulate output and intake of electrical charge to prevent dam…" at bounding box center [1188, 426] width 497 height 141
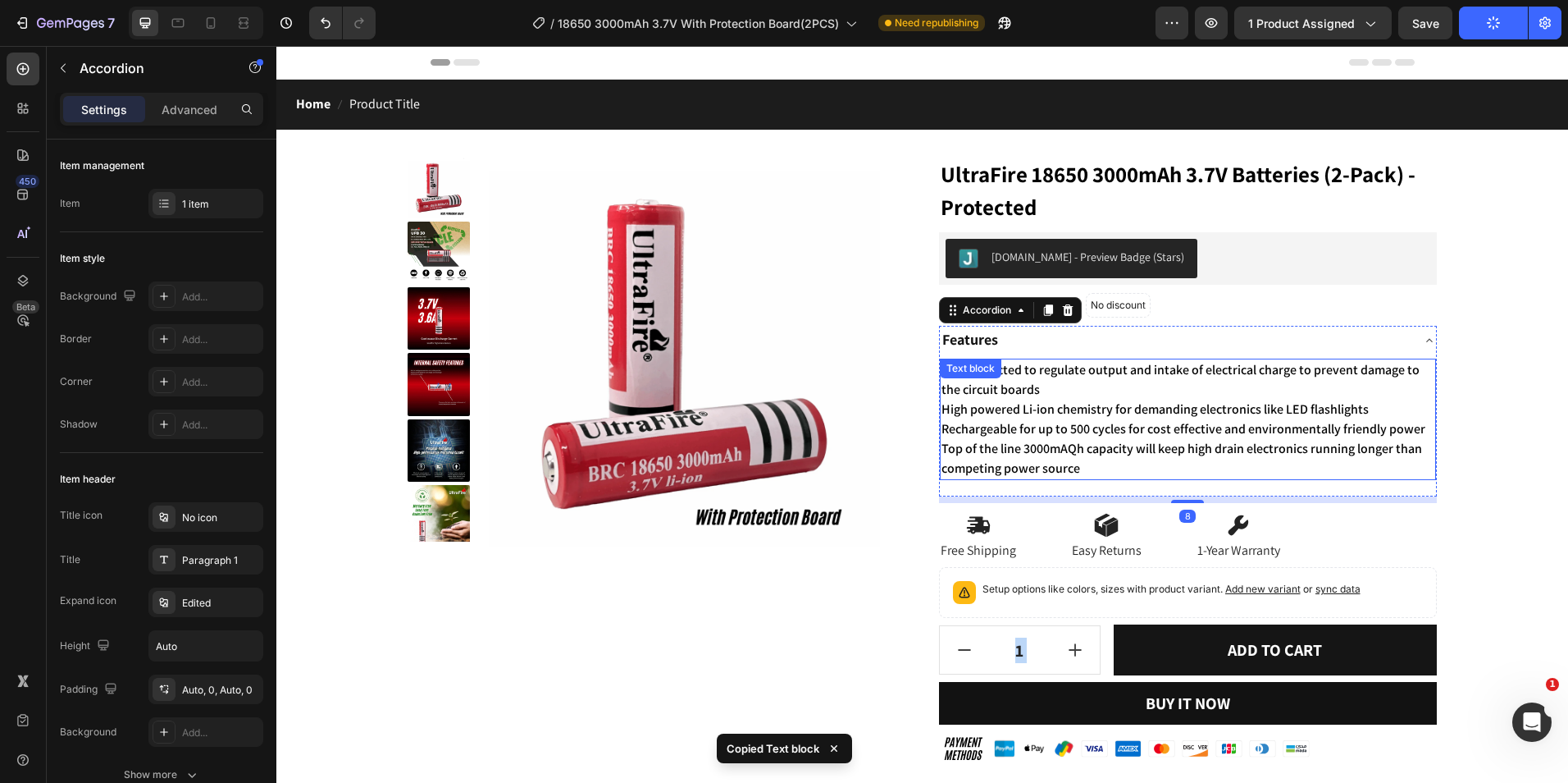
click at [1248, 435] on span "Rechargeable for up to 500 cycles for cost effective and environmentally friend…" at bounding box center [1183, 428] width 484 height 17
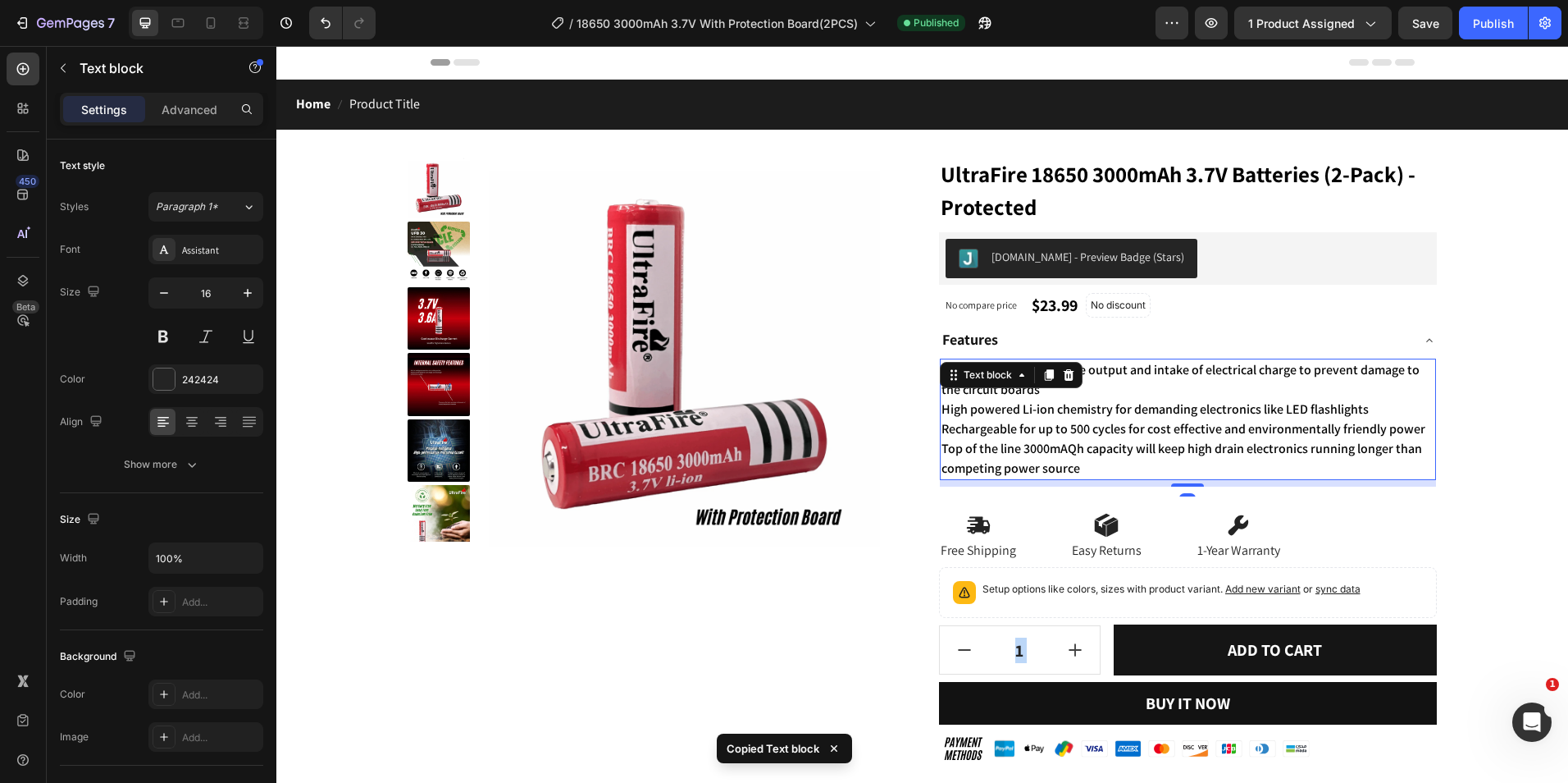
click at [1248, 440] on span "Top of the line 3000mAQh capacity will keep high drain electronics running long…" at bounding box center [1182, 457] width 481 height 37
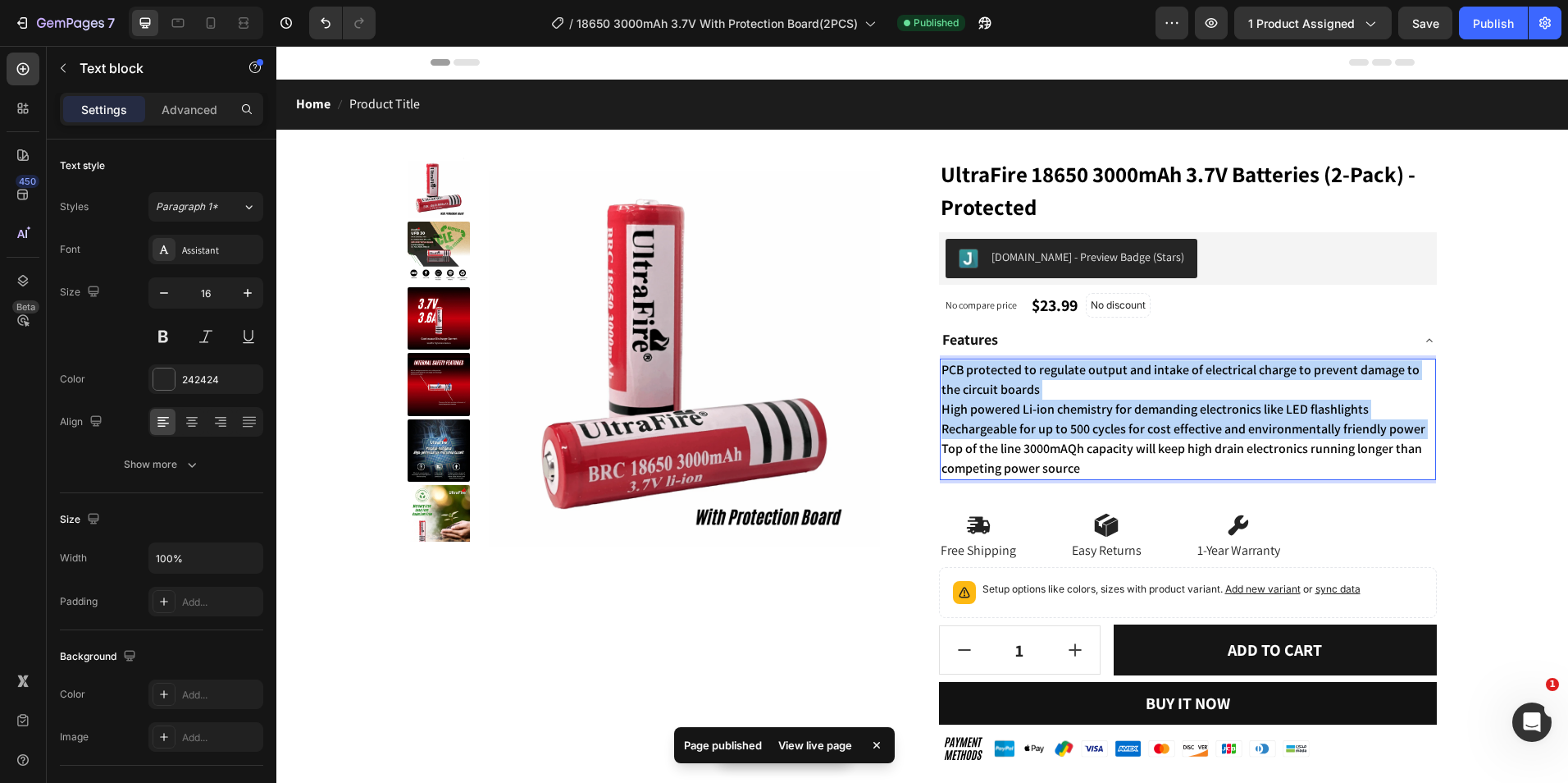
copy p "PCB protected to regulate output and intake of electrical charge to prevent dam…"
